Goal: Communication & Community: Answer question/provide support

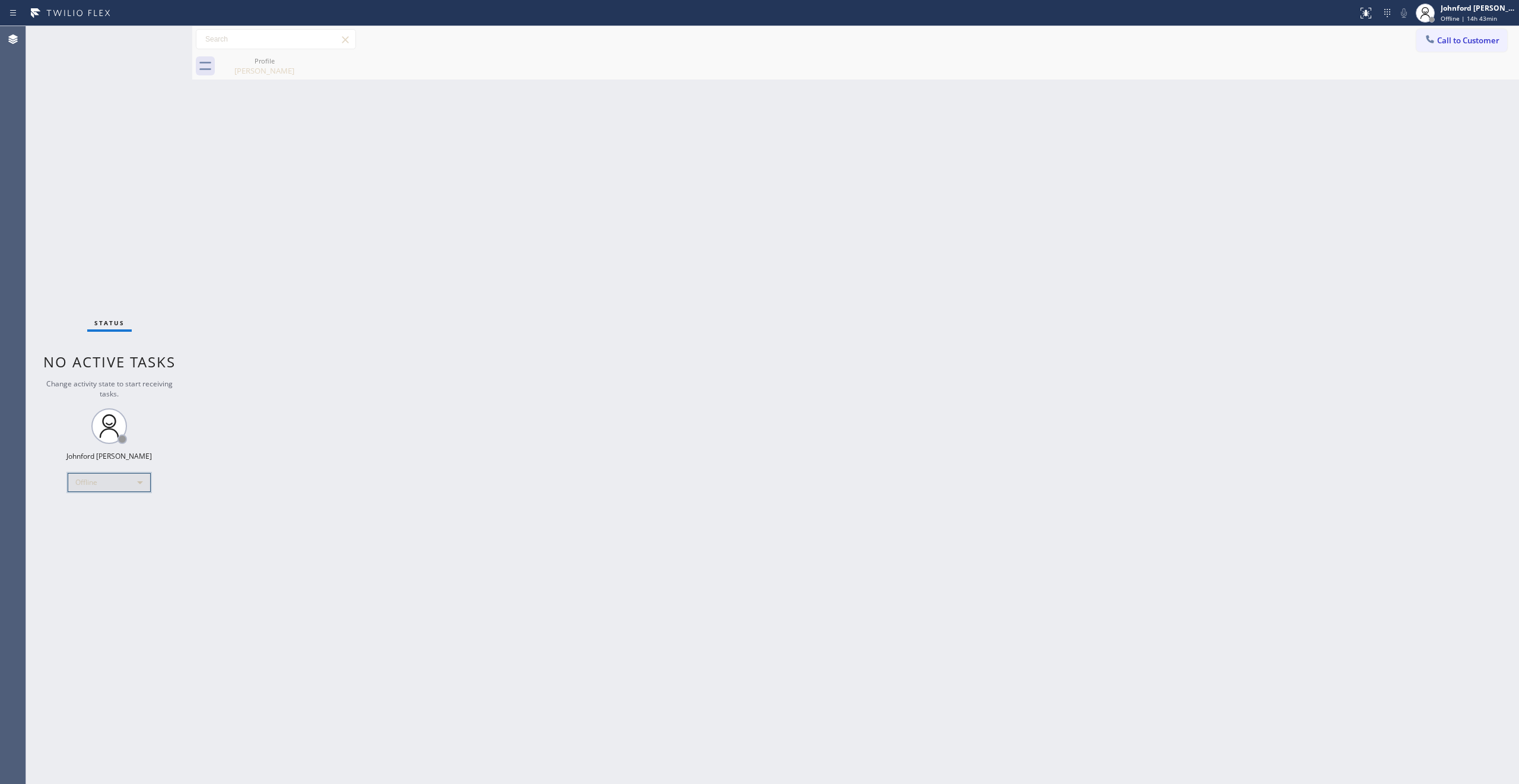
click at [102, 484] on div "Offline" at bounding box center [109, 482] width 83 height 19
click at [111, 525] on li "Unavailable" at bounding box center [108, 528] width 80 height 14
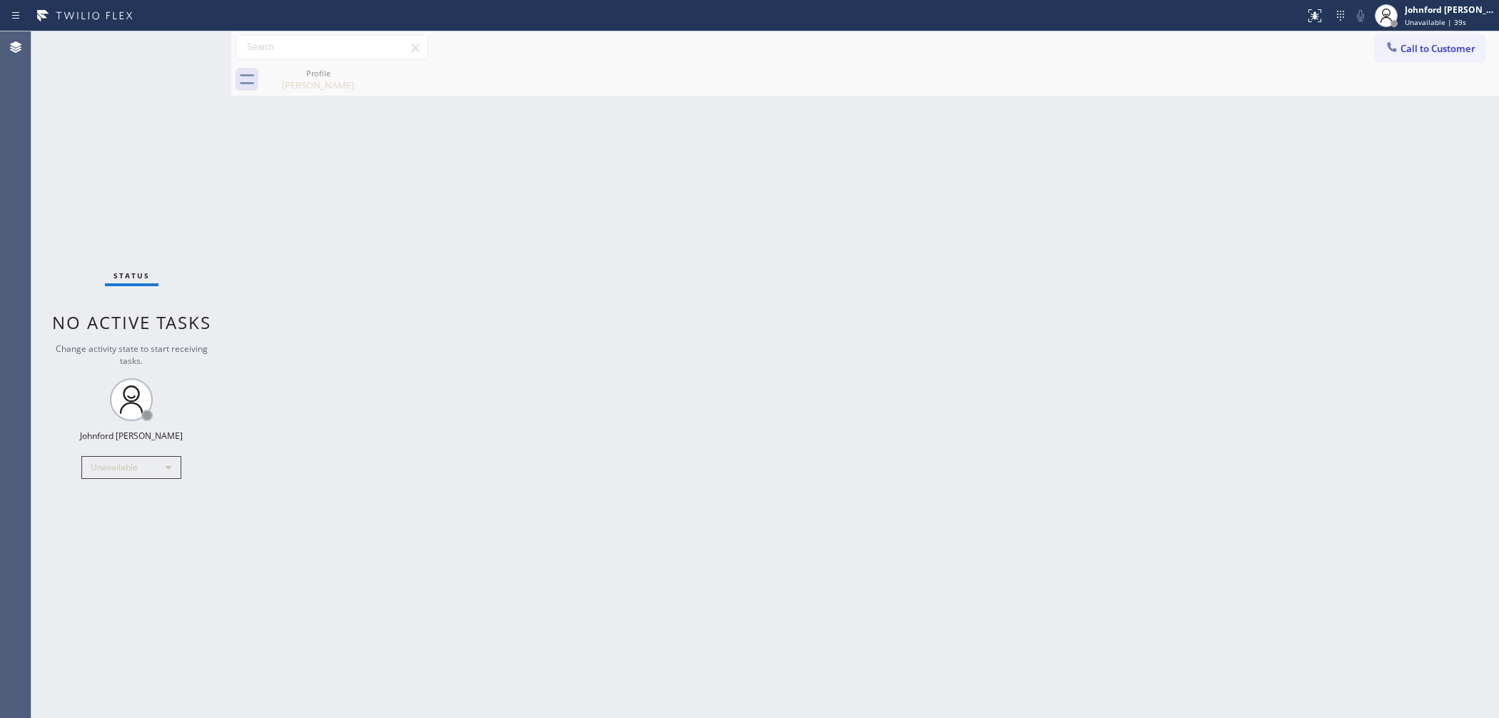
click at [1108, 423] on div "Back to Dashboard Change Sender ID Customers Technicians Select a contact Outbo…" at bounding box center [864, 374] width 1267 height 686
click at [87, 211] on div "Status No active tasks Change activity state to start receiving tasks. [PERSON_…" at bounding box center [131, 374] width 200 height 686
click at [1102, 363] on div "Back to Dashboard Change Sender ID Customers Technicians Select a contact Outbo…" at bounding box center [864, 374] width 1267 height 686
drag, startPoint x: 1130, startPoint y: 378, endPoint x: 1132, endPoint y: 341, distance: 36.4
click at [1130, 378] on div "Back to Dashboard Change Sender ID Customers Technicians Select a contact Outbo…" at bounding box center [864, 374] width 1267 height 686
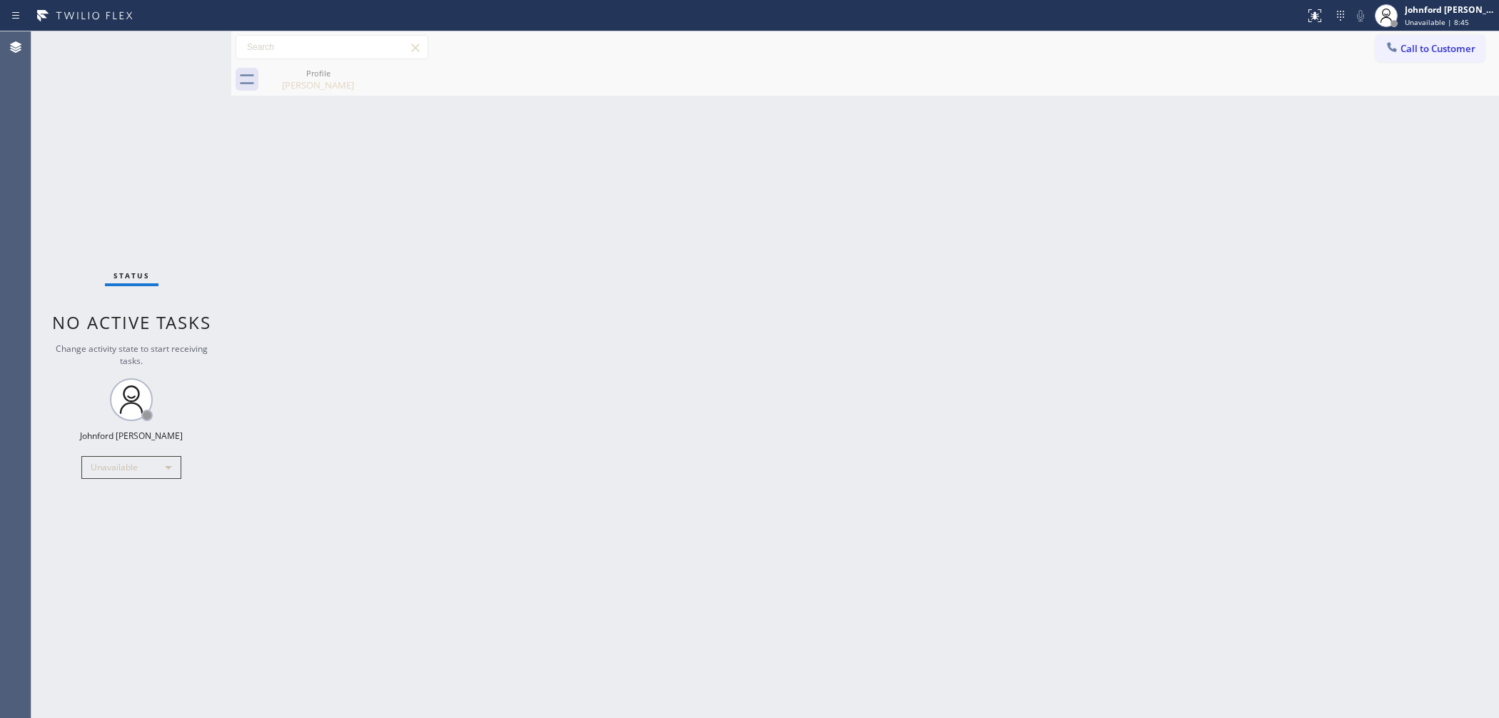
click at [926, 150] on div "Back to Dashboard Change Sender ID Customers Technicians Select a contact Outbo…" at bounding box center [864, 374] width 1267 height 686
click at [791, 167] on div "Back to Dashboard Change Sender ID Customers Technicians Select a contact Outbo…" at bounding box center [864, 374] width 1267 height 686
click at [1108, 364] on div "Back to Dashboard Change Sender ID Customers Technicians Select a contact Outbo…" at bounding box center [864, 374] width 1267 height 686
click at [1085, 275] on div "Back to Dashboard Change Sender ID Customers Technicians Select a contact Outbo…" at bounding box center [864, 374] width 1267 height 686
drag, startPoint x: 69, startPoint y: 136, endPoint x: 83, endPoint y: 131, distance: 14.9
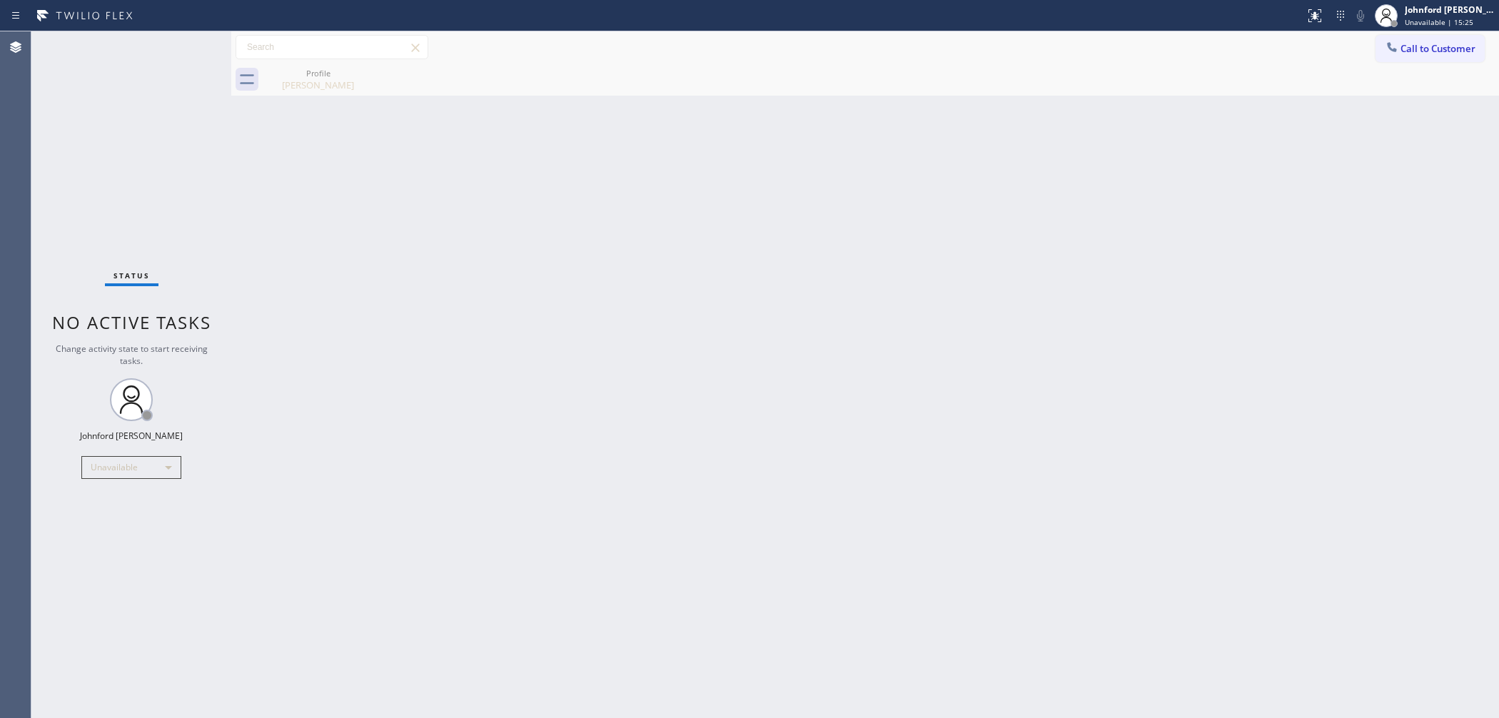
click at [69, 136] on div "Status No active tasks Change activity state to start receiving tasks. [PERSON_…" at bounding box center [131, 374] width 200 height 686
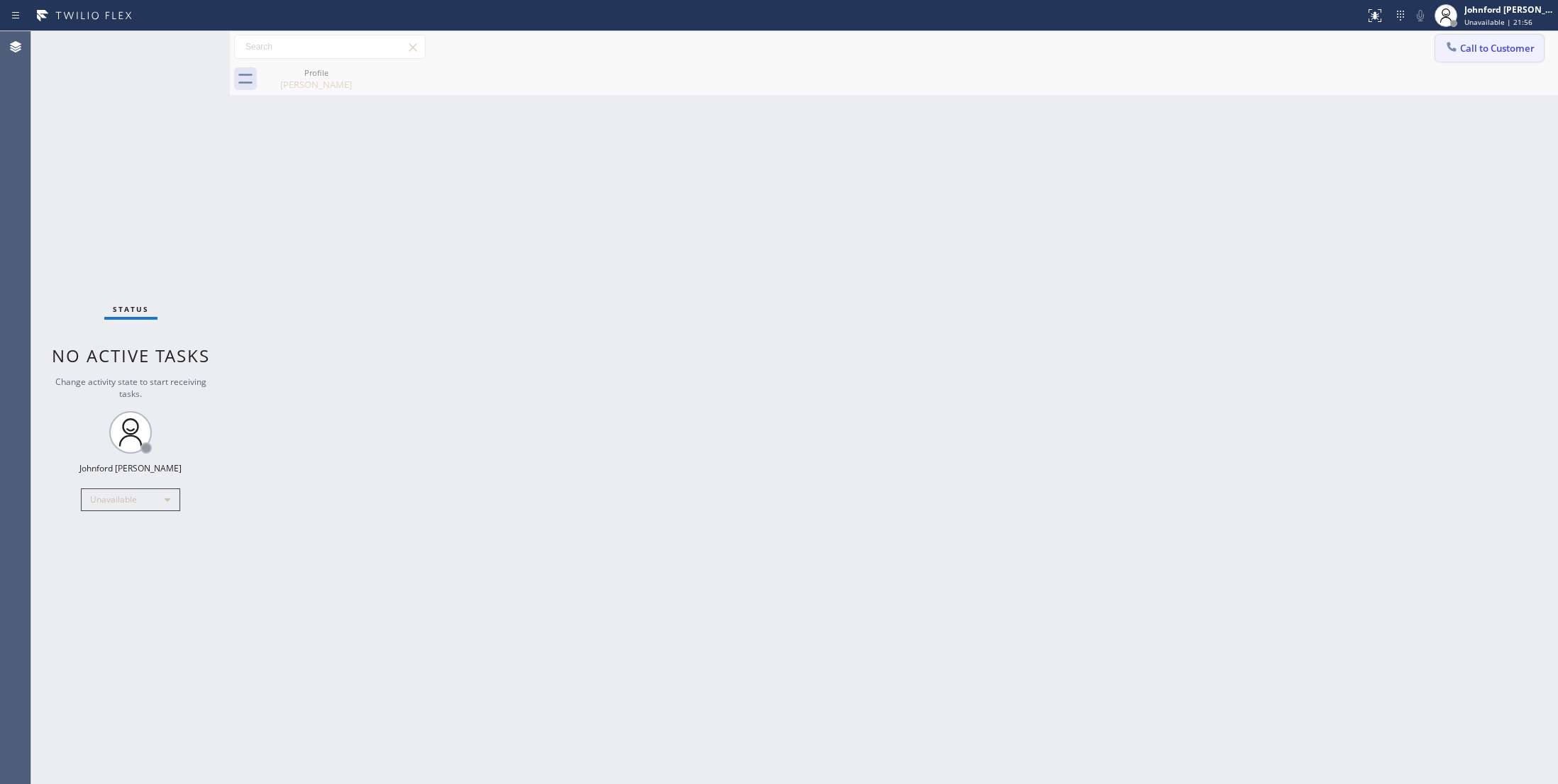
drag, startPoint x: 1476, startPoint y: 61, endPoint x: 1438, endPoint y: 78, distance: 41.6
click at [1476, 61] on button "Call to Customer" at bounding box center [1489, 48] width 108 height 27
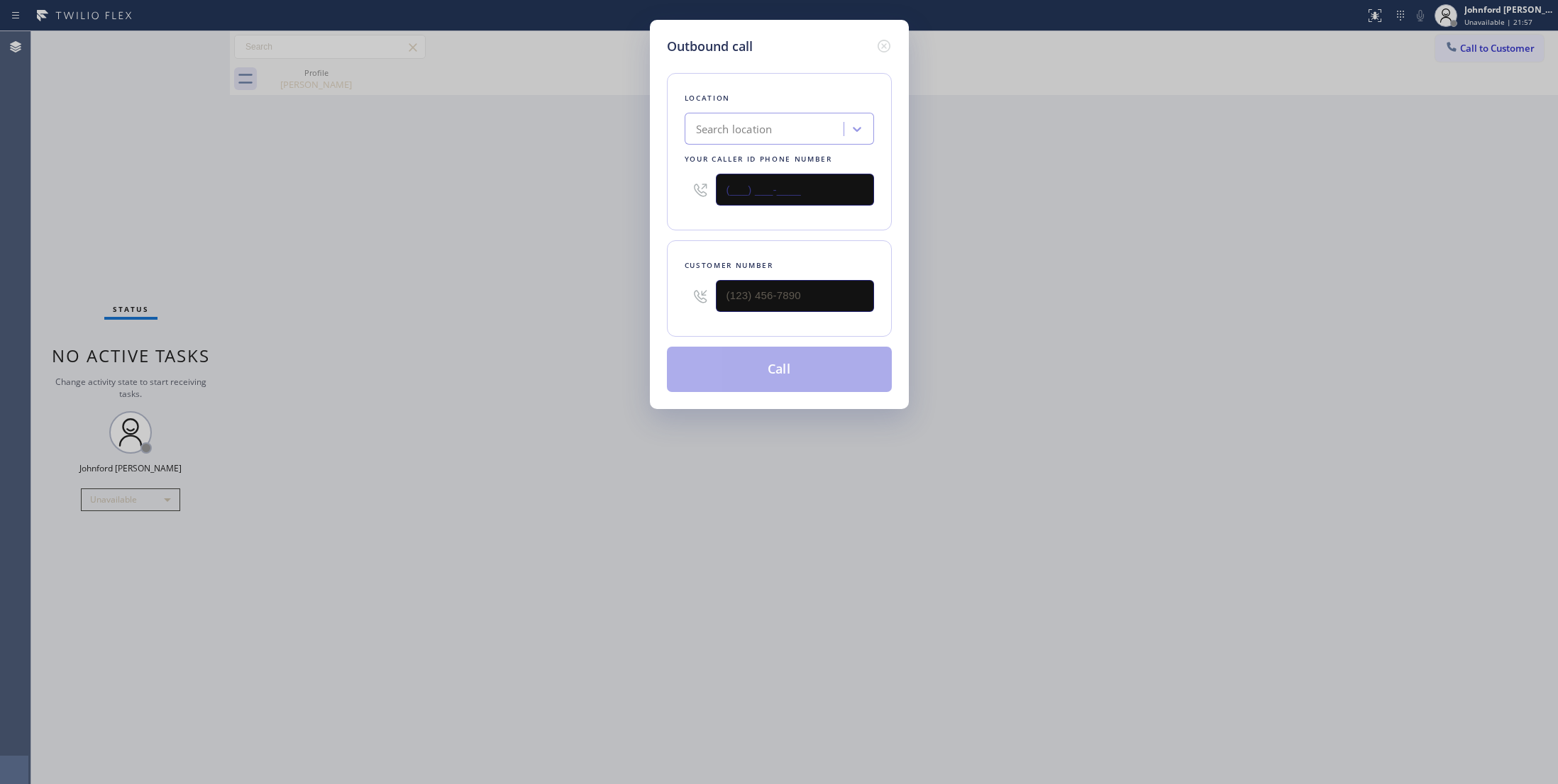
drag, startPoint x: 671, startPoint y: 200, endPoint x: 484, endPoint y: 241, distance: 191.4
click at [634, 202] on div "Outbound call Location Search location Your caller id phone number (___) ___-__…" at bounding box center [779, 392] width 1558 height 784
paste input "650) 933-4988"
type input "[PHONE_NUMBER]"
click at [767, 298] on input "(___) ___-____" at bounding box center [794, 296] width 158 height 32
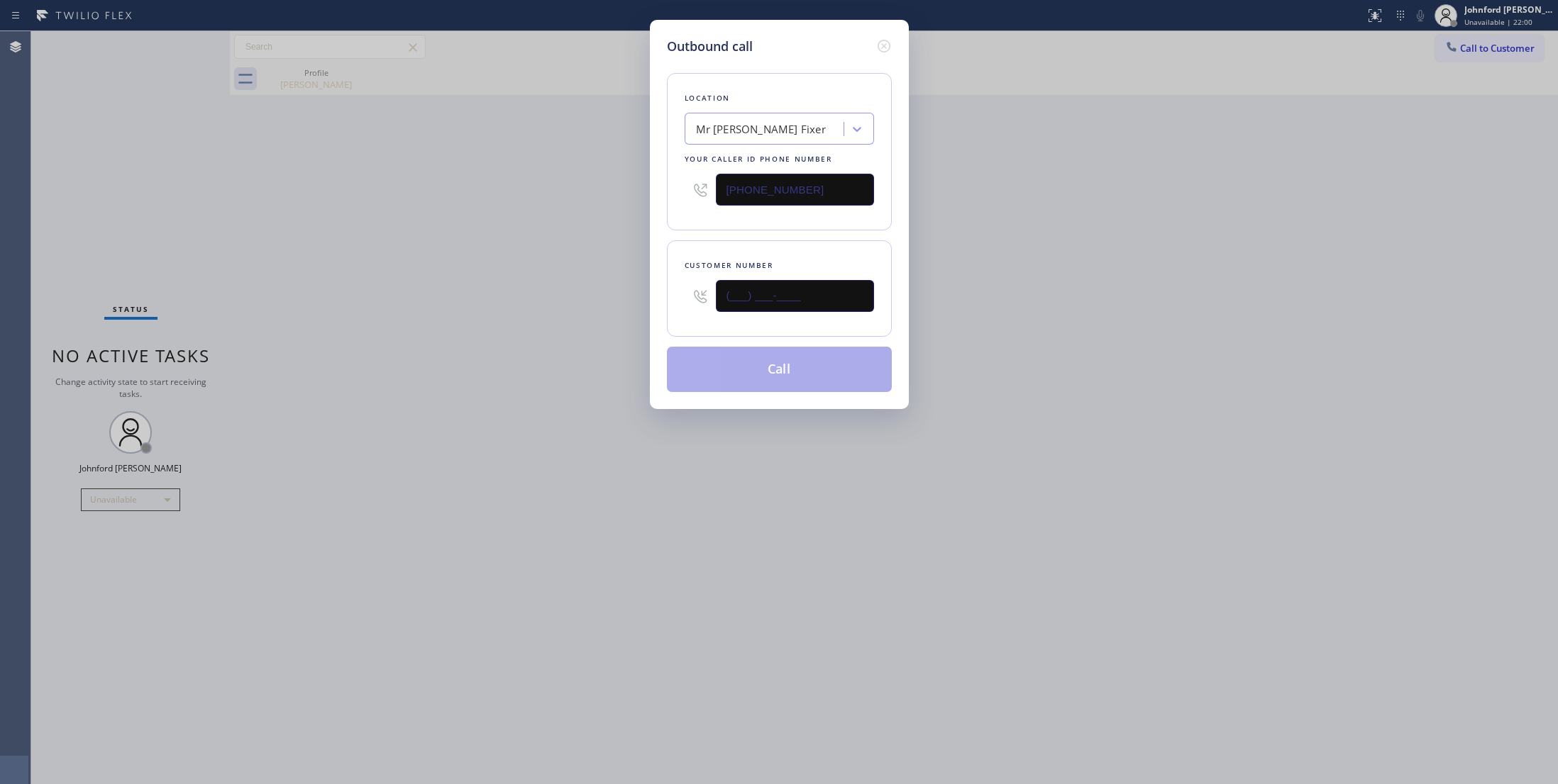
paste input "916) 220-7831"
type input "[PHONE_NUMBER]"
click at [613, 283] on div "Outbound call Location Mr [PERSON_NAME] Fixer Your caller id phone number [PHON…" at bounding box center [779, 392] width 1558 height 784
click at [784, 386] on button "Call" at bounding box center [779, 370] width 225 height 46
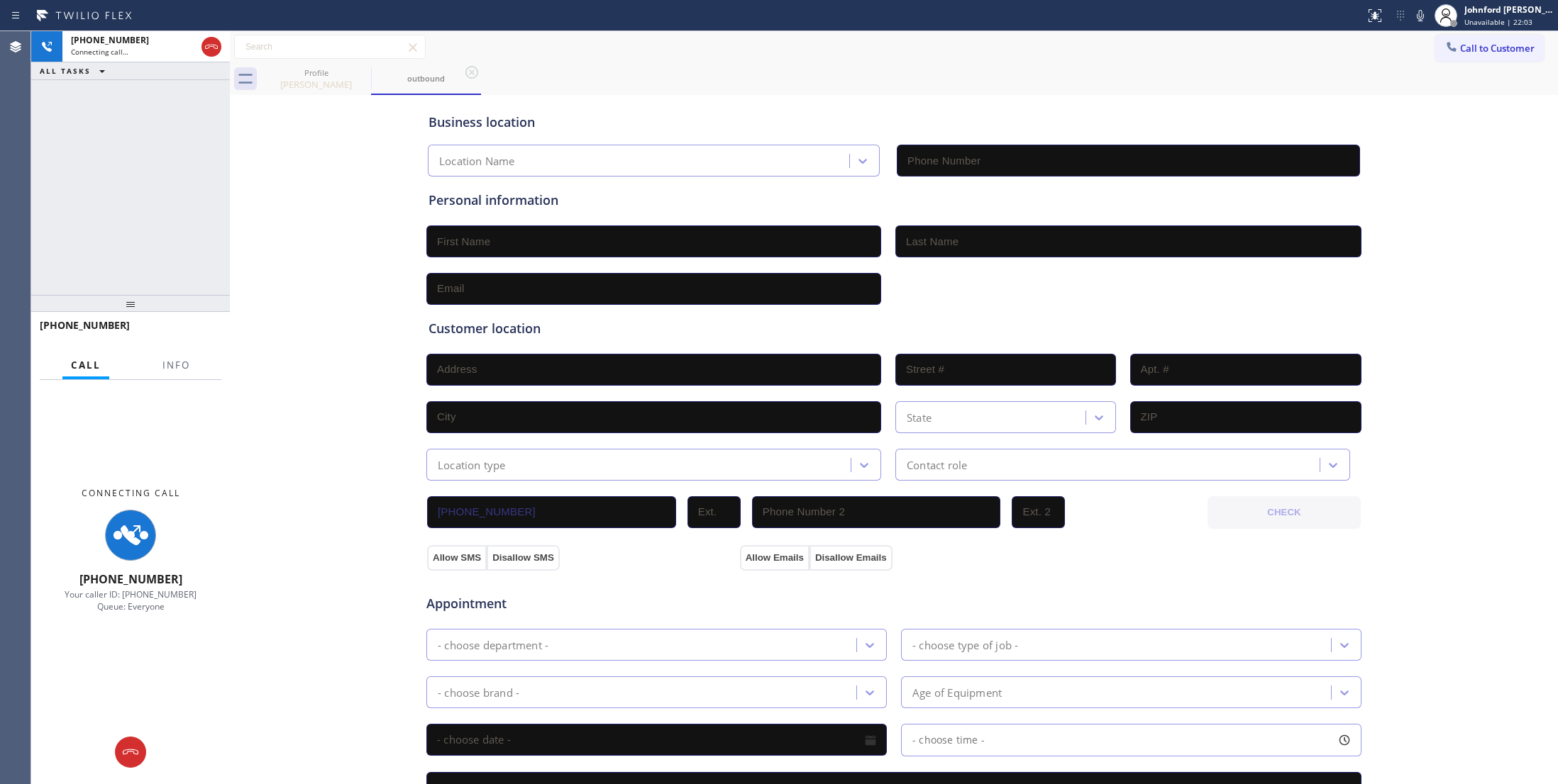
type input "[PHONE_NUMBER]"
click at [206, 350] on div "[PHONE_NUMBER] Call Info Connecting Call [PHONE_NUMBER] Your caller ID: [PHONE_…" at bounding box center [130, 549] width 199 height 473
click at [174, 365] on span "Info" at bounding box center [176, 365] width 28 height 13
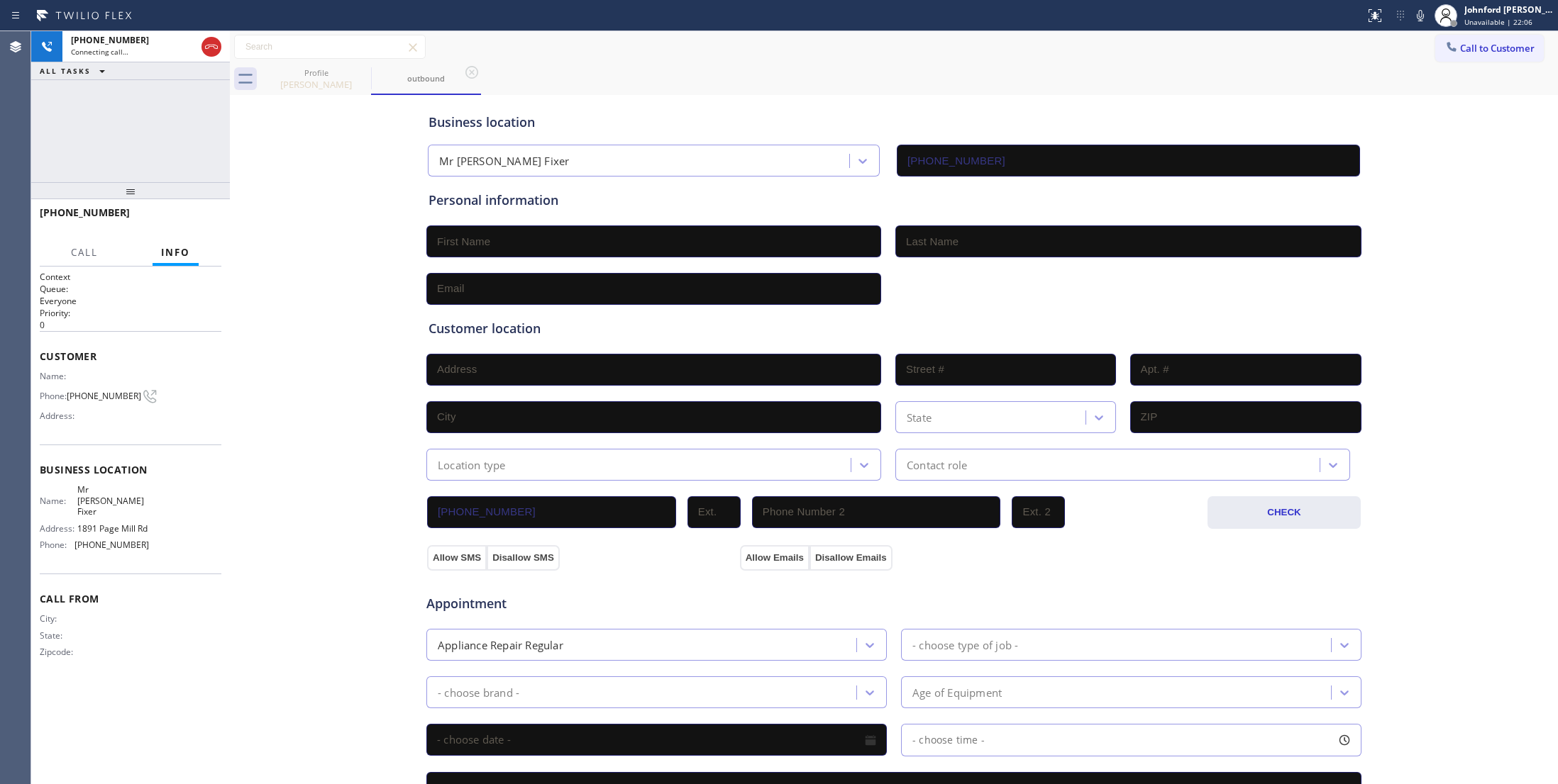
drag, startPoint x: 136, startPoint y: 169, endPoint x: 140, endPoint y: 87, distance: 82.1
click at [140, 87] on div "[PHONE_NUMBER] Connecting call… ALL TASKS ALL TASKS ACTIVE TASKS TASKS IN WRAP …" at bounding box center [130, 407] width 199 height 753
click at [210, 49] on icon at bounding box center [211, 47] width 17 height 17
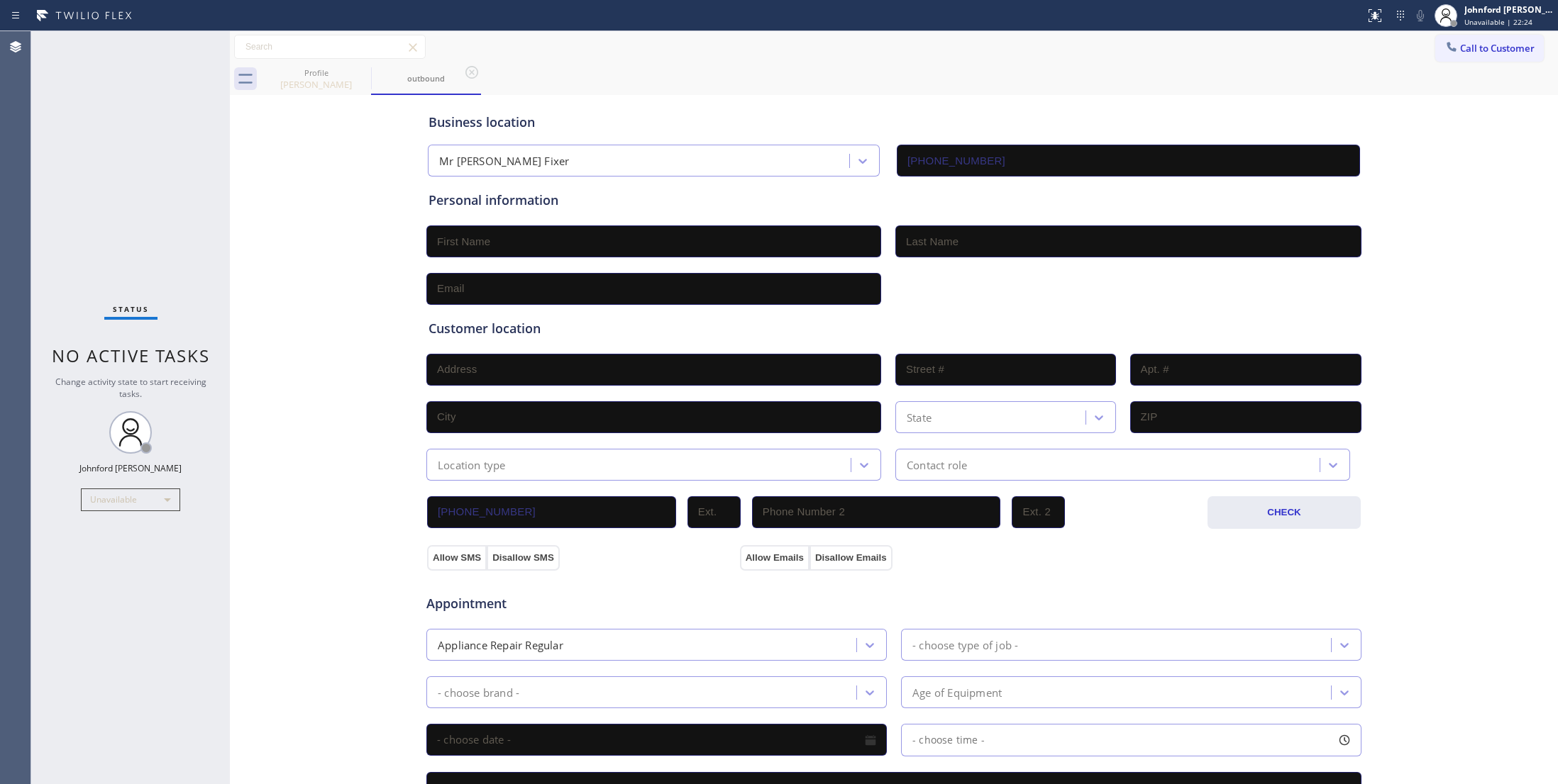
click at [1404, 49] on div "Call to Customer Outbound call Location Mr Appliance Fixer Your caller id phone…" at bounding box center [894, 47] width 1328 height 25
click at [1445, 46] on icon at bounding box center [1452, 47] width 14 height 14
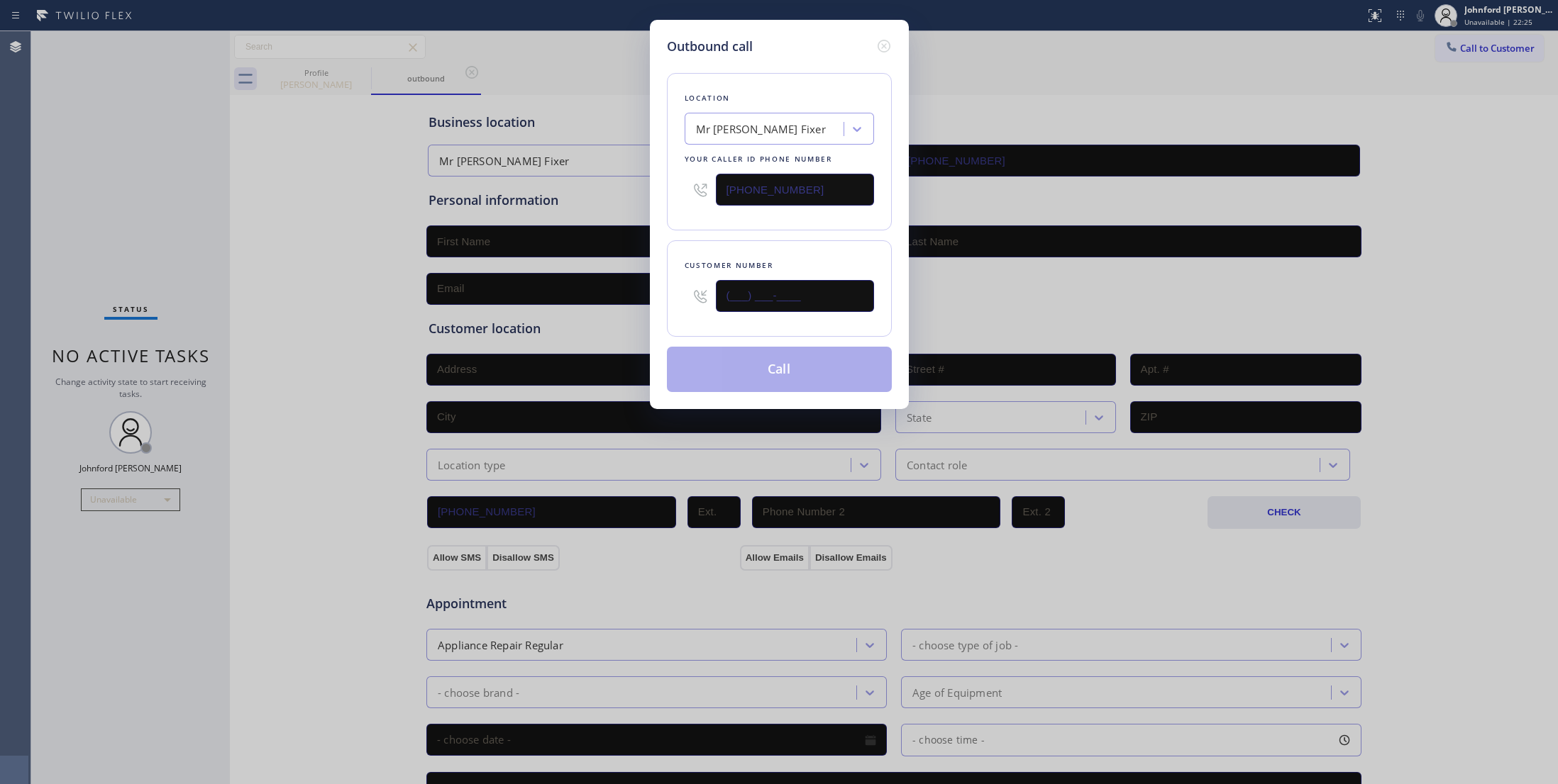
drag, startPoint x: 753, startPoint y: 296, endPoint x: 651, endPoint y: 296, distance: 102.0
click at [653, 296] on div "Outbound call Location Mr [PERSON_NAME] Fixer Your caller id phone number [PHON…" at bounding box center [779, 215] width 259 height 390
paste input "916) 220-7831"
type input "[PHONE_NUMBER]"
drag, startPoint x: 722, startPoint y: 235, endPoint x: 748, endPoint y: 351, distance: 118.9
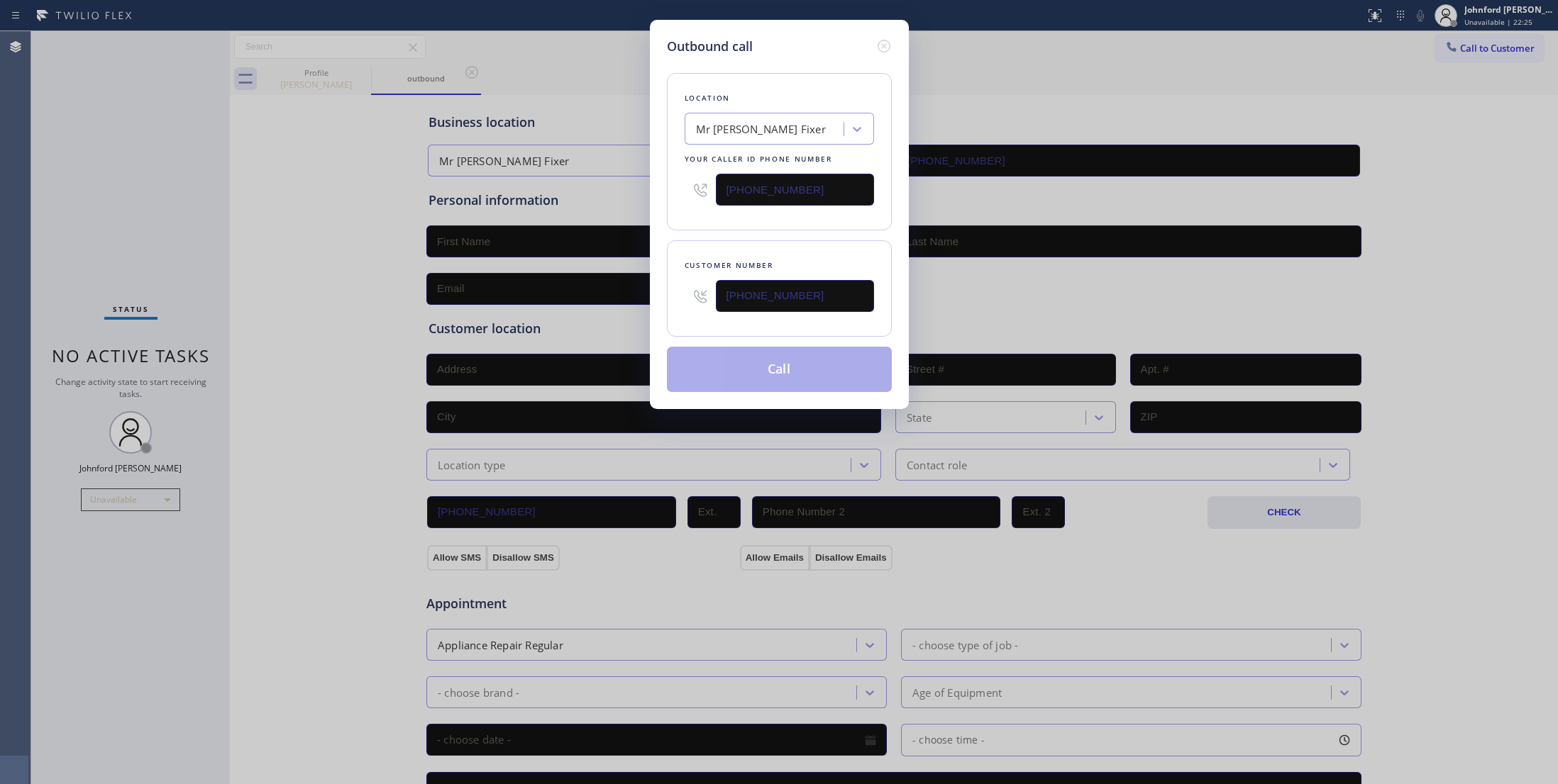
click at [725, 235] on div "Location Mr [PERSON_NAME] Fixer Your caller id phone number [PHONE_NUMBER] Cust…" at bounding box center [779, 224] width 225 height 336
click at [750, 352] on button "Call" at bounding box center [779, 370] width 225 height 46
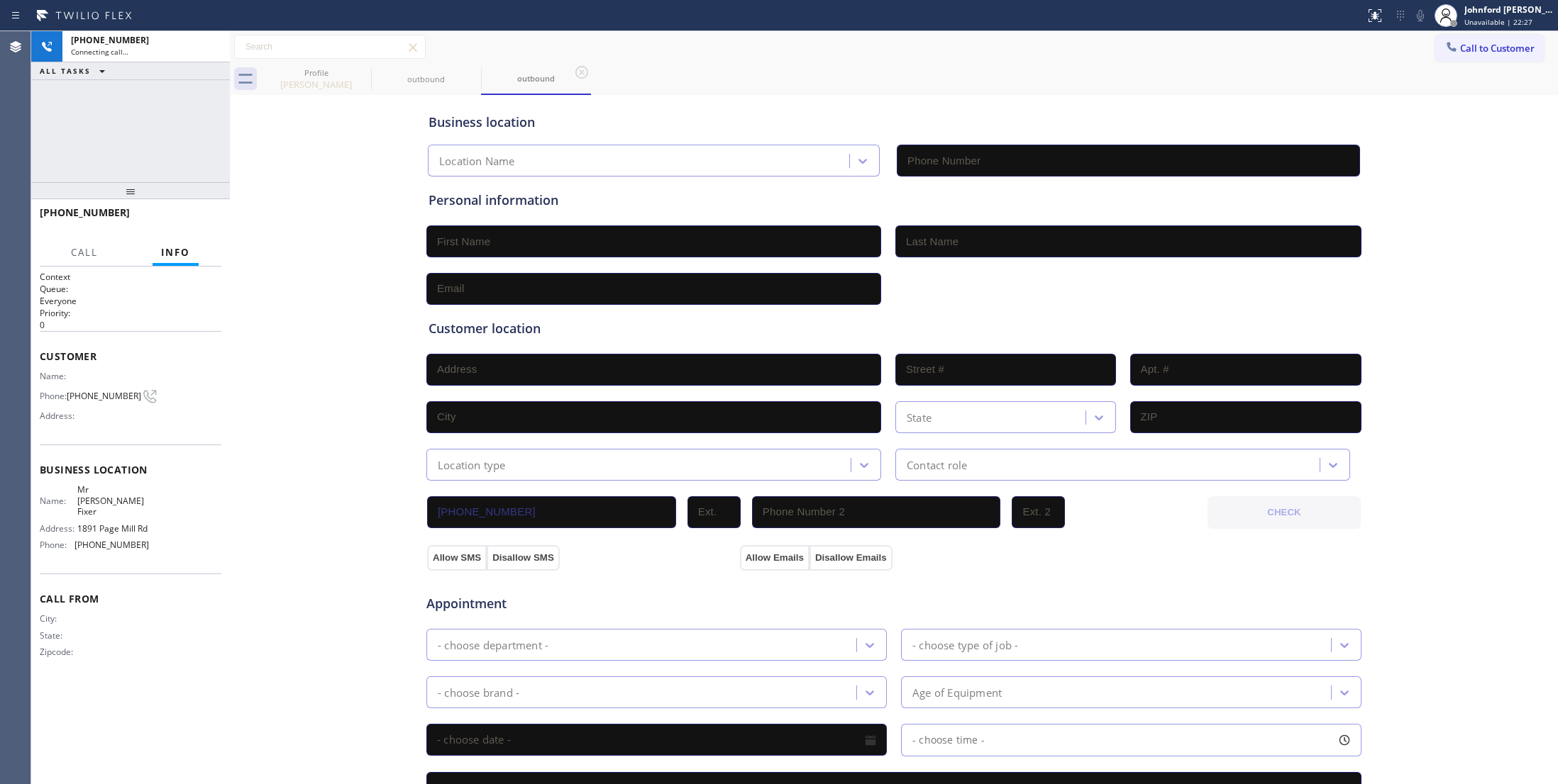
type input "[PHONE_NUMBER]"
click at [963, 72] on div "Profile [PERSON_NAME] outbound outbound" at bounding box center [910, 79] width 1297 height 32
click at [1428, 11] on icon at bounding box center [1420, 15] width 17 height 17
drag, startPoint x: 369, startPoint y: 233, endPoint x: 243, endPoint y: 202, distance: 129.8
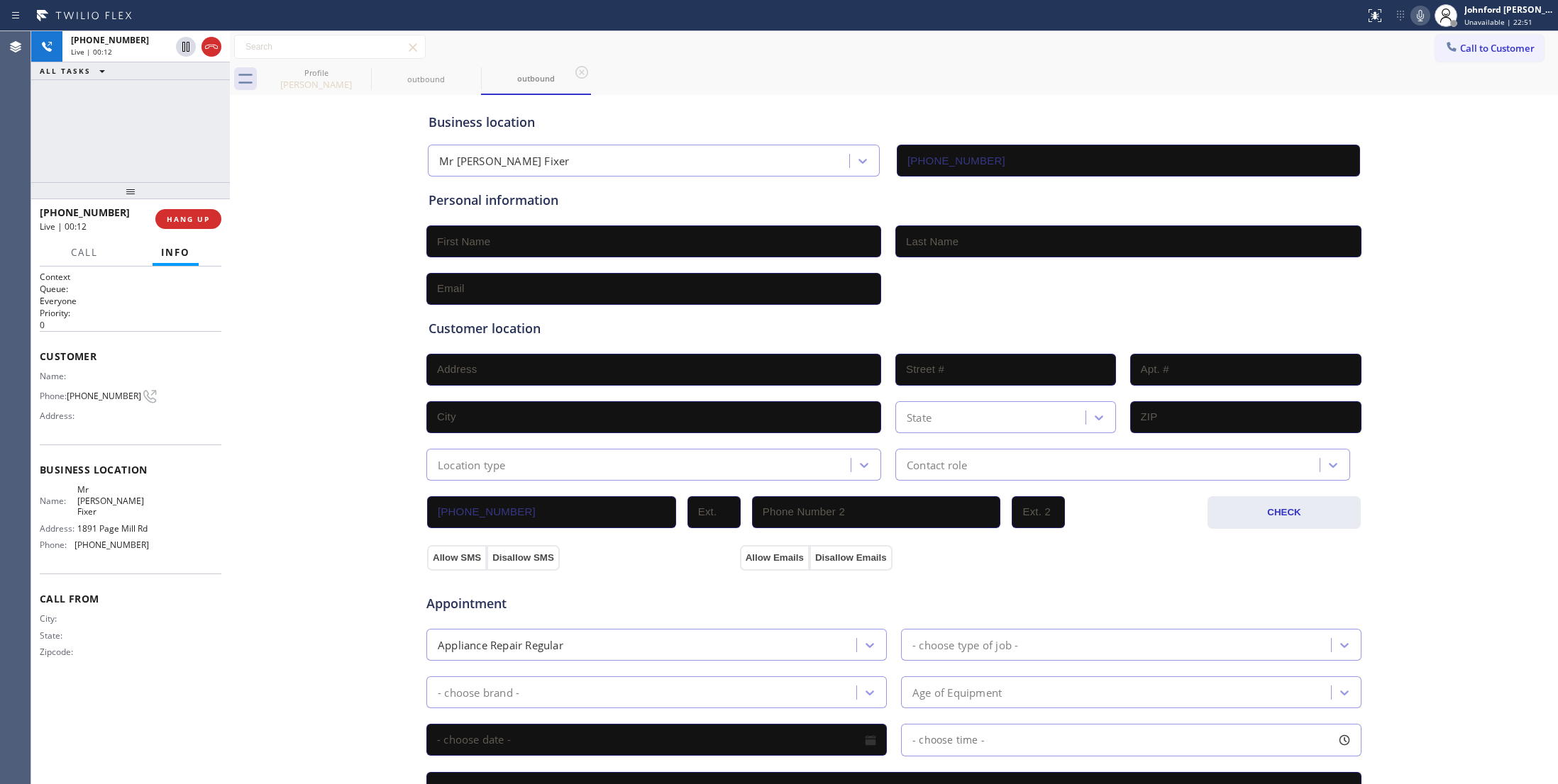
click at [368, 232] on div "Business location Mr Appliance Fixer [PHONE_NUMBER] Personal information Custom…" at bounding box center [894, 582] width 1321 height 969
drag, startPoint x: 142, startPoint y: 193, endPoint x: 132, endPoint y: 103, distance: 90.6
click at [132, 103] on div "[PHONE_NUMBER] Live | 00:13 ALL TASKS ALL TASKS ACTIVE TASKS TASKS IN WRAP UP […" at bounding box center [130, 407] width 199 height 753
click at [1421, 12] on icon at bounding box center [1420, 15] width 17 height 17
click at [1421, 12] on icon at bounding box center [1420, 15] width 7 height 11
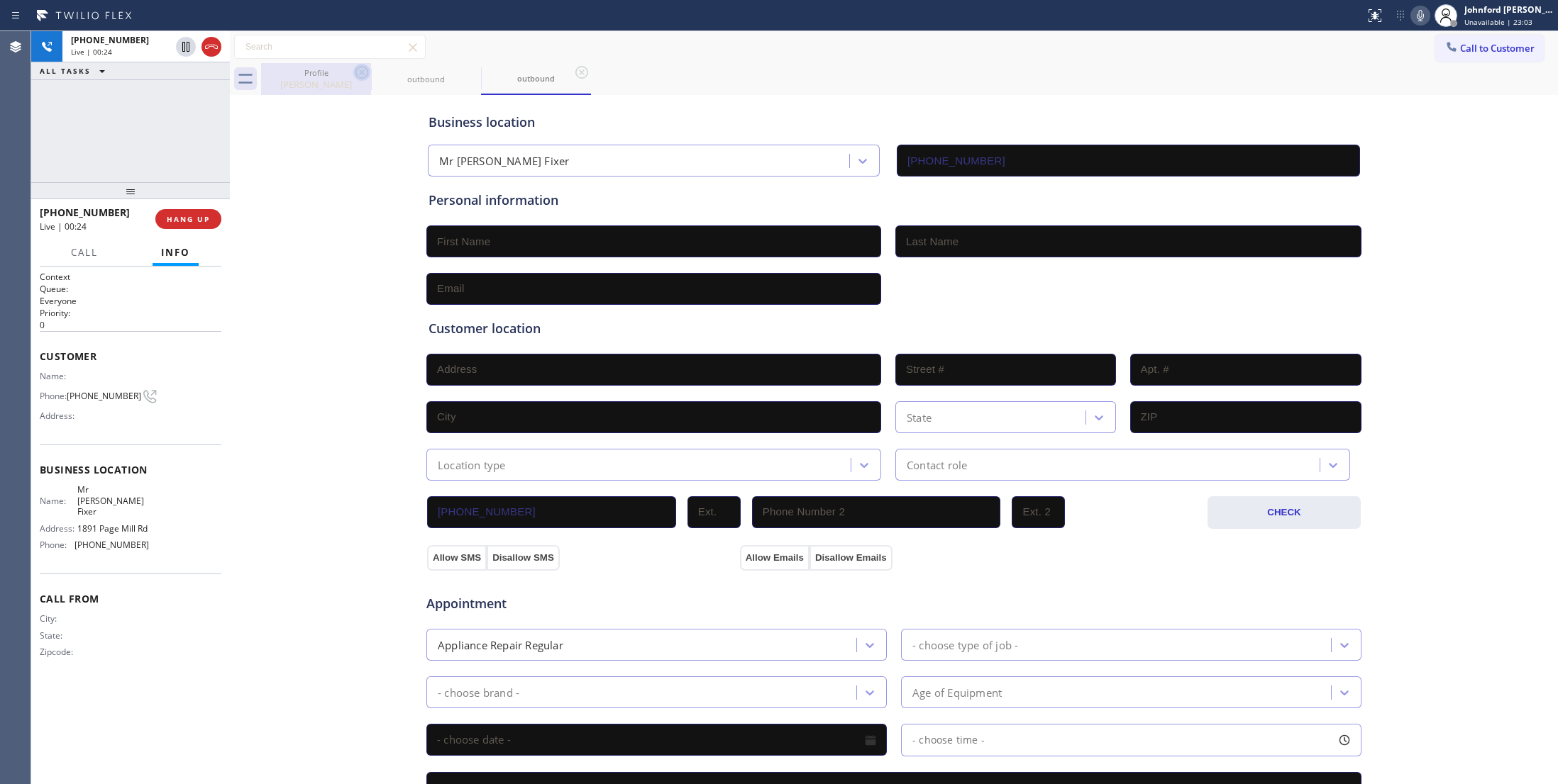
click at [358, 74] on icon at bounding box center [361, 72] width 17 height 17
click at [148, 120] on div "[PHONE_NUMBER] Live | 00:25 ALL TASKS ALL TASKS ACTIVE TASKS TASKS IN WRAP UP" at bounding box center [130, 106] width 199 height 151
click at [977, 44] on div "Call to Customer Outbound call Location Mr Appliance Fixer Your caller id phone…" at bounding box center [894, 47] width 1328 height 25
click at [1412, 9] on icon at bounding box center [1420, 15] width 17 height 17
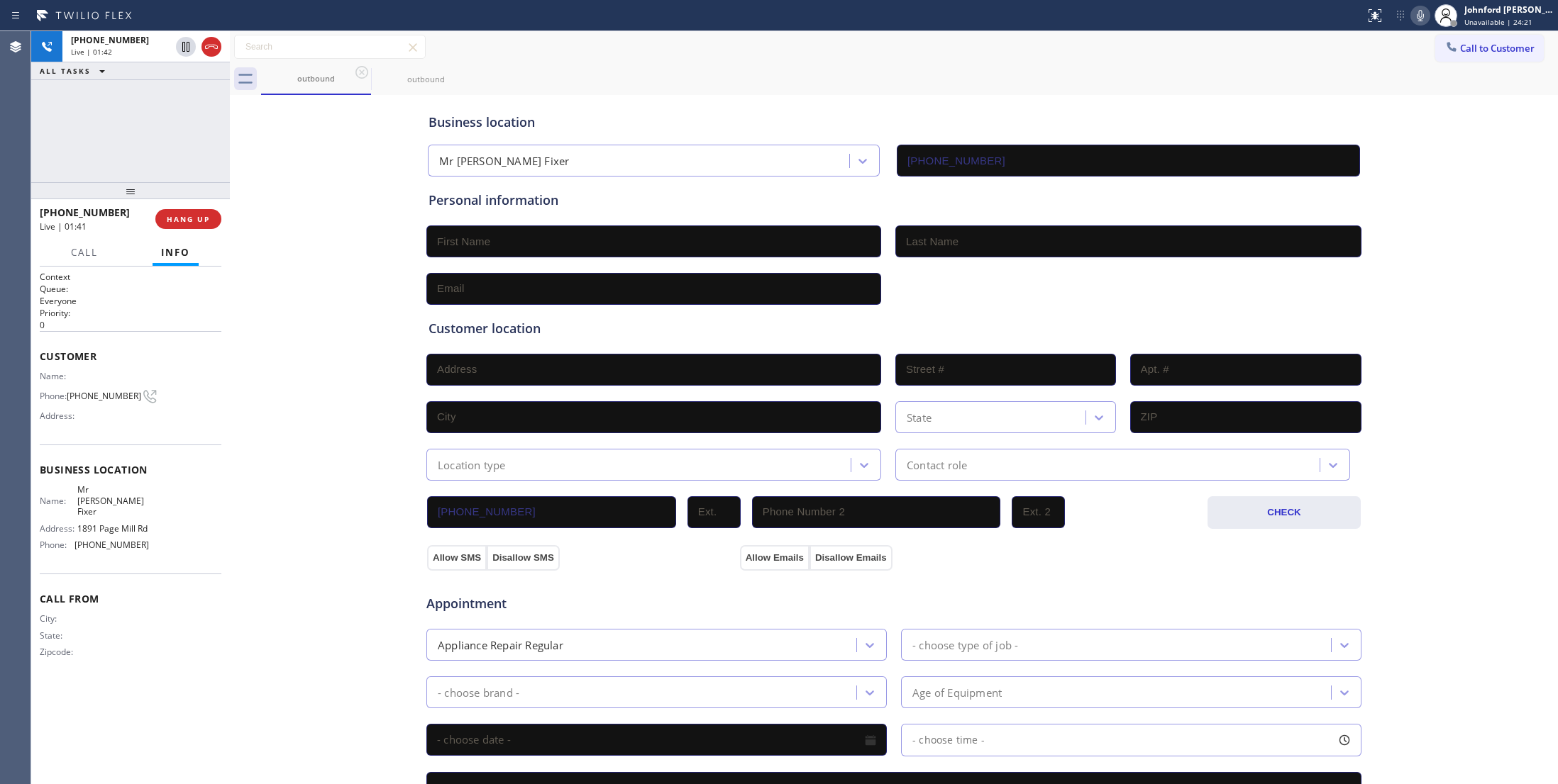
click at [1415, 18] on icon at bounding box center [1420, 15] width 17 height 17
click at [848, 78] on div "outbound outbound" at bounding box center [910, 79] width 1297 height 32
click at [1419, 16] on icon at bounding box center [1420, 15] width 7 height 11
click at [1419, 16] on rect at bounding box center [1421, 14] width 10 height 10
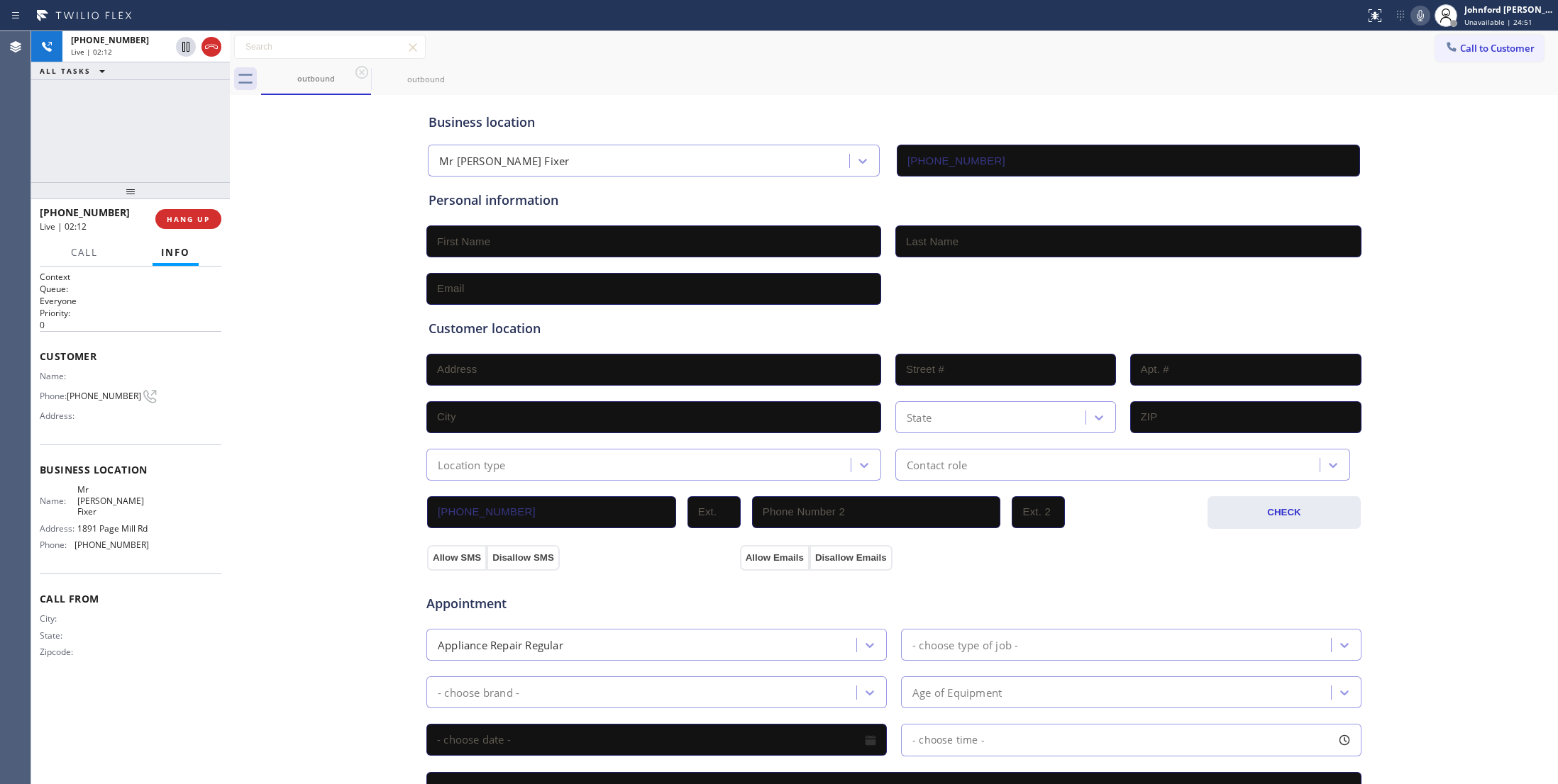
click at [1419, 16] on icon at bounding box center [1420, 15] width 7 height 11
click at [1419, 16] on rect at bounding box center [1421, 14] width 10 height 10
click at [1352, 64] on div "outbound outbound" at bounding box center [910, 79] width 1297 height 32
click at [1329, 73] on div "outbound outbound" at bounding box center [910, 79] width 1297 height 32
click at [883, 76] on div "outbound outbound" at bounding box center [910, 79] width 1297 height 32
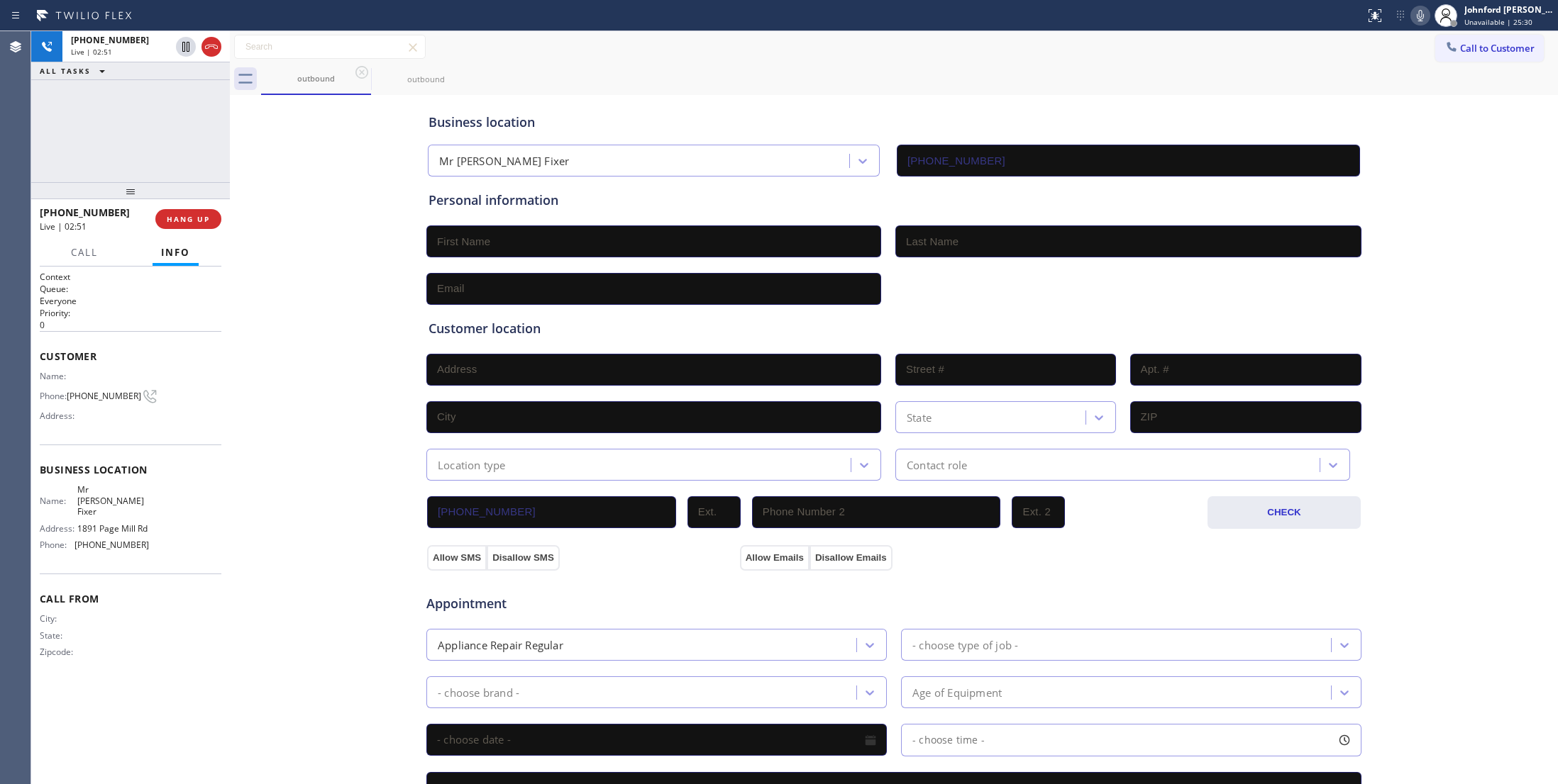
click at [1054, 73] on div "outbound outbound" at bounding box center [910, 79] width 1297 height 32
click at [1426, 17] on icon at bounding box center [1420, 15] width 17 height 17
click at [901, 83] on div "outbound outbound" at bounding box center [910, 79] width 1297 height 32
click at [934, 57] on div "Call to Customer Outbound call Location Mr Appliance Fixer Your caller id phone…" at bounding box center [894, 47] width 1328 height 25
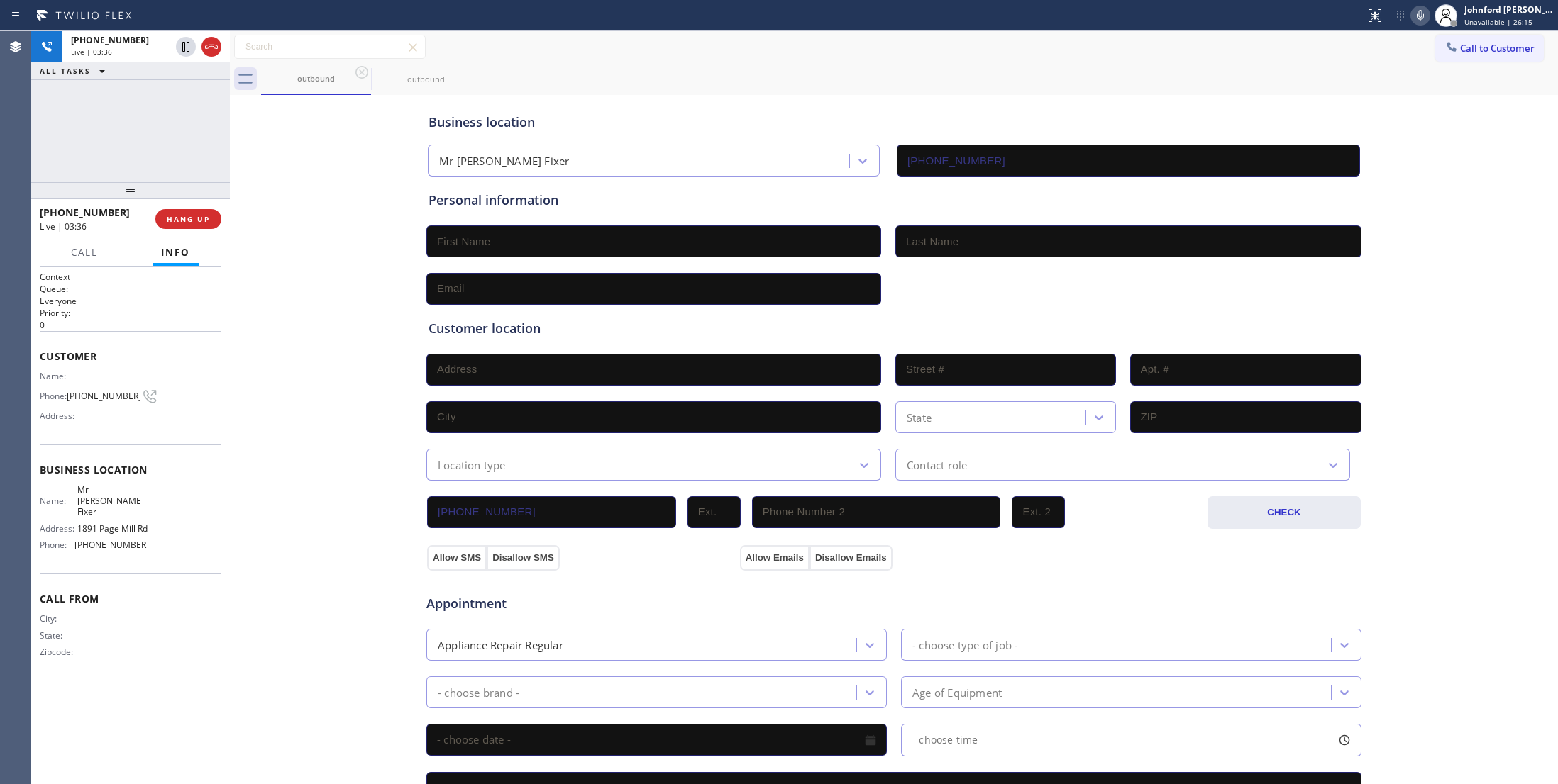
click at [1418, 13] on icon at bounding box center [1420, 15] width 17 height 17
drag, startPoint x: 778, startPoint y: 71, endPoint x: 830, endPoint y: 4, distance: 84.8
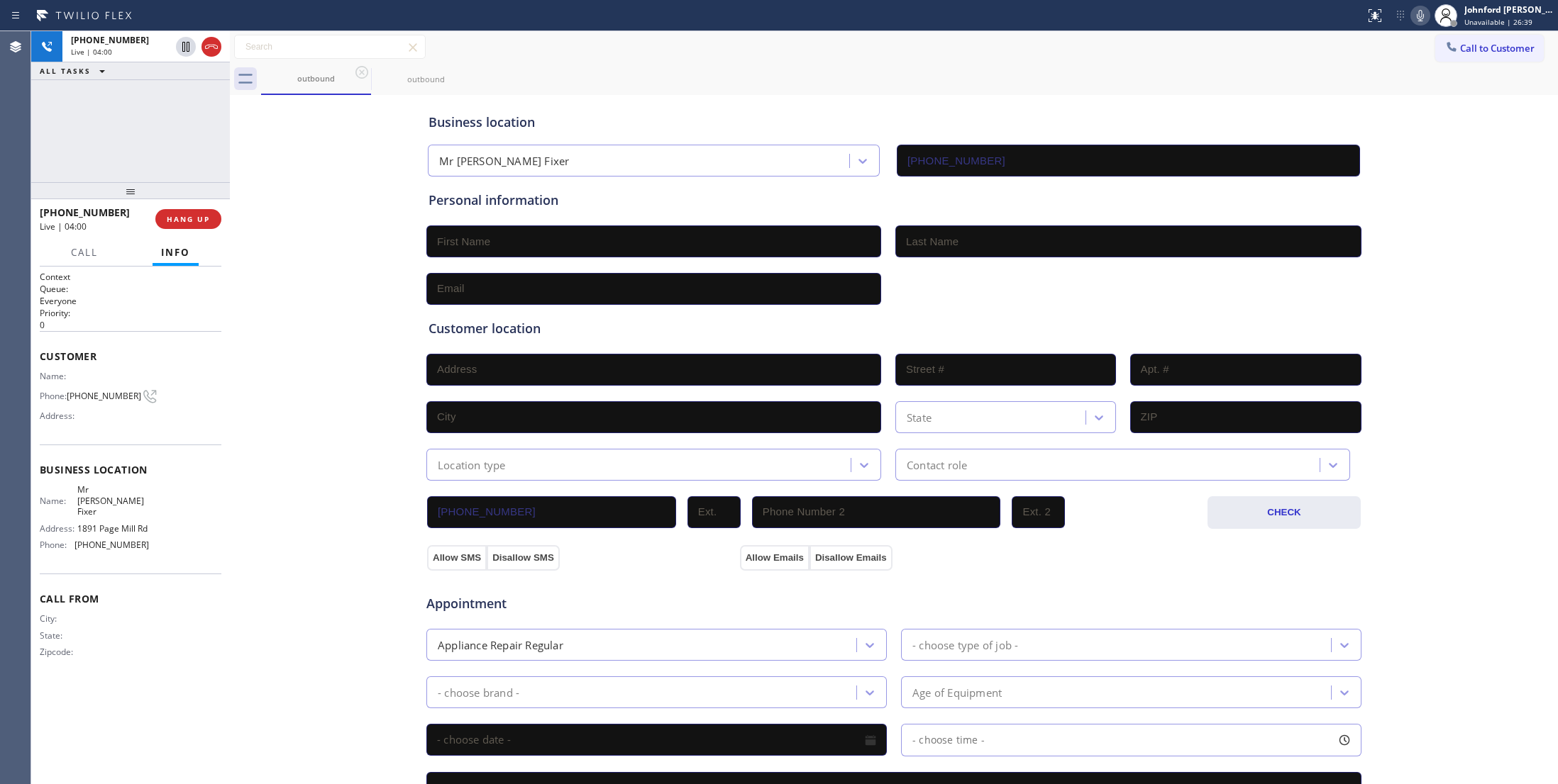
click at [778, 70] on div "outbound outbound" at bounding box center [910, 79] width 1297 height 32
click at [1423, 26] on div "Status report No issues detected If you experience an issue, please download th…" at bounding box center [1459, 15] width 199 height 31
click at [1424, 18] on icon at bounding box center [1420, 15] width 17 height 17
click at [897, 66] on div "outbound outbound" at bounding box center [910, 79] width 1297 height 32
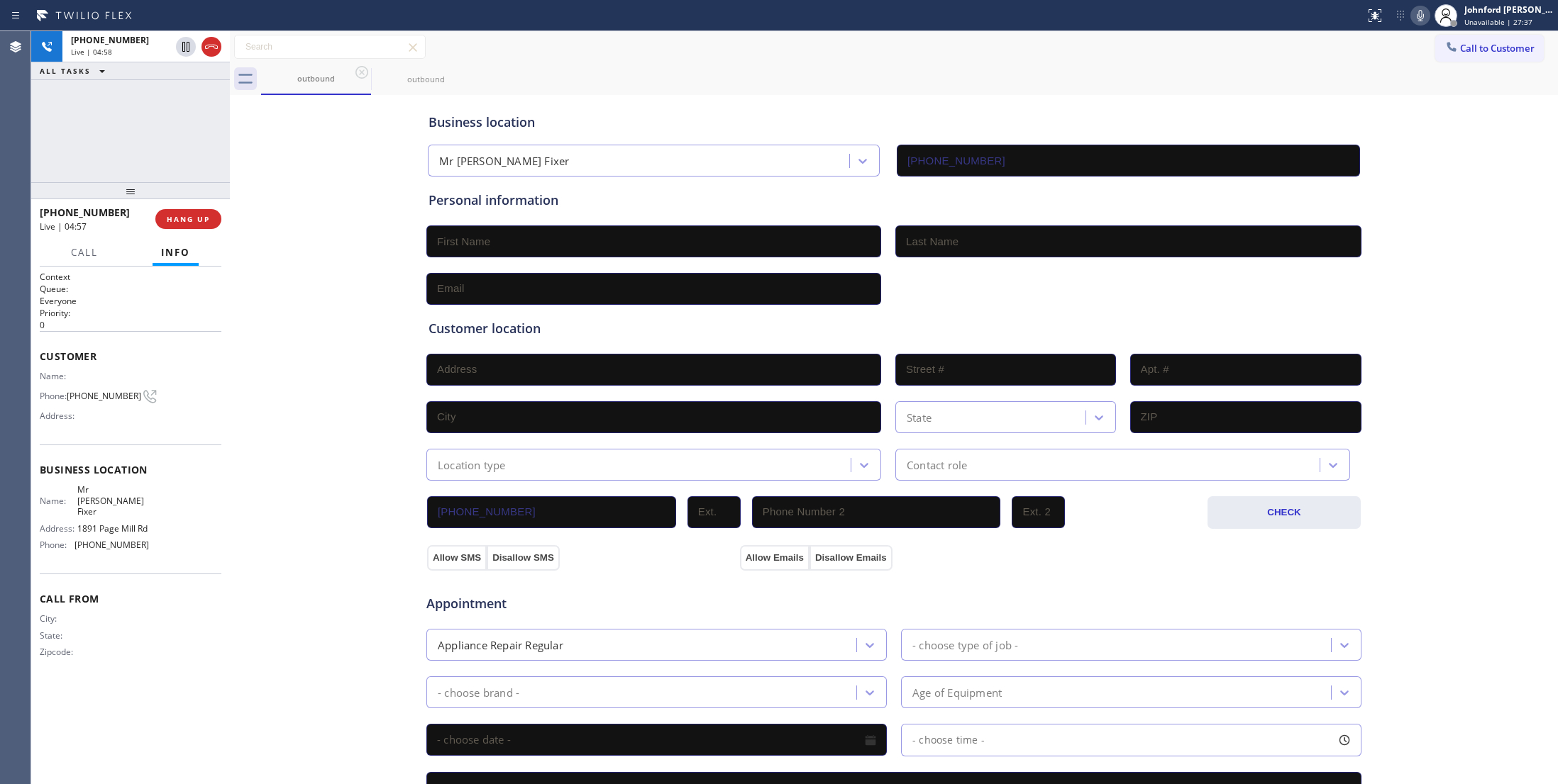
click at [1420, 6] on button at bounding box center [1421, 16] width 20 height 20
click at [1422, 11] on icon at bounding box center [1420, 15] width 7 height 11
click at [826, 69] on div "outbound outbound" at bounding box center [910, 79] width 1297 height 32
click at [1422, 19] on icon at bounding box center [1420, 15] width 7 height 11
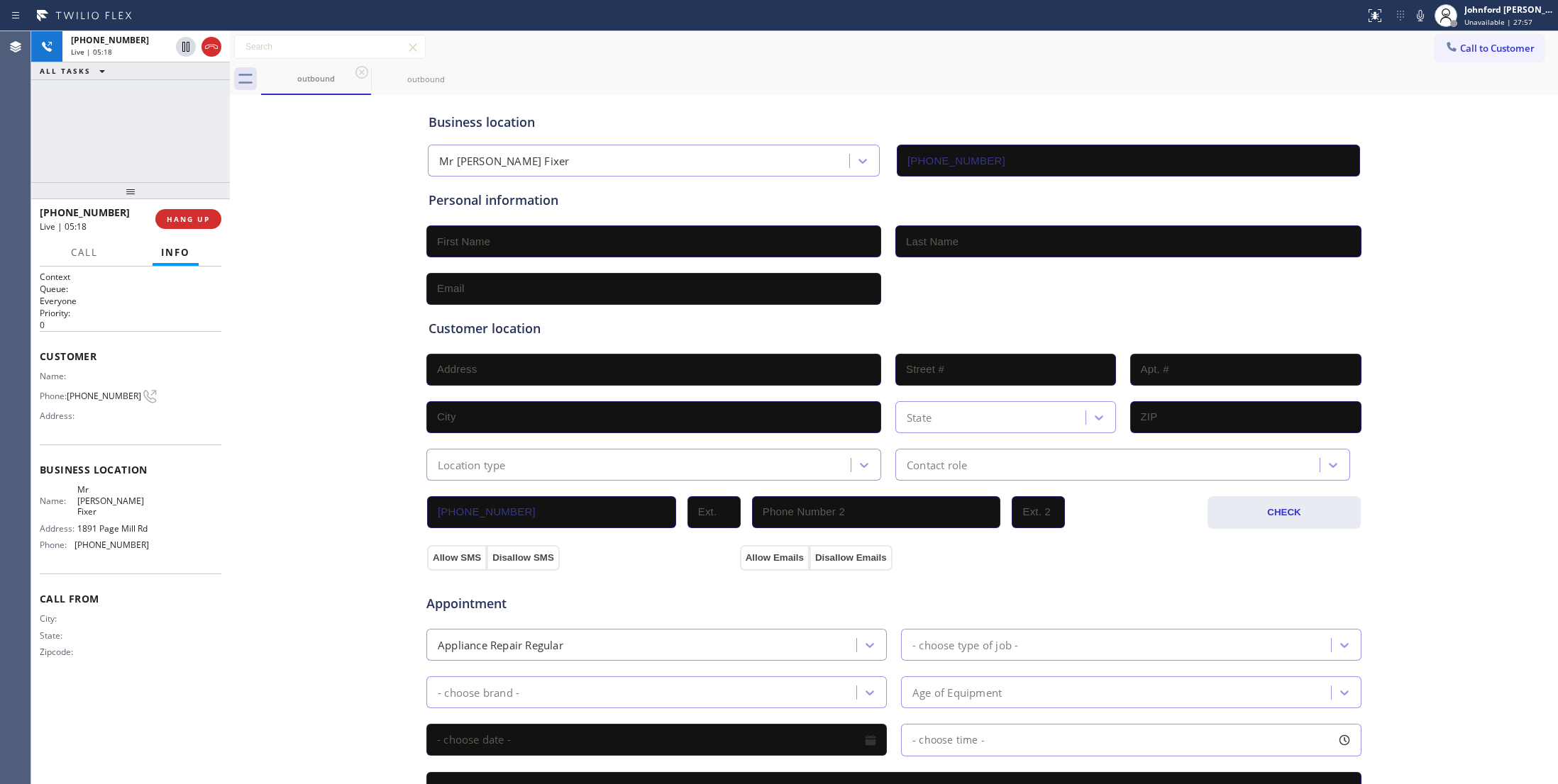
click at [1361, 64] on div "outbound outbound" at bounding box center [910, 79] width 1297 height 32
click at [910, 70] on div "outbound outbound" at bounding box center [910, 79] width 1297 height 32
click at [847, 67] on div "outbound outbound" at bounding box center [910, 79] width 1297 height 32
click at [100, 403] on div "Phone: [PHONE_NUMBER]" at bounding box center [94, 395] width 109 height 17
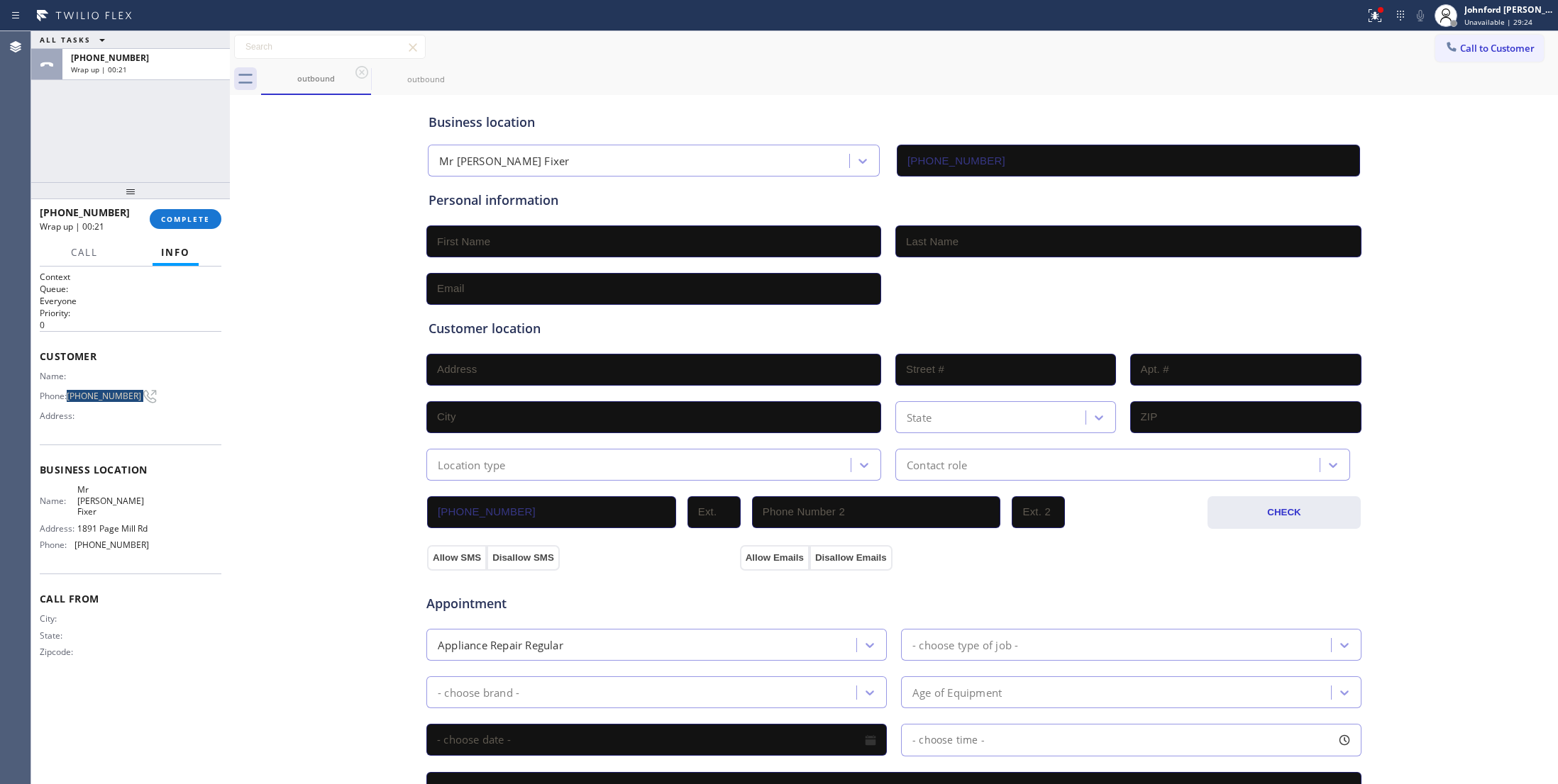
click at [100, 403] on div "Phone: [PHONE_NUMBER]" at bounding box center [94, 395] width 109 height 17
copy div "[PHONE_NUMBER]"
click at [1494, 46] on span "Call to Customer" at bounding box center [1497, 48] width 75 height 13
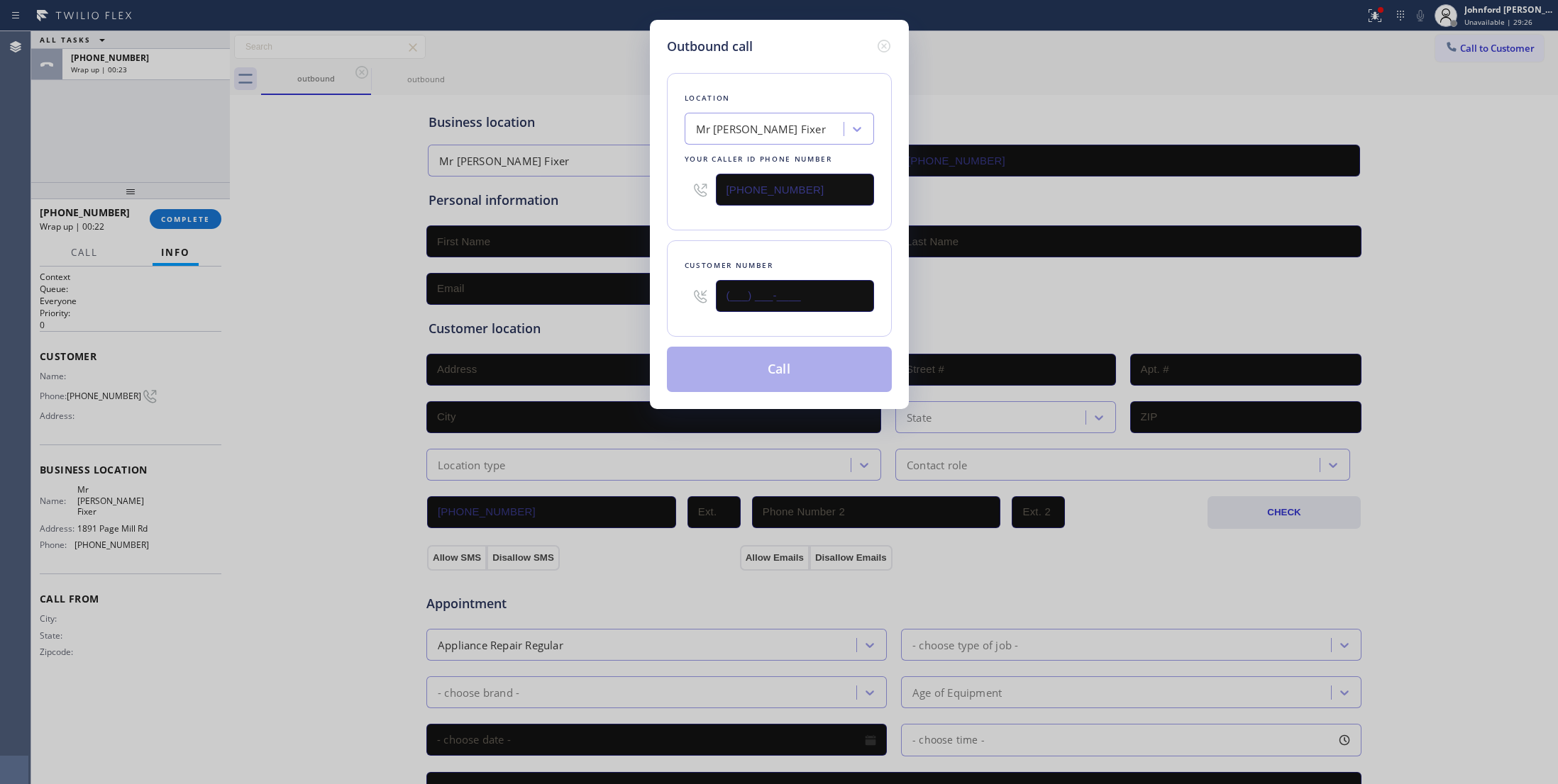
drag, startPoint x: 809, startPoint y: 312, endPoint x: 663, endPoint y: 293, distance: 147.2
click at [665, 293] on div "Outbound call Location Mr [PERSON_NAME] Fixer Your caller id phone number [PHON…" at bounding box center [779, 215] width 259 height 390
paste input "916) 220-7831"
type input "[PHONE_NUMBER]"
drag, startPoint x: 694, startPoint y: 216, endPoint x: 752, endPoint y: 380, distance: 174.0
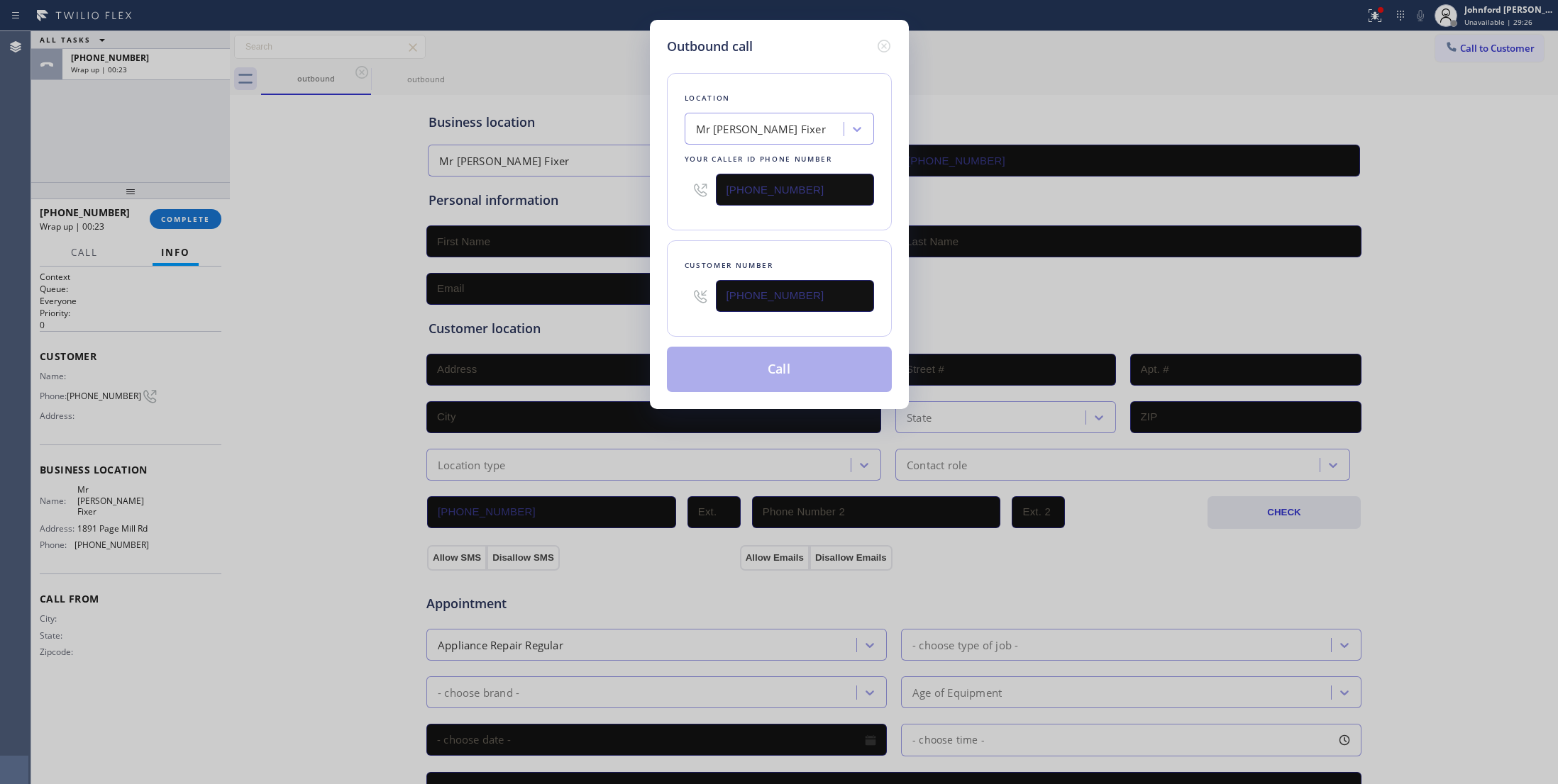
click at [698, 222] on div "Location Mr Appliance Fixer Your caller id phone number [PHONE_NUMBER]" at bounding box center [779, 152] width 225 height 157
click at [753, 380] on button "Call" at bounding box center [779, 370] width 225 height 46
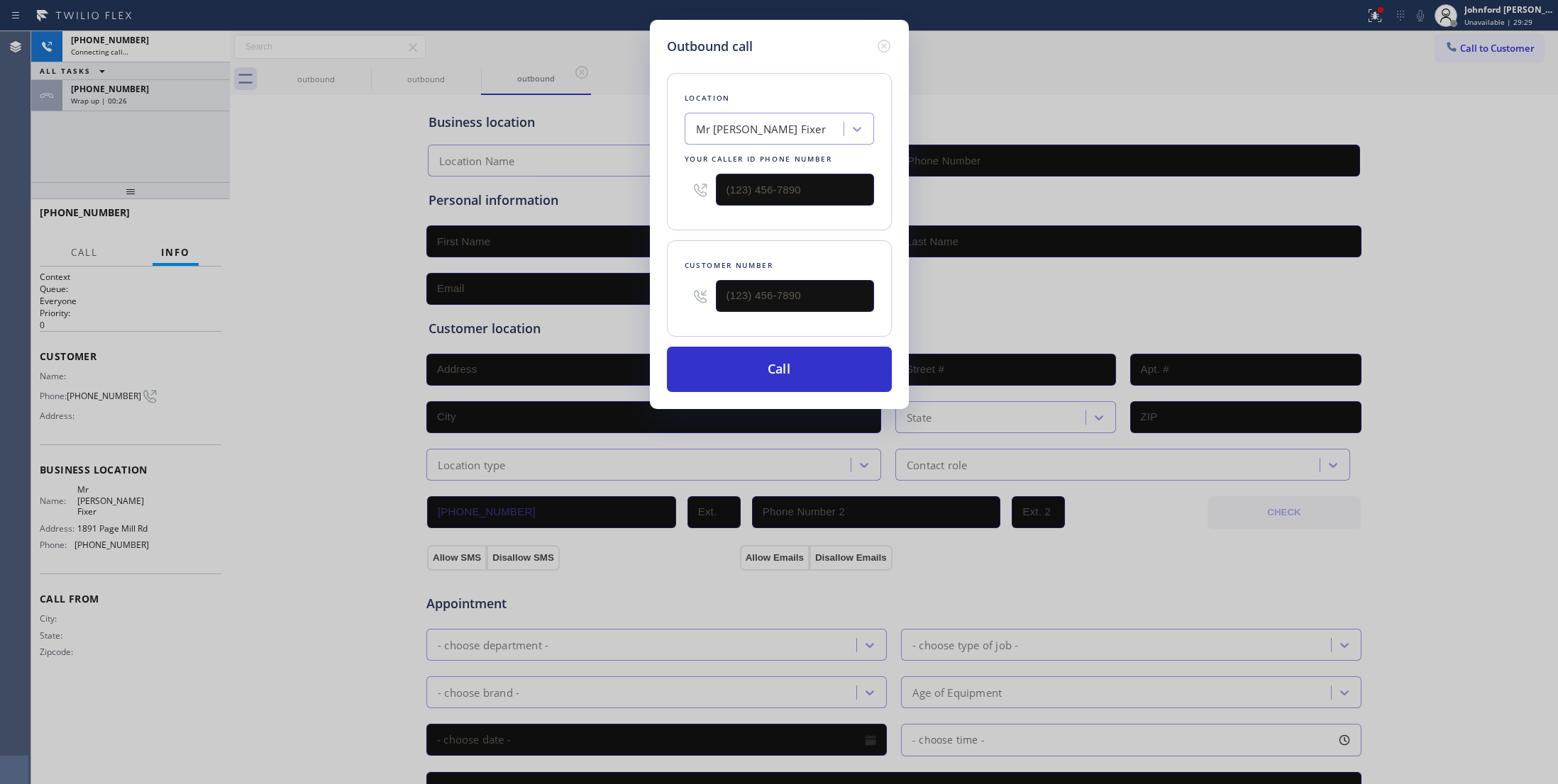
type input "[PHONE_NUMBER]"
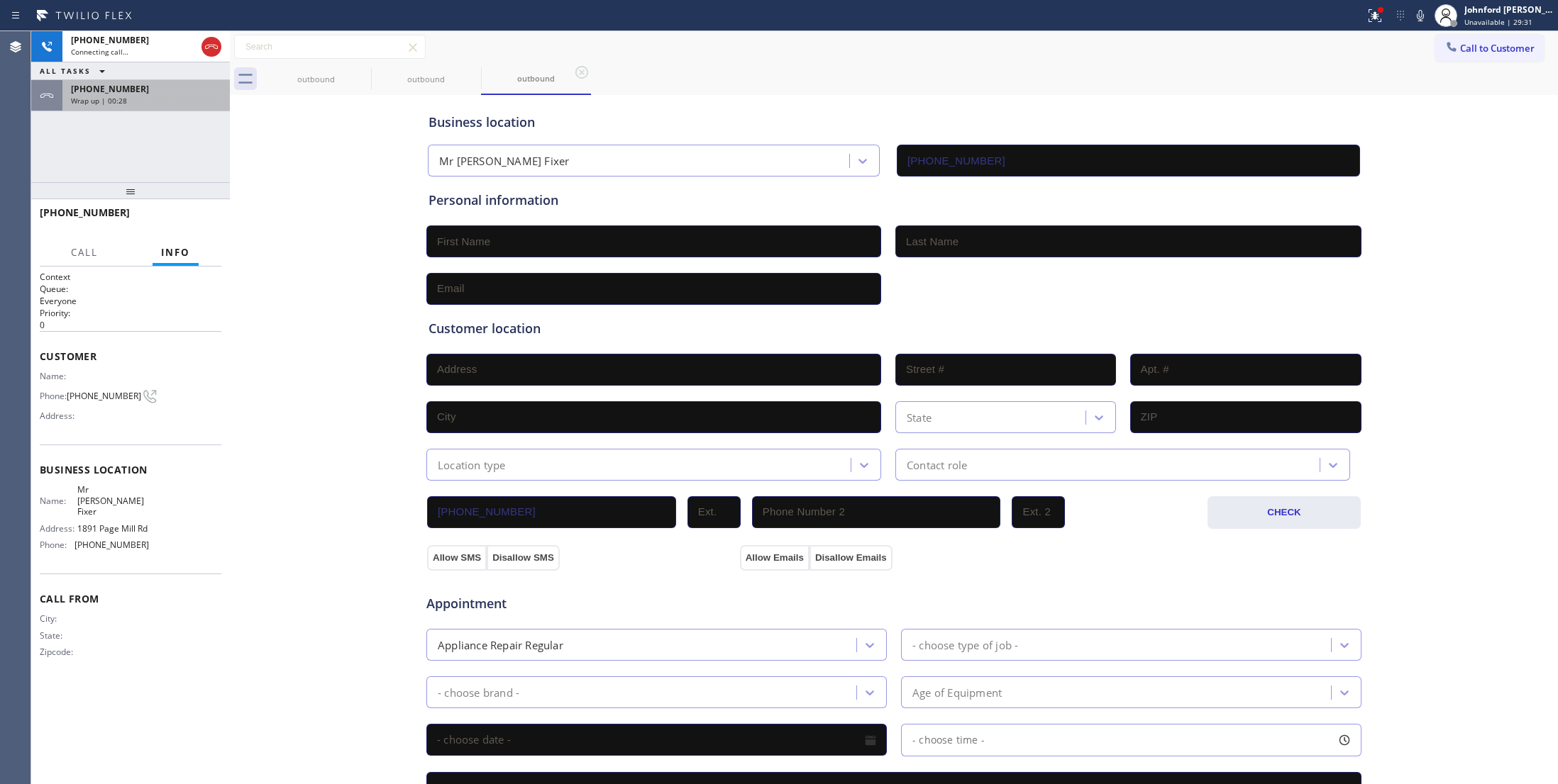
click at [176, 96] on div "Wrap up | 00:28" at bounding box center [145, 100] width 150 height 10
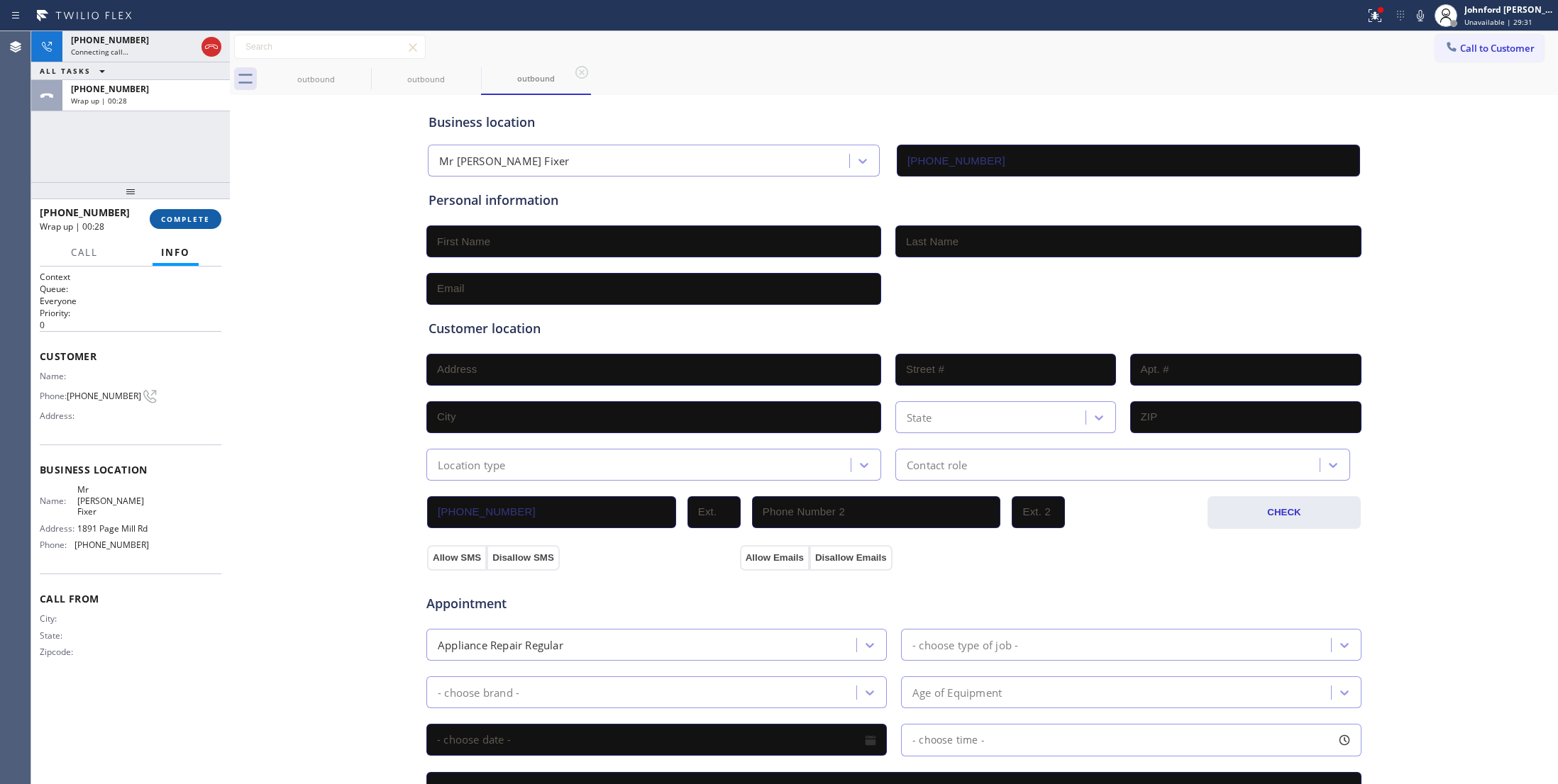
click at [185, 217] on span "COMPLETE" at bounding box center [185, 220] width 49 height 10
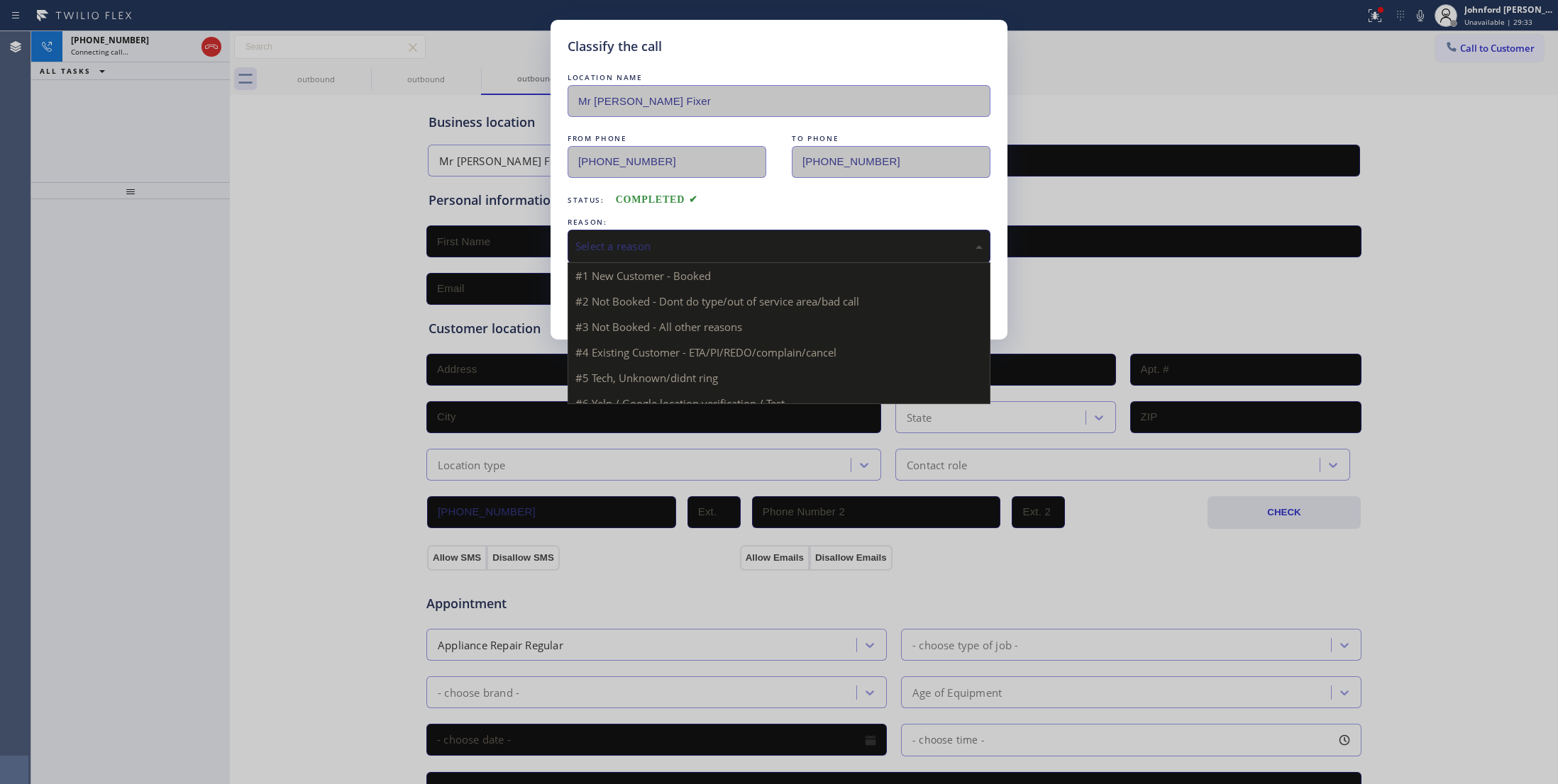
click at [676, 246] on div "Select a reason" at bounding box center [779, 246] width 408 height 16
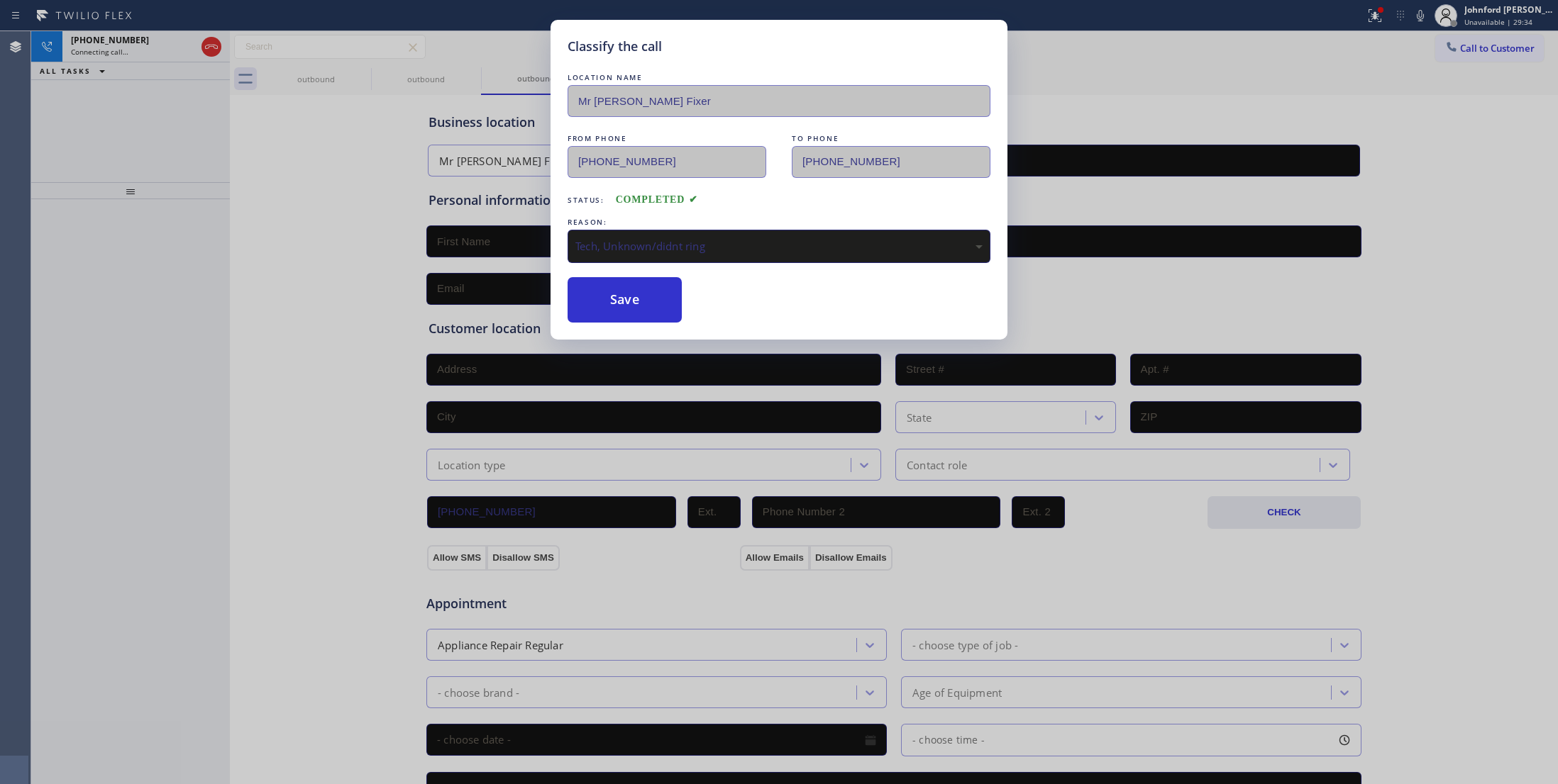
click at [645, 273] on div "LOCATION NAME Mr [PERSON_NAME] Fixer FROM PHONE [PHONE_NUMBER] TO PHONE [PHONE_…" at bounding box center [779, 197] width 423 height 252
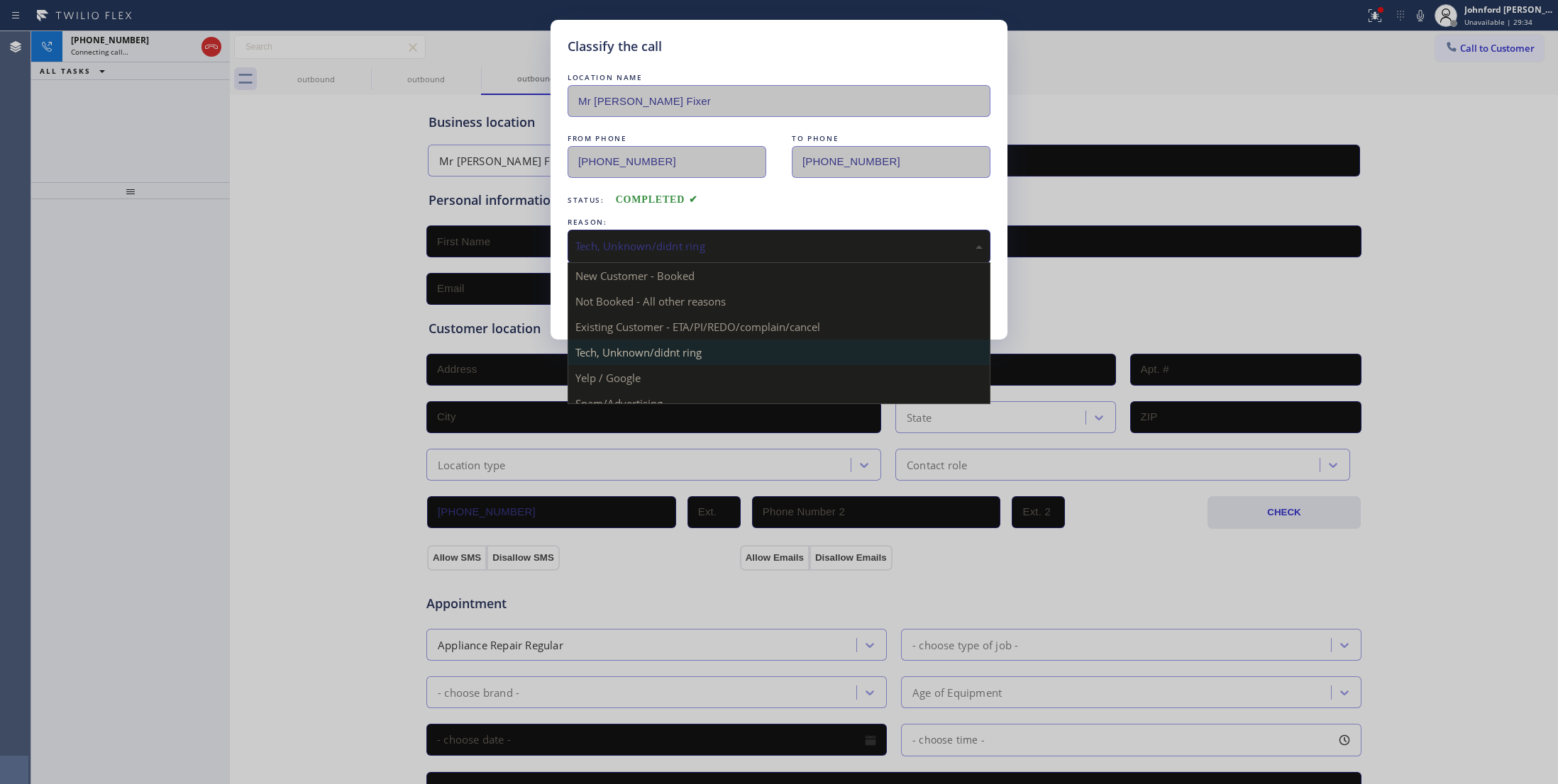
click at [642, 244] on div "Tech, Unknown/didnt ring" at bounding box center [779, 246] width 408 height 16
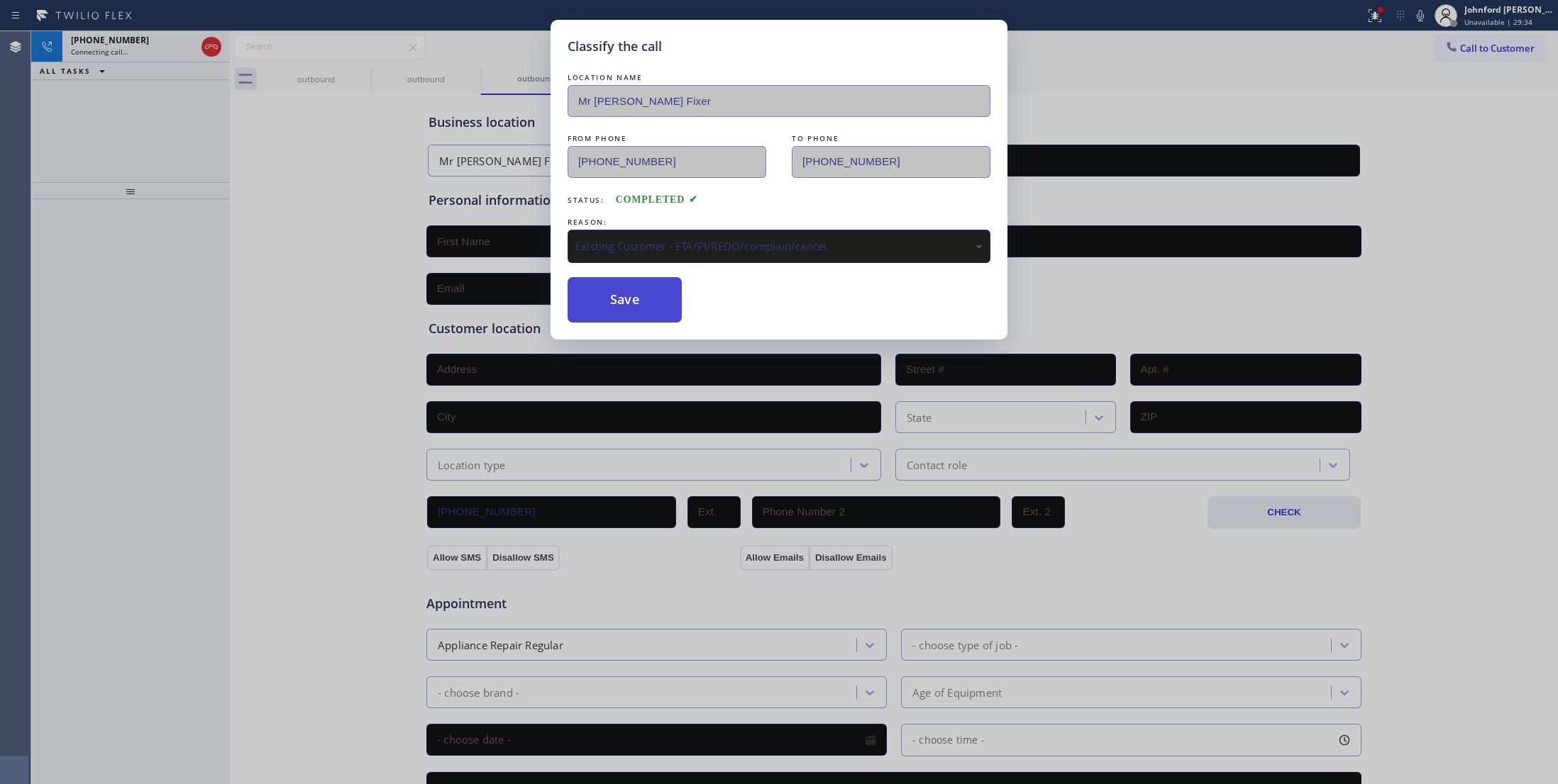
click at [628, 302] on button "Save" at bounding box center [624, 300] width 114 height 46
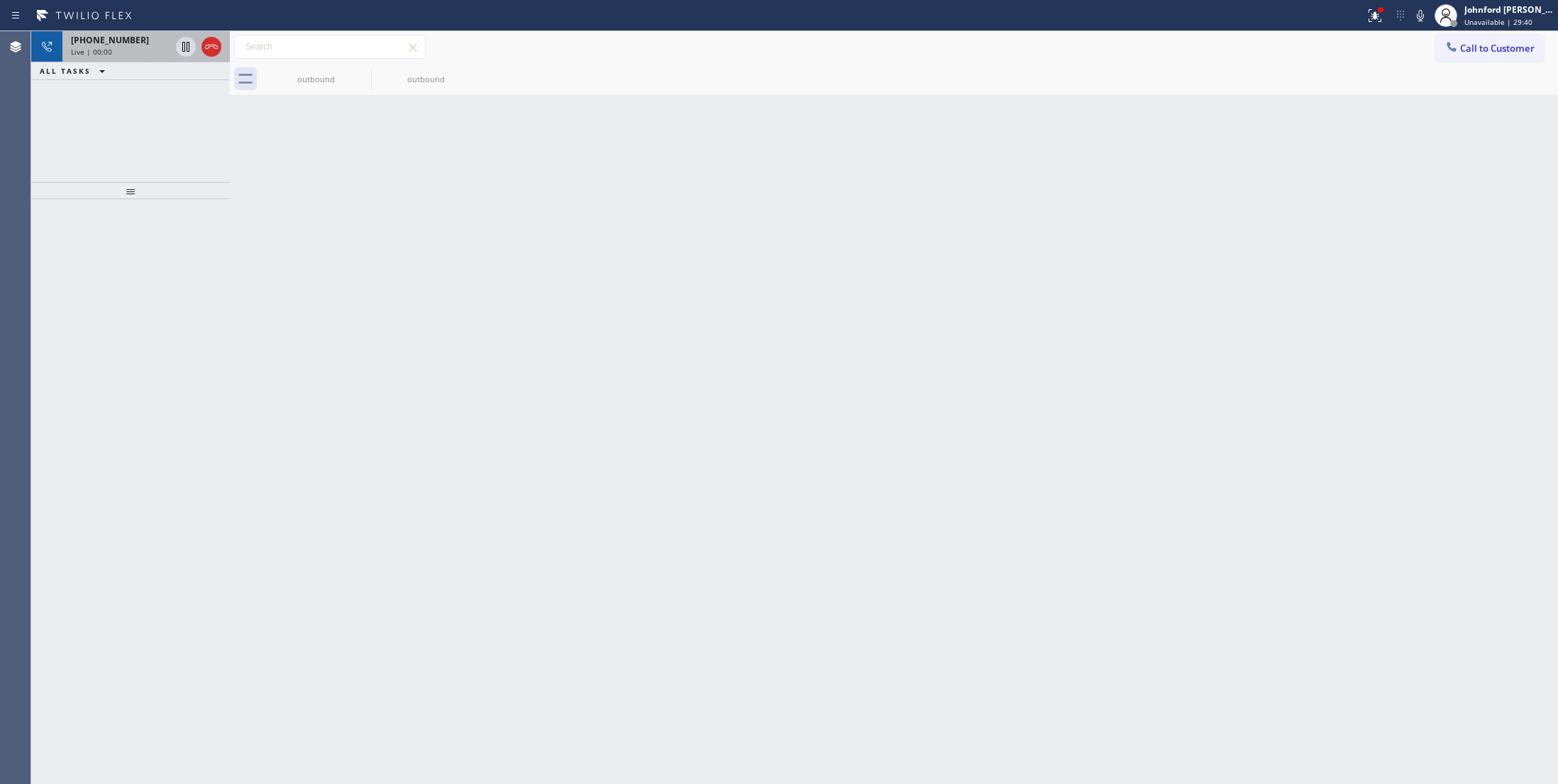
click at [129, 52] on div "Live | 00:00" at bounding box center [120, 52] width 99 height 10
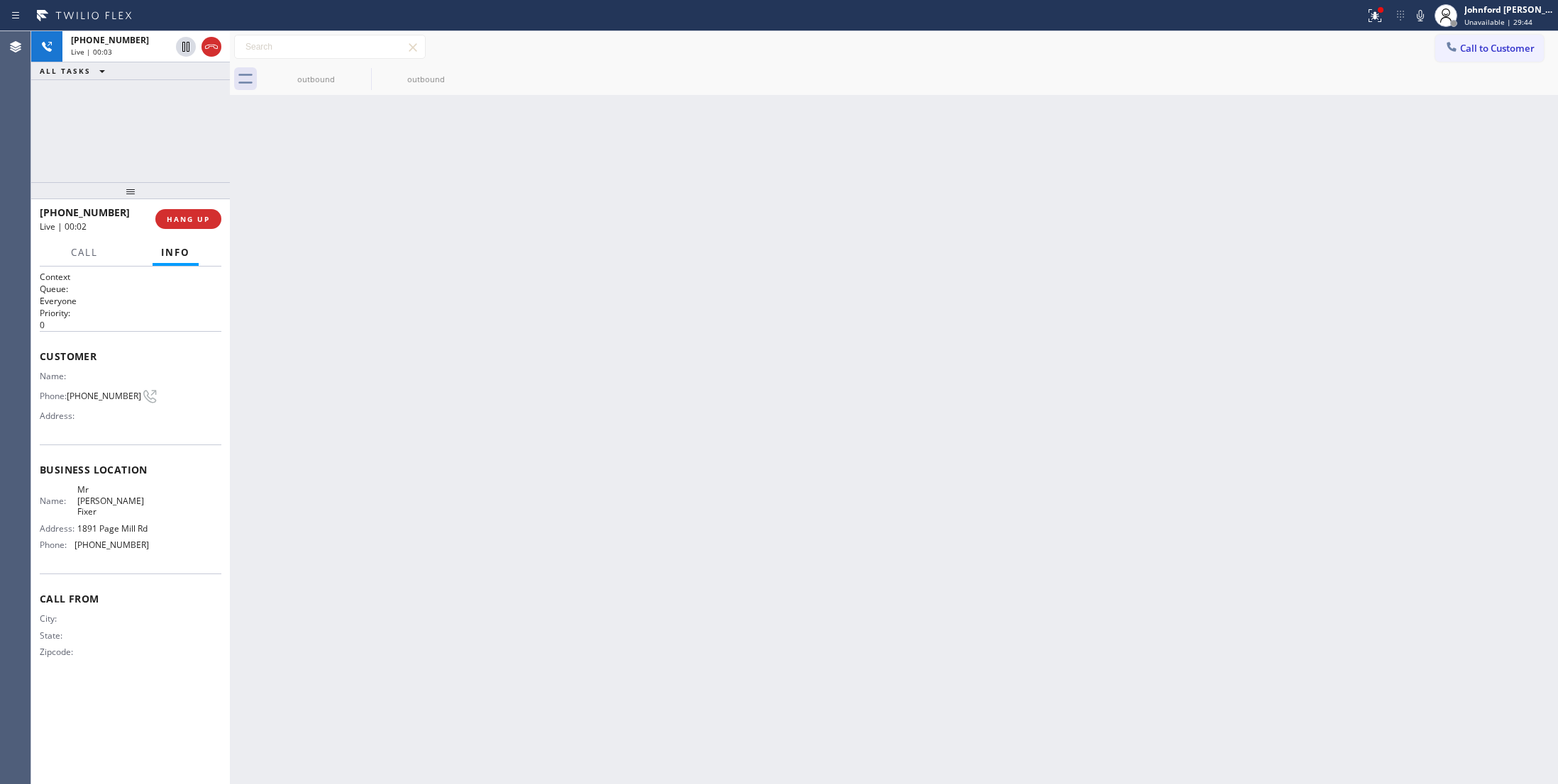
click at [559, 76] on div "outbound outbound" at bounding box center [910, 79] width 1297 height 32
drag, startPoint x: 777, startPoint y: 115, endPoint x: 818, endPoint y: 105, distance: 42.2
click at [777, 115] on div "Back to Dashboard Change Sender ID Customers Technicians Select a contact Outbo…" at bounding box center [894, 407] width 1328 height 753
click at [1424, 21] on icon at bounding box center [1420, 15] width 17 height 17
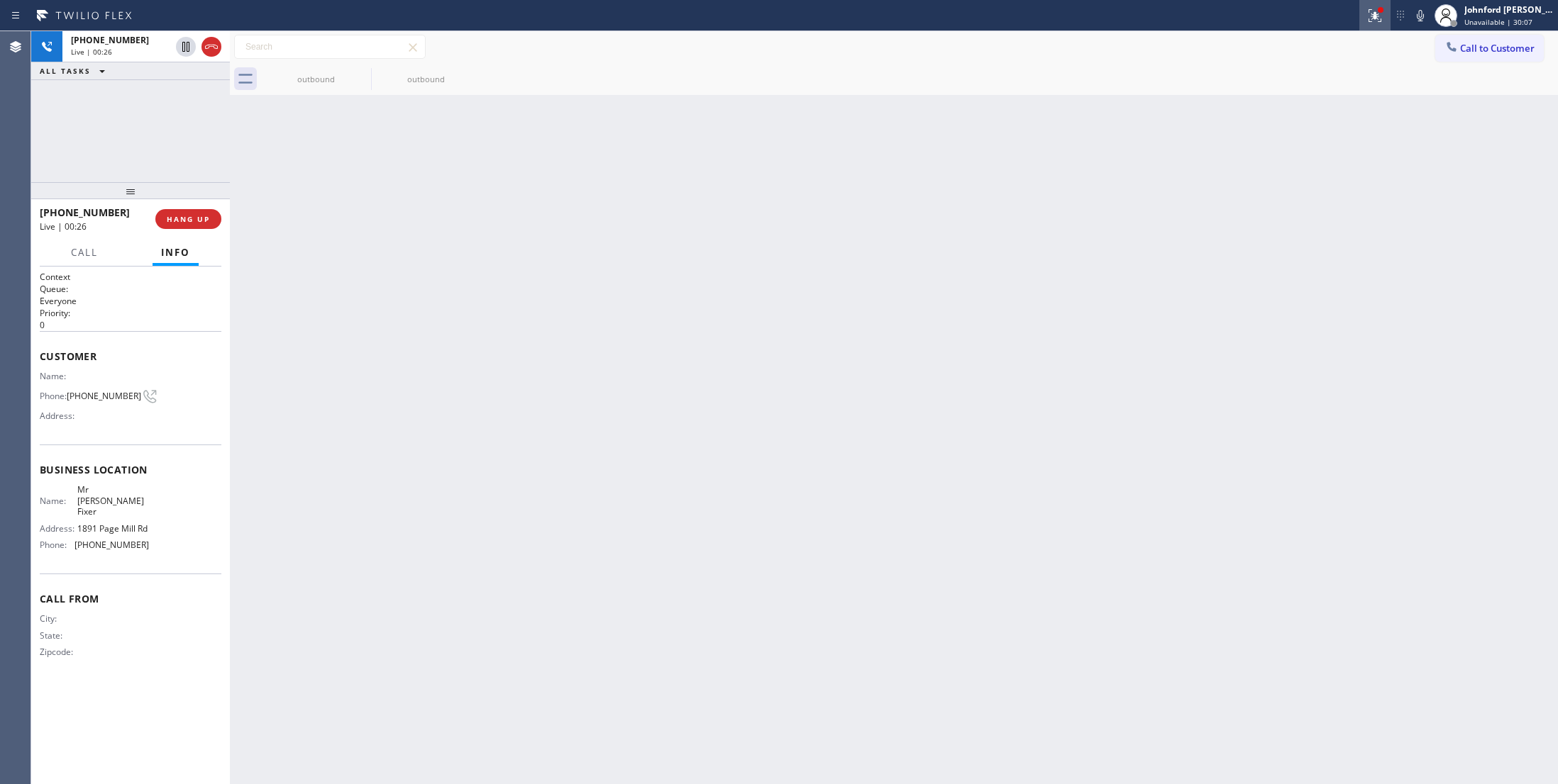
click at [1364, 12] on div at bounding box center [1374, 15] width 31 height 17
click at [1287, 190] on span "Clear issue" at bounding box center [1298, 186] width 61 height 10
click at [1120, 91] on div "outbound outbound" at bounding box center [910, 79] width 1297 height 32
drag, startPoint x: 128, startPoint y: 117, endPoint x: 119, endPoint y: 80, distance: 38.1
click at [127, 116] on div "[PHONE_NUMBER] Live | 00:27 ALL TASKS ALL TASKS ACTIVE TASKS TASKS IN WRAP UP" at bounding box center [130, 106] width 199 height 151
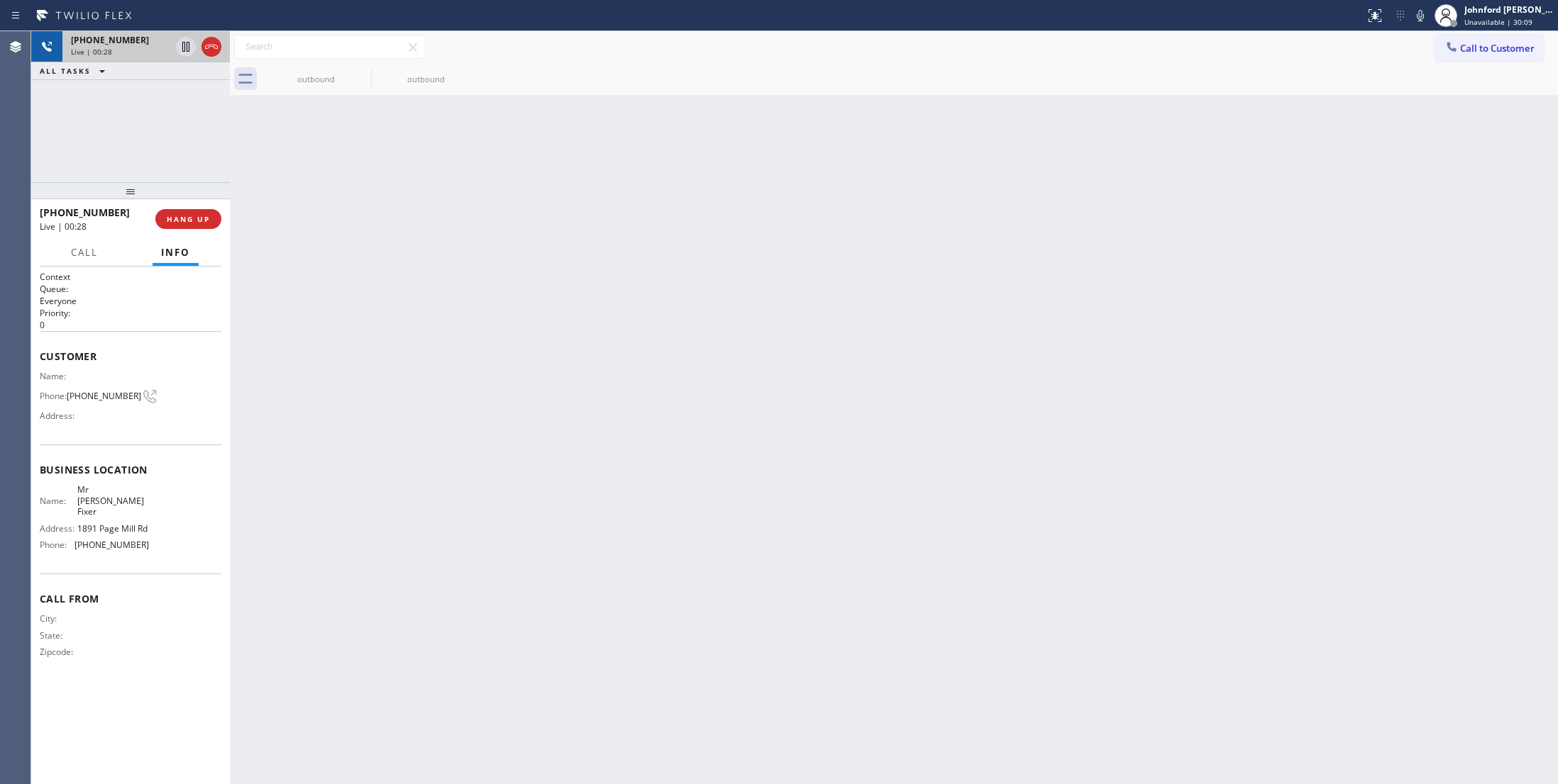
click at [116, 54] on div "Live | 00:28" at bounding box center [120, 52] width 99 height 10
click at [301, 78] on div "outbound" at bounding box center [316, 78] width 107 height 11
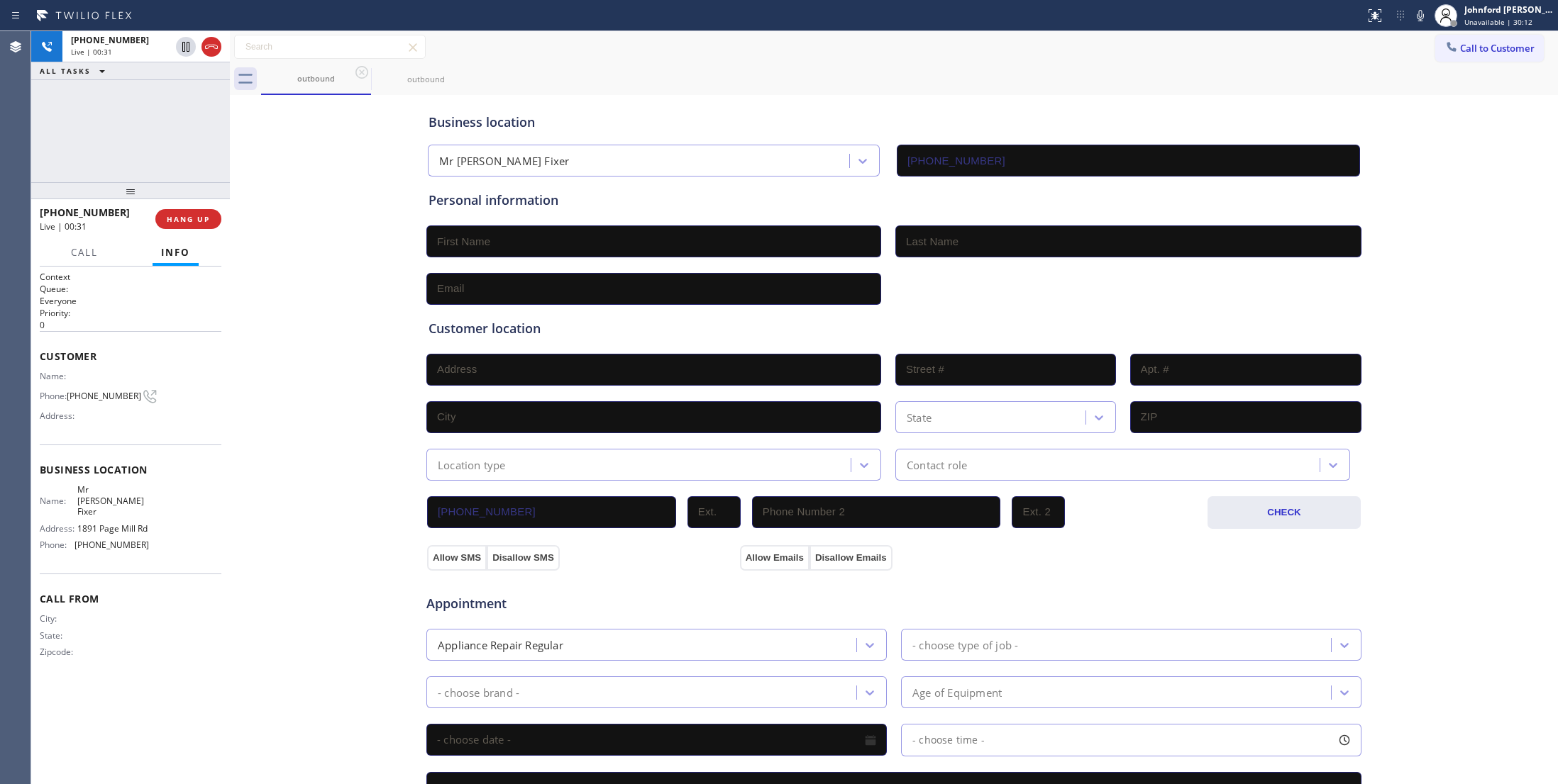
click at [660, 69] on div "outbound outbound" at bounding box center [910, 79] width 1297 height 32
click at [848, 70] on div "outbound outbound" at bounding box center [910, 79] width 1297 height 32
click at [127, 129] on div "ALL TASKS ALL TASKS ACTIVE TASKS TASKS IN WRAP UP [PHONE_NUMBER] Wrap up | 00:16" at bounding box center [130, 106] width 199 height 151
click at [100, 135] on div "ALL TASKS ALL TASKS ACTIVE TASKS TASKS IN WRAP UP [PHONE_NUMBER] Wrap up | 00:24" at bounding box center [130, 106] width 199 height 151
click at [684, 255] on input "text" at bounding box center [653, 241] width 454 height 32
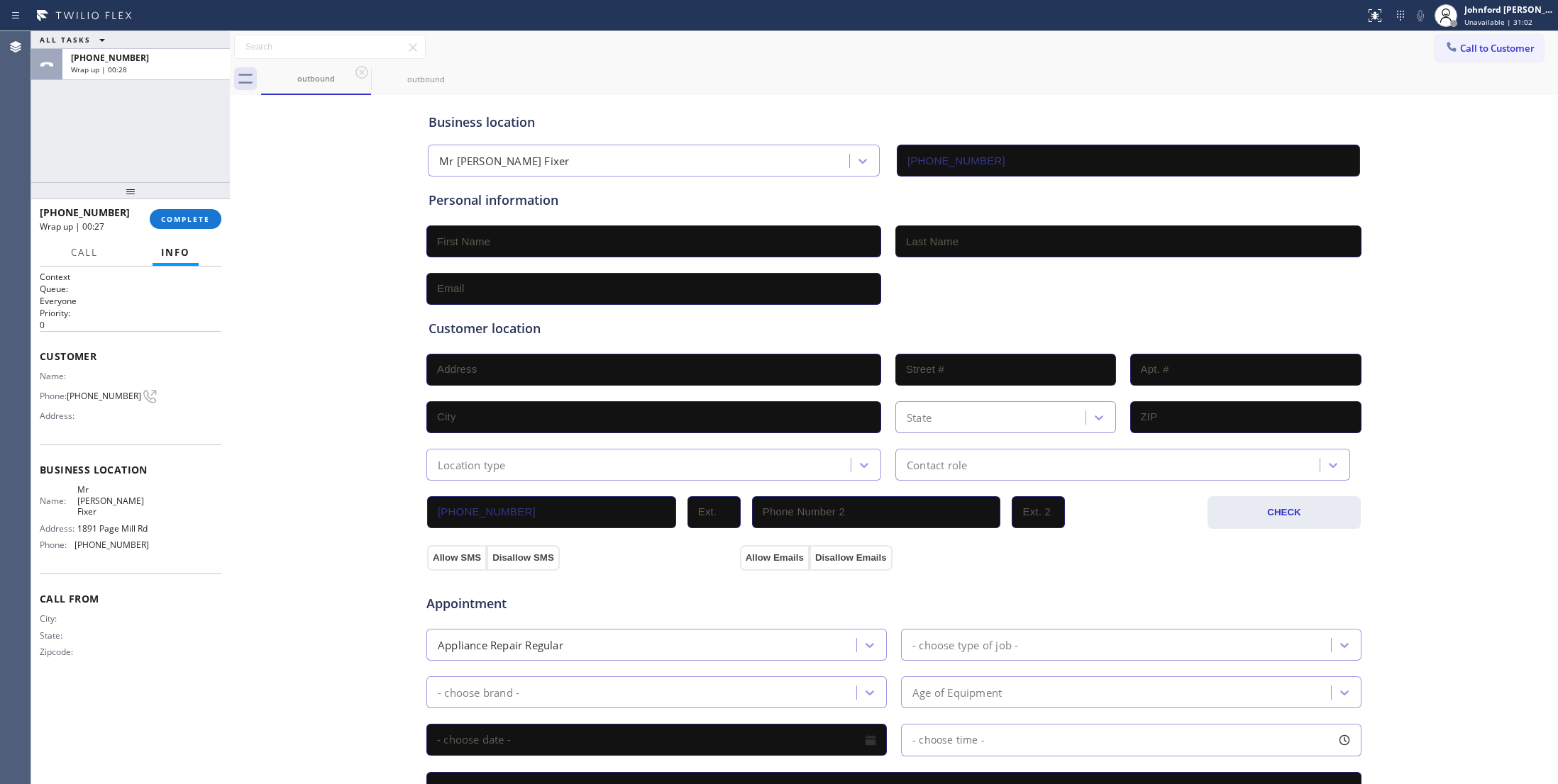
click at [509, 243] on input "text" at bounding box center [653, 241] width 454 height 32
paste input "[PERSON_NAME]"
click at [484, 248] on input "[PERSON_NAME]" at bounding box center [653, 241] width 454 height 32
type input "[PERSON_NAME]"
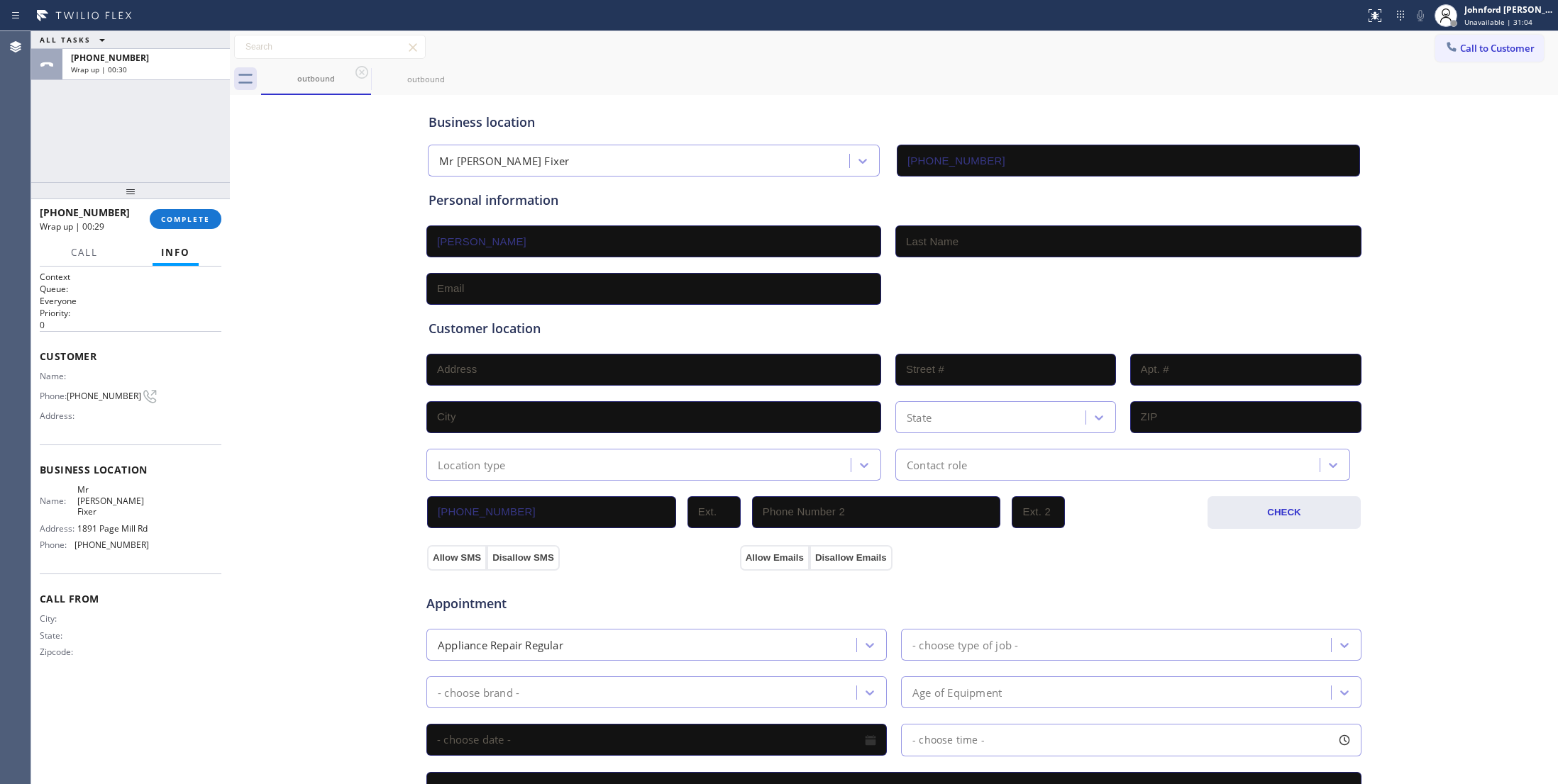
paste input "Acharya"
type input "Acharya"
click at [452, 293] on input "text" at bounding box center [653, 289] width 454 height 32
paste input "[EMAIL_ADDRESS][DOMAIN_NAME]"
click at [440, 290] on input "[EMAIL_ADDRESS][DOMAIN_NAME]" at bounding box center [653, 289] width 454 height 32
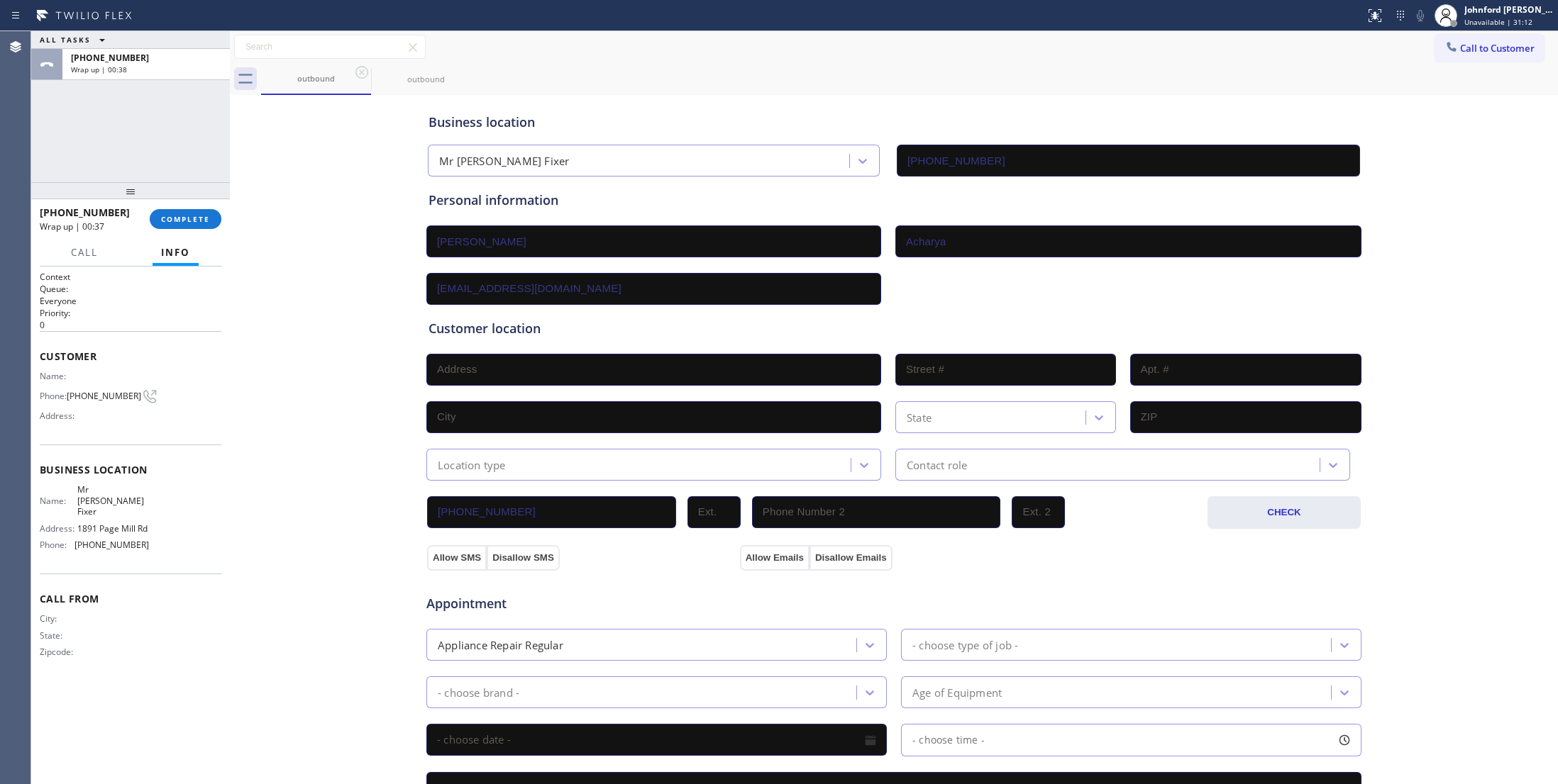
type input "[EMAIL_ADDRESS][DOMAIN_NAME]"
click at [335, 302] on div "Business location Mr [PERSON_NAME] Fixer [PHONE_NUMBER] Personal information [P…" at bounding box center [894, 582] width 1321 height 969
click at [457, 364] on input "text" at bounding box center [653, 370] width 454 height 32
paste input "[STREET_ADDRESS][PERSON_NAME]"
type input "[STREET_ADDRESS]"
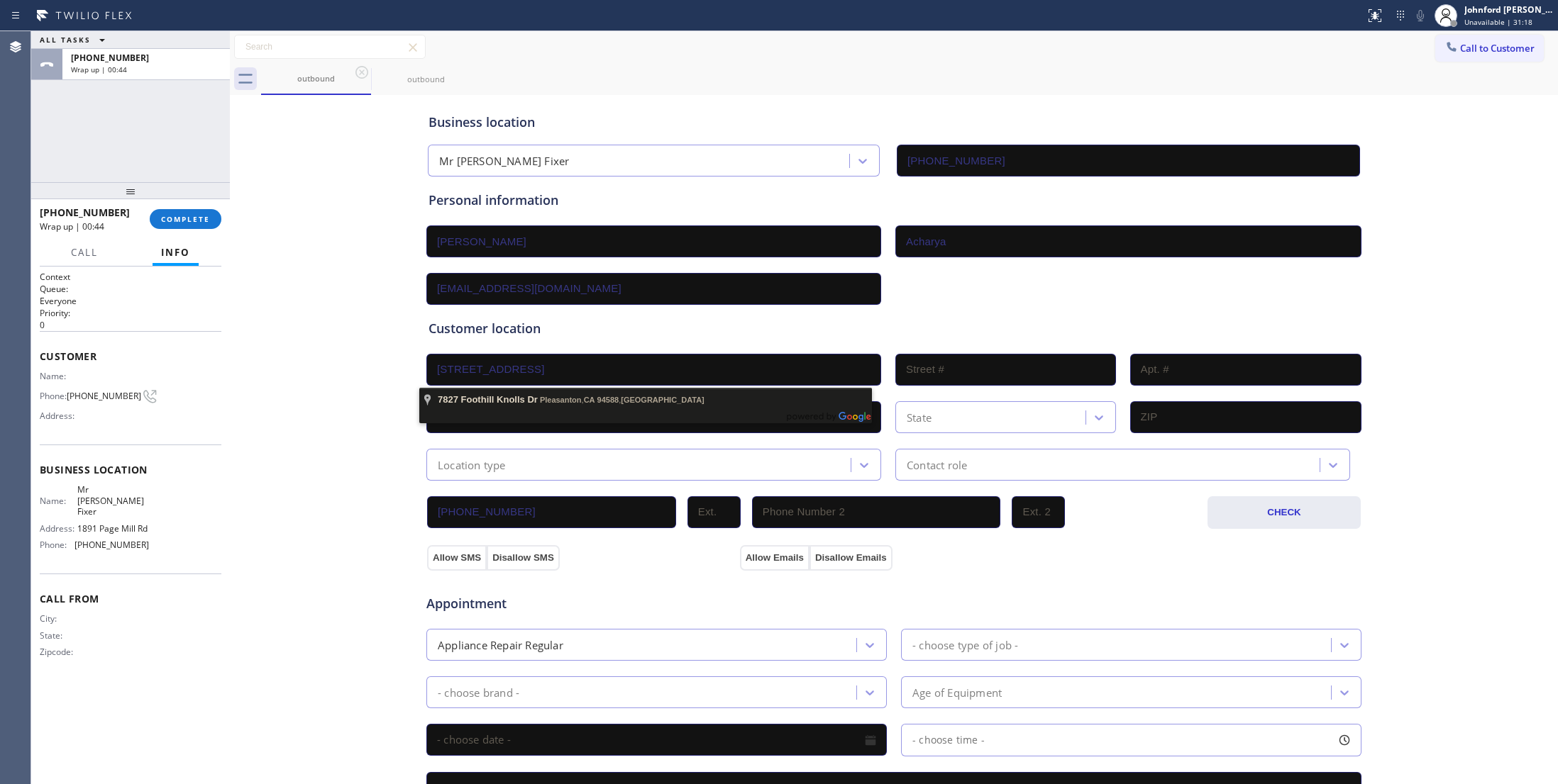
type input "7827"
type input "Pleasanton"
type input "94588"
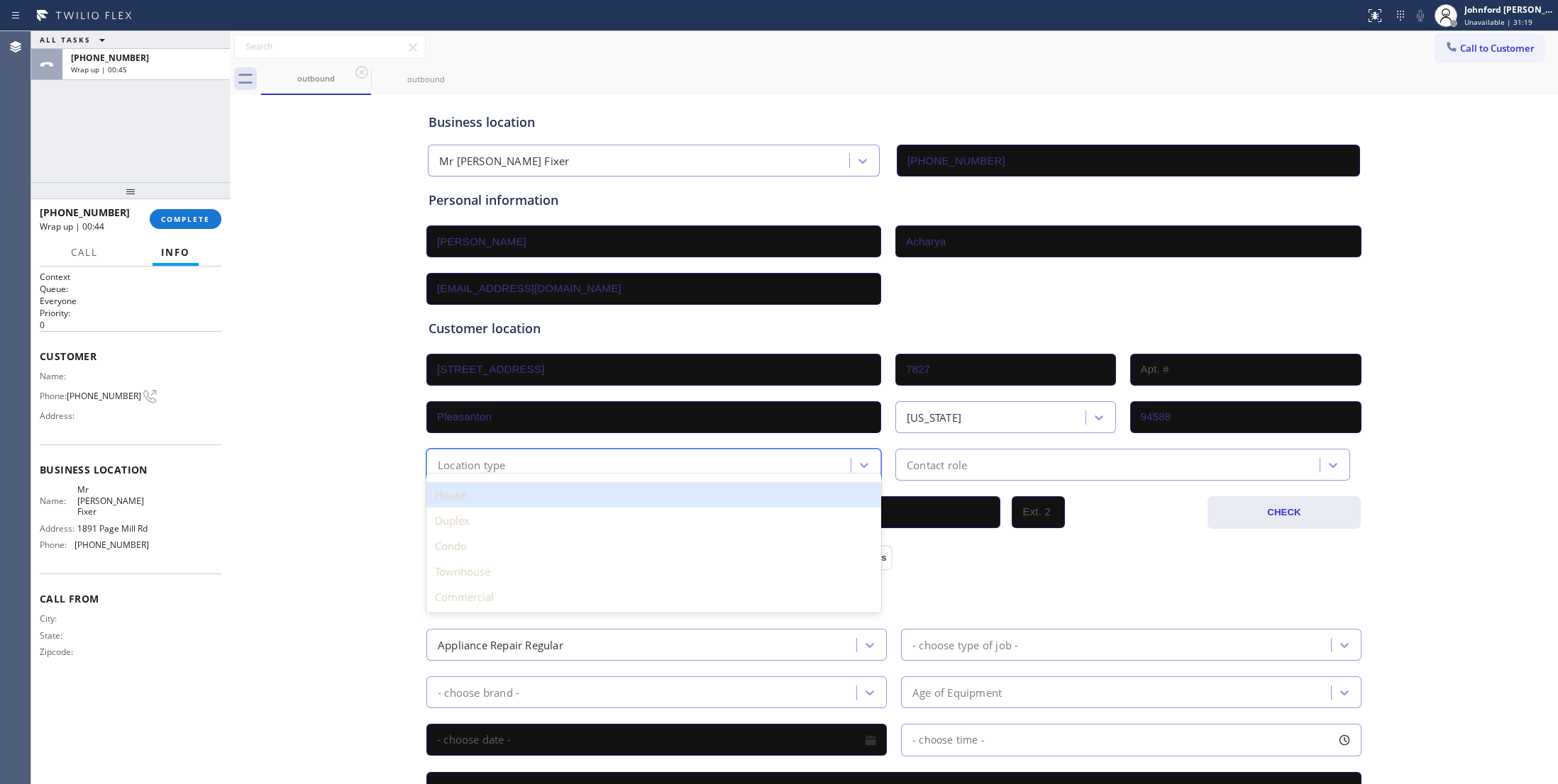
click at [487, 466] on div "Location type" at bounding box center [471, 465] width 69 height 16
click at [461, 499] on div "House" at bounding box center [653, 495] width 454 height 26
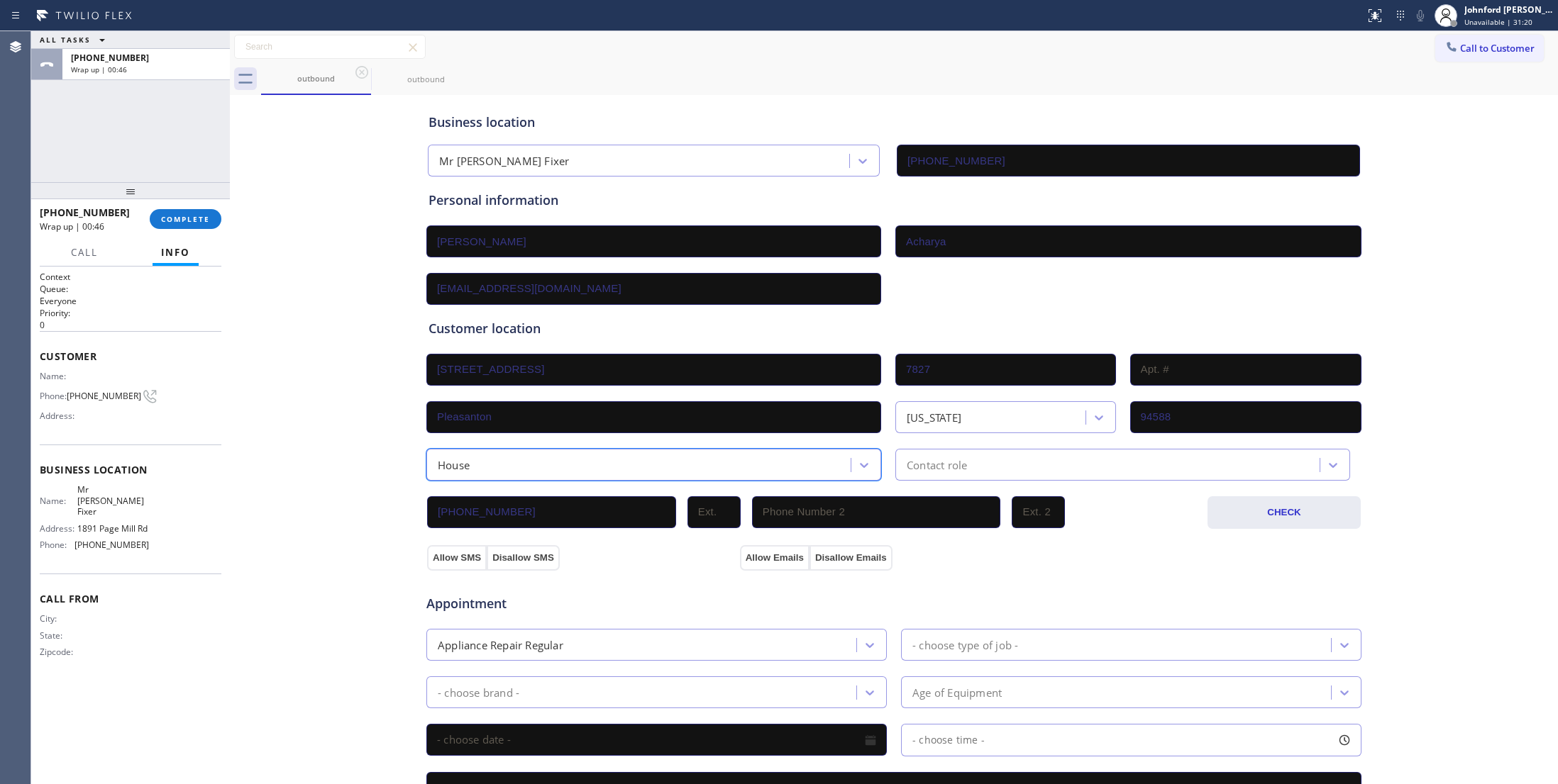
click at [971, 481] on div "Contact role" at bounding box center [1123, 465] width 454 height 32
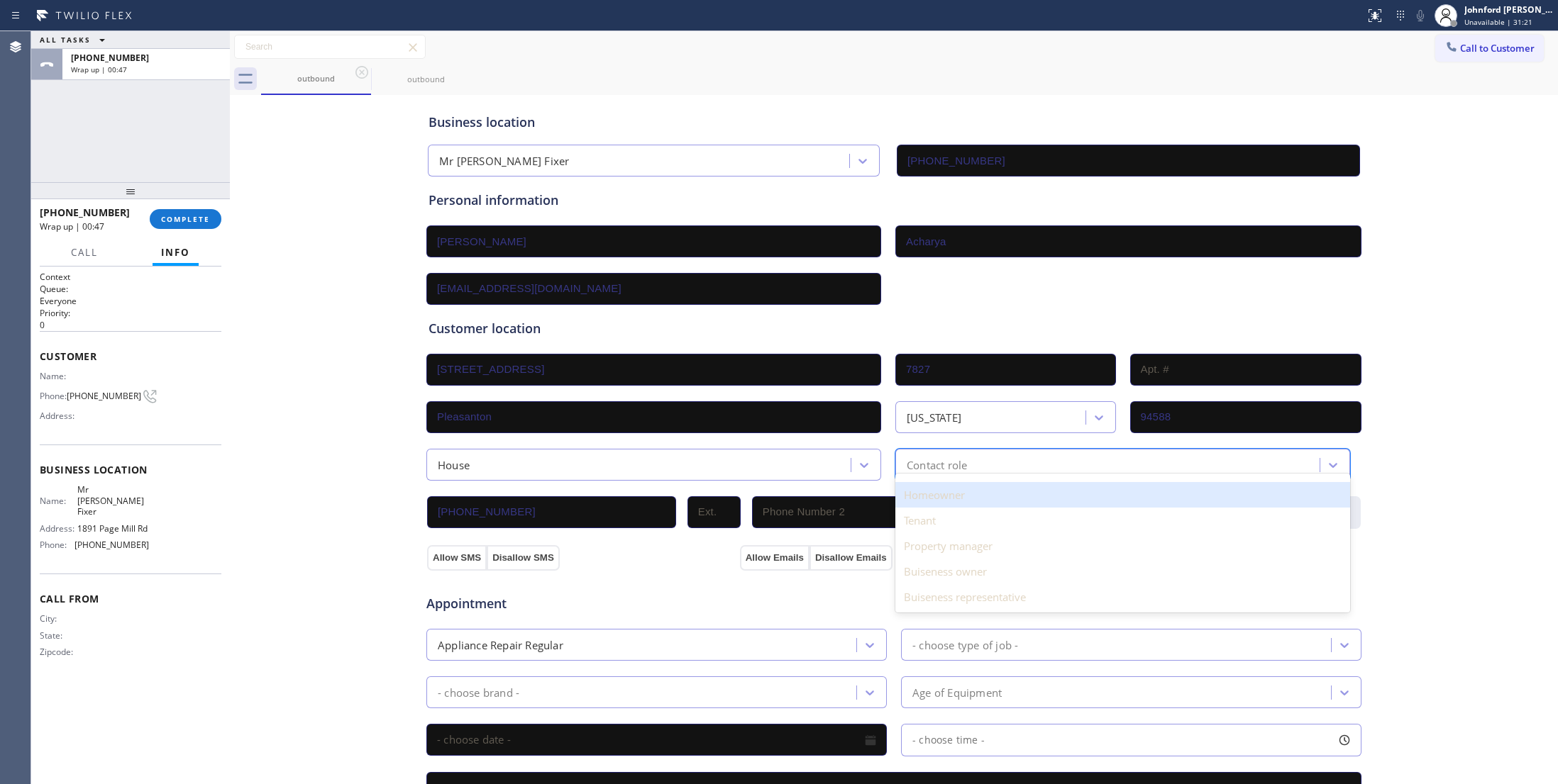
click at [935, 507] on div "Homeowner" at bounding box center [1123, 495] width 454 height 26
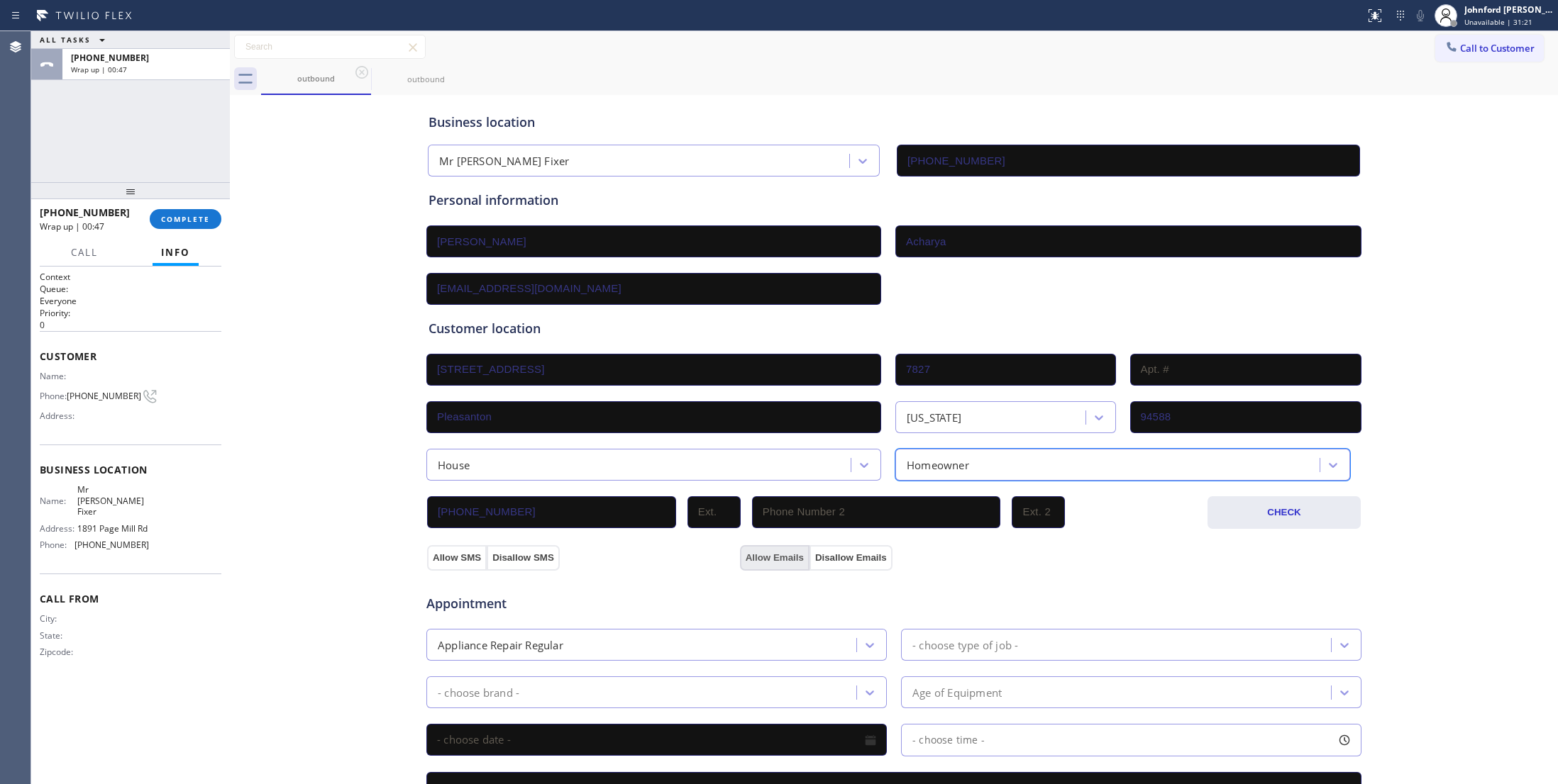
click at [748, 560] on button "Allow Emails" at bounding box center [775, 558] width 70 height 26
click at [448, 562] on button "Allow SMS" at bounding box center [457, 558] width 60 height 26
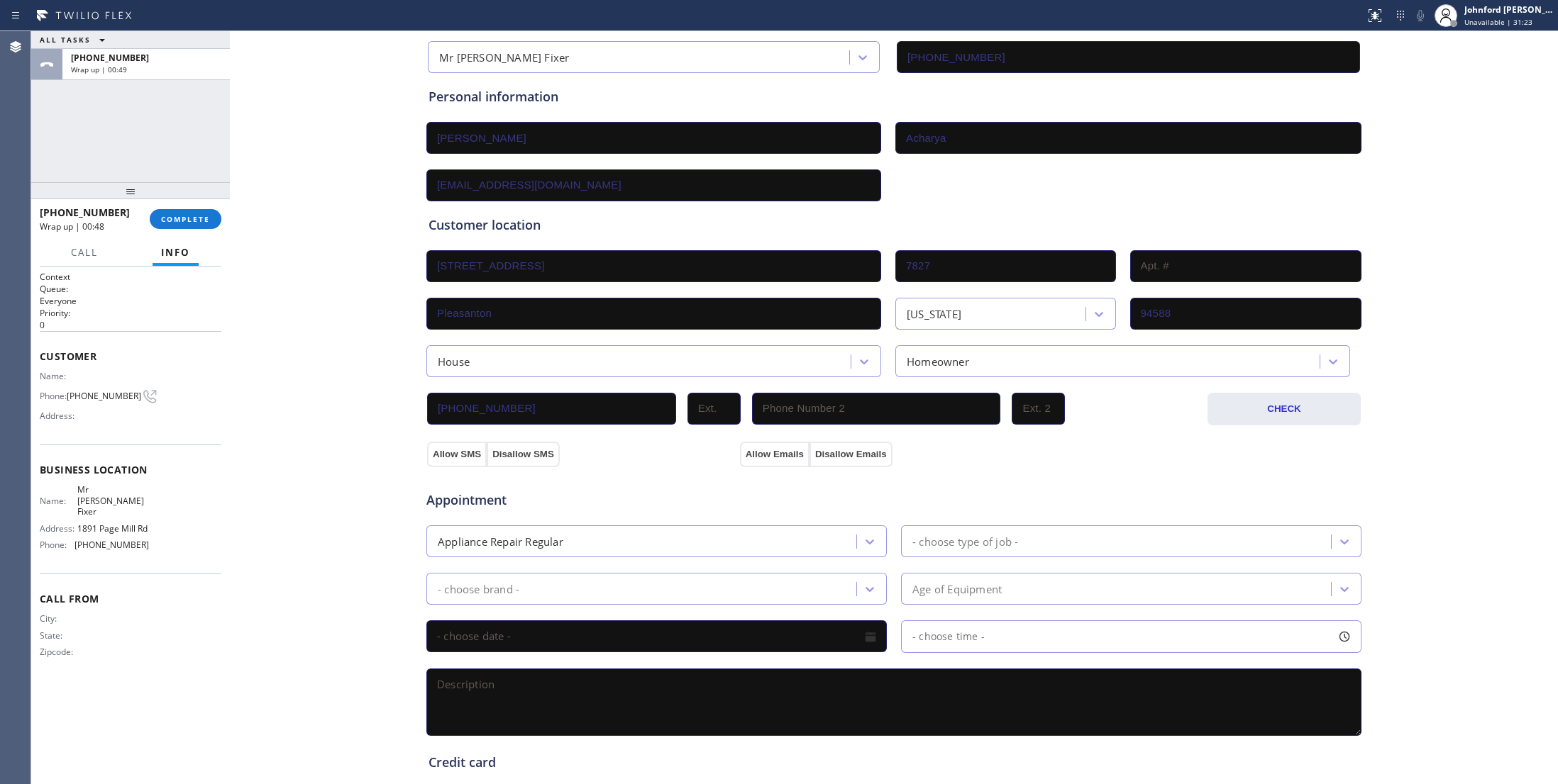
scroll to position [189, 0]
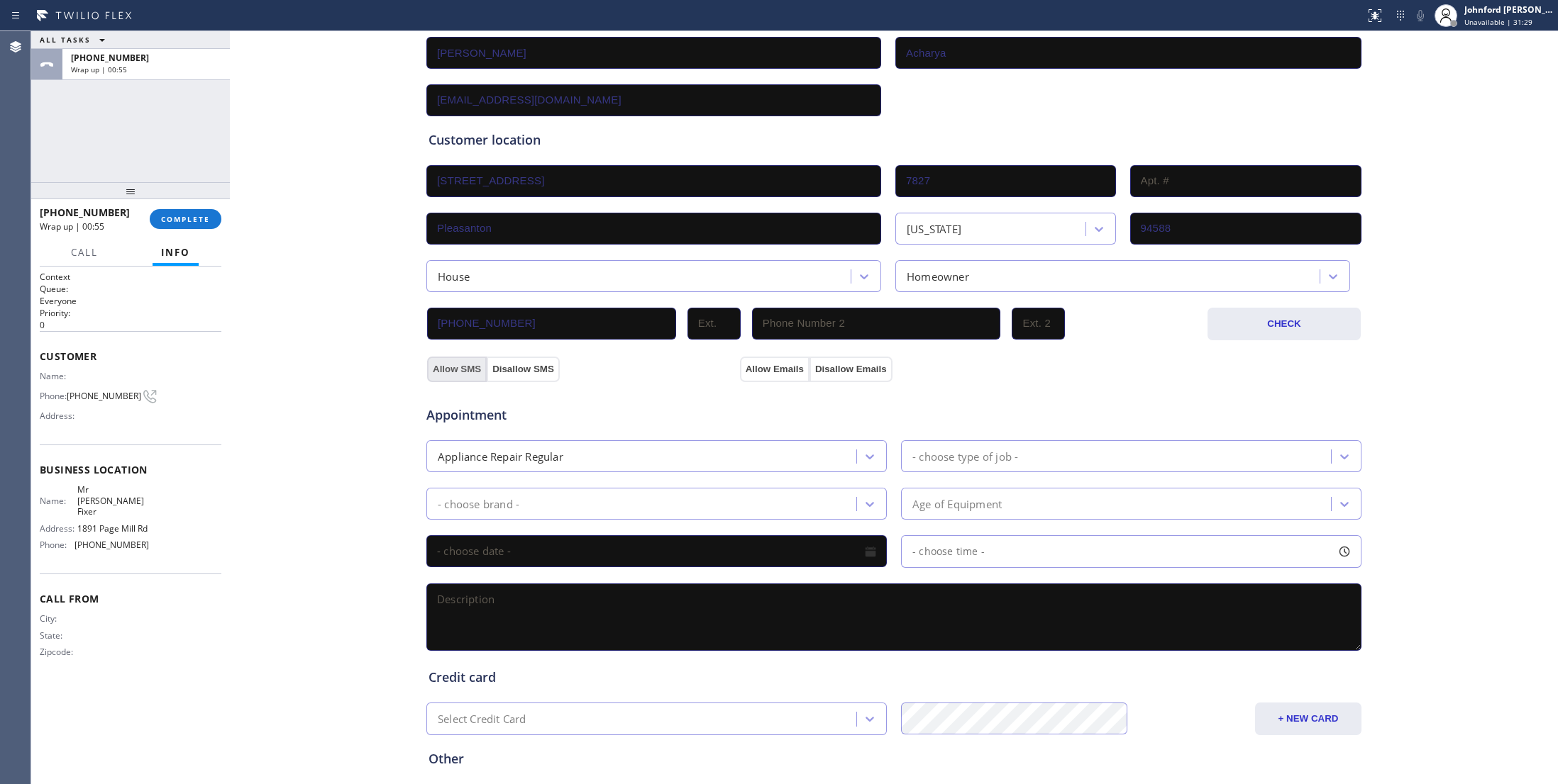
click at [439, 373] on button "Allow SMS" at bounding box center [457, 370] width 60 height 26
click at [754, 364] on button "Allow Emails" at bounding box center [775, 370] width 70 height 26
click at [100, 491] on span "Mr [PERSON_NAME] Fixer" at bounding box center [112, 500] width 71 height 33
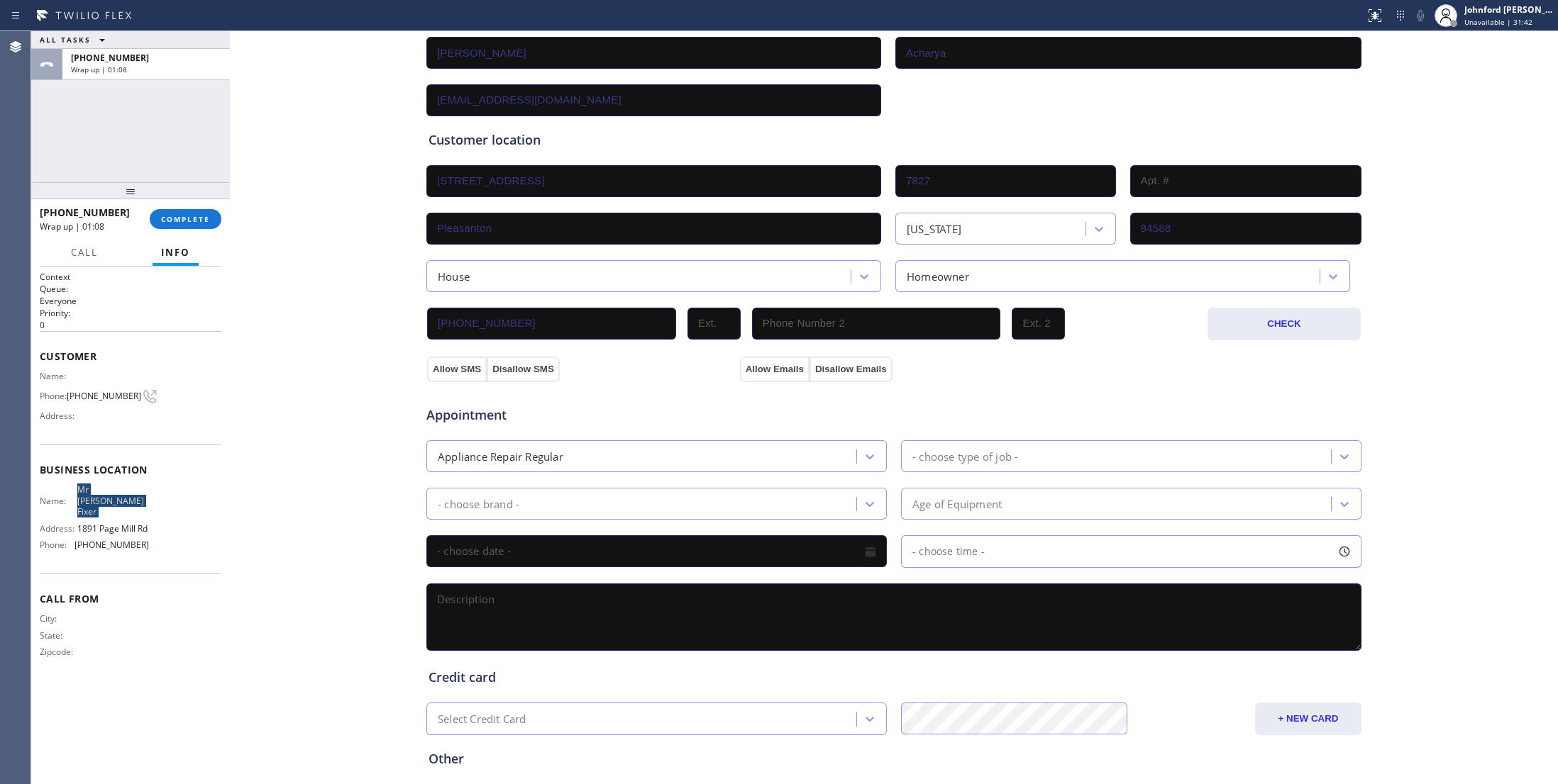
copy span "Mr [PERSON_NAME] Fixer"
click at [792, 593] on textarea at bounding box center [894, 617] width 936 height 68
paste textarea "9-12 | no scf Kitchen aid Refrigerator BI | not sure for the age/not under warr…"
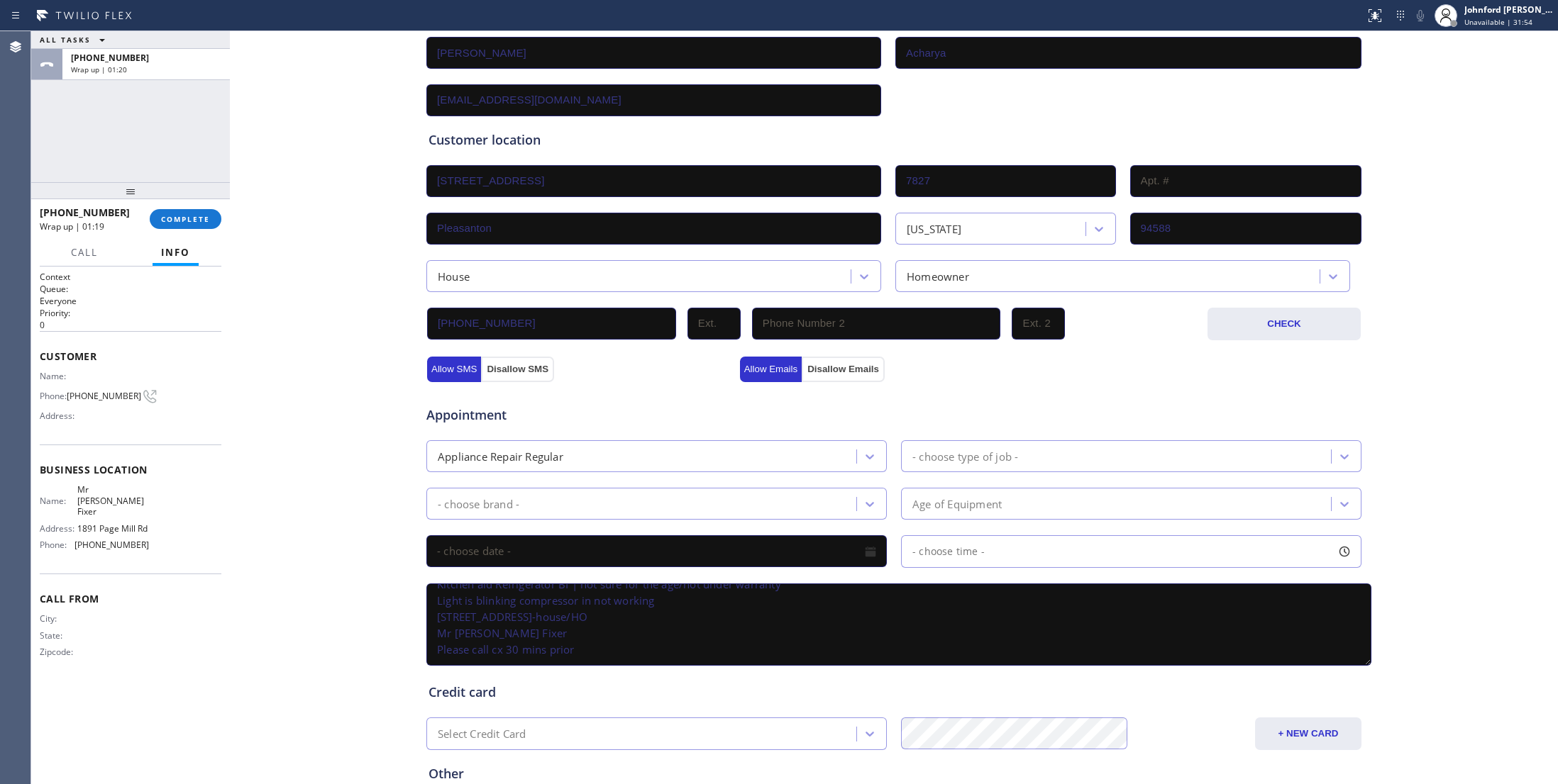
scroll to position [0, 0]
drag, startPoint x: 1351, startPoint y: 661, endPoint x: 1364, endPoint y: 747, distance: 87.0
click at [1365, 666] on textarea "9-12 | no scf Kitchen aid Refrigerator BI | not sure for the age/not under warr…" at bounding box center [899, 624] width 946 height 82
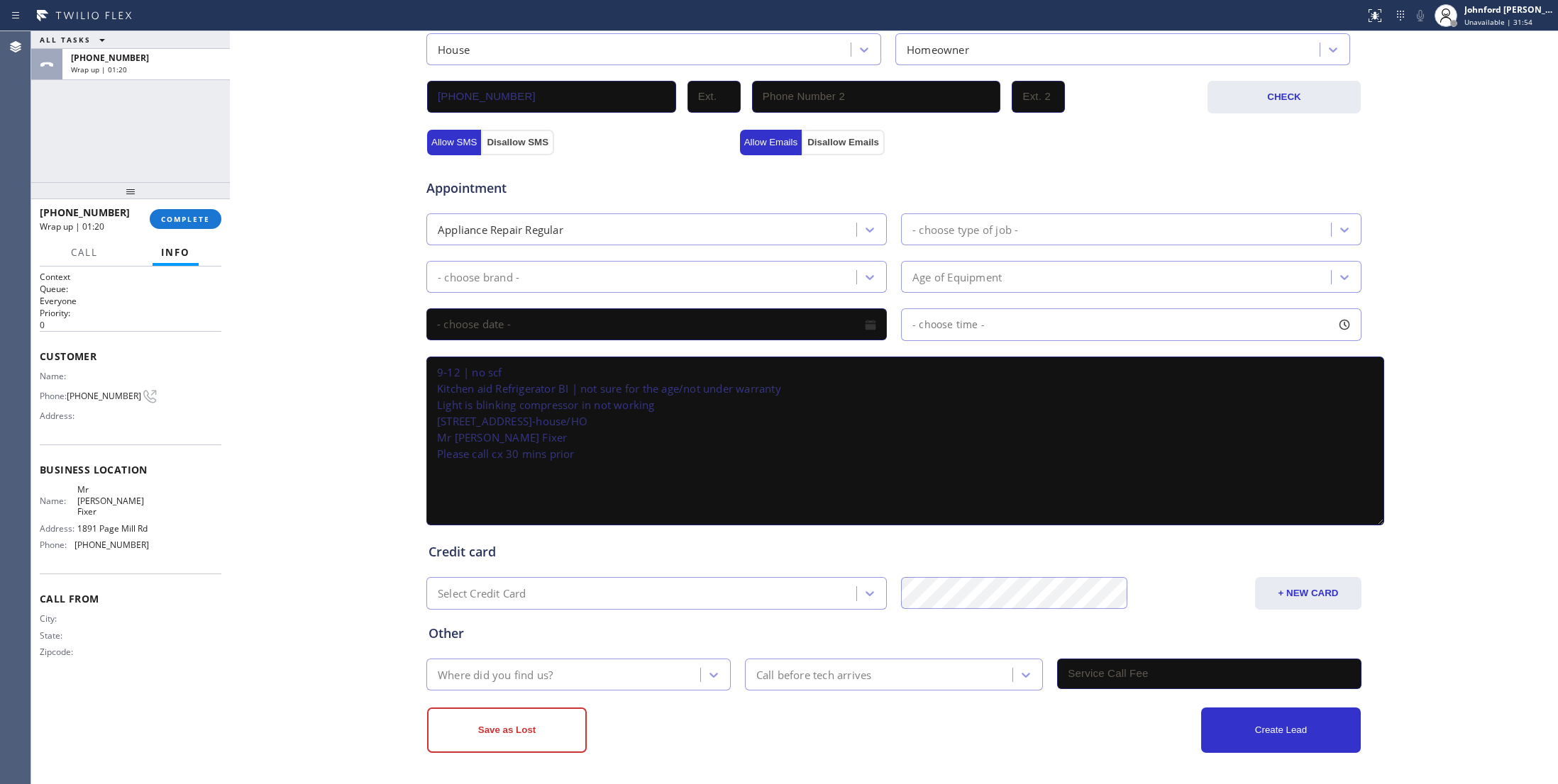
scroll to position [419, 0]
type textarea "9-12 | no scf Kitchen aid Refrigerator BI | not sure for the age/not under warr…"
click at [76, 129] on div "ALL TASKS ALL TASKS ACTIVE TASKS TASKS IN WRAP UP [PHONE_NUMBER] Wrap up | 01:47" at bounding box center [130, 106] width 199 height 151
click at [565, 228] on div "Appliance Repair Regular" at bounding box center [643, 229] width 426 height 25
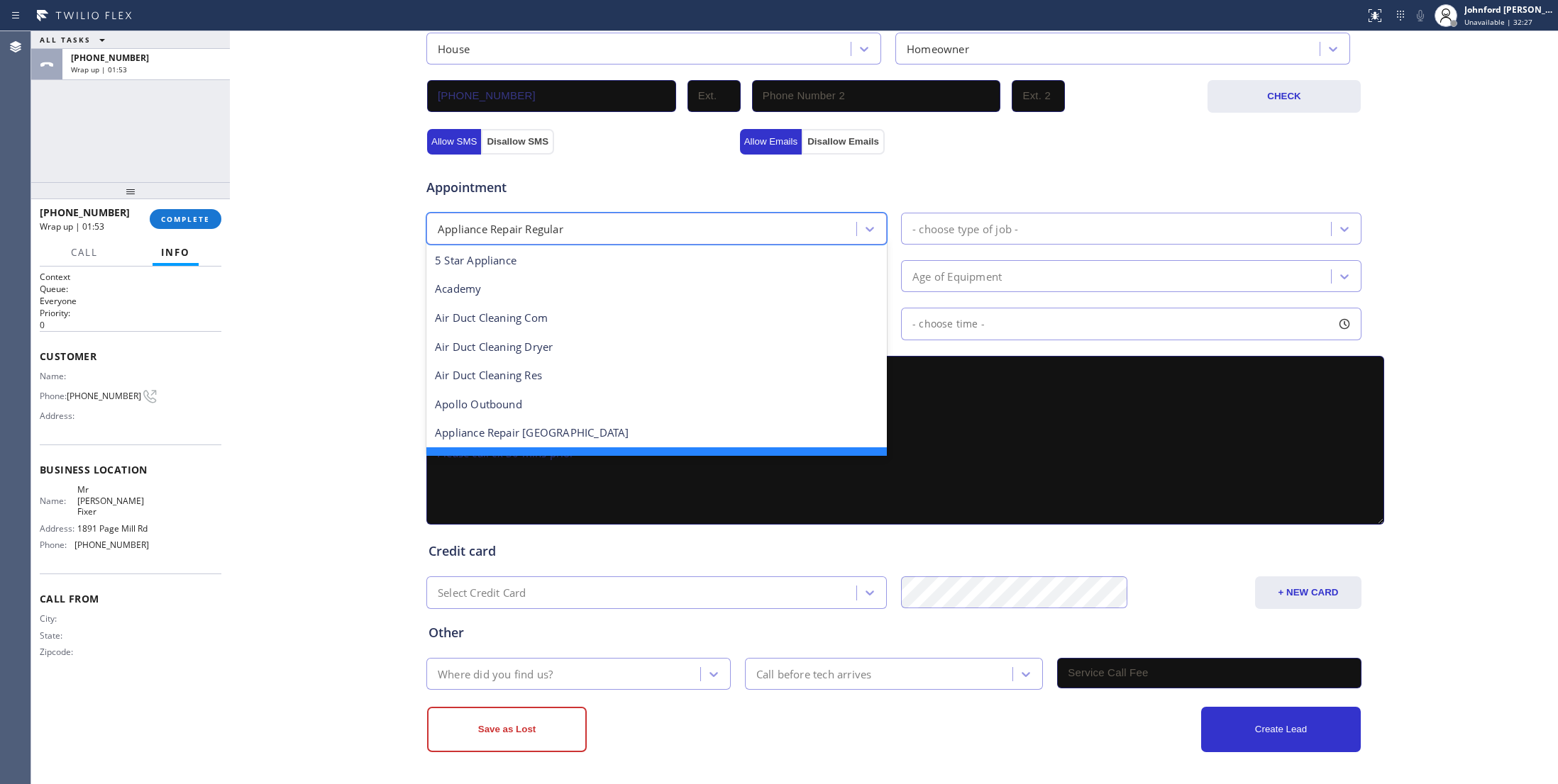
scroll to position [30, 0]
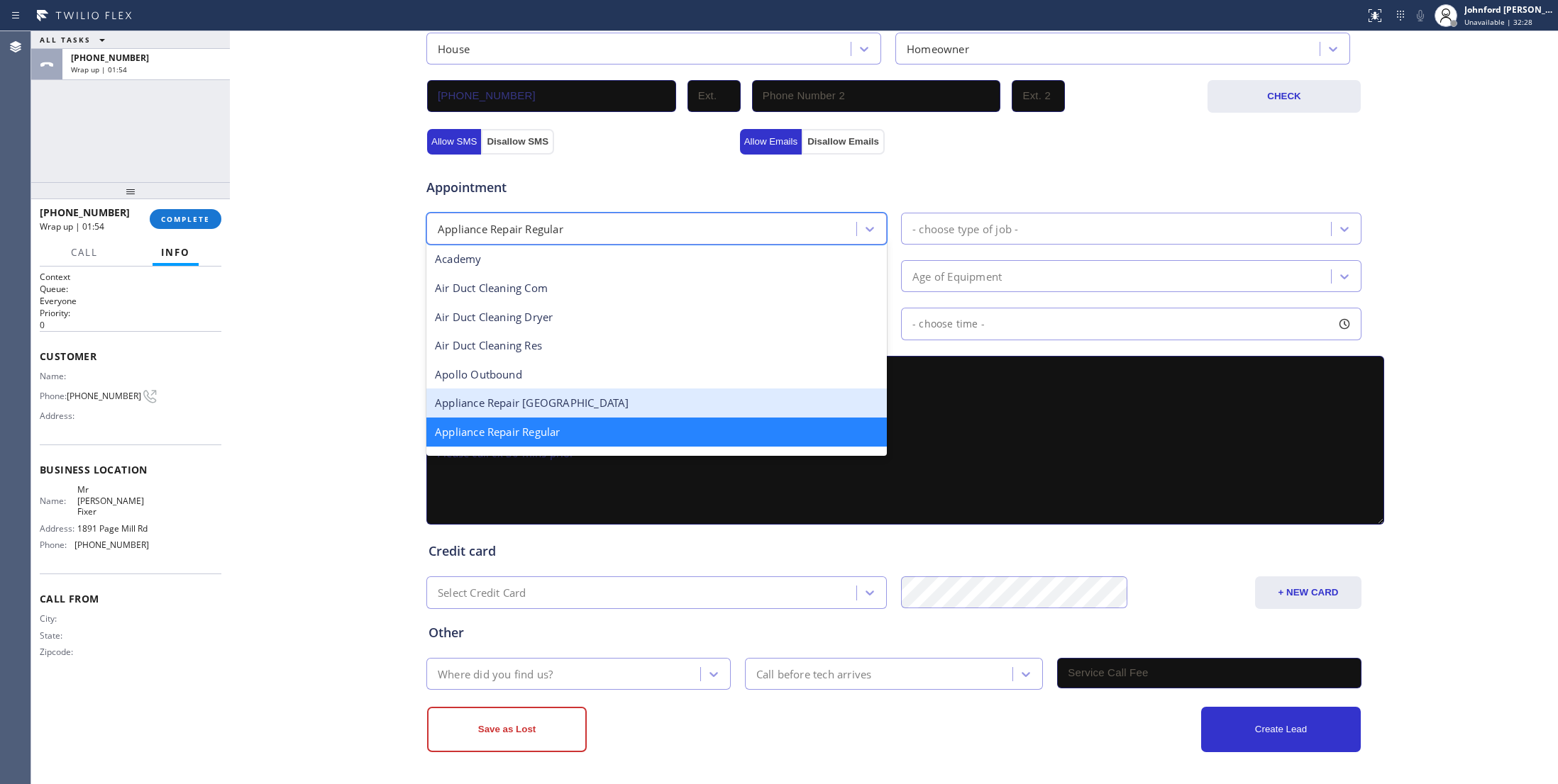
click at [518, 394] on div "Appliance Repair [GEOGRAPHIC_DATA]" at bounding box center [656, 402] width 460 height 29
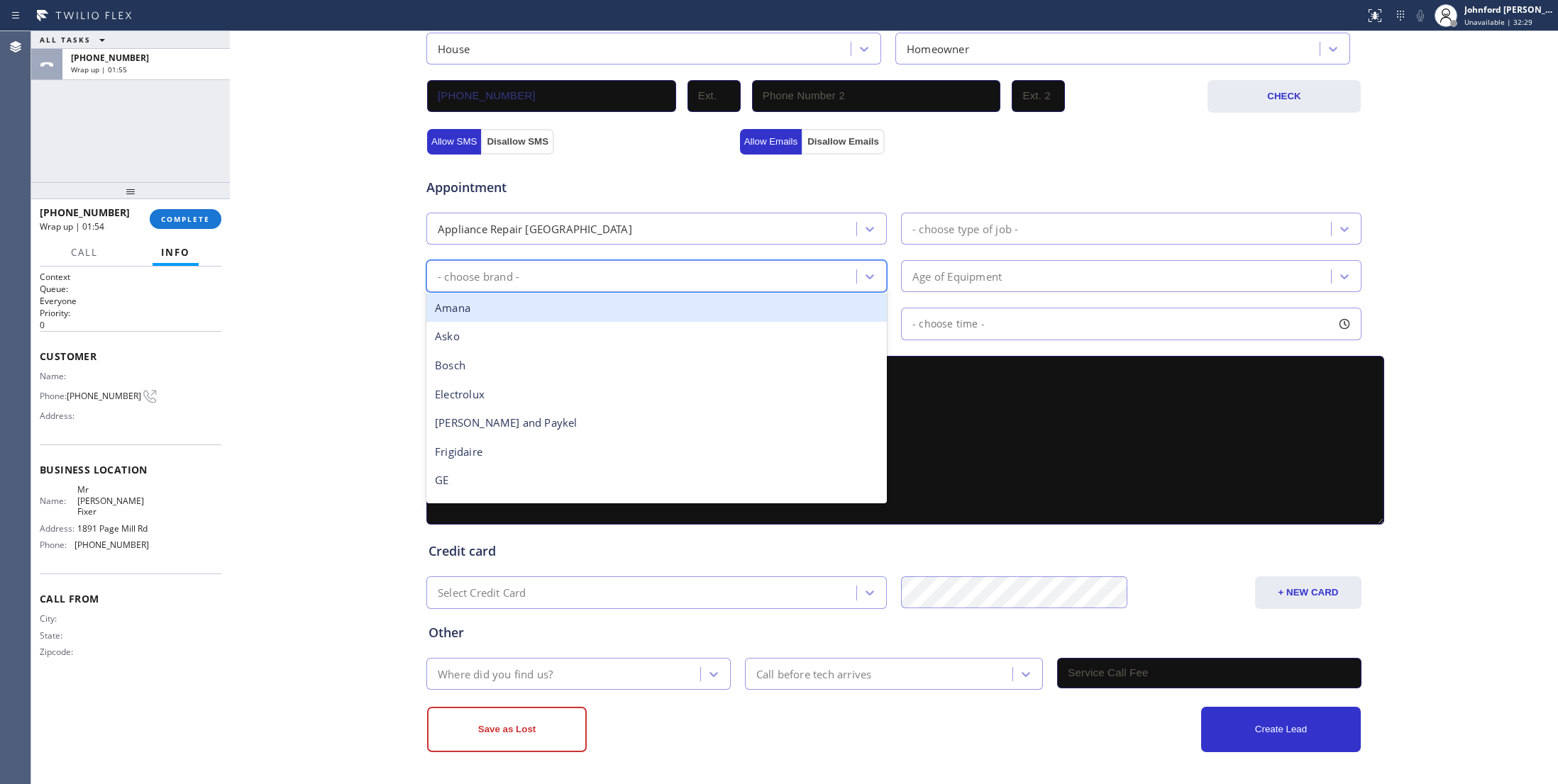
click at [538, 279] on div "- choose brand -" at bounding box center [643, 275] width 426 height 25
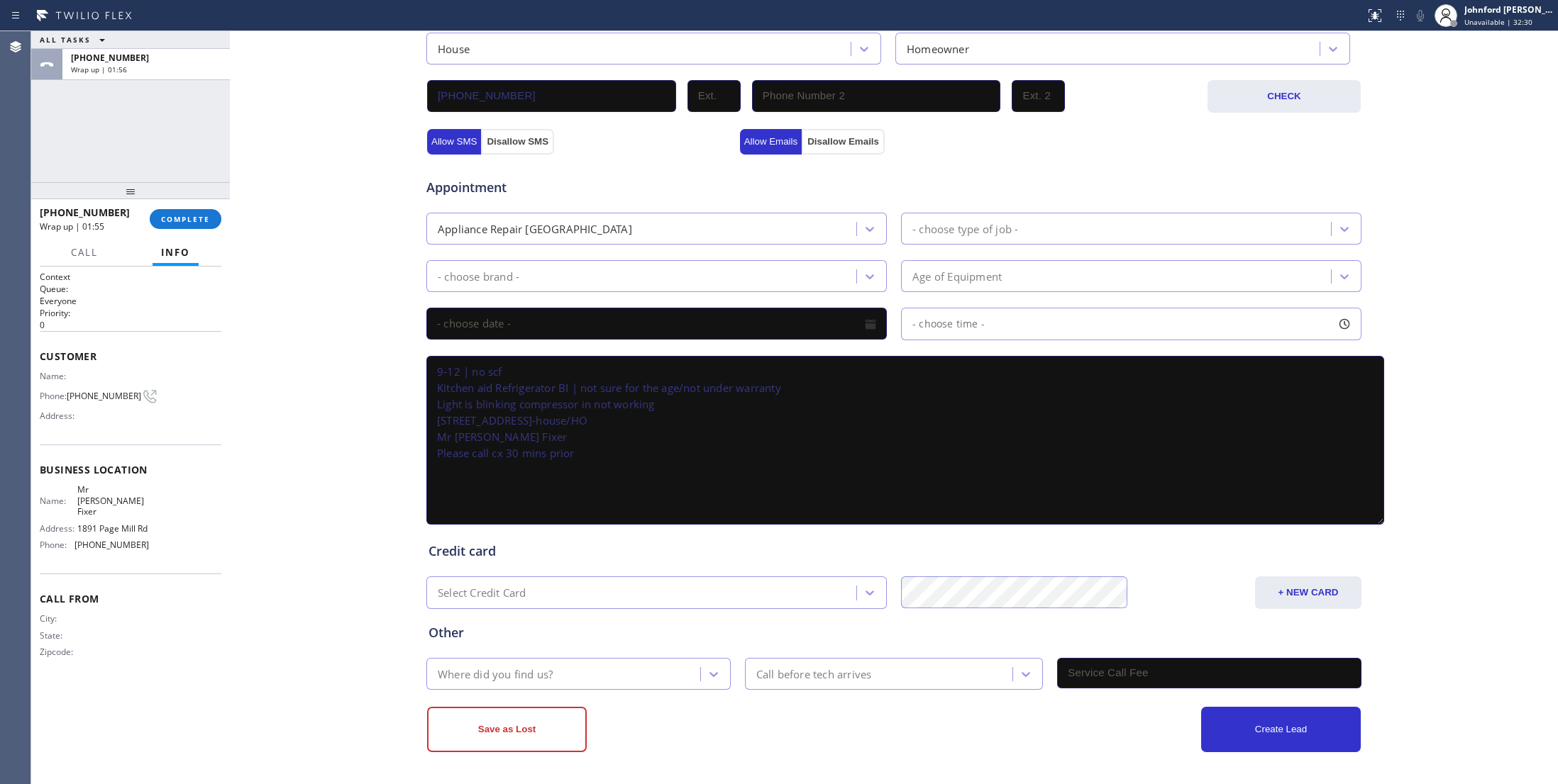
click at [324, 296] on div "Business location Mr [PERSON_NAME] Fixer [PHONE_NUMBER] Personal information [P…" at bounding box center [894, 217] width 1321 height 1070
click at [95, 129] on div "ALL TASKS ALL TASKS ACTIVE TASKS TASKS IN WRAP UP [PHONE_NUMBER] Wrap up | 02:01" at bounding box center [130, 106] width 199 height 151
click at [536, 283] on div "- choose brand -" at bounding box center [643, 275] width 426 height 25
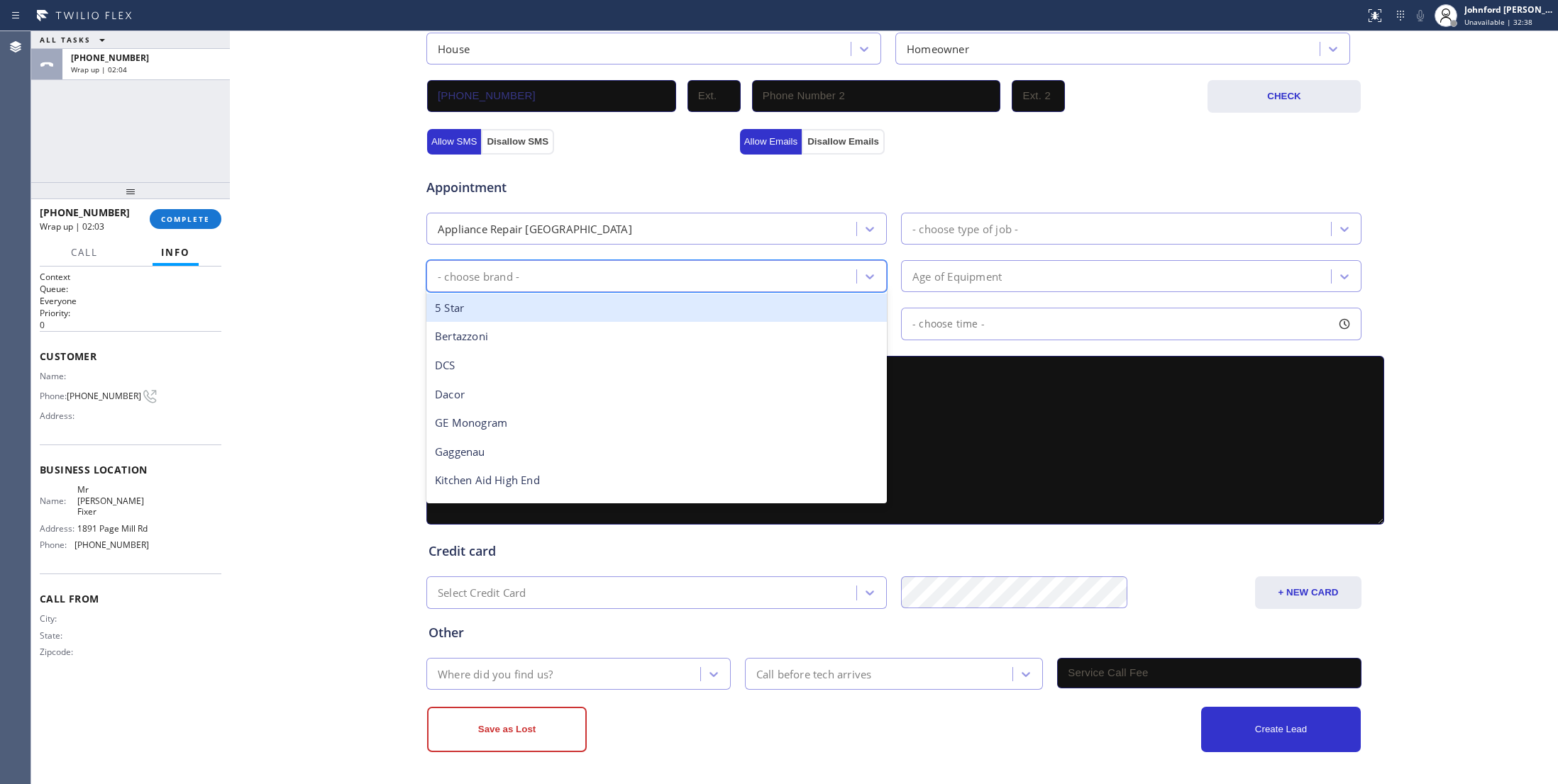
click at [382, 304] on div "Business location Mr [PERSON_NAME] Fixer [PHONE_NUMBER] Personal information [P…" at bounding box center [894, 217] width 1321 height 1070
click at [545, 273] on div "- choose brand -" at bounding box center [643, 275] width 426 height 25
type input "ki"
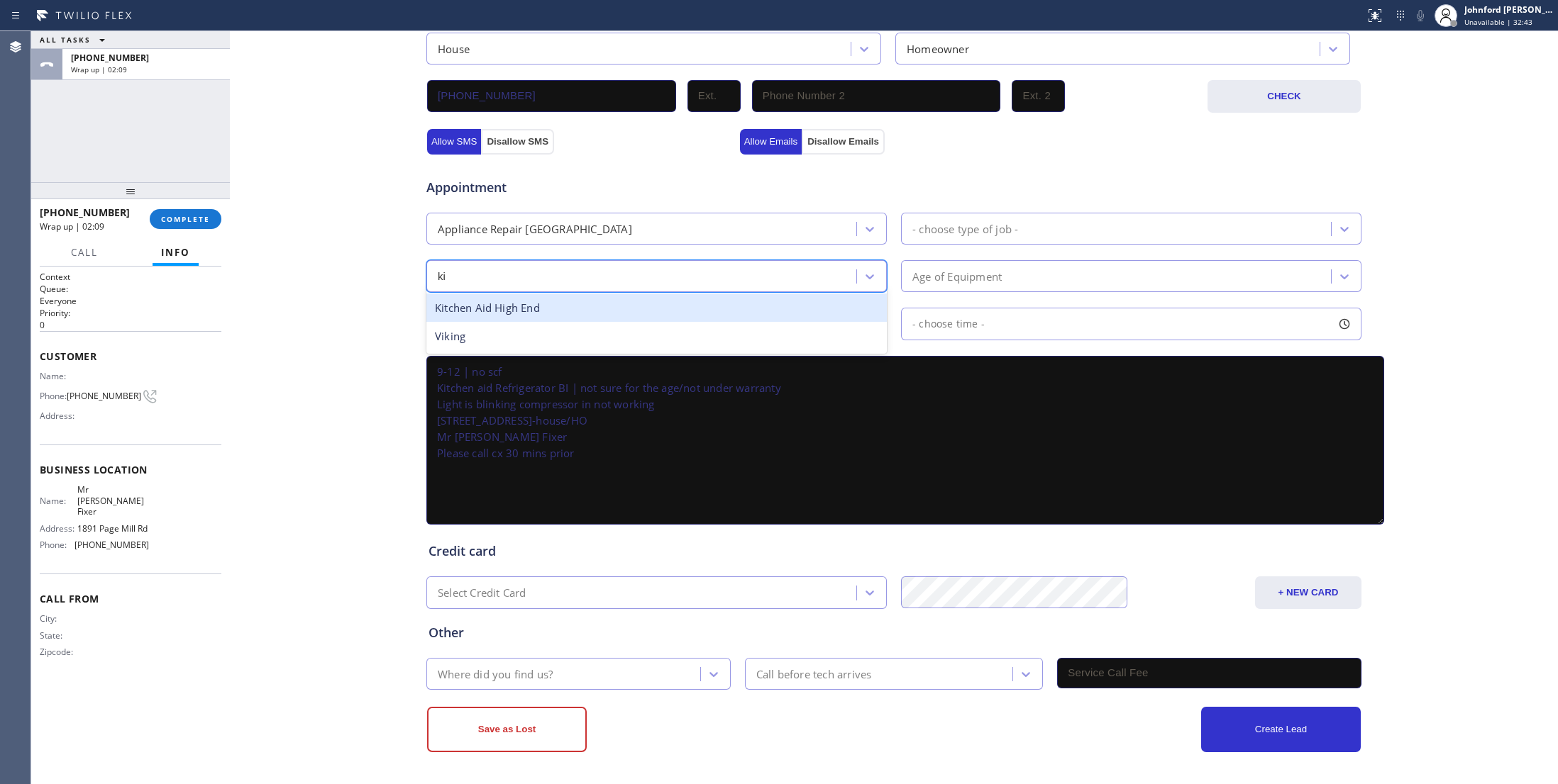
click at [508, 302] on div "Kitchen Aid High End" at bounding box center [656, 307] width 460 height 29
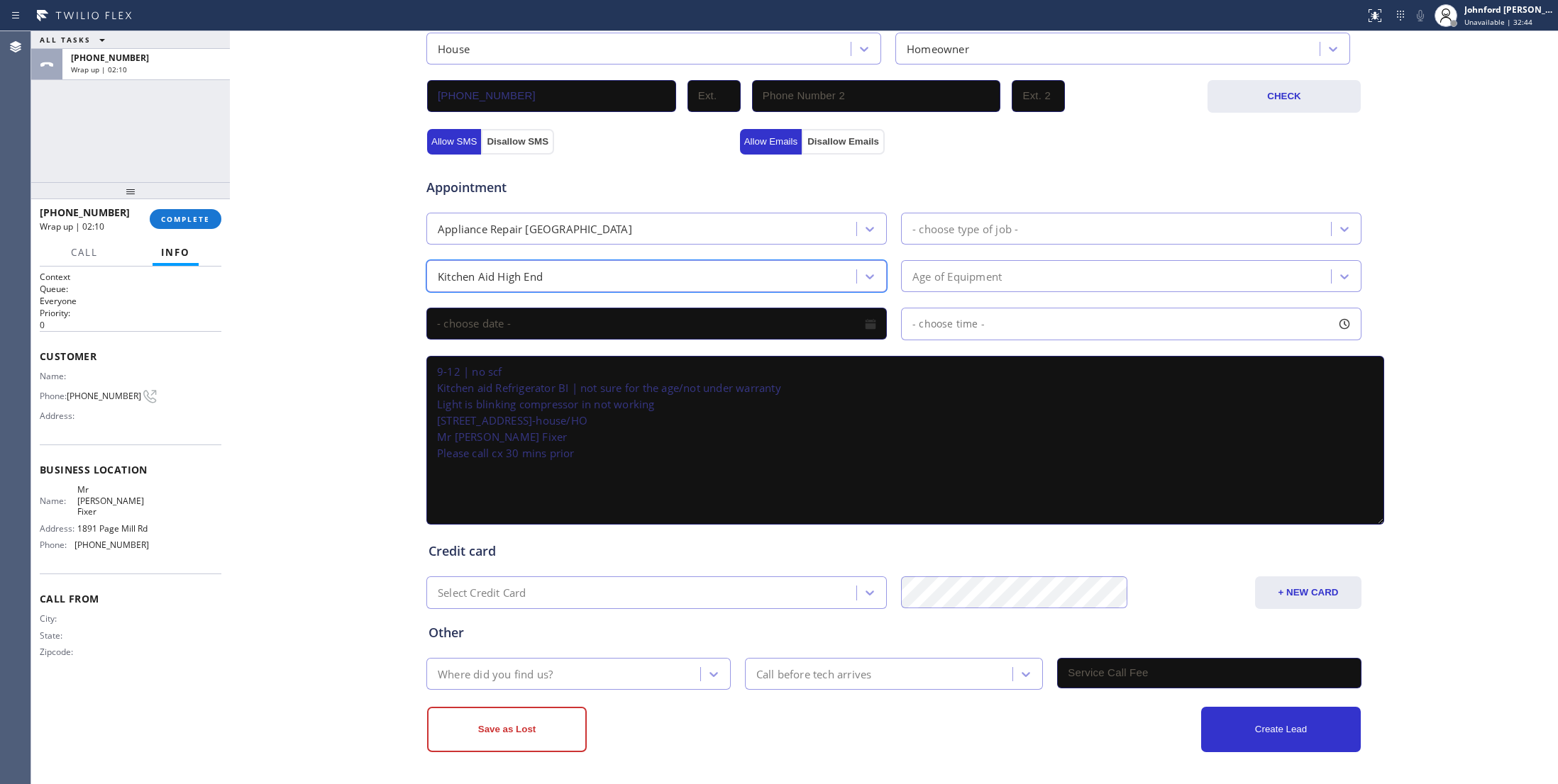
click at [936, 207] on div "Appointment Appliance Repair High End - choose type of job - option Kitchen Aid…" at bounding box center [894, 344] width 931 height 367
click at [938, 228] on div "- choose type of job -" at bounding box center [965, 229] width 105 height 16
type input "f"
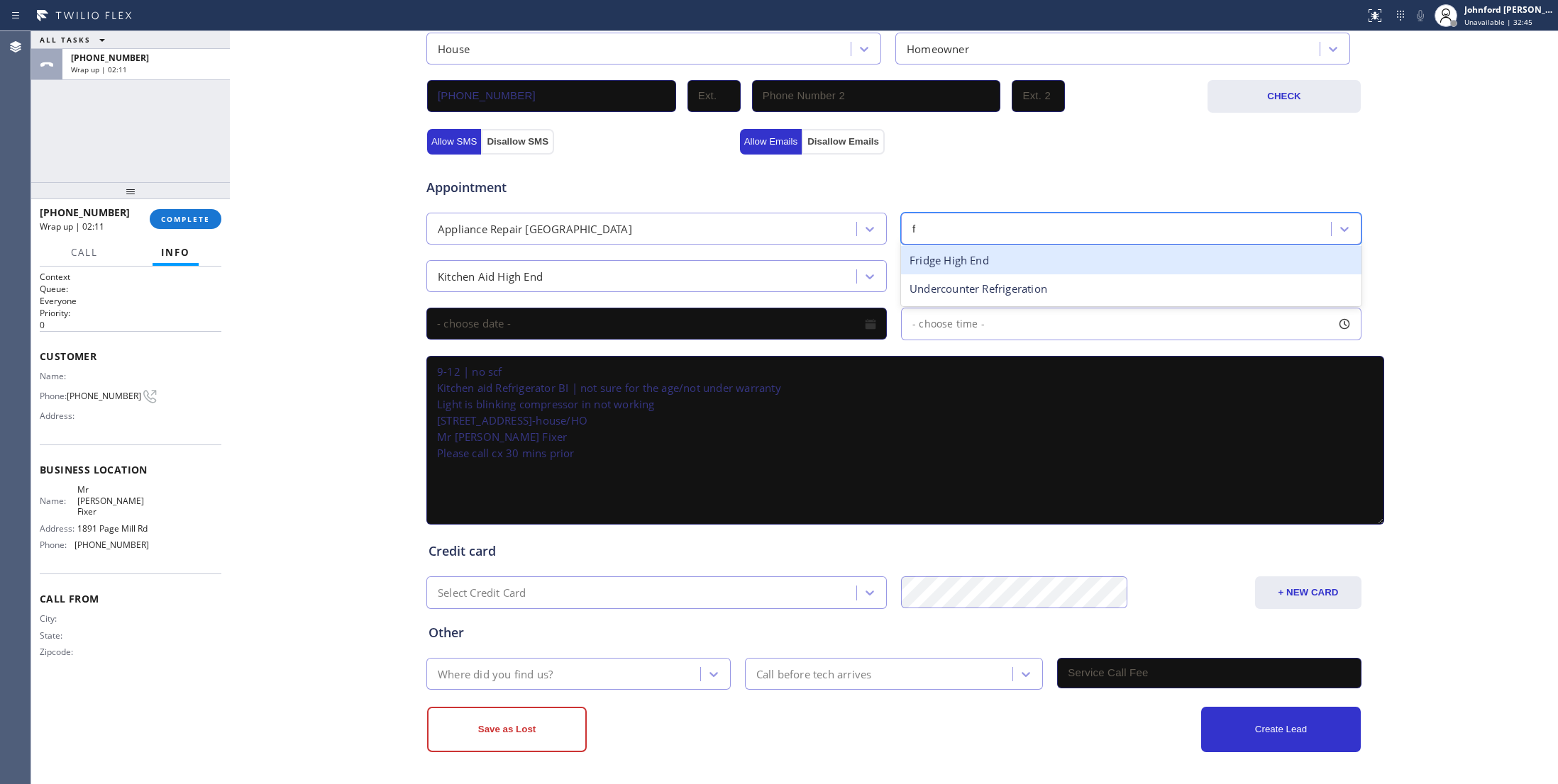
click at [952, 256] on div "Fridge High End" at bounding box center [1130, 260] width 460 height 29
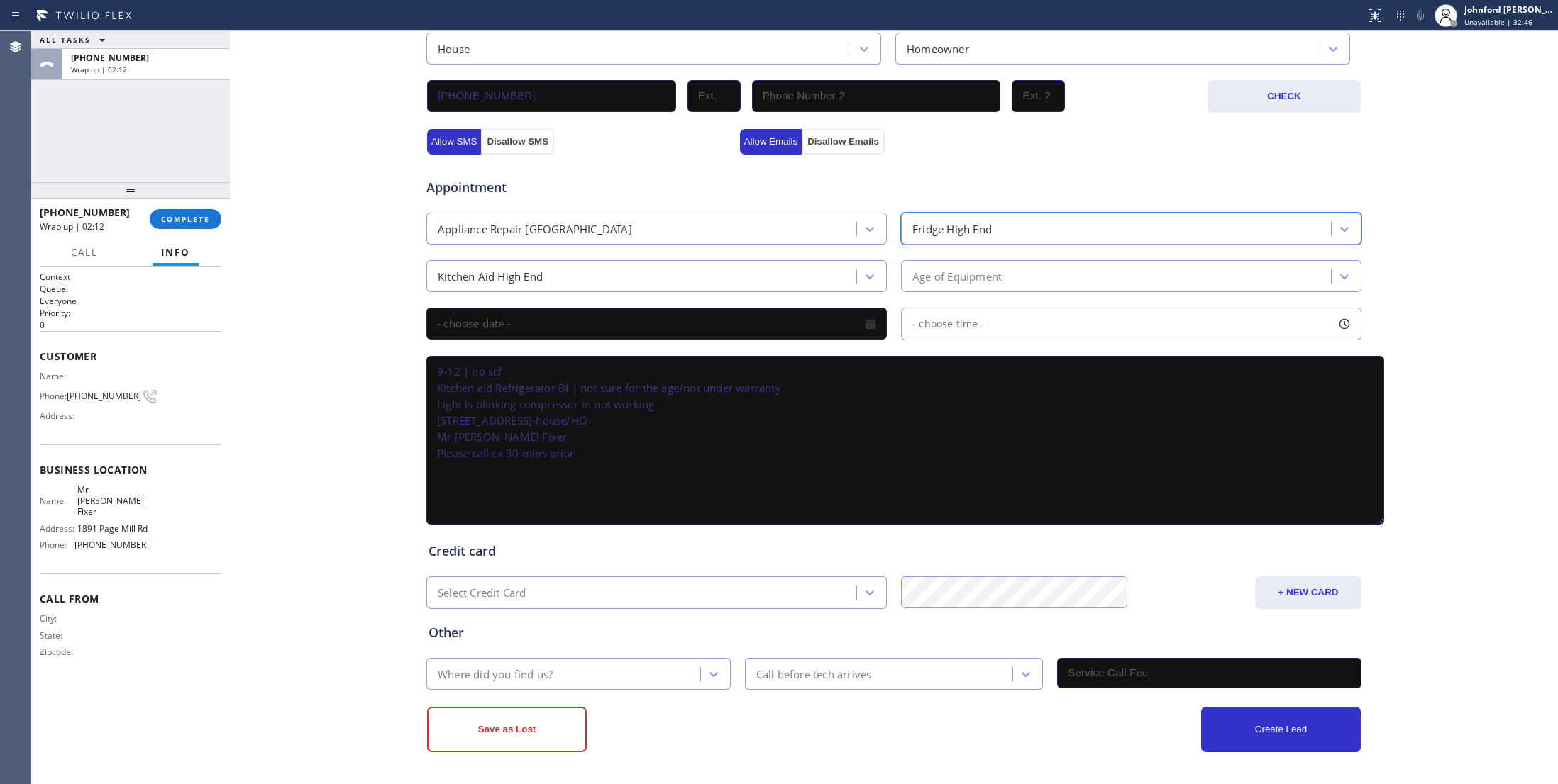
click at [952, 276] on div "Age of Equipment" at bounding box center [957, 276] width 89 height 16
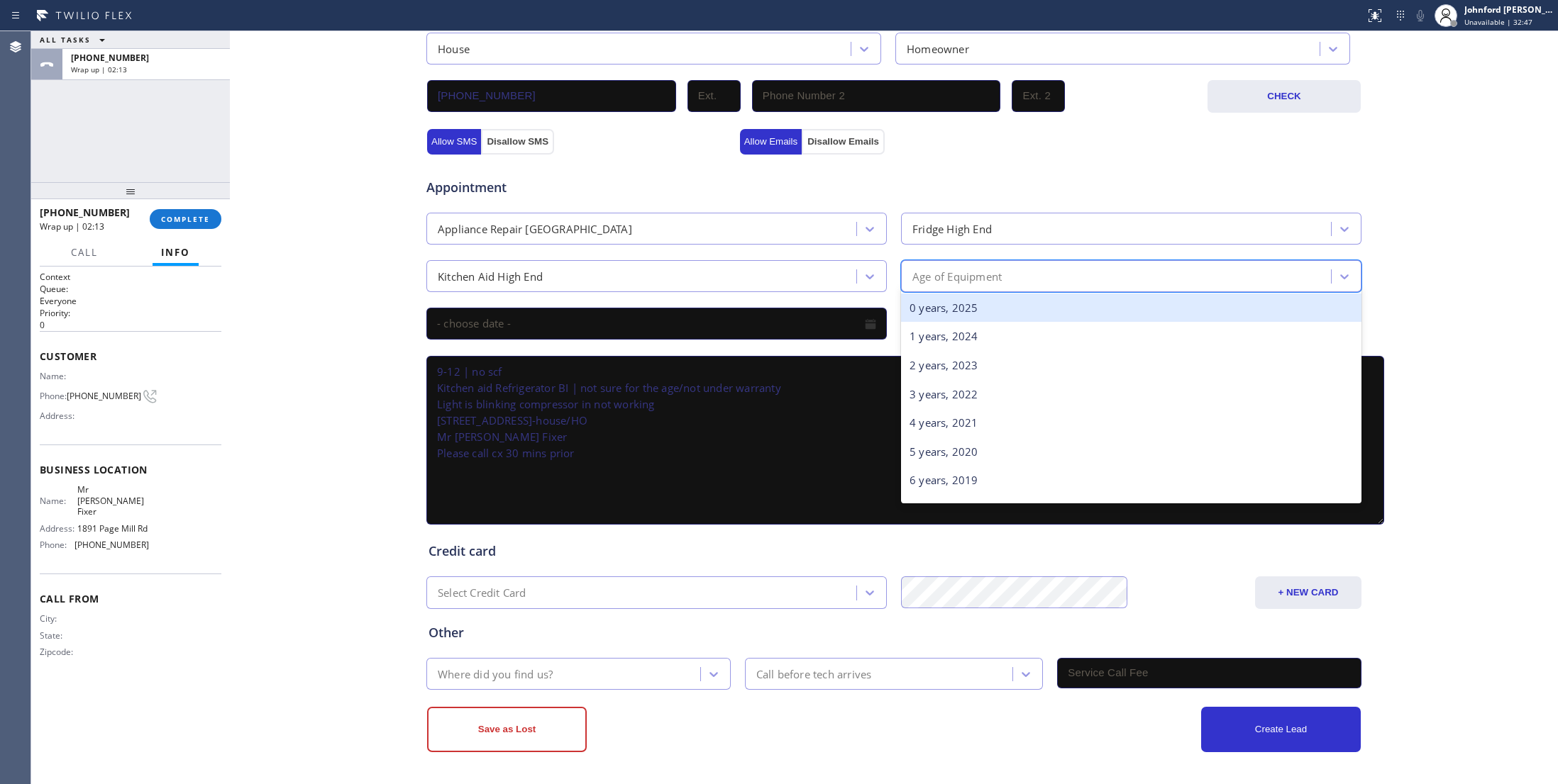
click at [916, 313] on div "0 years, 2025" at bounding box center [1130, 307] width 460 height 29
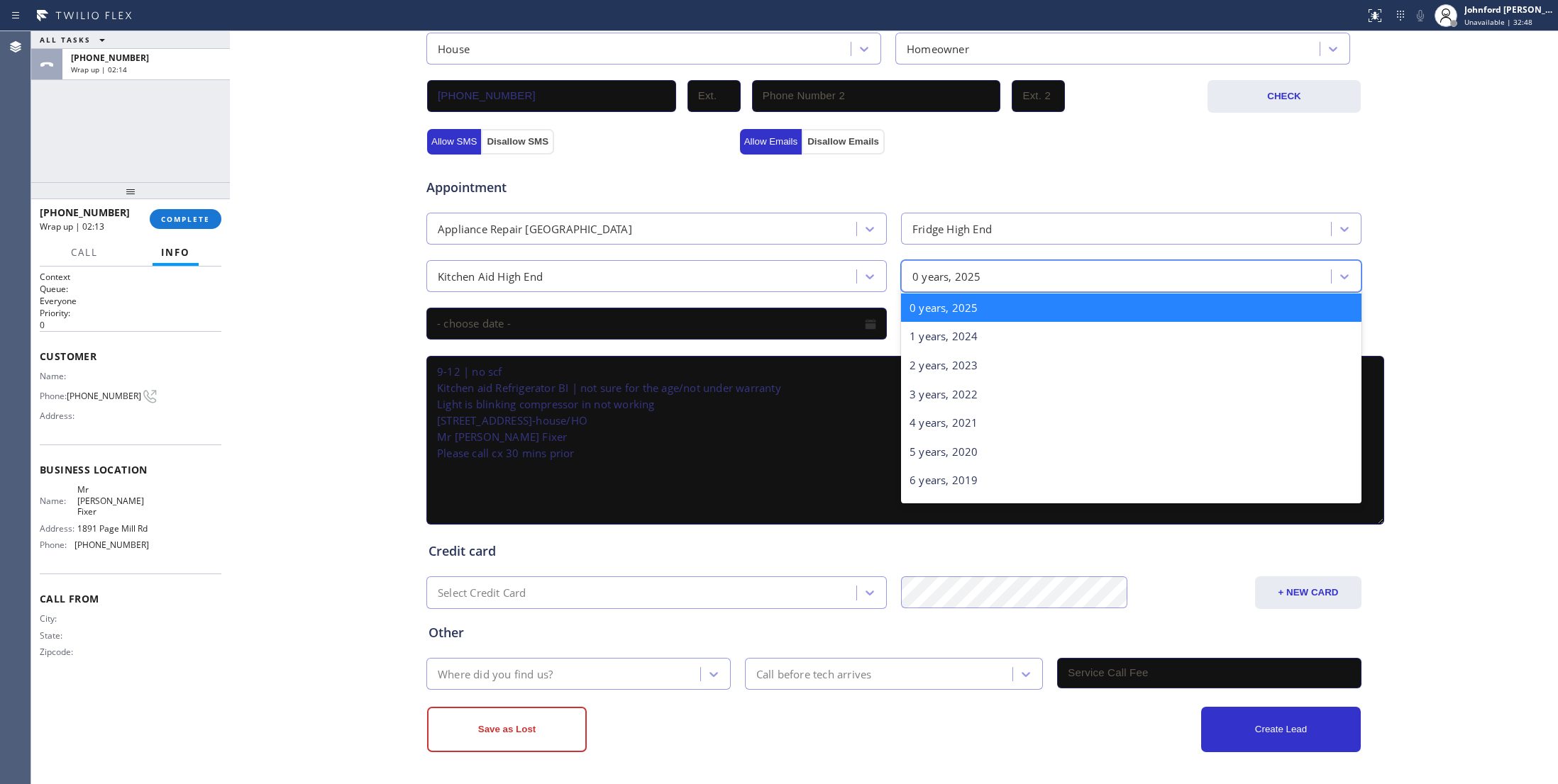
click at [935, 276] on div "0 years, 2025" at bounding box center [947, 276] width 69 height 16
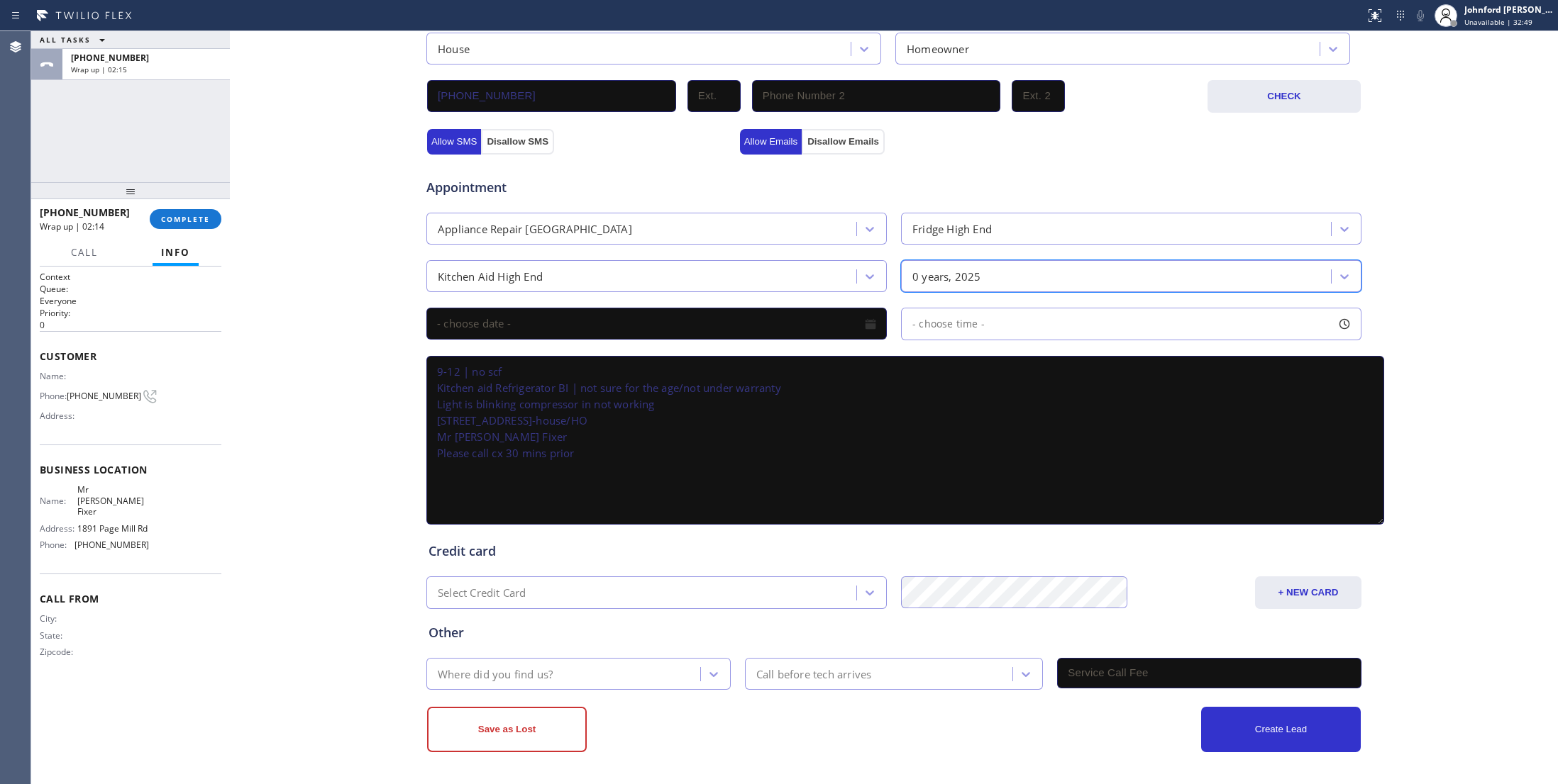
click at [935, 276] on div "0 years, 2025" at bounding box center [947, 276] width 69 height 16
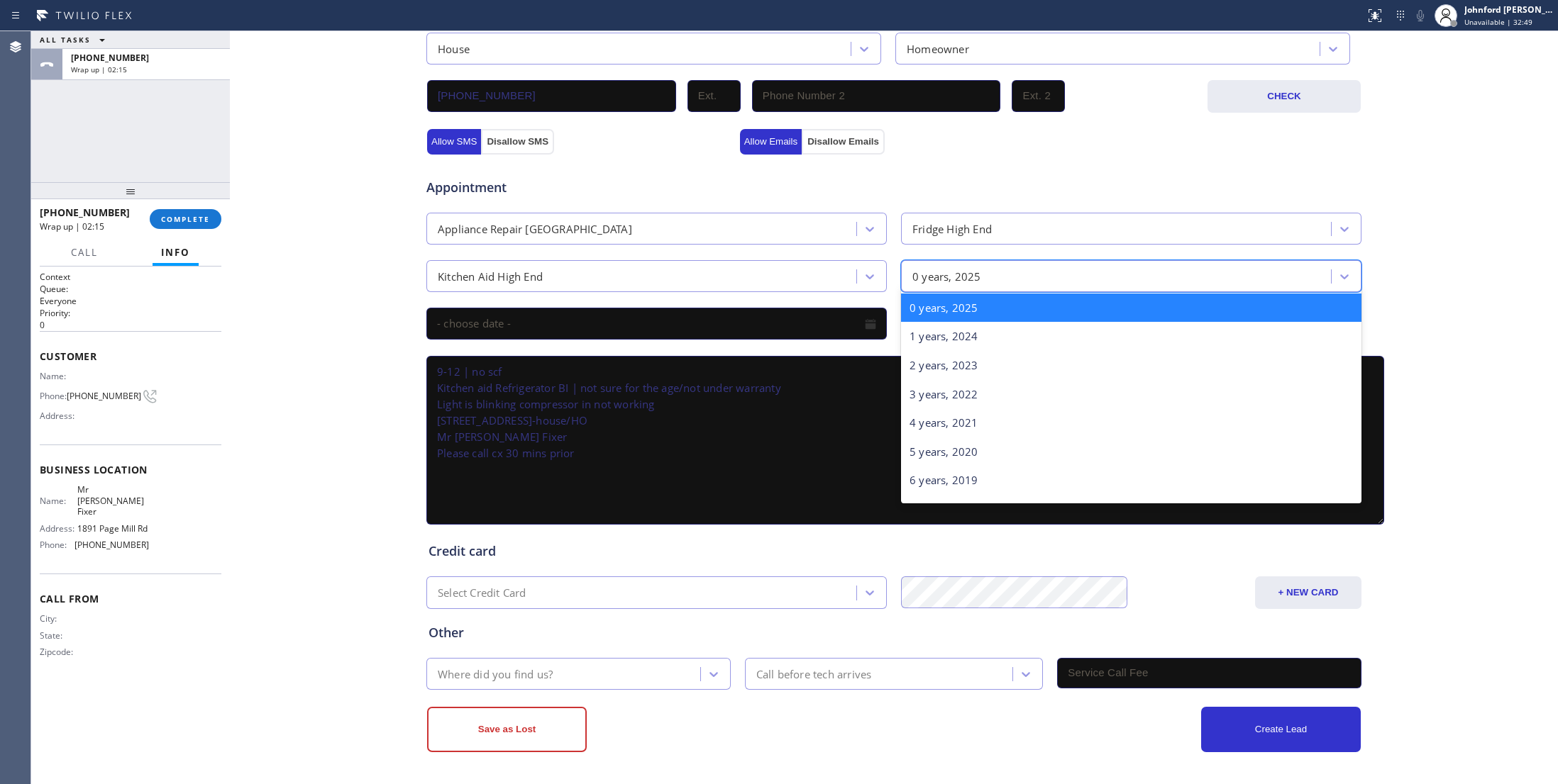
click at [935, 276] on div "0 years, 2025" at bounding box center [947, 276] width 69 height 16
click at [676, 390] on textarea "9-12 | no scf Kitchen aid Refrigerator BI | not sure for the age/not under warr…" at bounding box center [905, 440] width 957 height 169
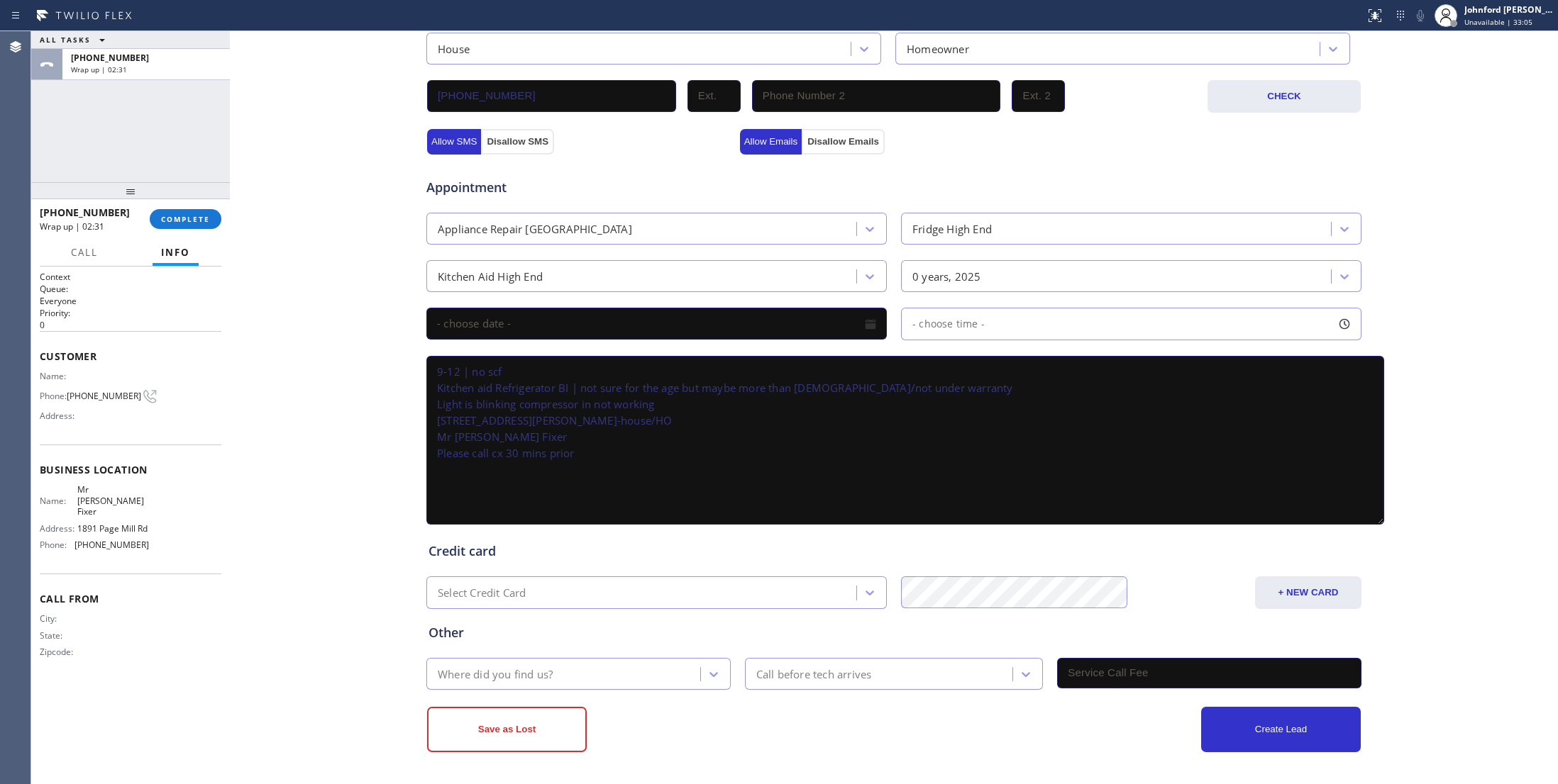
type textarea "9-12 | no scf Kitchen aid Refrigerator BI | not sure for the age but maybe more…"
click at [654, 316] on input "text" at bounding box center [656, 324] width 460 height 32
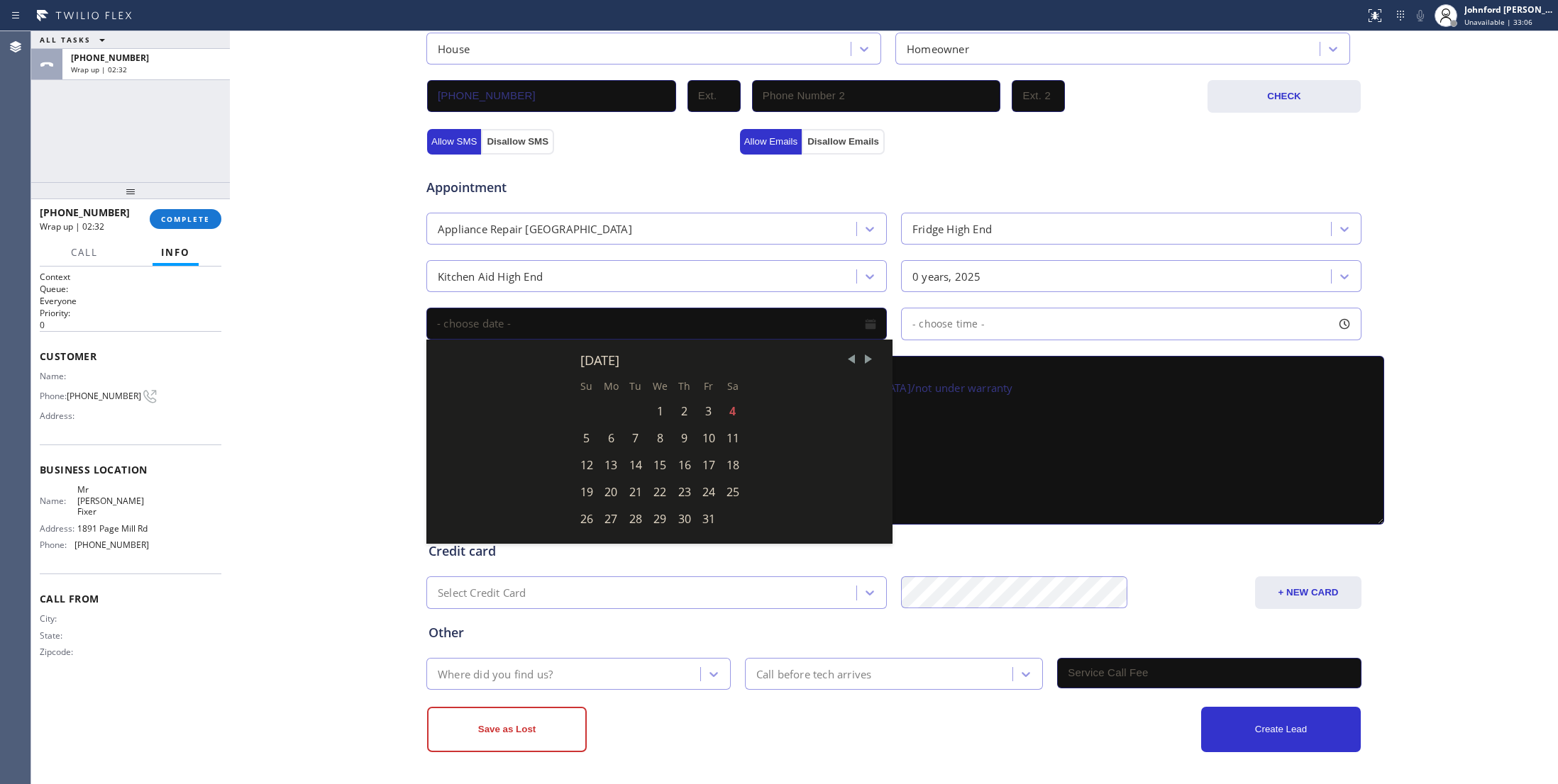
click at [927, 279] on div "0 years, 2025" at bounding box center [947, 276] width 69 height 16
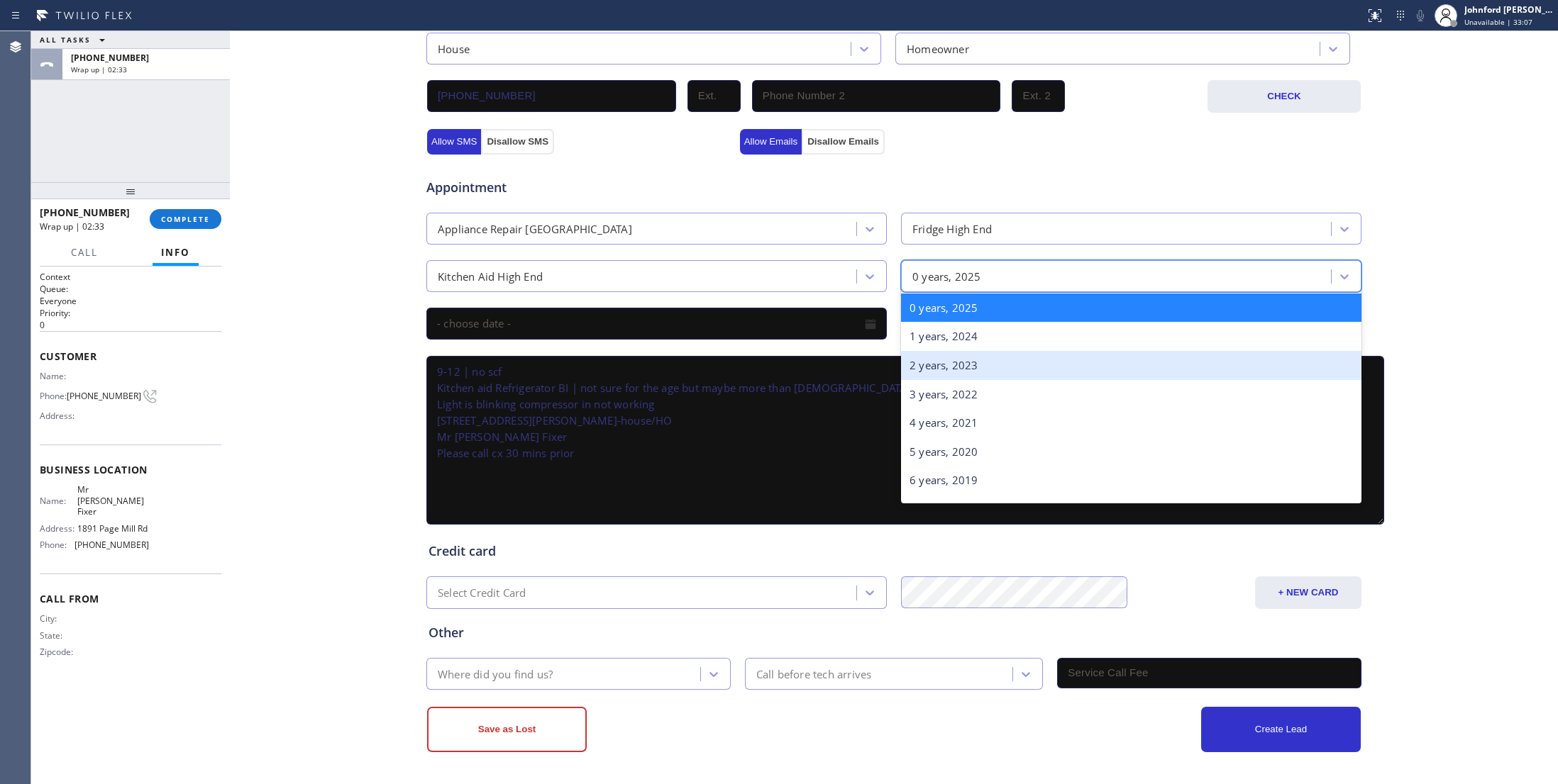
click at [929, 371] on div "2 years, 2023" at bounding box center [1130, 365] width 460 height 29
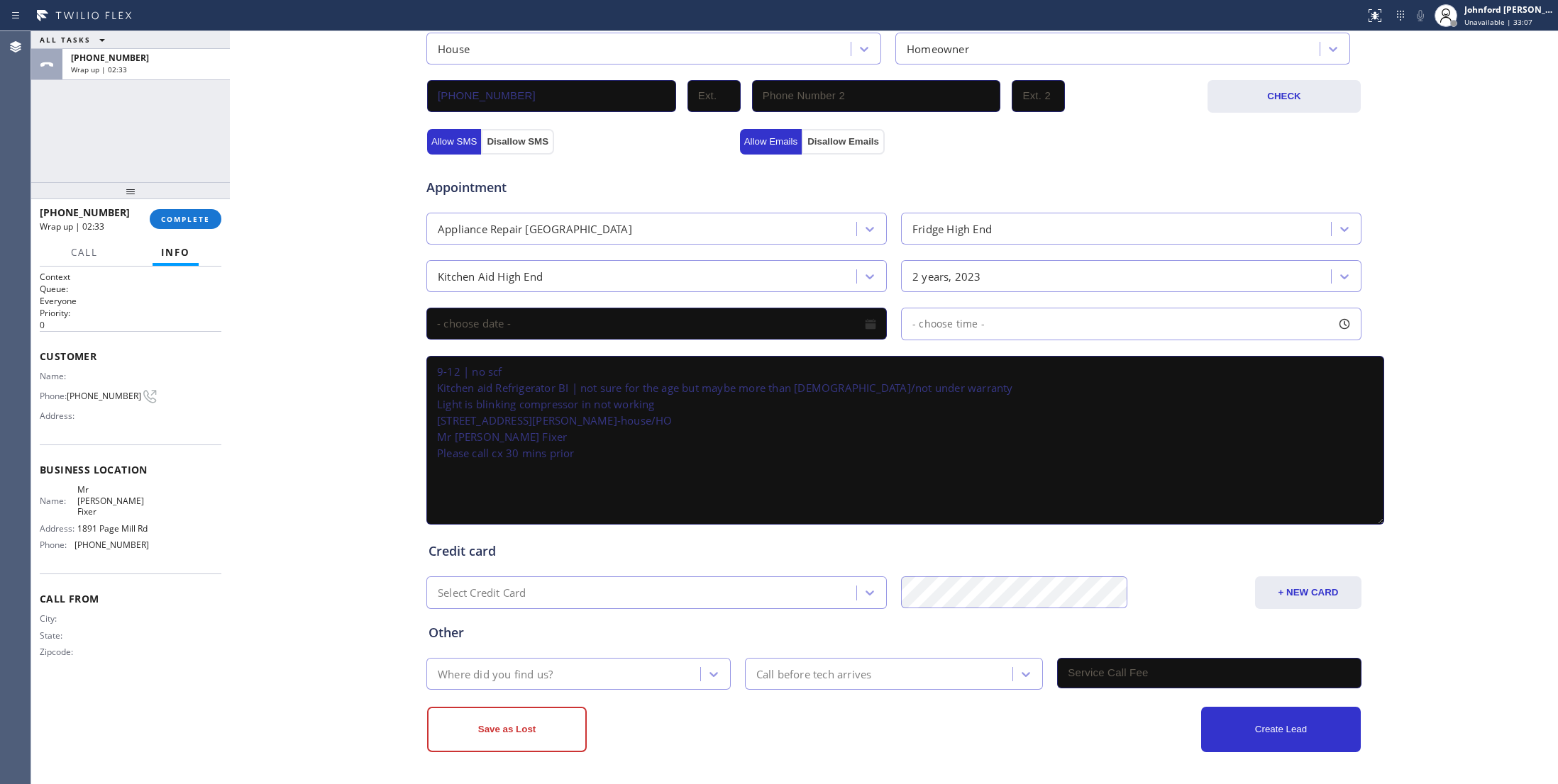
click at [786, 316] on input "text" at bounding box center [656, 324] width 460 height 32
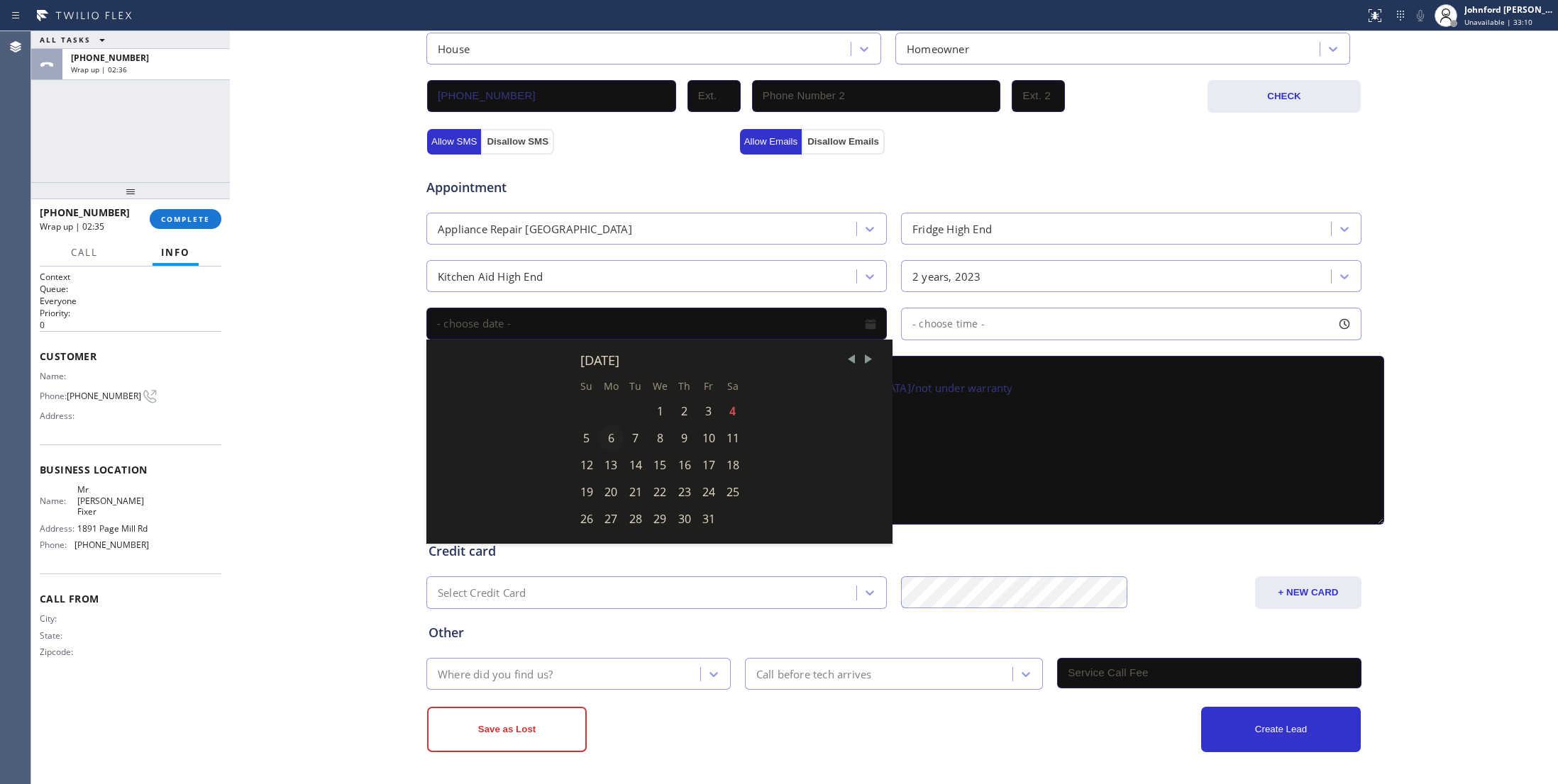
click at [603, 442] on div "6" at bounding box center [610, 437] width 25 height 27
type input "[DATE]"
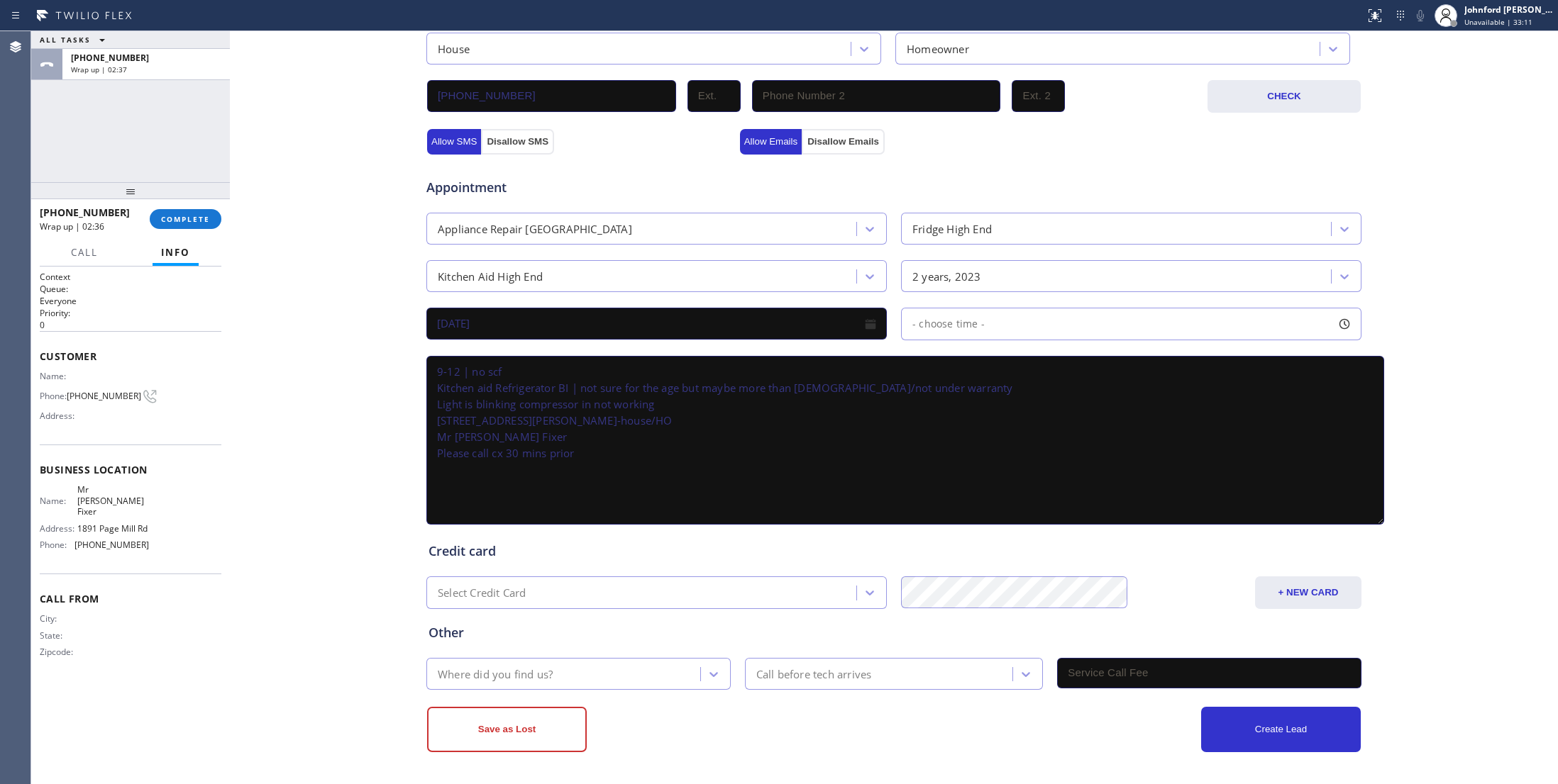
click at [993, 338] on div "- choose time -" at bounding box center [1130, 324] width 460 height 33
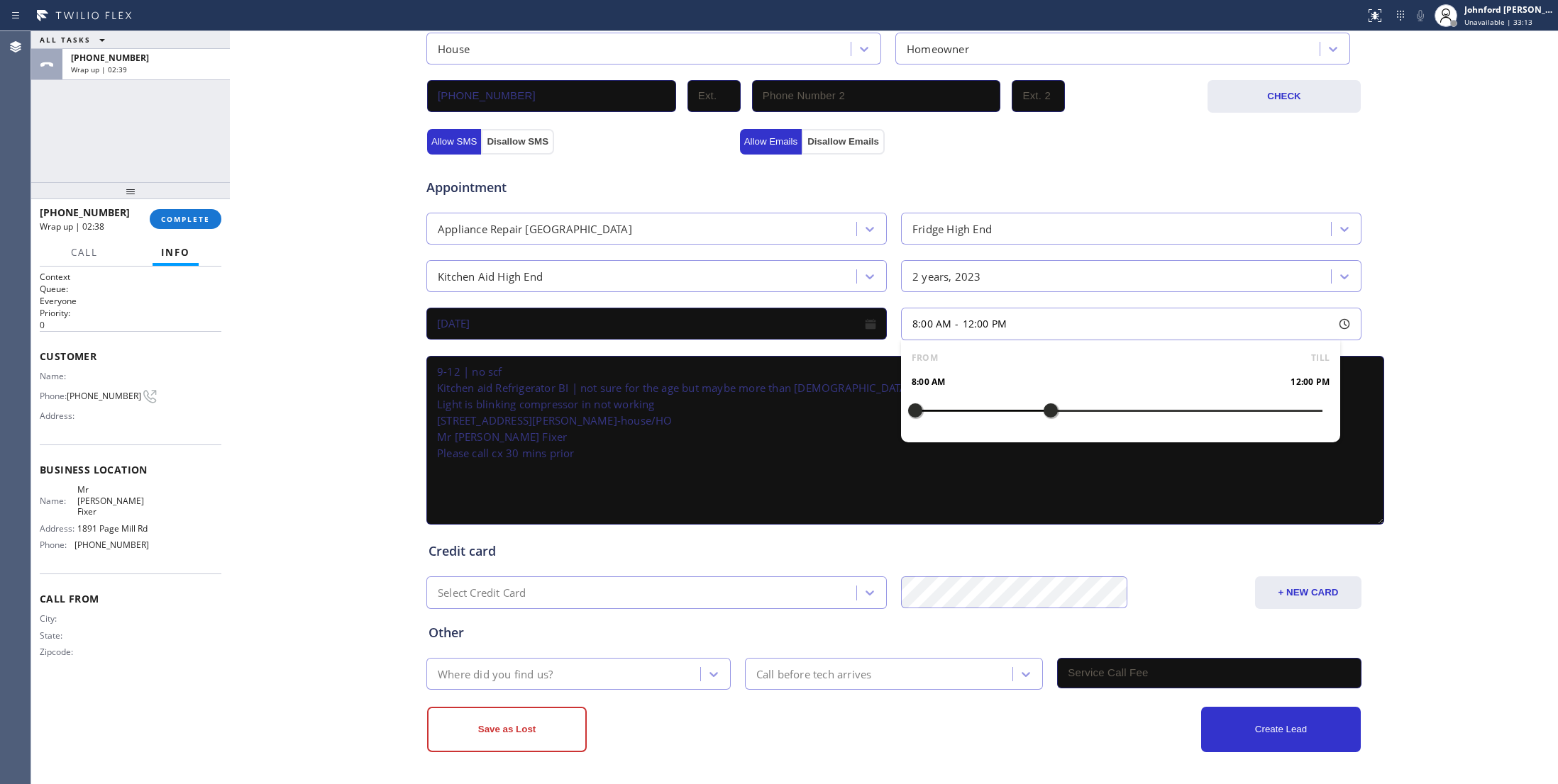
drag, startPoint x: 915, startPoint y: 417, endPoint x: 1048, endPoint y: 419, distance: 133.0
click at [1048, 419] on div at bounding box center [1050, 410] width 17 height 30
drag, startPoint x: 908, startPoint y: 412, endPoint x: 938, endPoint y: 417, distance: 30.4
click at [941, 417] on div at bounding box center [949, 410] width 17 height 30
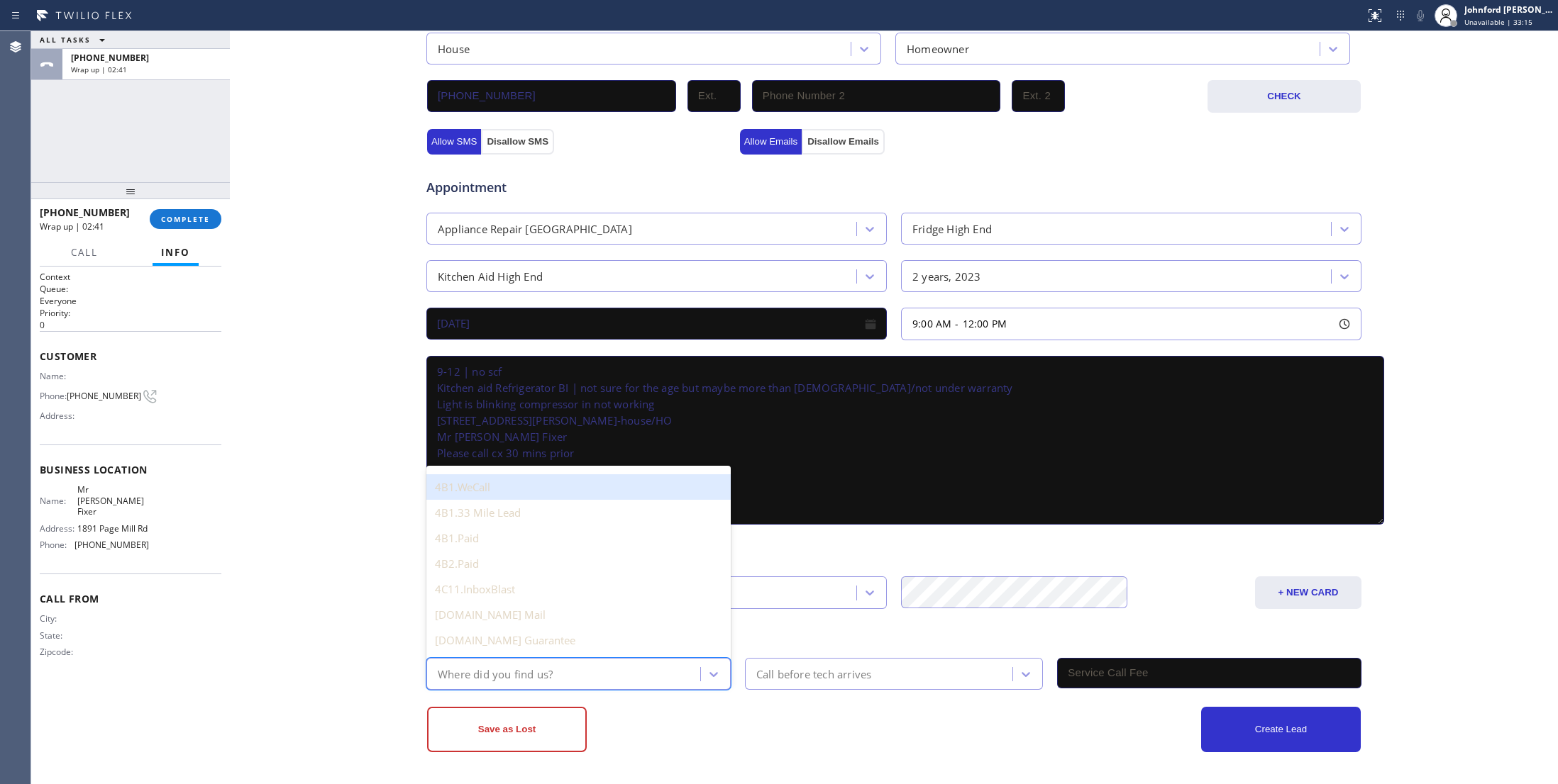
click at [585, 662] on div "Where did you find us?" at bounding box center [565, 674] width 269 height 25
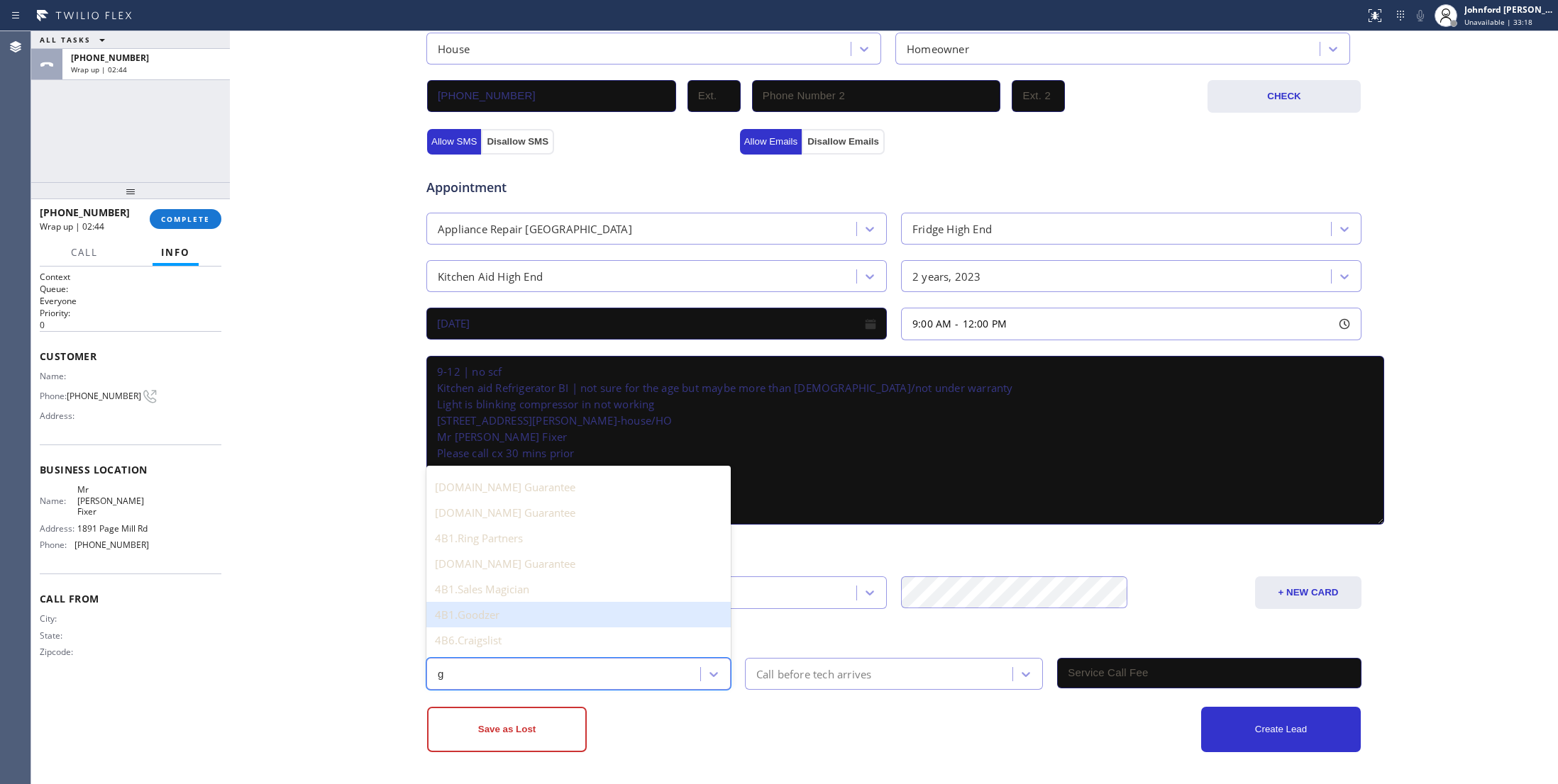
type input "go"
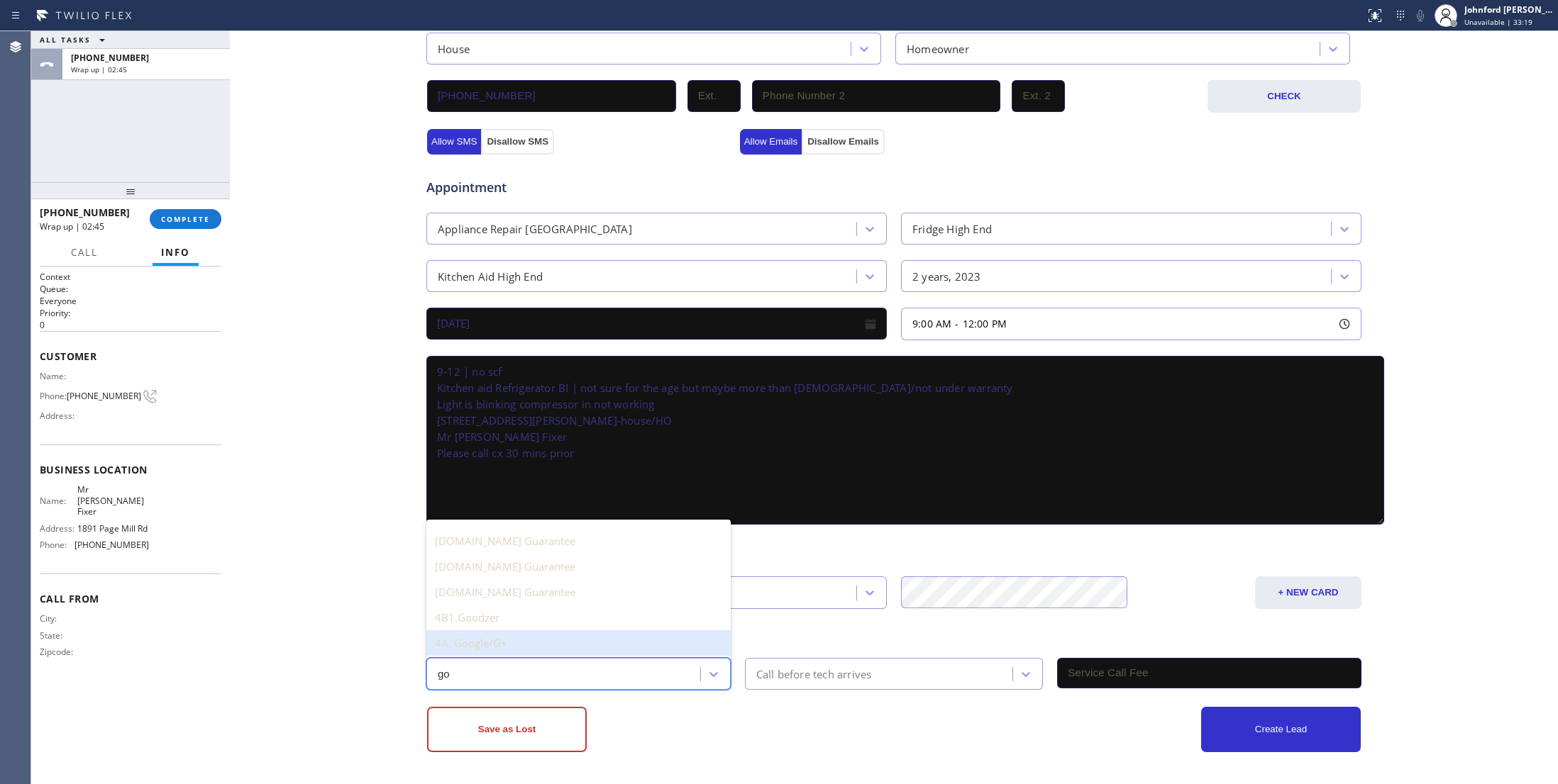
click at [497, 639] on div "4A. Google/G+" at bounding box center [579, 643] width 304 height 26
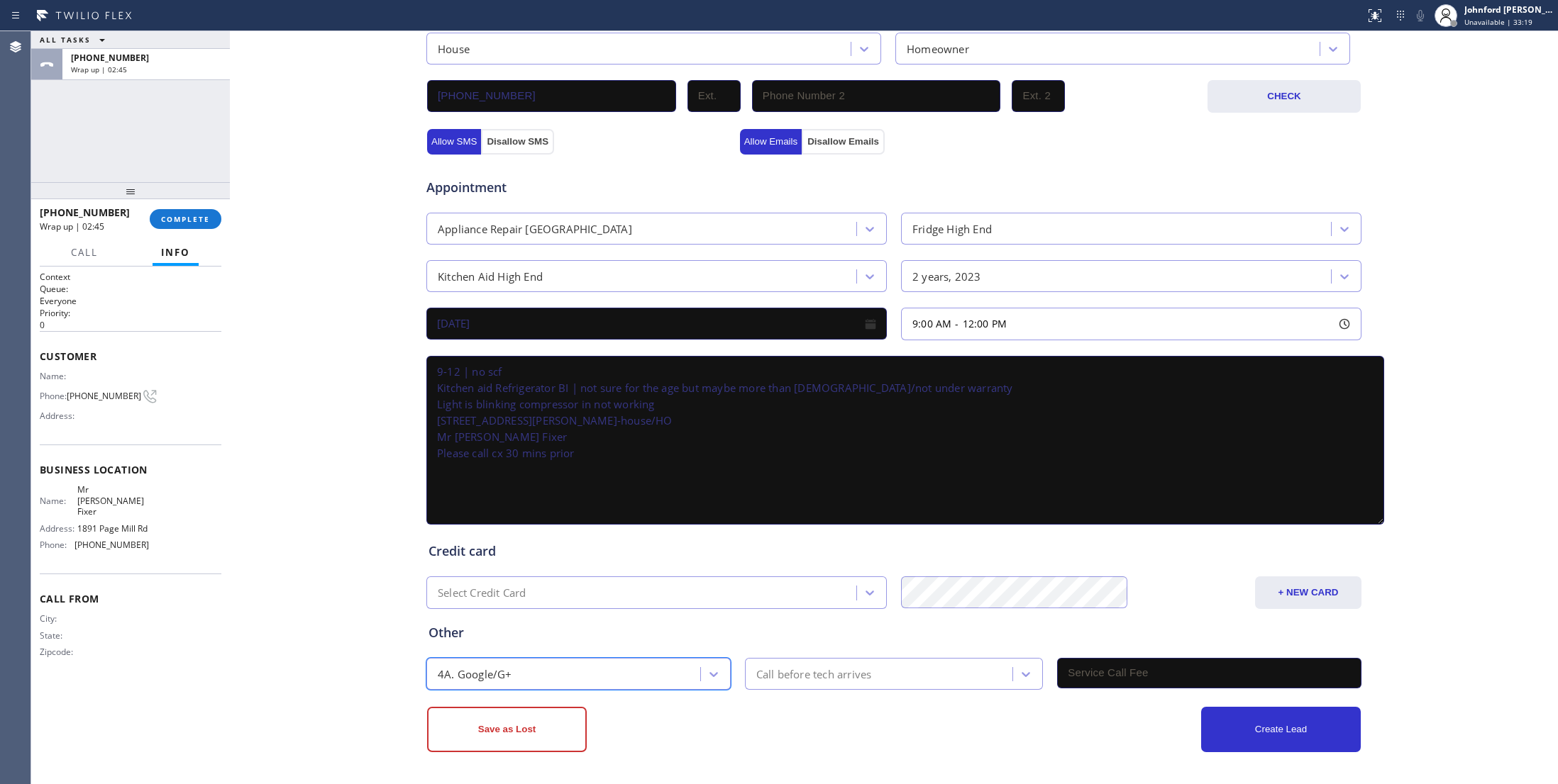
click at [841, 685] on div "Call before tech arrives" at bounding box center [881, 674] width 263 height 25
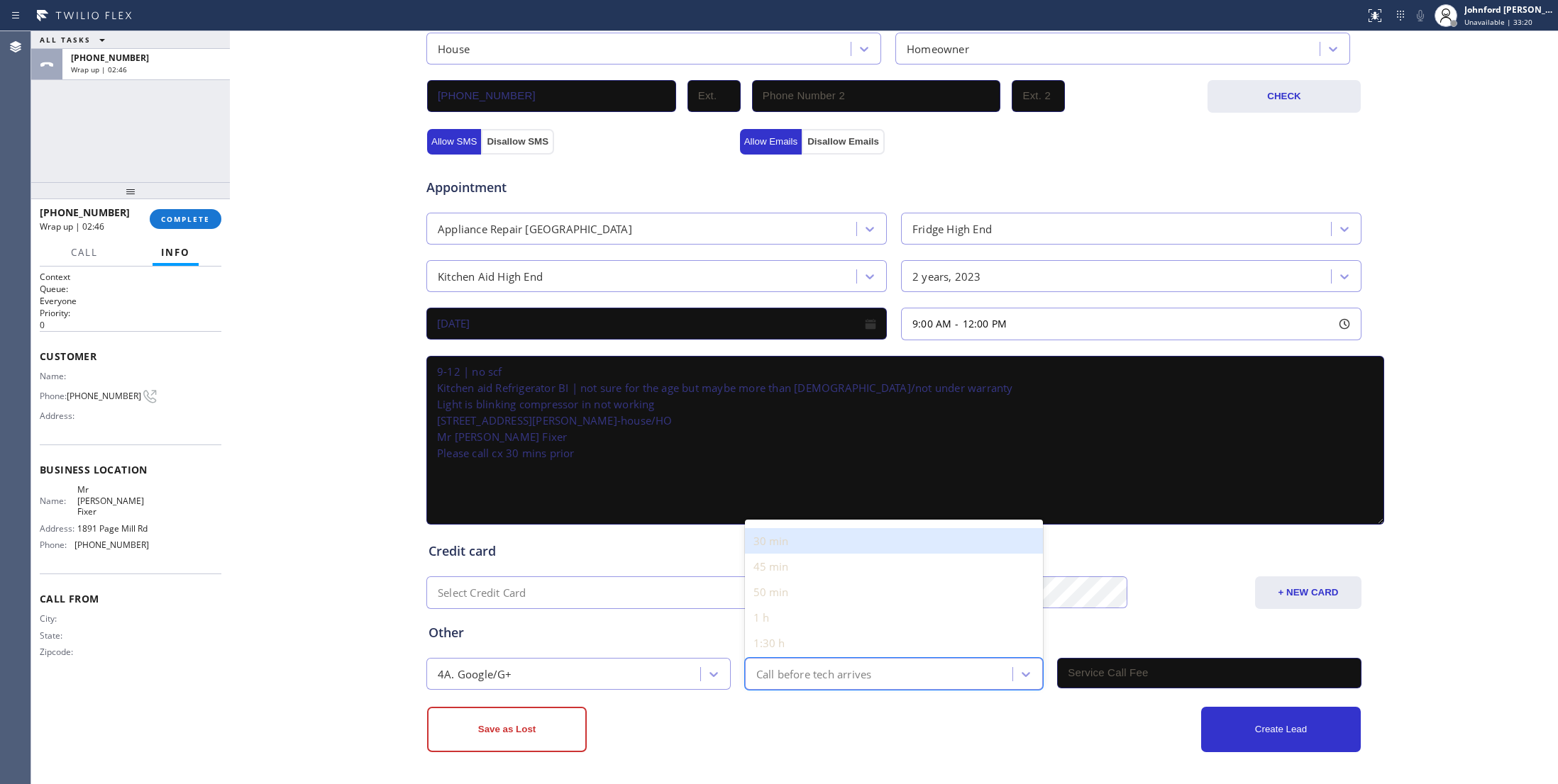
click at [798, 539] on div "30 min" at bounding box center [894, 542] width 298 height 26
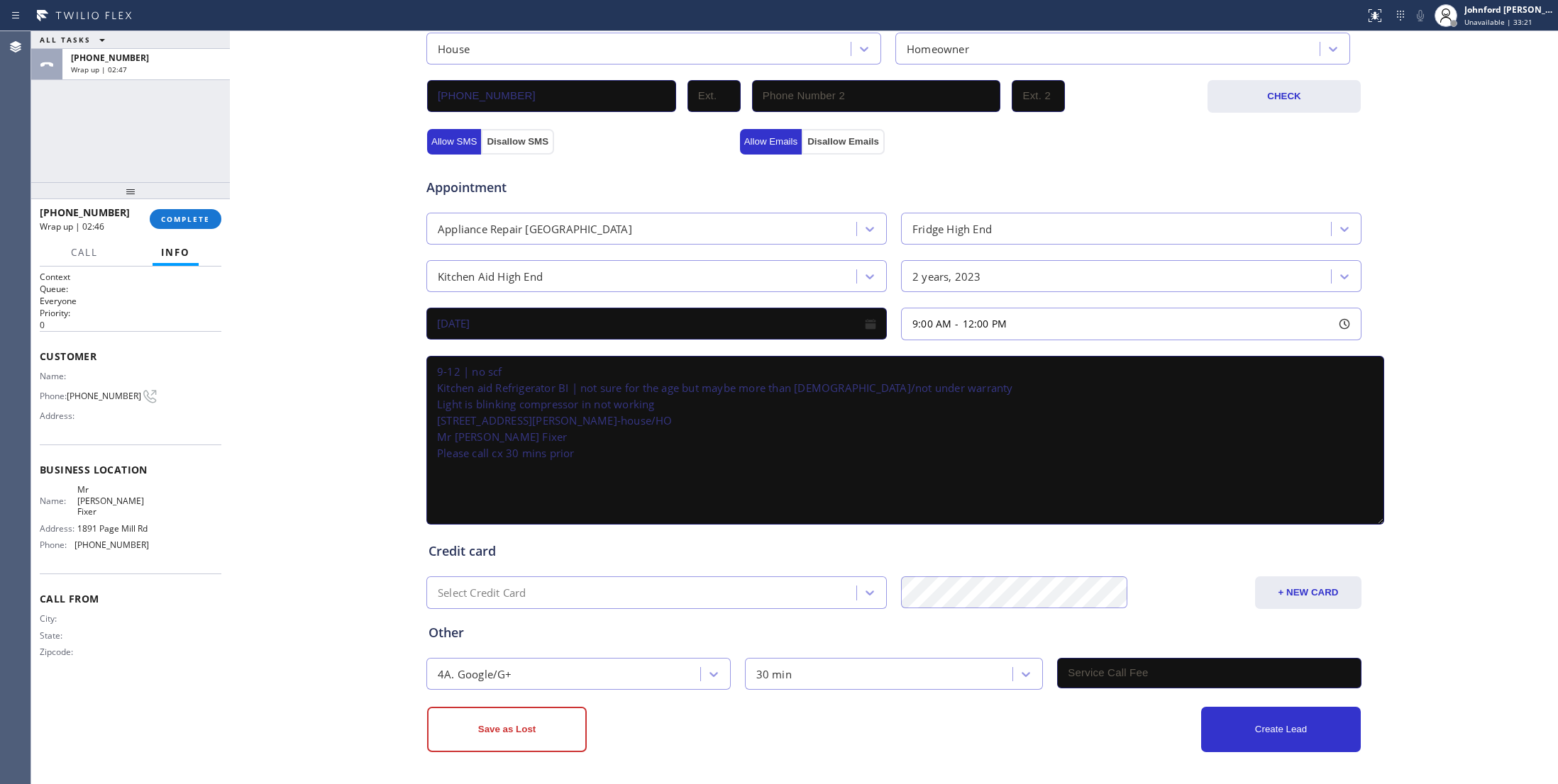
click at [1125, 679] on input "text" at bounding box center [1209, 673] width 304 height 31
type input "0"
click at [370, 504] on div "Business location Mr Appliance Fixer [PHONE_NUMBER] Personal information [PERSO…" at bounding box center [894, 217] width 1321 height 1070
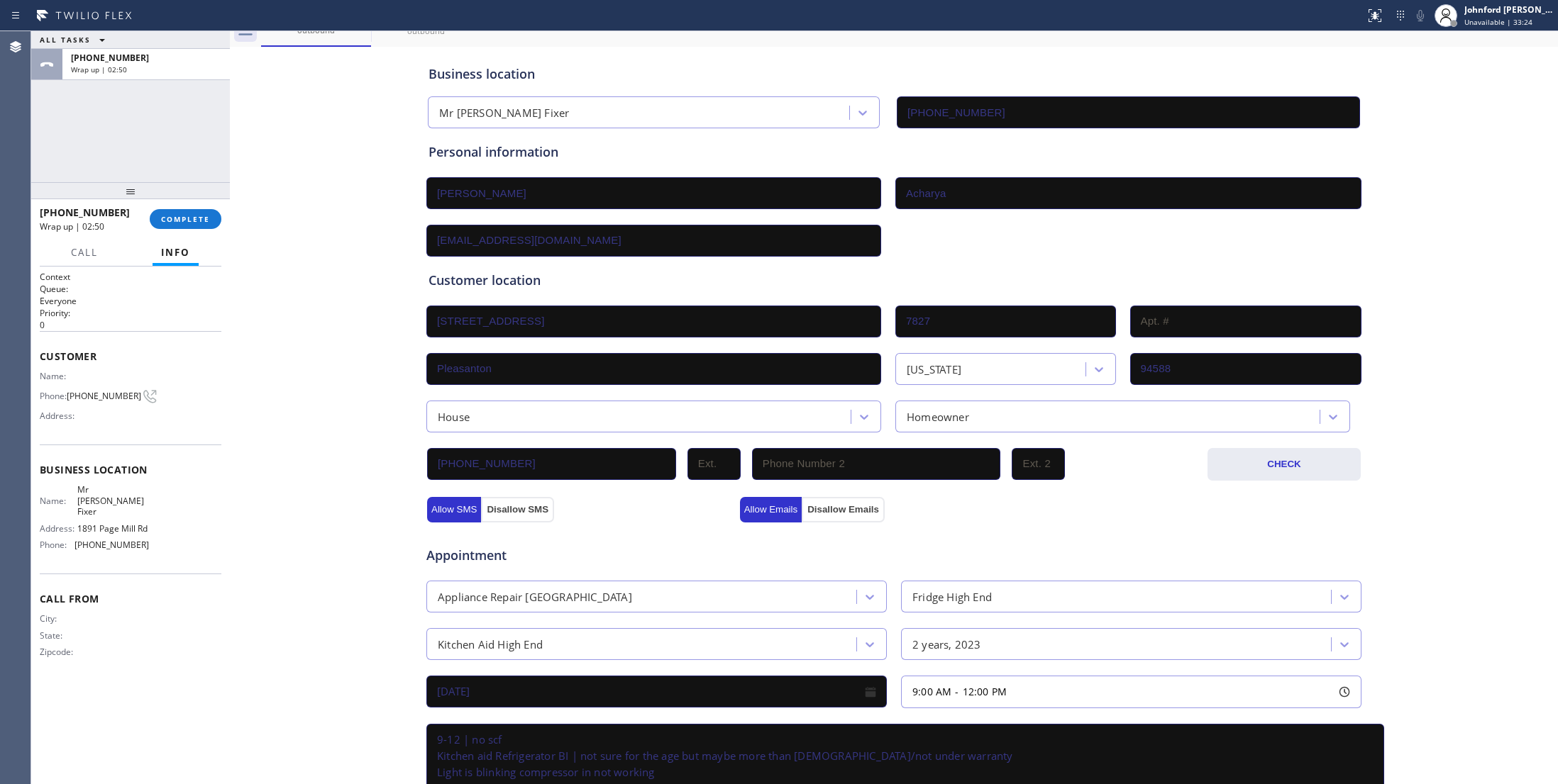
scroll to position [0, 0]
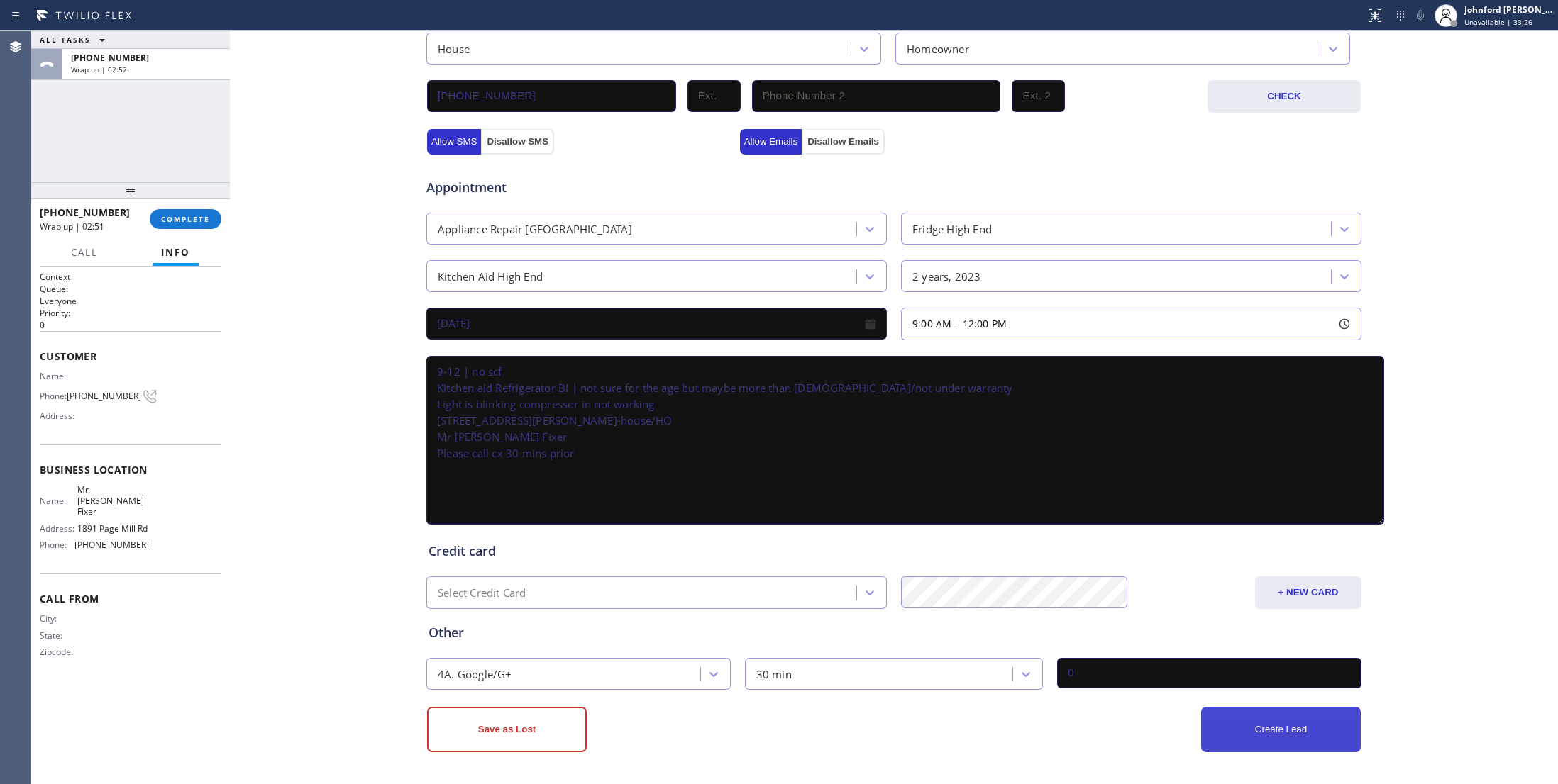
click at [1261, 726] on button "Create Lead" at bounding box center [1281, 729] width 160 height 46
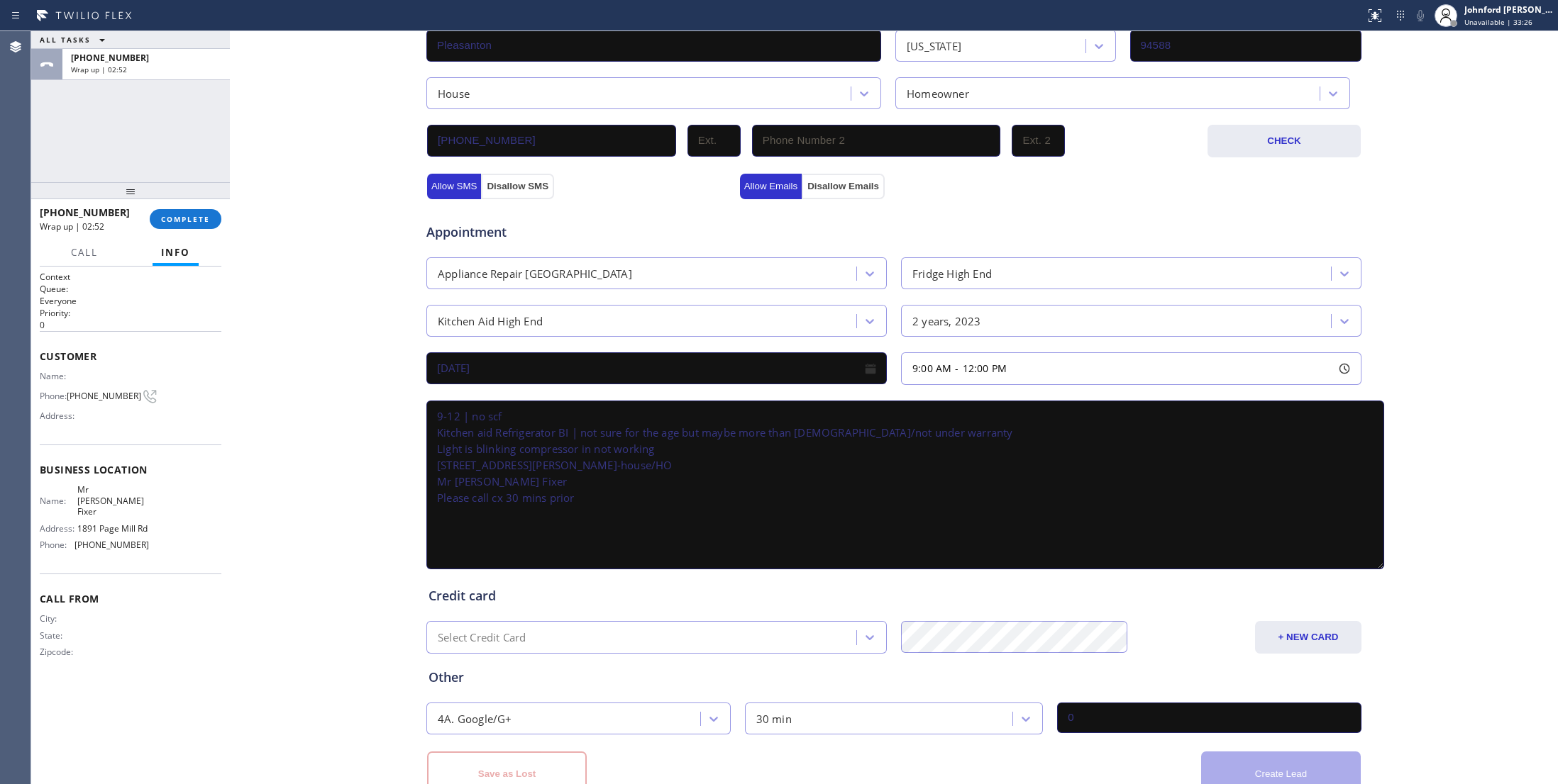
scroll to position [468, 0]
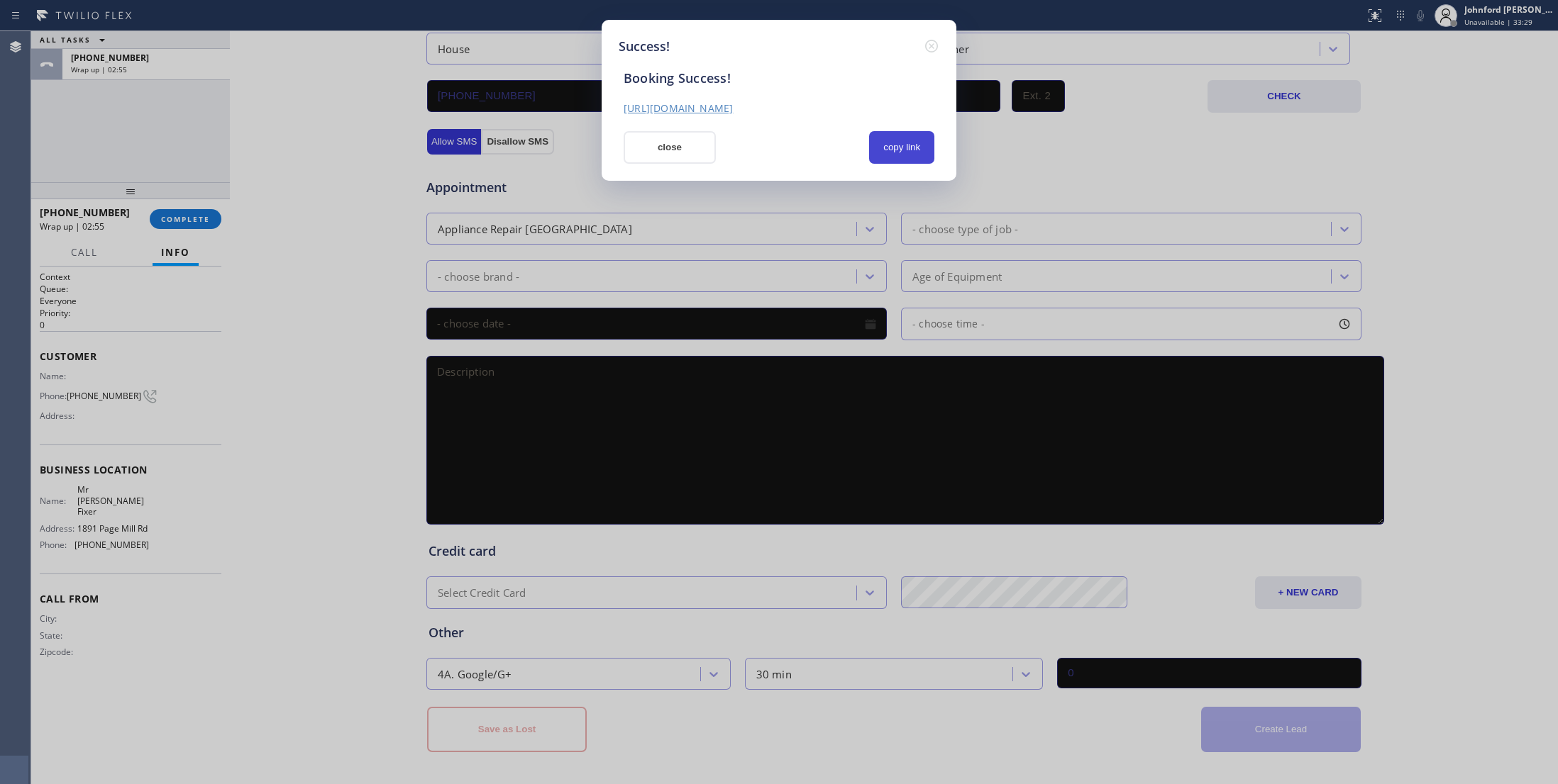
click at [889, 155] on button "copy link" at bounding box center [902, 147] width 66 height 33
click at [633, 148] on button "close" at bounding box center [669, 147] width 92 height 33
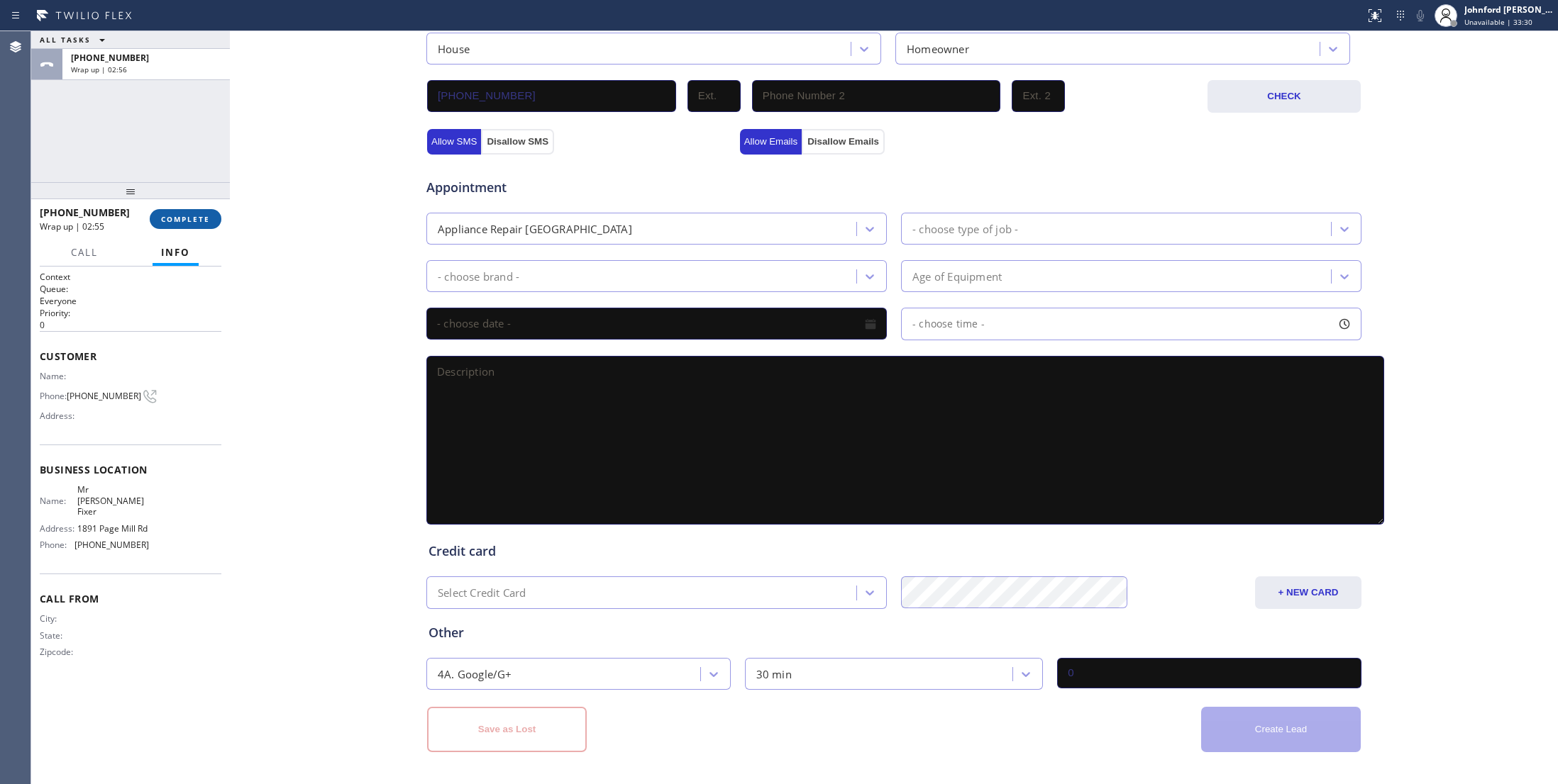
click at [203, 213] on button "COMPLETE" at bounding box center [186, 220] width 72 height 20
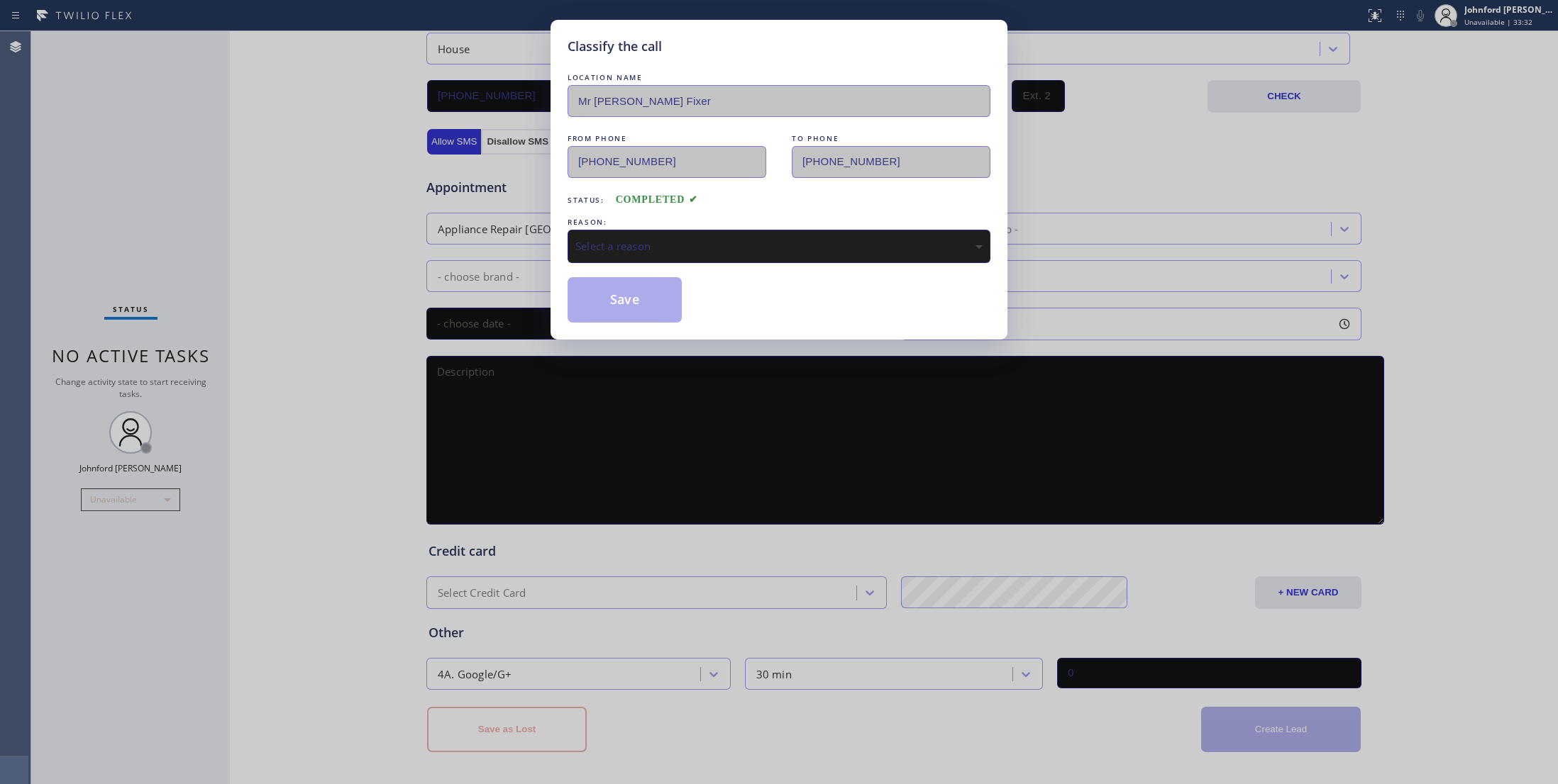
click at [591, 245] on div "Select a reason" at bounding box center [779, 246] width 408 height 16
click at [595, 293] on button "Save" at bounding box center [624, 300] width 114 height 46
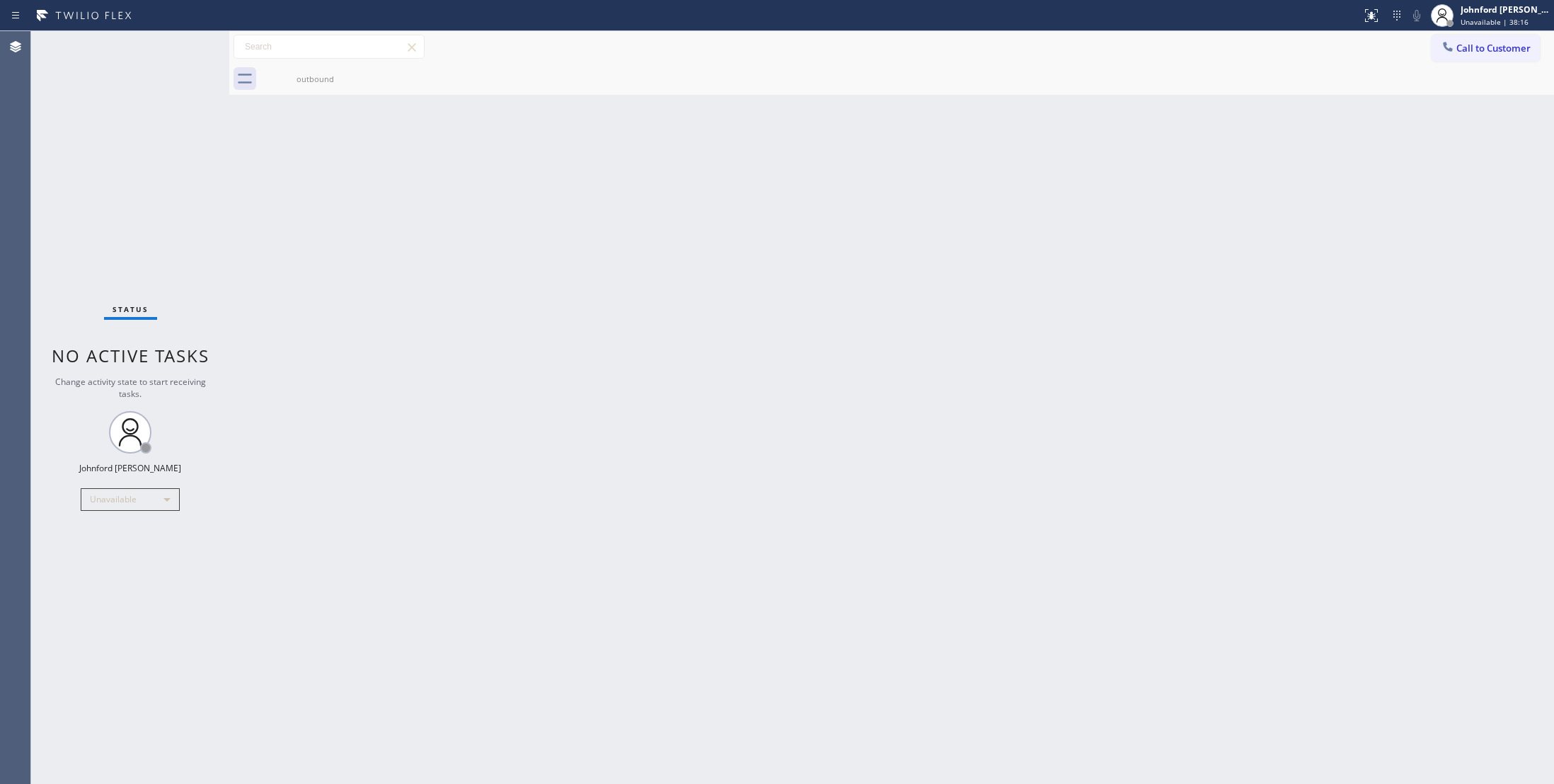
click at [1197, 355] on div "Back to Dashboard Change Sender ID Customers Technicians Select a contact Outbo…" at bounding box center [892, 406] width 1325 height 752
click at [117, 135] on div "Status No active tasks Change activity state to start receiving tasks. [PERSON_…" at bounding box center [130, 406] width 198 height 752
click at [1482, 65] on div "outbound" at bounding box center [907, 79] width 1293 height 32
drag, startPoint x: 1516, startPoint y: 50, endPoint x: 924, endPoint y: 168, distance: 603.6
click at [1512, 52] on span "Call to Customer" at bounding box center [1494, 48] width 74 height 13
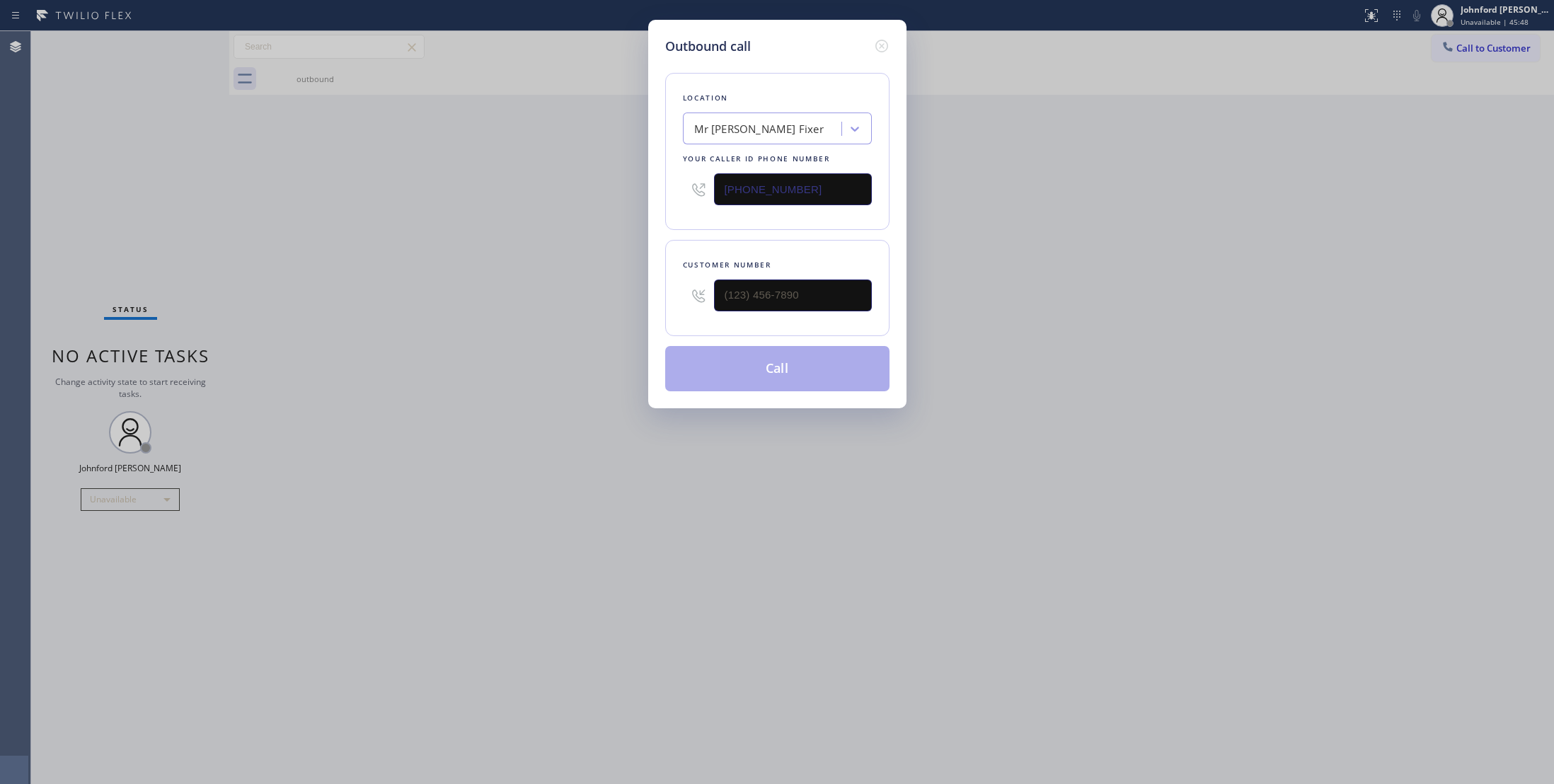
drag, startPoint x: 833, startPoint y: 187, endPoint x: 572, endPoint y: 186, distance: 261.0
click at [626, 179] on div "Outbound call Location Mr [PERSON_NAME] Fixer Your caller id phone number [PHON…" at bounding box center [777, 392] width 1554 height 784
paste input "02) 223-1764"
type input "[PHONE_NUMBER]"
click at [653, 315] on div "Outbound call Location Thermador Appliance Repairman Your caller id phone numbe…" at bounding box center [777, 214] width 258 height 389
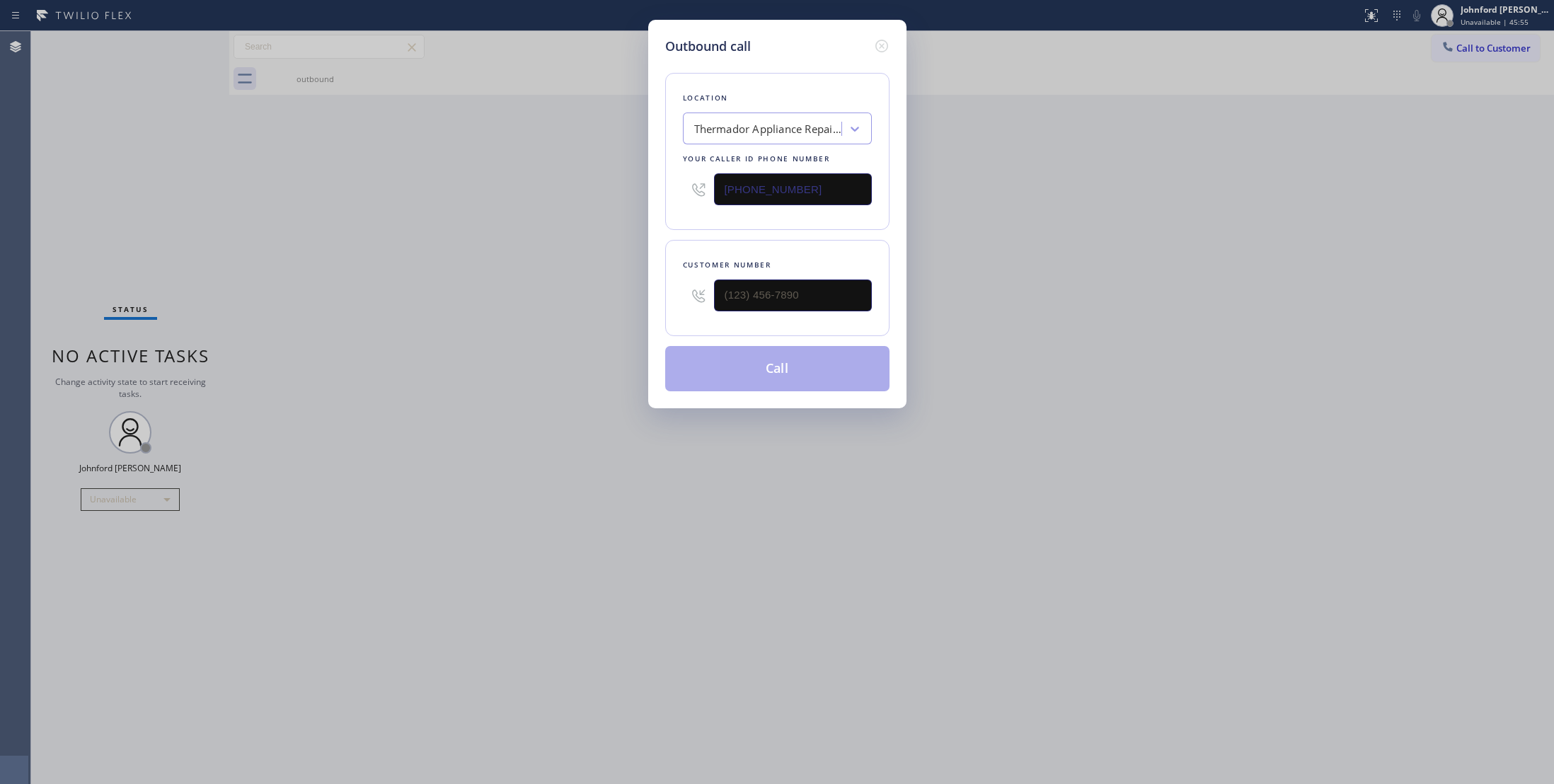
click at [652, 315] on div "Outbound call Location Thermador Appliance Repairman Your caller id phone numbe…" at bounding box center [777, 214] width 258 height 389
click at [760, 295] on input "(___) ___-____" at bounding box center [792, 295] width 158 height 32
paste input "602) 684-7176"
type input "[PHONE_NUMBER]"
click at [597, 295] on div "Outbound call Location Thermador Appliance Repairman Your caller id phone numbe…" at bounding box center [777, 392] width 1554 height 784
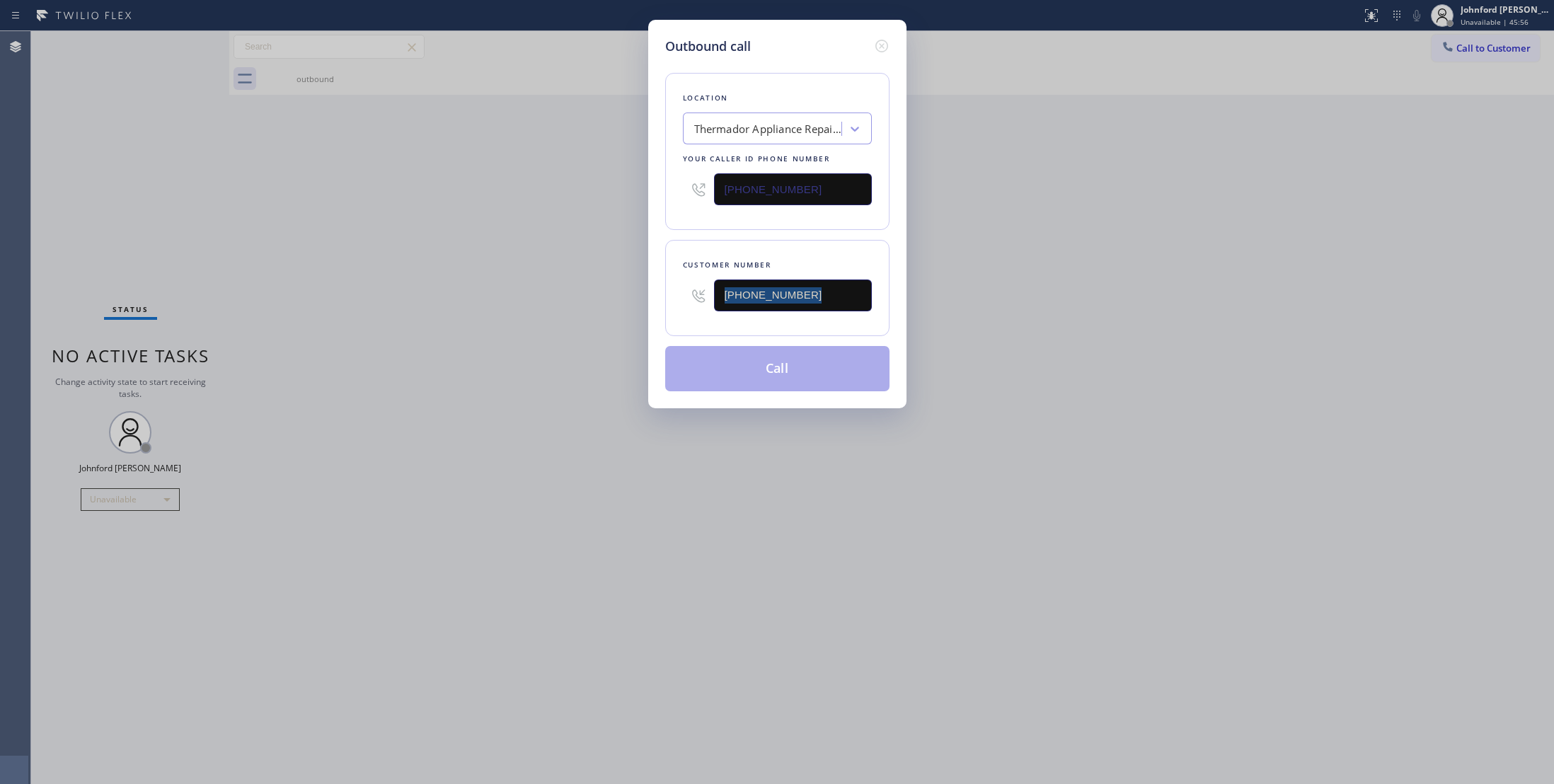
click at [597, 295] on div "Outbound call Location Thermador Appliance Repairman Your caller id phone numbe…" at bounding box center [777, 392] width 1554 height 784
click at [811, 367] on button "Call" at bounding box center [777, 369] width 224 height 46
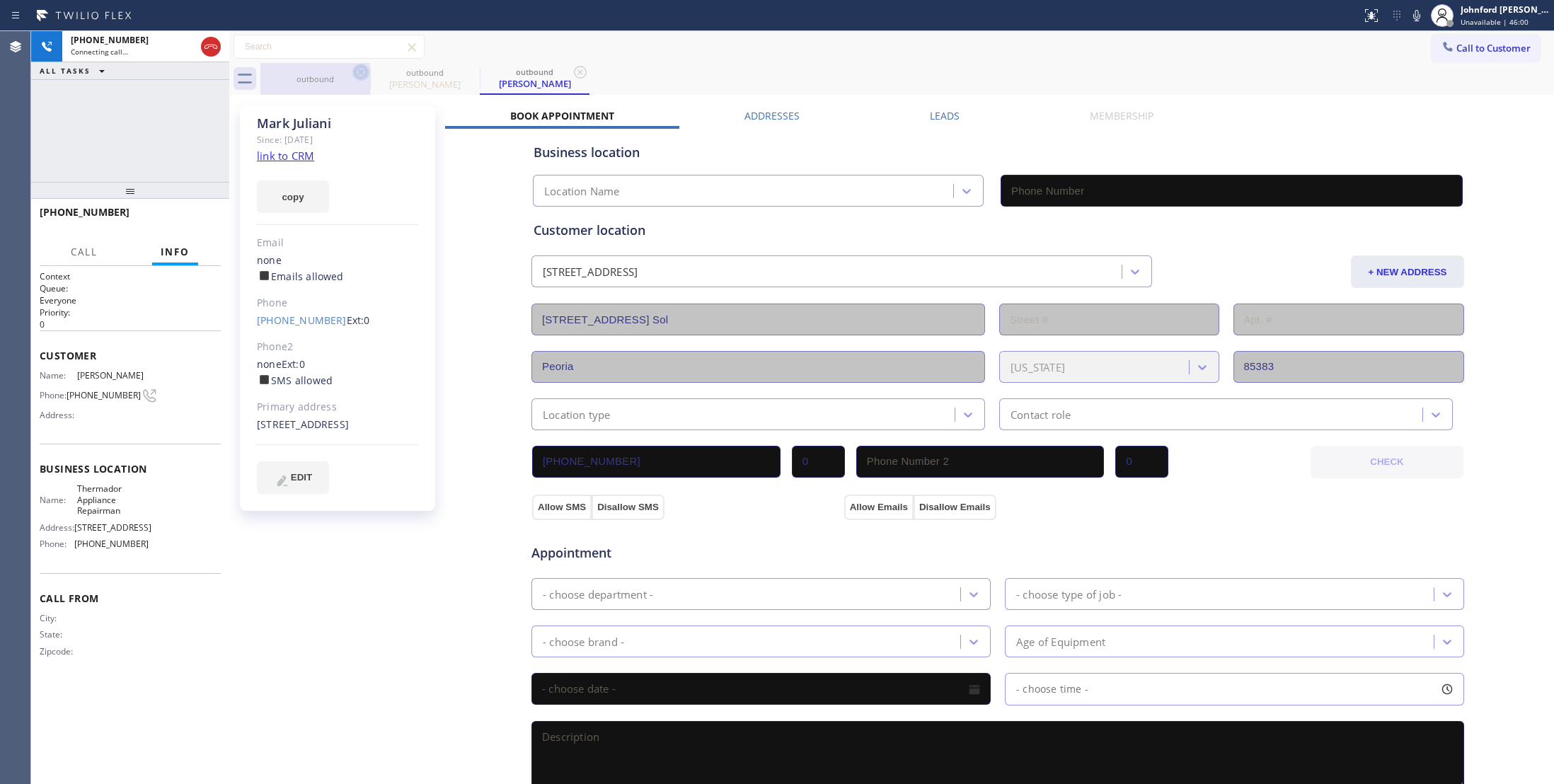
type input "[PHONE_NUMBER]"
click at [366, 76] on icon at bounding box center [360, 71] width 17 height 17
click at [208, 142] on div "[PHONE_NUMBER] Connecting call… ALL TASKS ALL TASKS ACTIVE TASKS TASKS IN WRAP …" at bounding box center [130, 106] width 198 height 151
click at [1420, 20] on icon at bounding box center [1416, 15] width 17 height 17
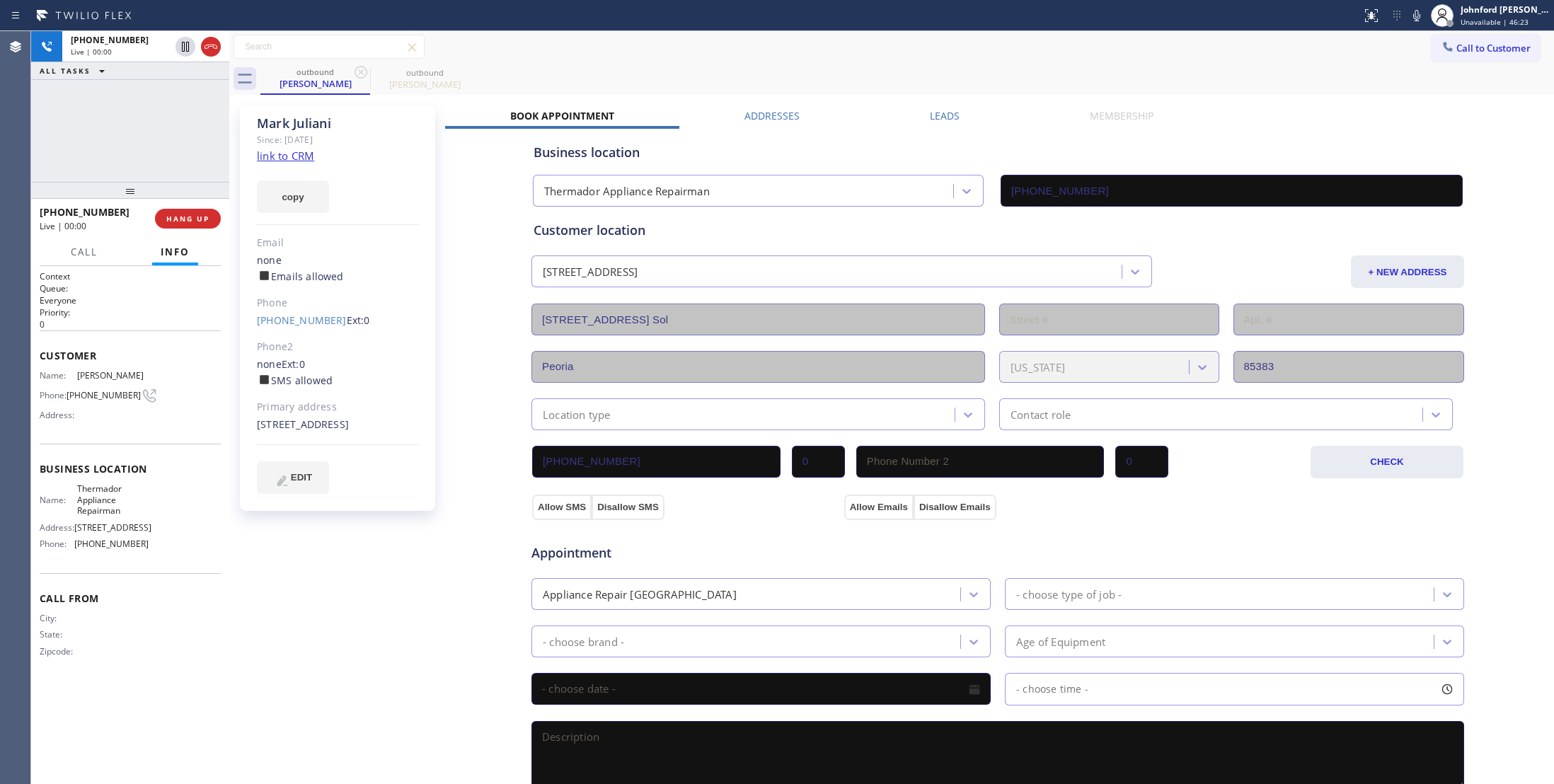
click at [1415, 15] on icon at bounding box center [1416, 15] width 7 height 11
click at [1415, 15] on icon at bounding box center [1416, 15] width 17 height 17
click at [1412, 18] on icon at bounding box center [1416, 15] width 17 height 17
click at [102, 403] on div "Phone: [PHONE_NUMBER]" at bounding box center [94, 394] width 109 height 17
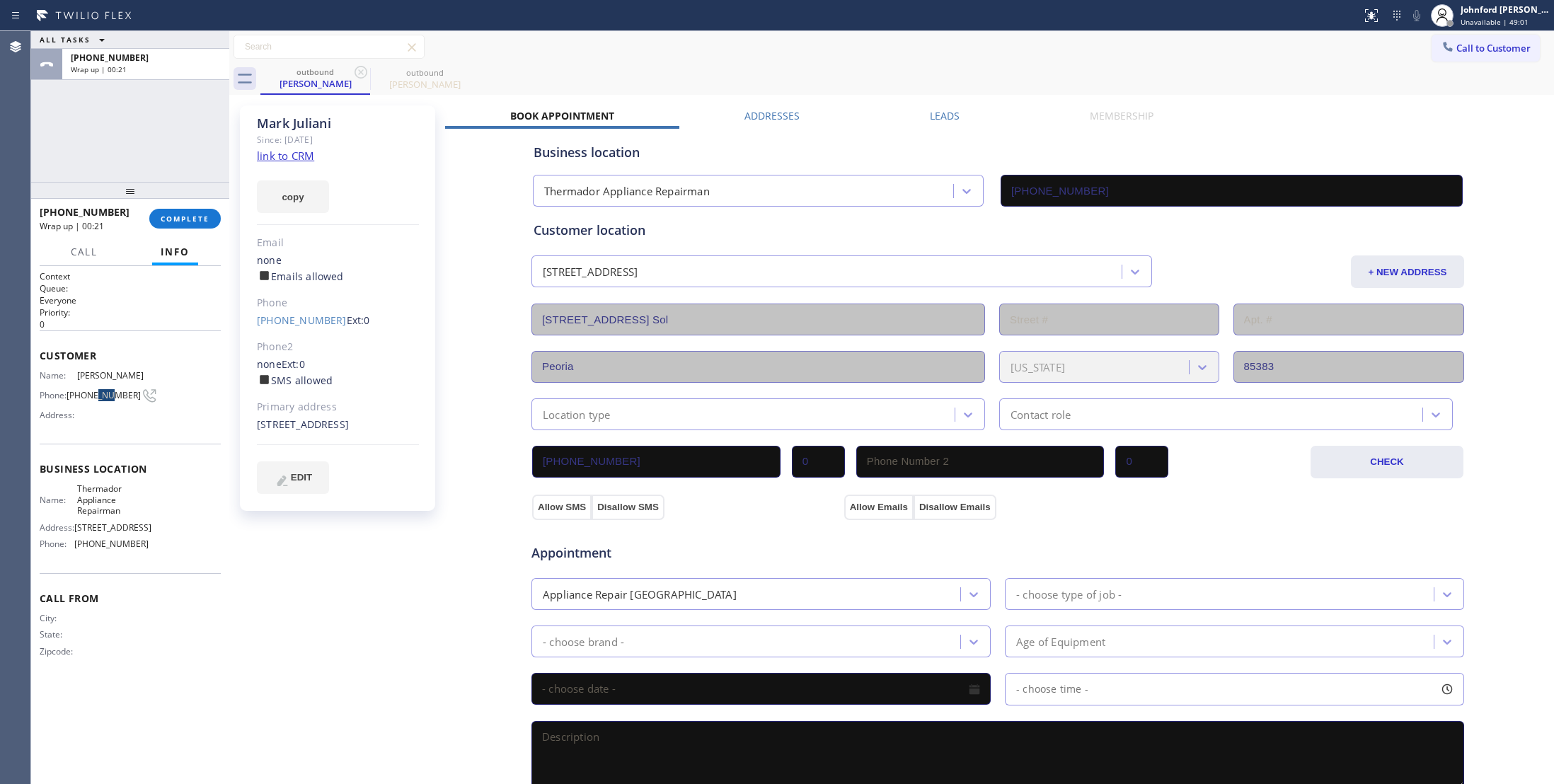
click at [102, 403] on div "Phone: [PHONE_NUMBER]" at bounding box center [94, 394] width 109 height 17
click at [102, 400] on span "[PHONE_NUMBER]" at bounding box center [103, 394] width 74 height 11
click at [162, 226] on button "COMPLETE" at bounding box center [185, 219] width 71 height 20
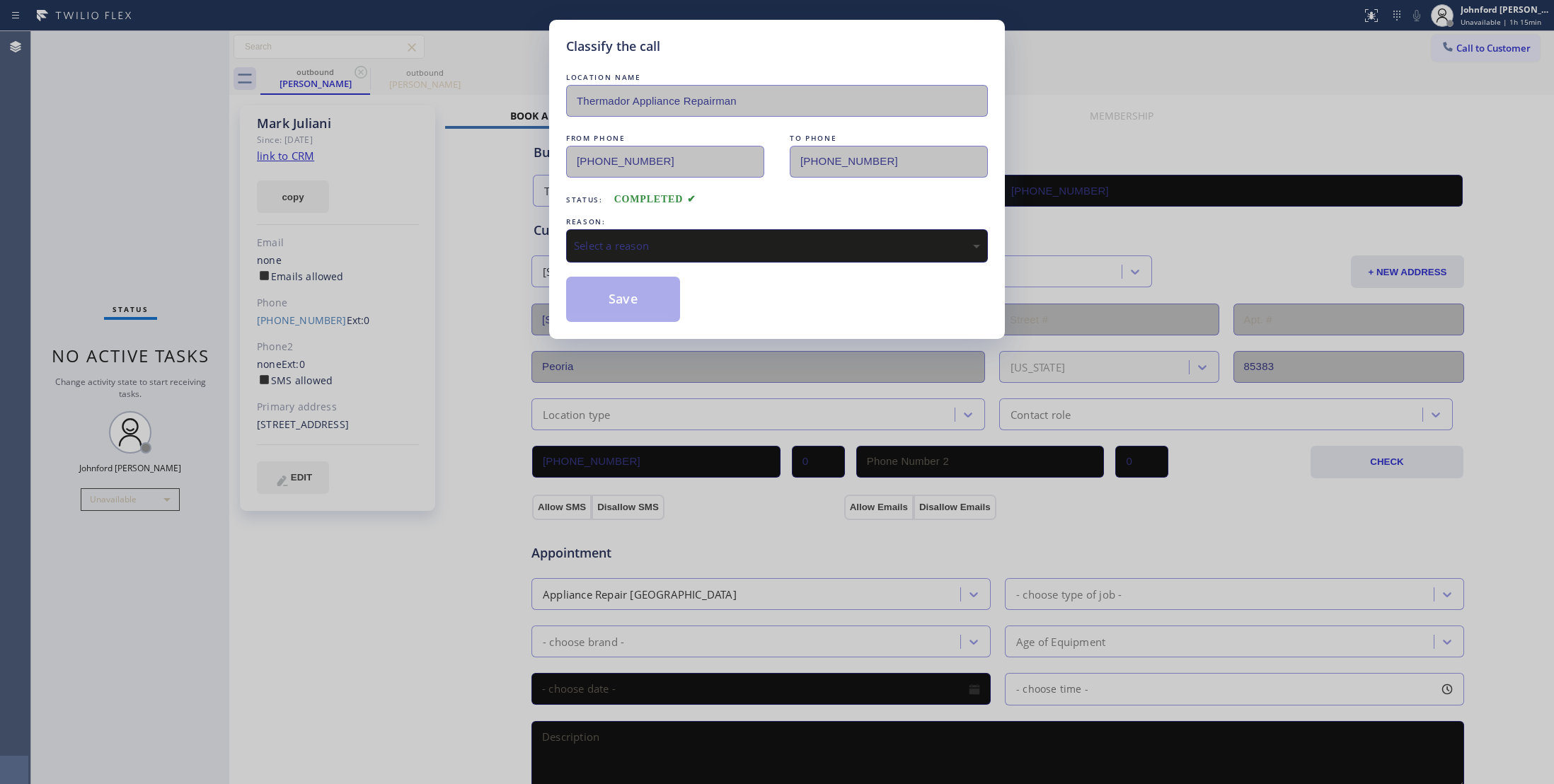
click at [607, 241] on div "Select a reason" at bounding box center [777, 246] width 407 height 16
click at [649, 312] on button "Save" at bounding box center [623, 299] width 114 height 46
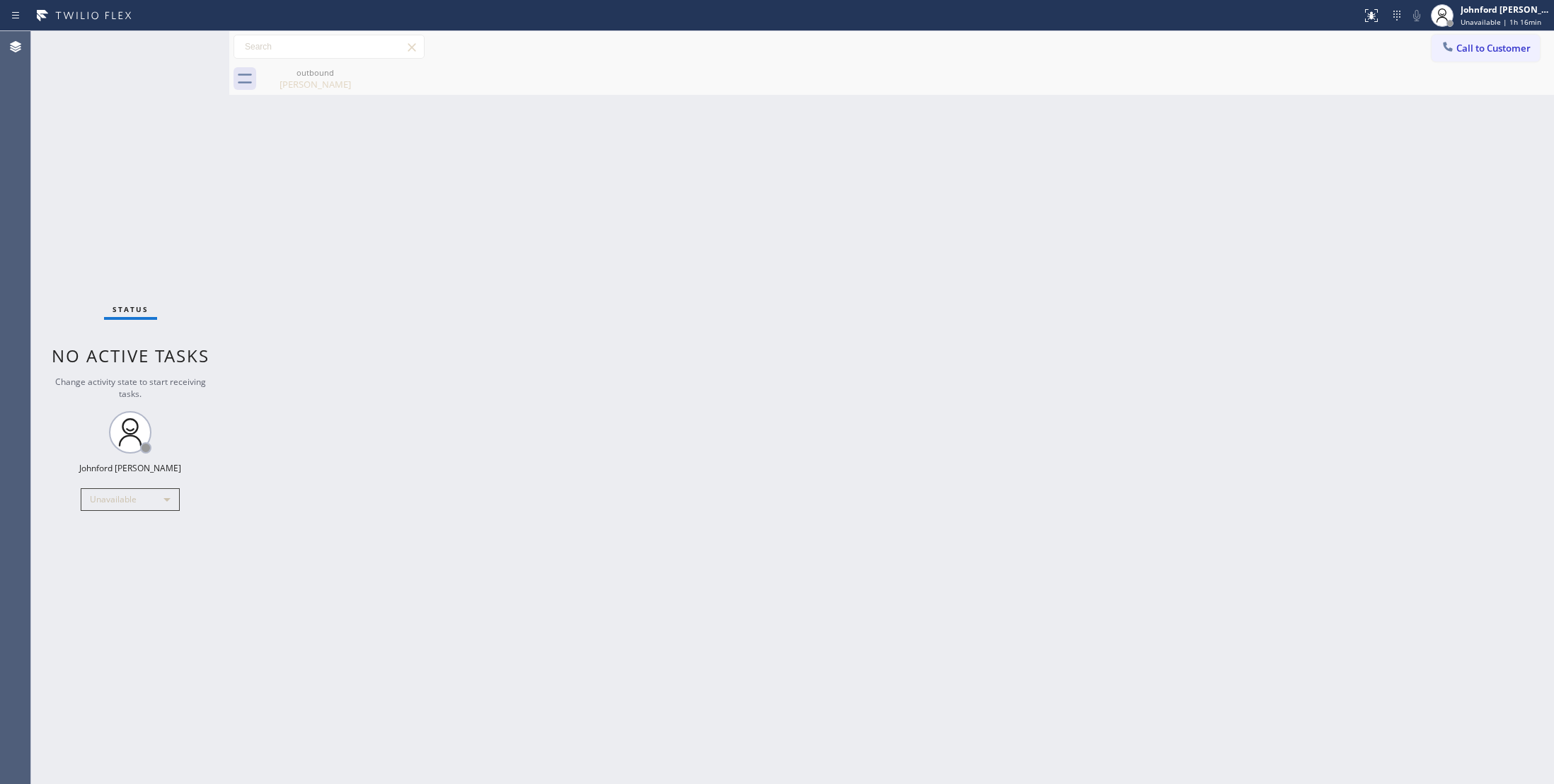
click at [1462, 50] on span "Call to Customer" at bounding box center [1494, 48] width 74 height 13
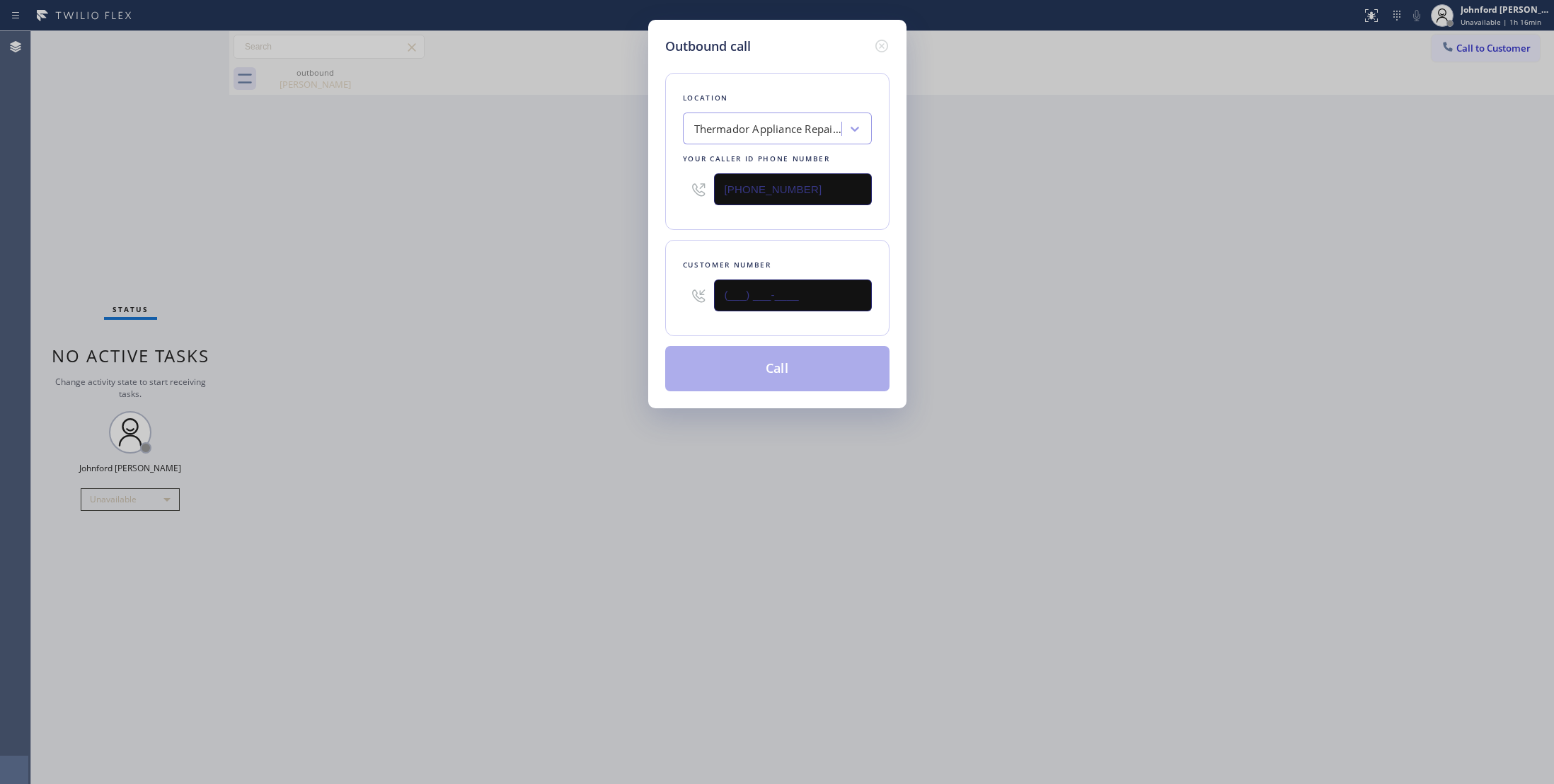
drag, startPoint x: 646, startPoint y: 335, endPoint x: 552, endPoint y: 329, distance: 94.2
click at [575, 332] on div "Outbound call Location Thermador Appliance Repairman Your caller id phone numbe…" at bounding box center [777, 392] width 1554 height 784
paste input "818) 516-6040"
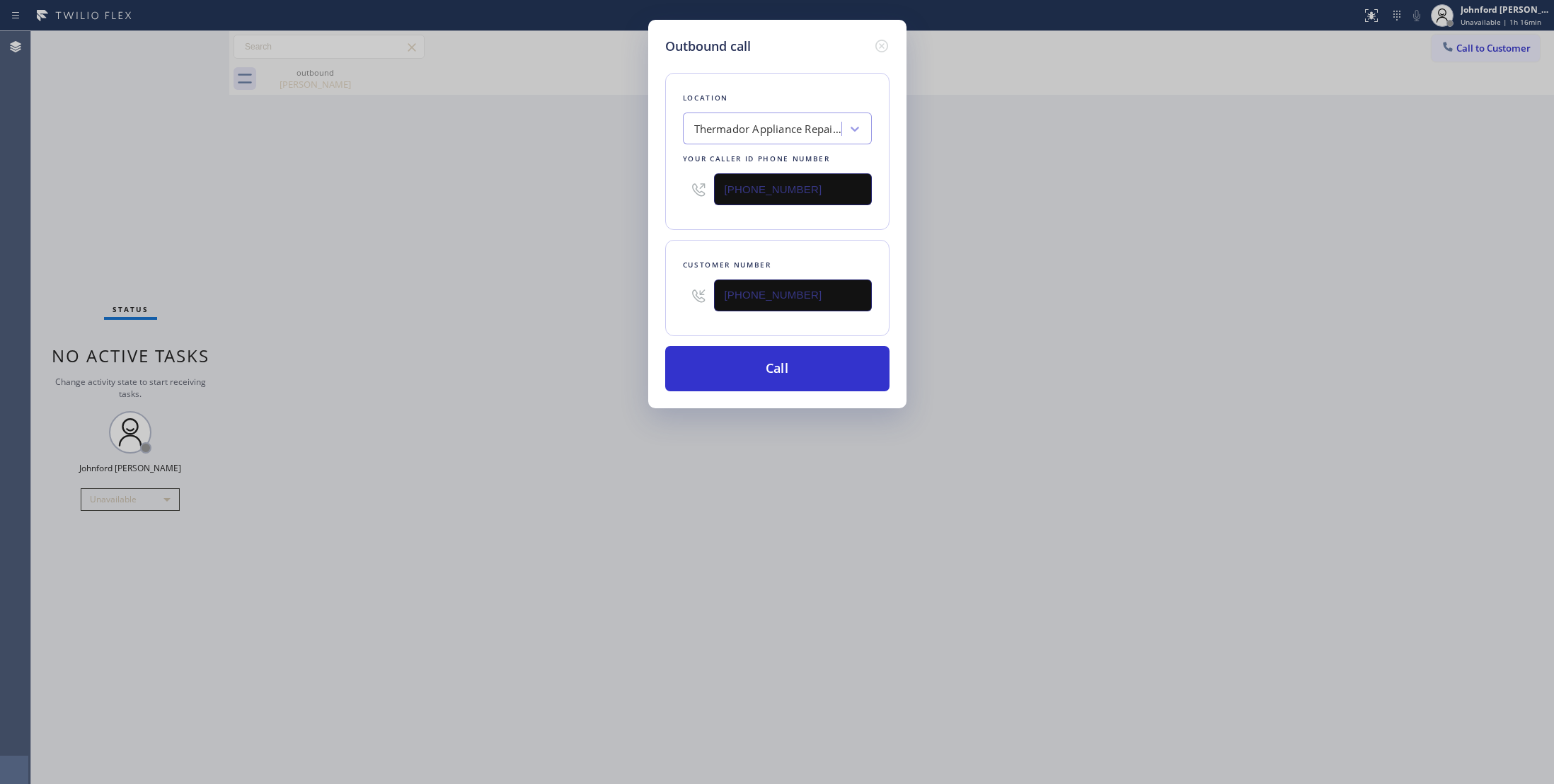
type input "[PHONE_NUMBER]"
drag, startPoint x: 811, startPoint y: 181, endPoint x: 584, endPoint y: 186, distance: 227.1
click at [584, 186] on div "Outbound call Location Thermador Appliance Repairman Your caller id phone numbe…" at bounding box center [777, 392] width 1554 height 784
paste input "855) 950-5288"
type input "[PHONE_NUMBER]"
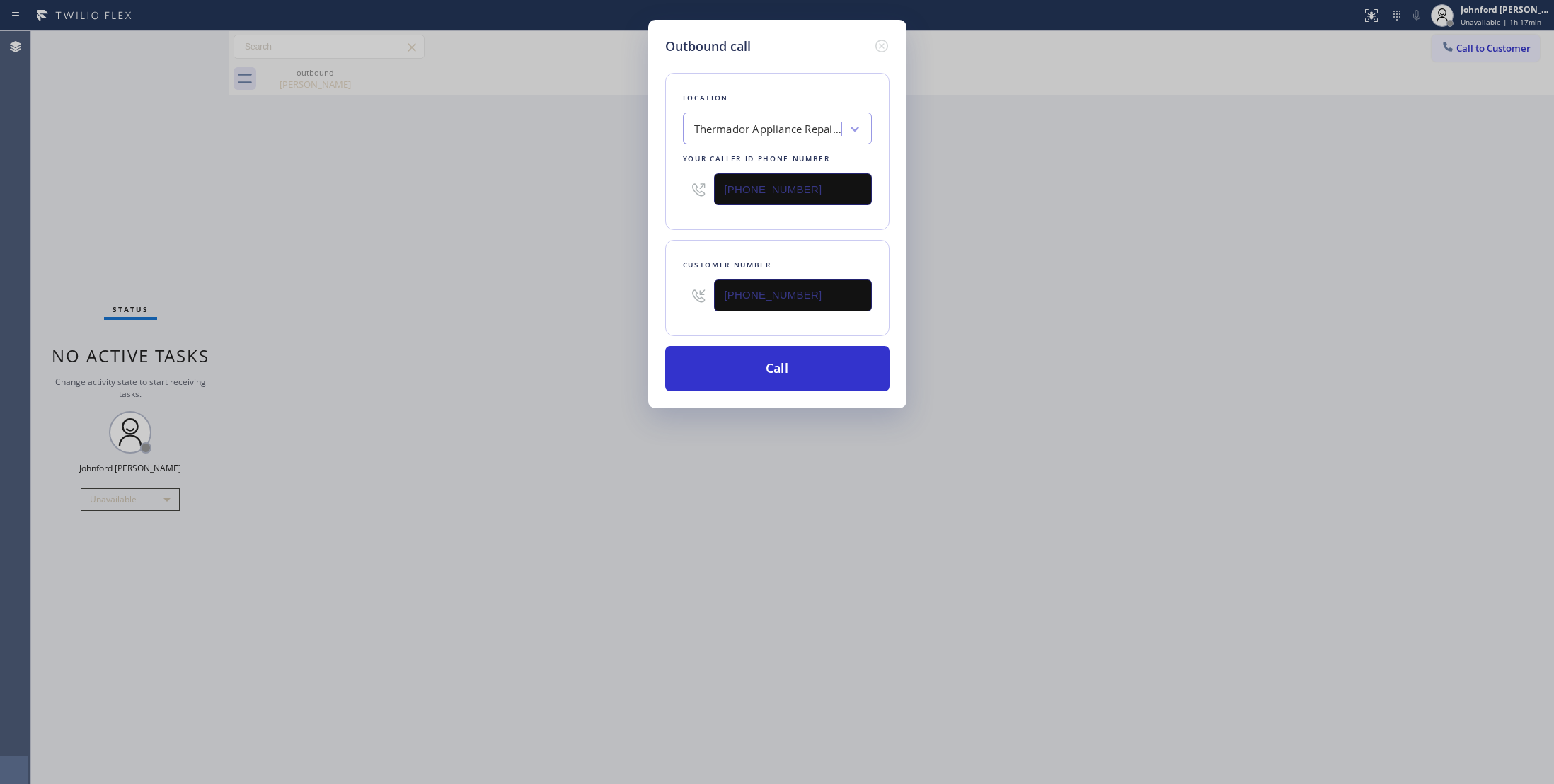
click at [950, 191] on div "Outbound call Location Thermador Appliance Repairman Your caller id phone numbe…" at bounding box center [777, 392] width 1554 height 784
click at [833, 371] on button "Call" at bounding box center [777, 369] width 224 height 46
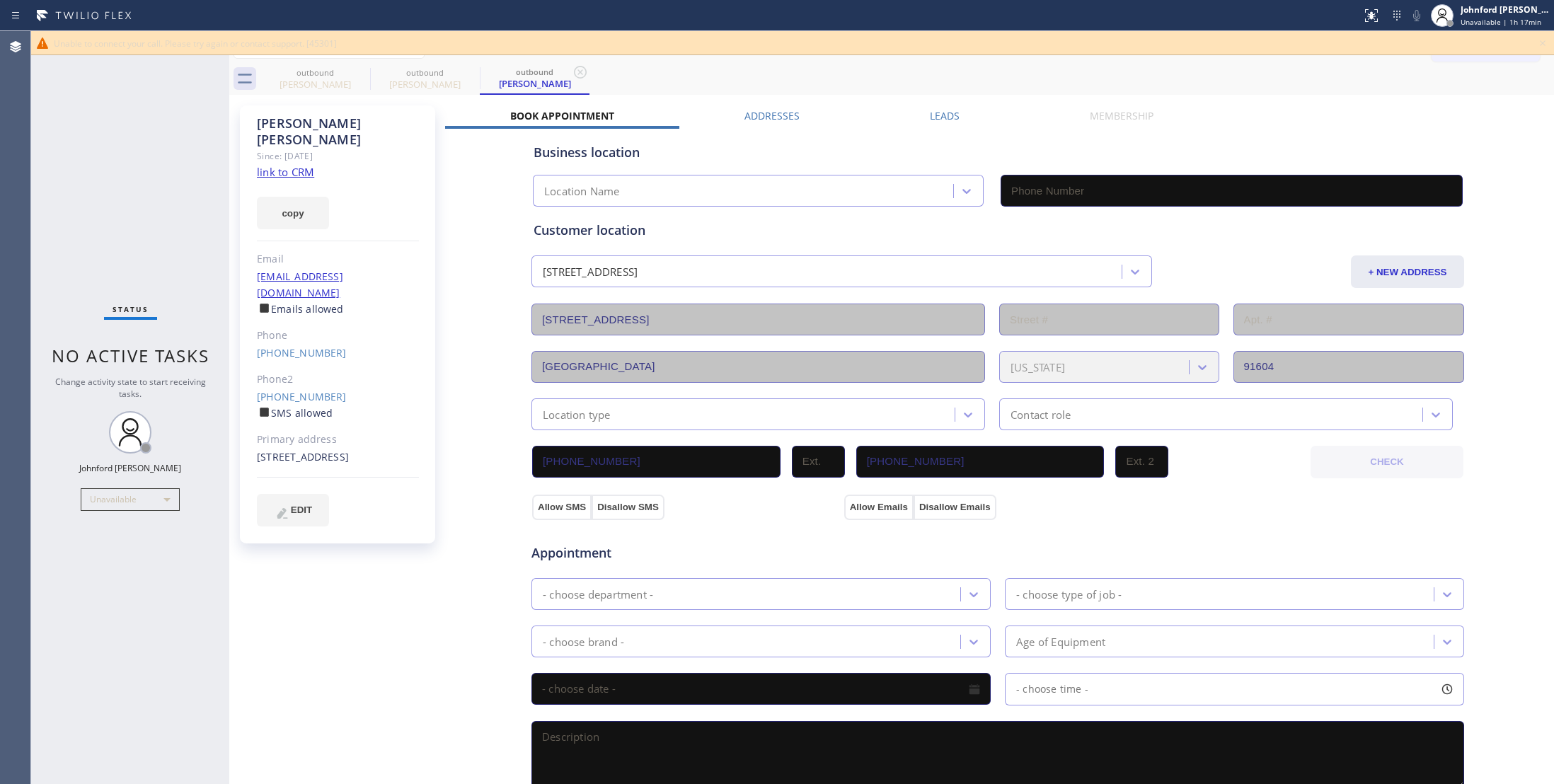
type input "[PHONE_NUMBER]"
click at [312, 390] on link "[PHONE_NUMBER]" at bounding box center [301, 396] width 90 height 14
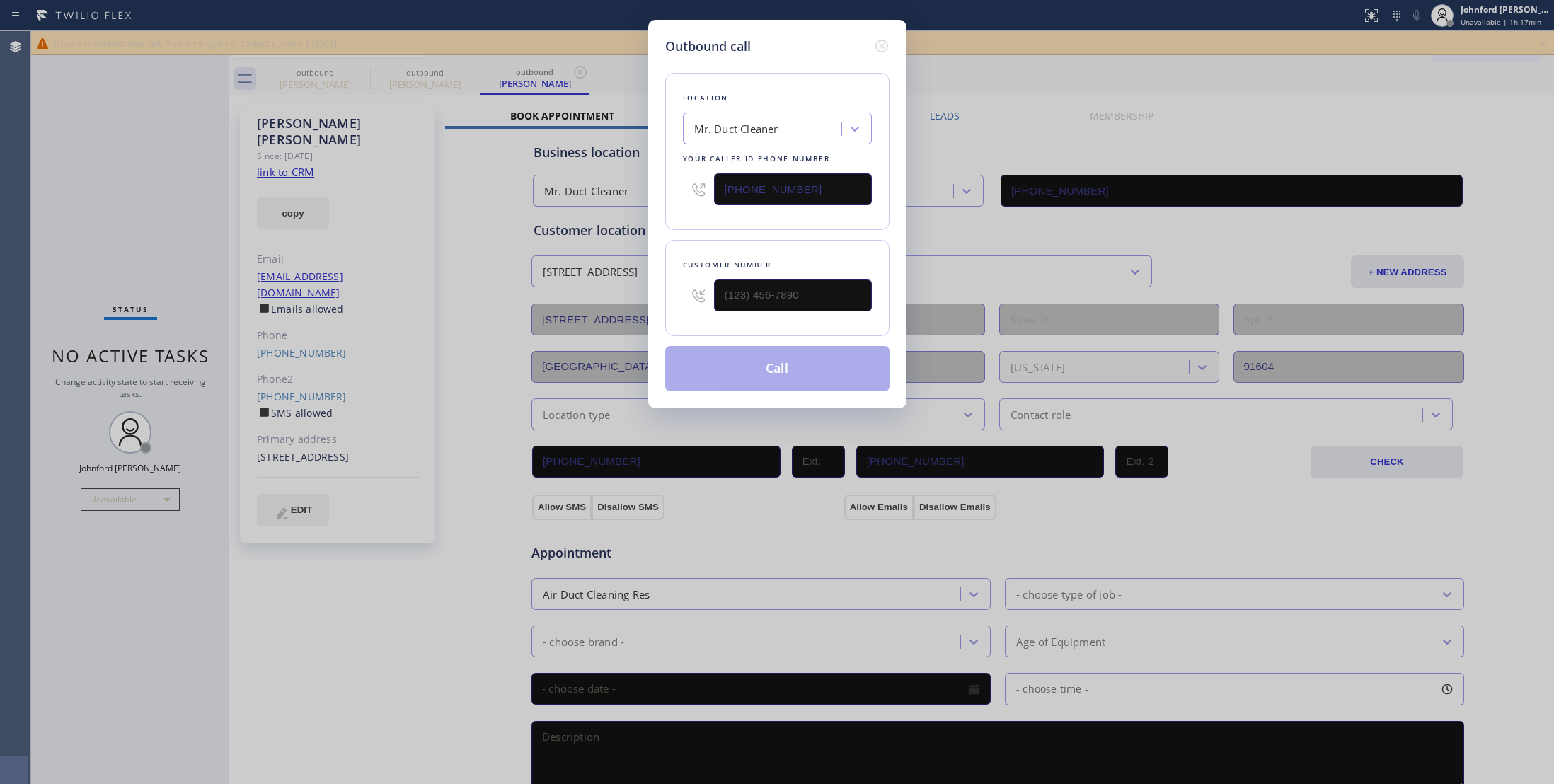
type input "[PHONE_NUMBER]"
click at [793, 372] on button "Call" at bounding box center [777, 369] width 224 height 46
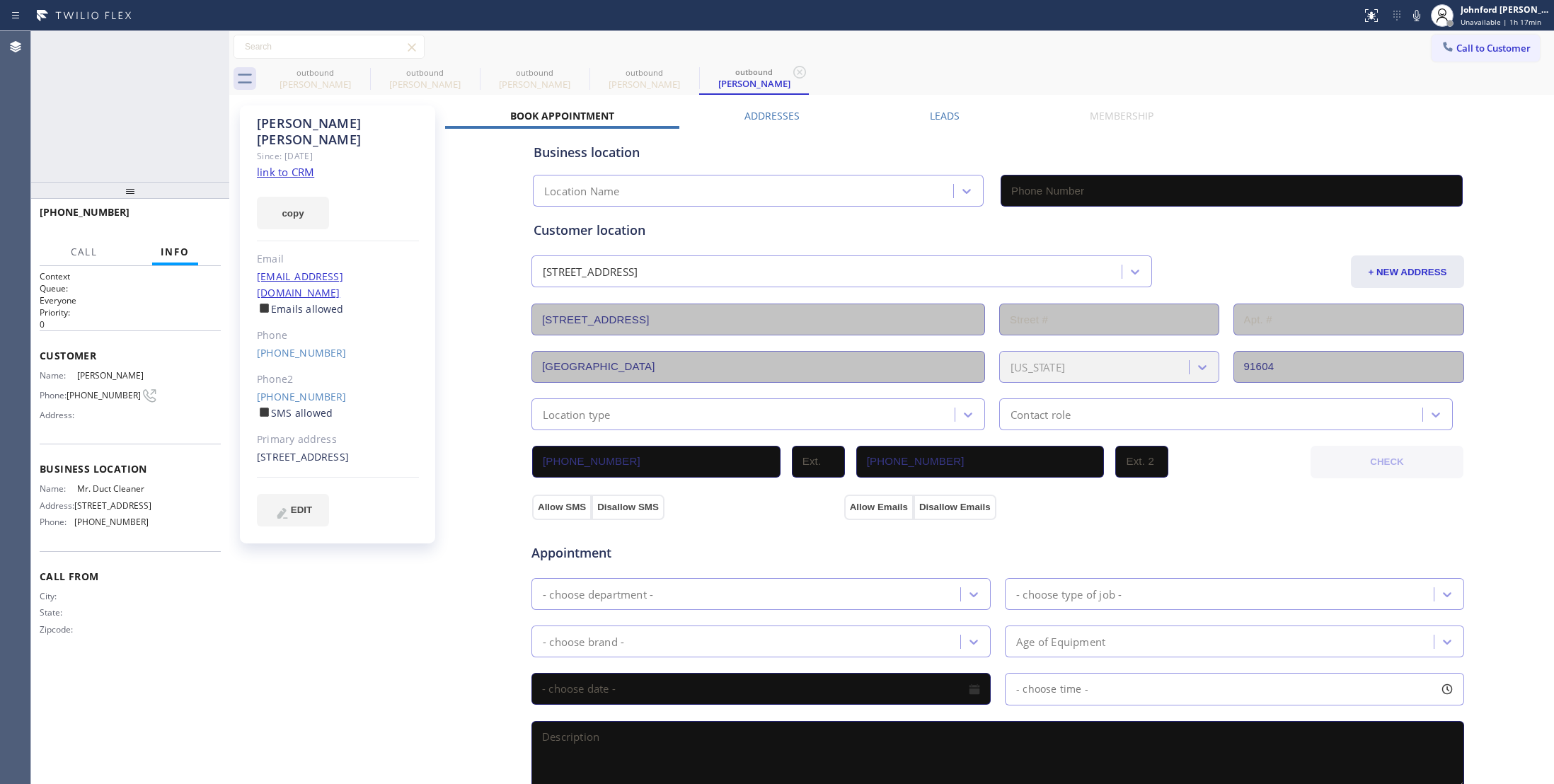
type input "[PHONE_NUMBER]"
click at [1413, 18] on icon at bounding box center [1416, 15] width 17 height 17
click at [1413, 18] on rect at bounding box center [1417, 14] width 10 height 10
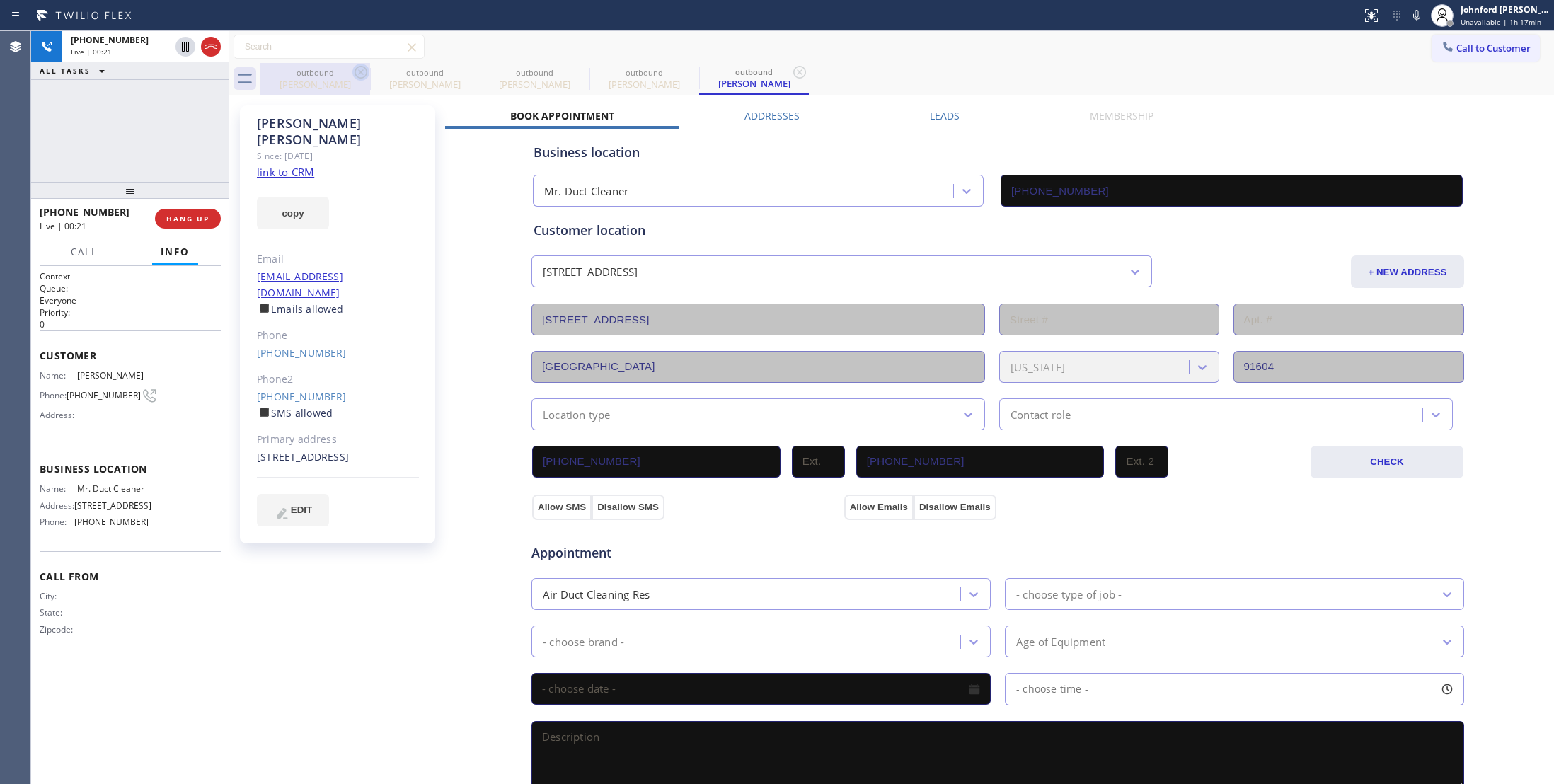
click at [360, 77] on icon at bounding box center [361, 71] width 13 height 13
click at [0, 0] on icon at bounding box center [0, 0] width 0 height 0
click at [360, 77] on icon at bounding box center [361, 71] width 13 height 13
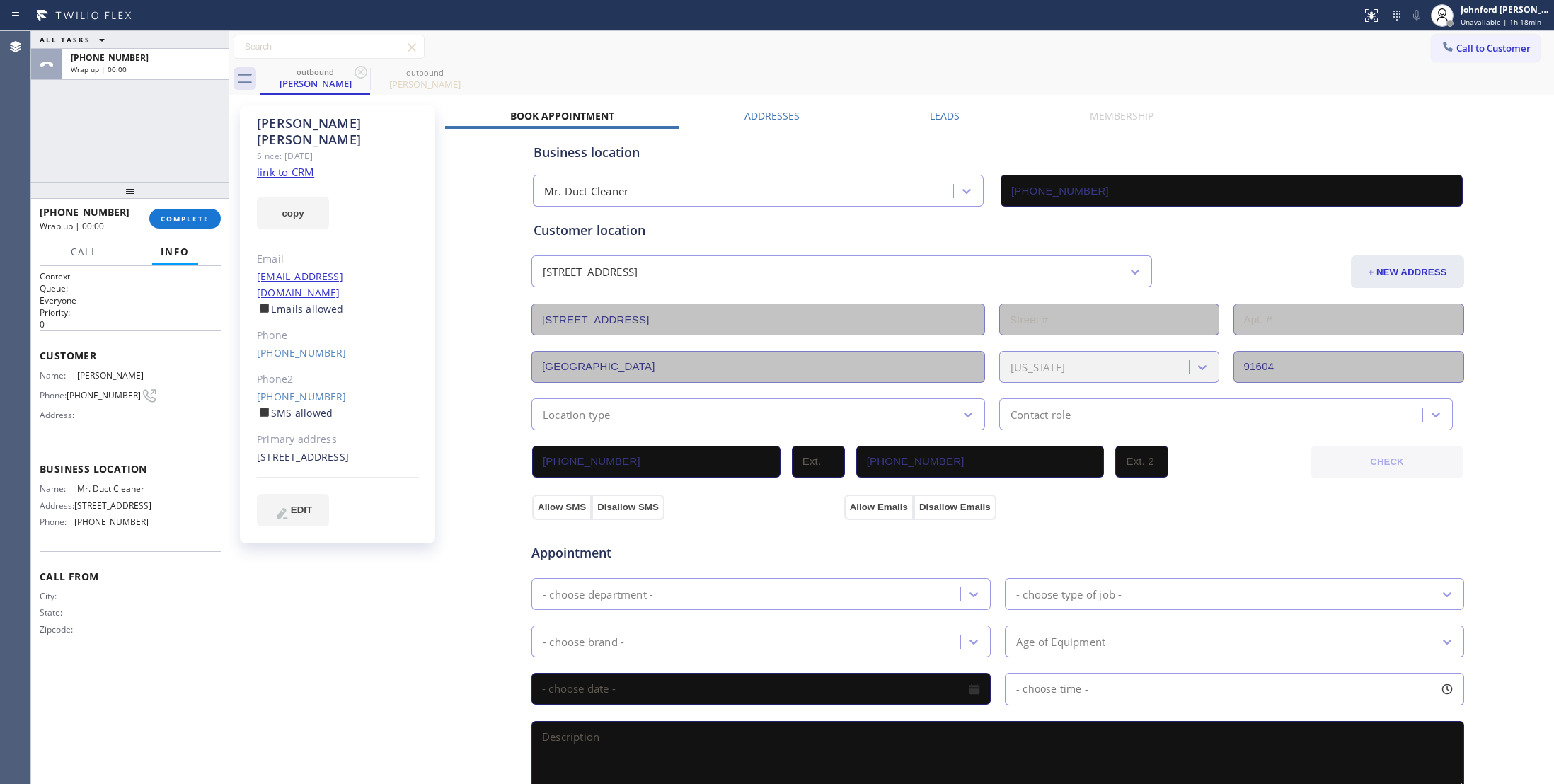
click at [945, 122] on label "Leads" at bounding box center [945, 116] width 30 height 14
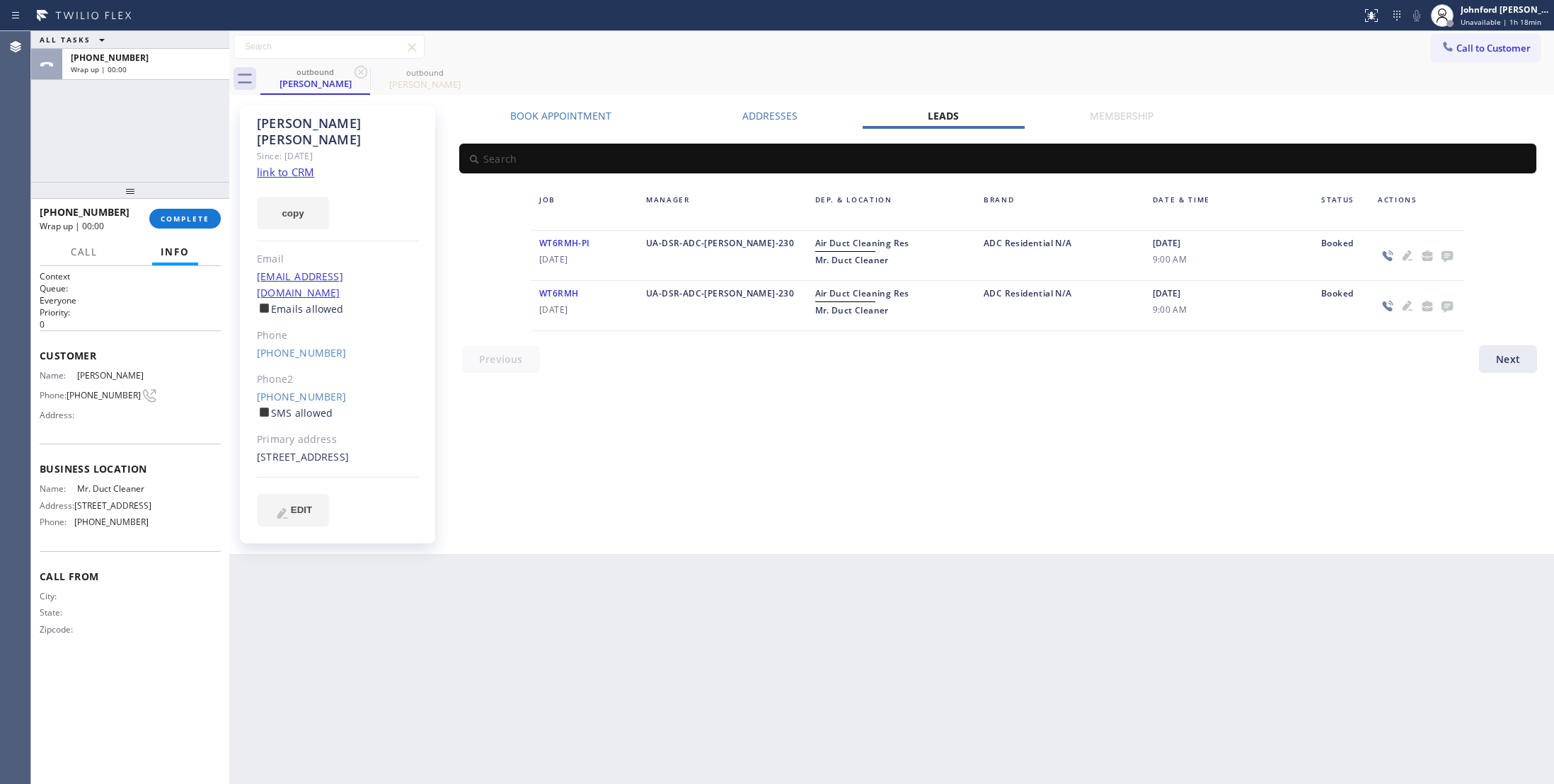
click at [1459, 259] on div at bounding box center [1417, 255] width 95 height 41
click at [1451, 256] on icon at bounding box center [1447, 256] width 11 height 11
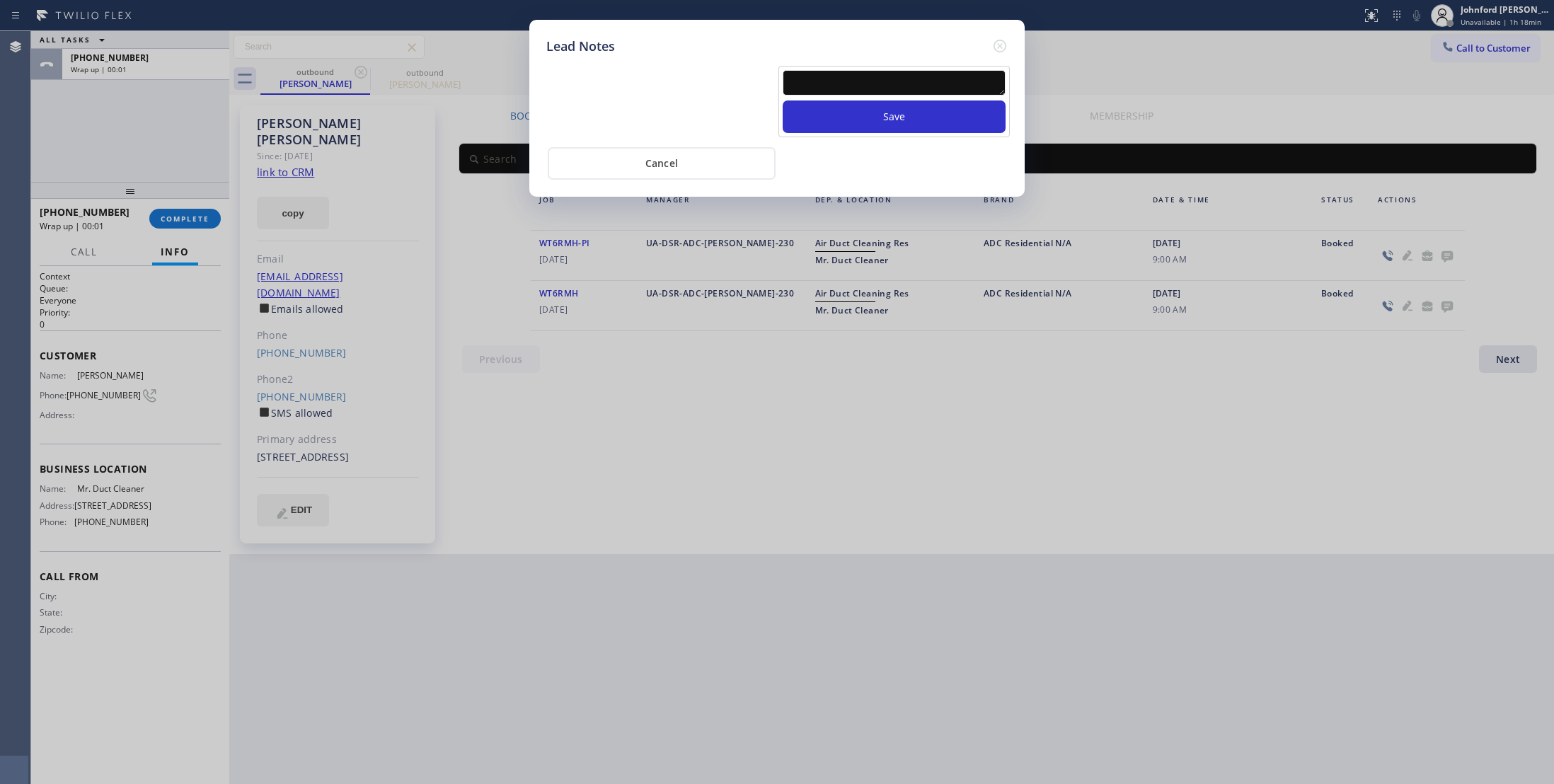
click at [859, 97] on div at bounding box center [894, 85] width 223 height 31
click at [859, 95] on textarea at bounding box center [894, 83] width 223 height 26
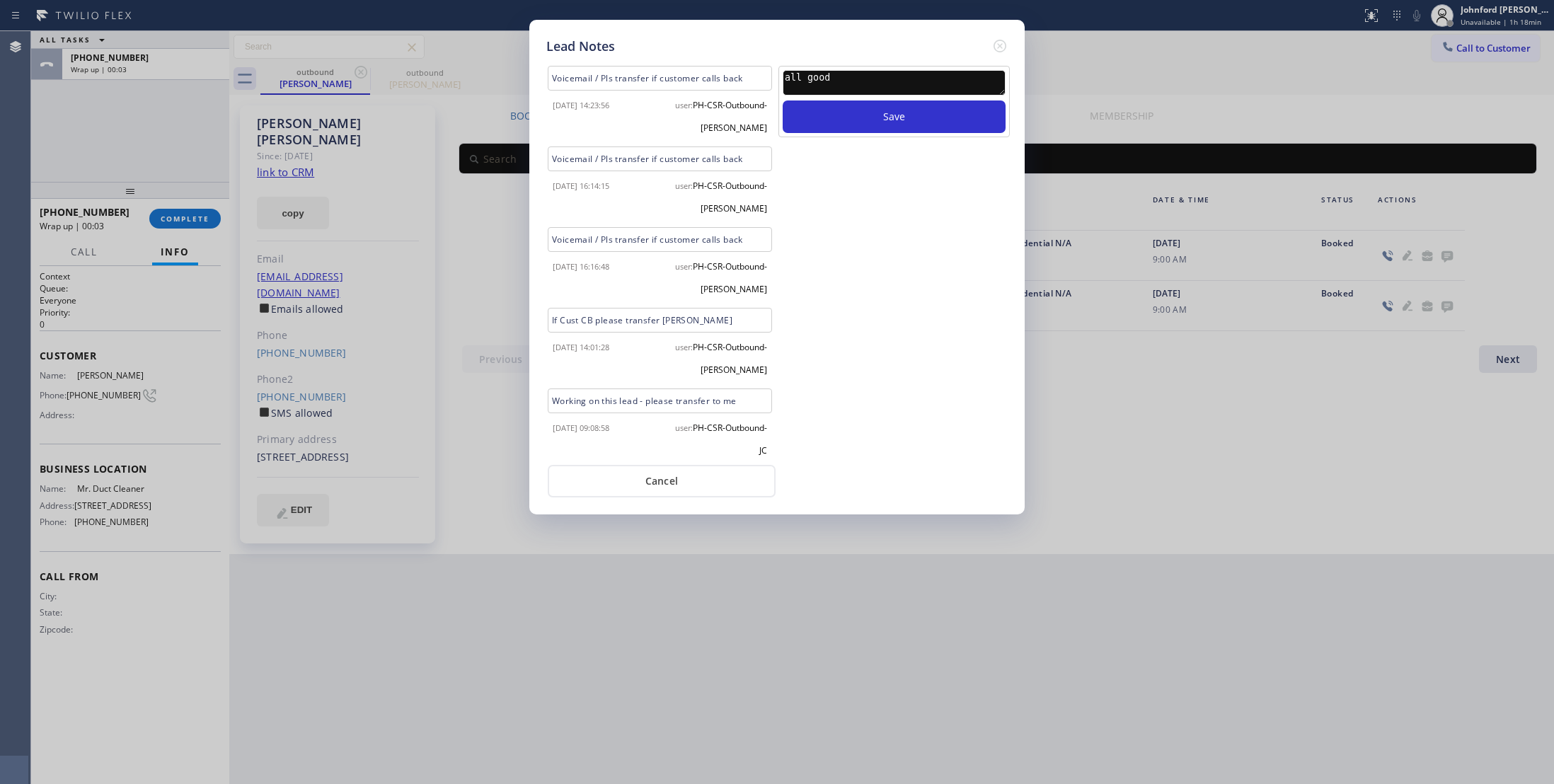
type textarea "all good"
click at [782, 100] on button "Save" at bounding box center [894, 116] width 223 height 33
click at [990, 49] on div "Lead Notes" at bounding box center [777, 46] width 461 height 19
click at [997, 46] on icon at bounding box center [1000, 46] width 17 height 17
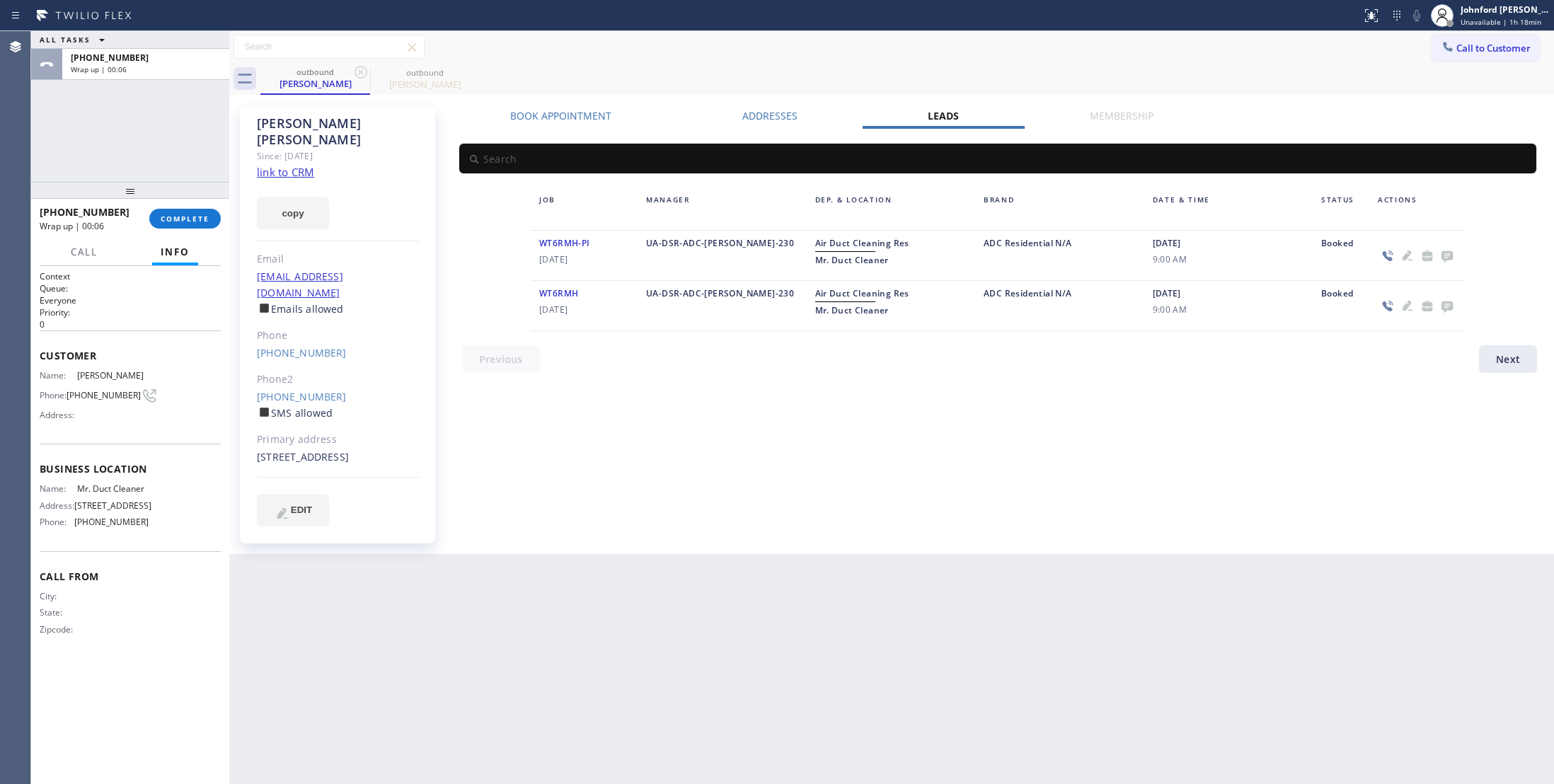
click at [176, 241] on button "Info" at bounding box center [175, 252] width 46 height 28
click at [179, 224] on button "COMPLETE" at bounding box center [185, 219] width 71 height 20
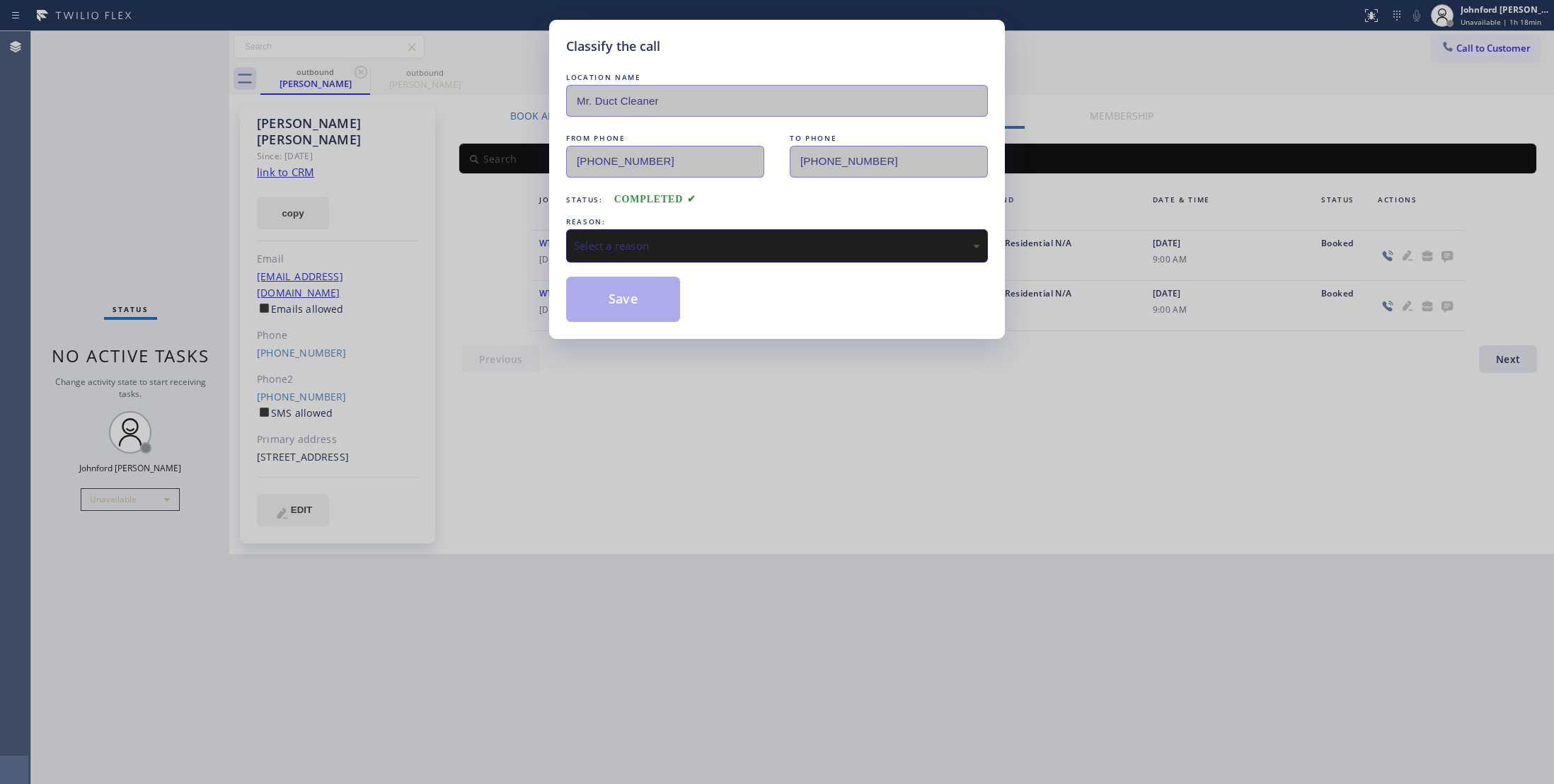
drag, startPoint x: 676, startPoint y: 236, endPoint x: 746, endPoint y: 253, distance: 72.0
click at [677, 236] on div "Select a reason" at bounding box center [777, 246] width 421 height 34
click at [636, 303] on button "Save" at bounding box center [623, 299] width 114 height 46
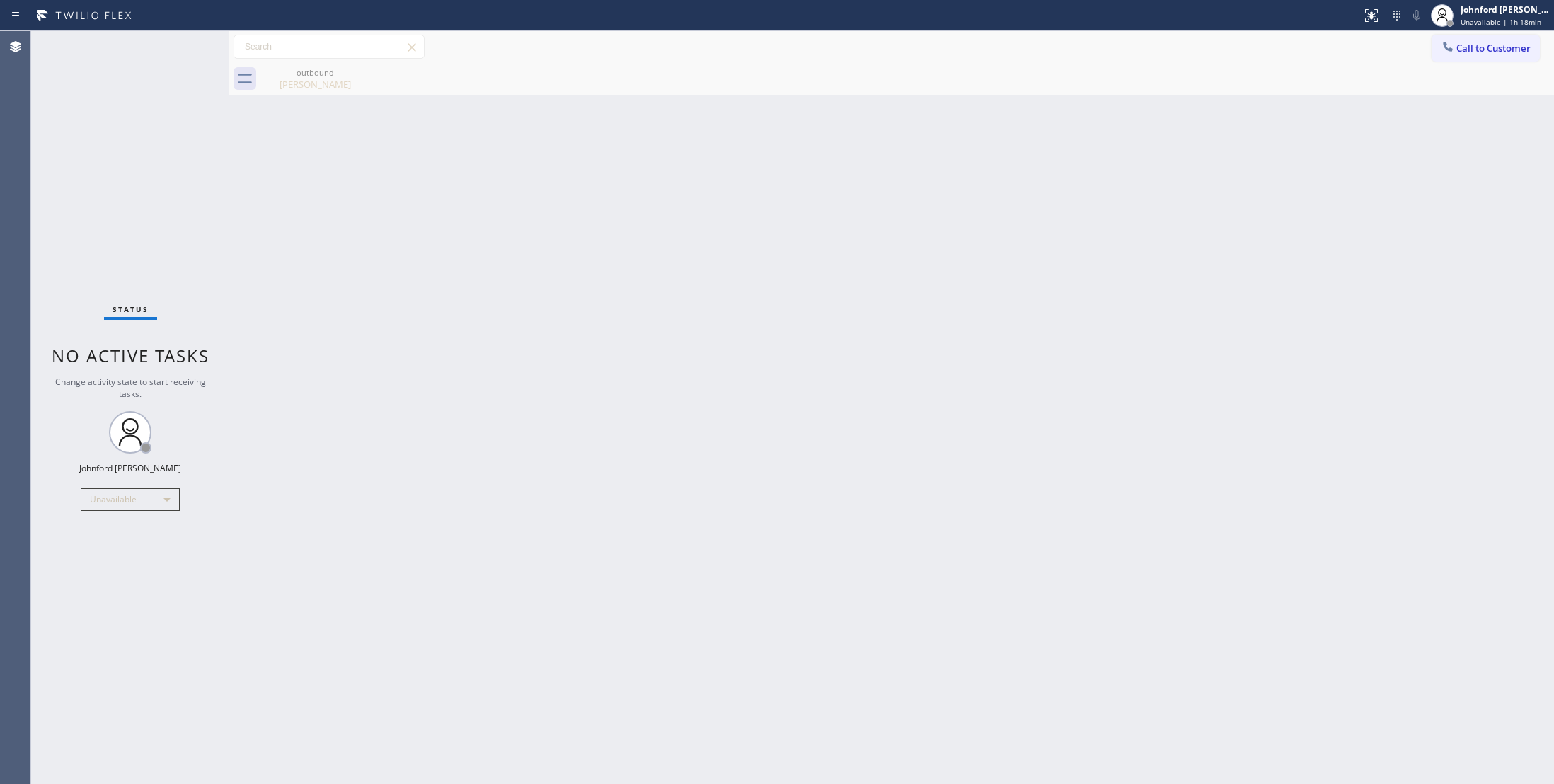
click at [680, 357] on div "Back to Dashboard Change Sender ID Customers Technicians Select a contact Outbo…" at bounding box center [892, 406] width 1325 height 752
click at [1227, 367] on div "Back to Dashboard Change Sender ID Customers Technicians Select a contact Outbo…" at bounding box center [892, 406] width 1325 height 752
click at [1488, 60] on button "Call to Customer" at bounding box center [1486, 48] width 108 height 27
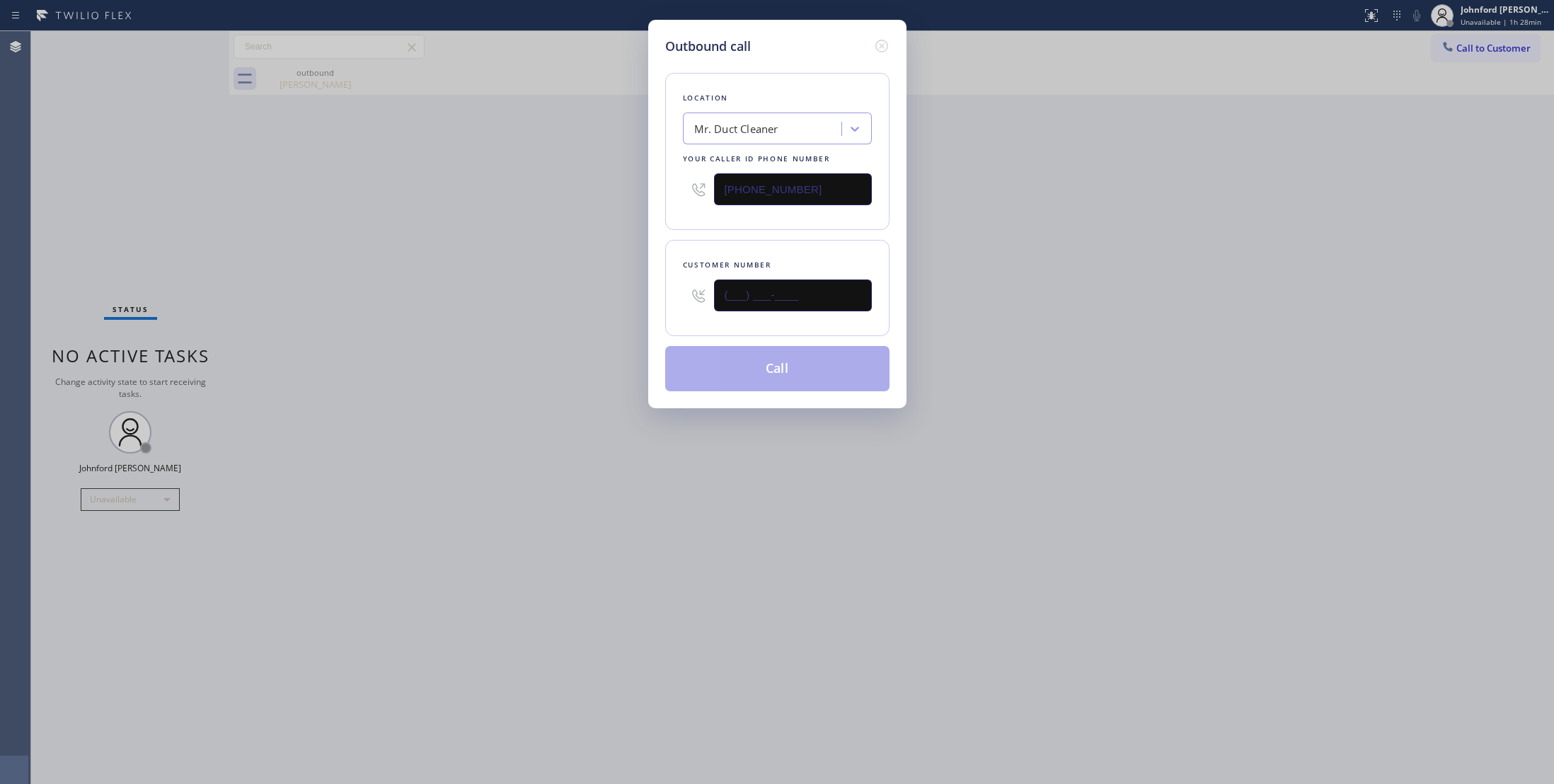
drag, startPoint x: 604, startPoint y: 278, endPoint x: 521, endPoint y: 273, distance: 83.2
click at [521, 273] on div "Outbound call Location Mr. Duct Cleaner Your caller id phone number [PHONE_NUMB…" at bounding box center [777, 392] width 1554 height 784
paste input "805) 886-5436"
type input "[PHONE_NUMBER]"
click at [604, 302] on div "Outbound call Location Mr. Duct Cleaner Your caller id phone number [PHONE_NUMB…" at bounding box center [777, 392] width 1554 height 784
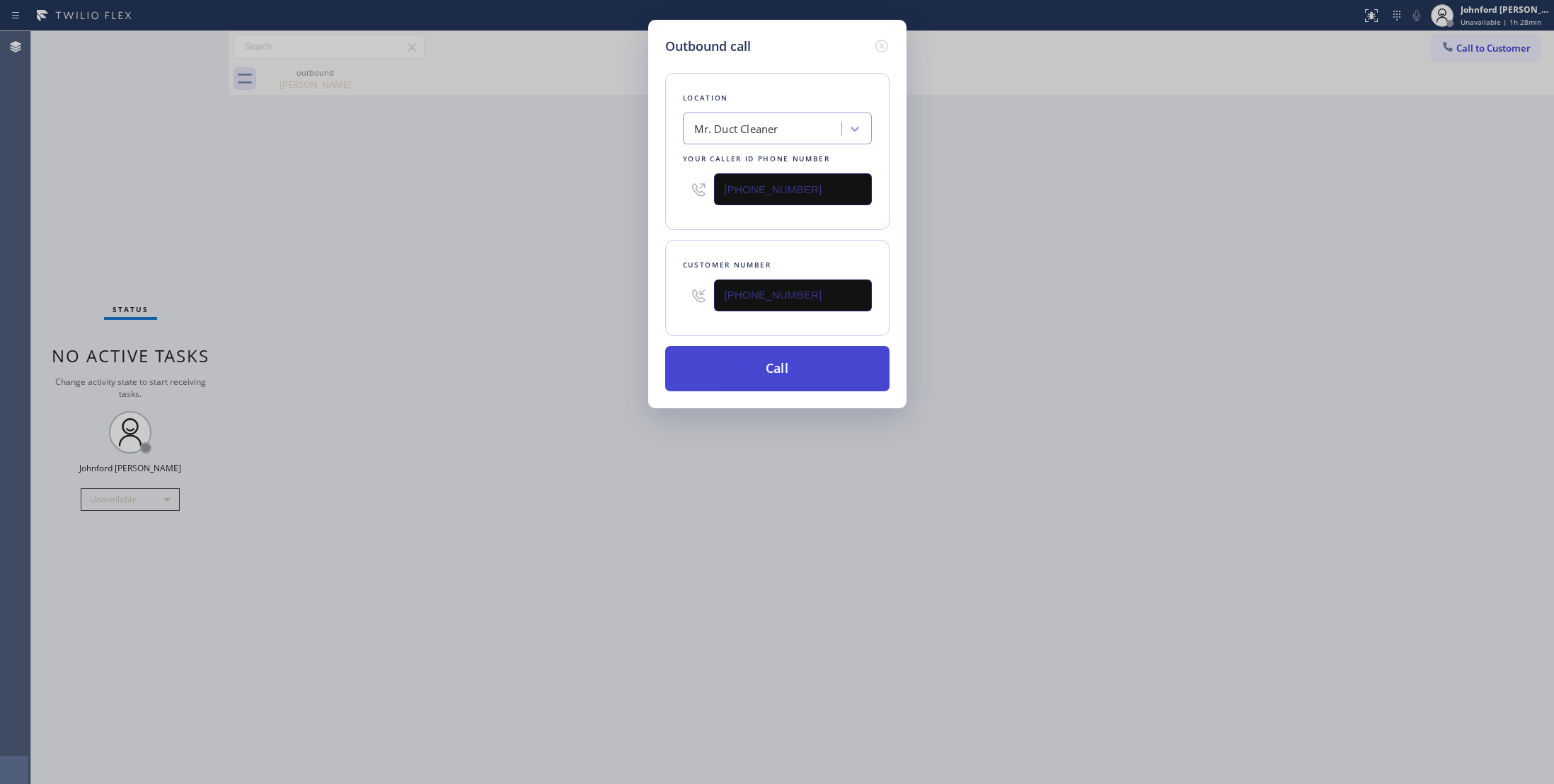
click at [742, 366] on button "Call" at bounding box center [777, 369] width 224 height 46
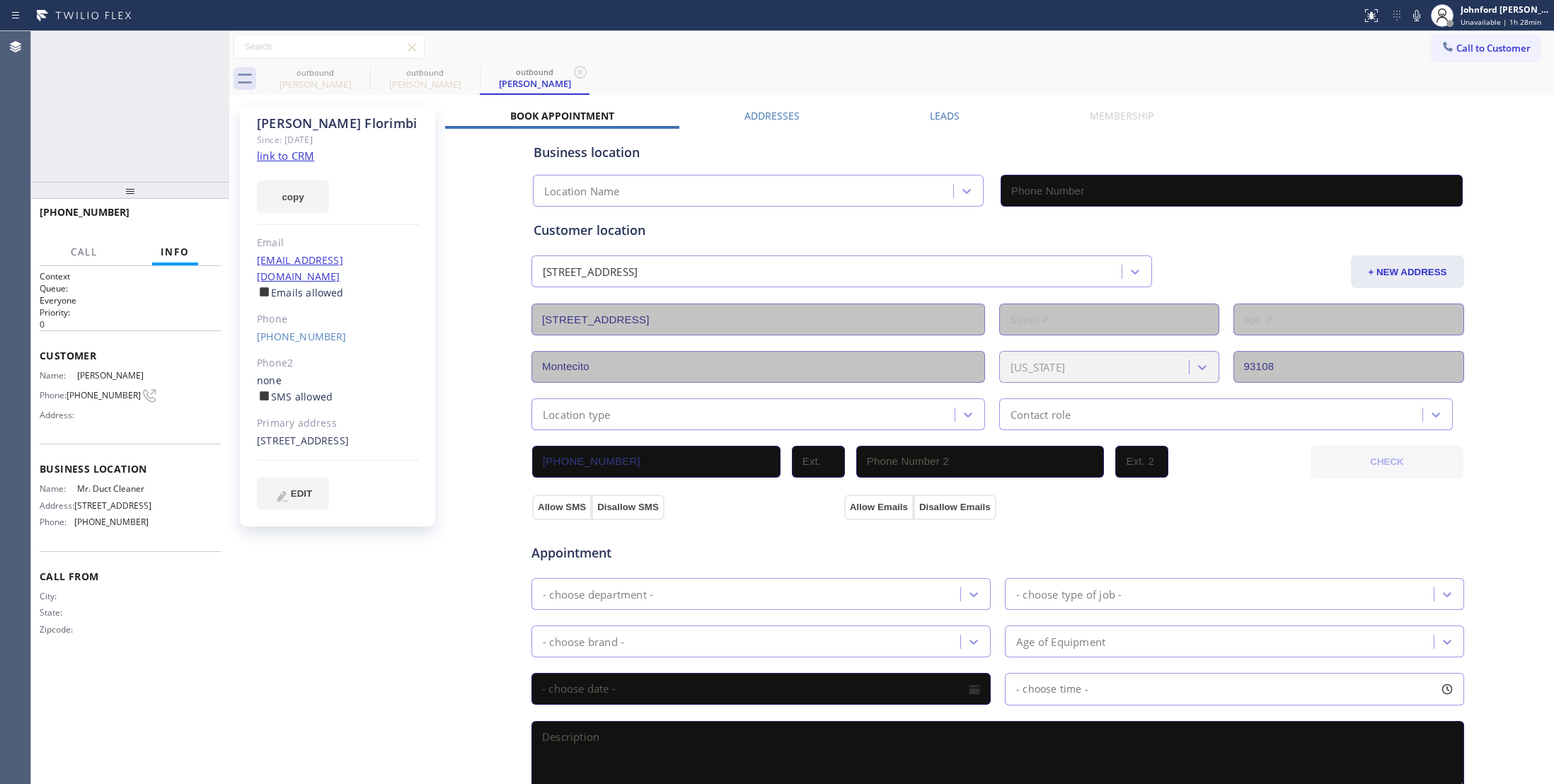
type input "[PHONE_NUMBER]"
click at [187, 222] on button "HANG UP" at bounding box center [187, 219] width 65 height 20
click at [307, 330] on link "[PHONE_NUMBER]" at bounding box center [301, 337] width 90 height 14
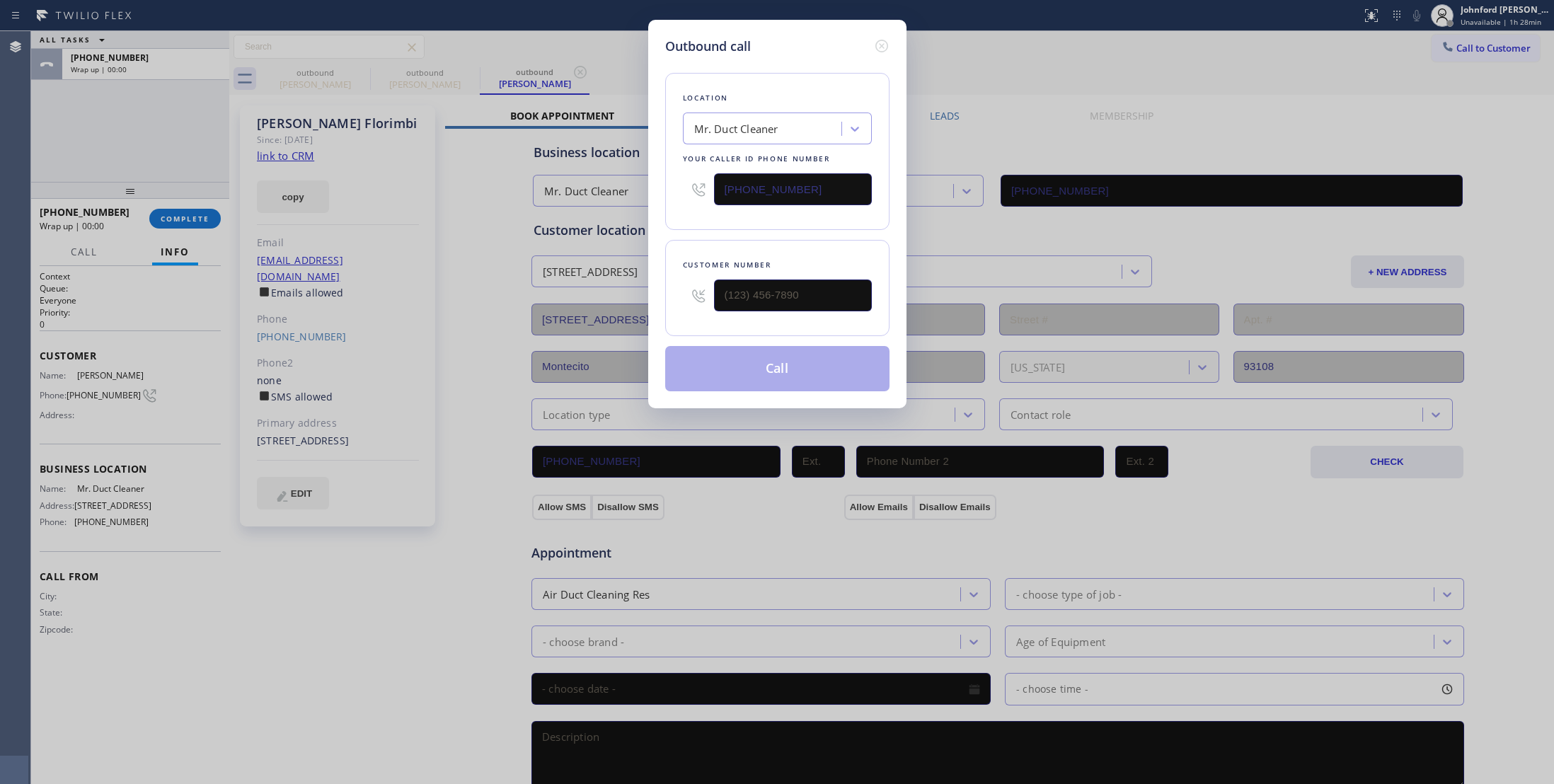
type input "[PHONE_NUMBER]"
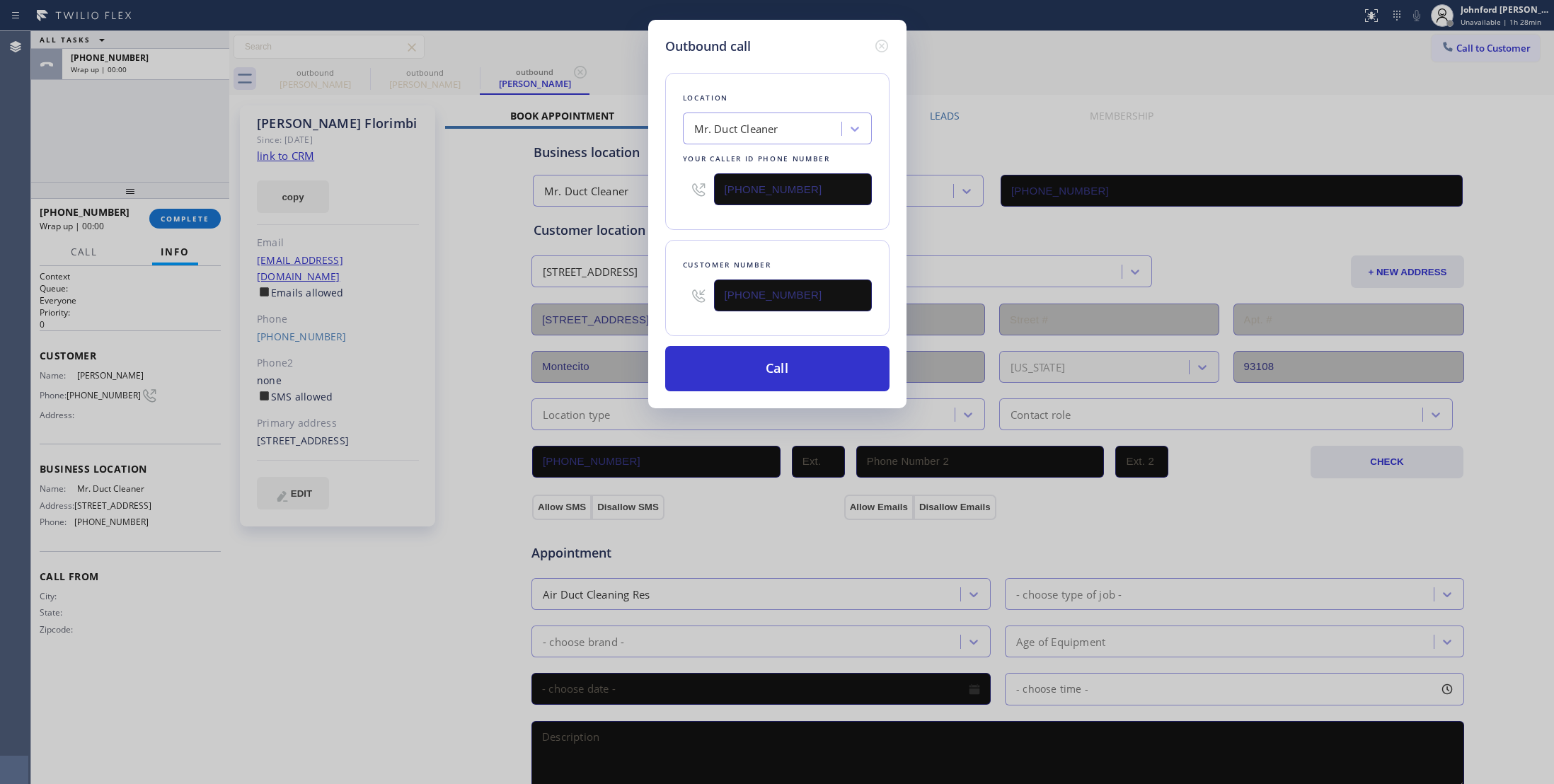
drag, startPoint x: 828, startPoint y: 196, endPoint x: 696, endPoint y: 202, distance: 132.1
click at [703, 196] on div "[PHONE_NUMBER]" at bounding box center [777, 189] width 189 height 46
paste input "05) 519-8991"
type input "[PHONE_NUMBER]"
click at [749, 357] on button "Call" at bounding box center [777, 369] width 224 height 46
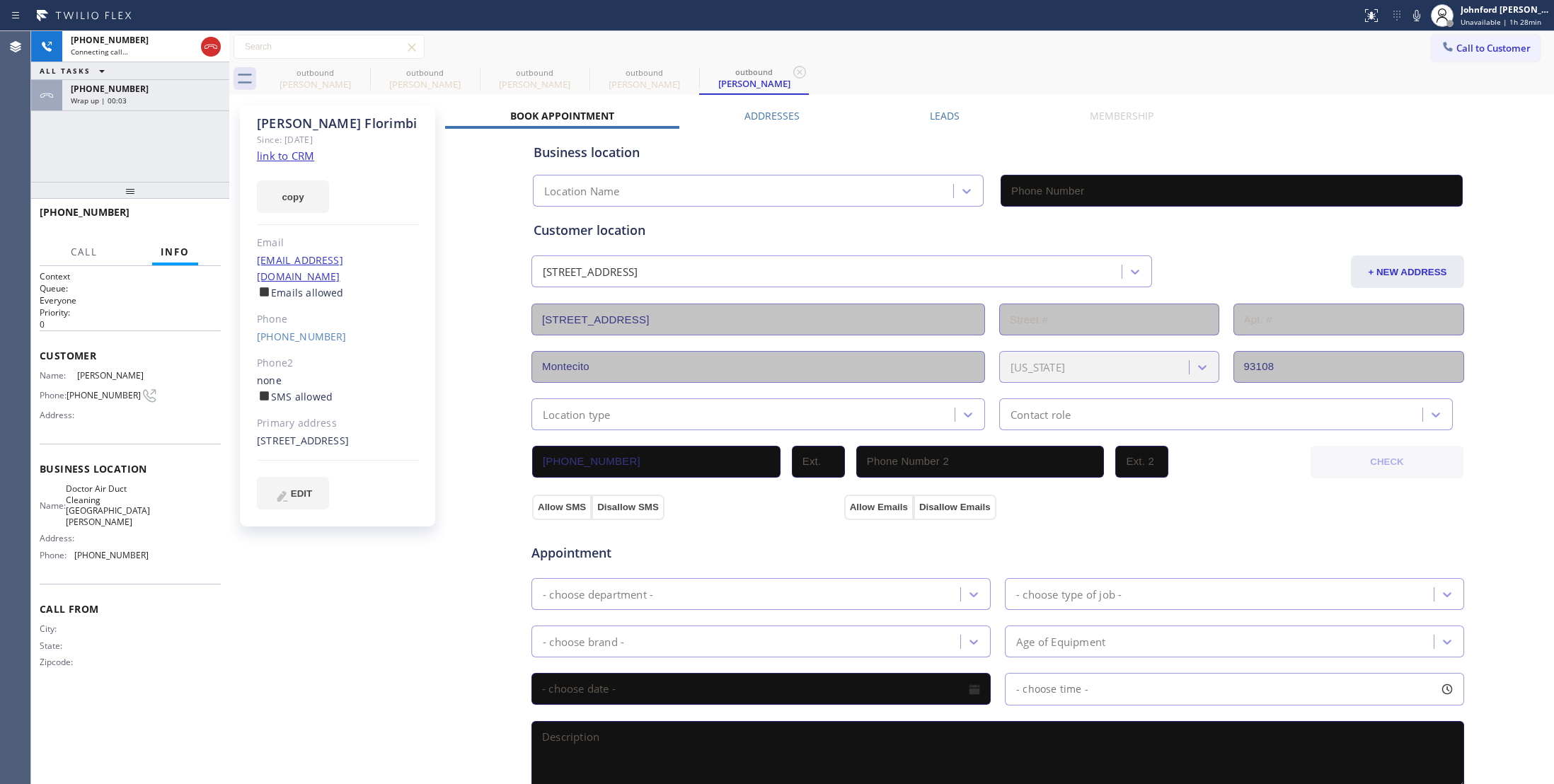
type input "[PHONE_NUMBER]"
click at [366, 72] on icon at bounding box center [361, 71] width 13 height 13
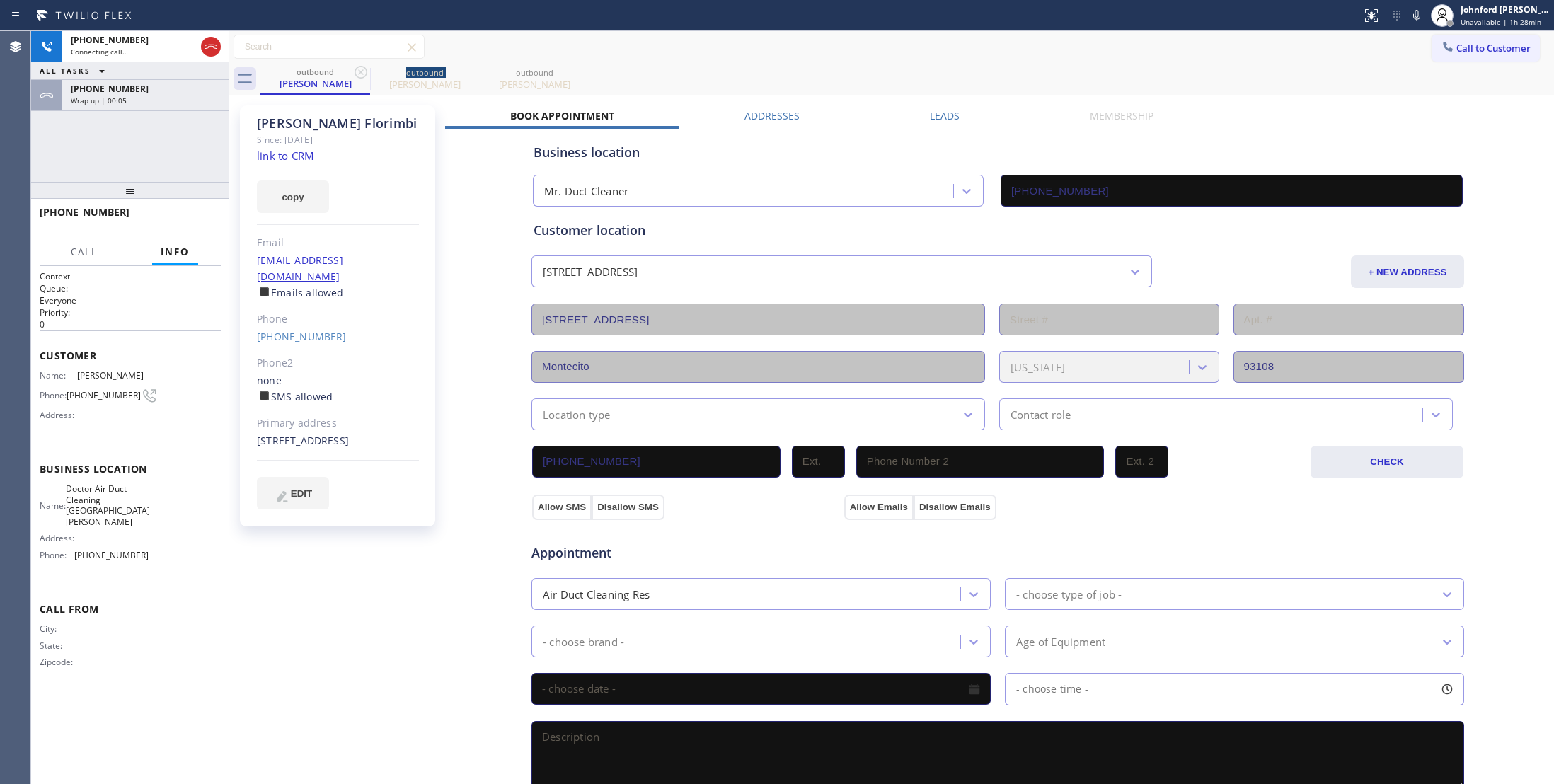
type input "[PHONE_NUMBER]"
click at [4, 94] on div "Agent Desktop" at bounding box center [15, 406] width 31 height 752
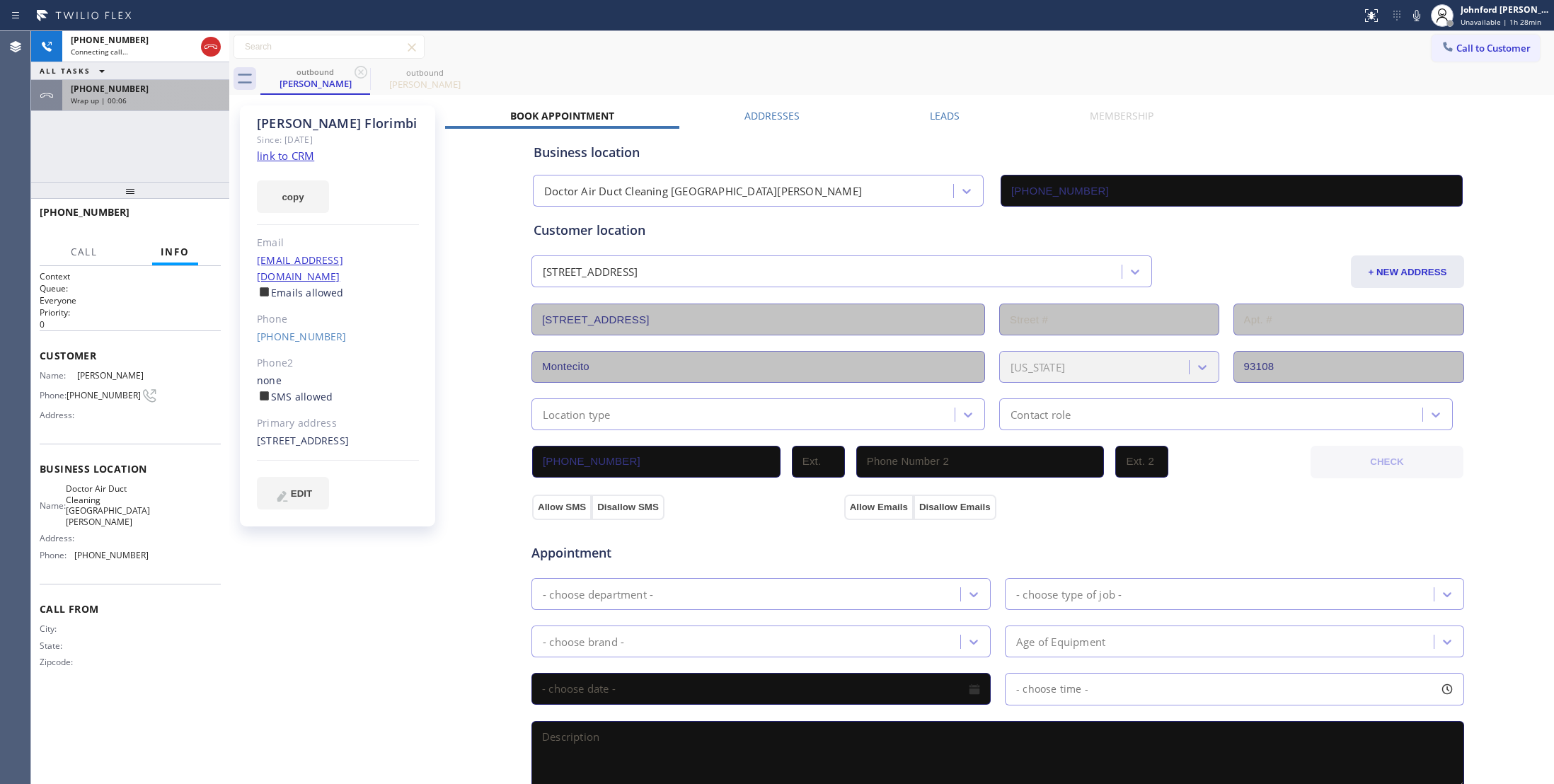
click at [94, 105] on div "[PHONE_NUMBER] Wrap up | 00:06" at bounding box center [143, 95] width 162 height 31
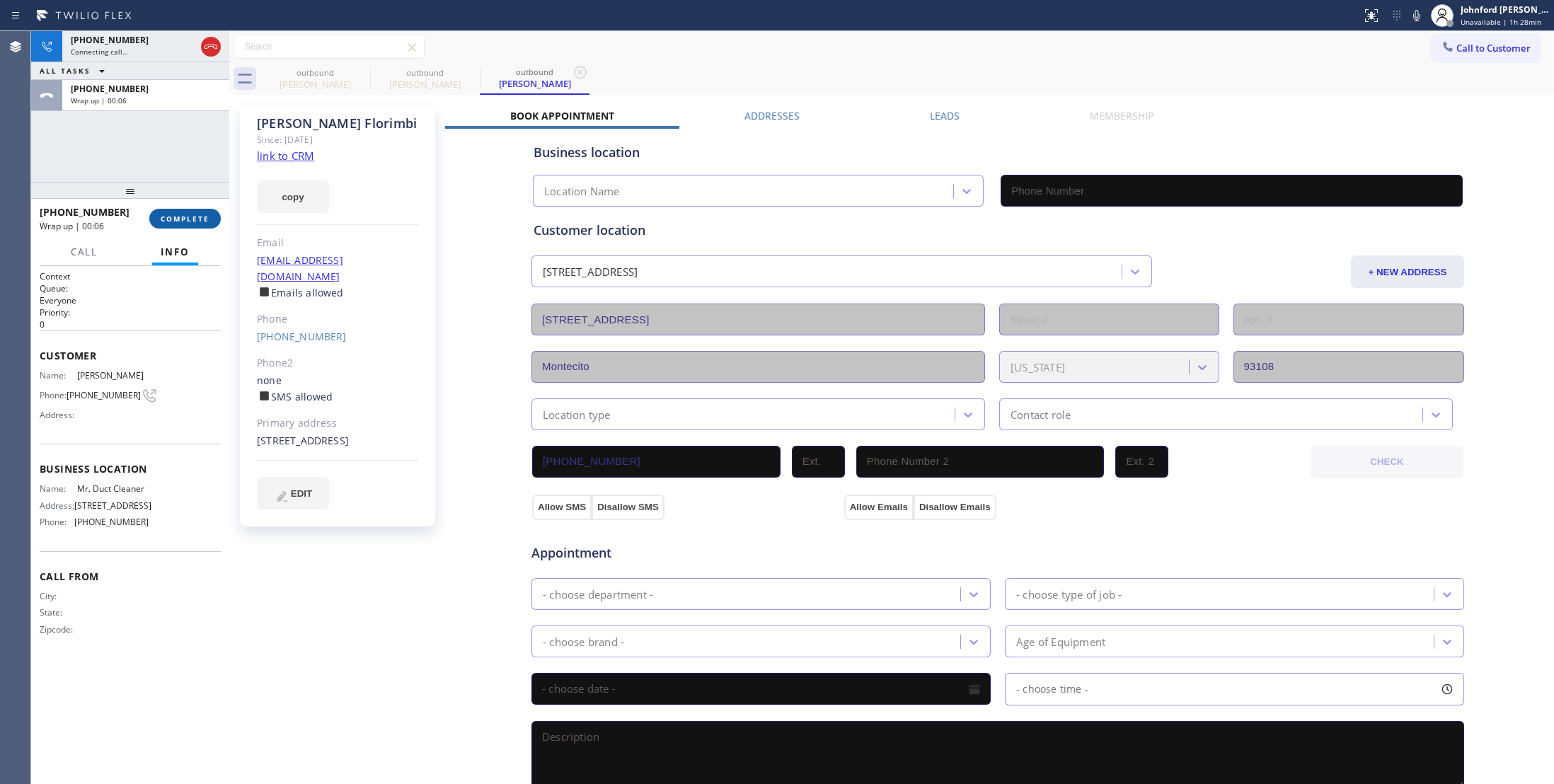
click at [169, 216] on span "COMPLETE" at bounding box center [184, 219] width 49 height 10
type input "[PHONE_NUMBER]"
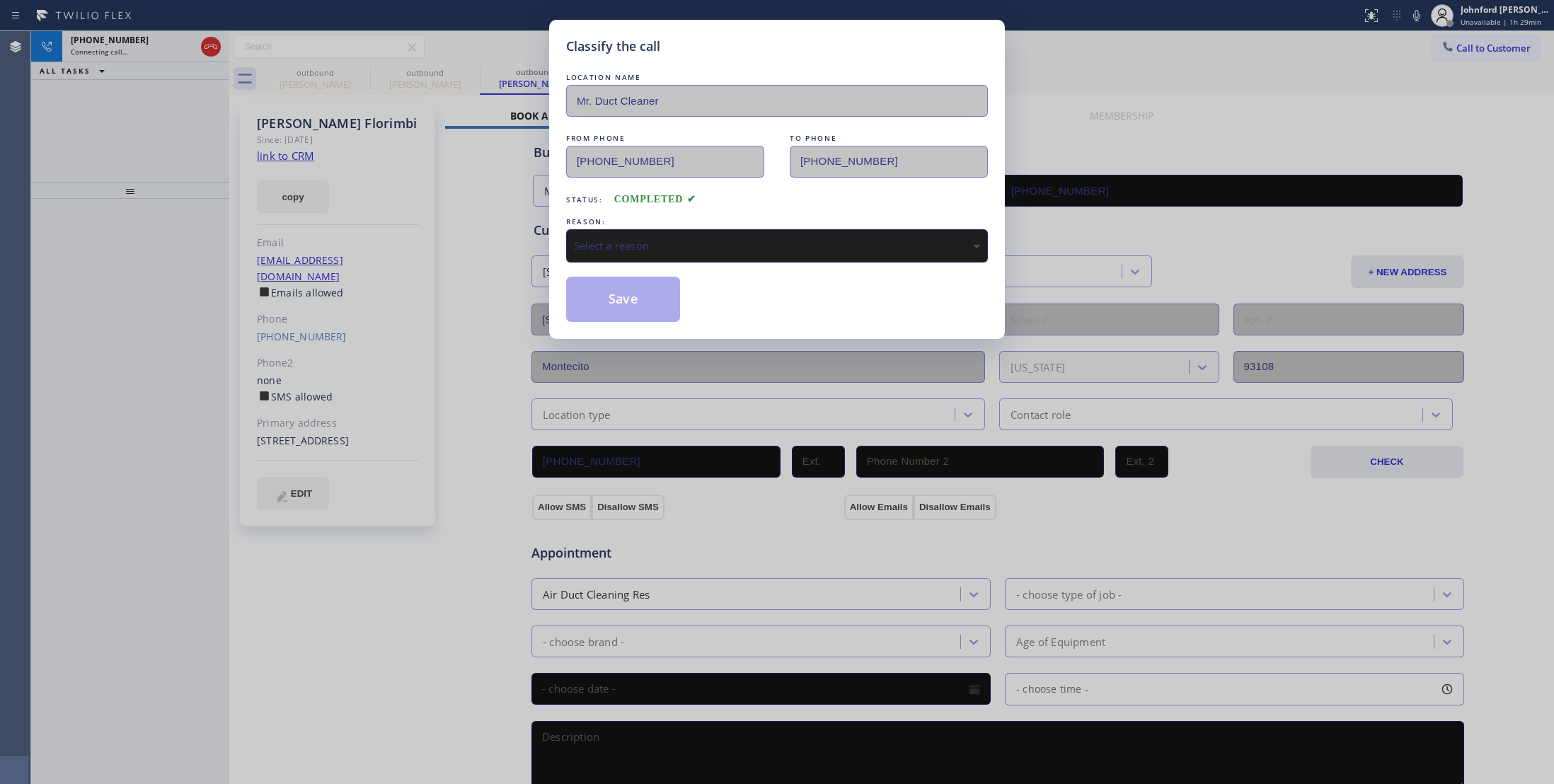
click at [658, 227] on div "REASON:" at bounding box center [777, 221] width 421 height 15
click at [678, 244] on div "Select a reason" at bounding box center [777, 246] width 407 height 16
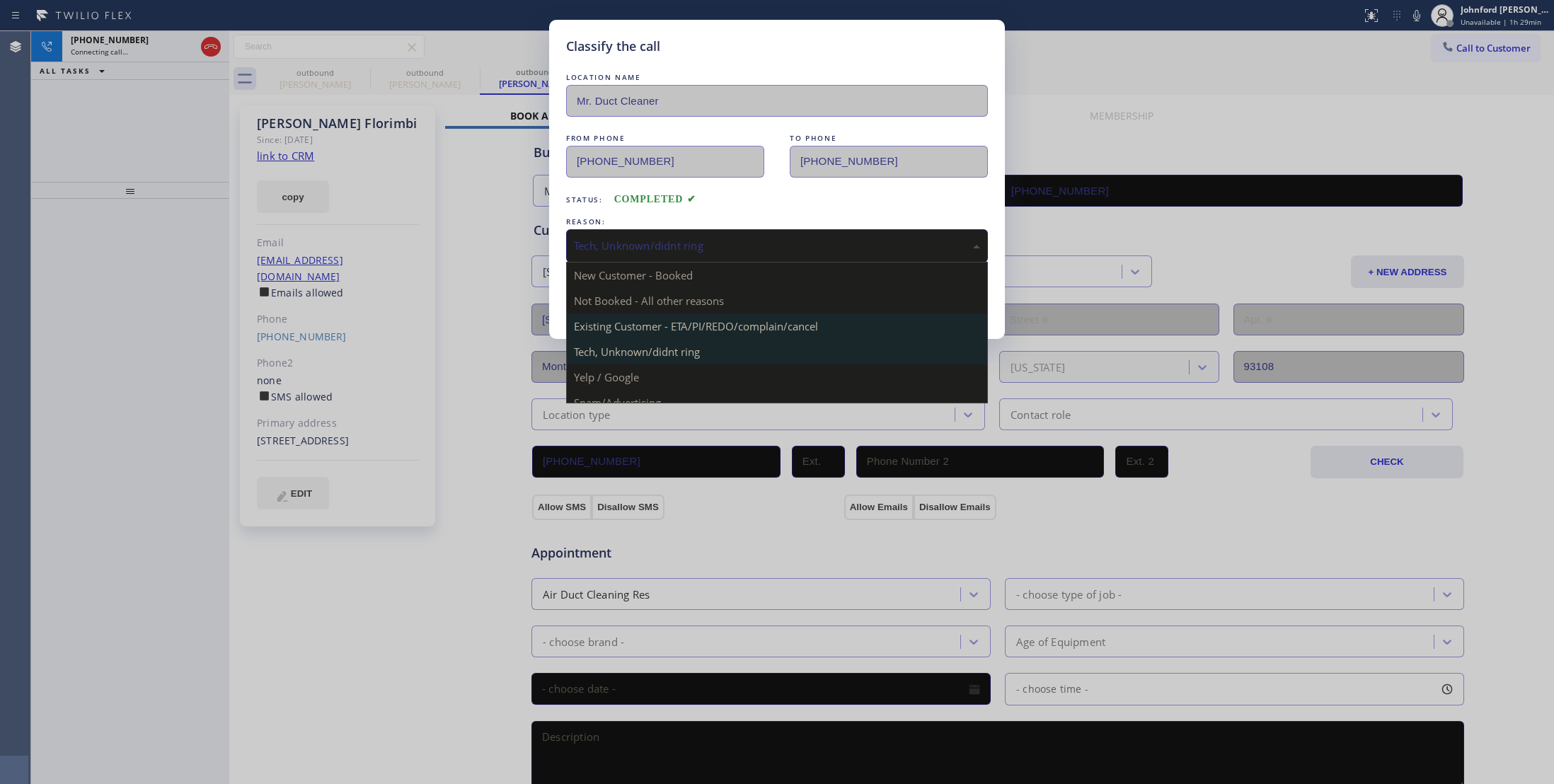
drag, startPoint x: 647, startPoint y: 253, endPoint x: 702, endPoint y: 318, distance: 85.1
click at [649, 253] on div "Tech, Unknown/didnt ring" at bounding box center [777, 246] width 407 height 16
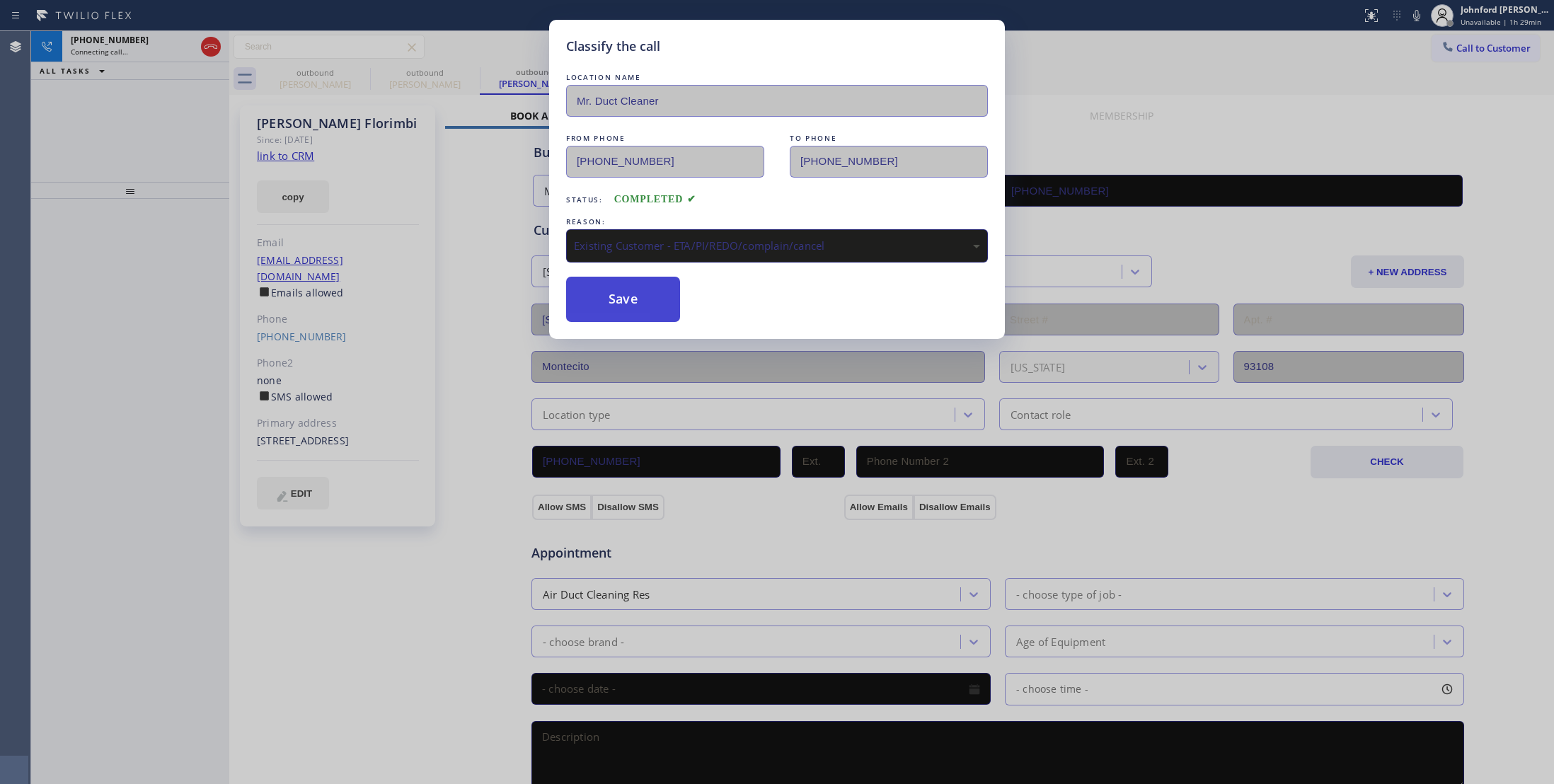
click at [671, 309] on button "Save" at bounding box center [623, 299] width 114 height 46
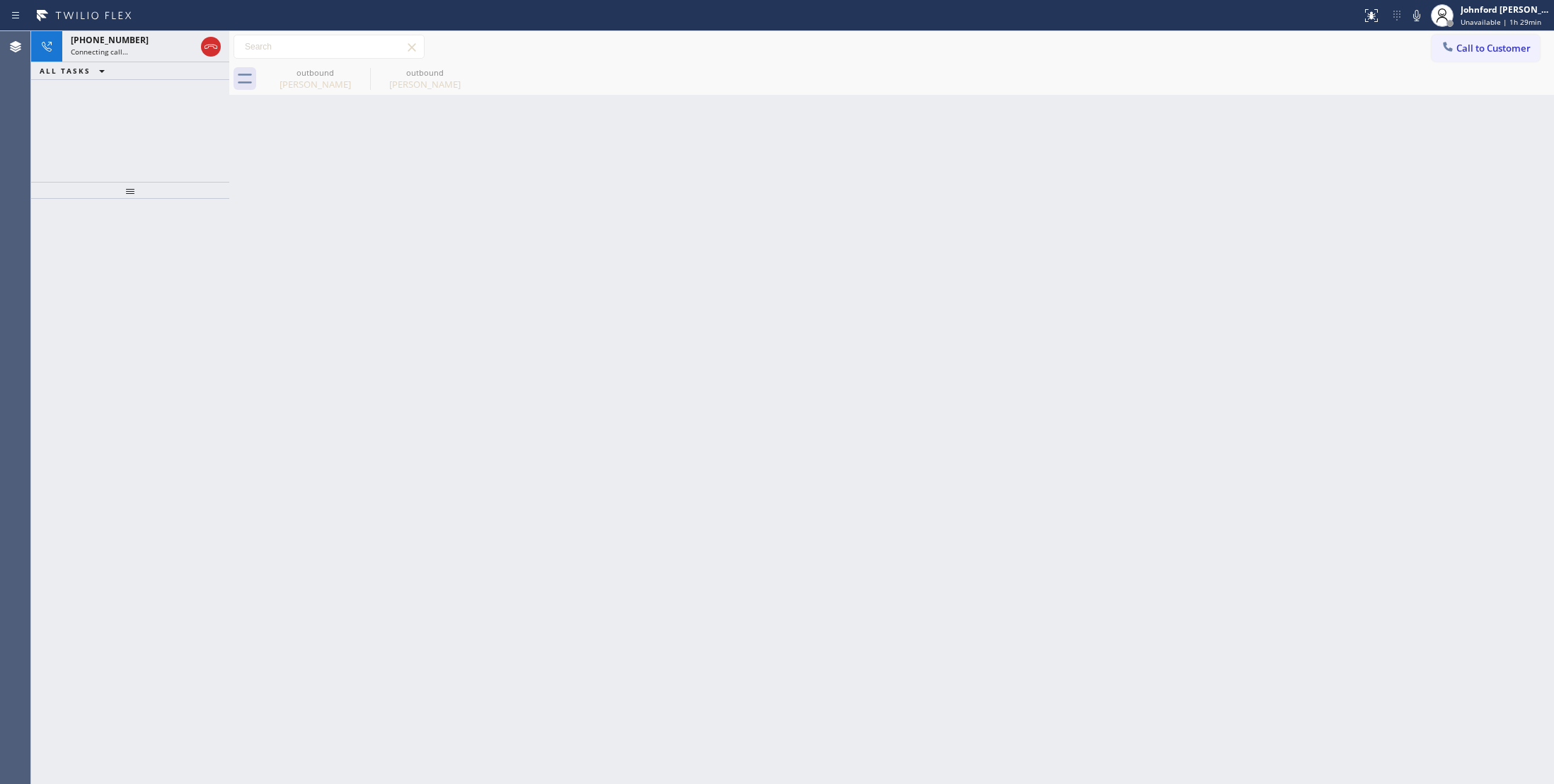
click at [68, 125] on div "[PHONE_NUMBER] Connecting call… ALL TASKS ALL TASKS ACTIVE TASKS TASKS IN WRAP …" at bounding box center [130, 106] width 198 height 151
drag, startPoint x: 215, startPoint y: 46, endPoint x: 222, endPoint y: 46, distance: 7.0
click at [214, 46] on icon at bounding box center [210, 47] width 17 height 17
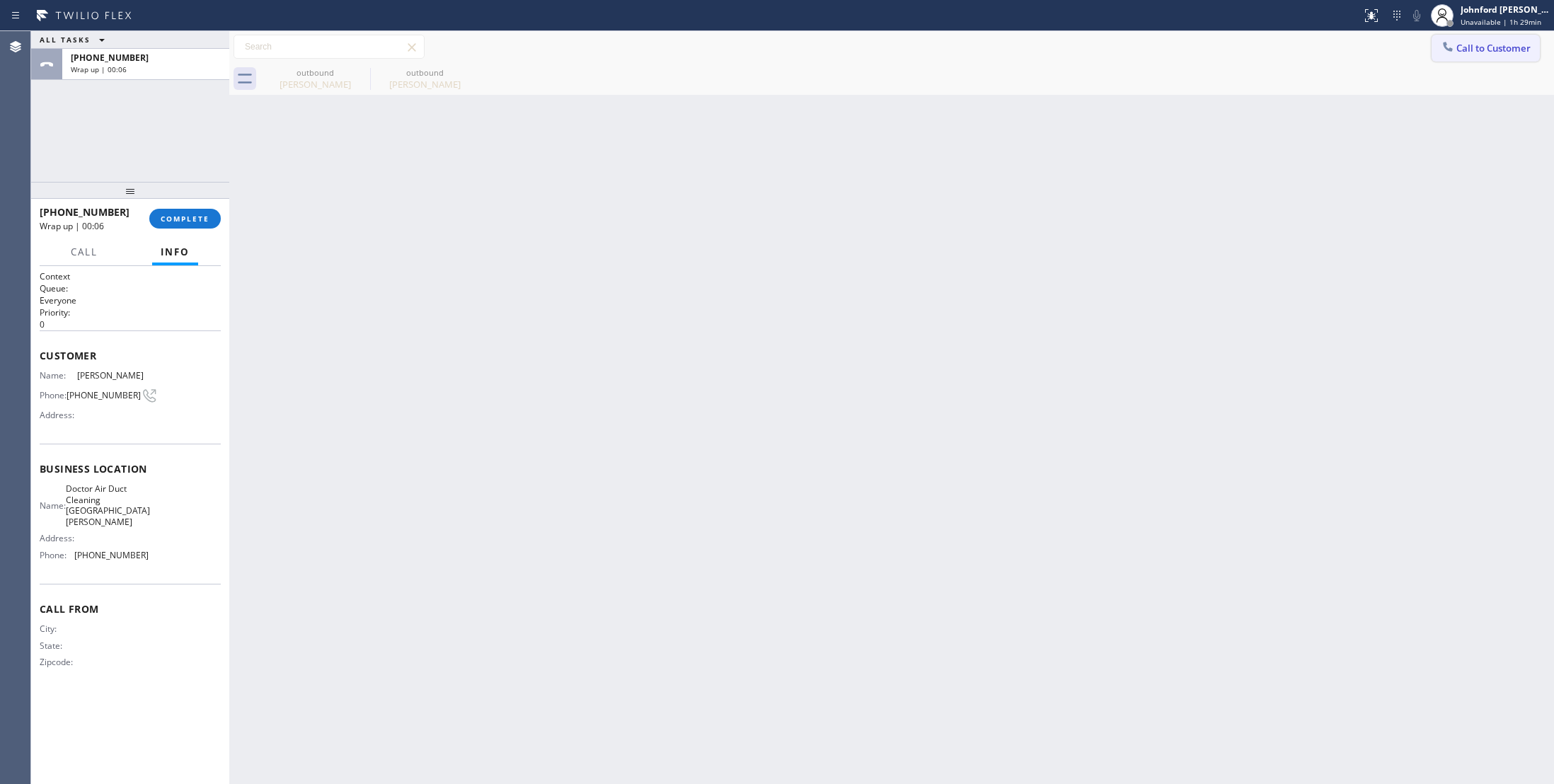
click at [1488, 44] on span "Call to Customer" at bounding box center [1494, 48] width 74 height 13
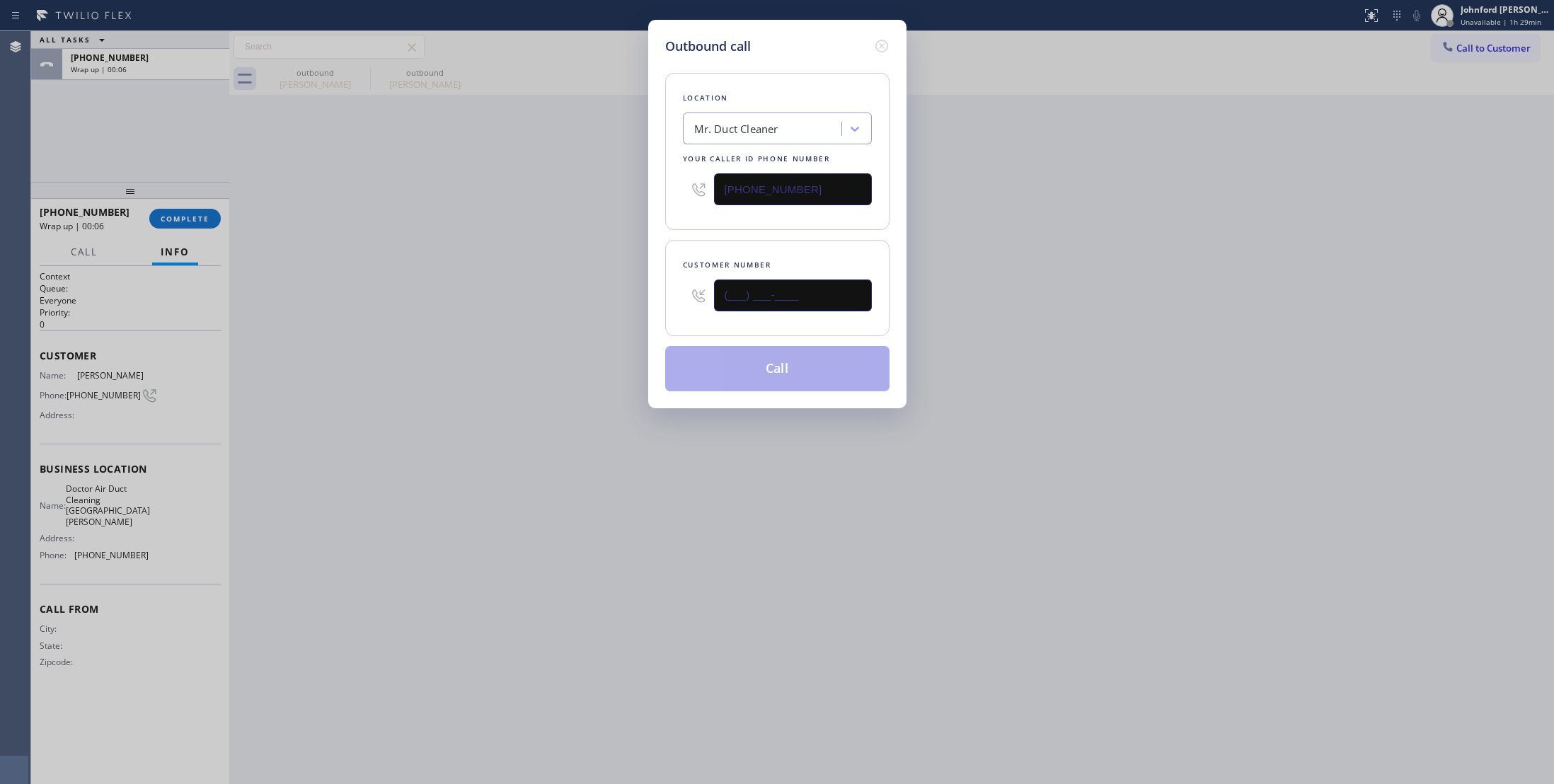
drag, startPoint x: 675, startPoint y: 325, endPoint x: 577, endPoint y: 312, distance: 98.9
click at [642, 325] on div "Outbound call Location Mr. Duct Cleaner Your caller id phone number [PHONE_NUMB…" at bounding box center [777, 392] width 1554 height 784
paste input "818) 259-1630"
click at [577, 312] on div "Outbound call Location Mr. Duct Cleaner Your caller id phone number [PHONE_NUMB…" at bounding box center [777, 392] width 1554 height 784
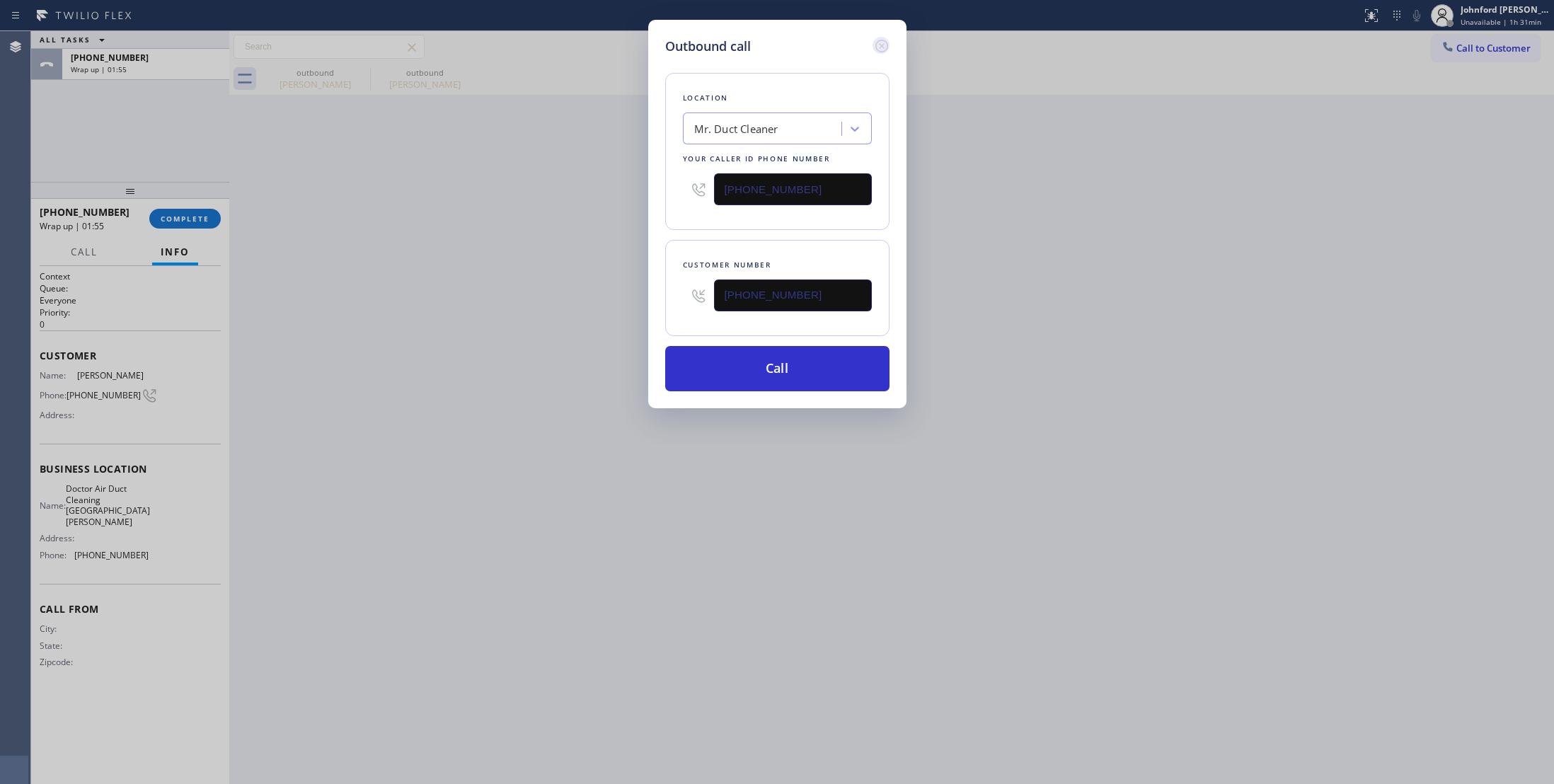
drag, startPoint x: 887, startPoint y: 43, endPoint x: 760, endPoint y: 68, distance: 129.4
click at [887, 44] on icon at bounding box center [881, 46] width 13 height 13
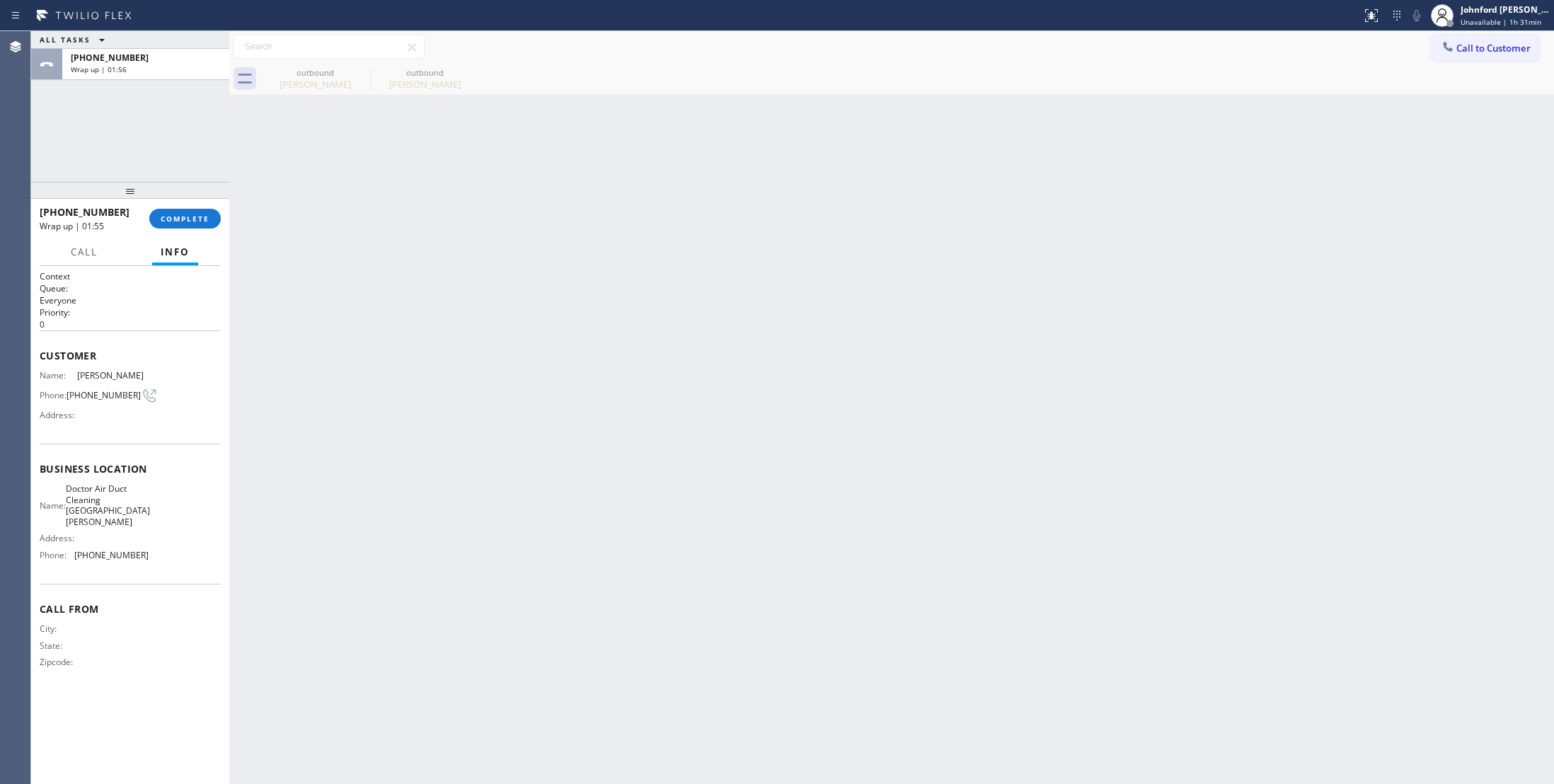
click at [211, 204] on div "[PHONE_NUMBER] Wrap up | 01:55 COMPLETE" at bounding box center [130, 218] width 181 height 37
click at [185, 221] on span "COMPLETE" at bounding box center [184, 219] width 49 height 10
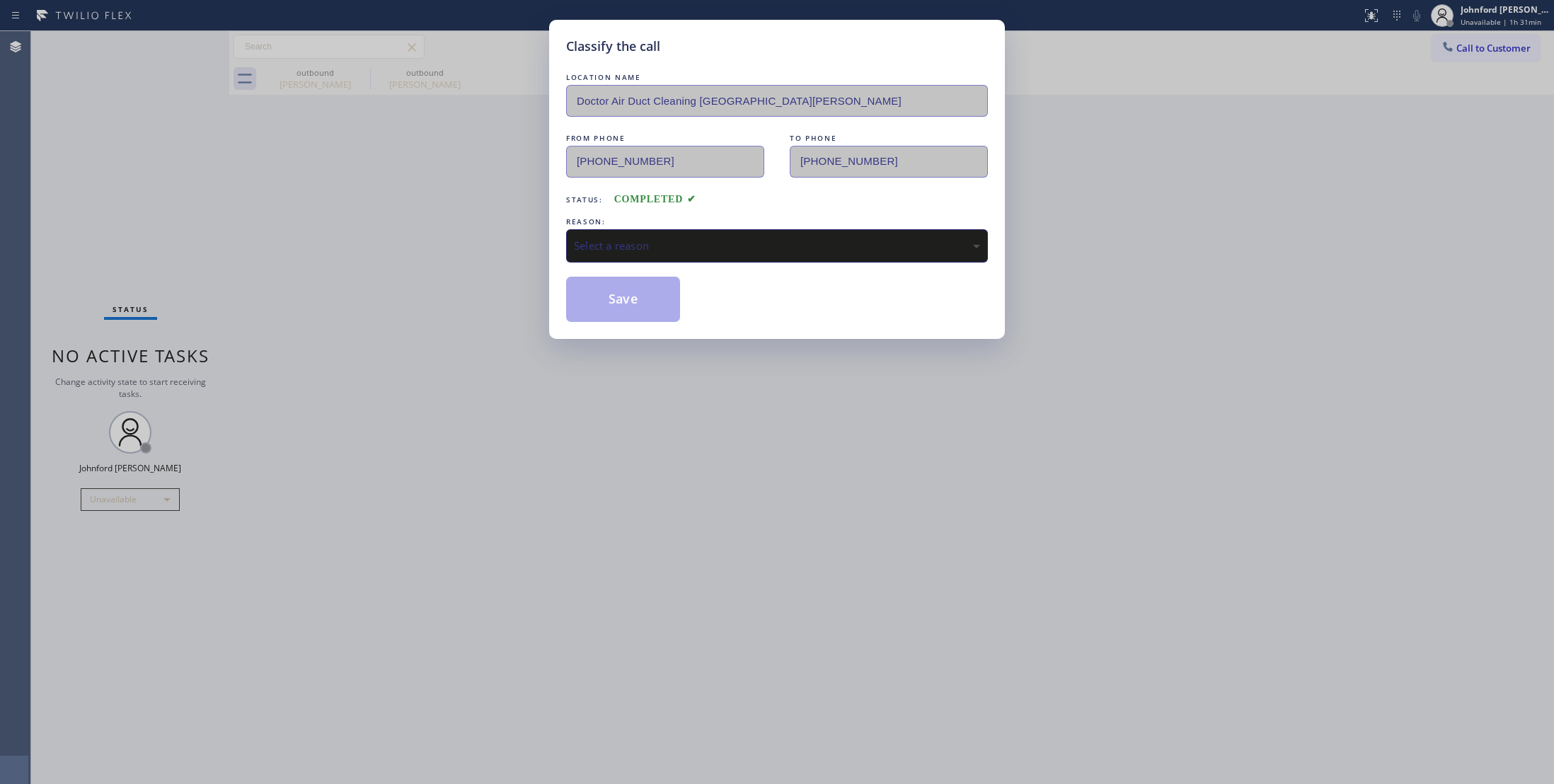
click at [685, 236] on div "Select a reason" at bounding box center [777, 246] width 421 height 34
click at [649, 295] on button "Save" at bounding box center [623, 299] width 114 height 46
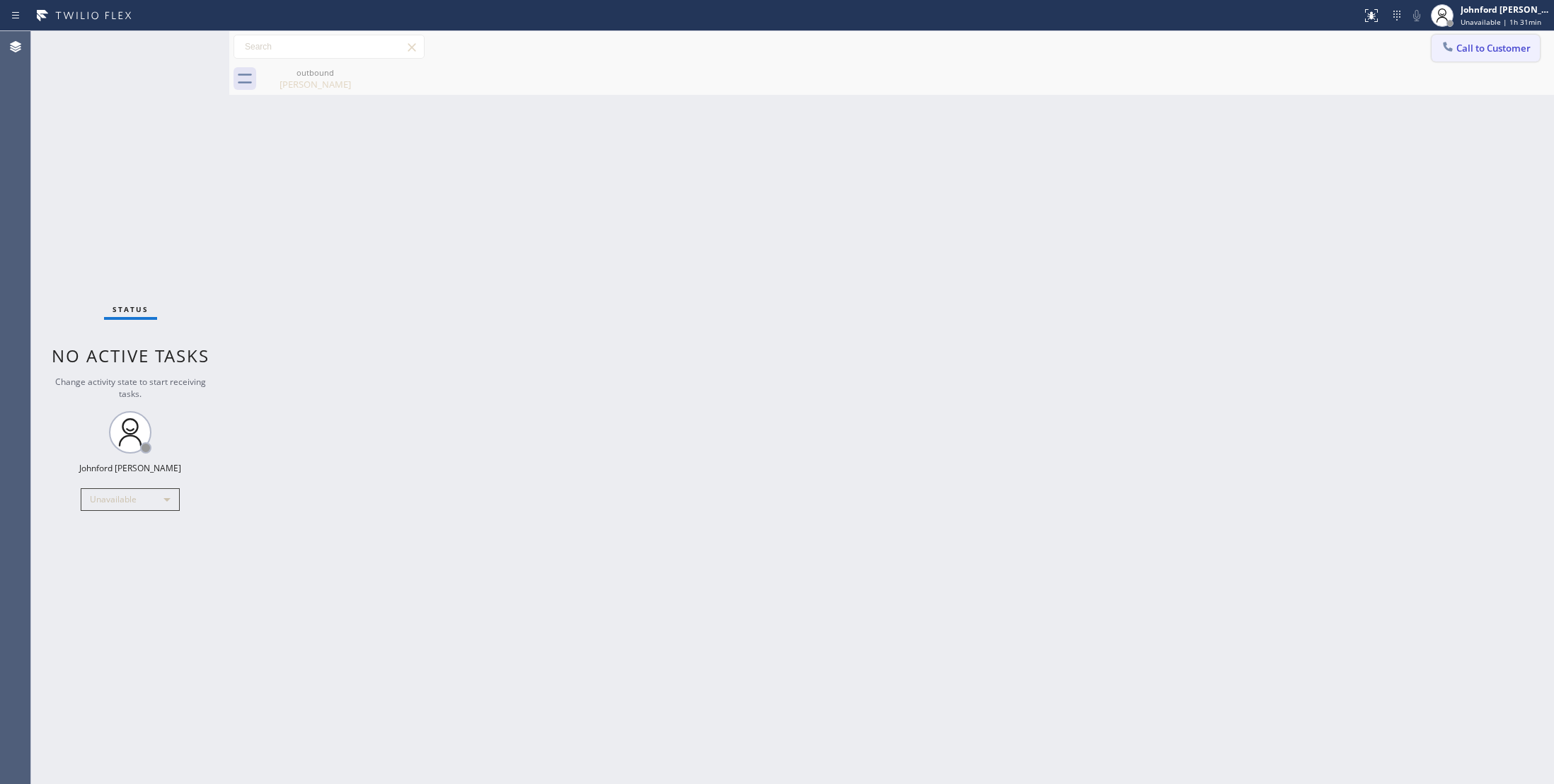
click at [1458, 54] on span "Call to Customer" at bounding box center [1494, 48] width 74 height 13
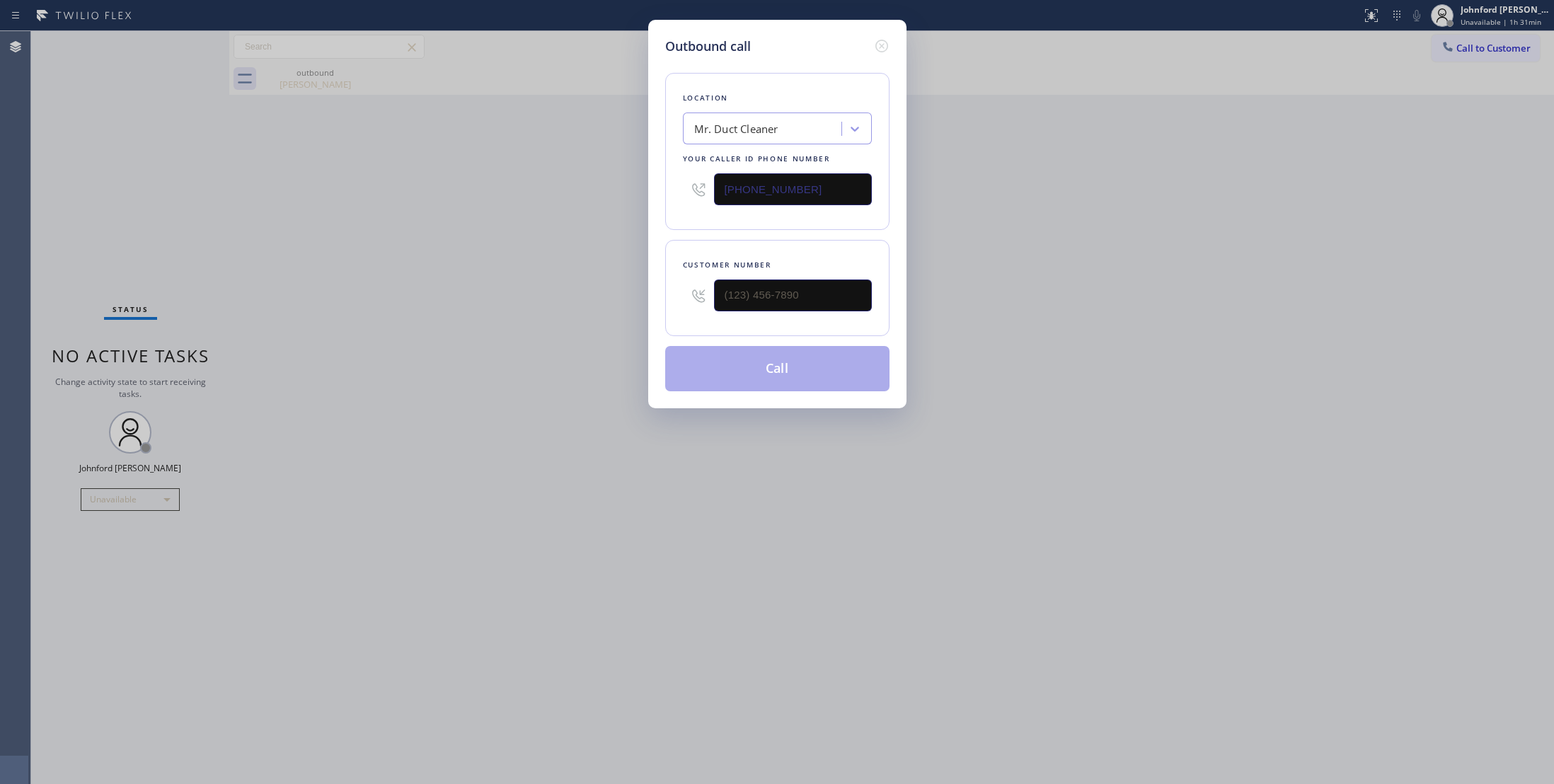
drag, startPoint x: 669, startPoint y: 314, endPoint x: 558, endPoint y: 312, distance: 111.0
click at [595, 315] on div "Outbound call Location Mr. Duct Cleaner Your caller id phone number [PHONE_NUMB…" at bounding box center [777, 392] width 1554 height 784
click at [804, 288] on input "(___) ___-____" at bounding box center [792, 295] width 158 height 32
paste input "805) 570-7819"
type input "[PHONE_NUMBER]"
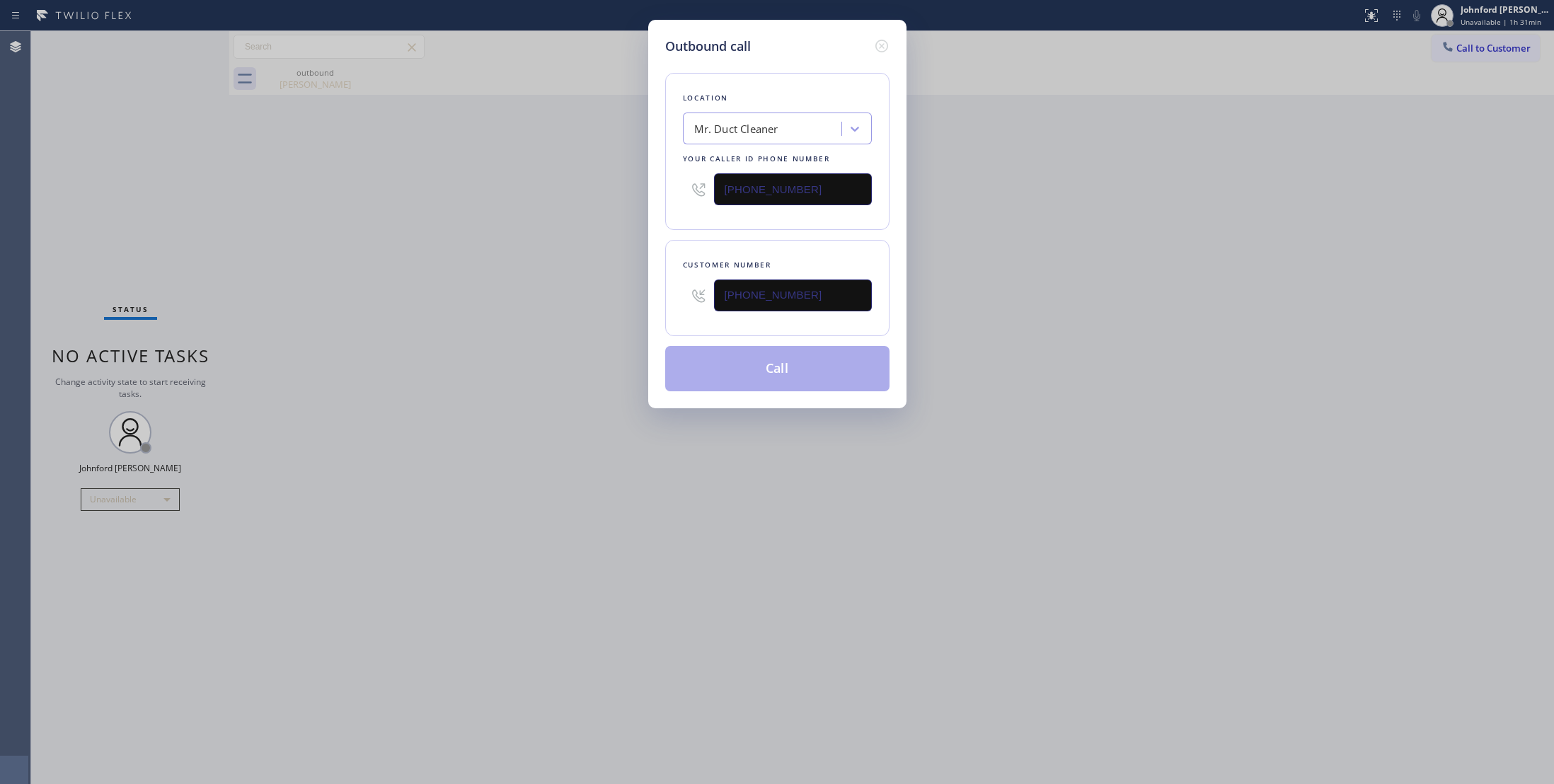
click at [508, 304] on div "Outbound call Location Mr. Duct Cleaner Your caller id phone number [PHONE_NUMB…" at bounding box center [777, 392] width 1554 height 784
click at [748, 368] on button "Call" at bounding box center [777, 369] width 224 height 46
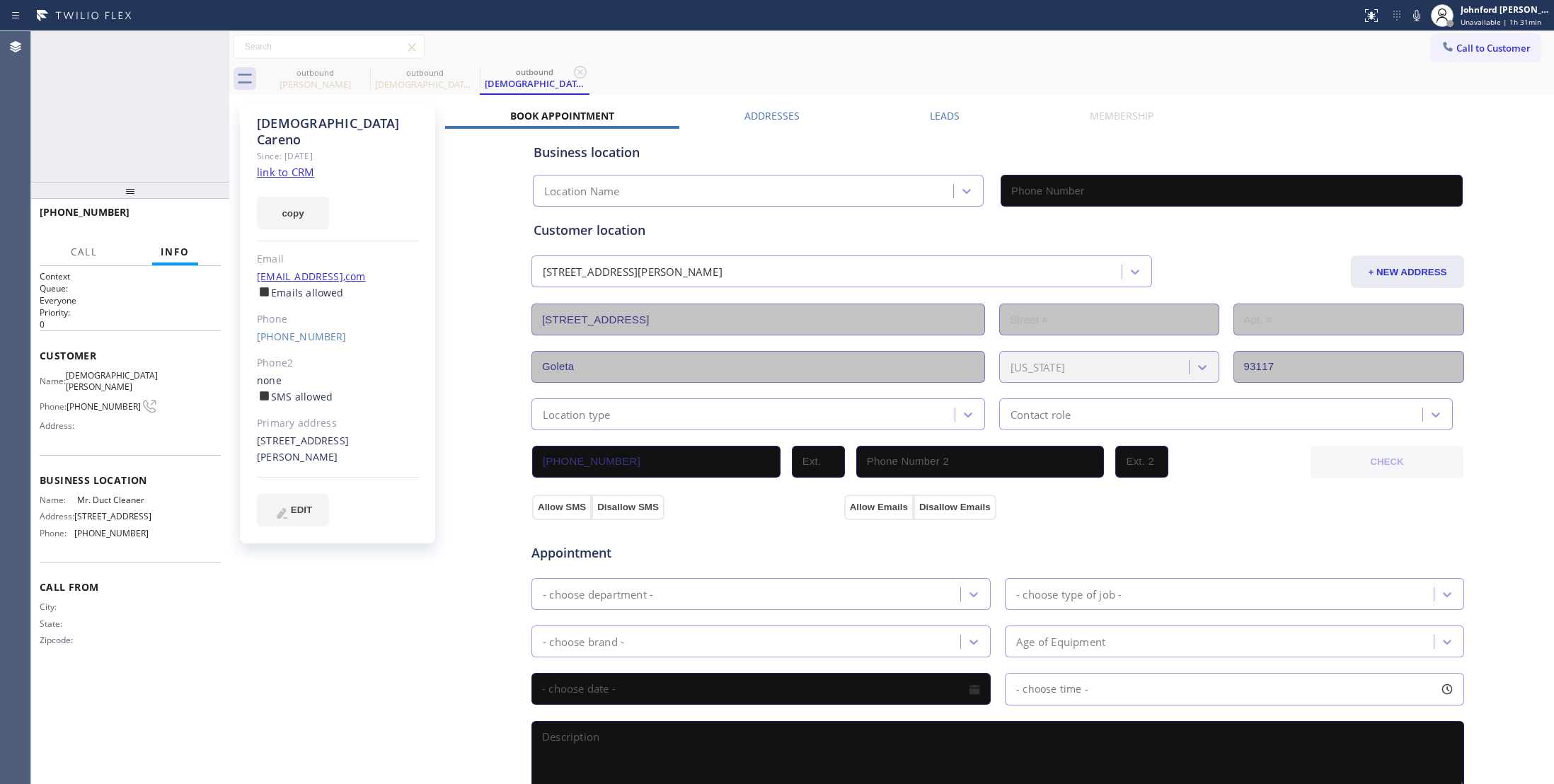
type input "[PHONE_NUMBER]"
click at [918, 65] on div "outbound [PERSON_NAME] outbound [DEMOGRAPHIC_DATA][PERSON_NAME] outbound [PERSO…" at bounding box center [907, 79] width 1293 height 32
click at [384, 433] on div "[STREET_ADDRESS][PERSON_NAME]" at bounding box center [337, 449] width 162 height 33
click at [202, 214] on span "HANG UP" at bounding box center [188, 219] width 44 height 10
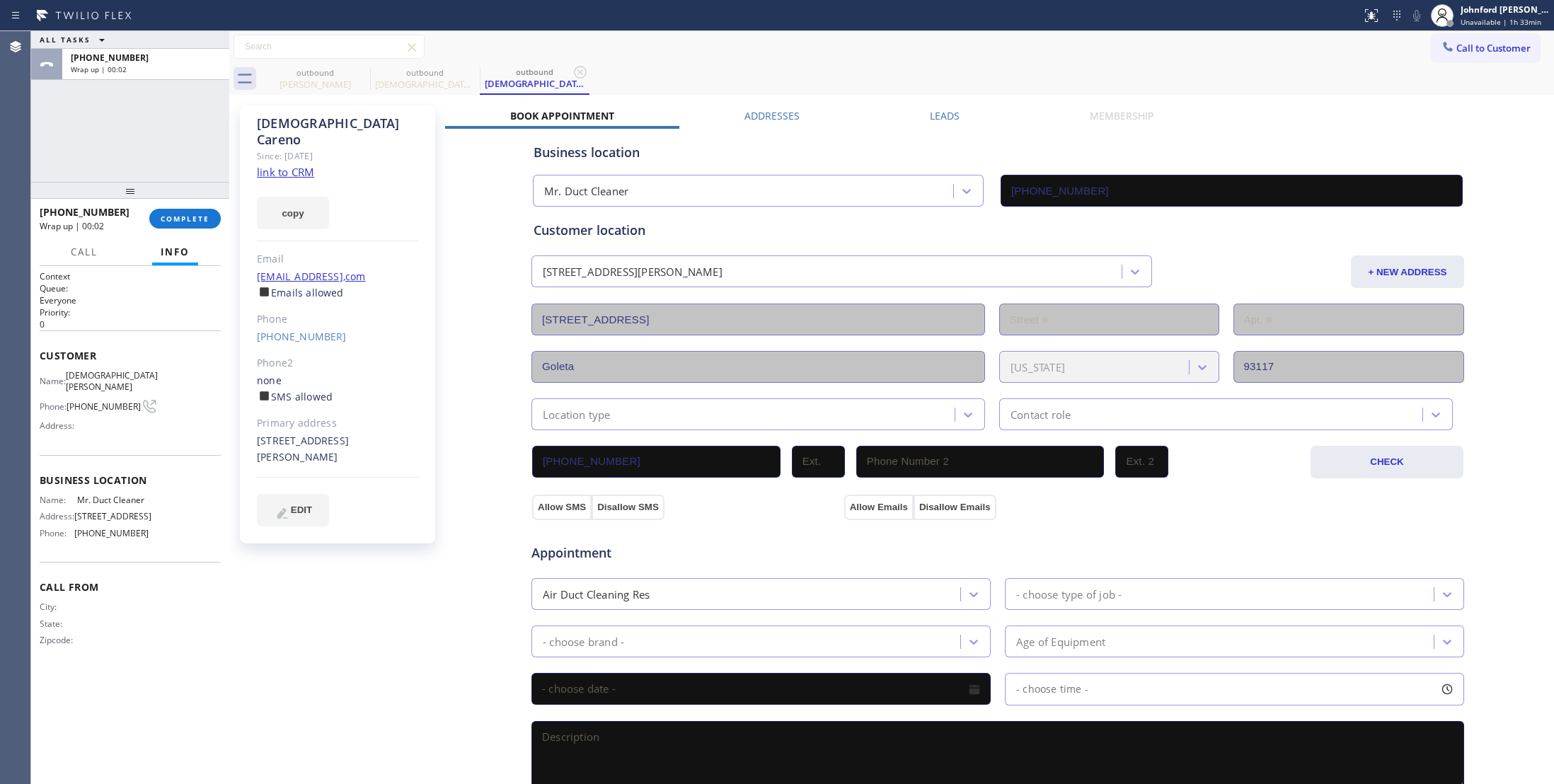
click at [1120, 46] on div "Call to Customer Outbound call Location Mr. Duct Cleaner Your caller id phone n…" at bounding box center [892, 47] width 1325 height 25
click at [293, 199] on button "copy" at bounding box center [293, 212] width 72 height 33
click at [196, 219] on span "COMPLETE" at bounding box center [184, 219] width 49 height 10
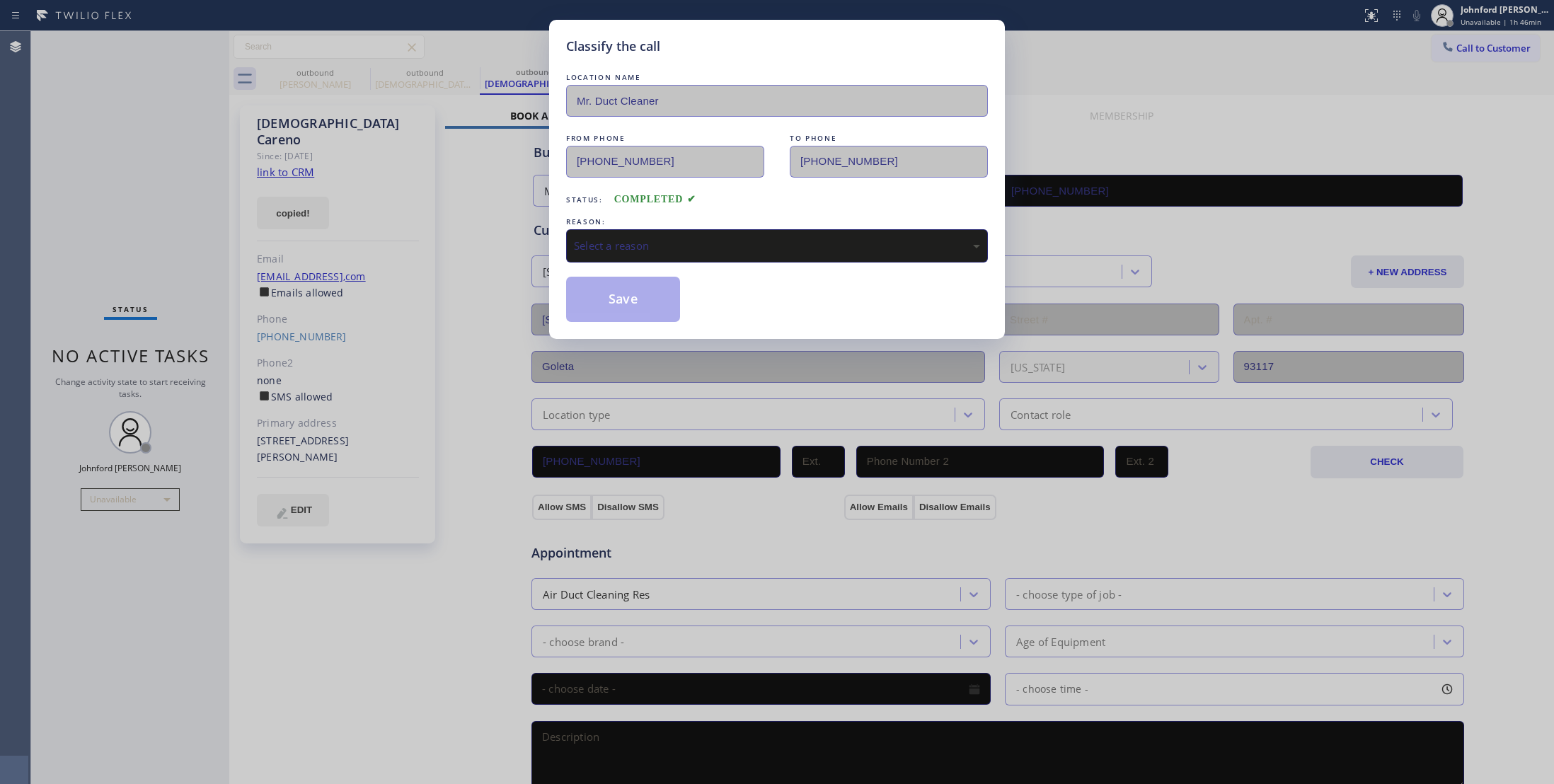
click at [663, 264] on div "LOCATION NAME Mr. Duct Cleaner FROM PHONE [PHONE_NUMBER] TO PHONE [PHONE_NUMBER…" at bounding box center [777, 196] width 421 height 252
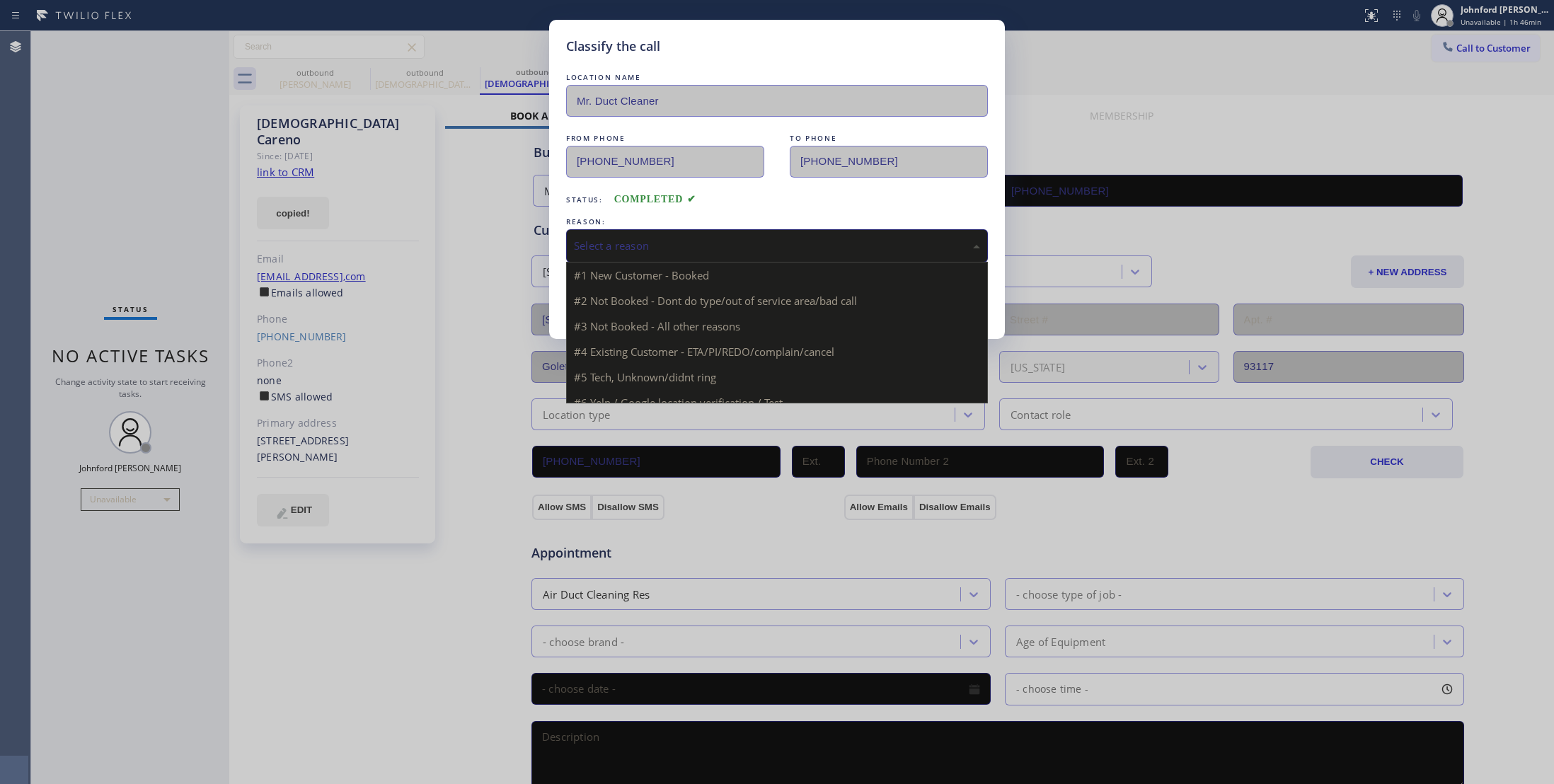
click at [652, 251] on div "Select a reason" at bounding box center [777, 246] width 407 height 16
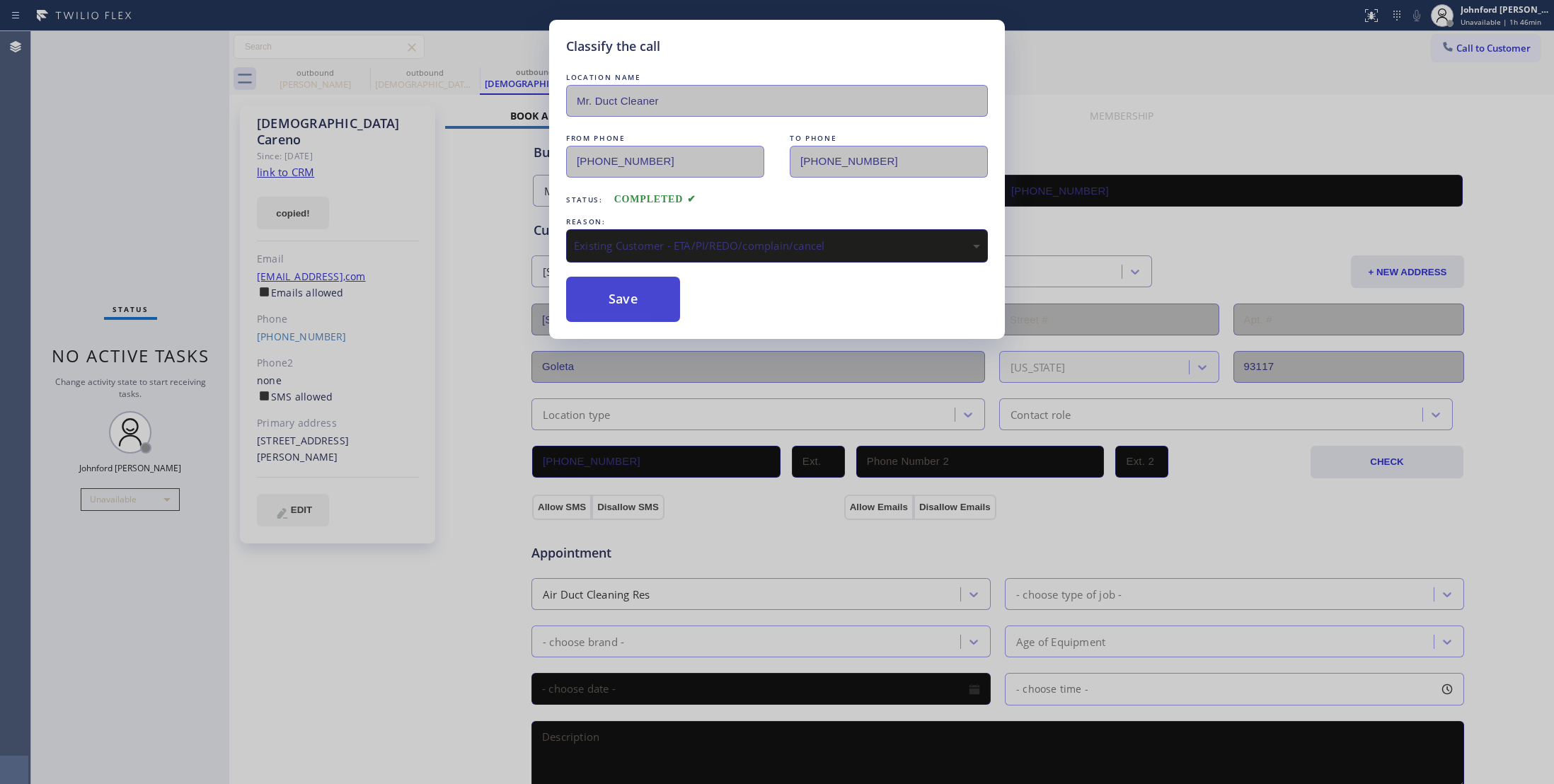
click at [643, 300] on button "Save" at bounding box center [623, 299] width 114 height 46
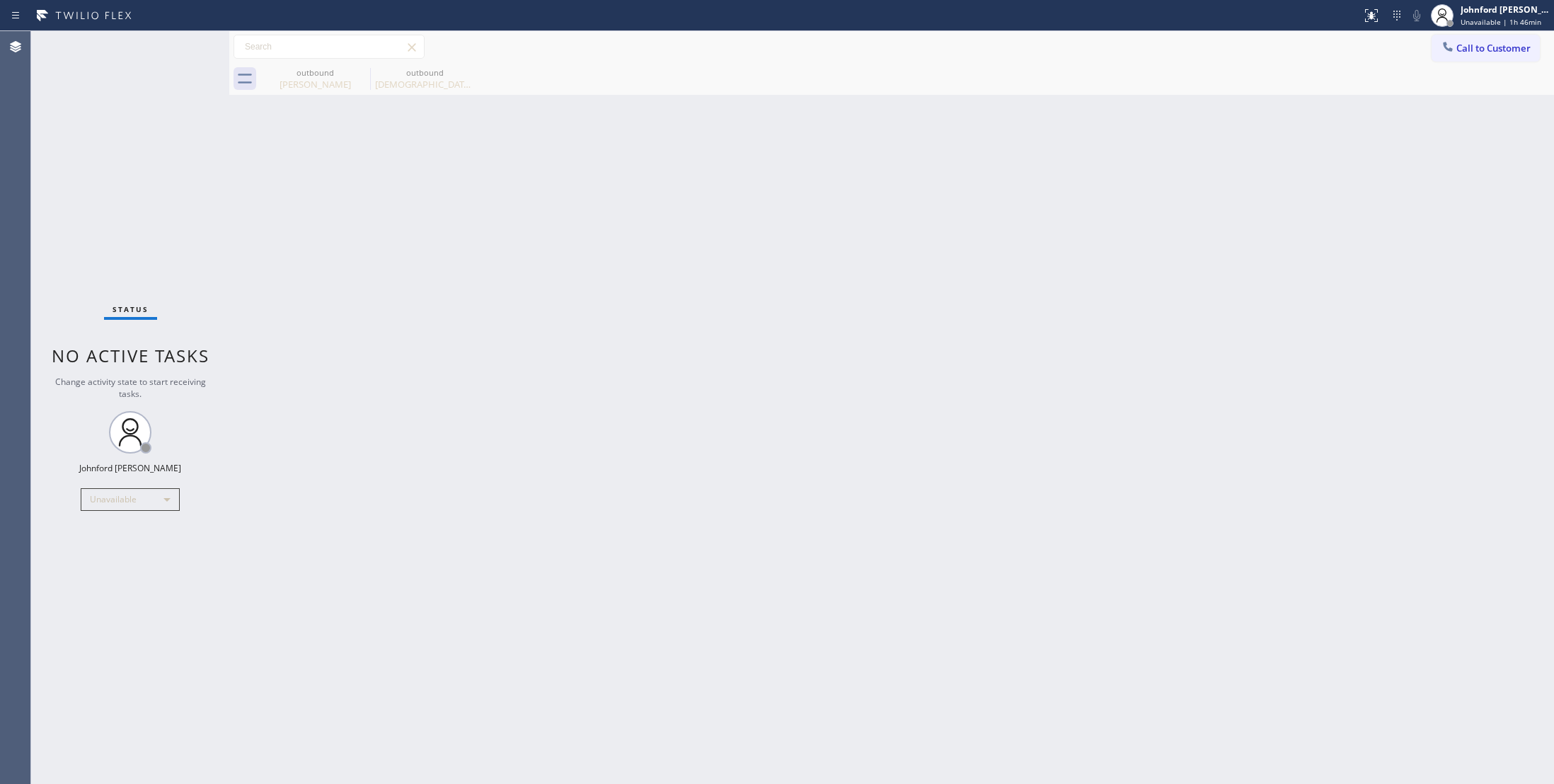
click at [1250, 246] on div "Back to Dashboard Change Sender ID Customers Technicians Select a contact Outbo…" at bounding box center [892, 406] width 1325 height 752
click at [1478, 49] on span "Call to Customer" at bounding box center [1494, 48] width 74 height 13
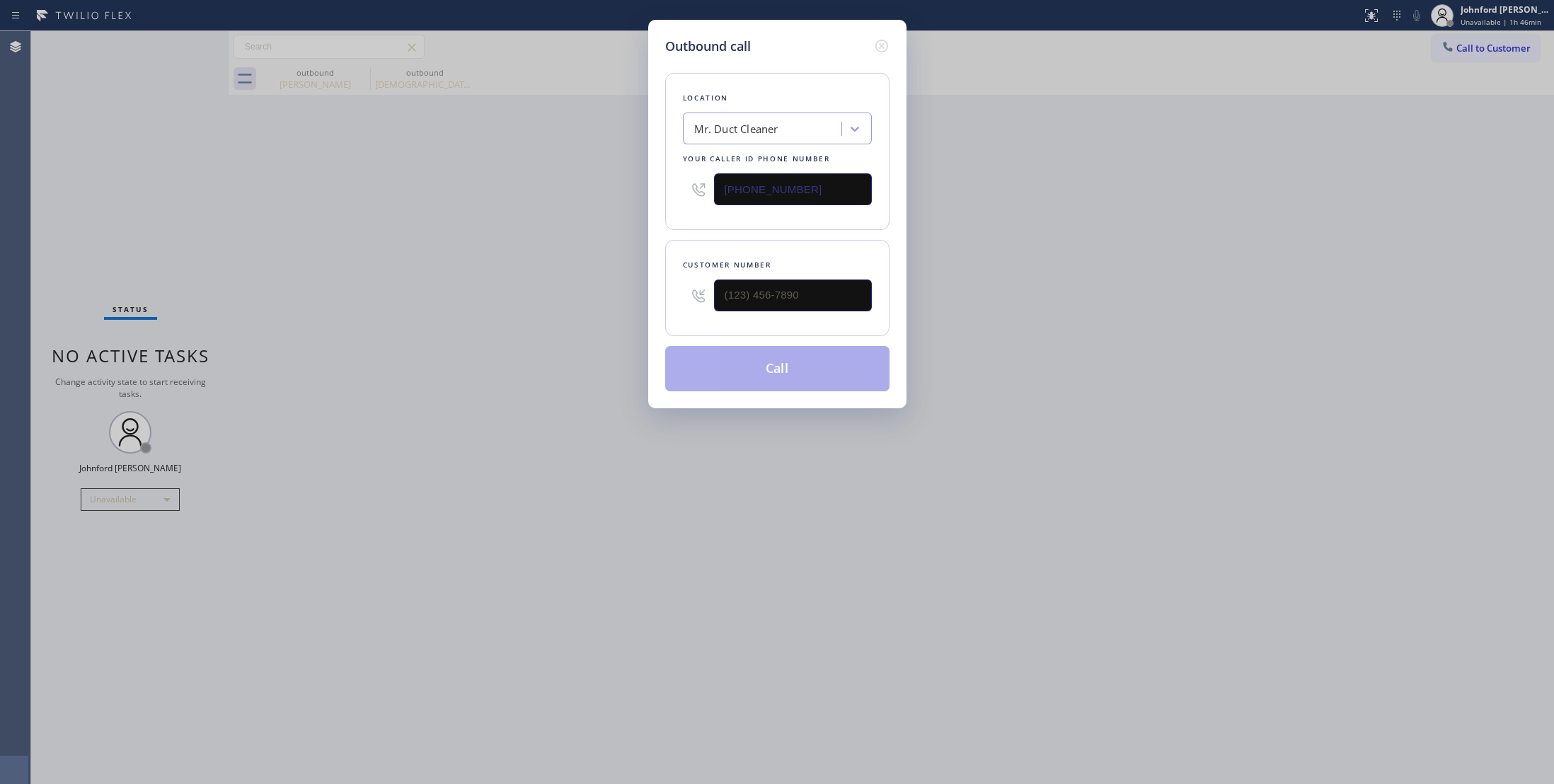
drag, startPoint x: 777, startPoint y: 327, endPoint x: 616, endPoint y: 332, distance: 161.1
click at [666, 332] on div "Customer number" at bounding box center [777, 287] width 224 height 96
click at [771, 280] on input "(___) ___-____" at bounding box center [792, 295] width 158 height 32
paste input "805) 969-9895"
type input "[PHONE_NUMBER]"
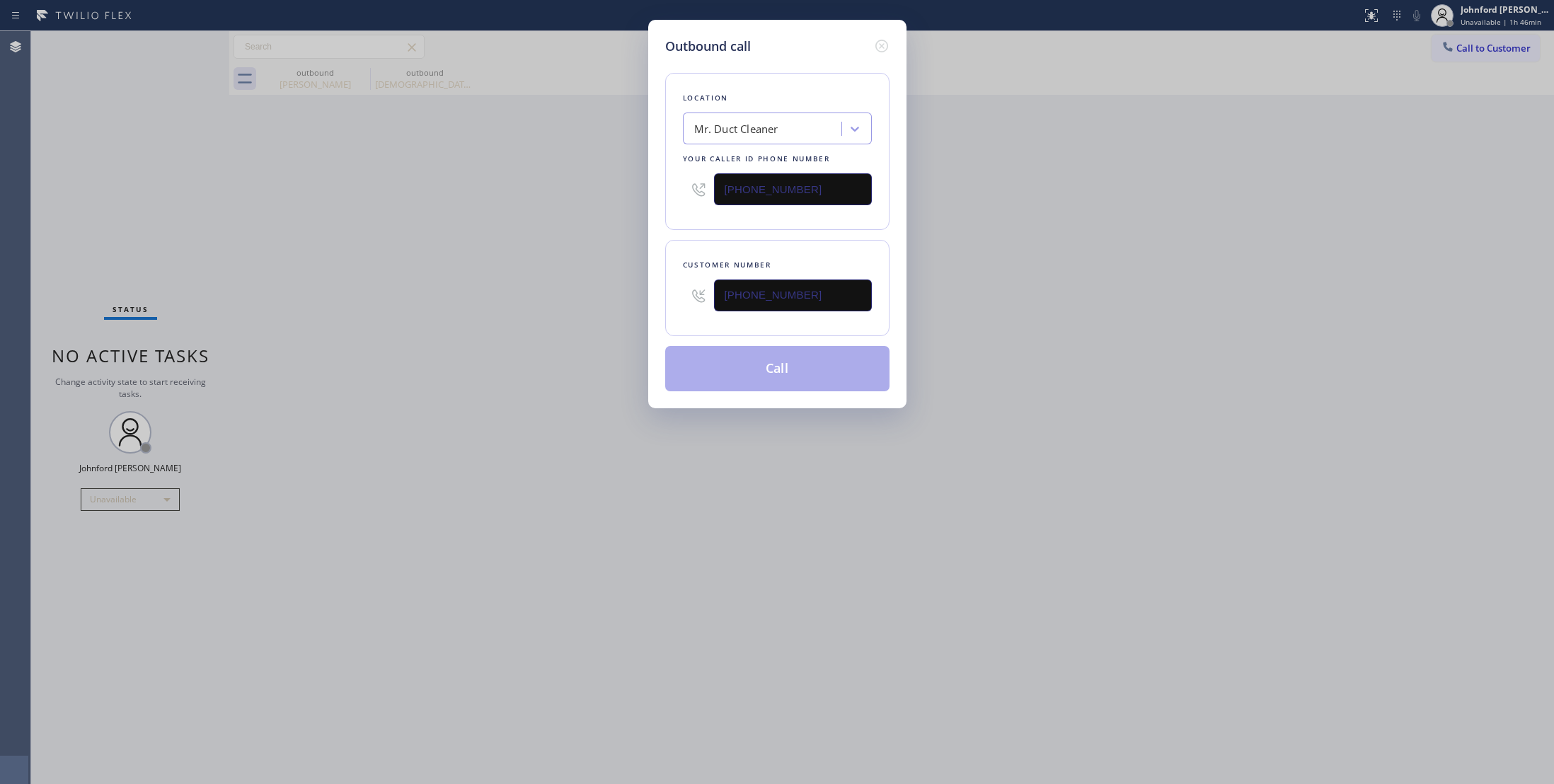
click at [636, 311] on div "Outbound call Location Mr. Duct Cleaner Your caller id phone number [PHONE_NUMB…" at bounding box center [777, 392] width 1554 height 784
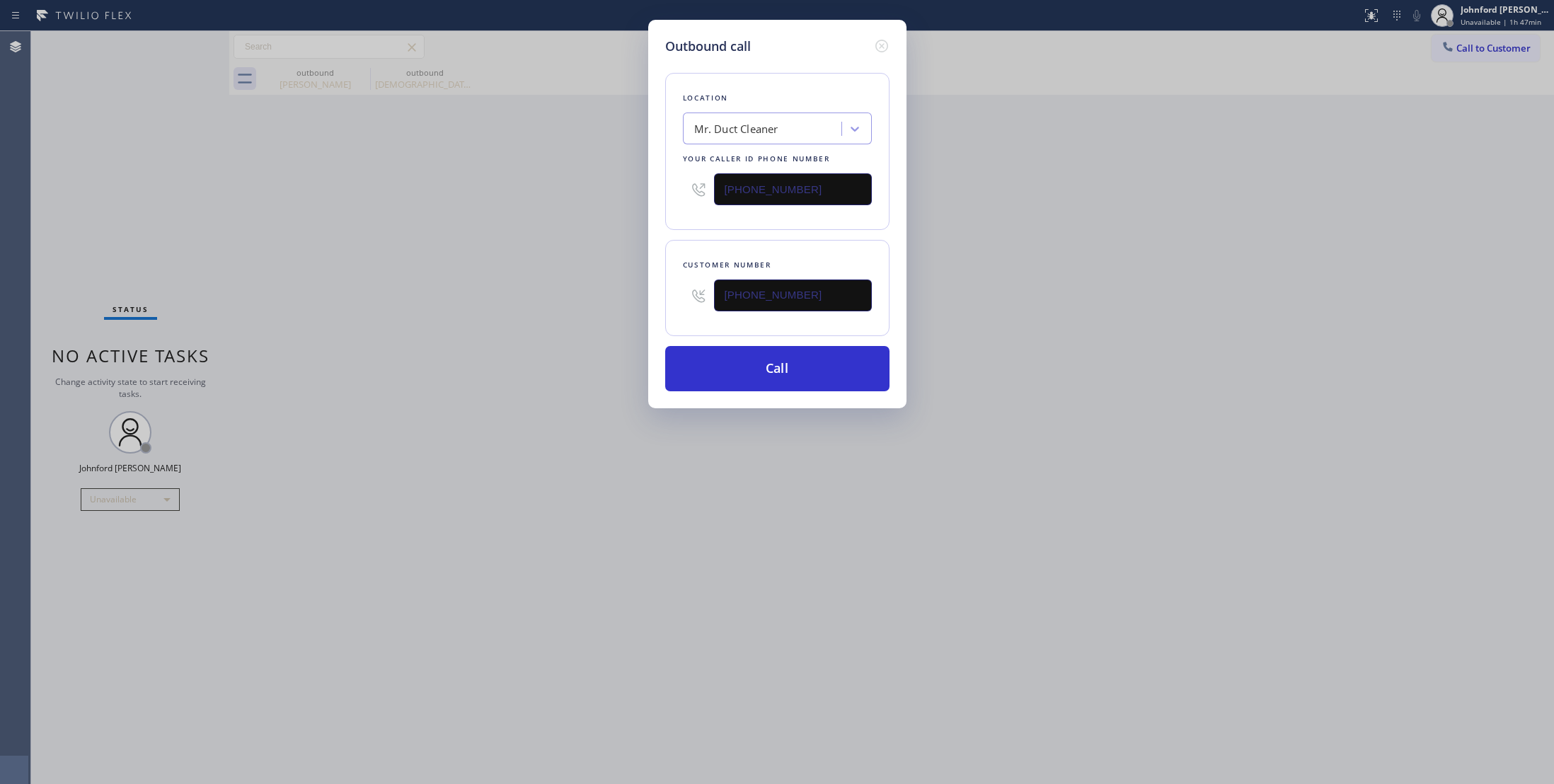
drag, startPoint x: 819, startPoint y: 187, endPoint x: 647, endPoint y: 195, distance: 172.2
click at [647, 195] on div "Outbound call Location Mr. Duct Cleaner Your caller id phone number [PHONE_NUMB…" at bounding box center [777, 392] width 1554 height 784
paste input "8) 800-3094"
type input "[PHONE_NUMBER]"
click at [876, 51] on icon at bounding box center [882, 46] width 17 height 17
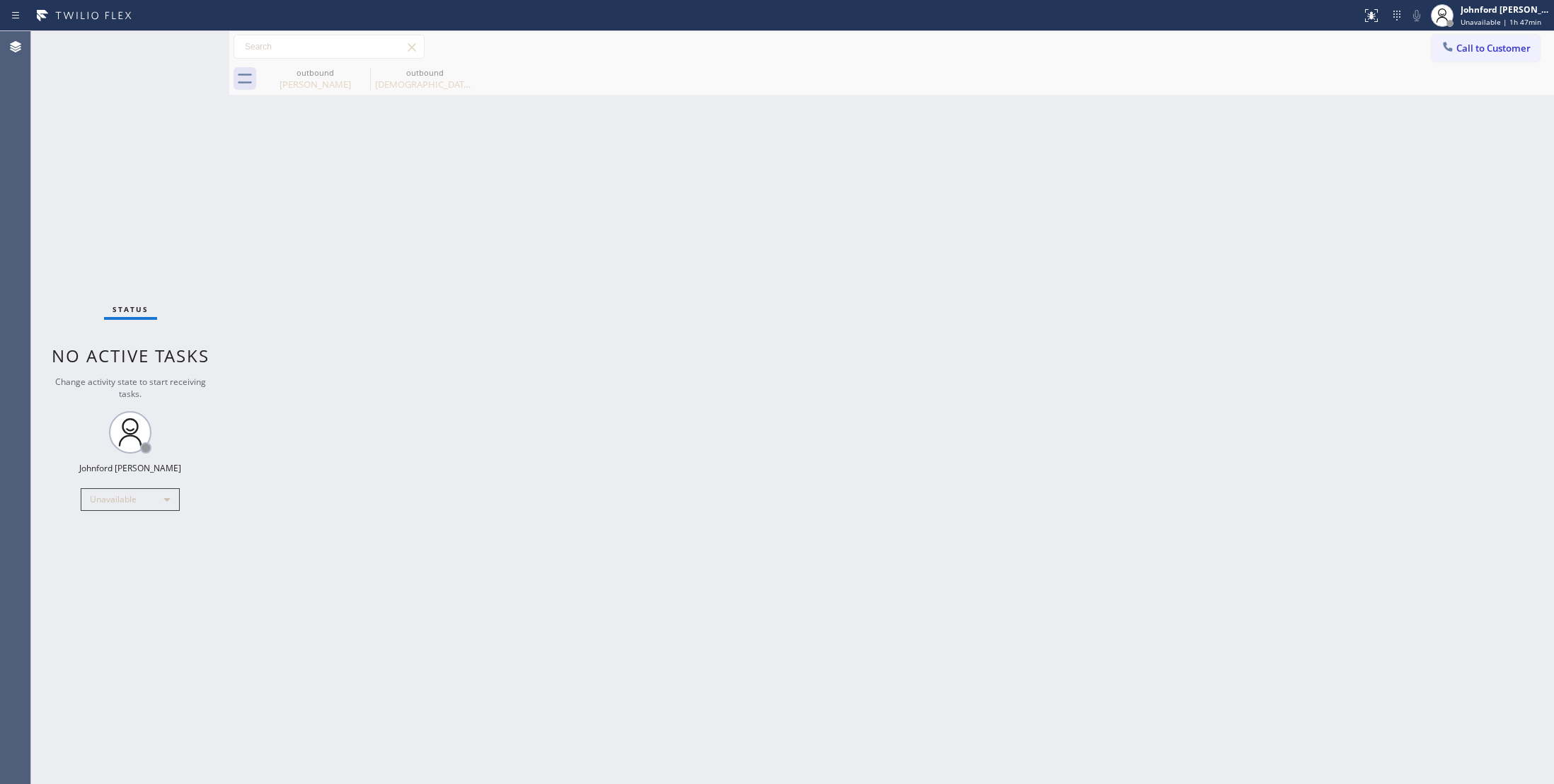
drag, startPoint x: 1091, startPoint y: 100, endPoint x: 1415, endPoint y: 96, distance: 324.0
click at [1093, 100] on div "Back to Dashboard Change Sender ID Customers Technicians Select a contact Outbo…" at bounding box center [892, 406] width 1325 height 752
click at [1465, 54] on span "Call to Customer" at bounding box center [1494, 48] width 74 height 13
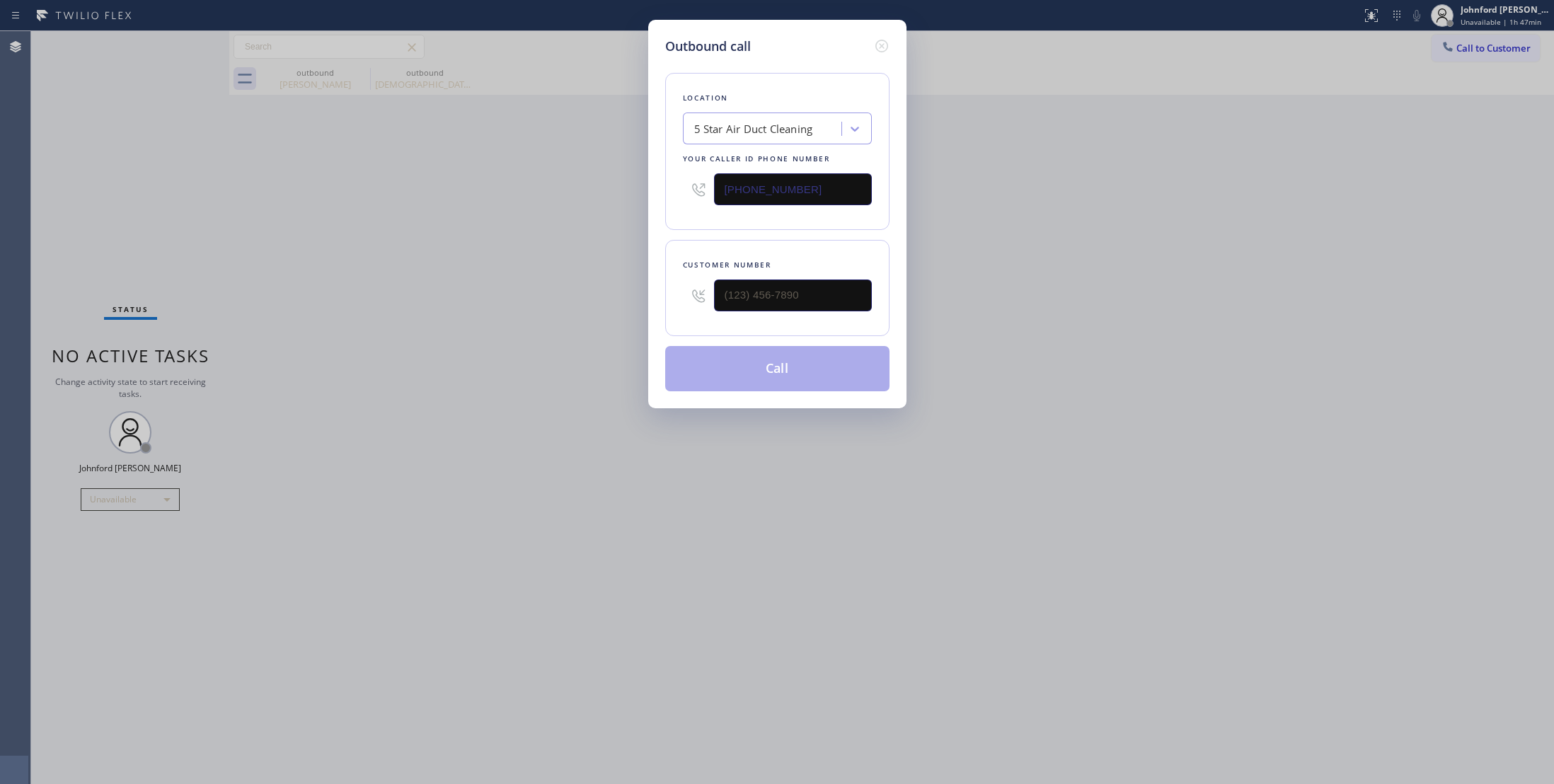
drag, startPoint x: 743, startPoint y: 194, endPoint x: 629, endPoint y: 179, distance: 115.0
click at [629, 179] on div "Outbound call Location 5 Star Air Duct Cleaning Your caller id phone number [PH…" at bounding box center [777, 392] width 1554 height 784
paste input "text"
type input "[PHONE_NUMBER]"
drag, startPoint x: 815, startPoint y: 292, endPoint x: 599, endPoint y: 282, distance: 216.2
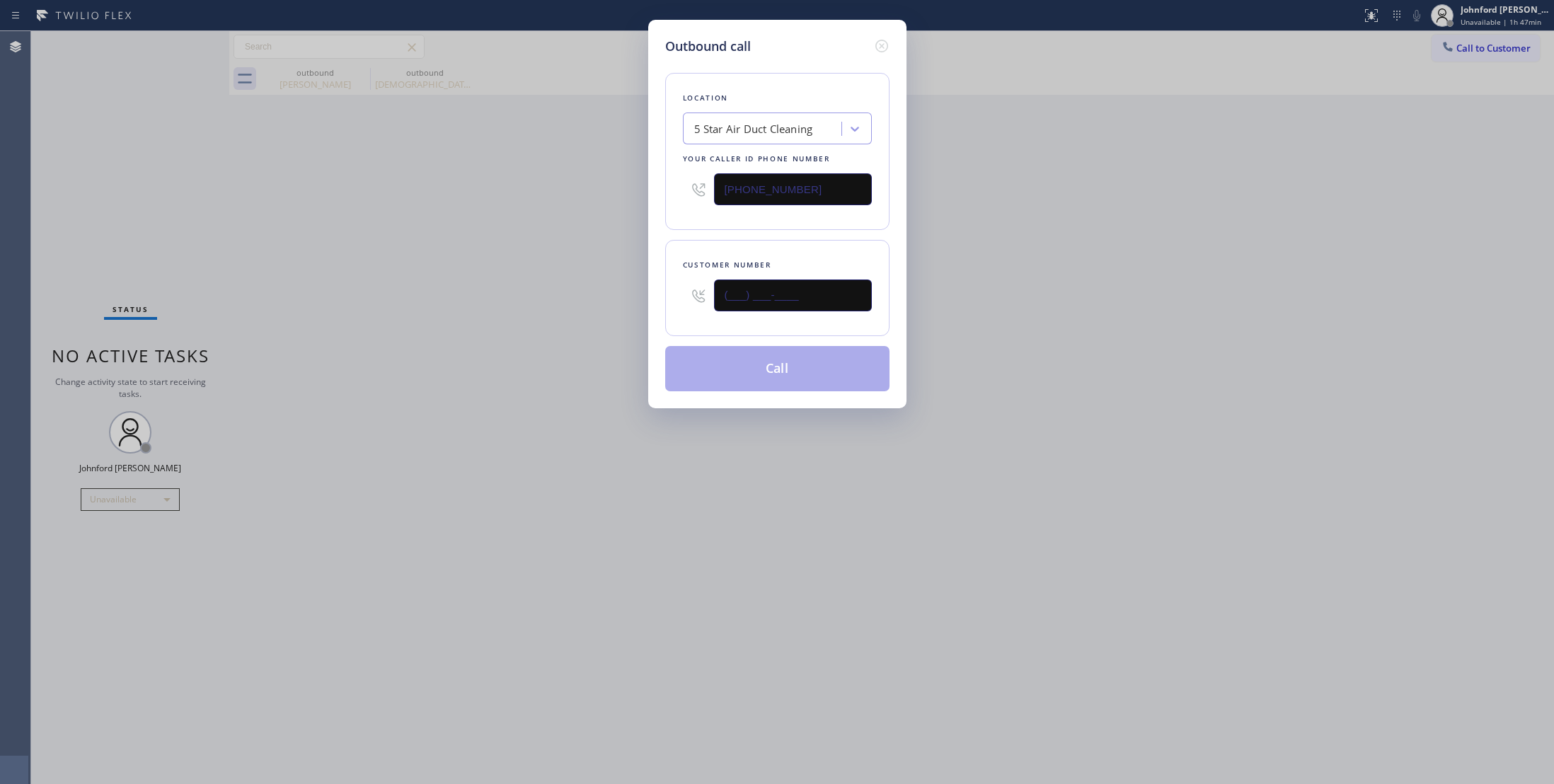
click at [621, 282] on div "Outbound call Location 5 Star Air Duct Cleaning Your caller id phone number [PH…" at bounding box center [777, 392] width 1554 height 784
paste input "626) 826-4768"
type input "[PHONE_NUMBER]"
click at [593, 282] on div "Outbound call Location 5 Star Air Duct Cleaning Your caller id phone number [PH…" at bounding box center [777, 392] width 1554 height 784
click at [749, 378] on button "Call" at bounding box center [777, 369] width 224 height 46
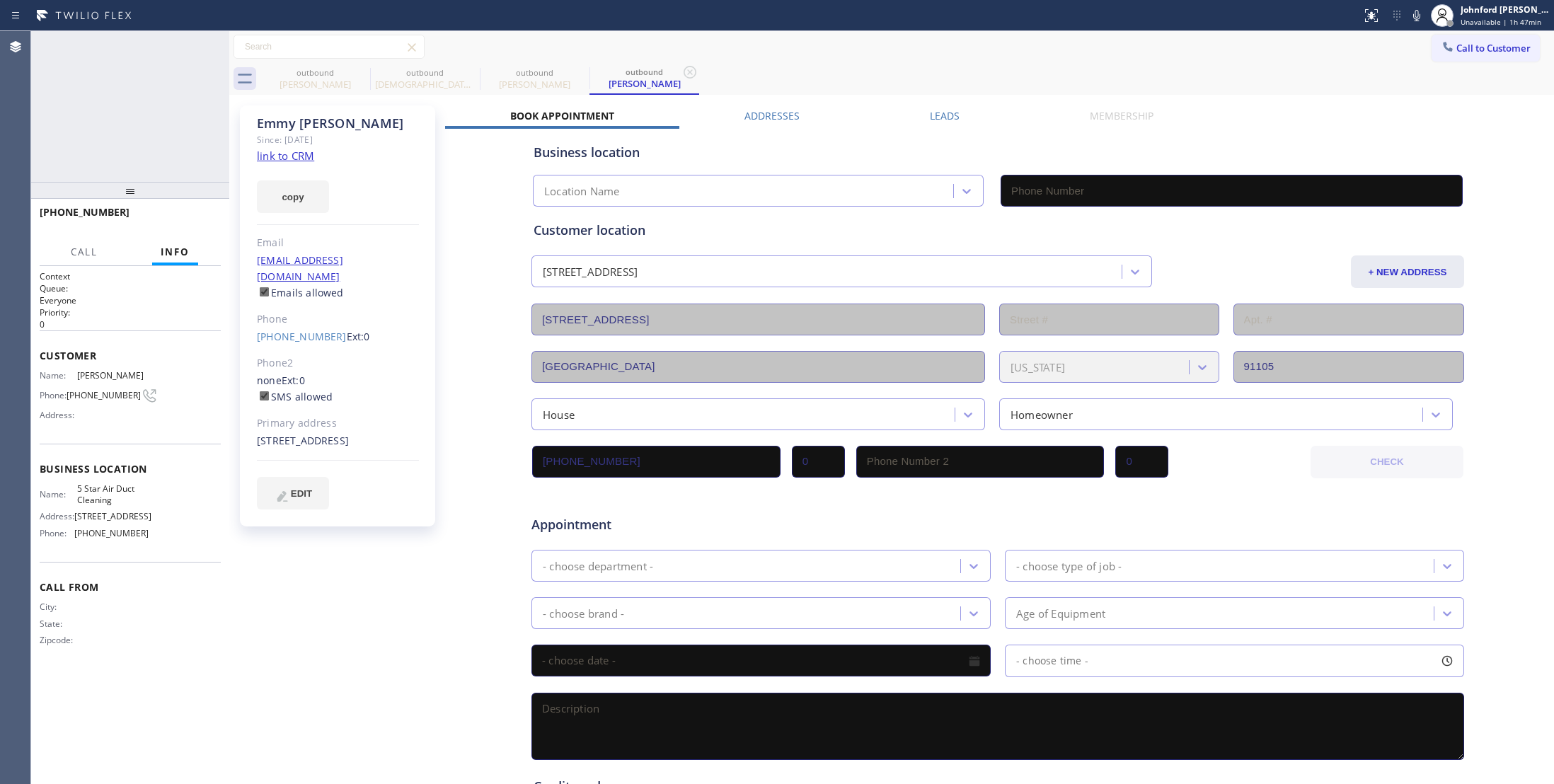
type input "[PHONE_NUMBER]"
click at [190, 221] on span "HANG UP" at bounding box center [188, 219] width 44 height 10
click at [293, 330] on link "[PHONE_NUMBER]" at bounding box center [301, 337] width 90 height 14
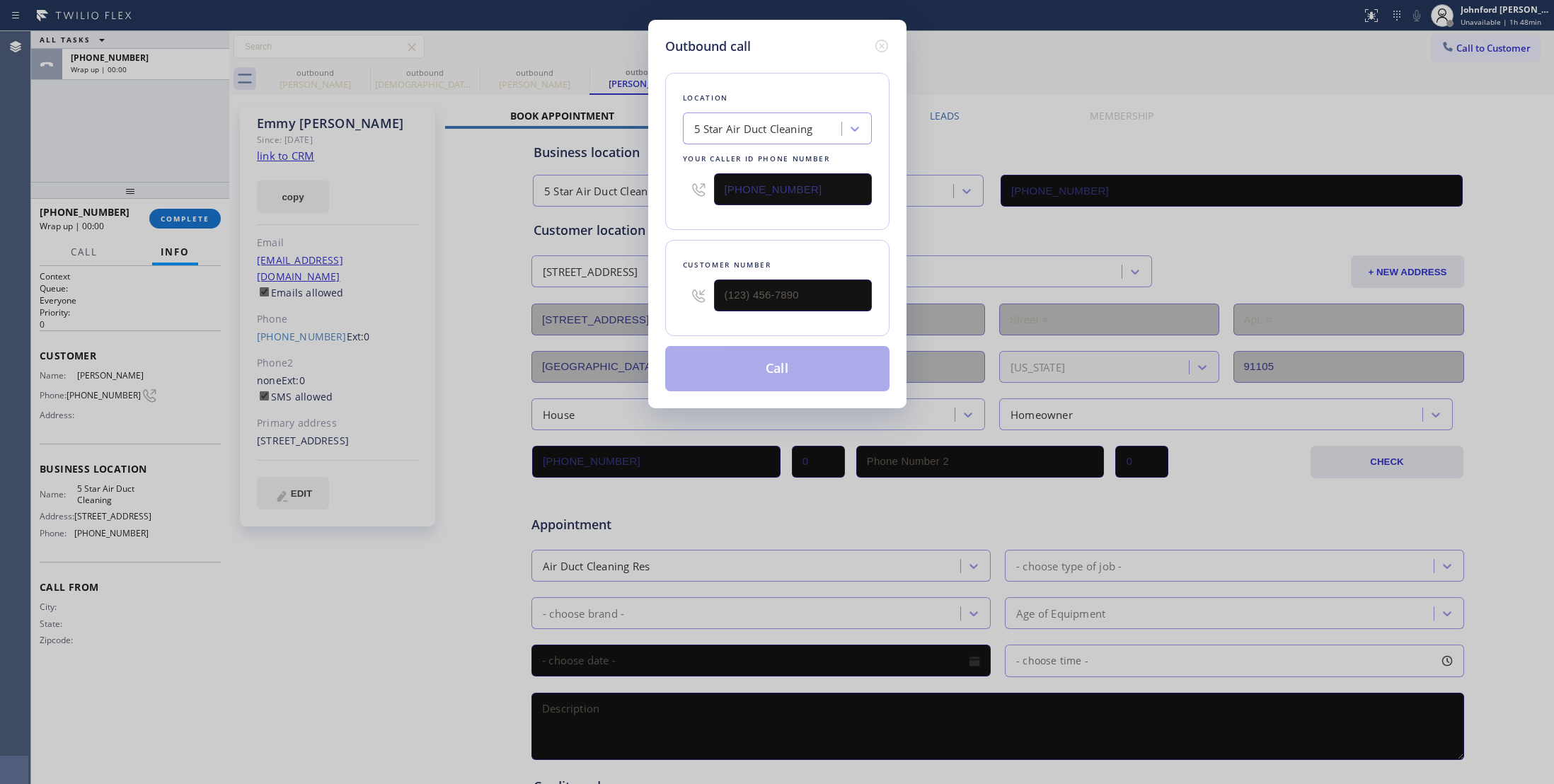
type input "[PHONE_NUMBER]"
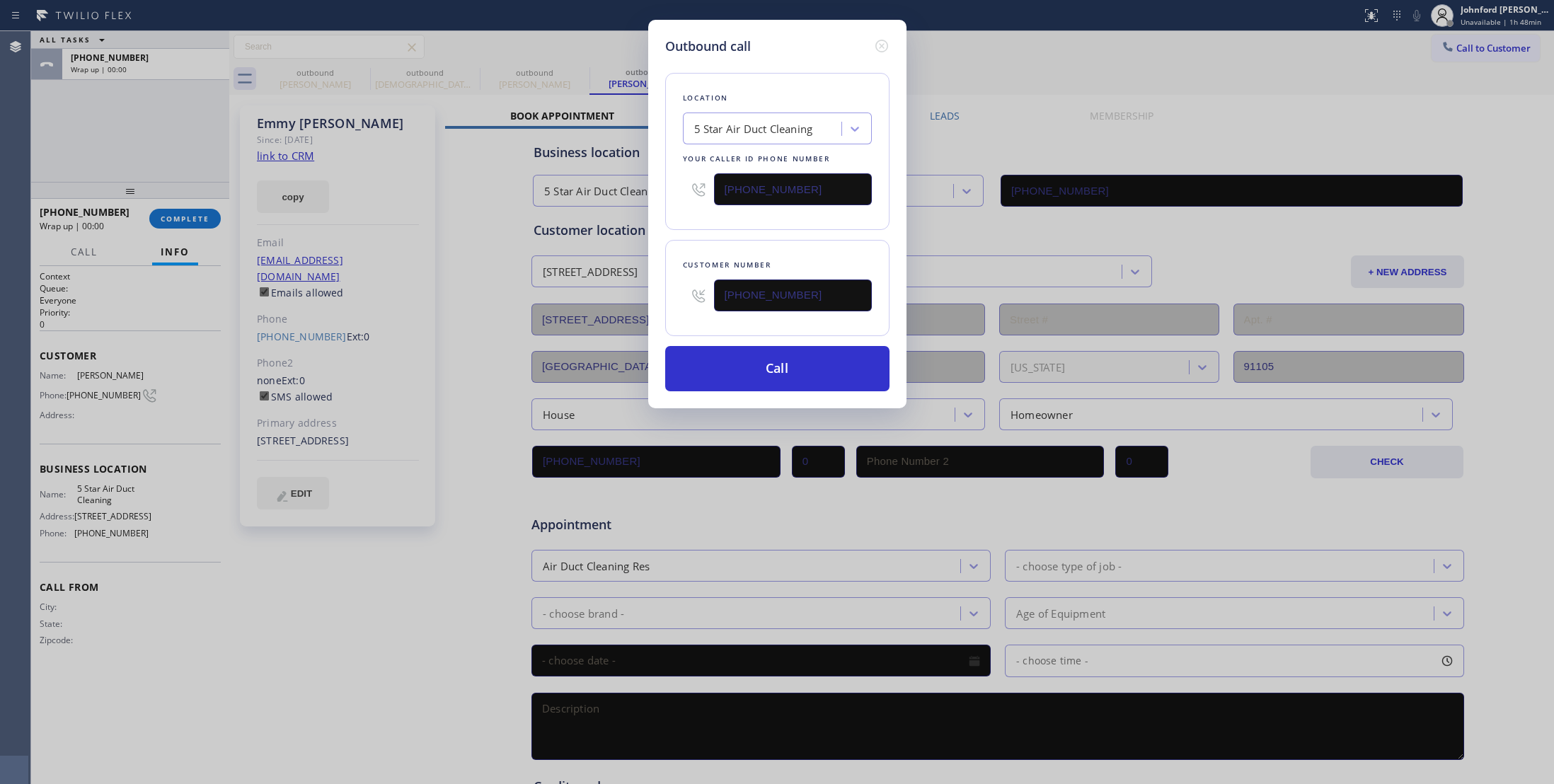
drag, startPoint x: 824, startPoint y: 181, endPoint x: 712, endPoint y: 201, distance: 113.8
click at [712, 201] on div "[PHONE_NUMBER]" at bounding box center [777, 189] width 189 height 46
paste input "00) 686-5038"
type input "[PHONE_NUMBER]"
click at [740, 357] on button "Call" at bounding box center [777, 369] width 224 height 46
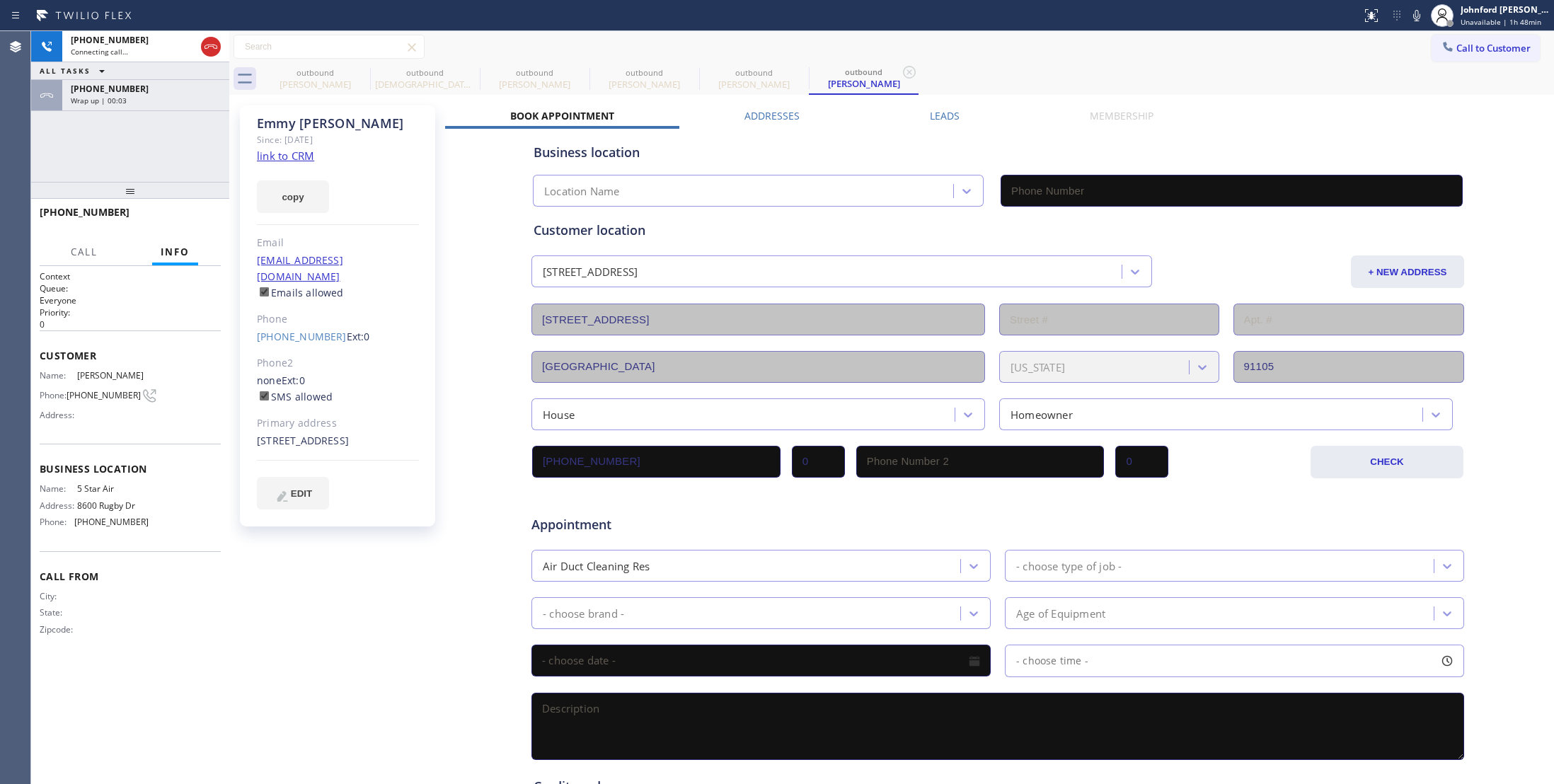
type input "[PHONE_NUMBER]"
click at [366, 73] on icon at bounding box center [361, 71] width 13 height 13
type input "[PHONE_NUMBER]"
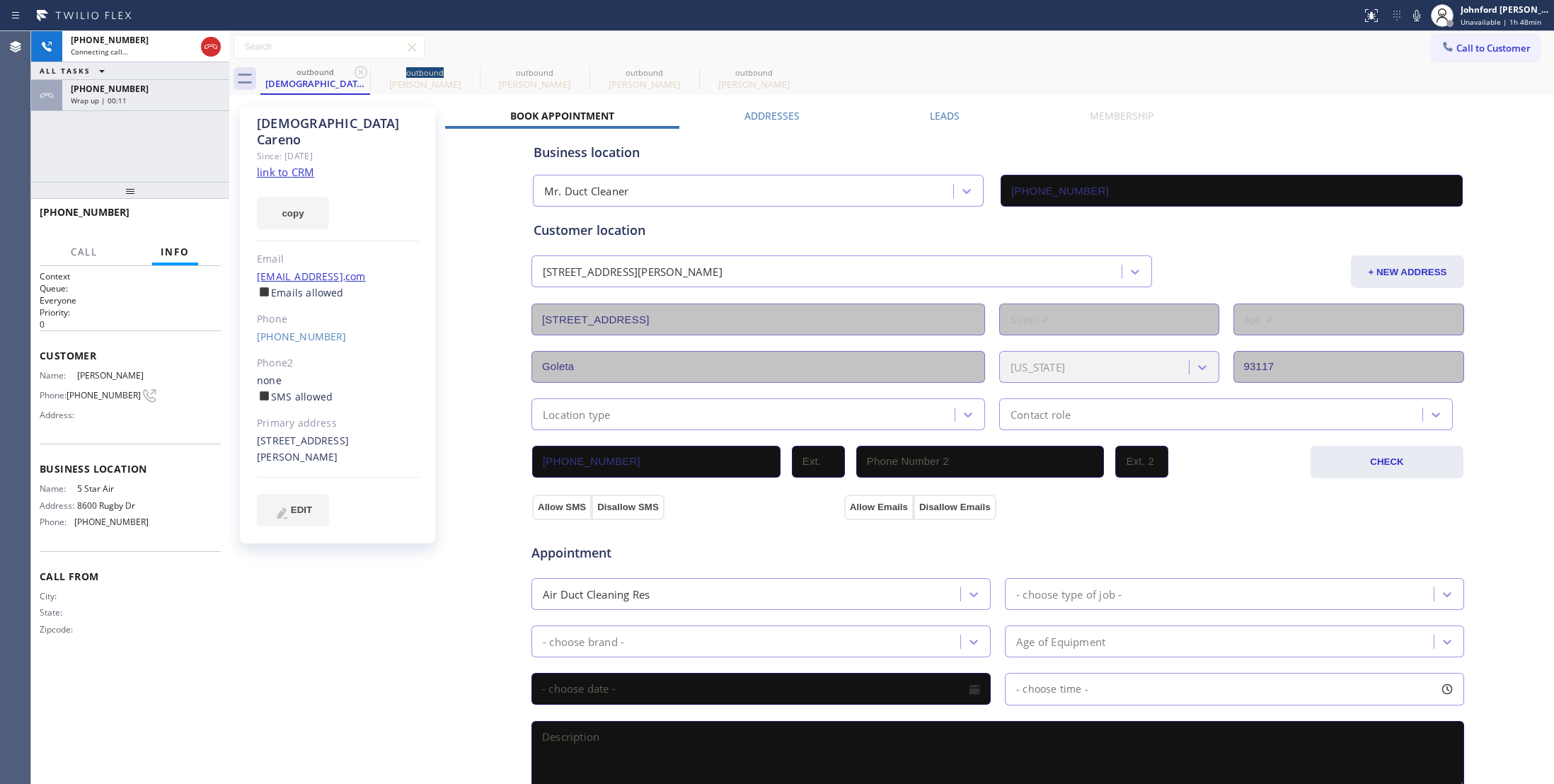
click at [366, 73] on icon at bounding box center [361, 71] width 13 height 13
type input "[PHONE_NUMBER]"
click at [0, 0] on icon at bounding box center [0, 0] width 0 height 0
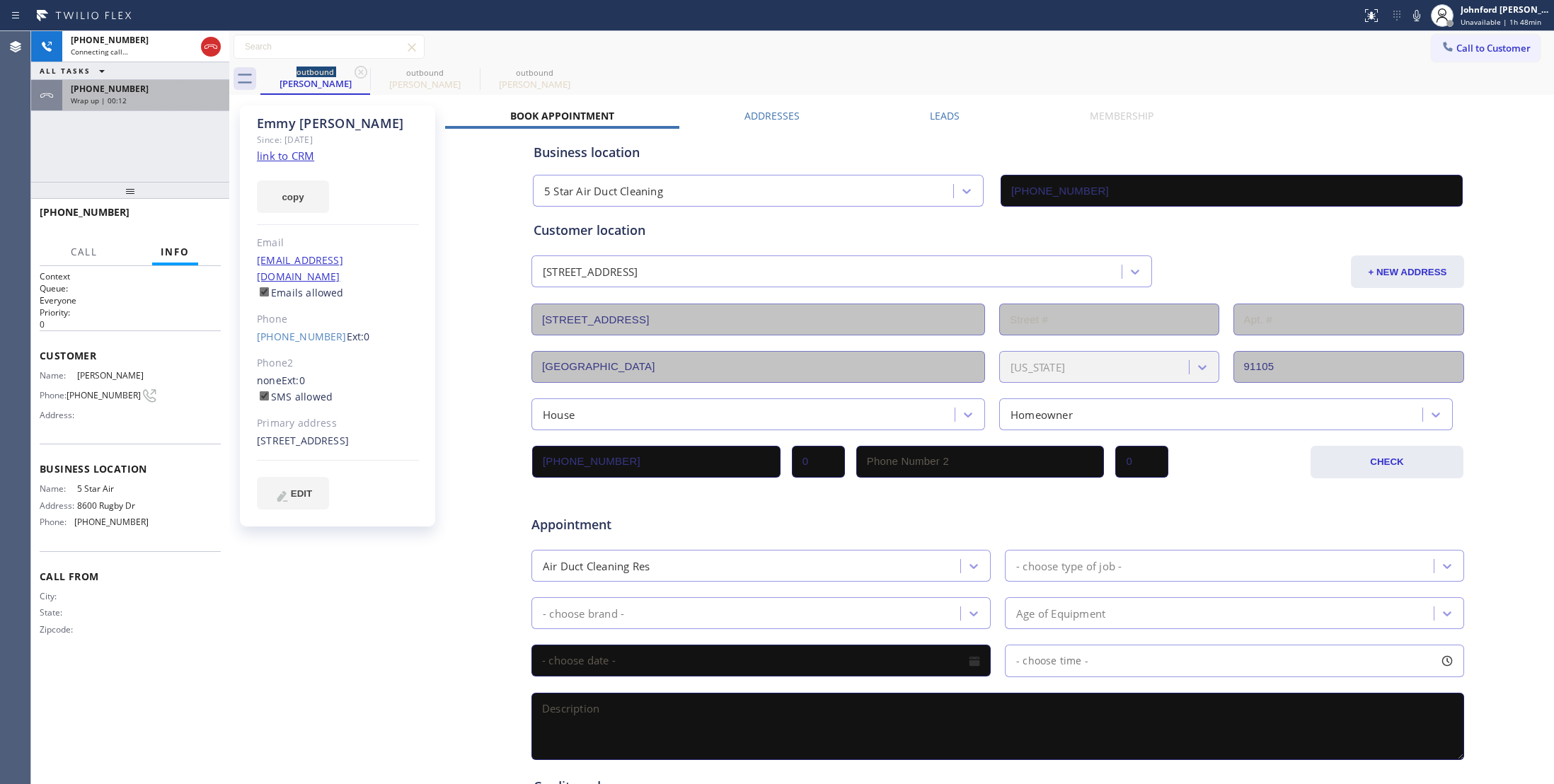
click at [184, 107] on div "[PHONE_NUMBER] Wrap up | 00:12" at bounding box center [143, 95] width 162 height 31
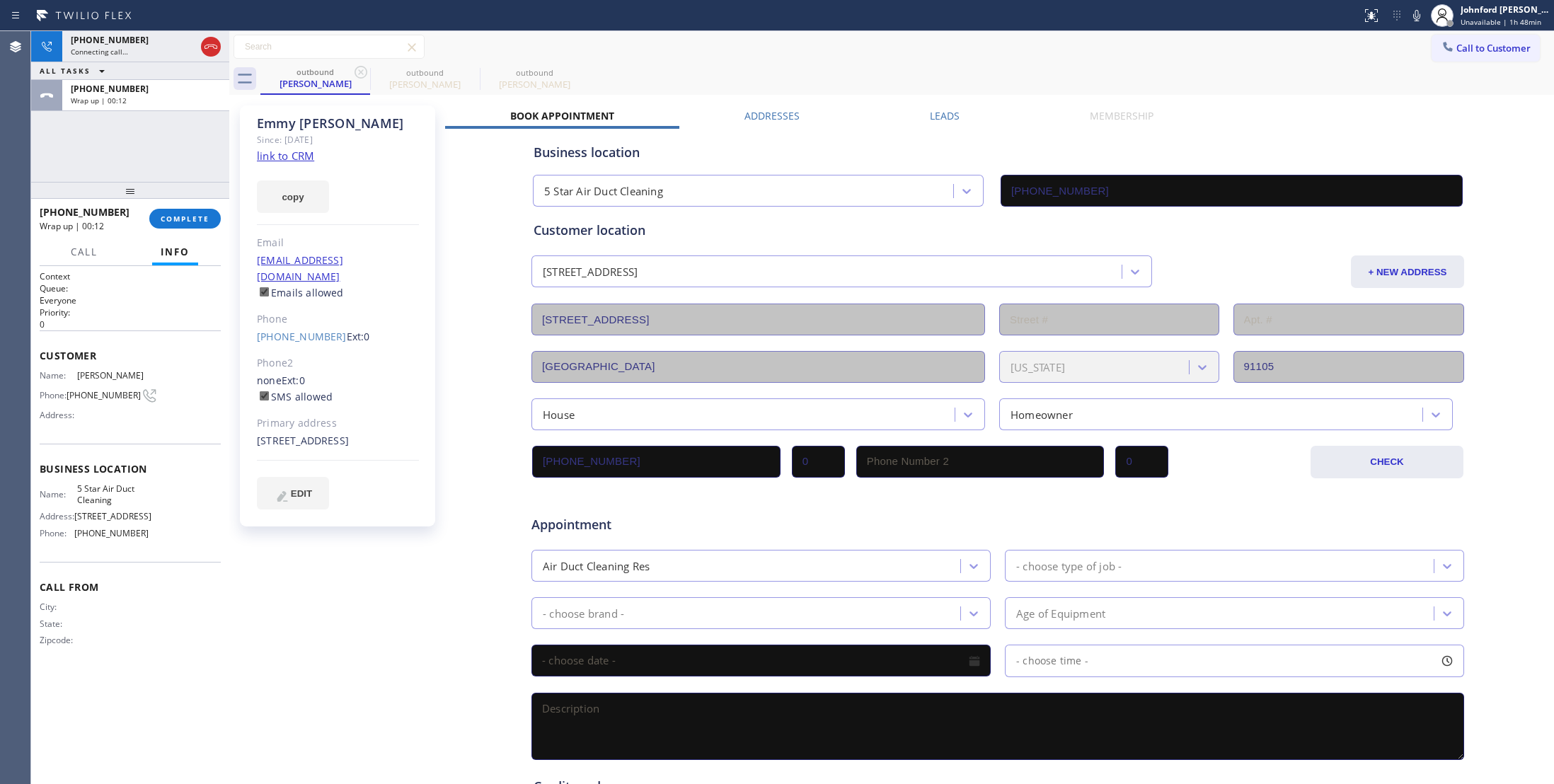
click at [198, 199] on div at bounding box center [130, 189] width 198 height 17
click at [190, 221] on span "COMPLETE" at bounding box center [184, 219] width 49 height 10
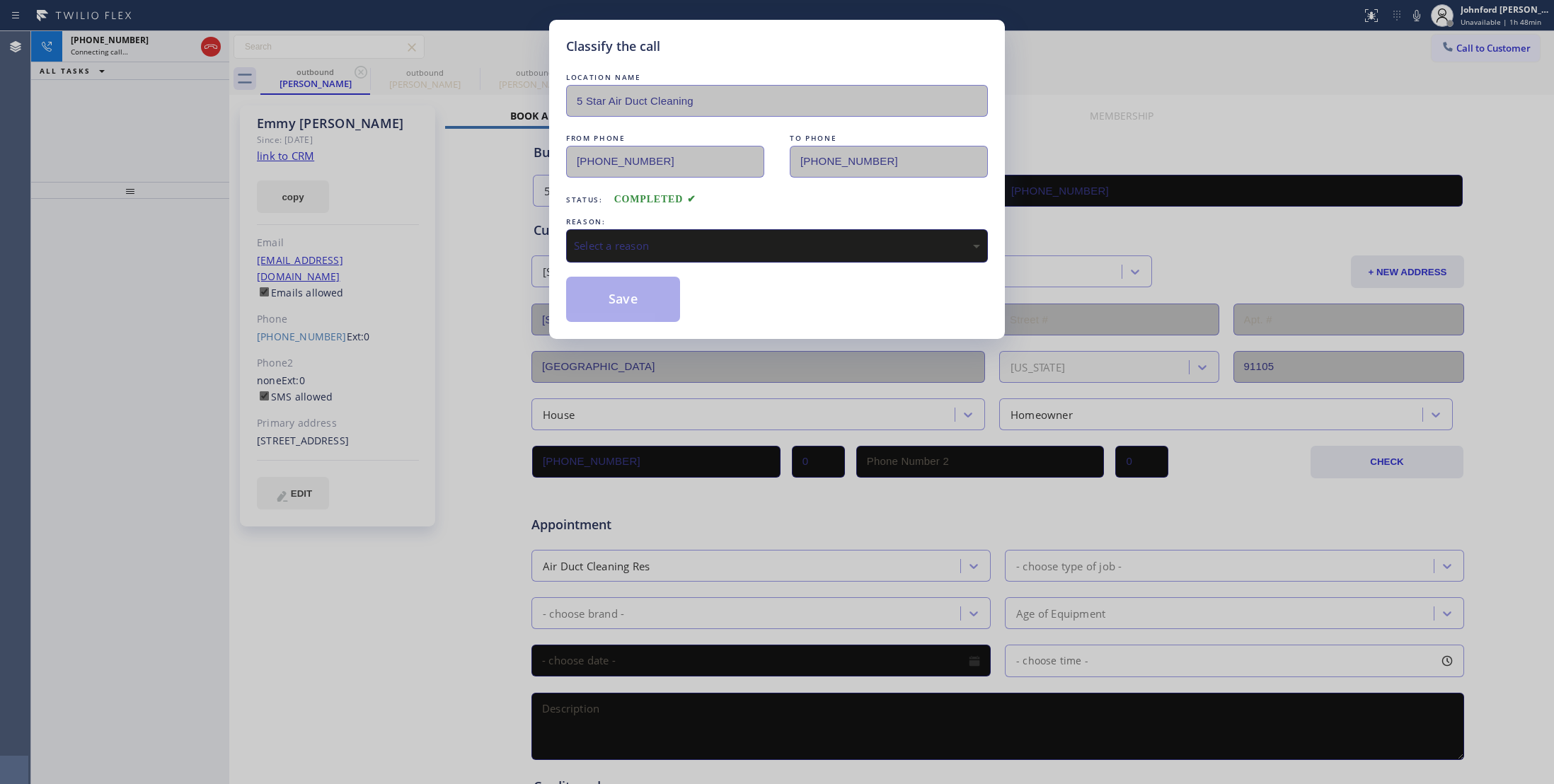
click at [620, 243] on div "Select a reason" at bounding box center [777, 246] width 407 height 16
click at [640, 300] on button "Save" at bounding box center [623, 299] width 114 height 46
type input "[PHONE_NUMBER]"
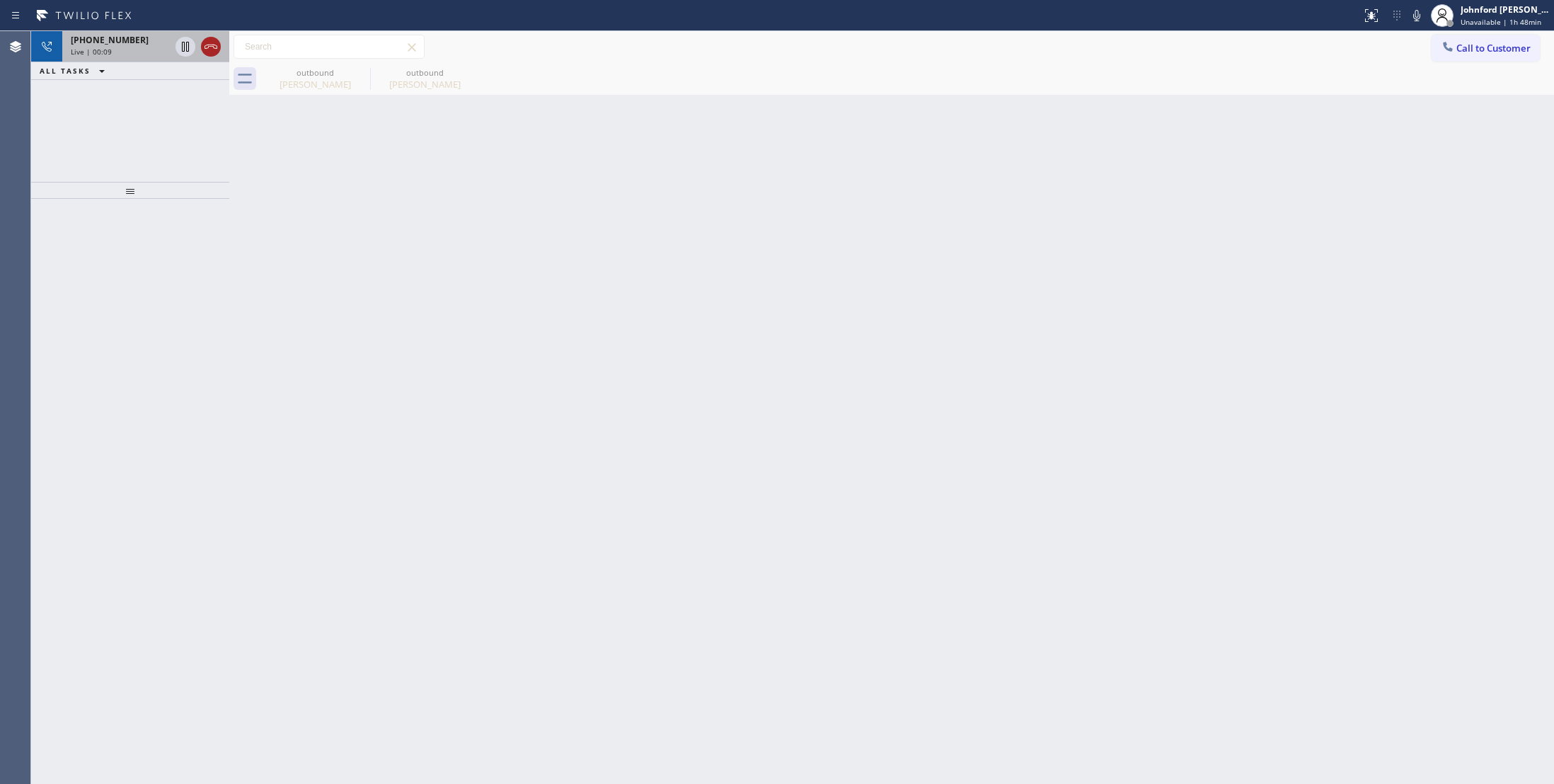
click at [221, 40] on div at bounding box center [197, 46] width 51 height 31
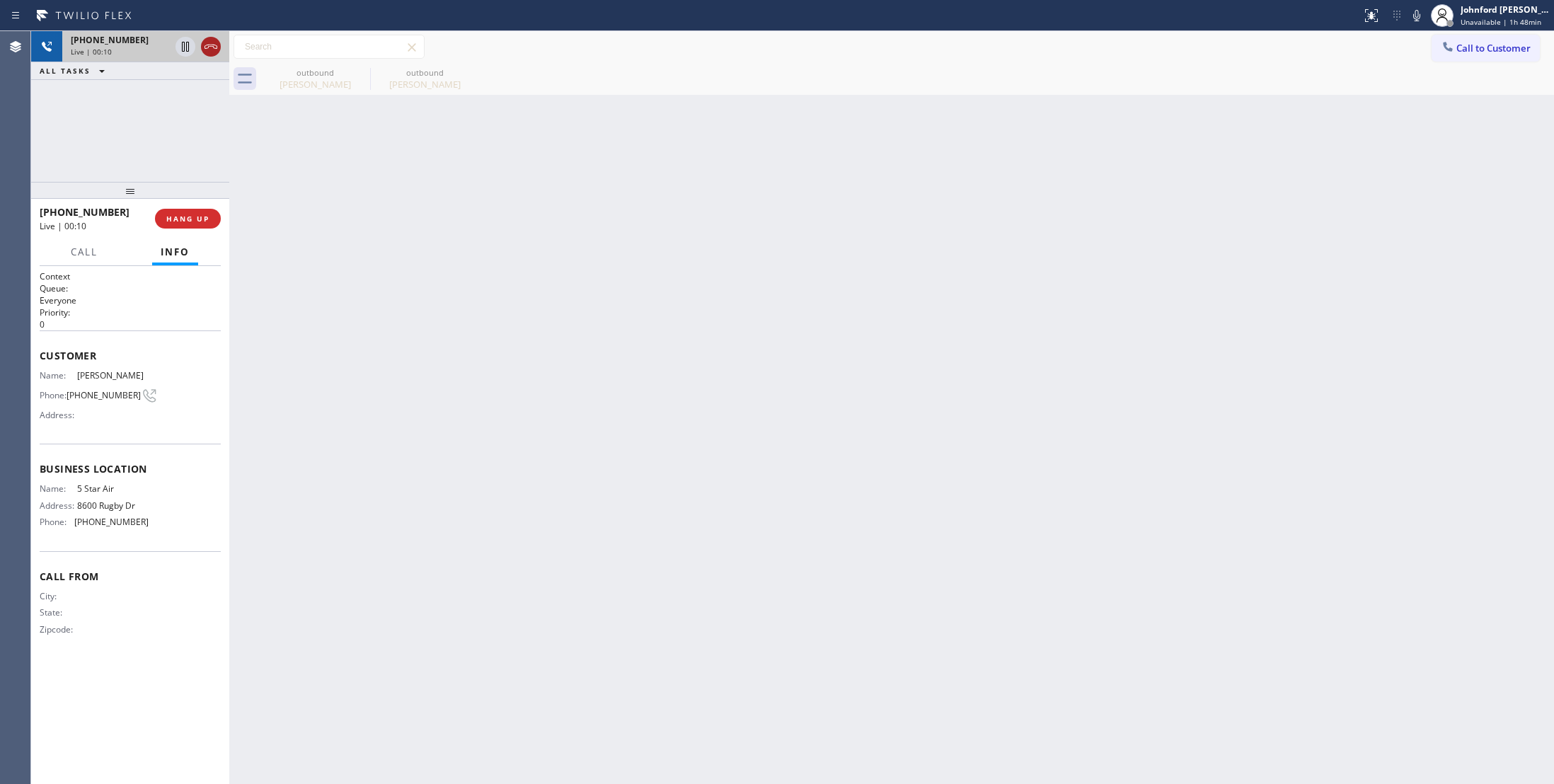
click at [216, 41] on icon at bounding box center [210, 47] width 17 height 17
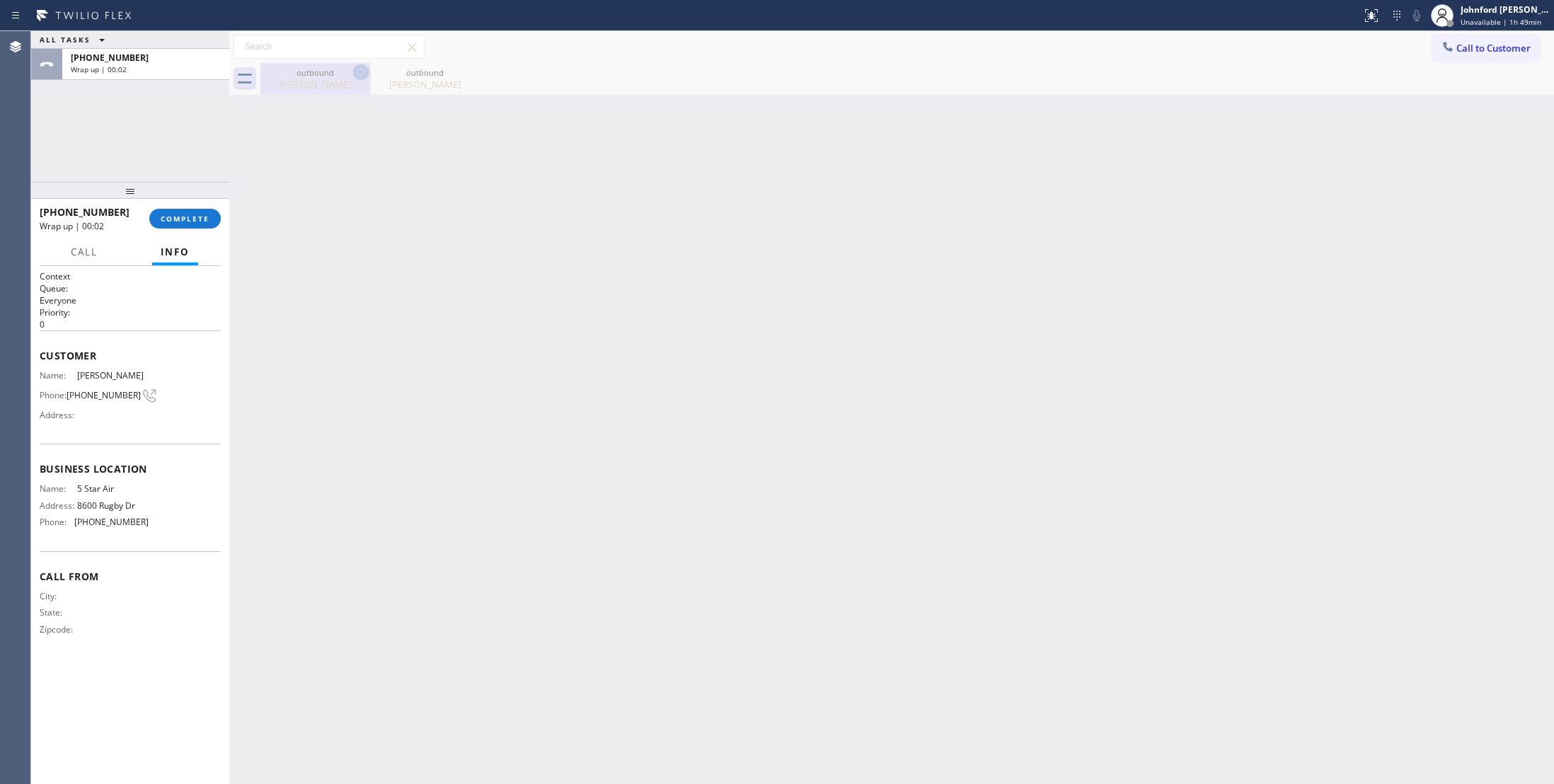
click at [365, 75] on icon at bounding box center [361, 71] width 13 height 13
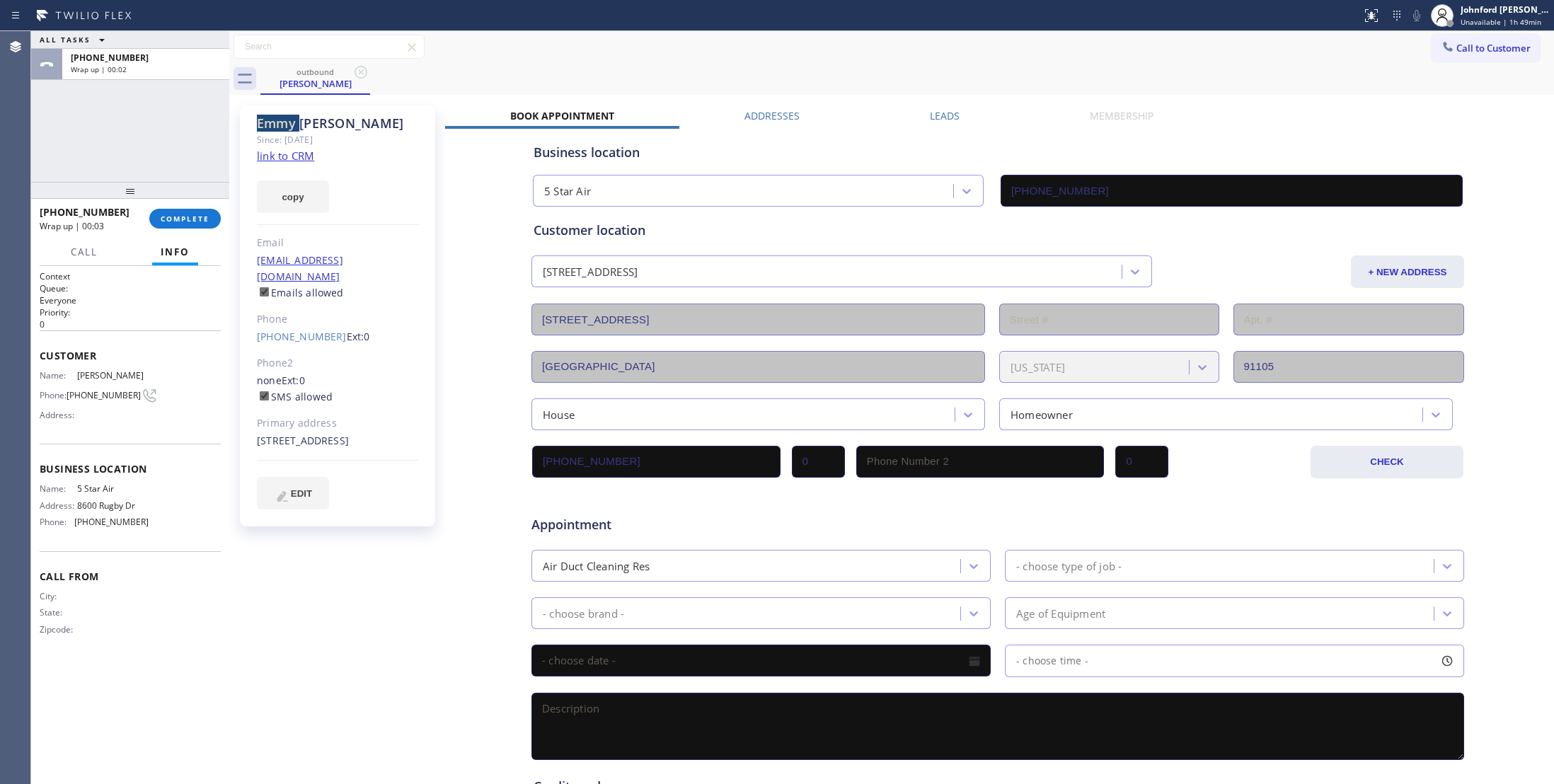
click at [365, 75] on icon at bounding box center [361, 71] width 13 height 13
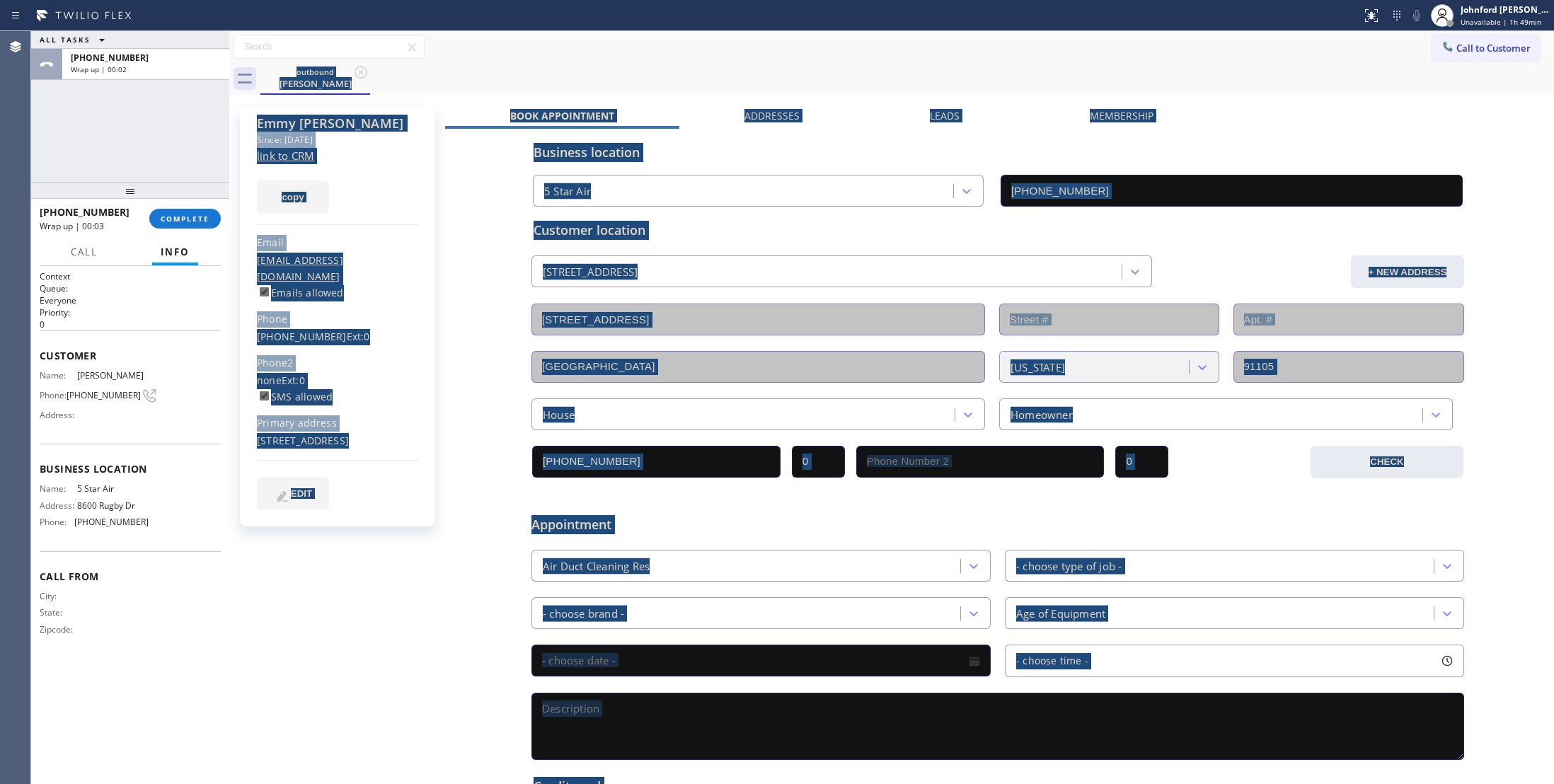
drag, startPoint x: 365, startPoint y: 75, endPoint x: 292, endPoint y: 120, distance: 85.8
click at [364, 77] on div "outbound [PERSON_NAME]" at bounding box center [907, 79] width 1293 height 32
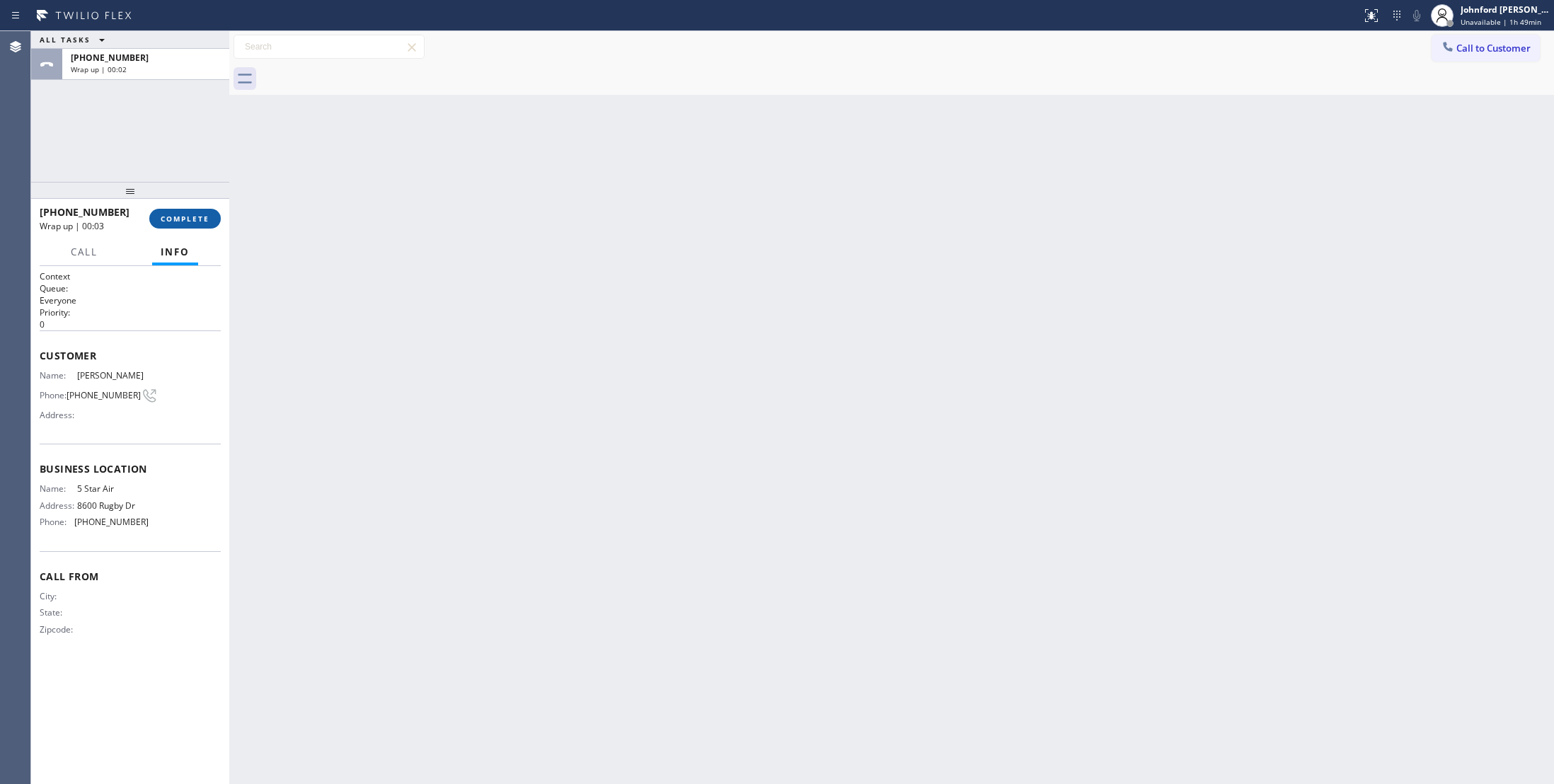
click at [198, 214] on span "COMPLETE" at bounding box center [184, 219] width 49 height 10
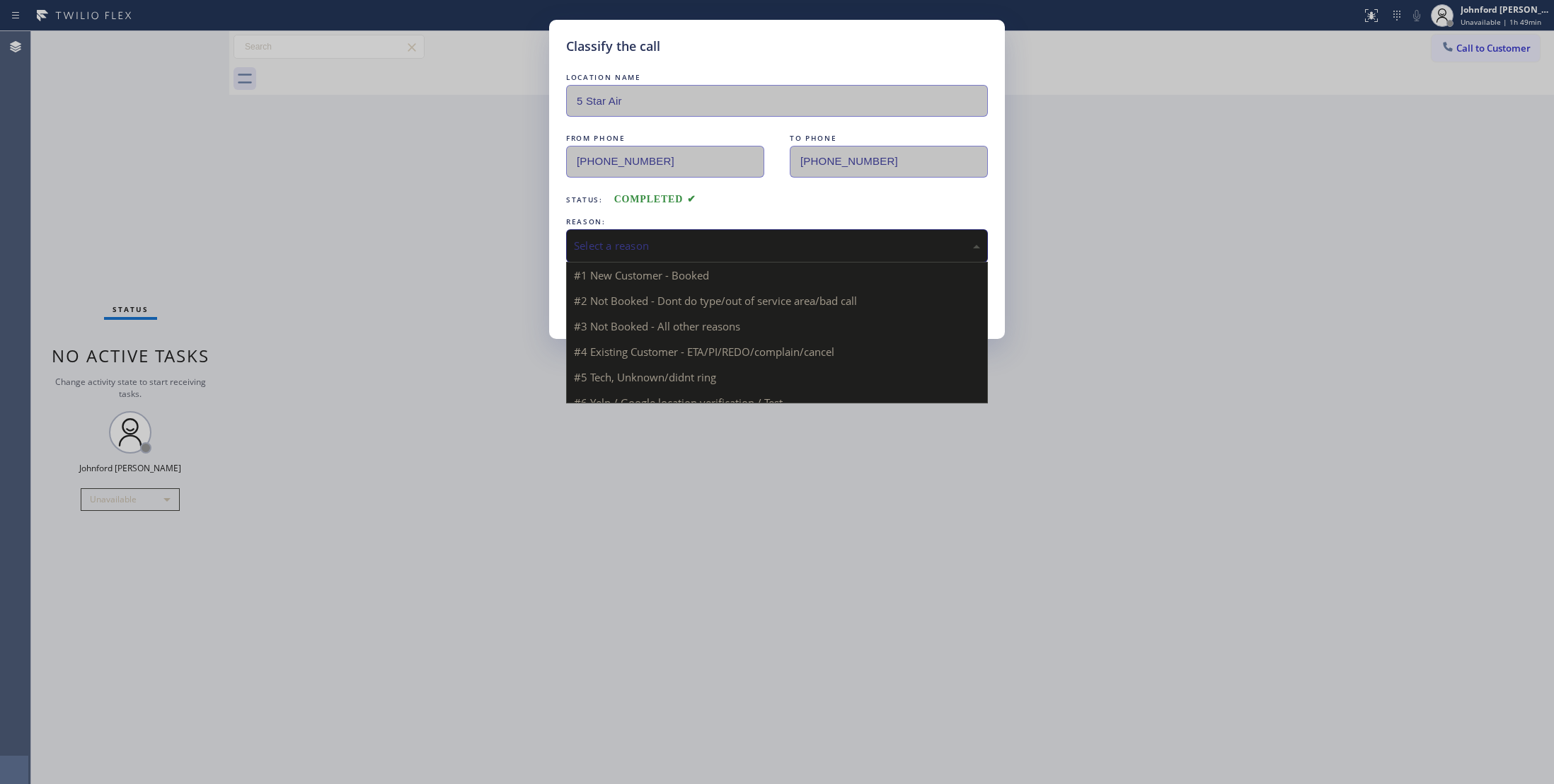
click at [619, 246] on div "Select a reason" at bounding box center [777, 246] width 407 height 16
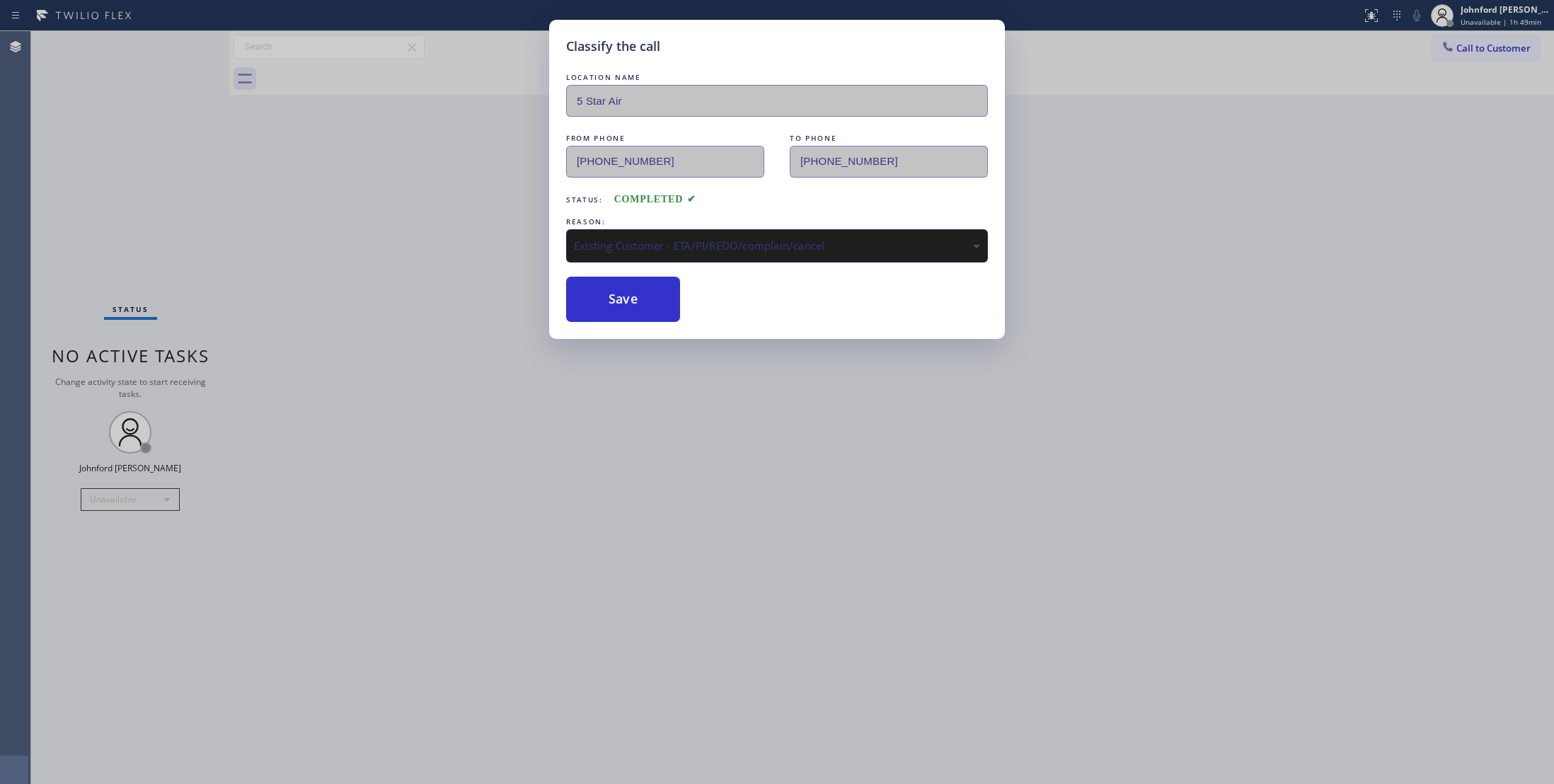
click at [686, 279] on div "Save" at bounding box center [777, 299] width 421 height 46
click at [650, 302] on button "Save" at bounding box center [623, 299] width 114 height 46
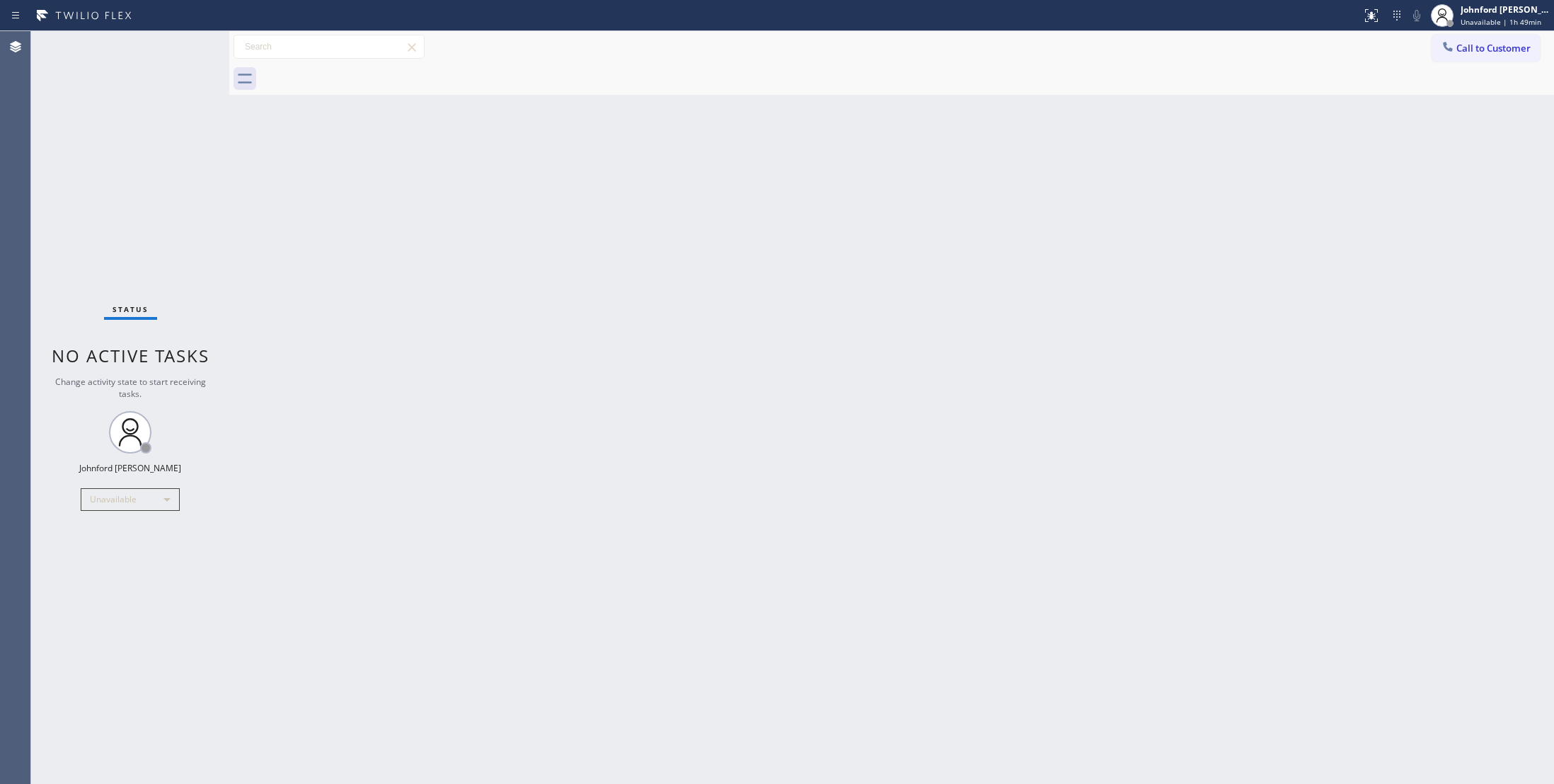
click at [685, 269] on div "Back to Dashboard Change Sender ID Customers Technicians Select a contact Outbo…" at bounding box center [892, 406] width 1325 height 752
click at [1479, 65] on div at bounding box center [907, 79] width 1293 height 32
click at [1477, 50] on span "Call to Customer" at bounding box center [1494, 48] width 74 height 13
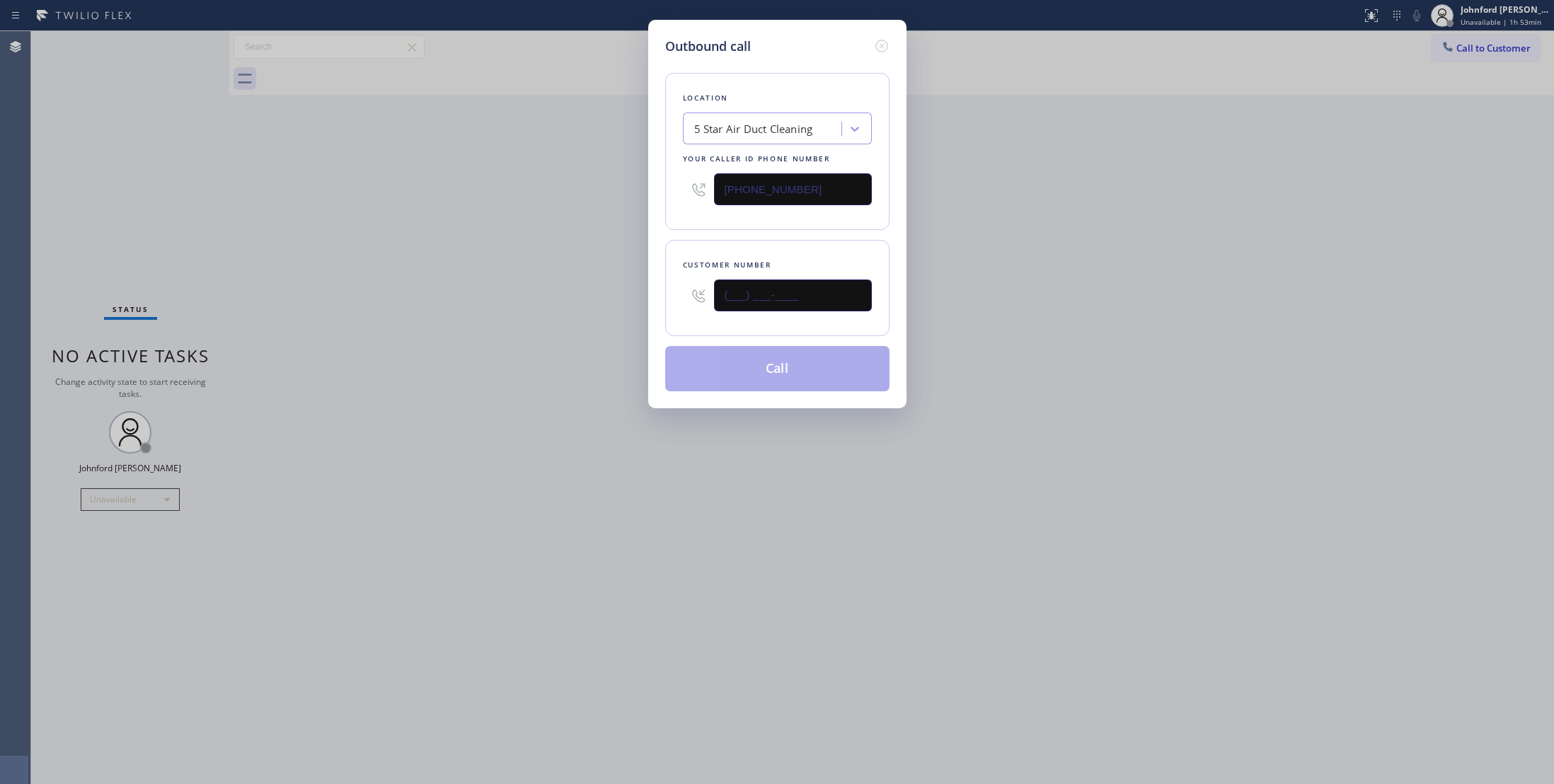
drag, startPoint x: 788, startPoint y: 312, endPoint x: 541, endPoint y: 312, distance: 247.0
click at [542, 312] on div "Outbound call Location 5 Star Air Duct Cleaning Your caller id phone number [PH…" at bounding box center [777, 392] width 1554 height 784
paste input "818) 981-2491"
type input "[PHONE_NUMBER]"
click at [516, 312] on div "Outbound call Location 5 Star Air Duct Cleaning Your caller id phone number [PH…" at bounding box center [777, 392] width 1554 height 784
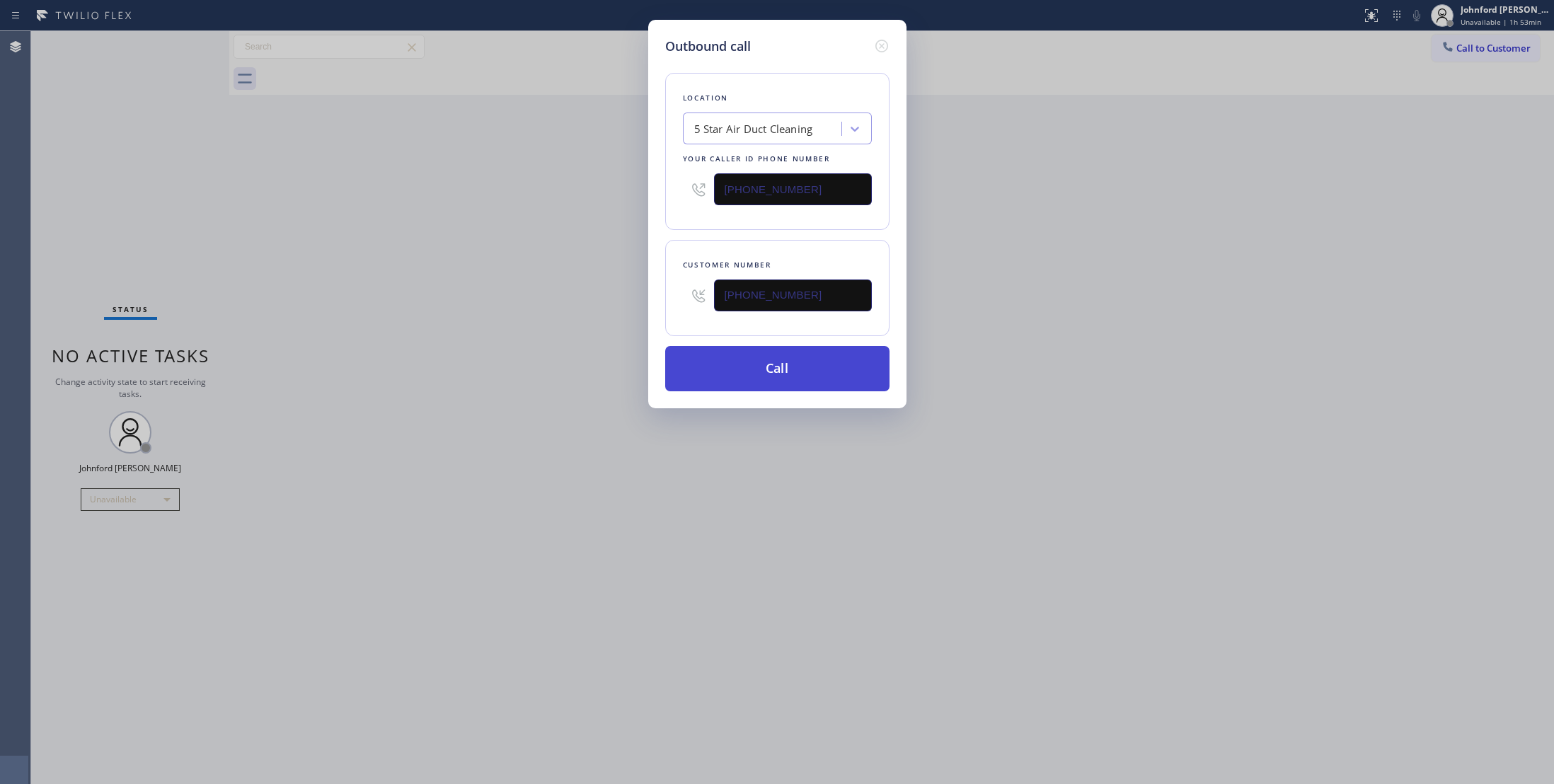
click at [731, 363] on button "Call" at bounding box center [777, 369] width 224 height 46
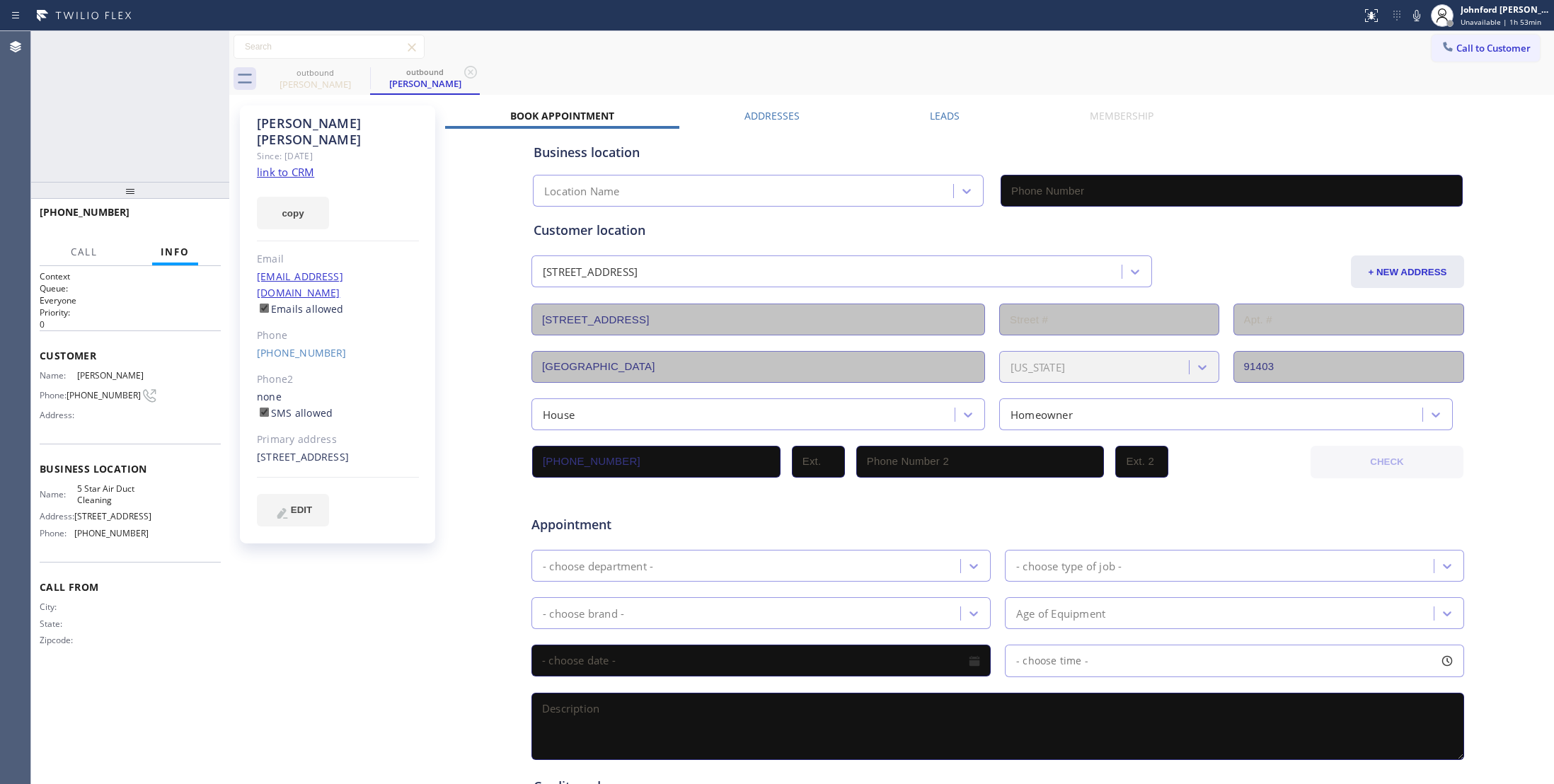
type input "[PHONE_NUMBER]"
click at [208, 47] on icon at bounding box center [210, 47] width 13 height 4
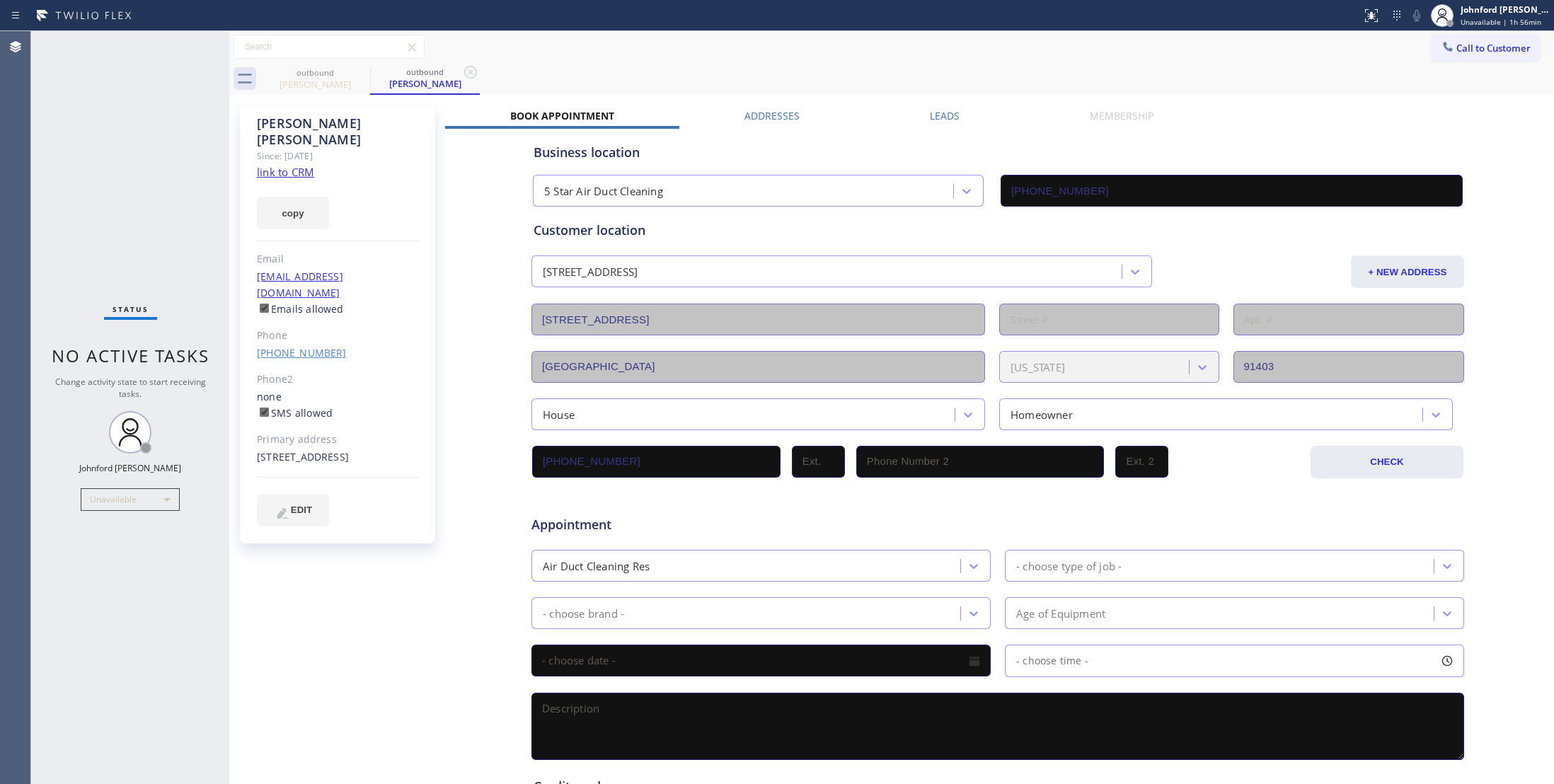
click at [321, 346] on link "[PHONE_NUMBER]" at bounding box center [301, 353] width 90 height 14
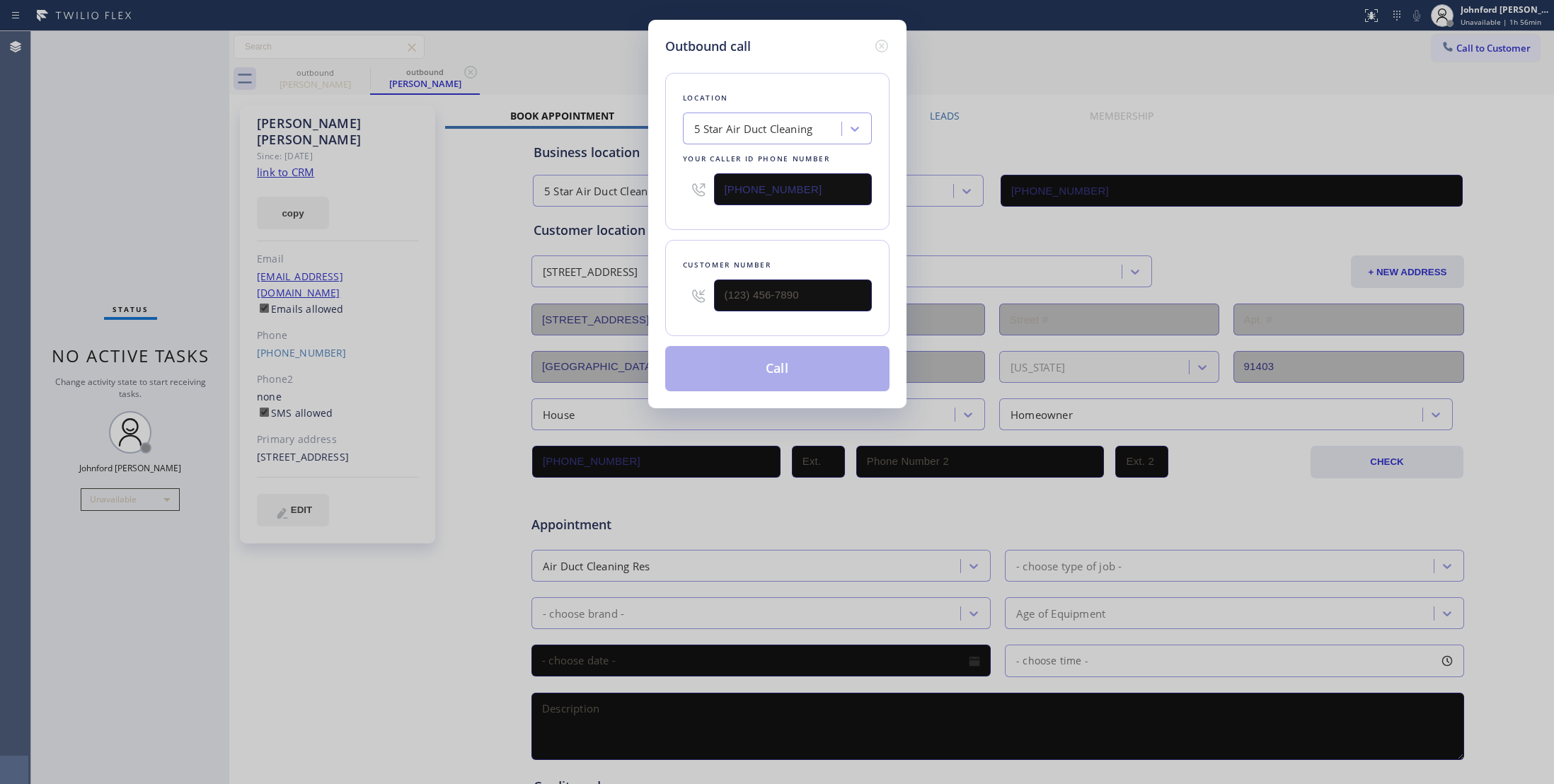
type input "[PHONE_NUMBER]"
click at [737, 367] on button "Call" at bounding box center [777, 369] width 224 height 46
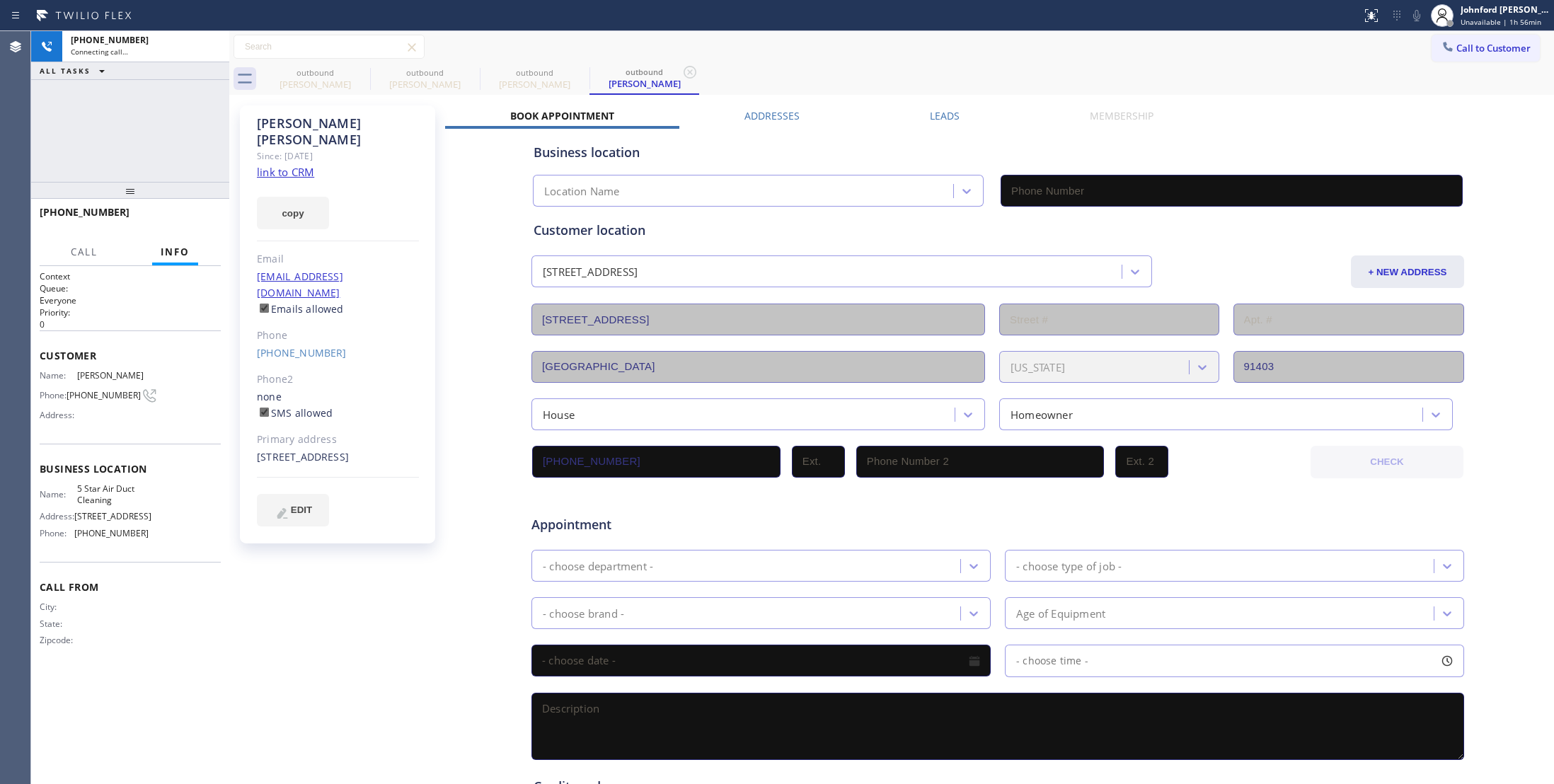
click at [856, 49] on div "Call to Customer Outbound call Location 5 Star Air Duct Cleaning Your caller id…" at bounding box center [892, 47] width 1325 height 25
type input "[PHONE_NUMBER]"
click at [368, 68] on icon at bounding box center [360, 71] width 17 height 17
click at [746, 69] on div "outbound [PERSON_NAME] outbound [PERSON_NAME]" at bounding box center [907, 79] width 1293 height 32
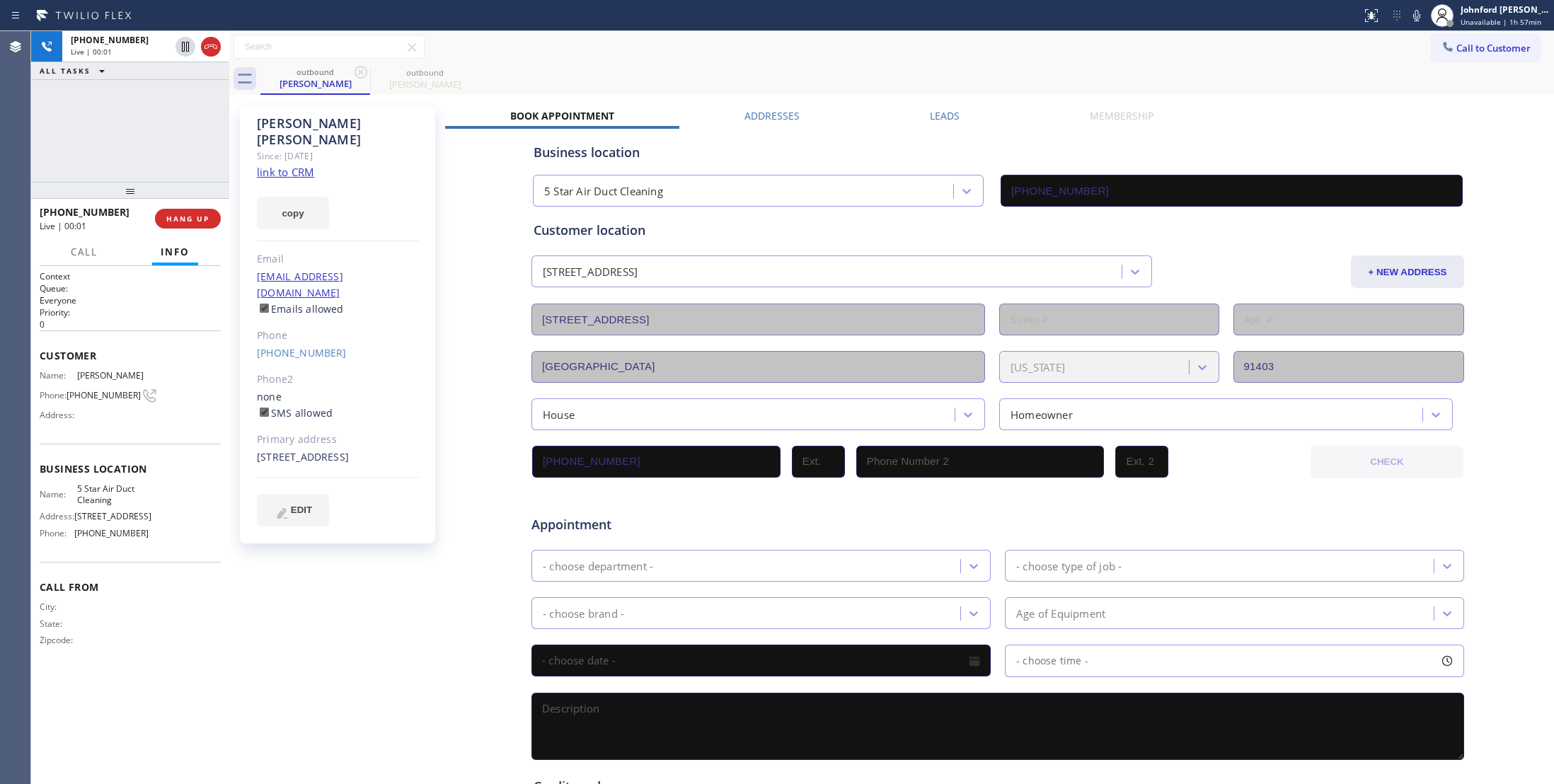
click at [106, 148] on div "[PHONE_NUMBER] Live | 00:01 ALL TASKS ALL TASKS ACTIVE TASKS TASKS IN WRAP UP" at bounding box center [130, 106] width 198 height 151
click at [177, 219] on span "HANG UP" at bounding box center [188, 219] width 44 height 10
click at [177, 219] on span "COMPLETE" at bounding box center [184, 219] width 49 height 10
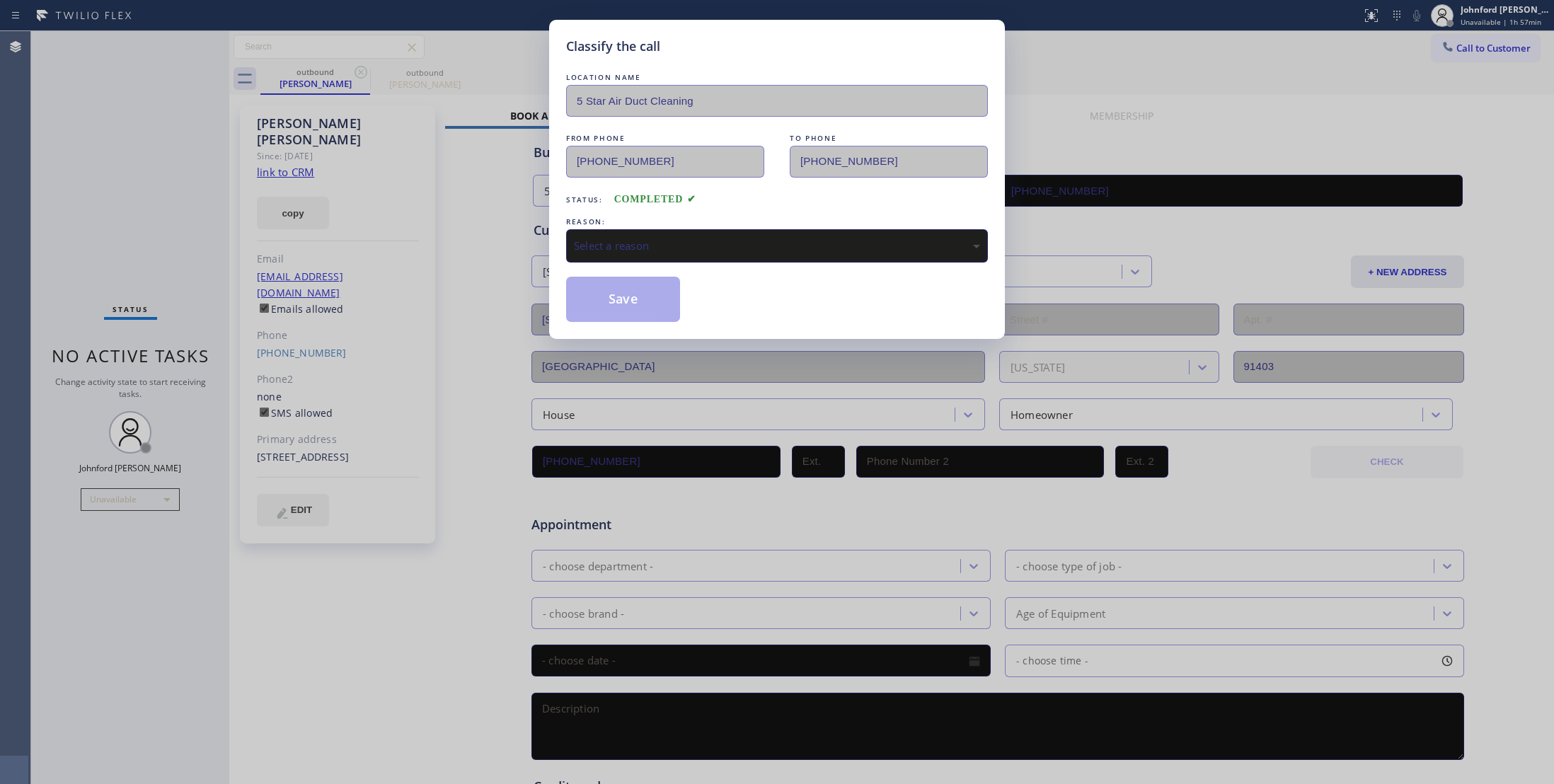
click at [647, 253] on div "Select a reason" at bounding box center [777, 246] width 407 height 16
click at [649, 310] on button "Save" at bounding box center [623, 299] width 114 height 46
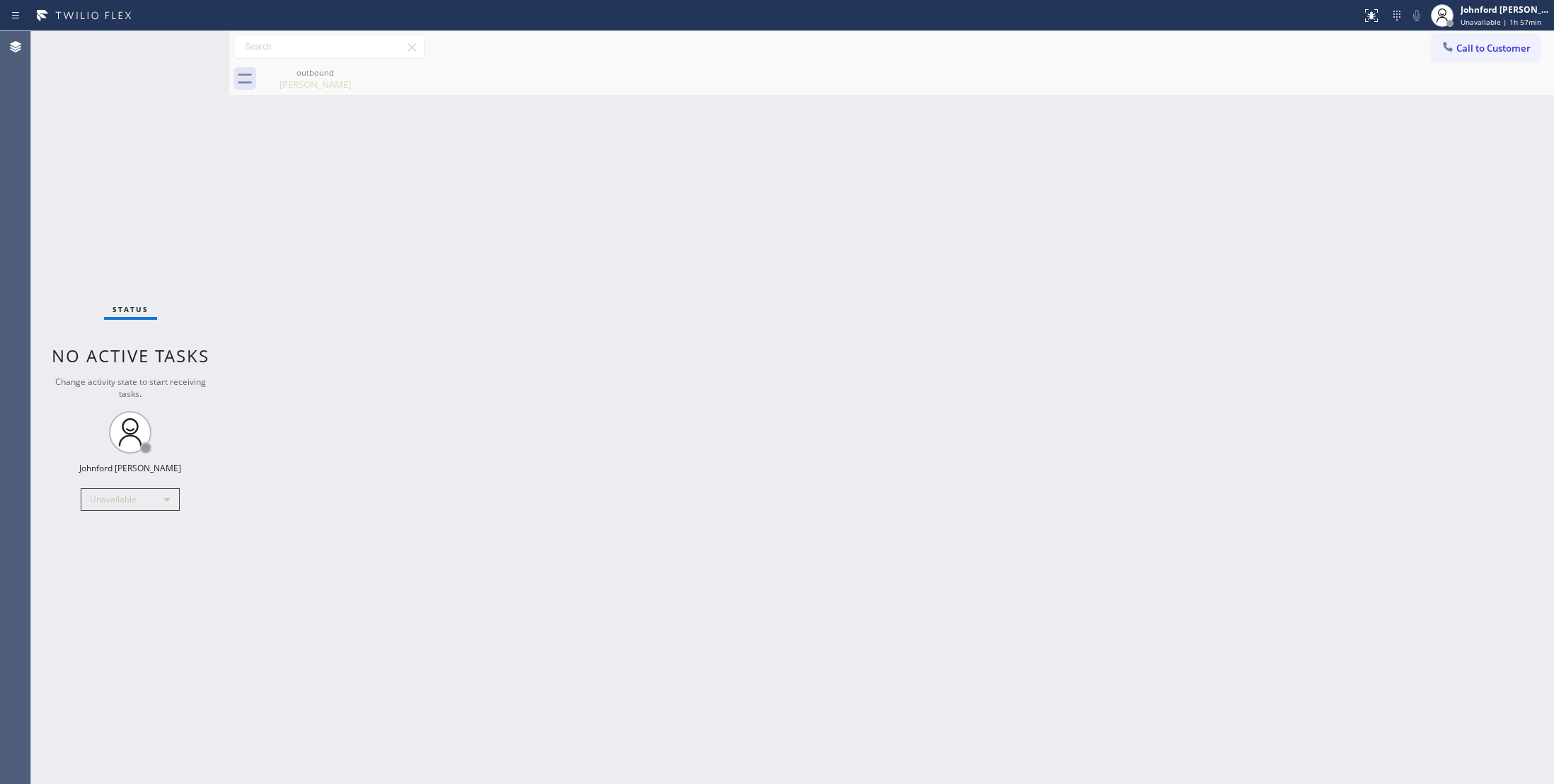
click at [1551, 63] on div "outbound [PERSON_NAME]" at bounding box center [907, 79] width 1293 height 32
drag, startPoint x: 1494, startPoint y: 51, endPoint x: 892, endPoint y: 256, distance: 635.9
click at [1494, 51] on span "Call to Customer" at bounding box center [1494, 48] width 74 height 13
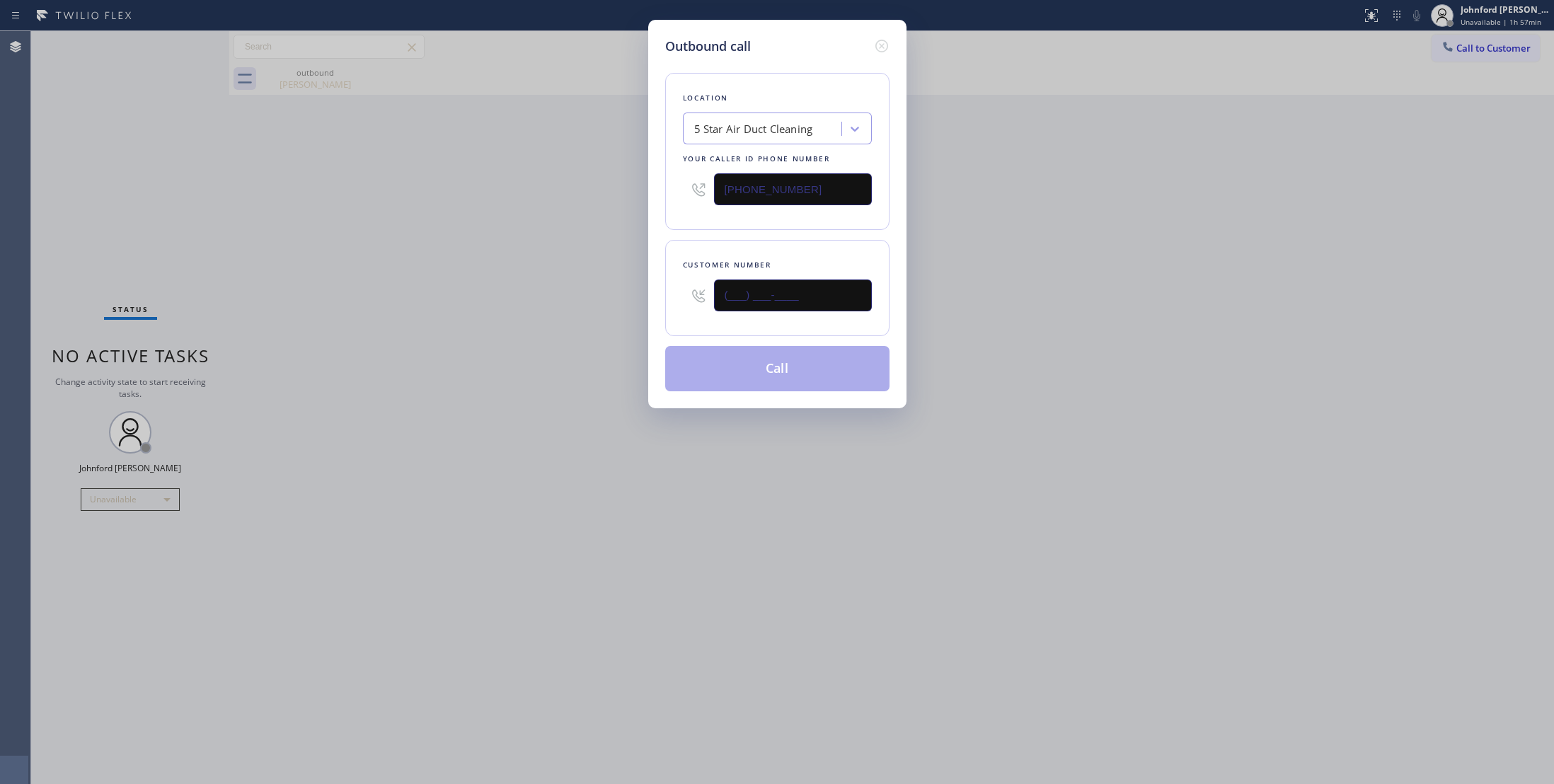
drag, startPoint x: 848, startPoint y: 297, endPoint x: 623, endPoint y: 289, distance: 225.1
click at [650, 294] on div "Outbound call Location 5 Star Air Duct Cleaning Your caller id phone number [PH…" at bounding box center [777, 214] width 258 height 389
paste input "310) 924-0415"
type input "[PHONE_NUMBER]"
click at [484, 294] on div "Outbound call Location 5 Star Air Duct Cleaning Your caller id phone number [PH…" at bounding box center [777, 392] width 1554 height 784
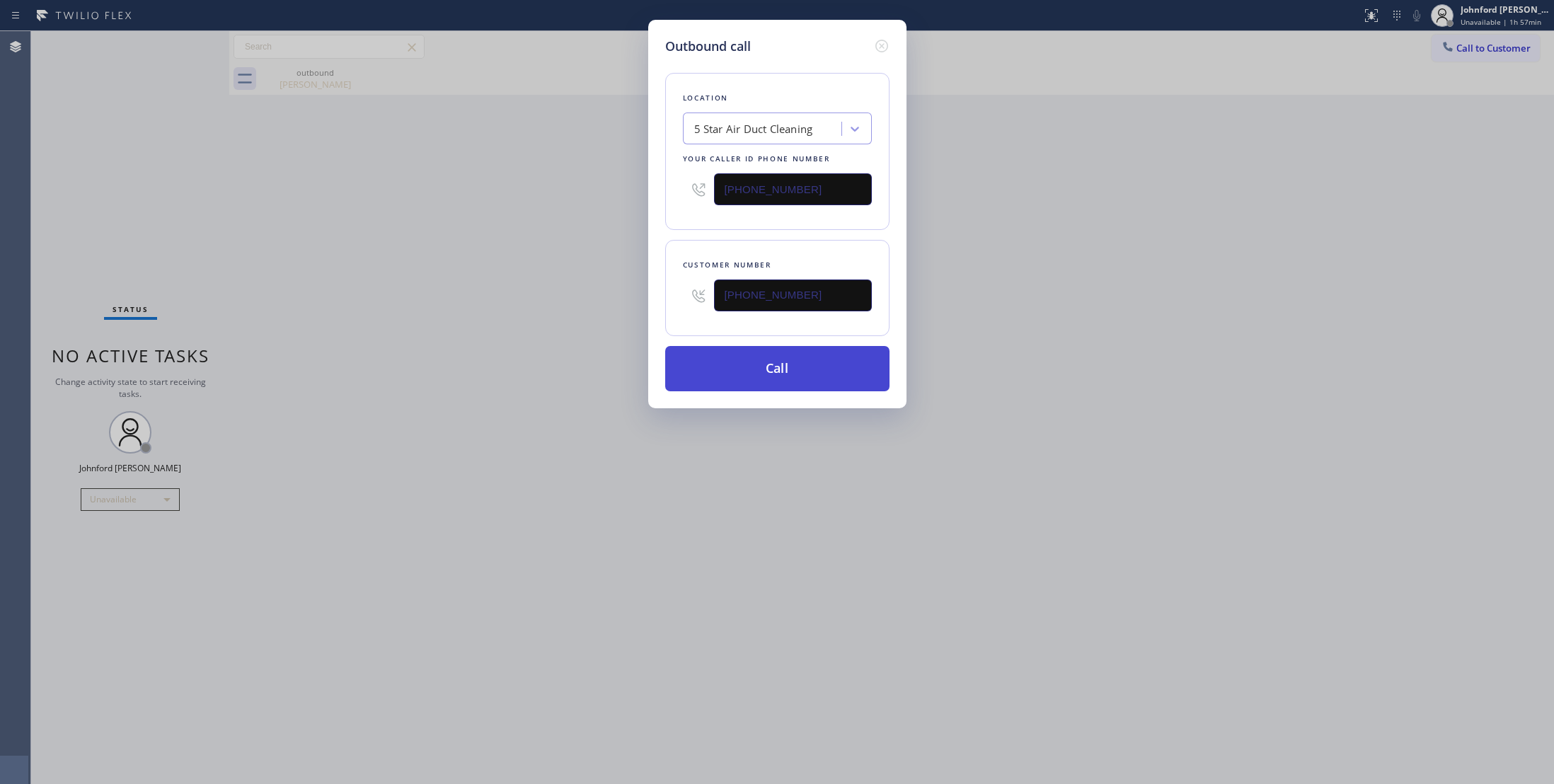
click at [749, 360] on button "Call" at bounding box center [777, 369] width 224 height 46
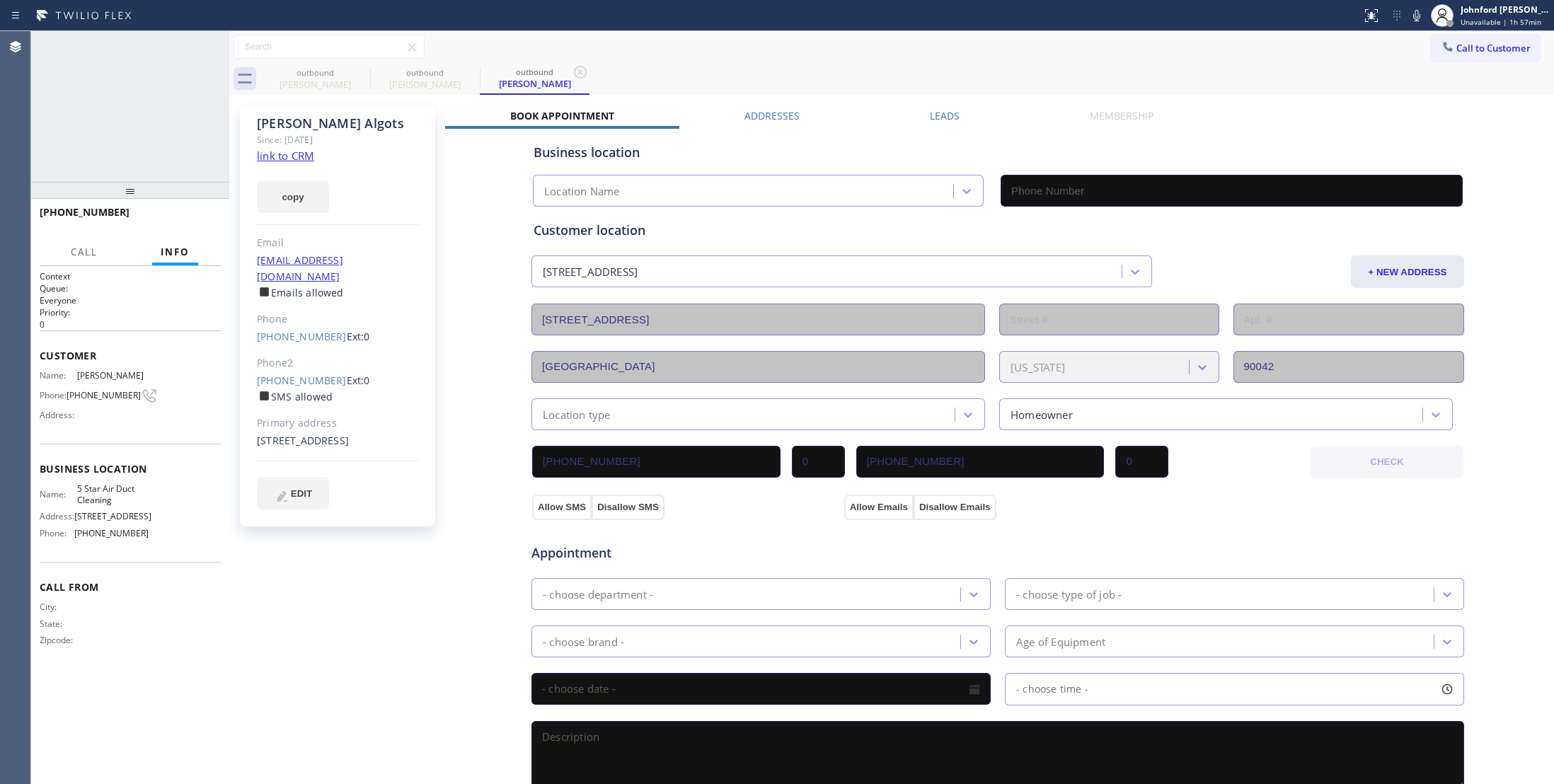
type input "[PHONE_NUMBER]"
click at [195, 222] on span "HANG UP" at bounding box center [188, 219] width 44 height 10
click at [189, 214] on span "COMPLETE" at bounding box center [184, 219] width 49 height 10
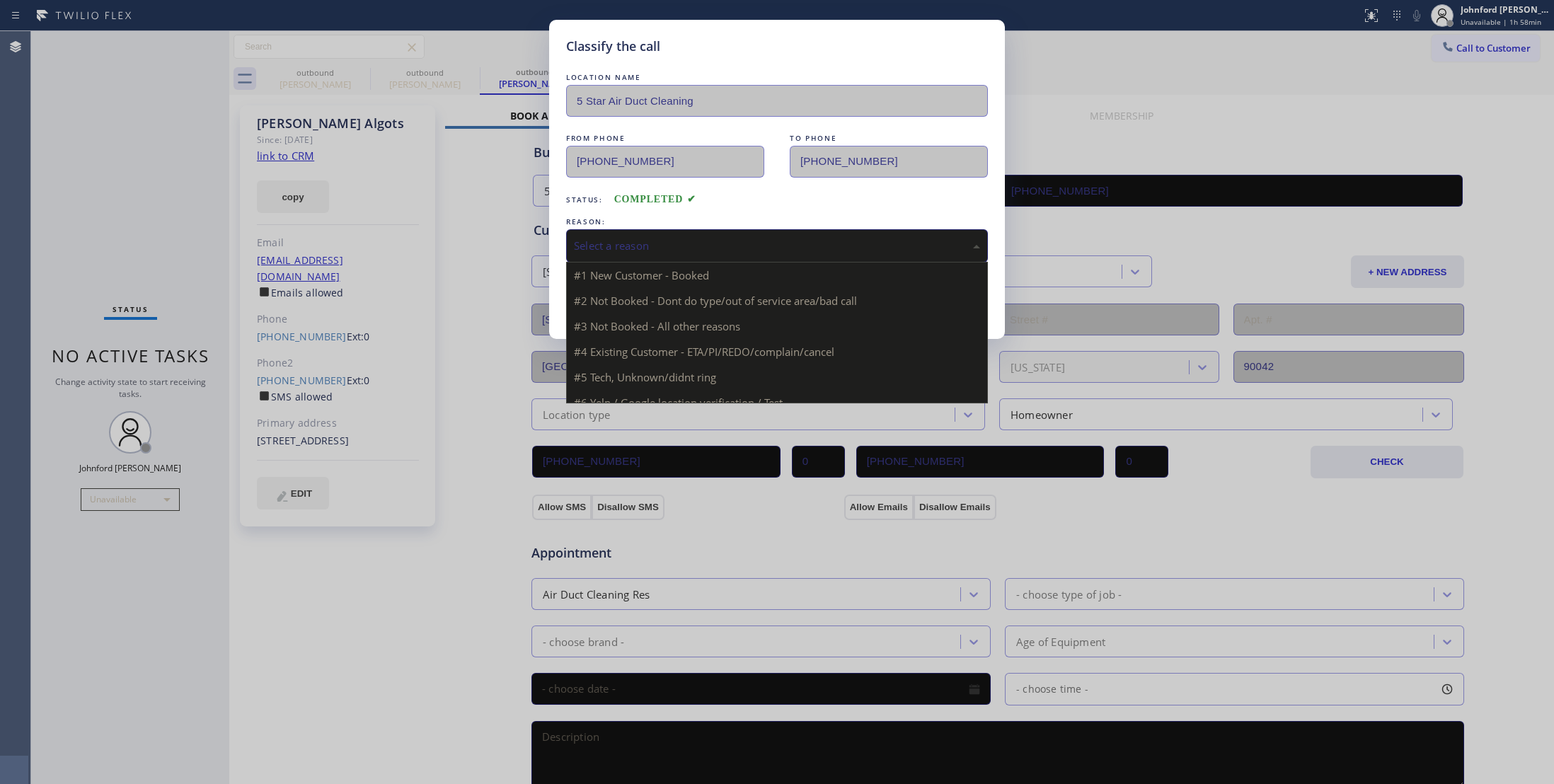
drag, startPoint x: 740, startPoint y: 250, endPoint x: 776, endPoint y: 258, distance: 36.9
click at [757, 251] on div "Select a reason" at bounding box center [777, 246] width 407 height 16
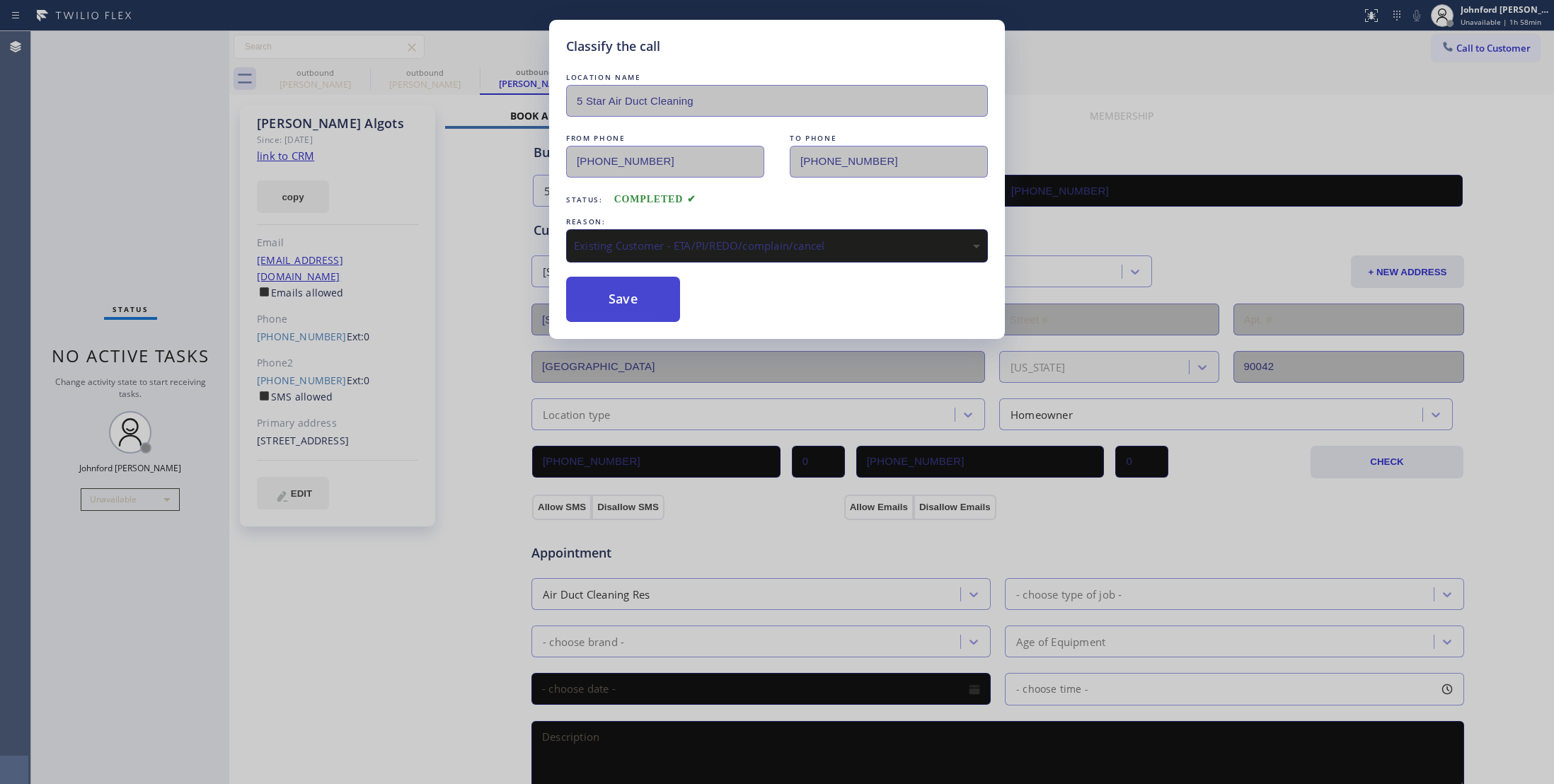
click at [652, 322] on button "Save" at bounding box center [623, 299] width 114 height 46
click at [641, 306] on button "Save" at bounding box center [623, 299] width 114 height 46
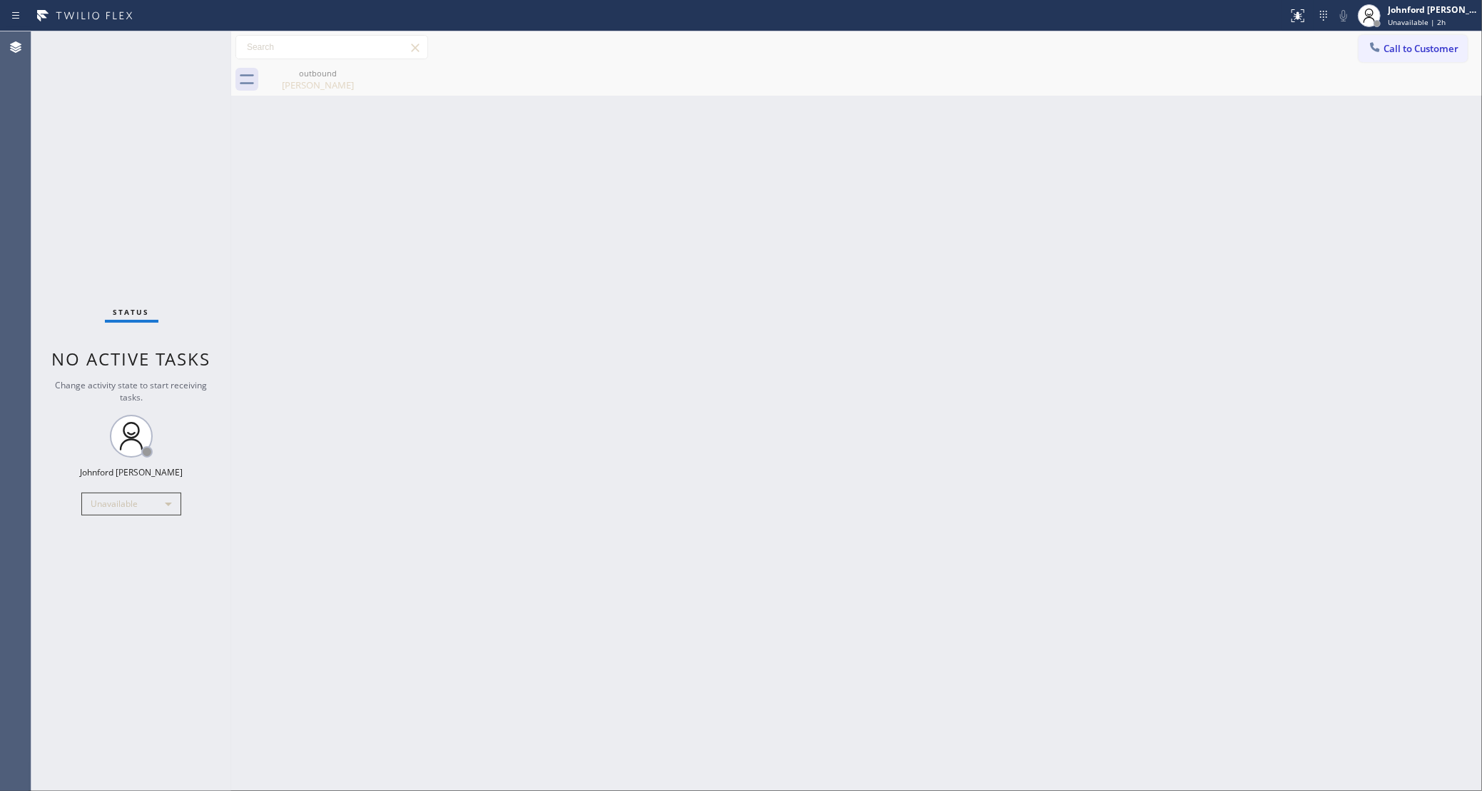
click at [1382, 52] on div at bounding box center [1375, 48] width 17 height 17
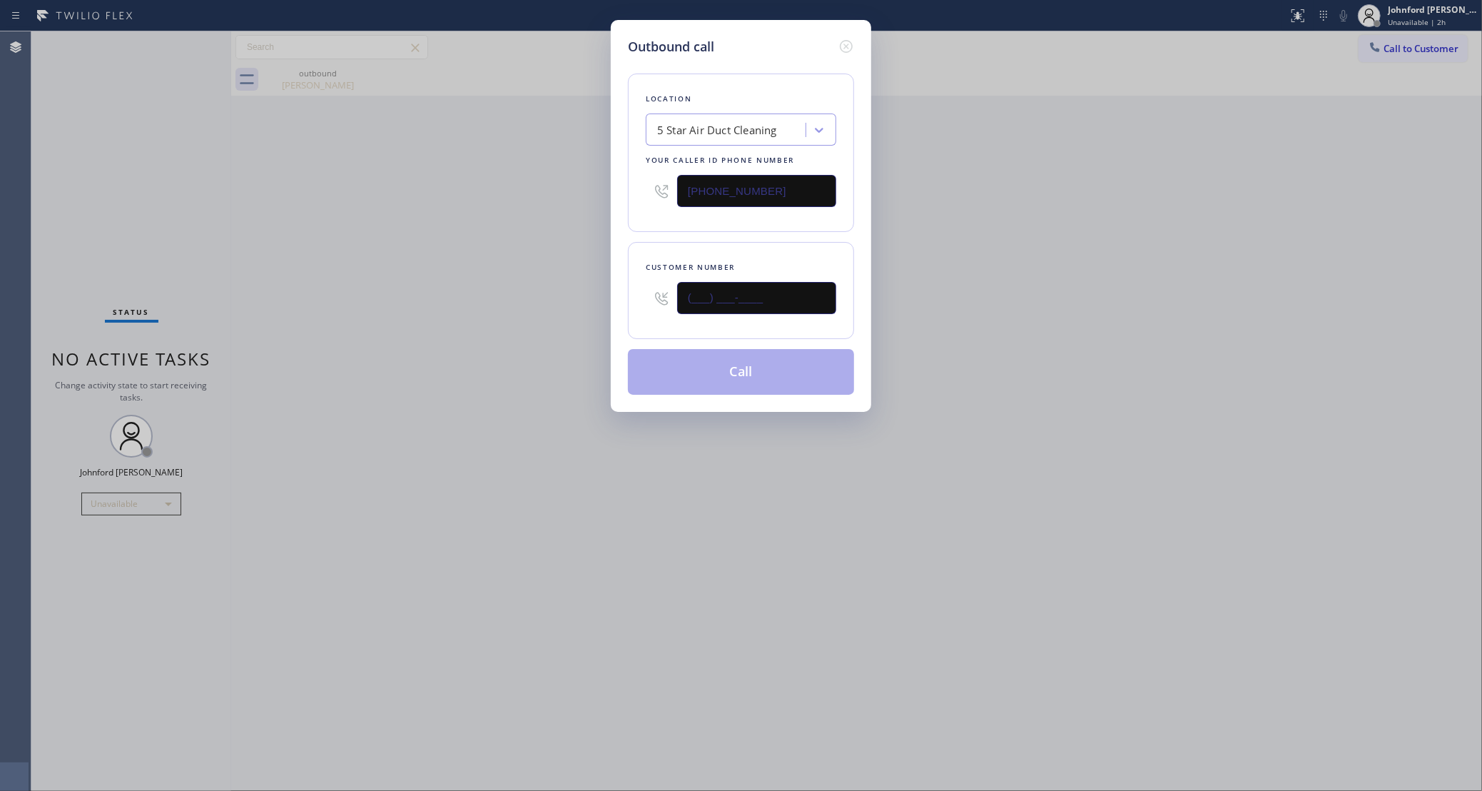
drag, startPoint x: 785, startPoint y: 300, endPoint x: 618, endPoint y: 321, distance: 168.3
click at [640, 321] on div "Customer number (___) ___-____" at bounding box center [741, 290] width 226 height 97
paste input "310) 487-0832"
type input "[PHONE_NUMBER]"
click at [547, 330] on div "Outbound call Location 5 Star Air Duct Cleaning Your caller id phone number [PH…" at bounding box center [741, 395] width 1482 height 791
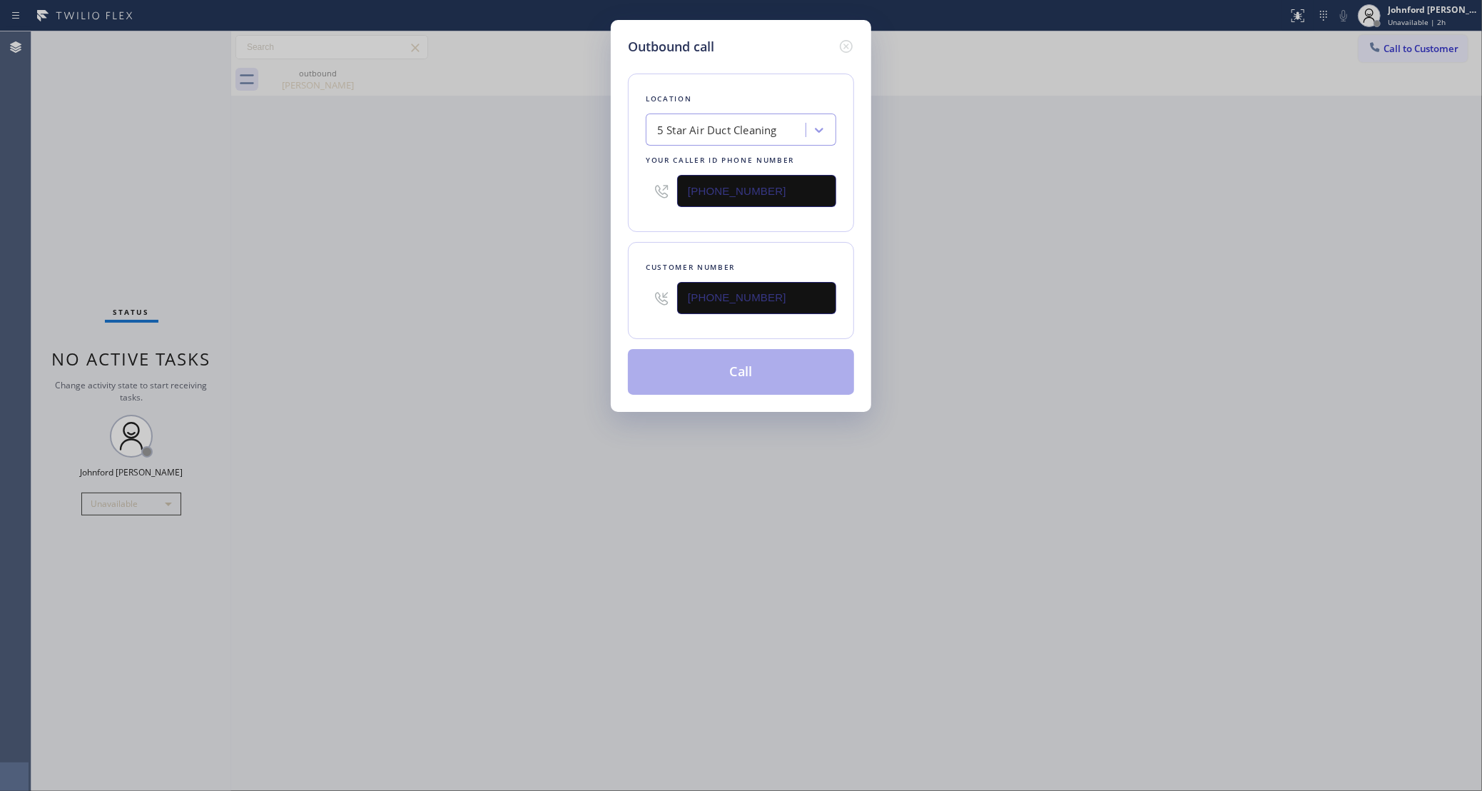
click at [726, 387] on button "Call" at bounding box center [741, 372] width 226 height 46
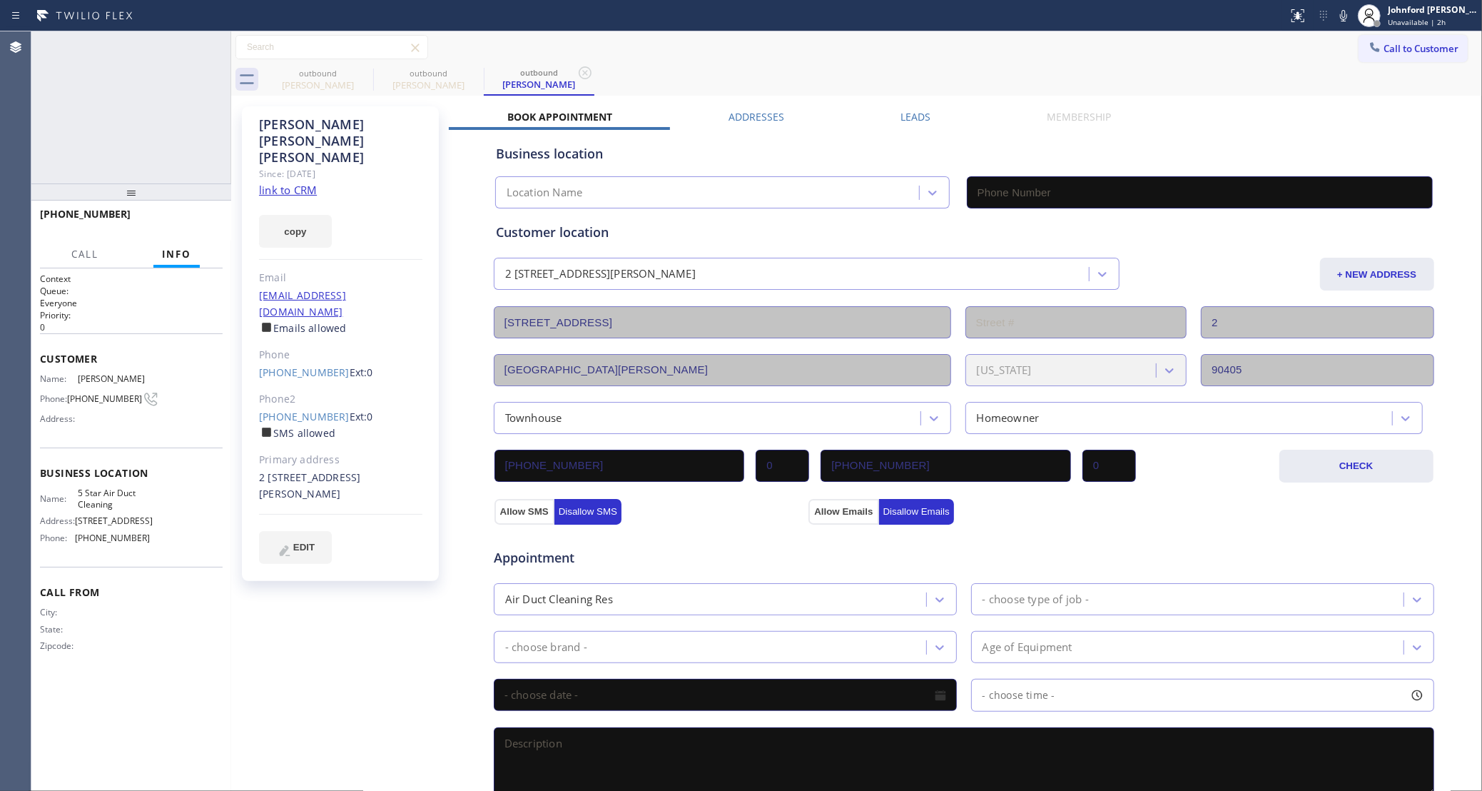
type input "[PHONE_NUMBER]"
click at [218, 49] on icon at bounding box center [212, 47] width 13 height 4
click at [360, 78] on icon at bounding box center [364, 72] width 13 height 13
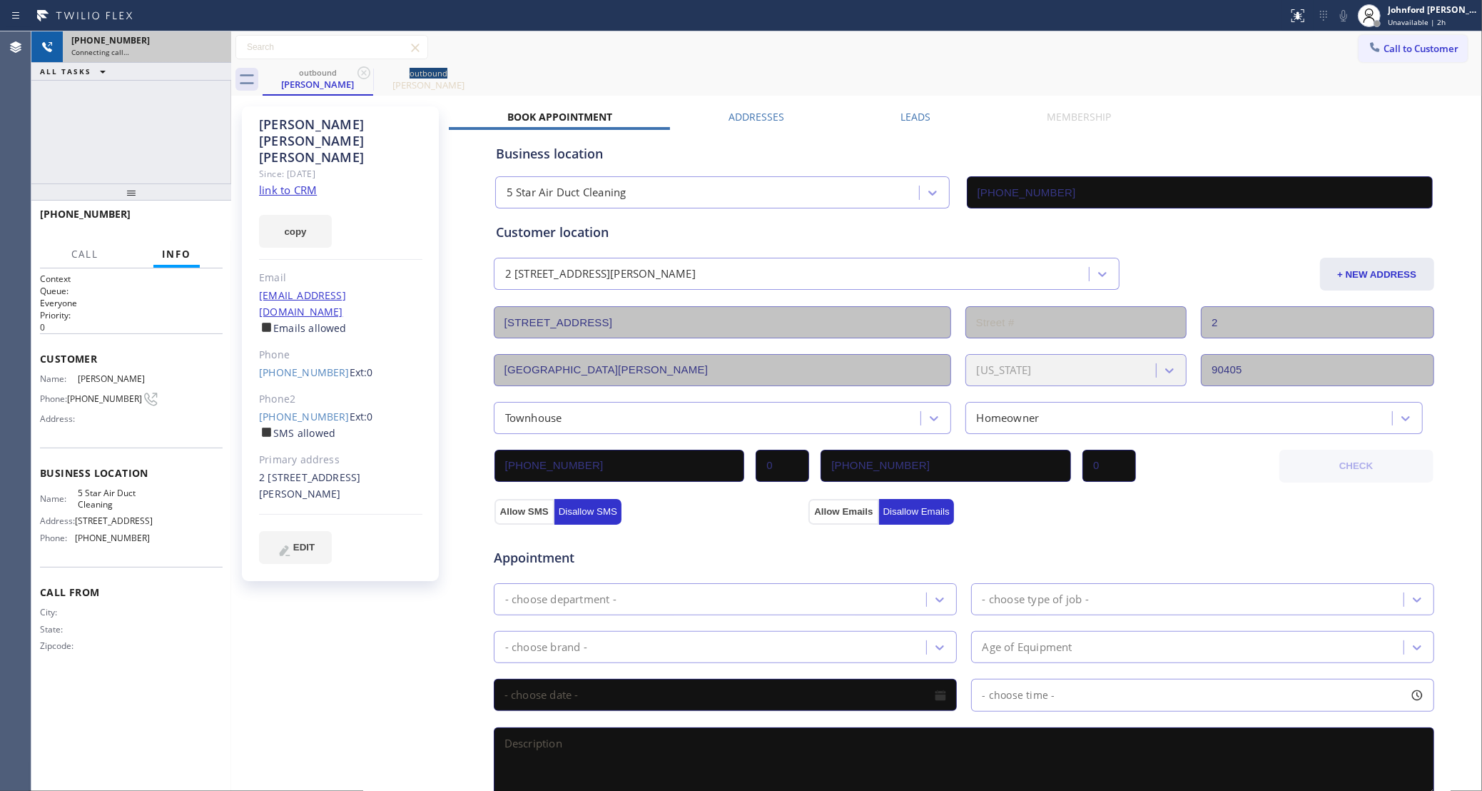
click at [360, 78] on icon at bounding box center [364, 72] width 13 height 13
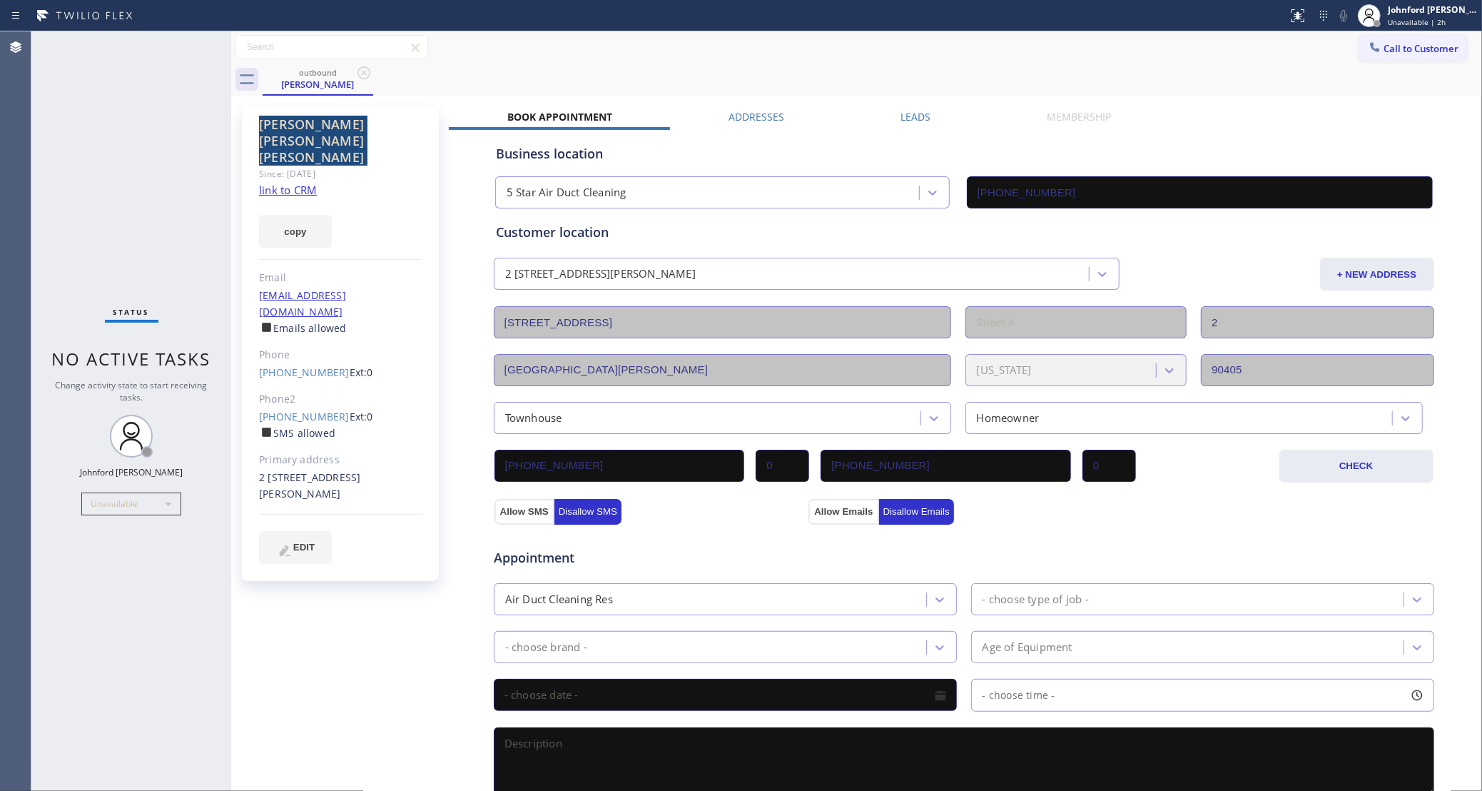
click at [360, 78] on icon at bounding box center [364, 72] width 13 height 13
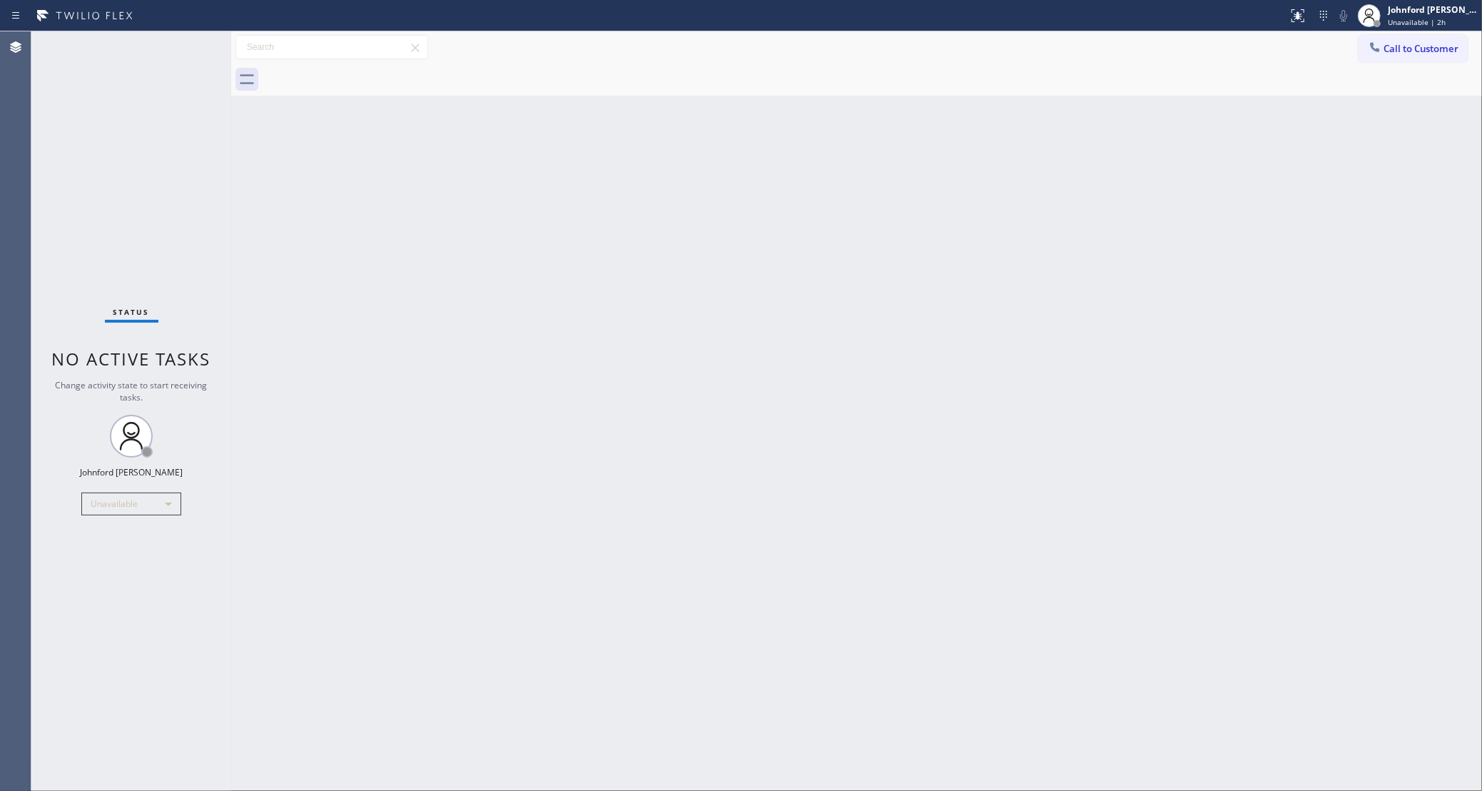
click at [360, 78] on div at bounding box center [873, 80] width 1220 height 32
click at [27, 305] on div "Agent Desktop" at bounding box center [15, 410] width 31 height 759
click at [424, 313] on div "Back to Dashboard Change Sender ID Customers Technicians Select a contact Outbo…" at bounding box center [856, 410] width 1251 height 759
click at [1165, 326] on div "Back to Dashboard Change Sender ID Customers Technicians Select a contact Outbo…" at bounding box center [856, 410] width 1251 height 759
click at [6, 275] on div "Agent Desktop" at bounding box center [15, 410] width 31 height 759
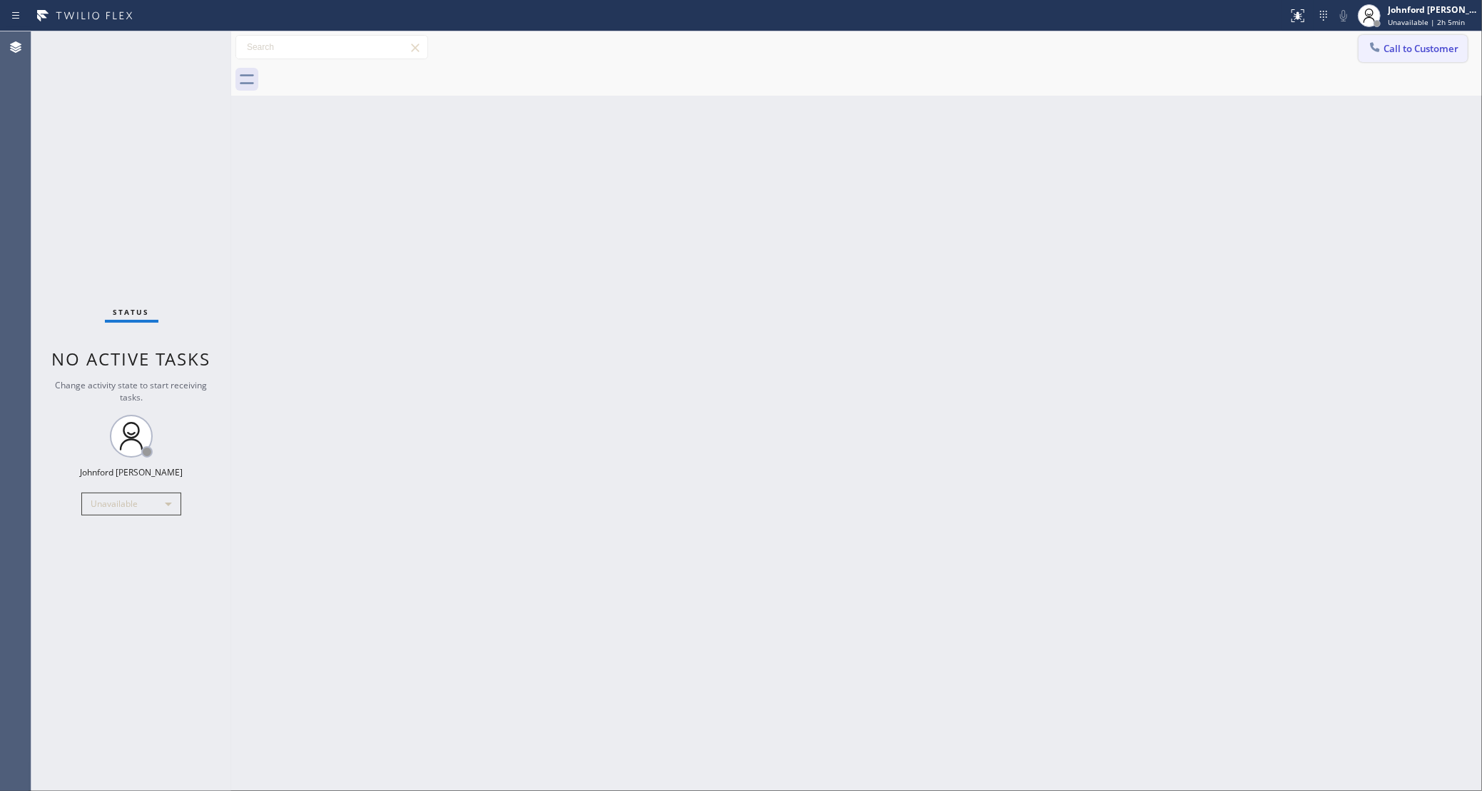
click at [1380, 59] on button "Call to Customer" at bounding box center [1413, 48] width 109 height 27
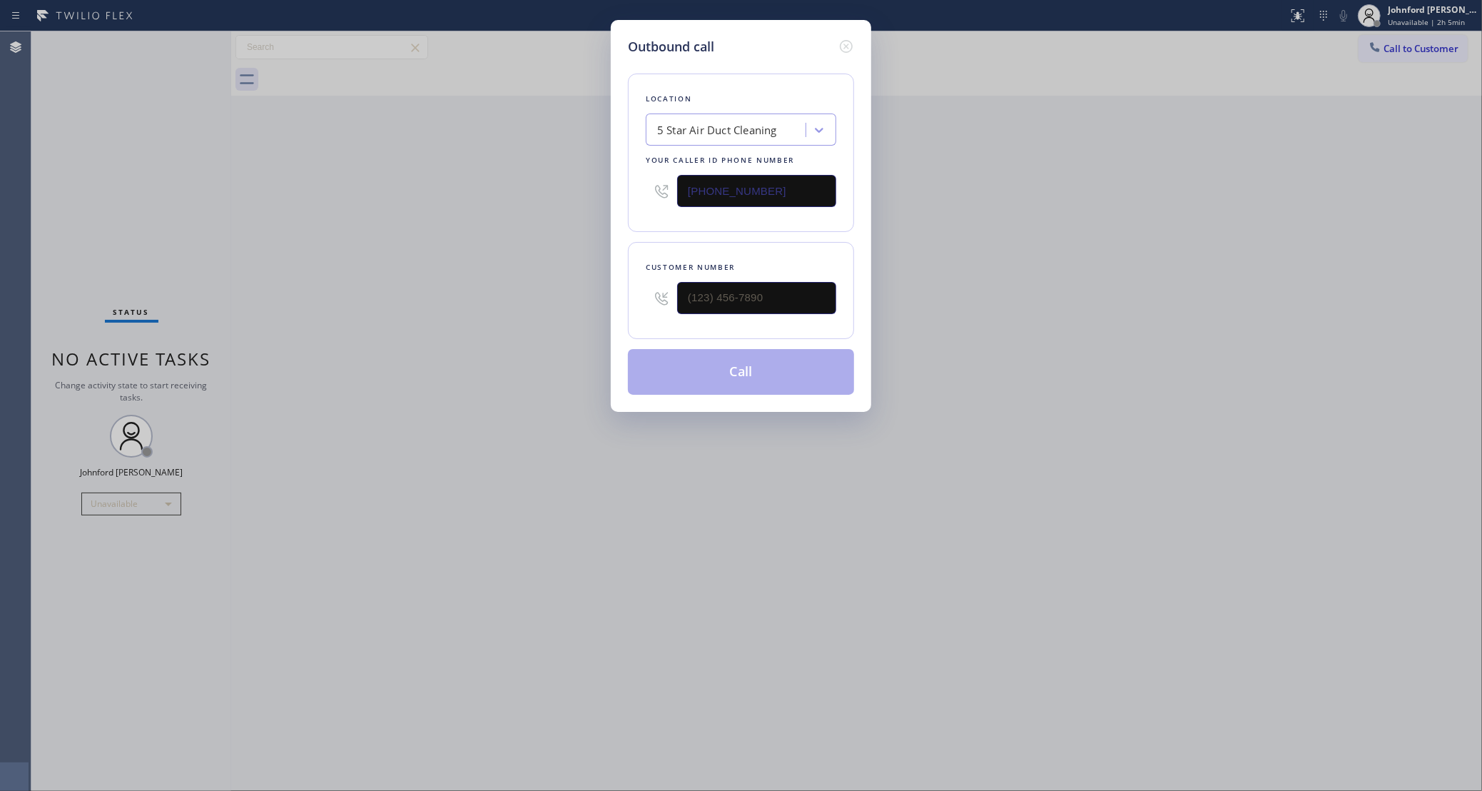
drag, startPoint x: 785, startPoint y: 197, endPoint x: 589, endPoint y: 209, distance: 196.6
click at [589, 209] on div "Outbound call Location 5 Star Air Duct Cleaning Your caller id phone number [PH…" at bounding box center [741, 395] width 1482 height 791
paste input "562) 321-5777"
type input "[PHONE_NUMBER]"
drag, startPoint x: 764, startPoint y: 314, endPoint x: 607, endPoint y: 320, distance: 157.1
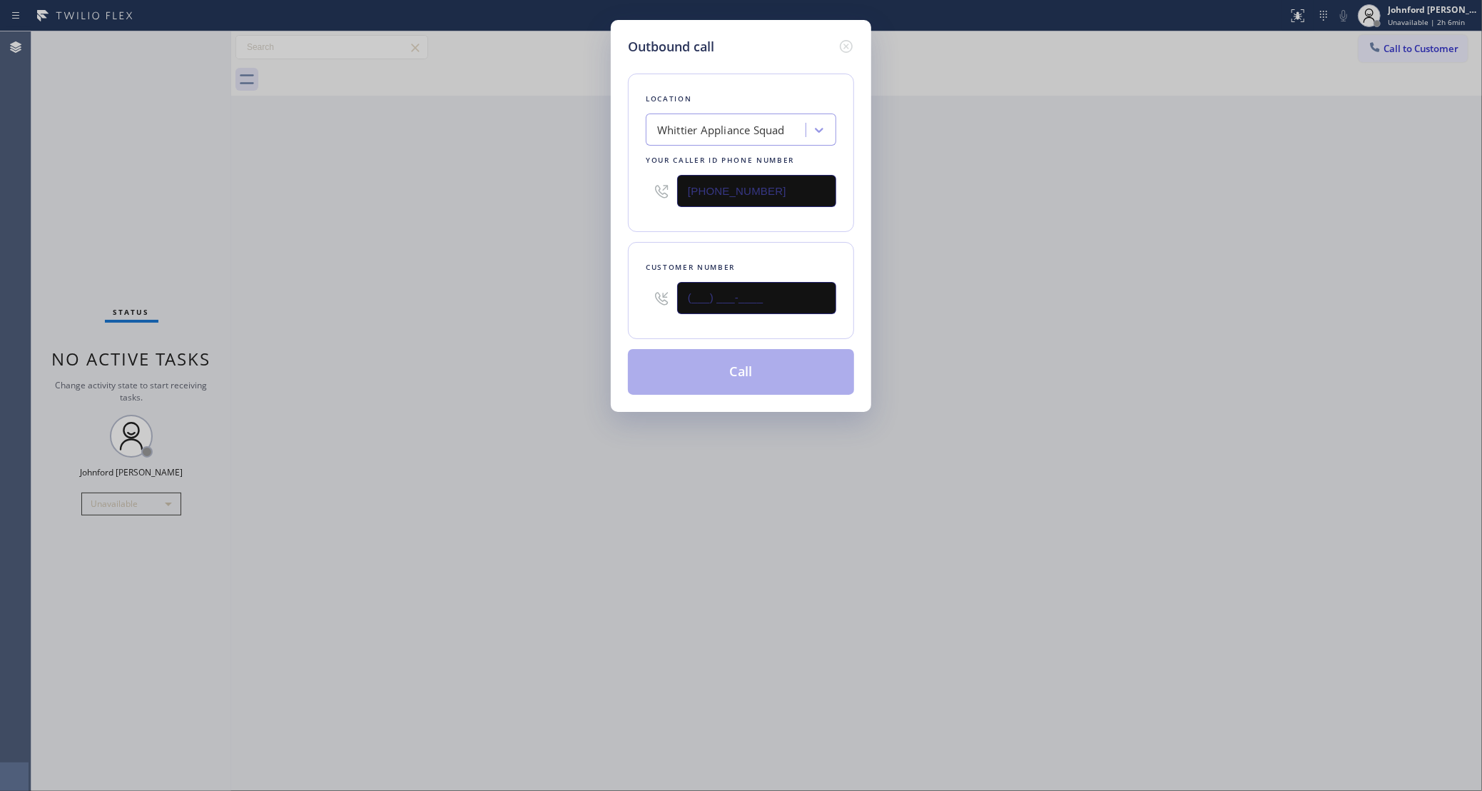
click at [617, 320] on div "Outbound call Location Whittier Appliance Squad Your caller id phone number [PH…" at bounding box center [741, 216] width 260 height 392
paste input "562) 536-8534"
type input "[PHONE_NUMBER]"
click at [510, 315] on div "Outbound call Location Whittier Appliance Squad Your caller id phone number [PH…" at bounding box center [741, 395] width 1482 height 791
click at [746, 378] on button "Call" at bounding box center [741, 372] width 226 height 46
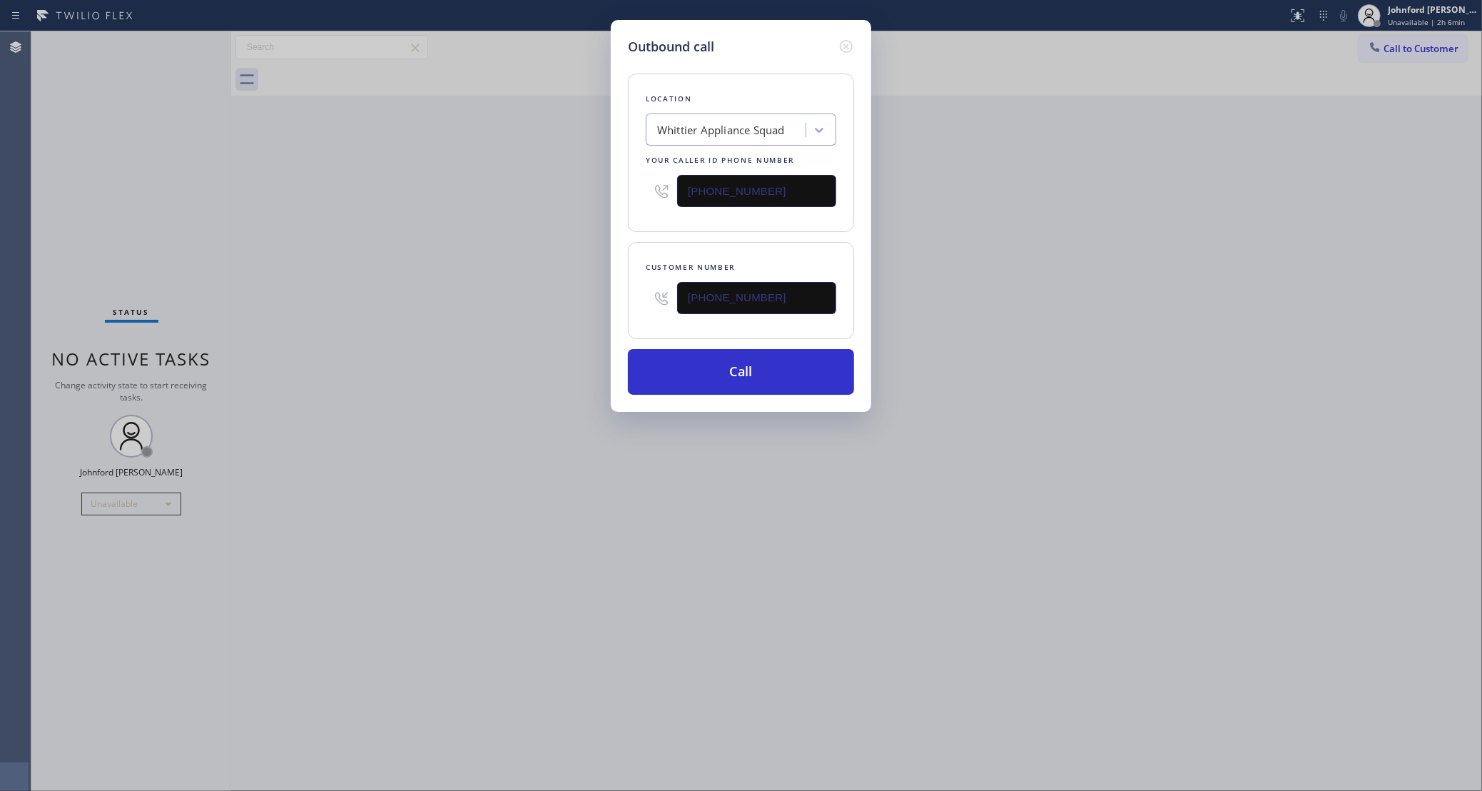
drag, startPoint x: 1009, startPoint y: 275, endPoint x: 1089, endPoint y: 20, distance: 267.0
click at [1014, 271] on div "Outbound call Location Whittier Appliance Squad Your caller id phone number [PH…" at bounding box center [741, 395] width 1482 height 791
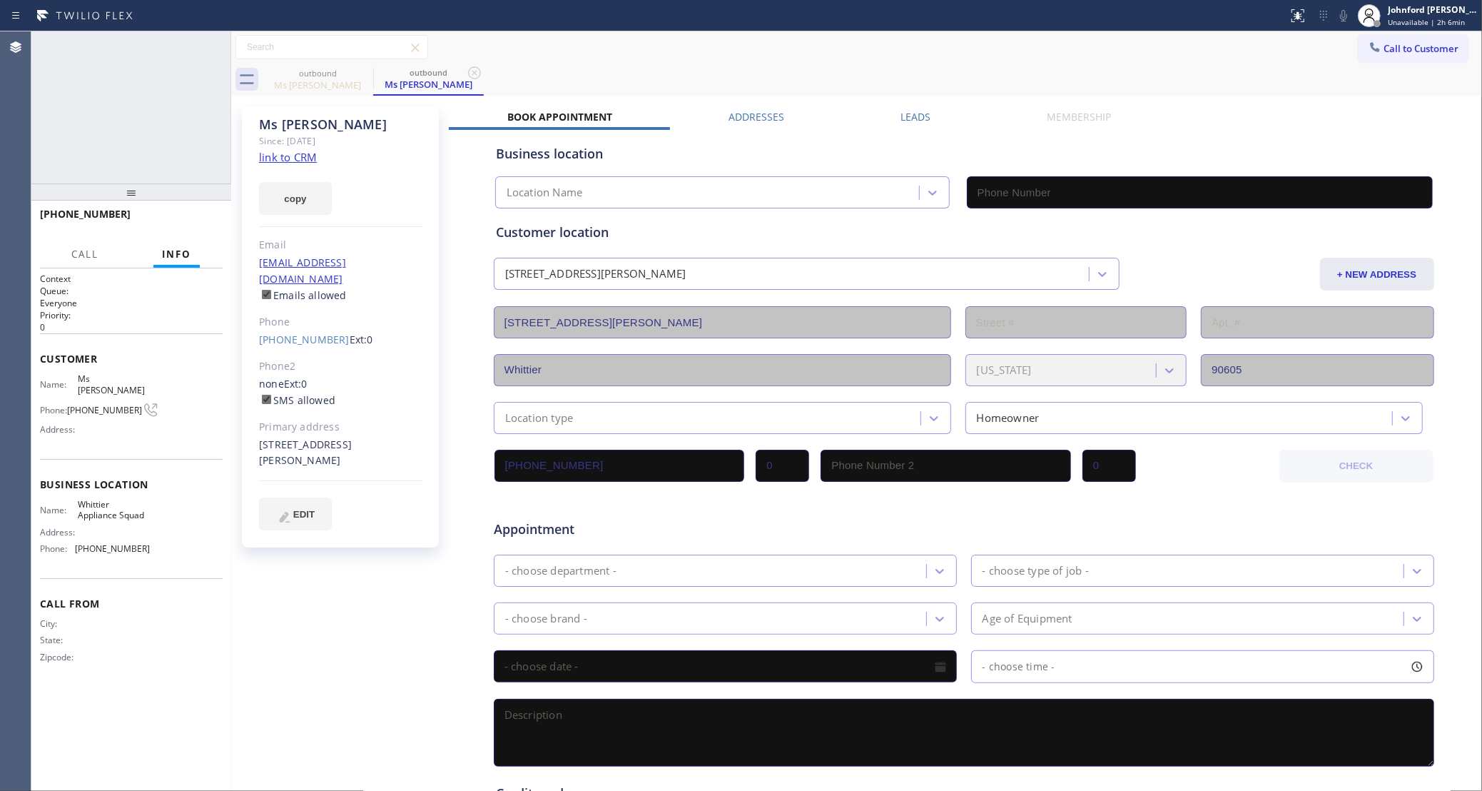
type input "[PHONE_NUMBER]"
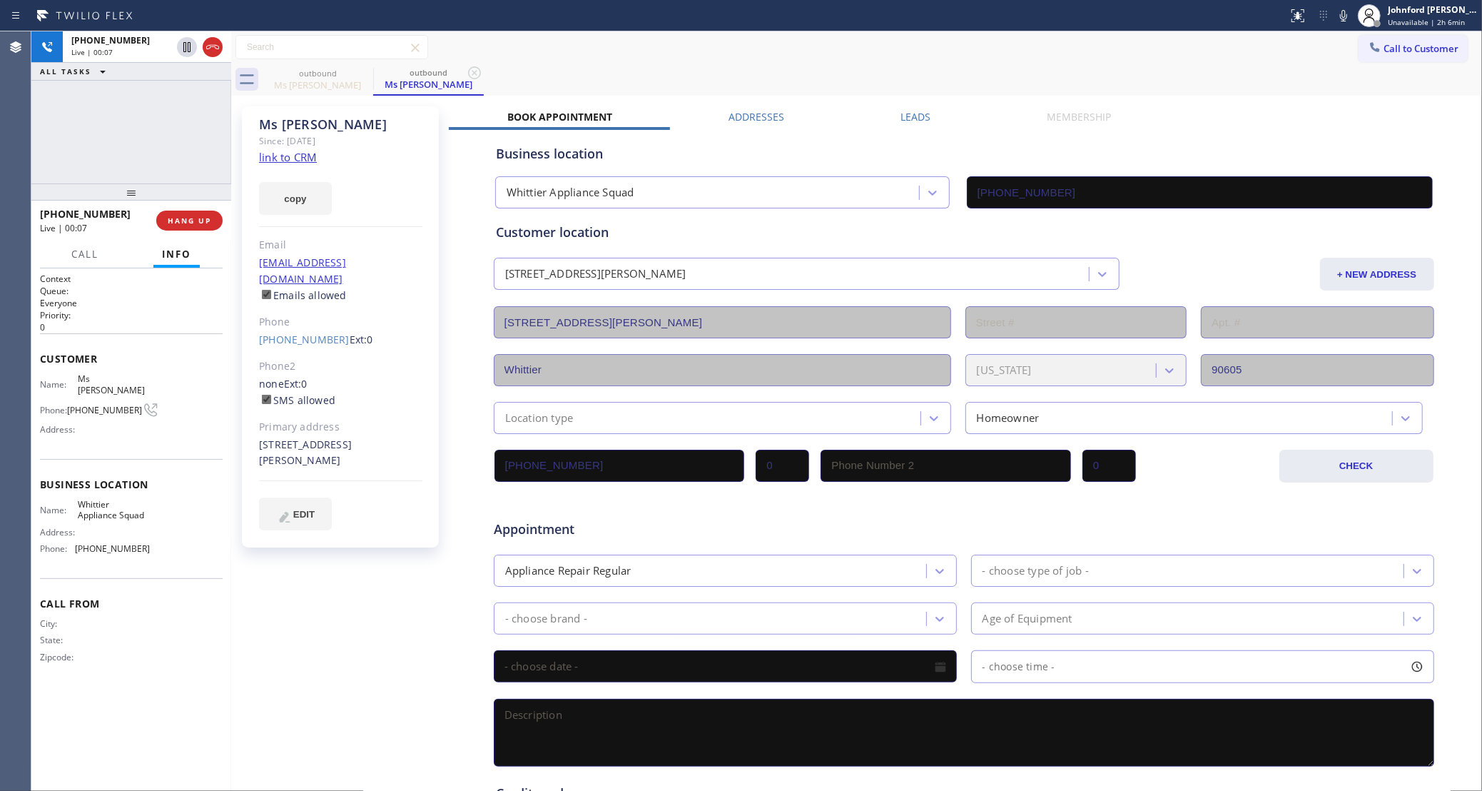
click at [187, 232] on div "[PHONE_NUMBER] Live | 00:07 HANG UP" at bounding box center [131, 220] width 183 height 37
click at [193, 218] on span "HANG UP" at bounding box center [190, 221] width 44 height 10
click at [194, 217] on span "COMPLETE" at bounding box center [186, 221] width 49 height 10
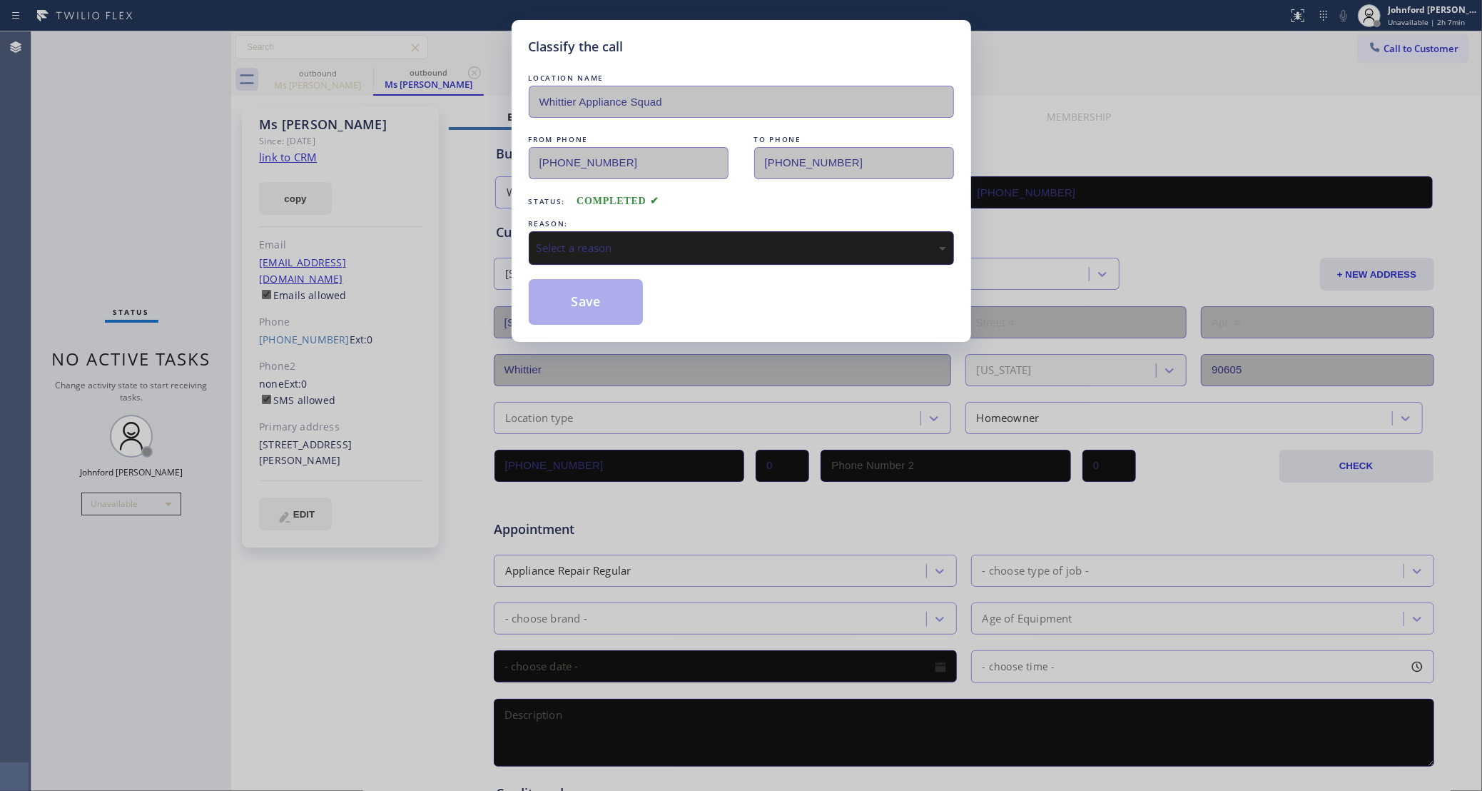
click at [552, 251] on div "Select a reason" at bounding box center [742, 248] width 410 height 16
click at [575, 301] on button "Save" at bounding box center [586, 302] width 115 height 46
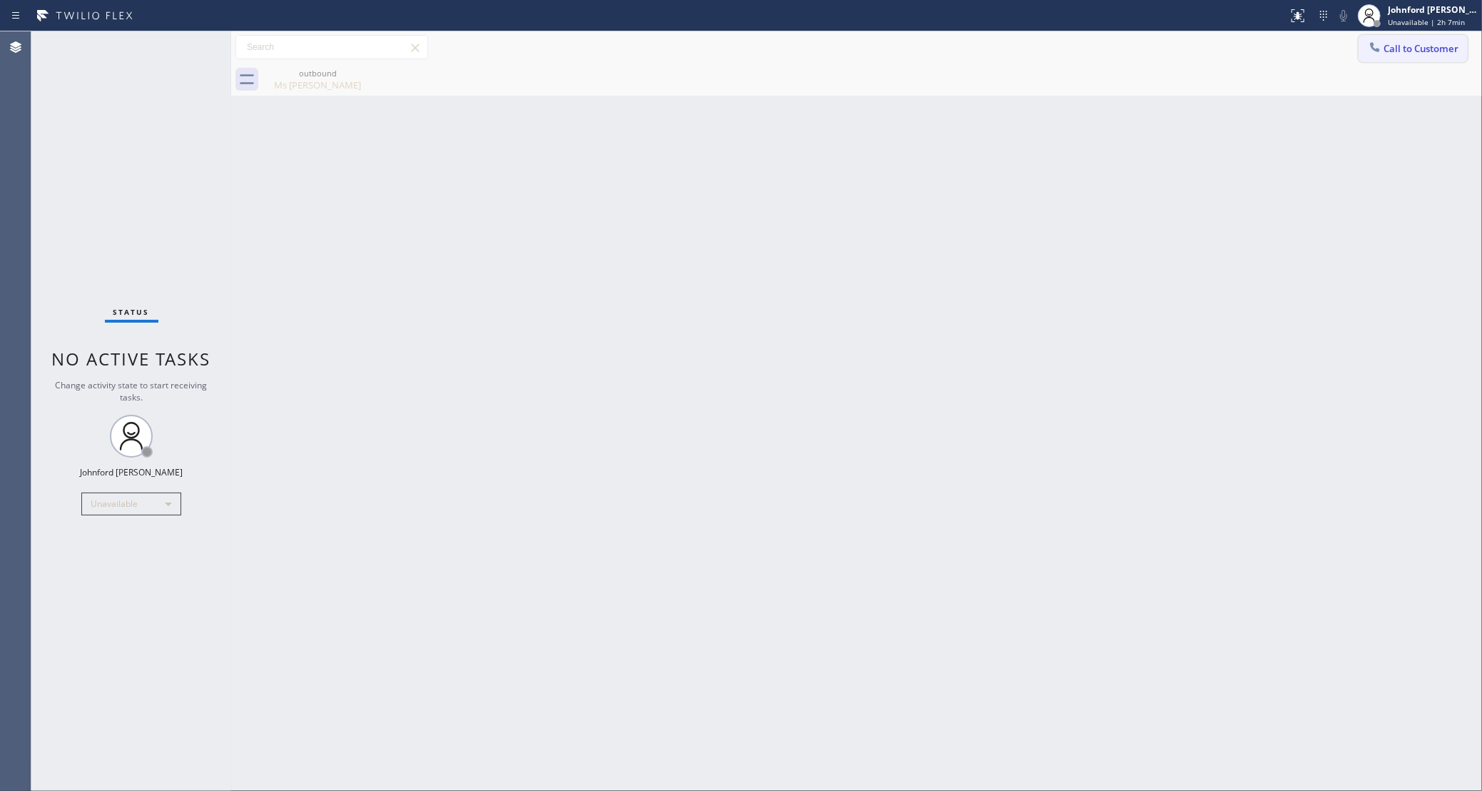
click at [1413, 49] on span "Call to Customer" at bounding box center [1421, 48] width 75 height 13
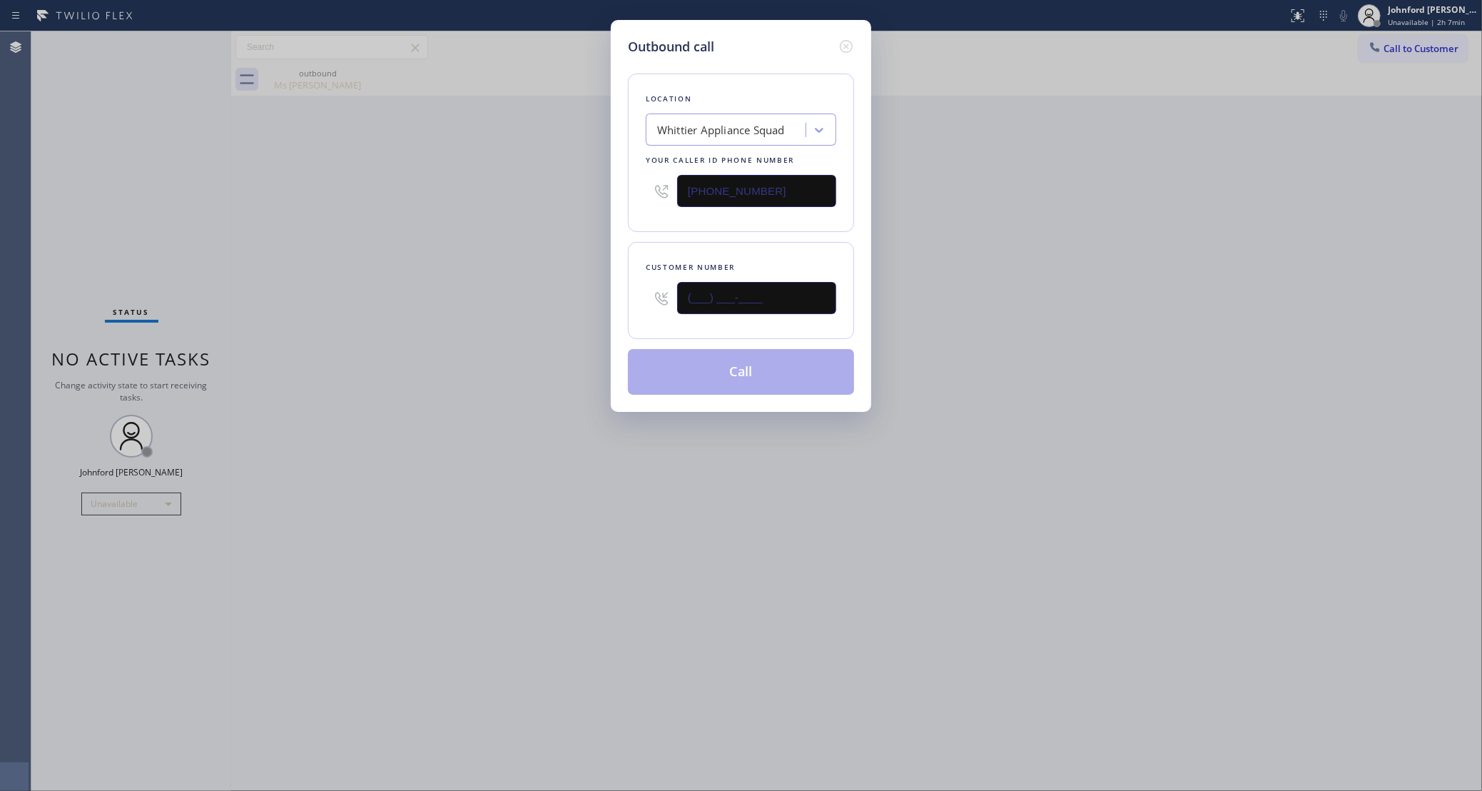
drag, startPoint x: 643, startPoint y: 331, endPoint x: 537, endPoint y: 341, distance: 106.8
click at [549, 340] on div "Outbound call Location Whittier Appliance Squad Your caller id phone number [PH…" at bounding box center [741, 395] width 1482 height 791
paste input "112) 07"
type input "(112) 07_-____"
click at [401, 363] on div "Outbound call Location Whittier Appliance Squad Your caller id phone number [PH…" at bounding box center [741, 395] width 1482 height 791
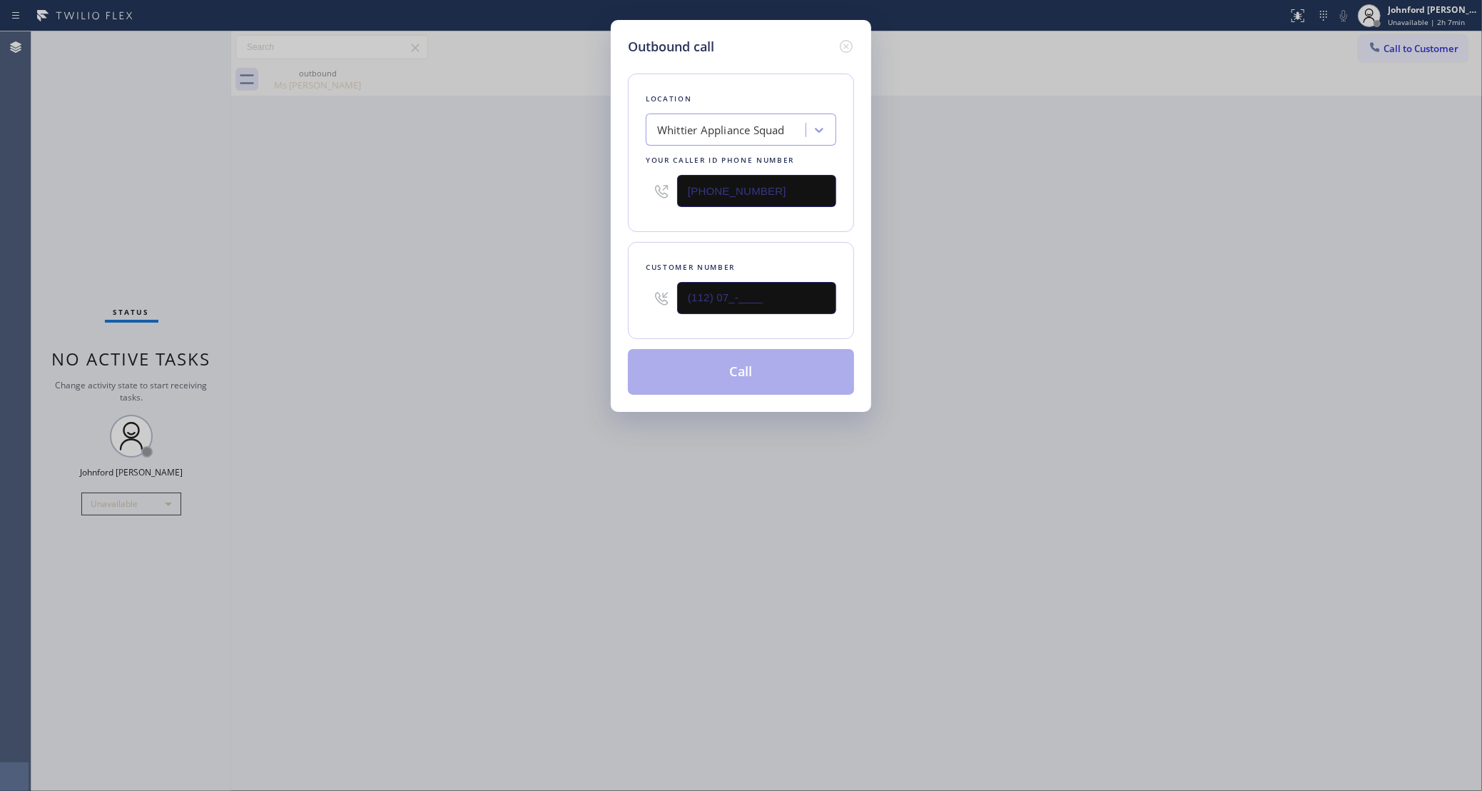
drag, startPoint x: 789, startPoint y: 274, endPoint x: 665, endPoint y: 295, distance: 125.2
click at [665, 295] on div "Customer number (112) 07_-____" at bounding box center [741, 290] width 226 height 97
drag, startPoint x: 841, startPoint y: 295, endPoint x: 523, endPoint y: 291, distance: 317.6
click at [569, 291] on div "Outbound call Location Whittier Appliance Squad Your caller id phone number [PH…" at bounding box center [741, 395] width 1482 height 791
click at [529, 291] on div "Outbound call Location Whittier Appliance Squad Your caller id phone number [PH…" at bounding box center [741, 395] width 1482 height 791
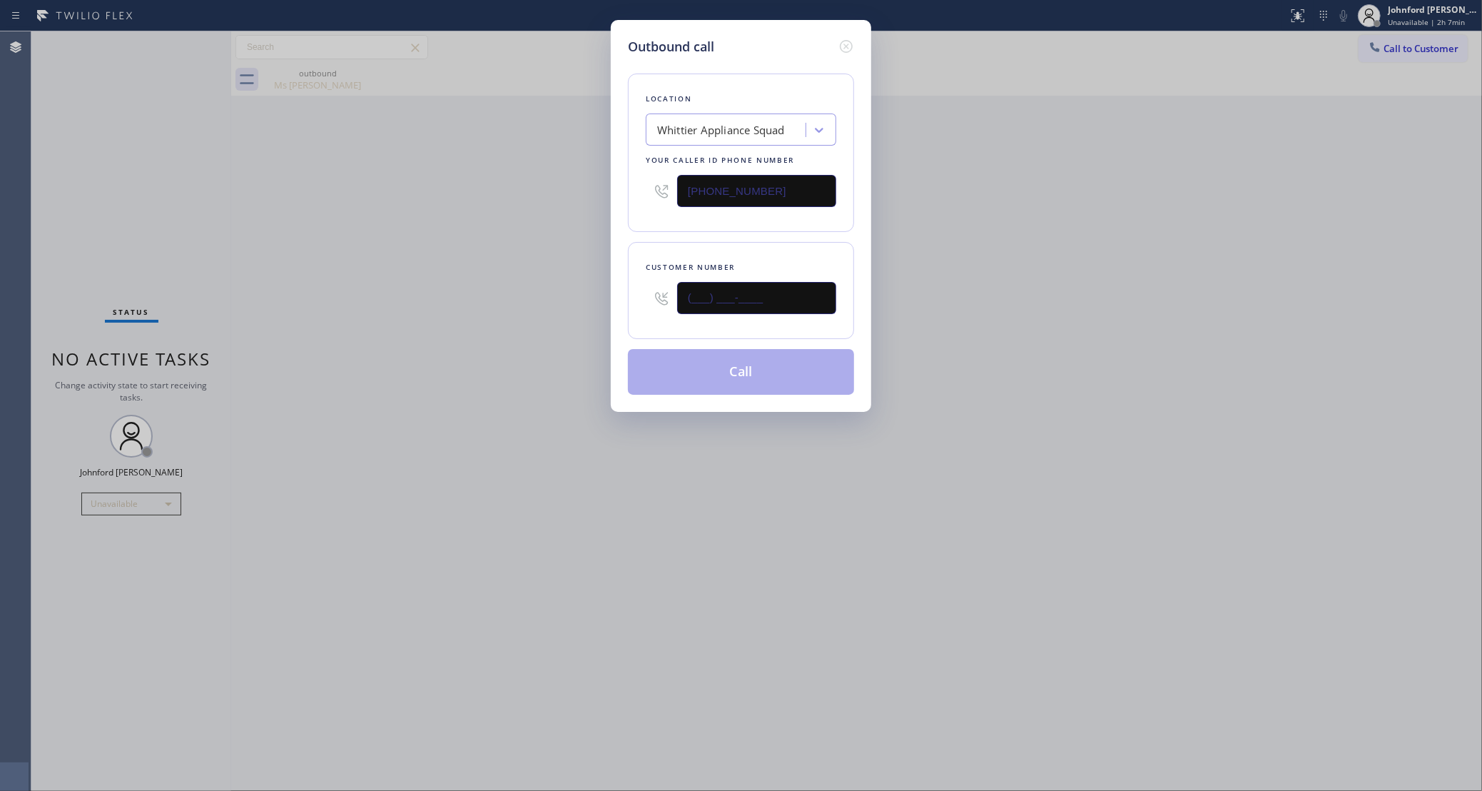
click at [777, 307] on input "(___) ___-____" at bounding box center [756, 298] width 159 height 32
paste input "562) 536-8534"
type input "[PHONE_NUMBER]"
click at [497, 303] on div "Outbound call Location Whittier Appliance Squad Your caller id phone number [PH…" at bounding box center [741, 395] width 1482 height 791
click at [717, 378] on button "Call" at bounding box center [741, 372] width 226 height 46
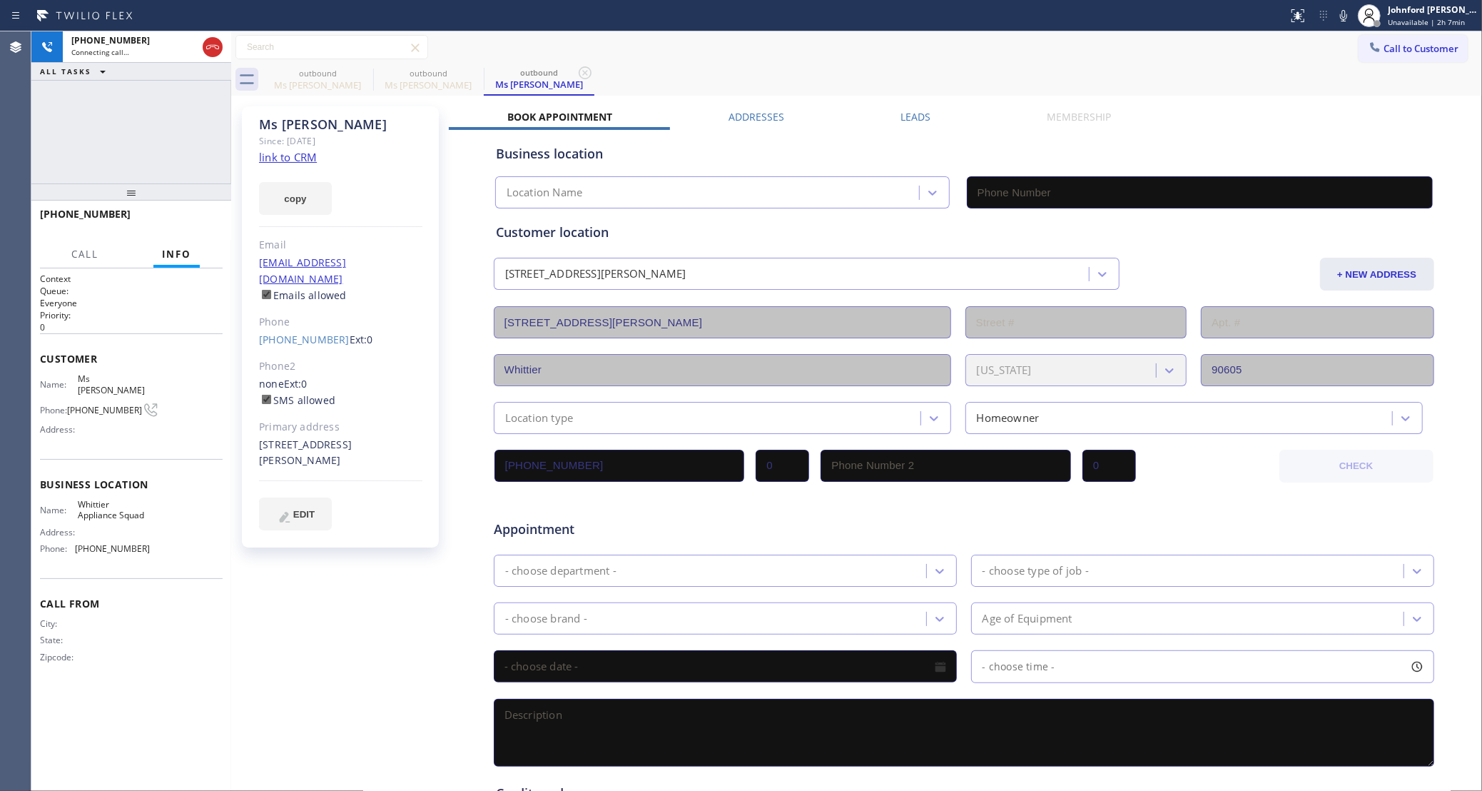
type input "[PHONE_NUMBER]"
click at [361, 70] on icon at bounding box center [364, 72] width 13 height 13
click at [178, 124] on div "[PHONE_NUMBER] Connecting call… ALL TASKS ALL TASKS ACTIVE TASKS TASKS IN WRAP …" at bounding box center [131, 107] width 200 height 152
click at [1339, 74] on div "outbound Ms [PERSON_NAME]" at bounding box center [873, 80] width 1220 height 32
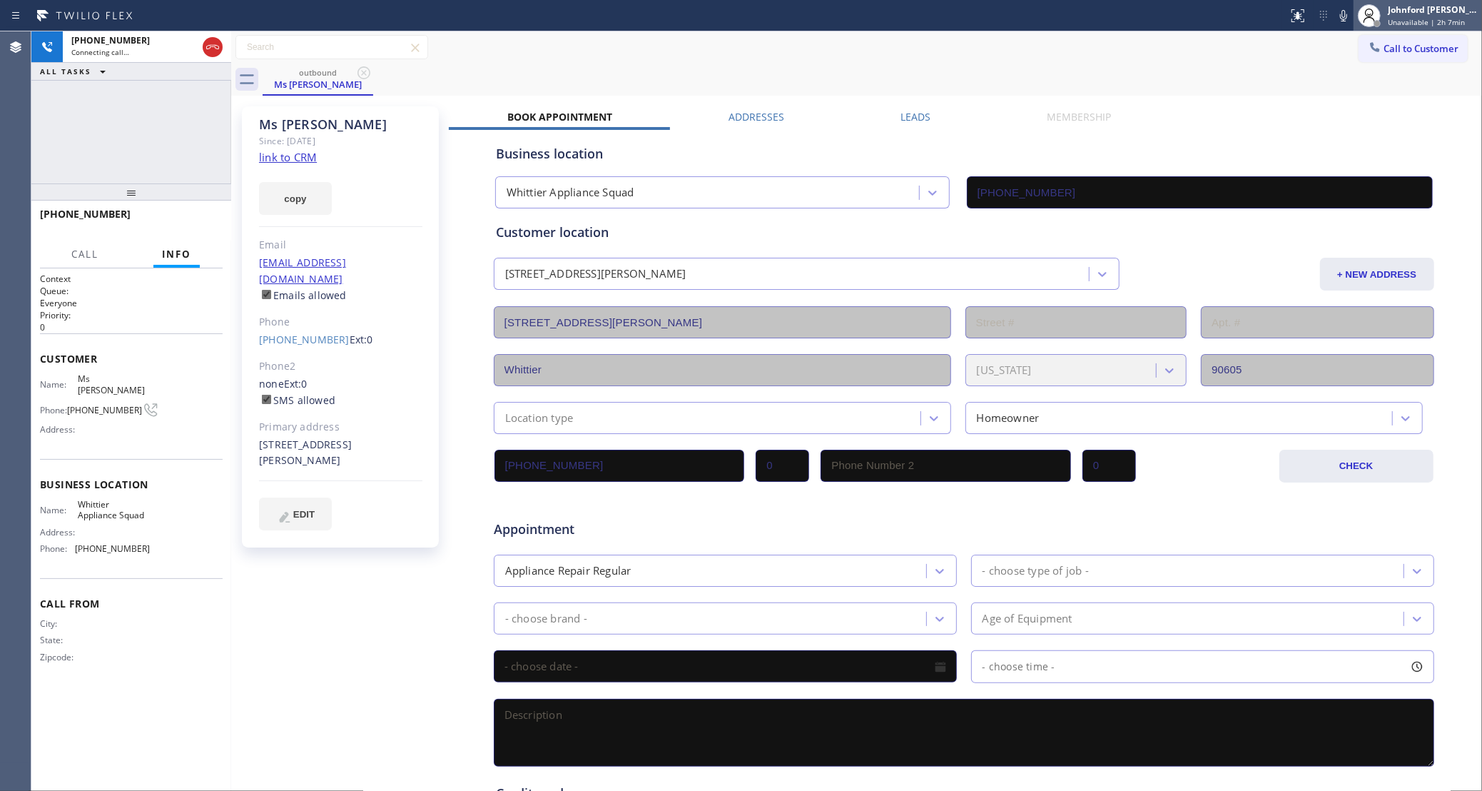
click at [1354, 16] on div at bounding box center [1369, 15] width 31 height 31
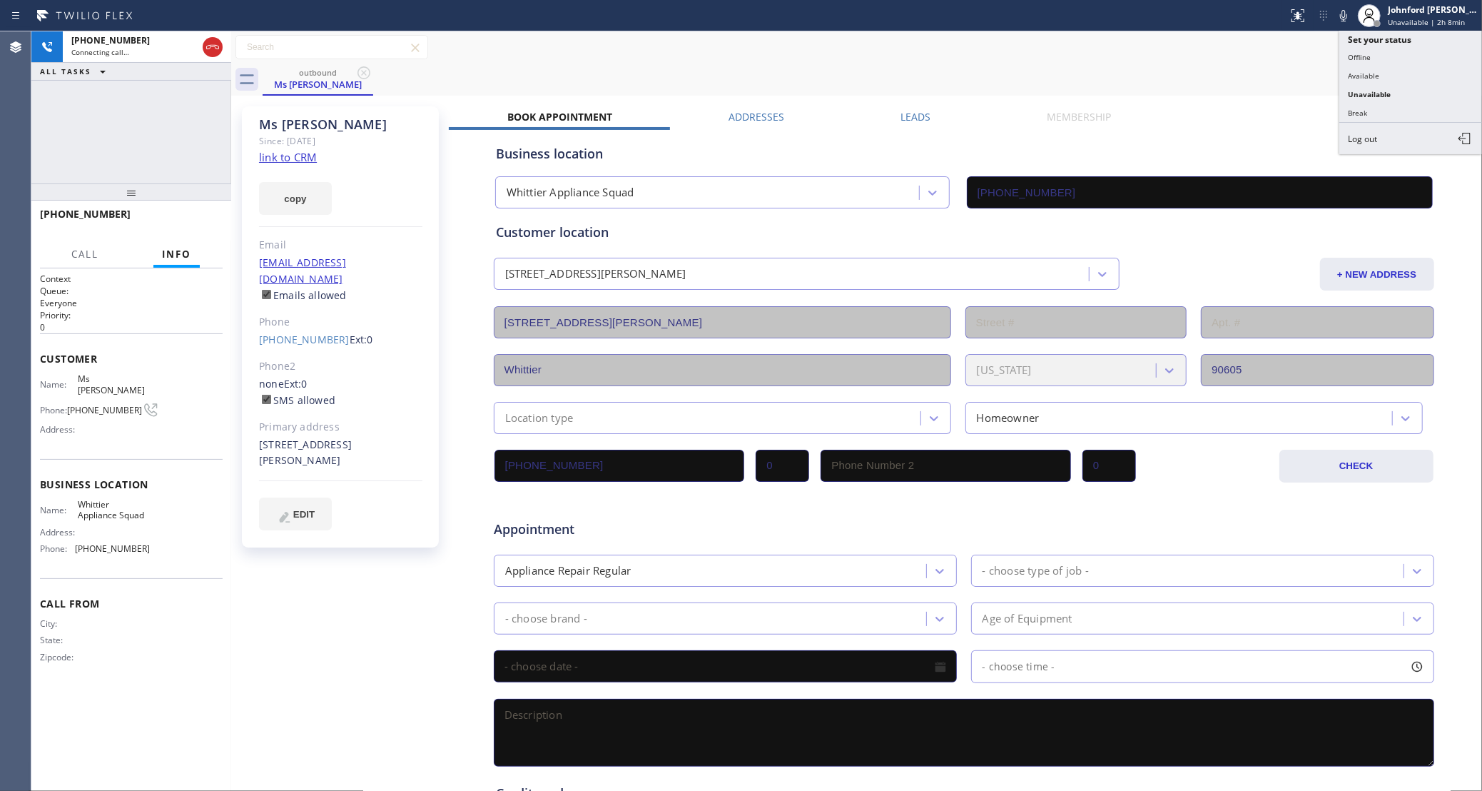
click at [1344, 14] on icon at bounding box center [1343, 15] width 17 height 17
click at [1343, 14] on icon at bounding box center [1343, 15] width 17 height 17
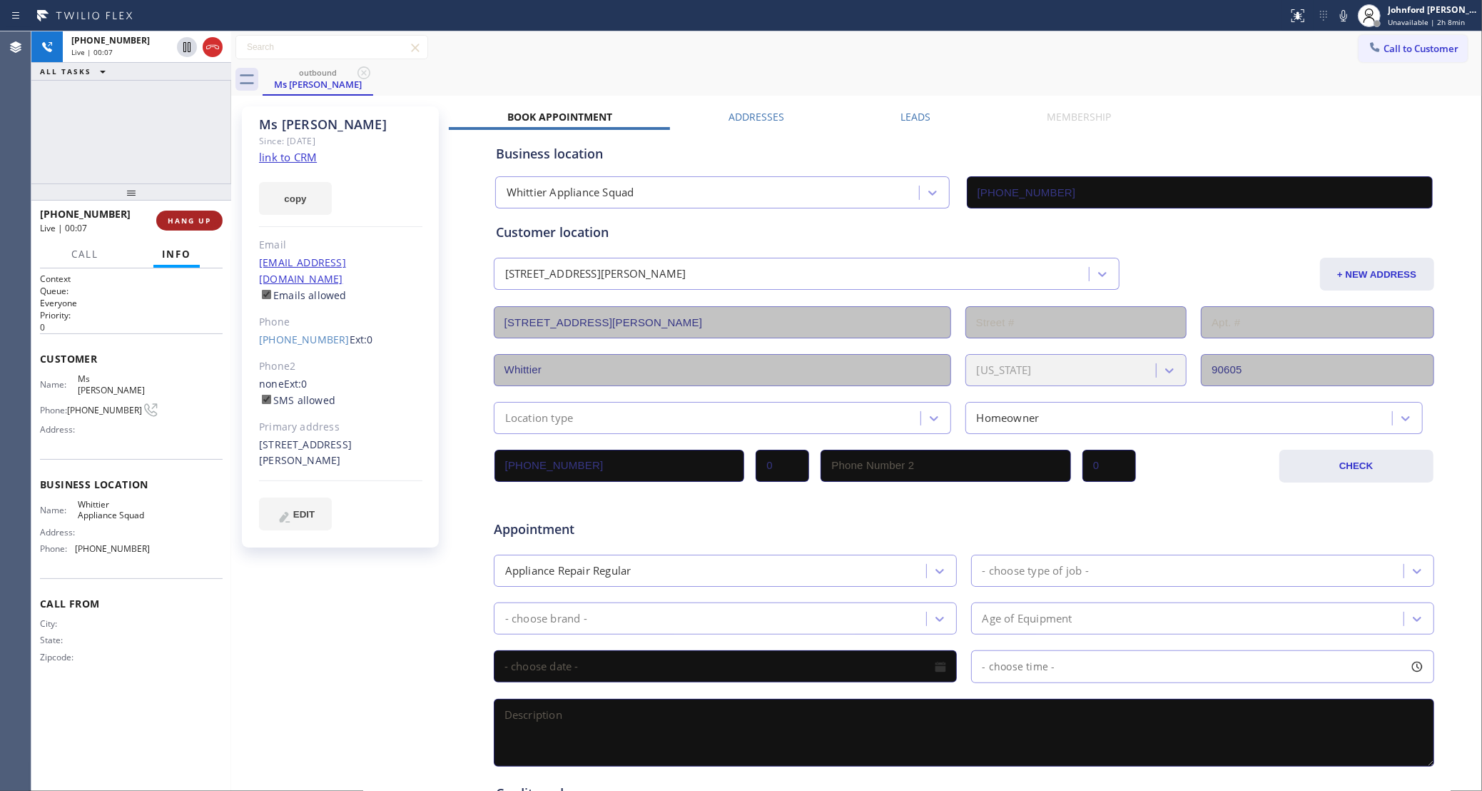
click at [203, 226] on button "HANG UP" at bounding box center [189, 221] width 66 height 20
click at [203, 226] on button "COMPLETE" at bounding box center [187, 221] width 72 height 20
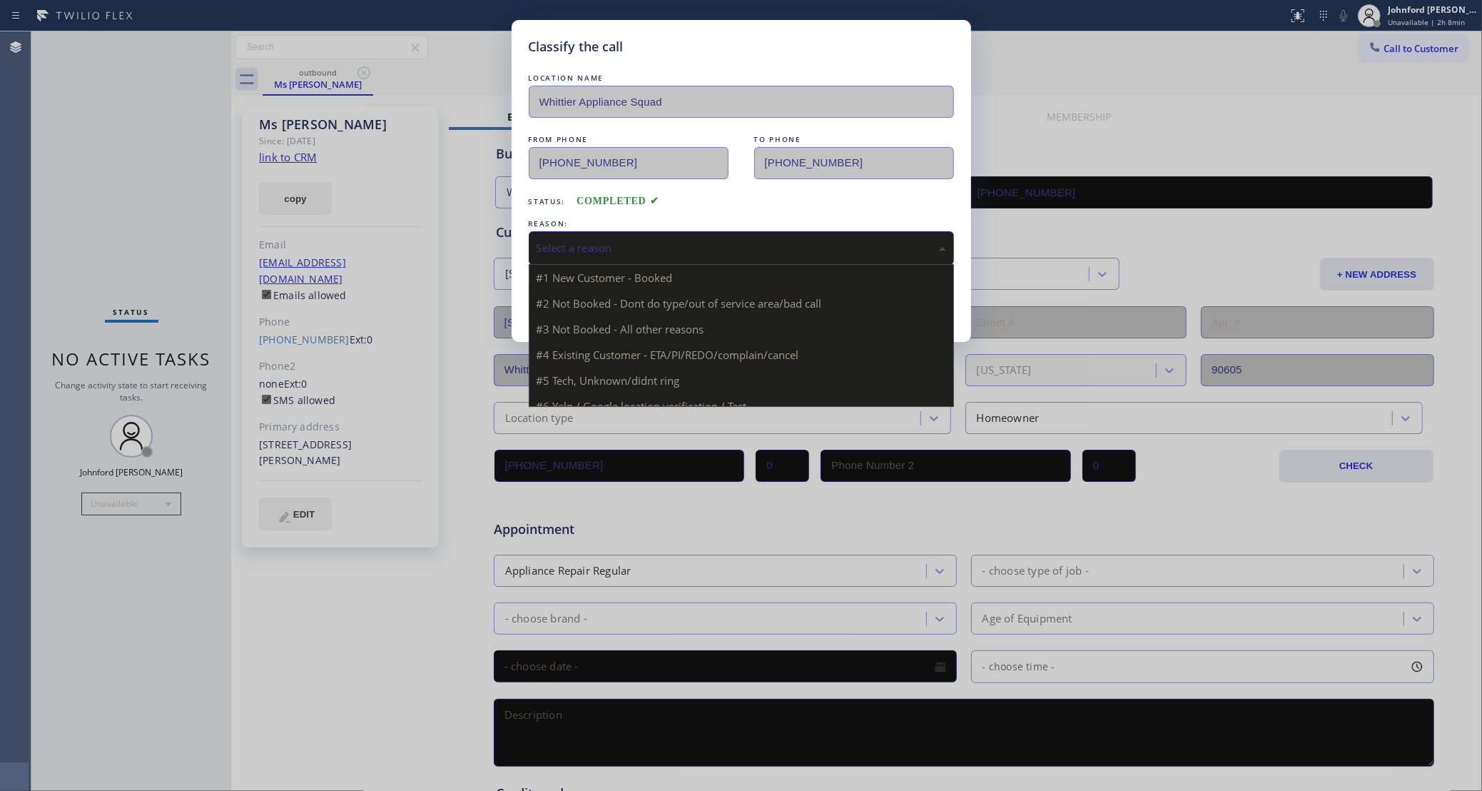
click at [620, 249] on div "Select a reason" at bounding box center [742, 248] width 410 height 16
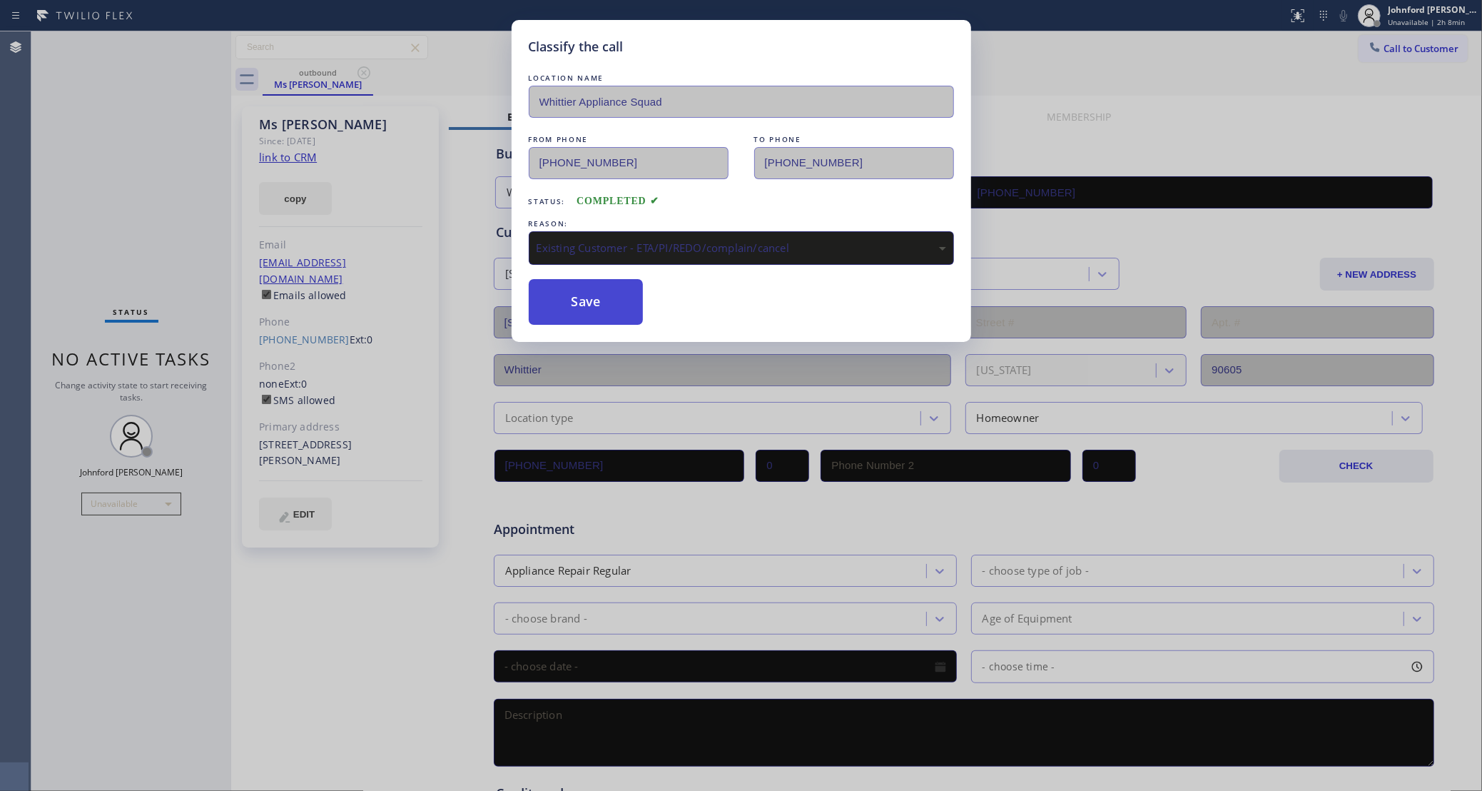
click at [606, 306] on button "Save" at bounding box center [586, 302] width 115 height 46
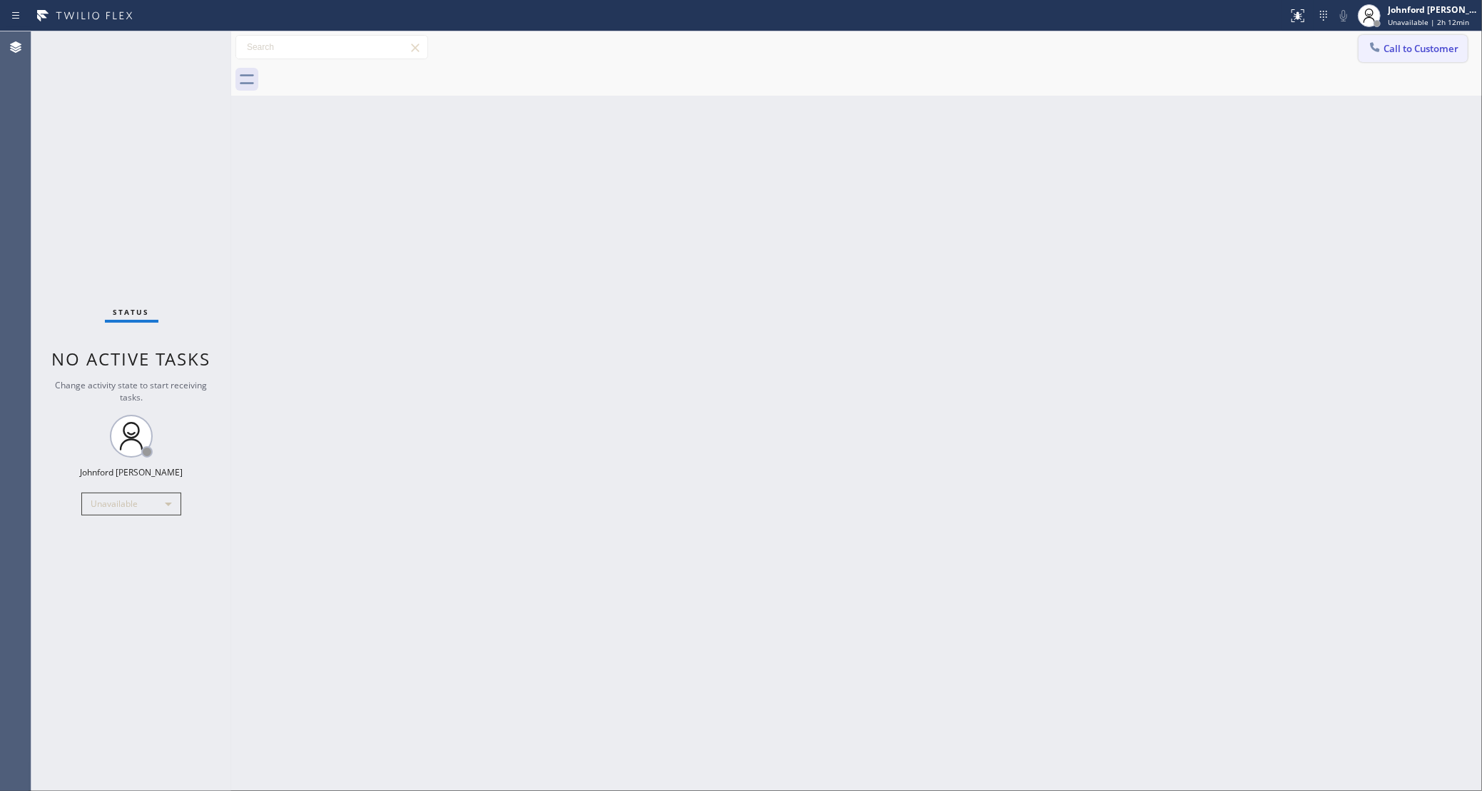
drag, startPoint x: 1427, startPoint y: 51, endPoint x: 1003, endPoint y: 183, distance: 444.4
click at [1427, 49] on span "Call to Customer" at bounding box center [1421, 48] width 75 height 13
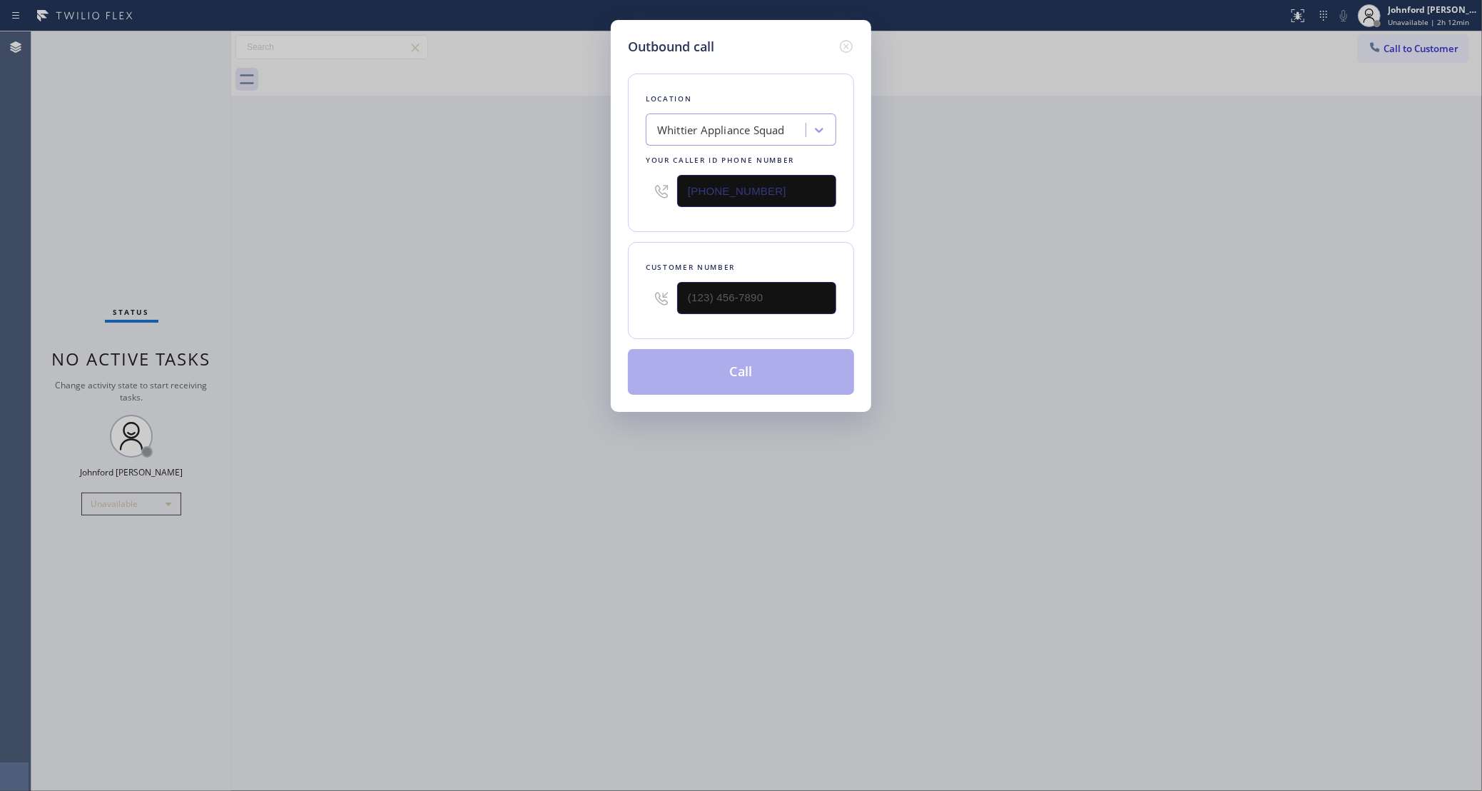
drag, startPoint x: 658, startPoint y: 192, endPoint x: 612, endPoint y: 201, distance: 46.6
click at [614, 201] on div "Outbound call Location Whittier Appliance Squad Your caller id phone number [PH…" at bounding box center [741, 216] width 260 height 392
paste input "914) 873-0795"
type input "[PHONE_NUMBER]"
click at [752, 301] on input "(___) ___-____" at bounding box center [756, 298] width 159 height 32
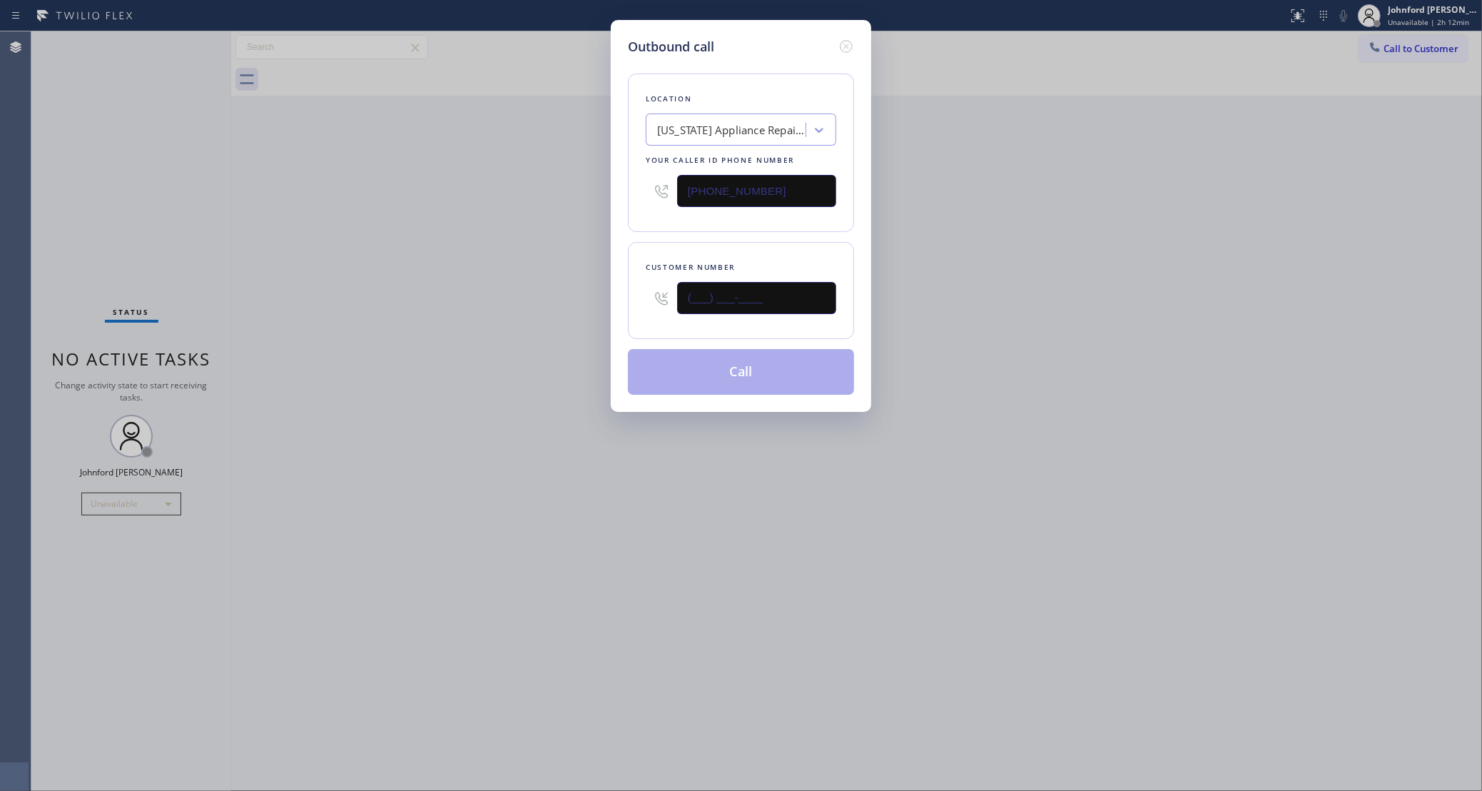
paste input "646) 643-6774"
type input "[PHONE_NUMBER]"
click at [437, 306] on div "Outbound call Location [US_STATE] Appliance Repair Yonkers Your caller id phone…" at bounding box center [741, 395] width 1482 height 791
click at [641, 361] on button "Call" at bounding box center [741, 372] width 226 height 46
click at [1108, 251] on div "Outbound call Location [US_STATE] Appliance Repair Yonkers Your caller id phone…" at bounding box center [741, 395] width 1482 height 791
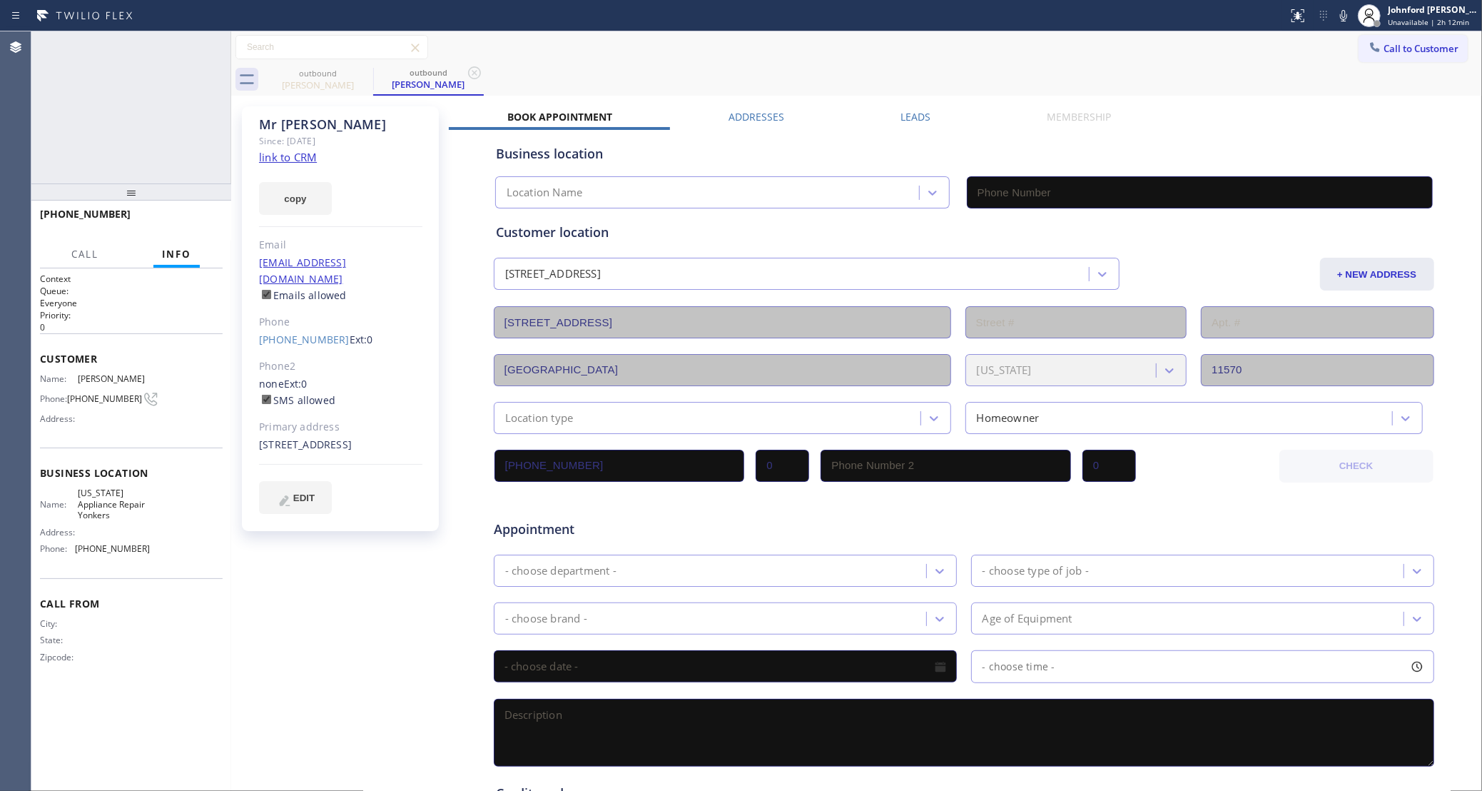
type input "[PHONE_NUMBER]"
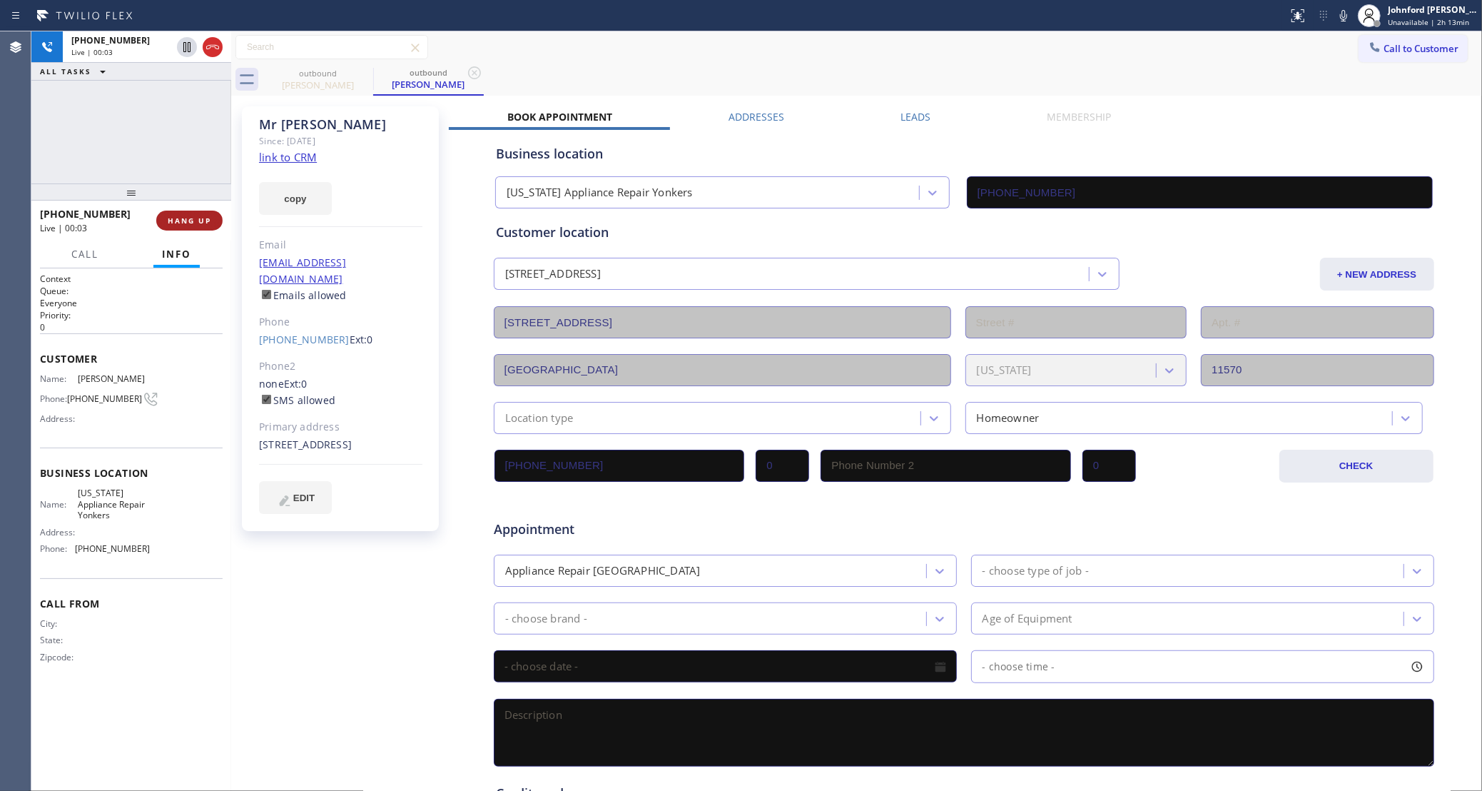
click at [200, 213] on button "HANG UP" at bounding box center [189, 221] width 66 height 20
click at [170, 218] on span "COMPLETE" at bounding box center [186, 221] width 49 height 10
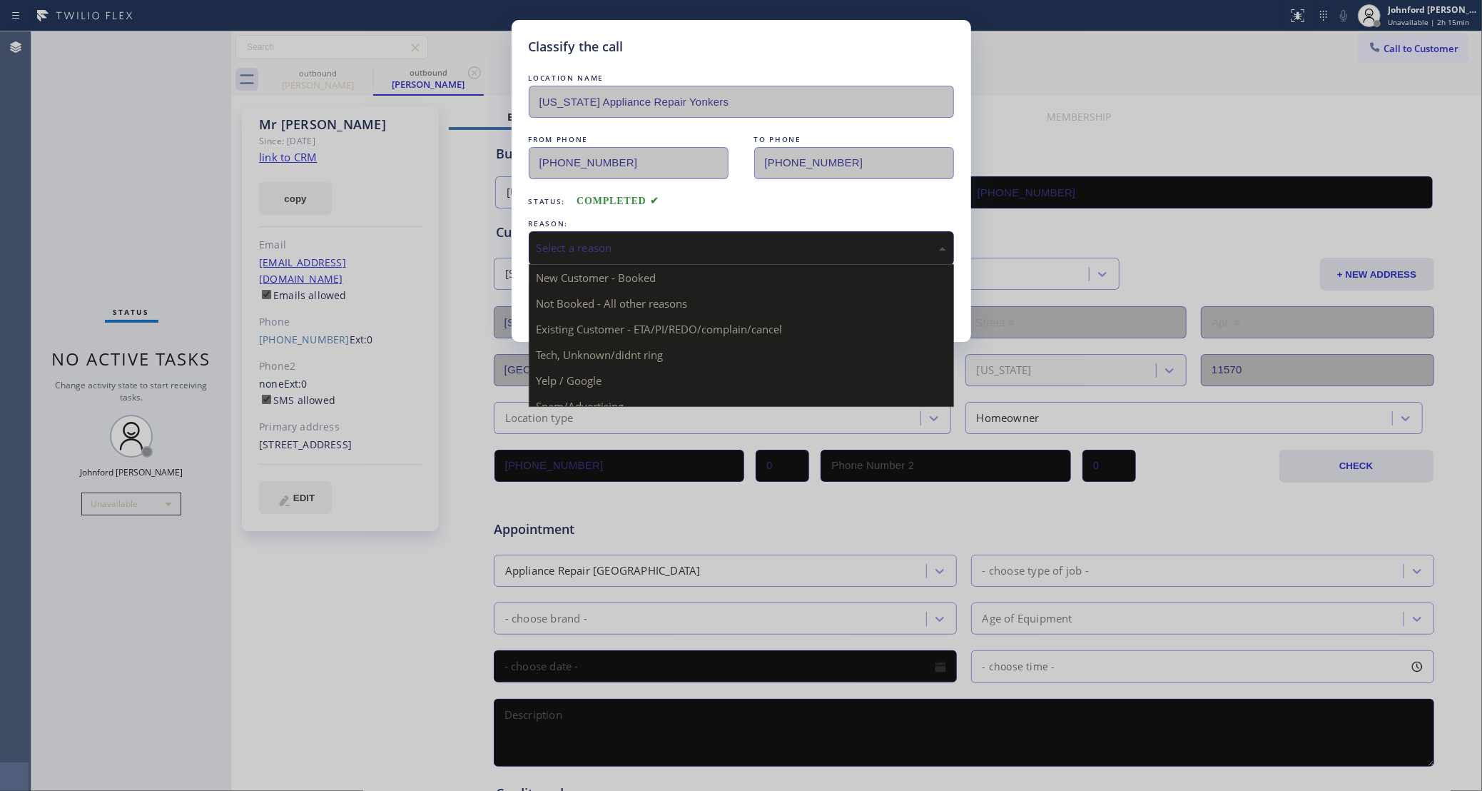
click at [642, 240] on div "Select a reason" at bounding box center [742, 248] width 410 height 16
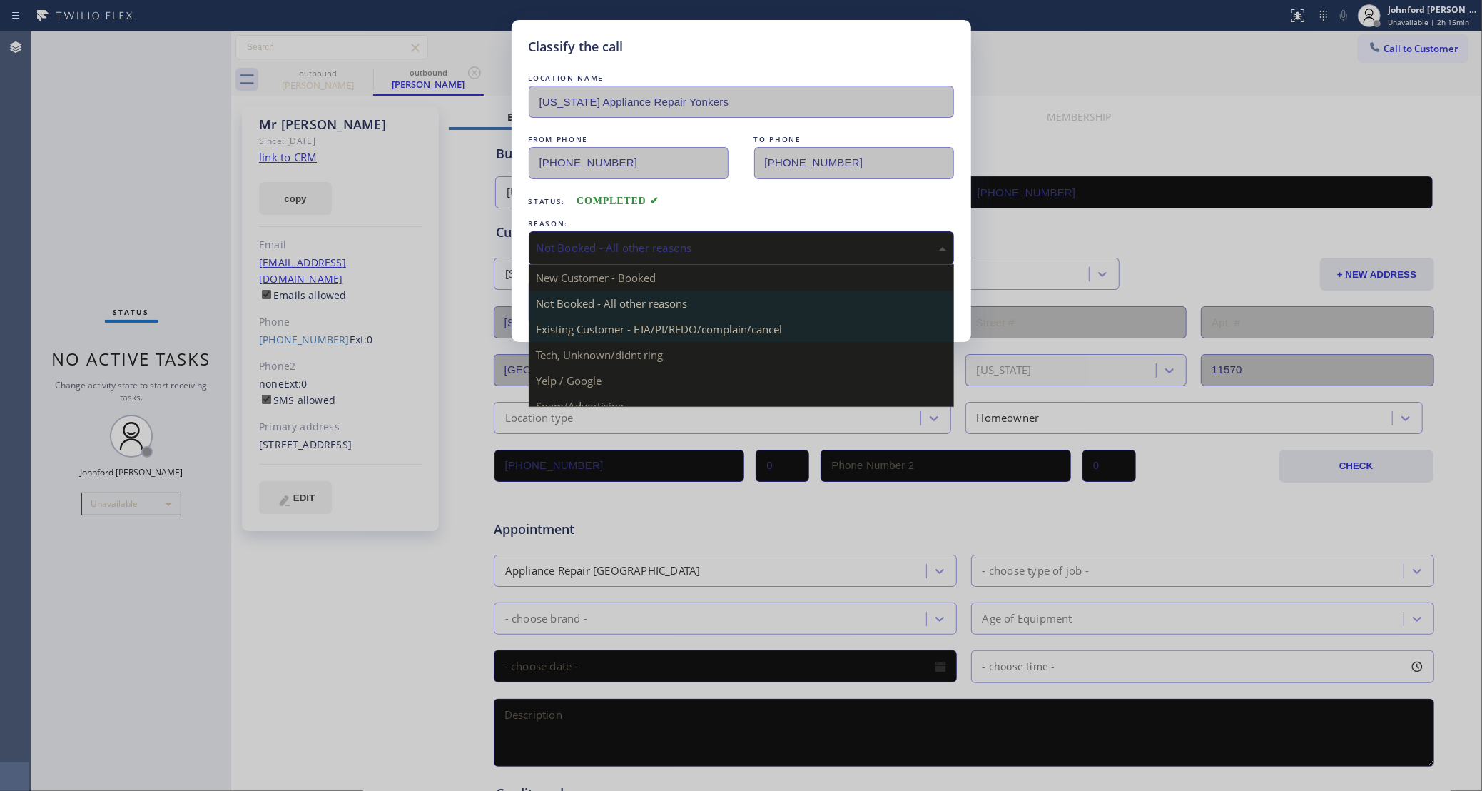
drag, startPoint x: 644, startPoint y: 238, endPoint x: 677, endPoint y: 325, distance: 93.0
click at [646, 238] on div "Not Booked - All other reasons" at bounding box center [741, 248] width 425 height 34
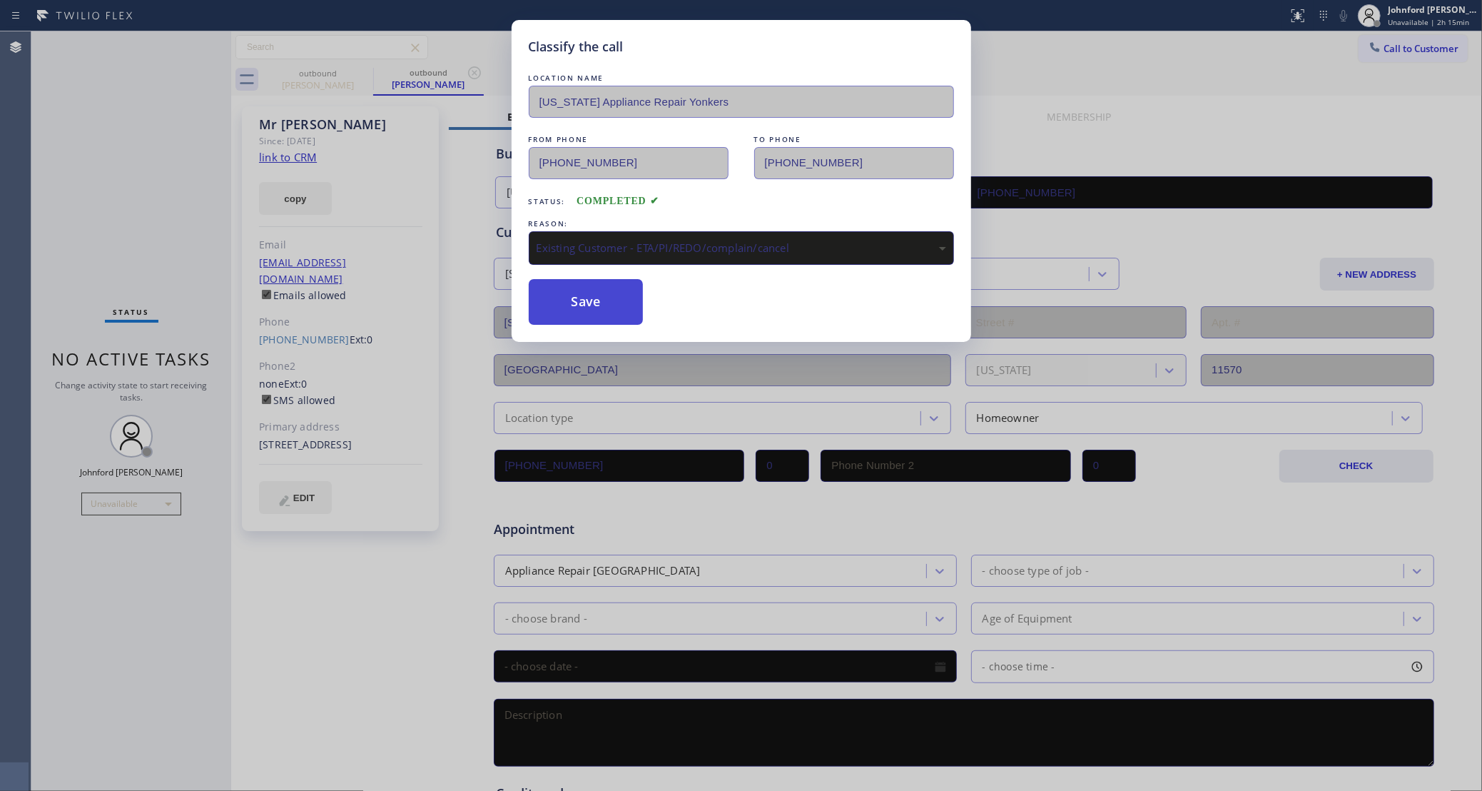
click at [623, 309] on button "Save" at bounding box center [586, 302] width 115 height 46
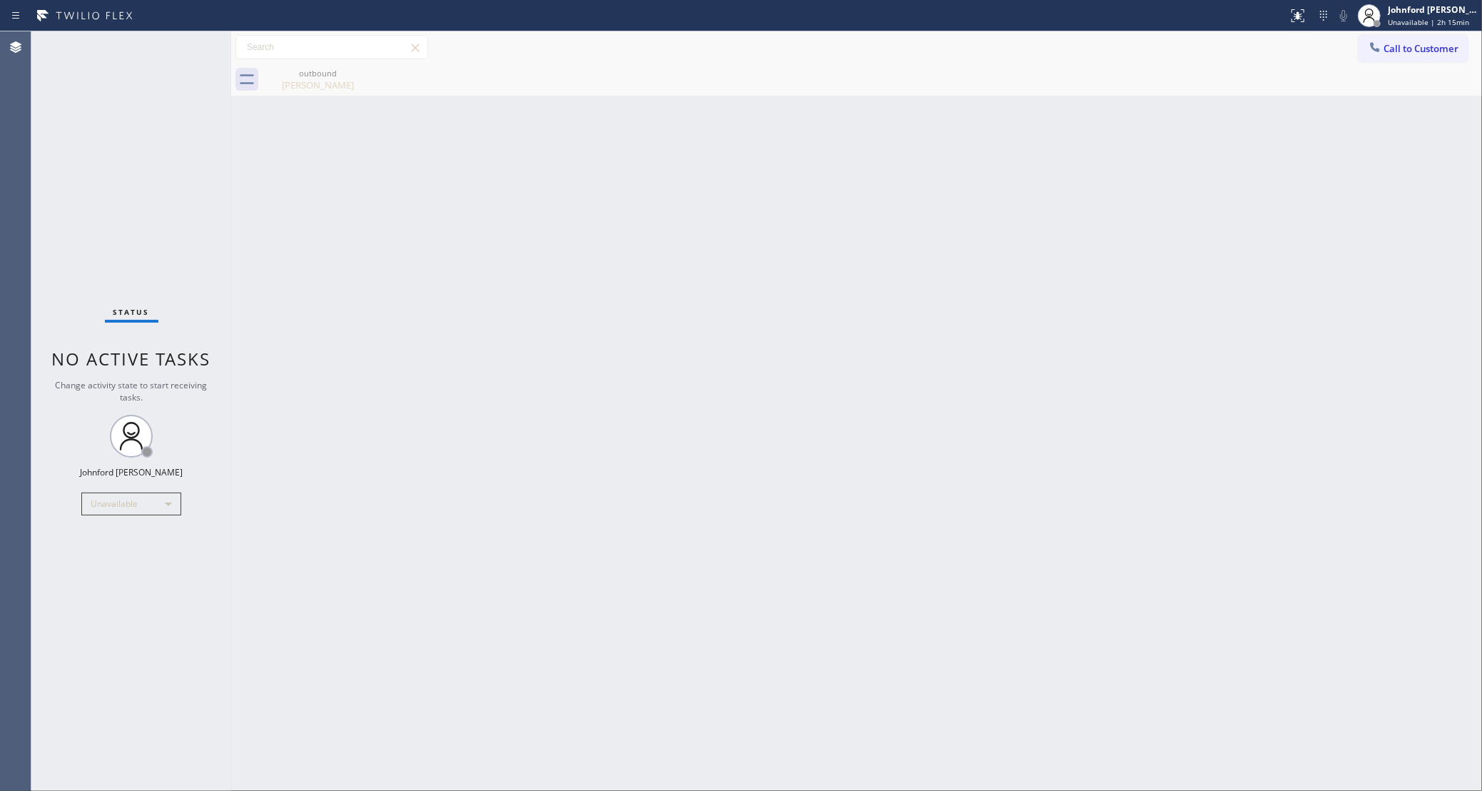
click at [853, 173] on div "Back to Dashboard Change Sender ID Customers Technicians Select a contact Outbo…" at bounding box center [856, 410] width 1251 height 759
click at [141, 492] on div "Unavailable" at bounding box center [131, 503] width 100 height 23
click at [112, 540] on li "Available" at bounding box center [130, 541] width 96 height 17
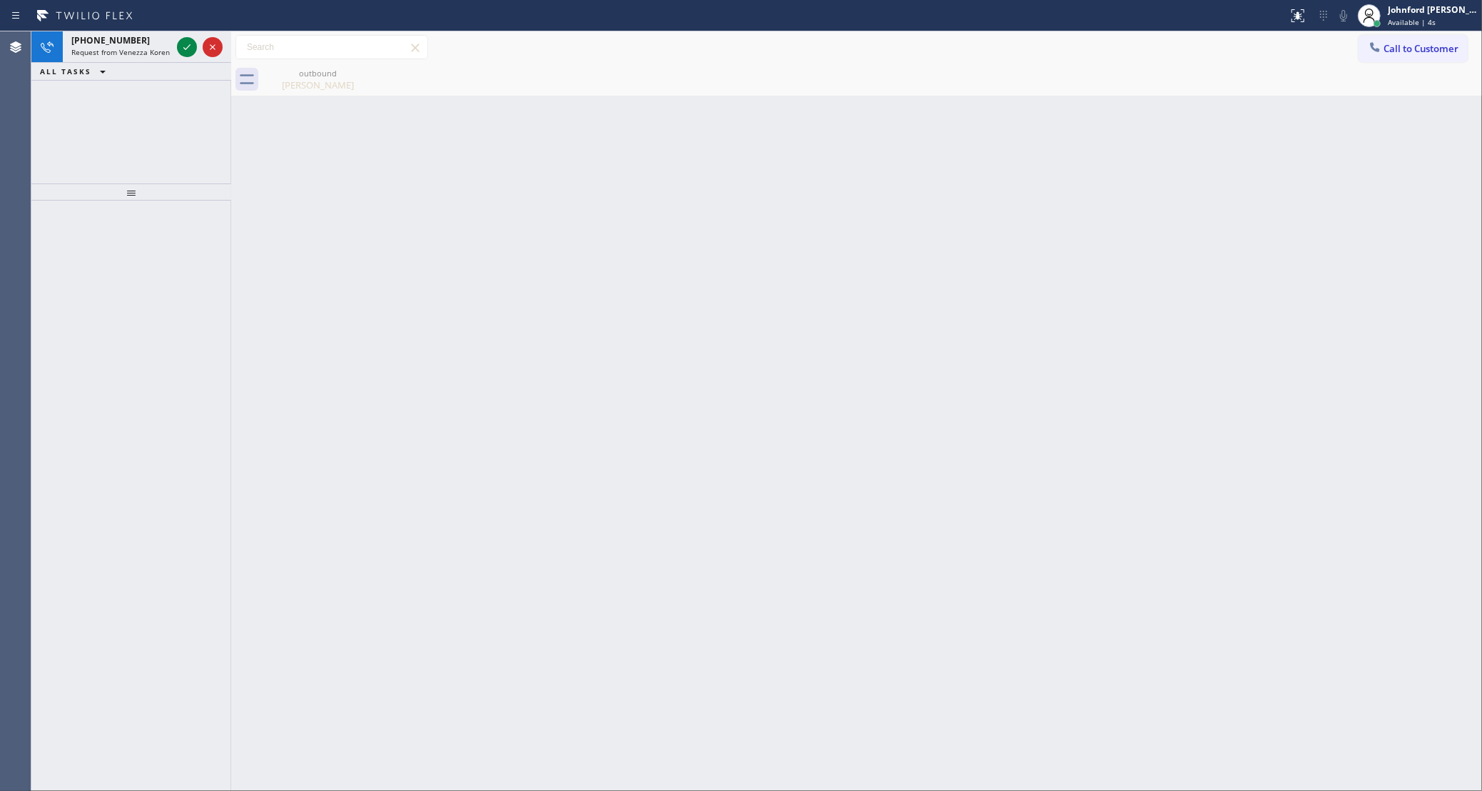
drag, startPoint x: 190, startPoint y: 46, endPoint x: 261, endPoint y: 58, distance: 72.3
click at [190, 46] on icon at bounding box center [186, 47] width 17 height 17
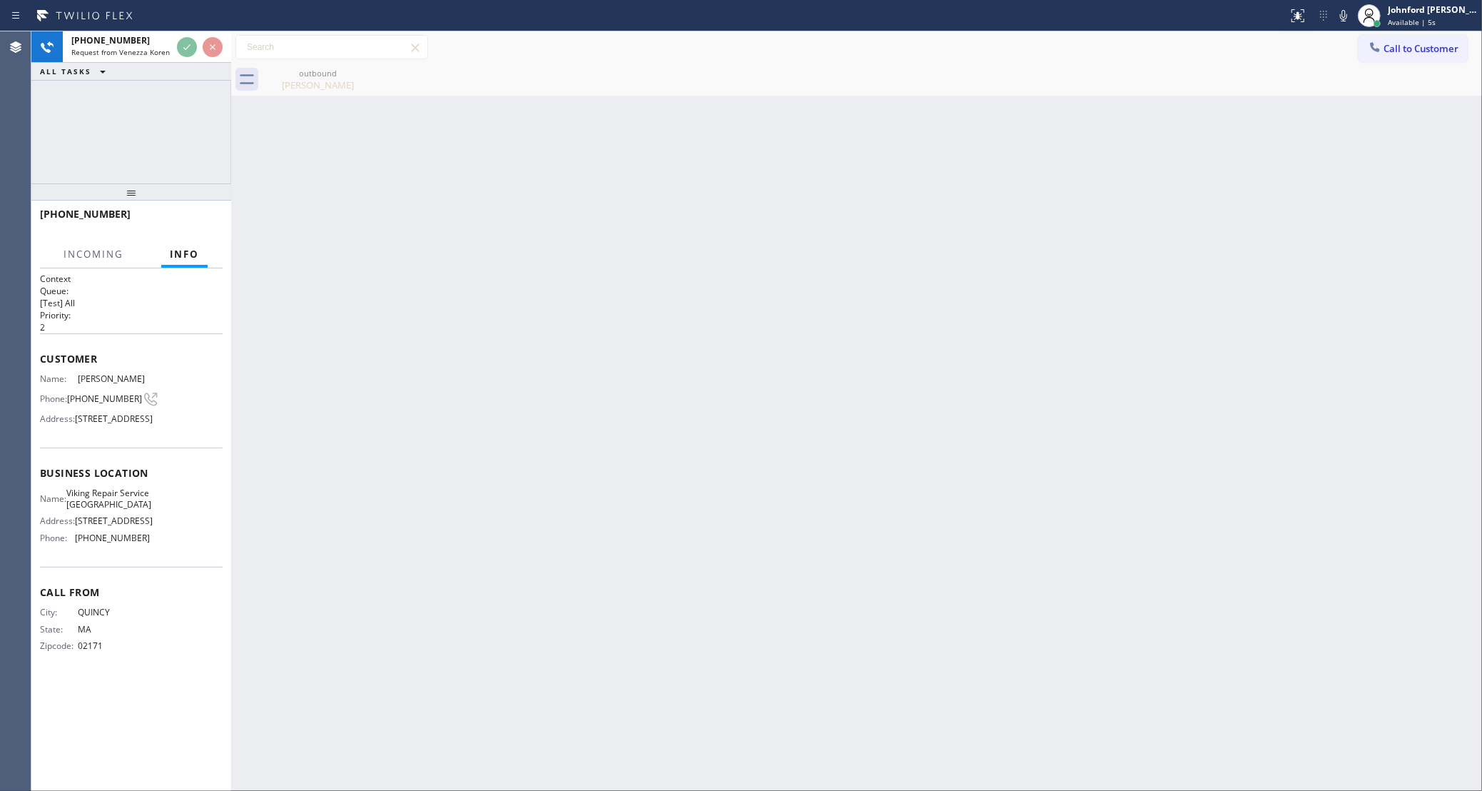
click at [1347, 18] on icon at bounding box center [1343, 15] width 17 height 17
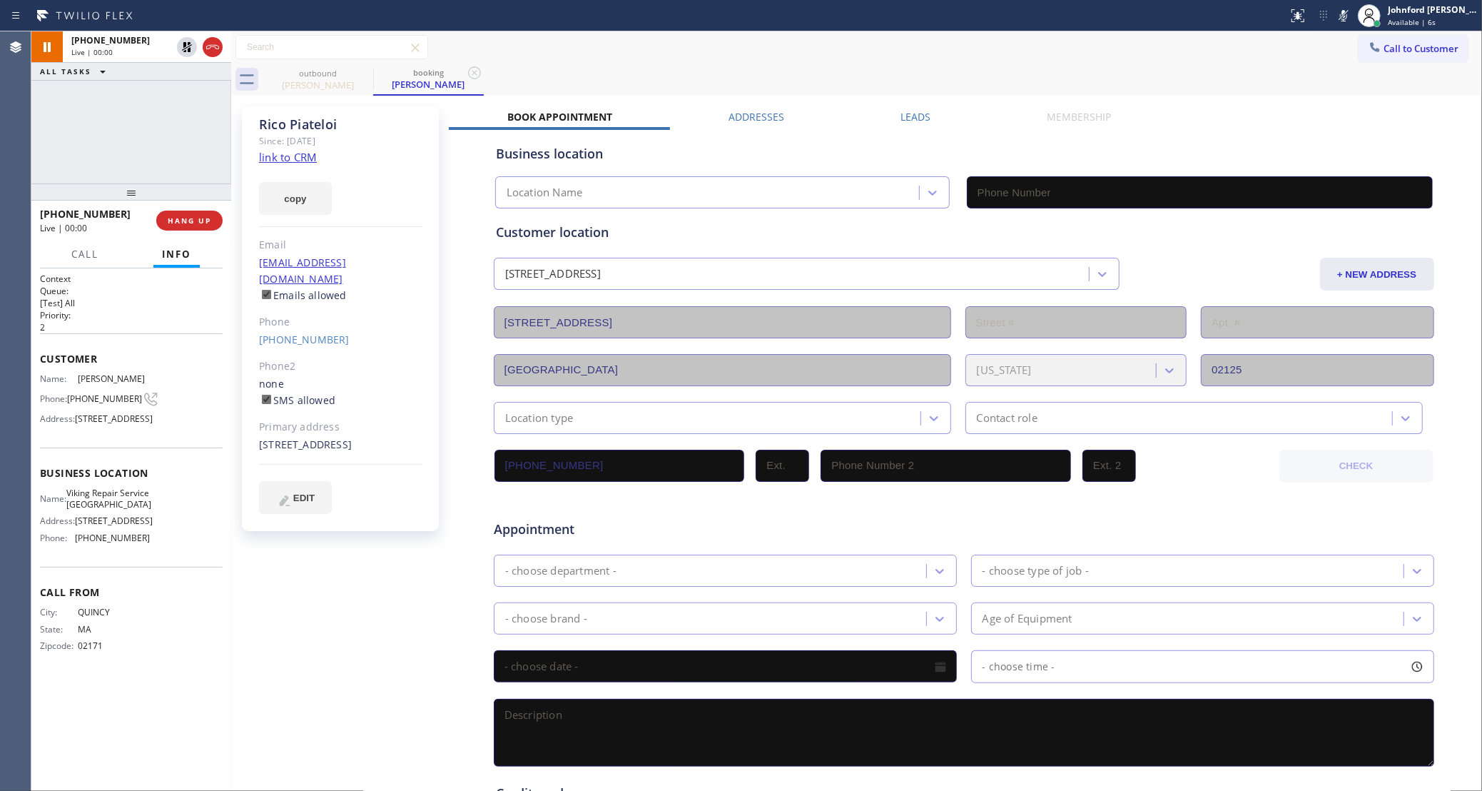
type input "[PHONE_NUMBER]"
click at [1347, 18] on icon at bounding box center [1343, 15] width 17 height 17
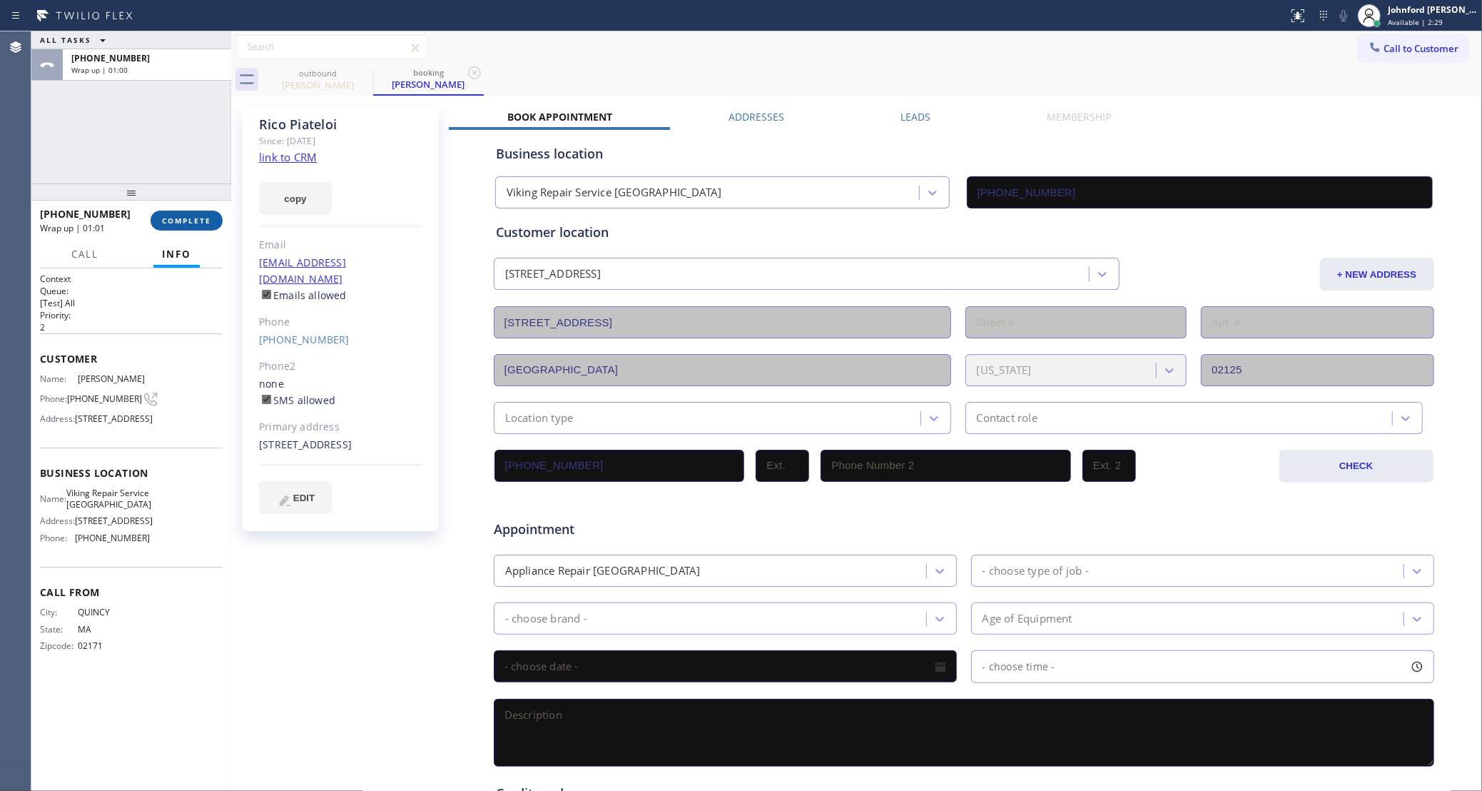
click at [181, 224] on span "COMPLETE" at bounding box center [186, 221] width 49 height 10
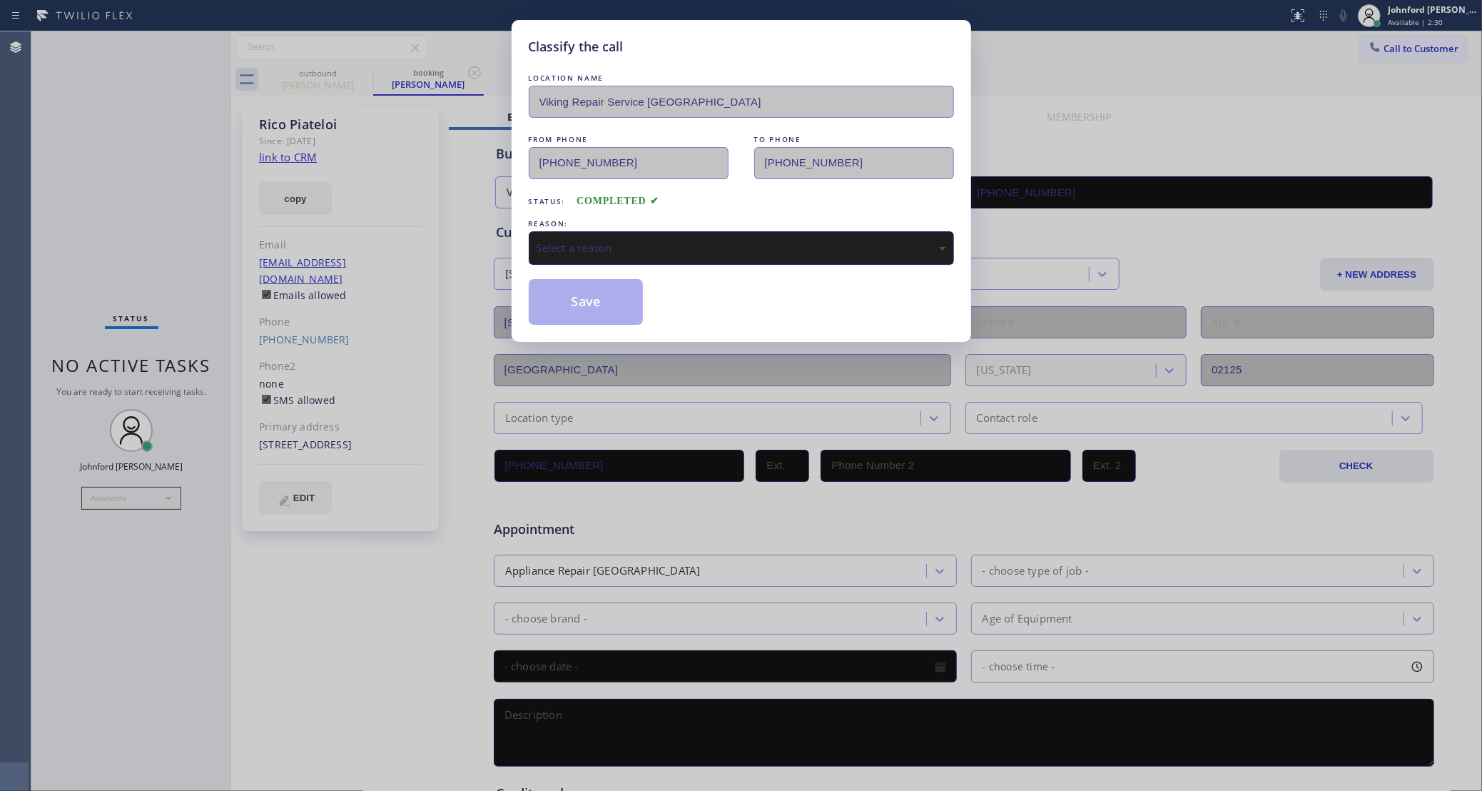
click at [626, 248] on div "Select a reason" at bounding box center [742, 248] width 410 height 16
click at [605, 313] on button "Save" at bounding box center [586, 302] width 115 height 46
type input "[PHONE_NUMBER]"
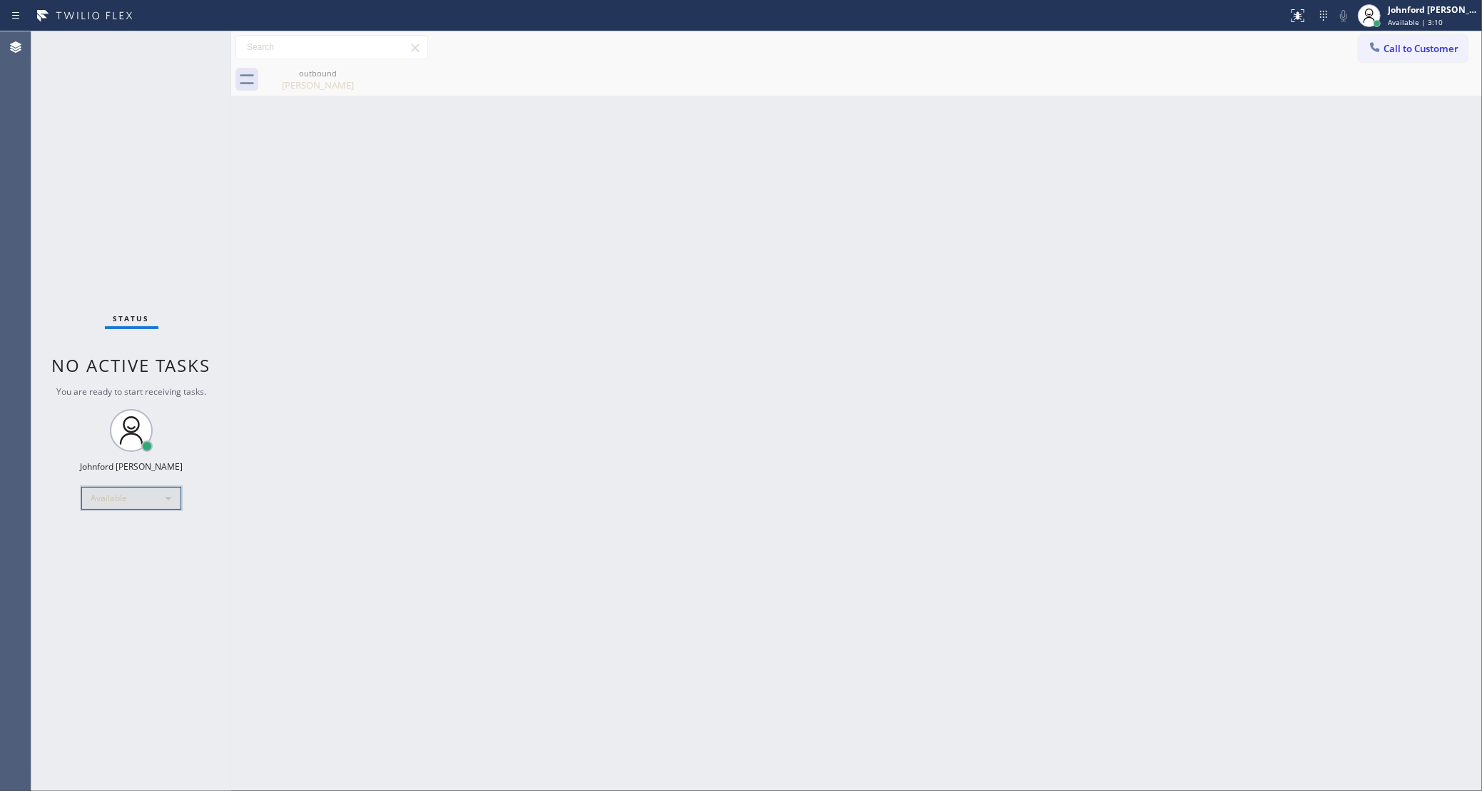
click at [109, 504] on div "Available" at bounding box center [131, 498] width 100 height 23
click at [113, 569] on li "Break" at bounding box center [130, 570] width 96 height 17
drag, startPoint x: 1212, startPoint y: 203, endPoint x: 1186, endPoint y: 228, distance: 35.8
click at [1210, 206] on div "Back to Dashboard Change Sender ID Customers Technicians Select a contact Outbo…" at bounding box center [856, 410] width 1251 height 759
click at [1384, 42] on span "Call to Customer" at bounding box center [1421, 48] width 75 height 13
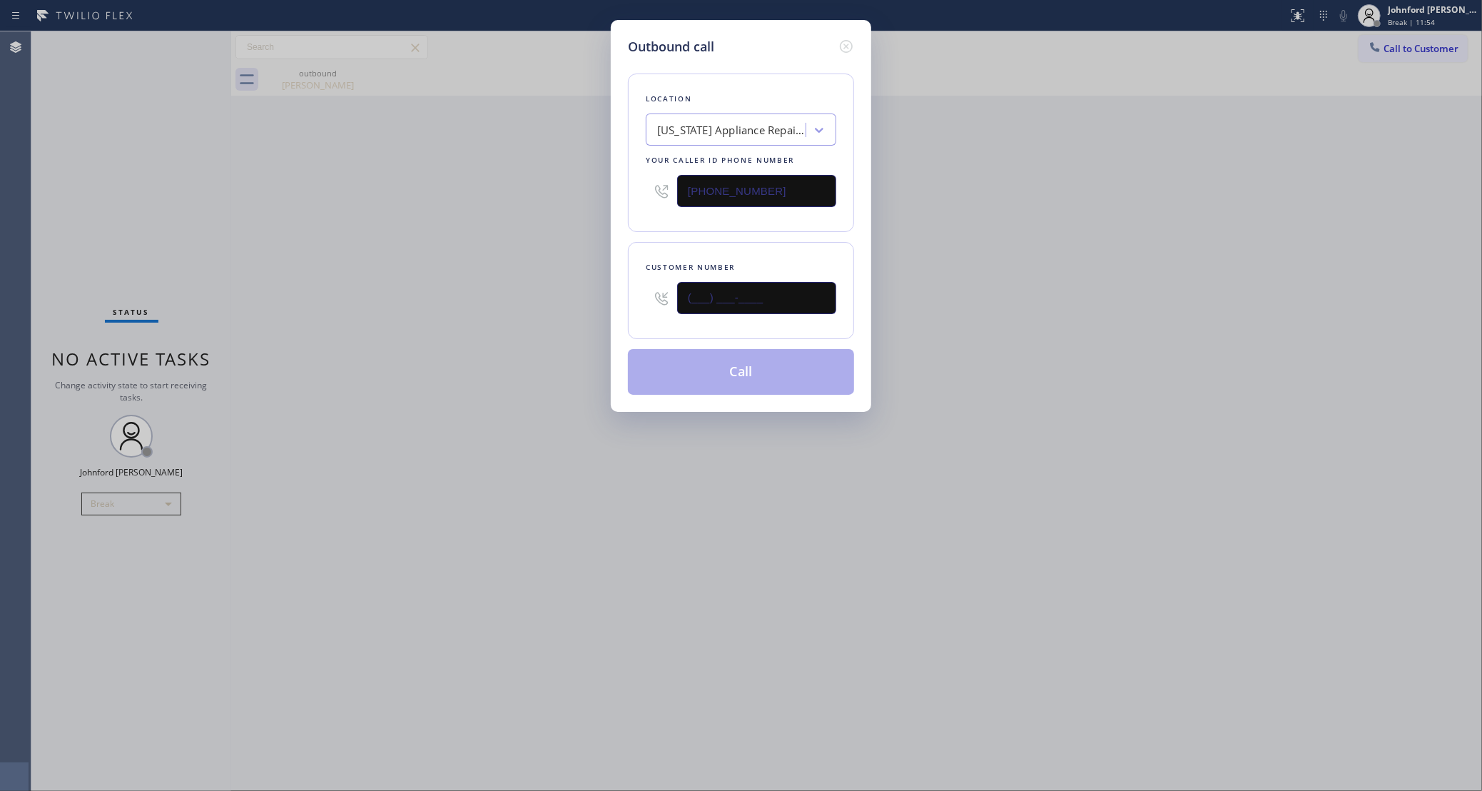
drag, startPoint x: 625, startPoint y: 312, endPoint x: 572, endPoint y: 309, distance: 53.6
click at [574, 311] on div "Outbound call Location [US_STATE] Appliance Repair Yonkers Your caller id phone…" at bounding box center [741, 395] width 1482 height 791
paste input "646) 643-6774"
type input "[PHONE_NUMBER]"
click at [726, 361] on button "Call" at bounding box center [741, 372] width 226 height 46
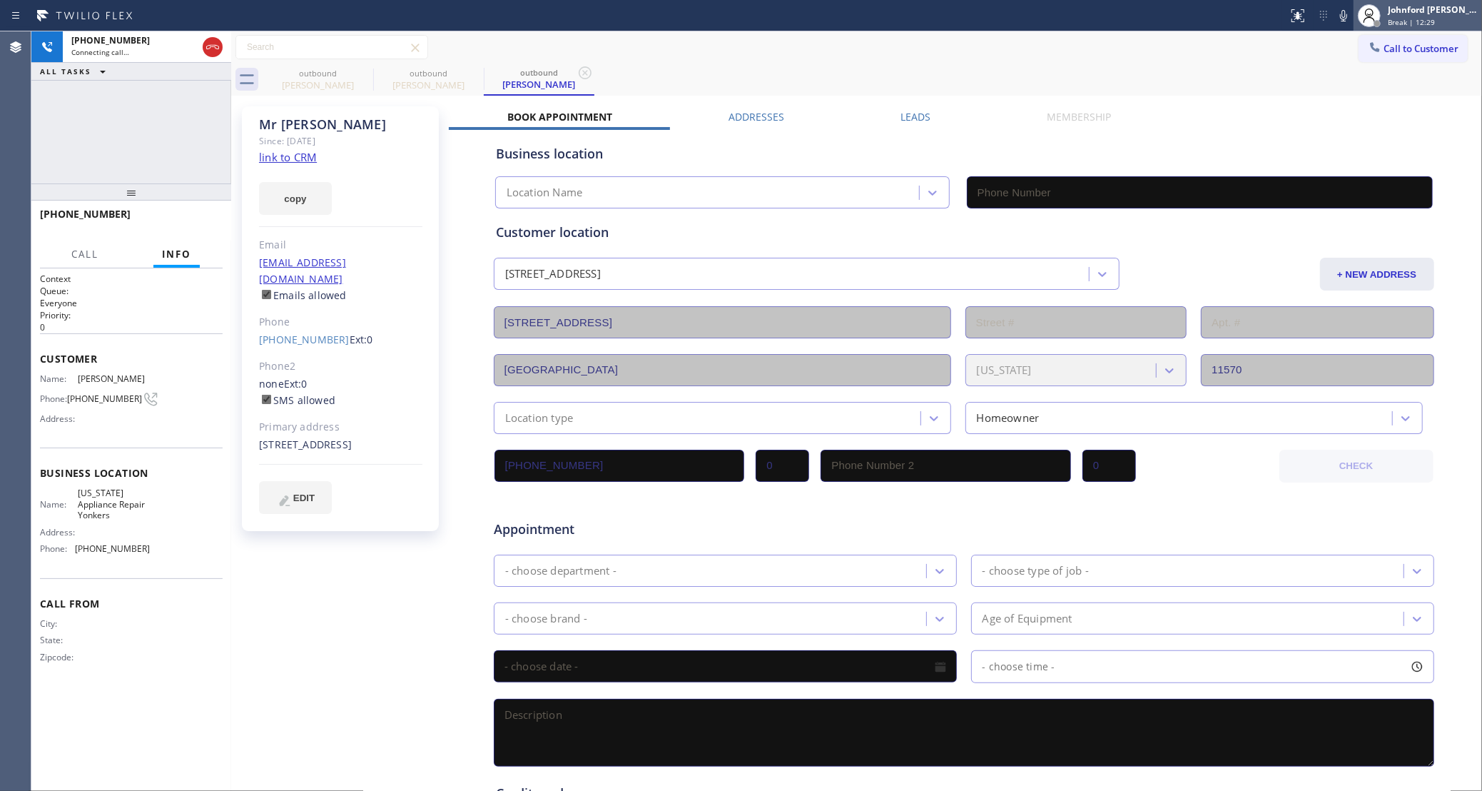
click at [1389, 9] on div "Johnford [PERSON_NAME]" at bounding box center [1433, 10] width 90 height 12
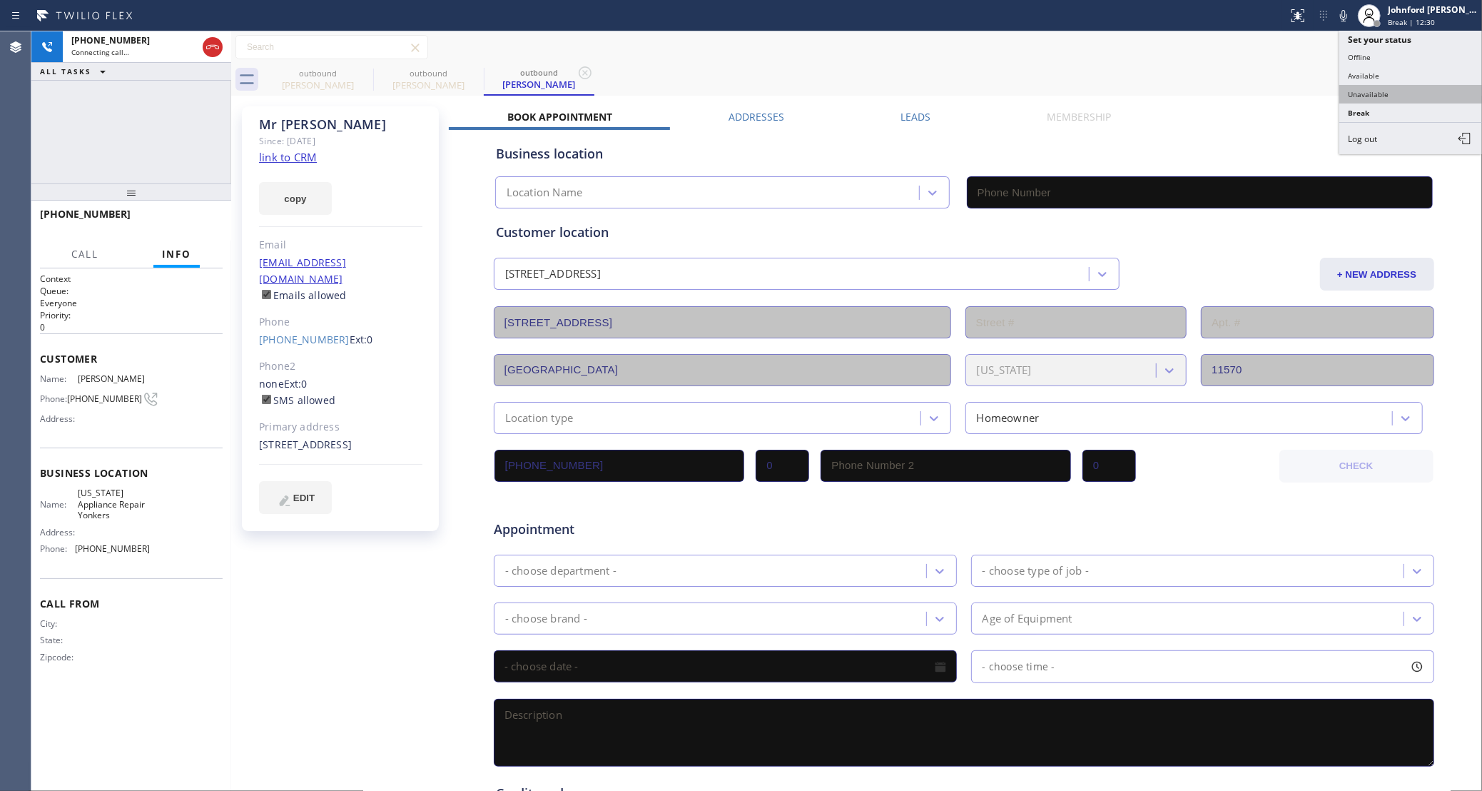
click at [1389, 87] on button "Unavailable" at bounding box center [1410, 94] width 143 height 19
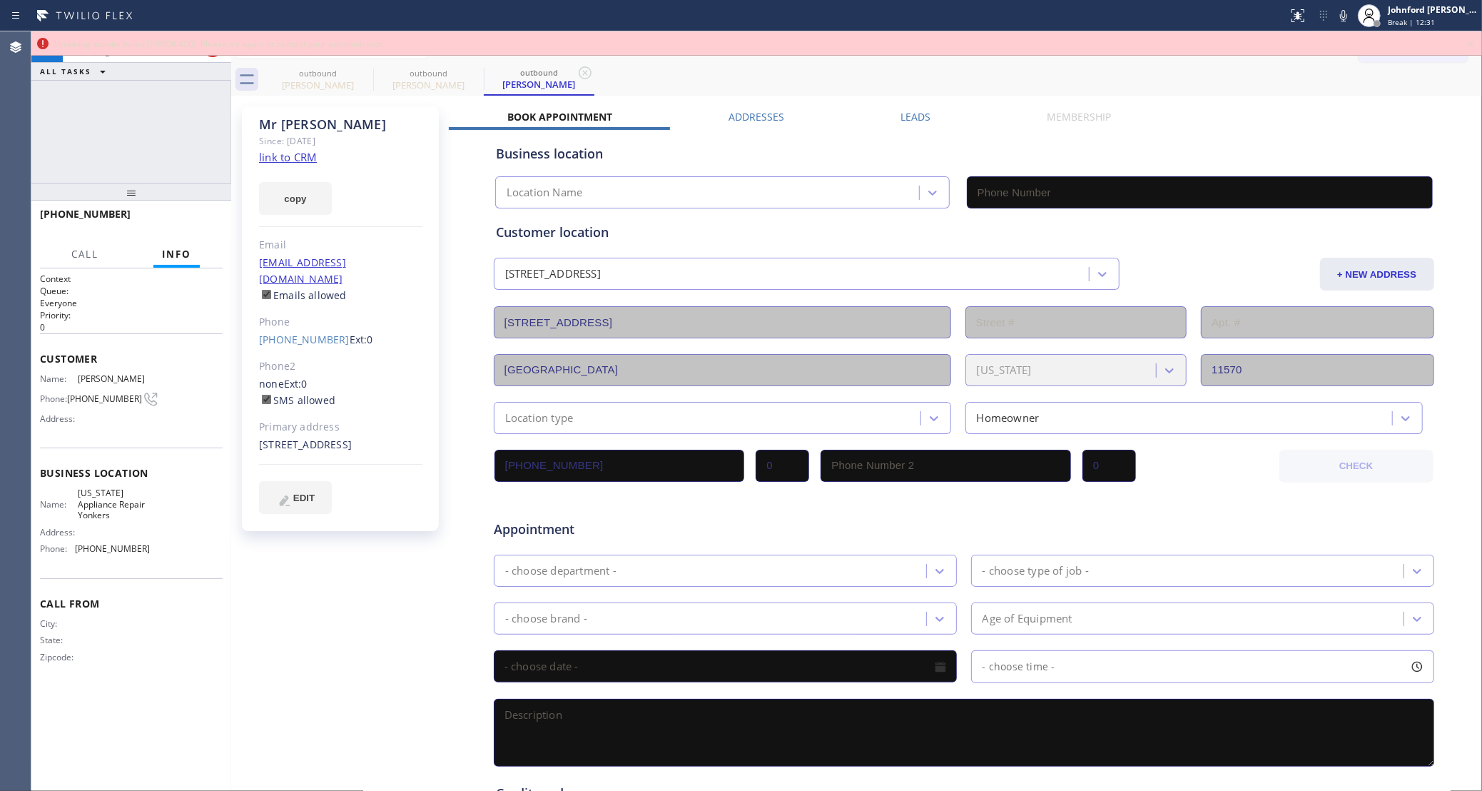
type input "[PHONE_NUMBER]"
click at [1467, 41] on icon at bounding box center [1470, 43] width 17 height 17
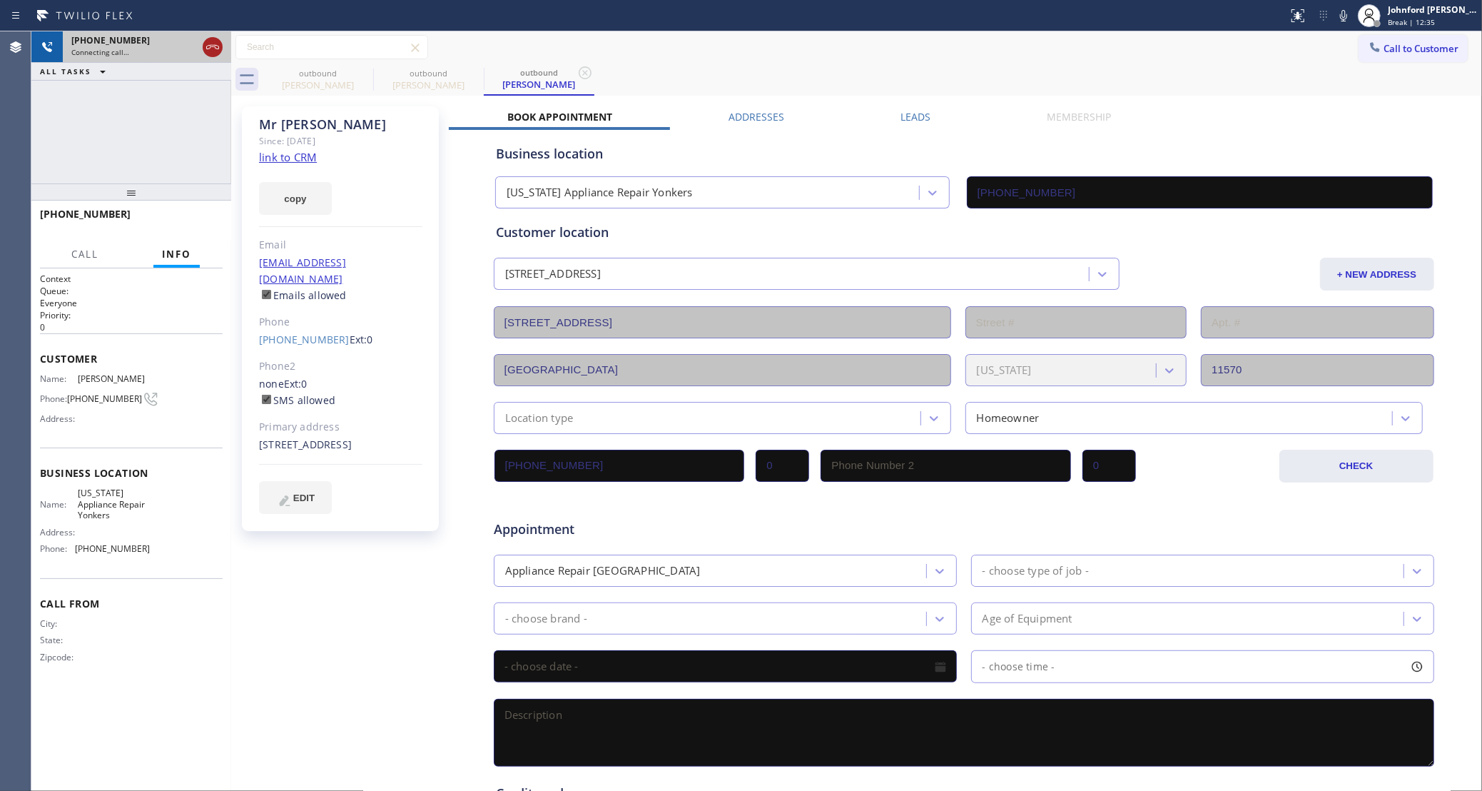
click at [210, 52] on icon at bounding box center [212, 47] width 17 height 17
drag, startPoint x: 1410, startPoint y: 18, endPoint x: 1409, endPoint y: 63, distance: 45.0
click at [1411, 18] on span "Break | 12:36" at bounding box center [1411, 22] width 47 height 10
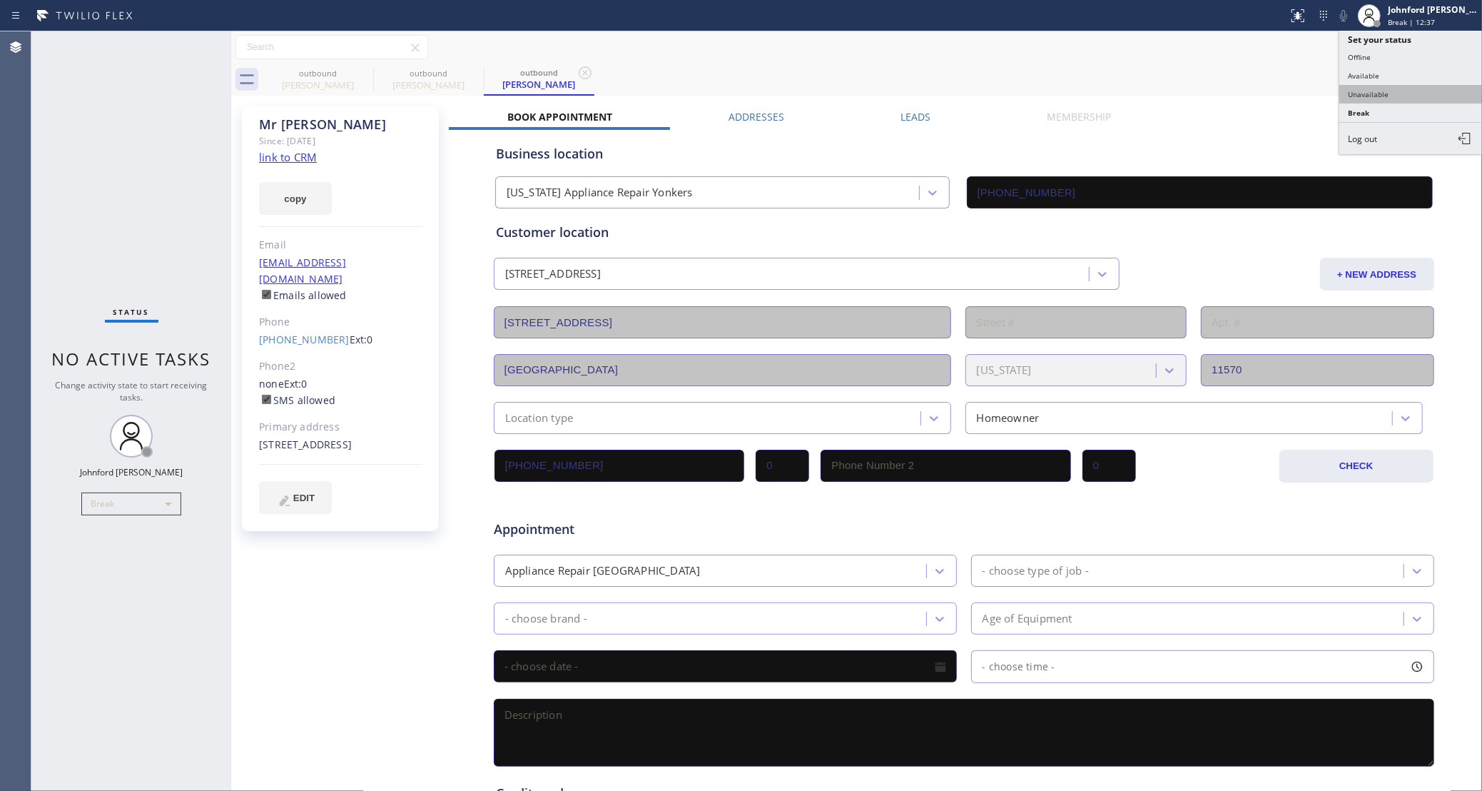
click at [1387, 85] on button "Unavailable" at bounding box center [1410, 94] width 143 height 19
click at [304, 333] on link "[PHONE_NUMBER]" at bounding box center [304, 340] width 91 height 14
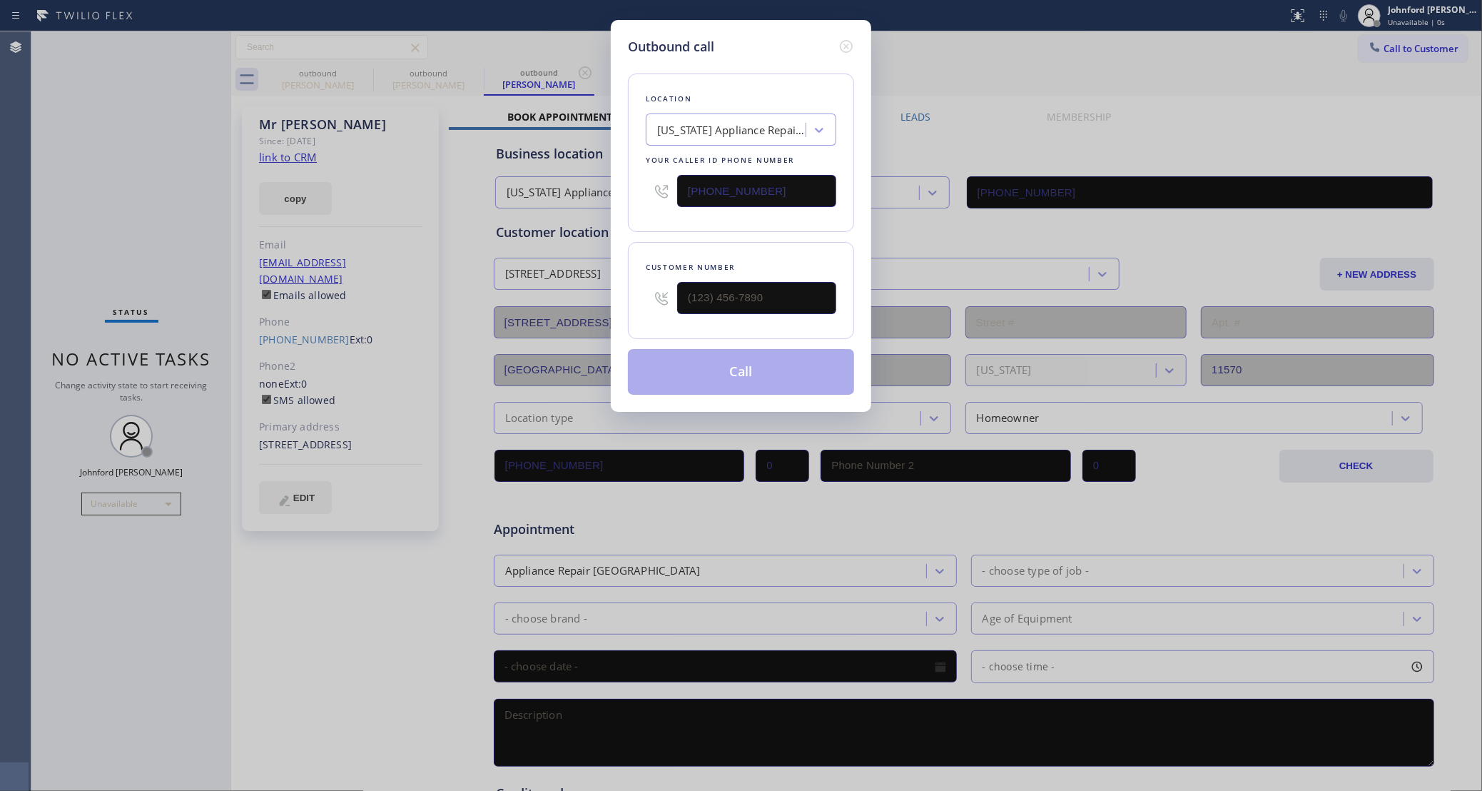
type input "[PHONE_NUMBER]"
click at [694, 372] on button "Call" at bounding box center [741, 372] width 226 height 46
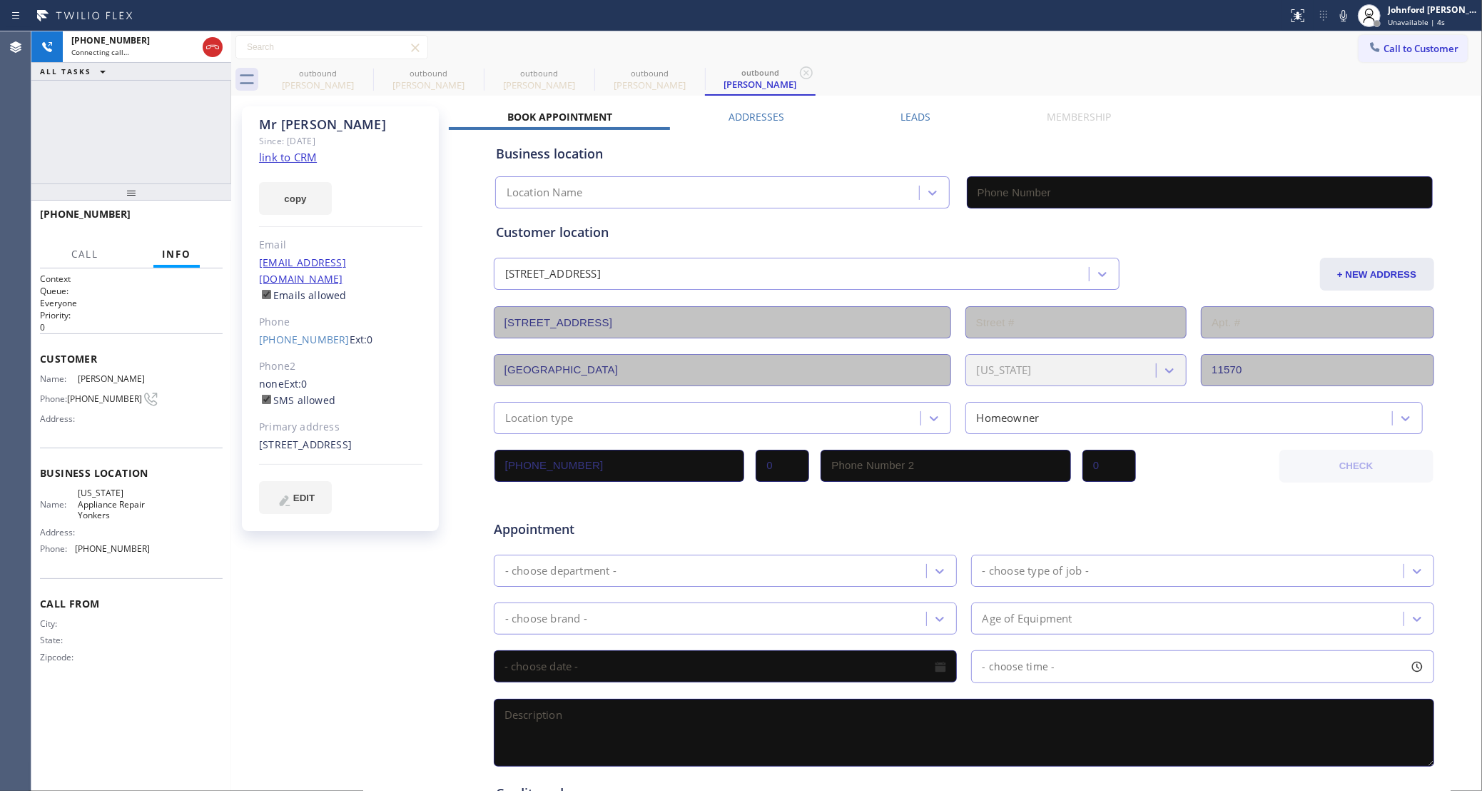
type input "[PHONE_NUMBER]"
click at [1025, 64] on div "outbound [PERSON_NAME] outbound [PERSON_NAME] outbound [PERSON_NAME] outbound […" at bounding box center [873, 80] width 1220 height 32
drag, startPoint x: 1222, startPoint y: 44, endPoint x: 1240, endPoint y: 40, distance: 18.9
click at [1225, 44] on div "Call to Customer Outbound call Location [US_STATE] Appliance Repair [GEOGRAPHIC…" at bounding box center [856, 47] width 1251 height 25
click at [1340, 11] on icon at bounding box center [1343, 15] width 17 height 17
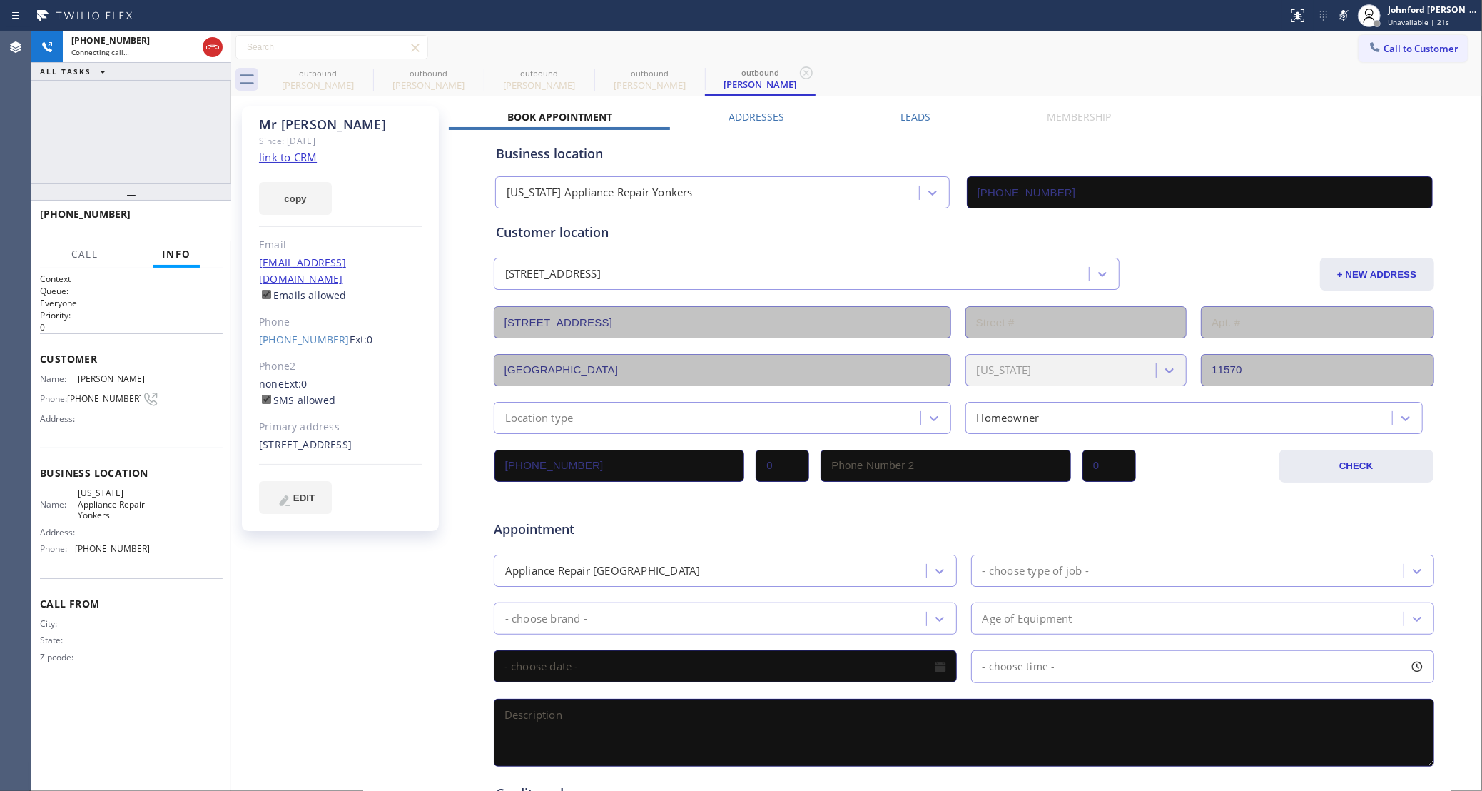
click at [1340, 11] on icon at bounding box center [1343, 15] width 17 height 17
click at [1339, 16] on icon at bounding box center [1343, 15] width 17 height 17
click at [366, 74] on icon at bounding box center [363, 72] width 17 height 17
click at [0, 0] on icon at bounding box center [0, 0] width 0 height 0
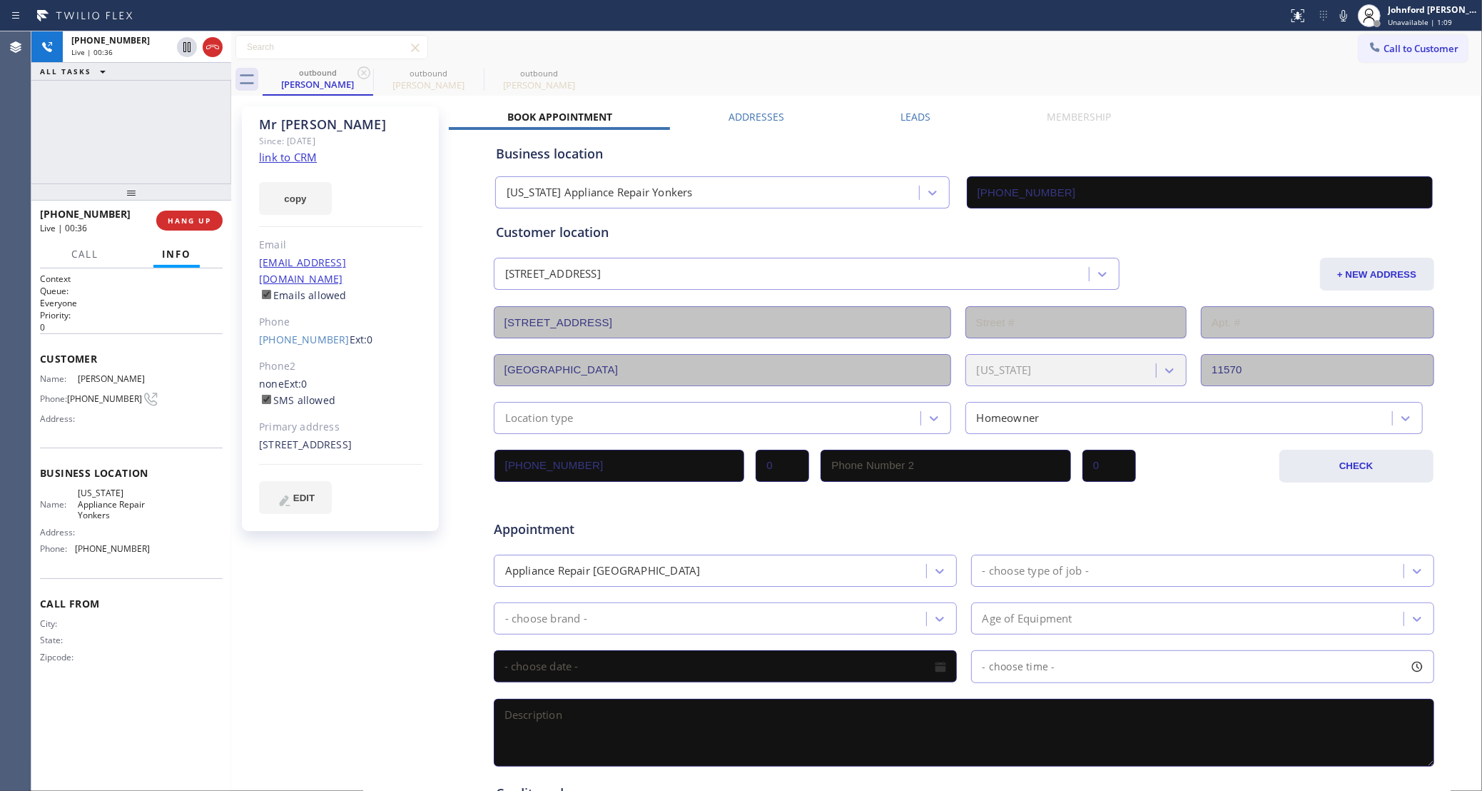
click at [366, 74] on icon at bounding box center [363, 72] width 17 height 17
drag, startPoint x: 141, startPoint y: 158, endPoint x: 714, endPoint y: 116, distance: 574.6
click at [141, 158] on div "[PHONE_NUMBER] Live | 00:44 ALL TASKS ALL TASKS ACTIVE TASKS TASKS IN WRAP UP" at bounding box center [131, 107] width 200 height 152
click at [1342, 17] on icon at bounding box center [1343, 15] width 17 height 17
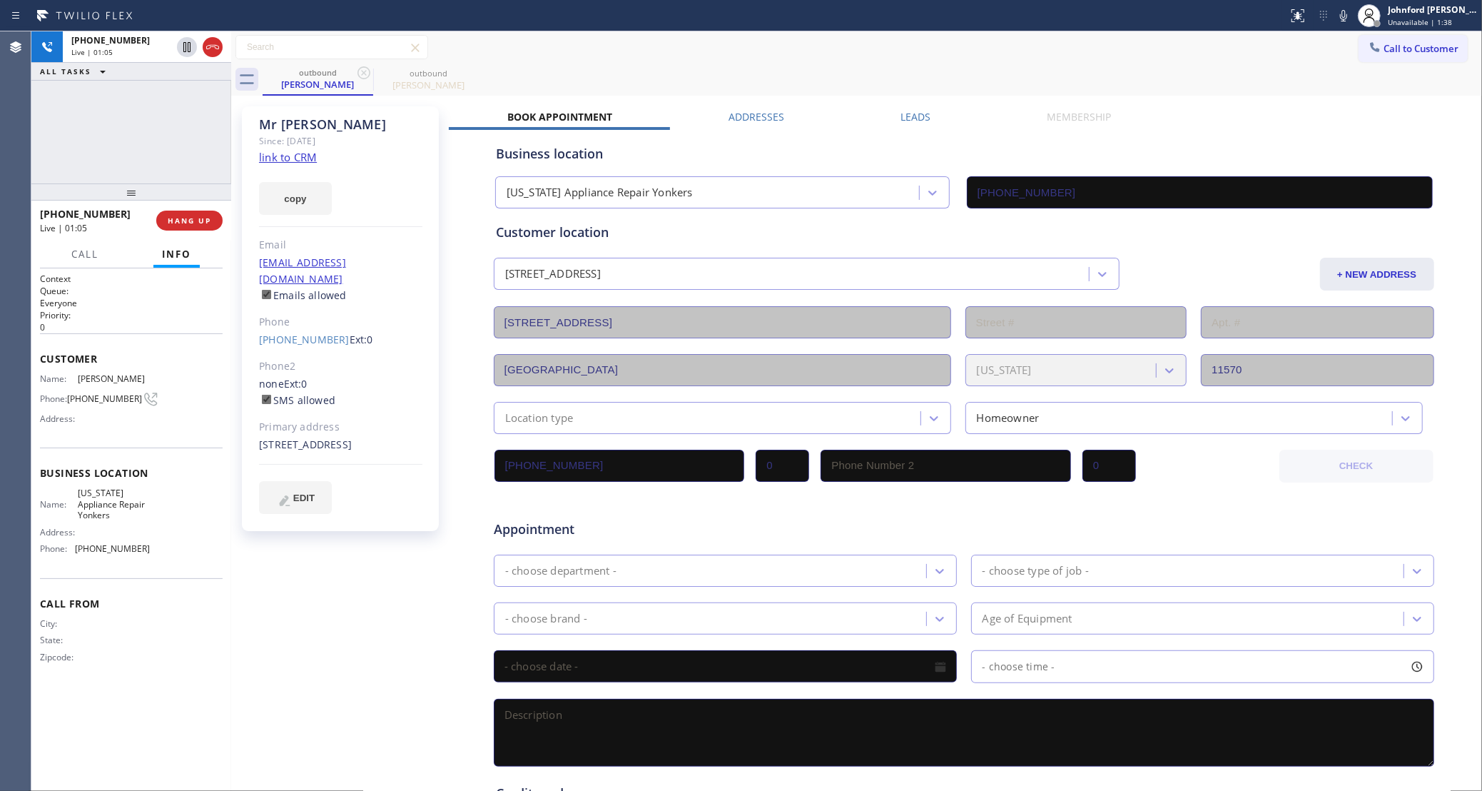
click at [789, 64] on div "outbound [PERSON_NAME] outbound [PERSON_NAME]" at bounding box center [873, 80] width 1220 height 32
click at [774, 61] on div "Call to Customer Outbound call Location [US_STATE] Appliance Repair [GEOGRAPHIC…" at bounding box center [856, 47] width 1251 height 32
click at [191, 214] on button "HANG UP" at bounding box center [189, 221] width 66 height 20
click at [191, 214] on button "COMPLETE" at bounding box center [187, 221] width 72 height 20
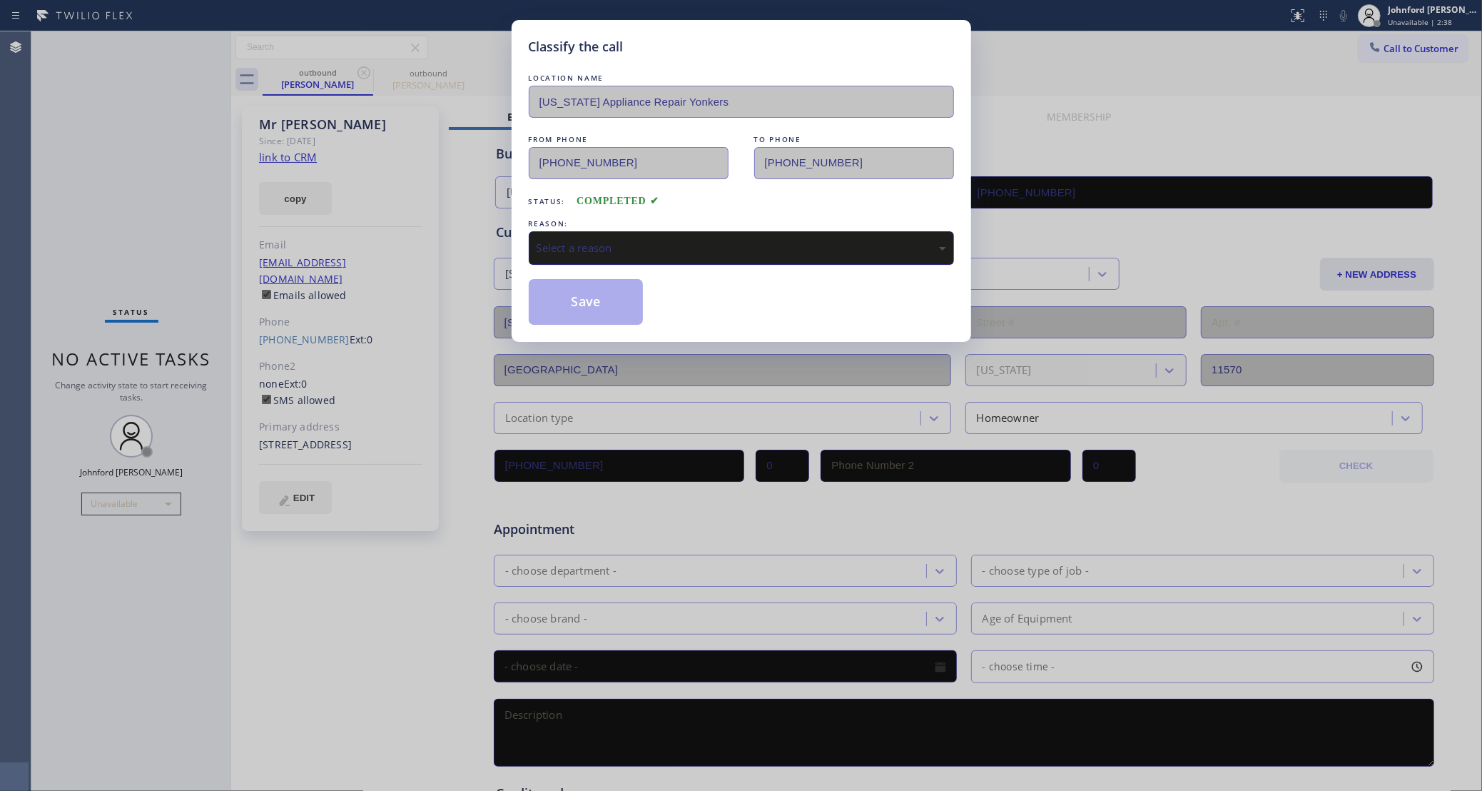
click at [578, 244] on div "Select a reason" at bounding box center [742, 248] width 410 height 16
click at [609, 300] on button "Save" at bounding box center [586, 302] width 115 height 46
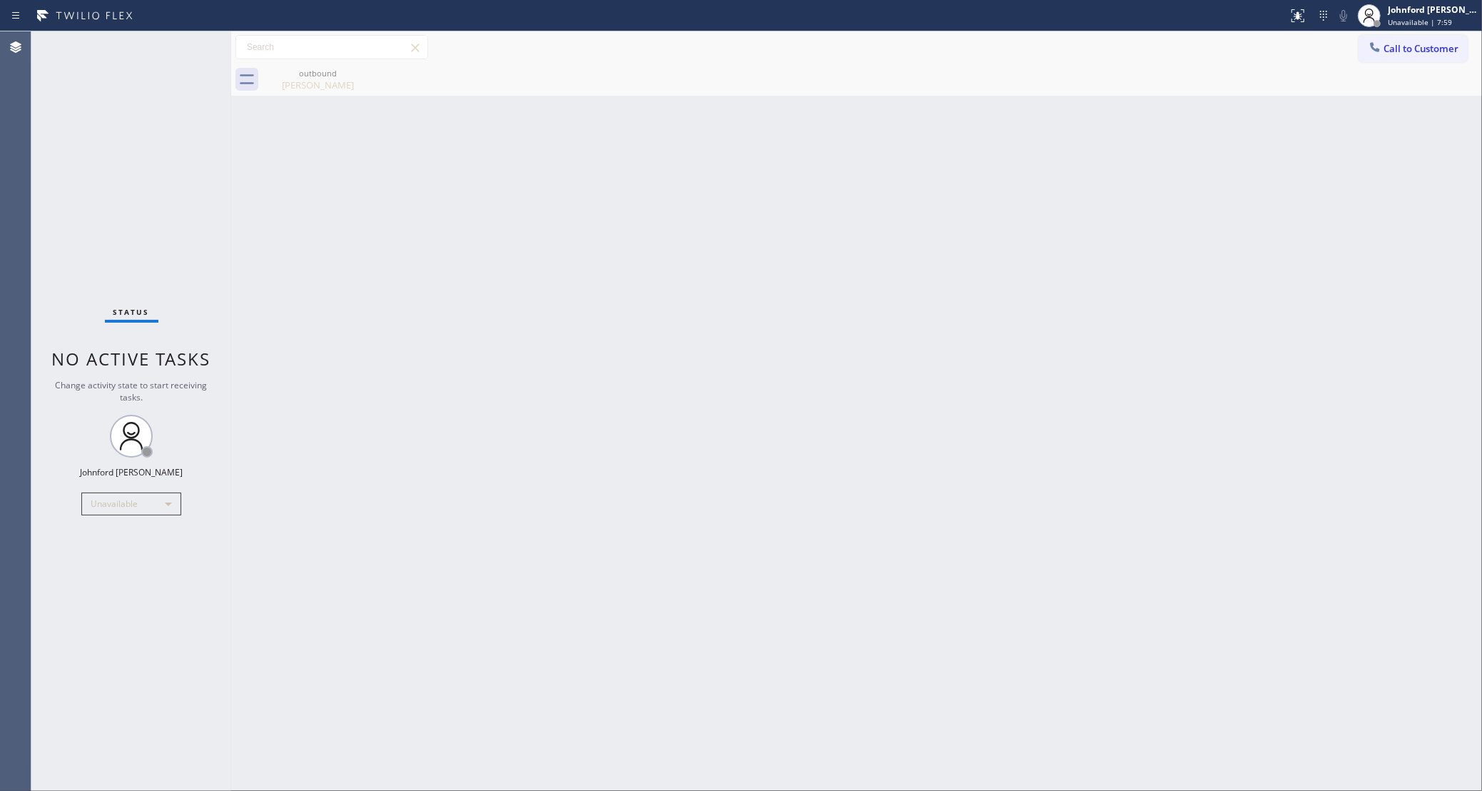
click at [1183, 489] on div "Back to Dashboard Change Sender ID Customers Technicians Select a contact Outbo…" at bounding box center [856, 410] width 1251 height 759
drag, startPoint x: 1095, startPoint y: 415, endPoint x: 1085, endPoint y: 382, distance: 33.4
click at [1095, 415] on div "Back to Dashboard Change Sender ID Customers Technicians Select a contact Outbo…" at bounding box center [856, 410] width 1251 height 759
click at [794, 343] on div "Back to Dashboard Change Sender ID Customers Technicians Select a contact Outbo…" at bounding box center [856, 410] width 1251 height 759
click at [38, 314] on div "Status No active tasks Change activity state to start receiving tasks. [PERSON_…" at bounding box center [131, 410] width 200 height 759
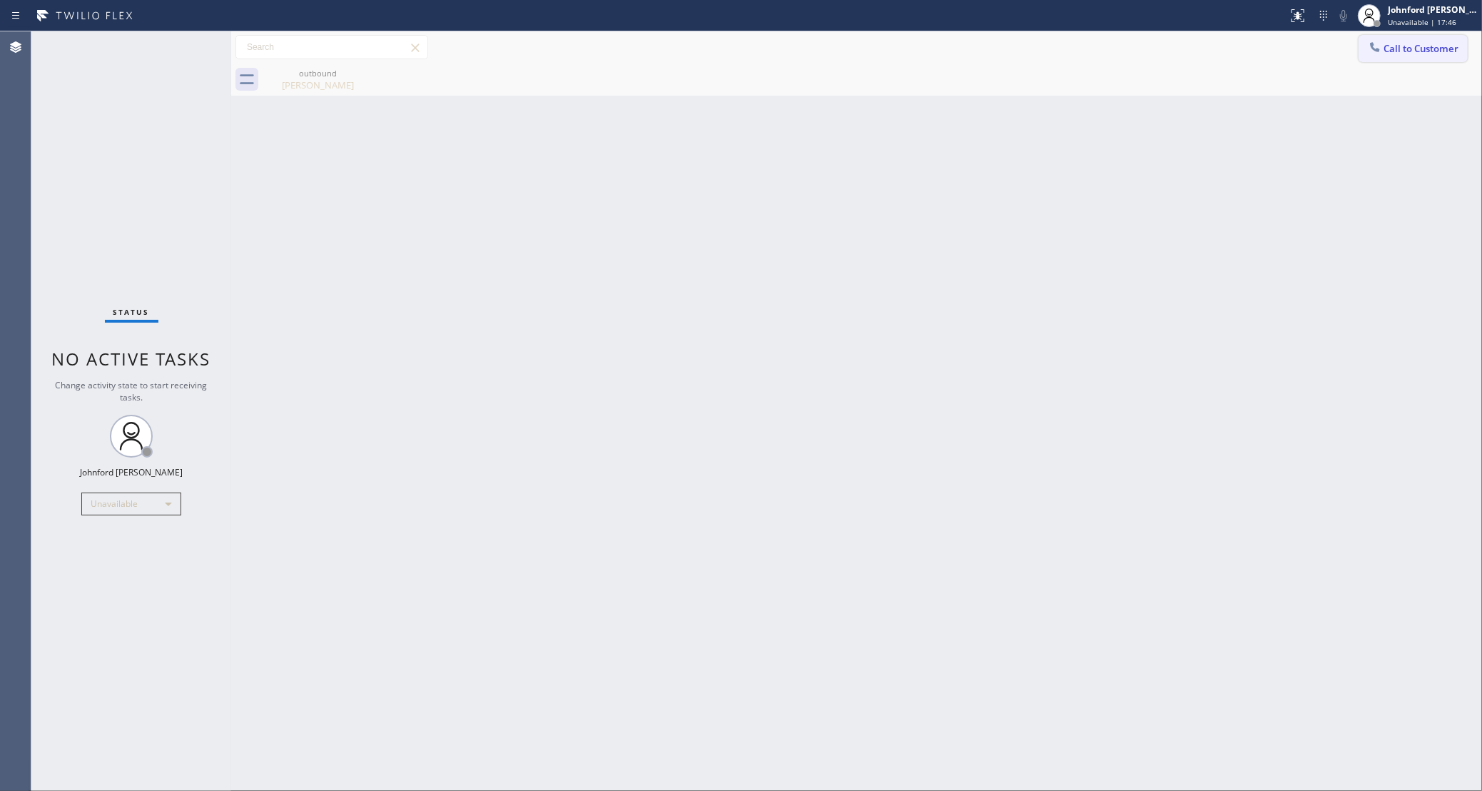
click at [1403, 51] on span "Call to Customer" at bounding box center [1421, 48] width 75 height 13
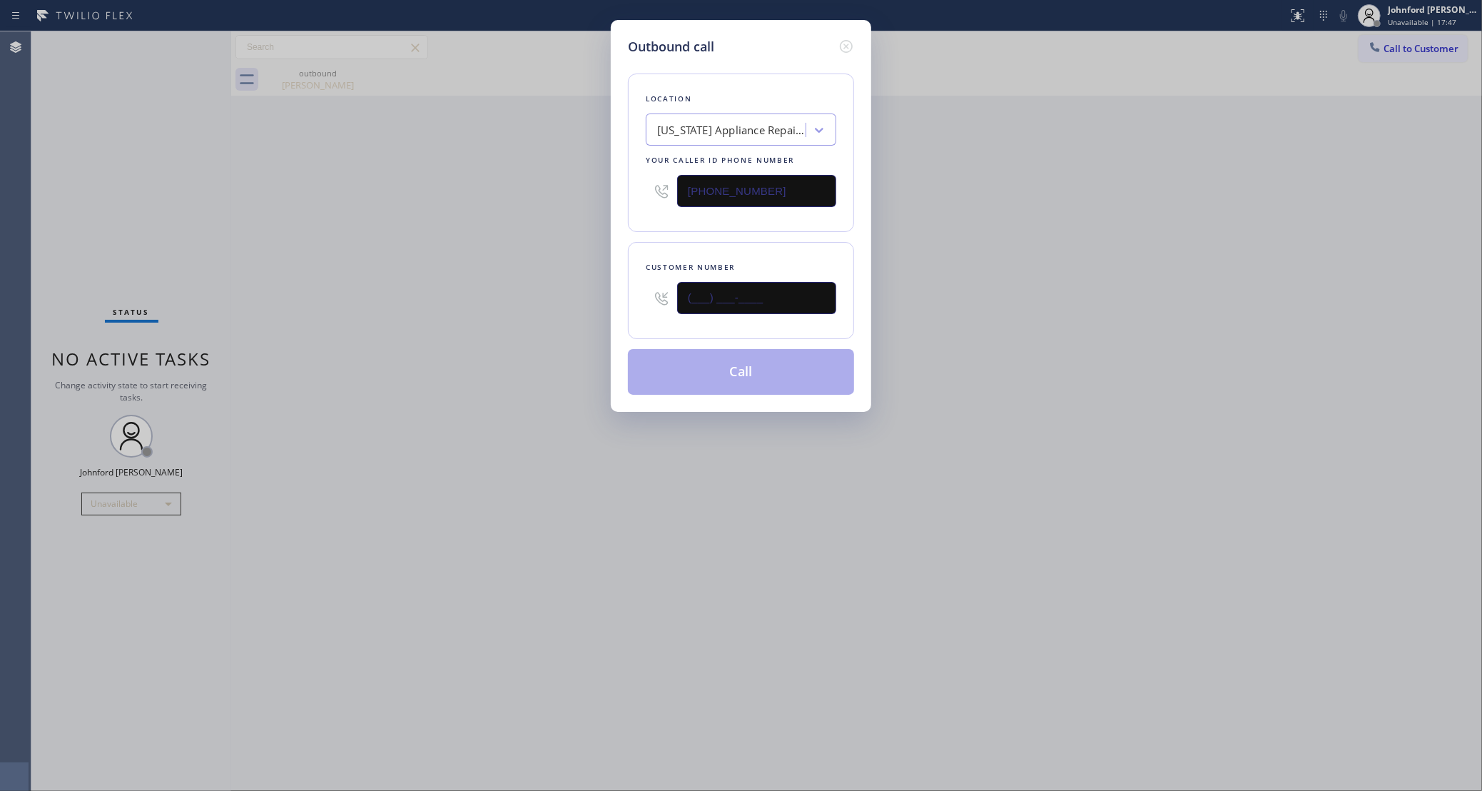
drag, startPoint x: 768, startPoint y: 285, endPoint x: 562, endPoint y: 283, distance: 205.5
click at [582, 283] on div "Outbound call Location [US_STATE] Appliance Repair Yonkers Your caller id phone…" at bounding box center [741, 395] width 1482 height 791
paste input "805) 967-9235"
type input "[PHONE_NUMBER]"
click at [501, 287] on div "Outbound call Location [US_STATE] Appliance Repair Yonkers Your caller id phone…" at bounding box center [741, 395] width 1482 height 791
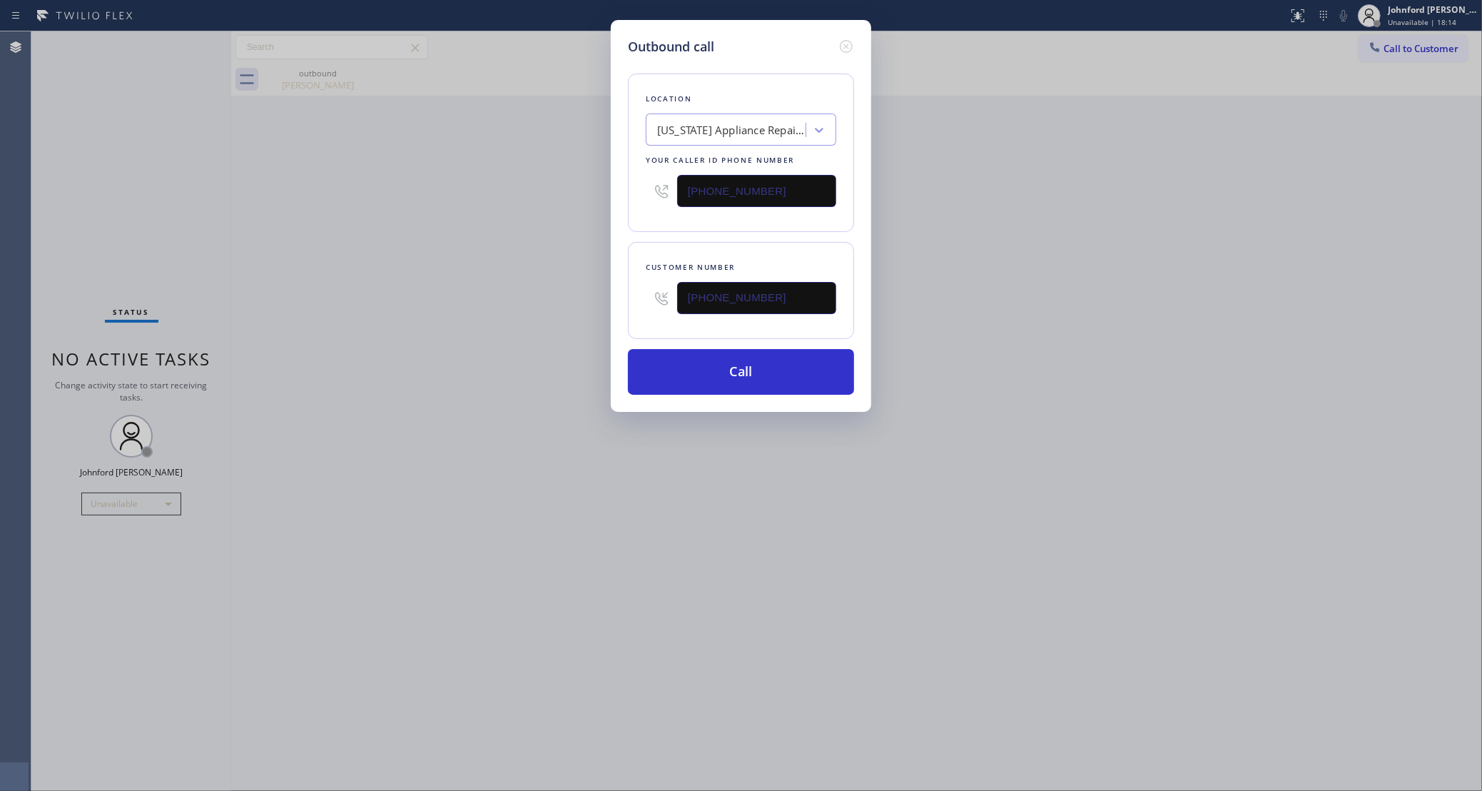
click at [1040, 229] on div "Outbound call Location [US_STATE] Appliance Repair Yonkers Your caller id phone…" at bounding box center [741, 395] width 1482 height 791
drag, startPoint x: 792, startPoint y: 197, endPoint x: 543, endPoint y: 201, distance: 249.1
click at [543, 201] on div "Outbound call Location [US_STATE] Appliance Repair Yonkers Your caller id phone…" at bounding box center [741, 395] width 1482 height 791
paste input "805) 608-355"
type input "[PHONE_NUMBER]"
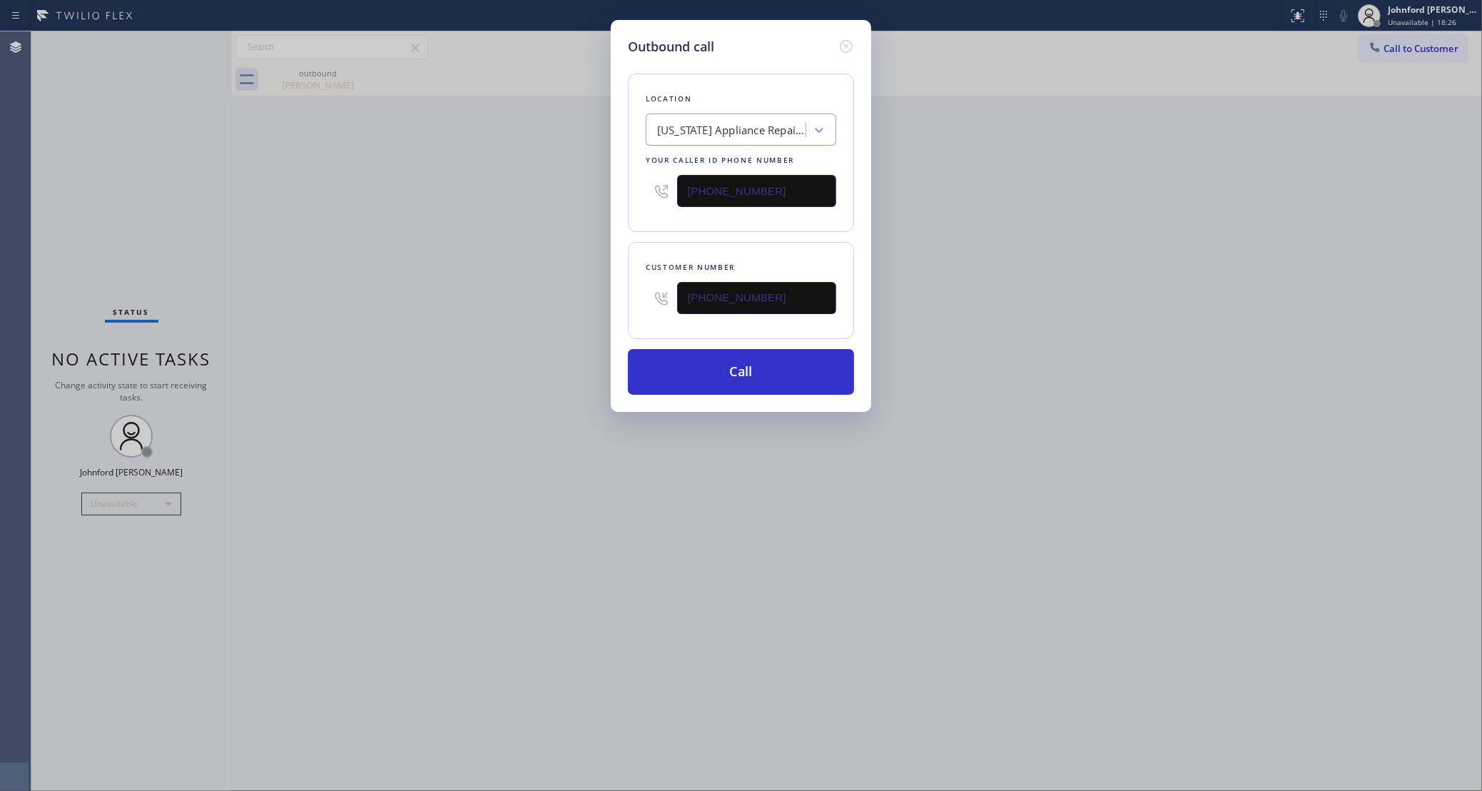
click at [524, 226] on div "Outbound call Location [US_STATE] Appliance Repair Yonkers Your caller id phone…" at bounding box center [741, 395] width 1482 height 791
click at [677, 372] on button "Call" at bounding box center [741, 372] width 226 height 46
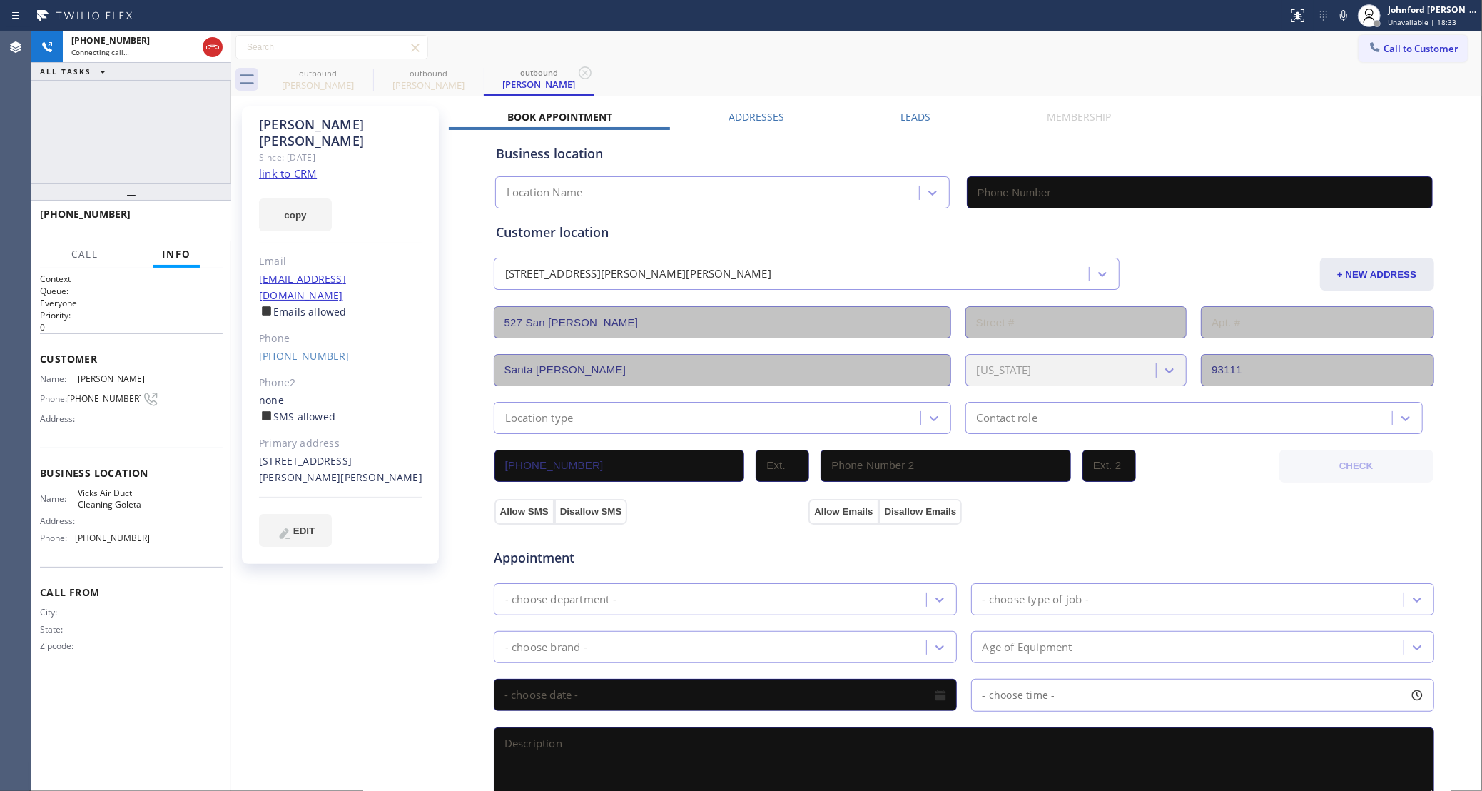
type input "[PHONE_NUMBER]"
click at [375, 75] on div "outbound" at bounding box center [429, 73] width 108 height 11
click at [368, 71] on icon at bounding box center [363, 72] width 17 height 17
click at [866, 39] on div "Call to Customer Outbound call Location Vicks Air Duct Cleaning [GEOGRAPHIC_DAT…" at bounding box center [856, 47] width 1251 height 25
click at [1343, 16] on icon at bounding box center [1343, 15] width 17 height 17
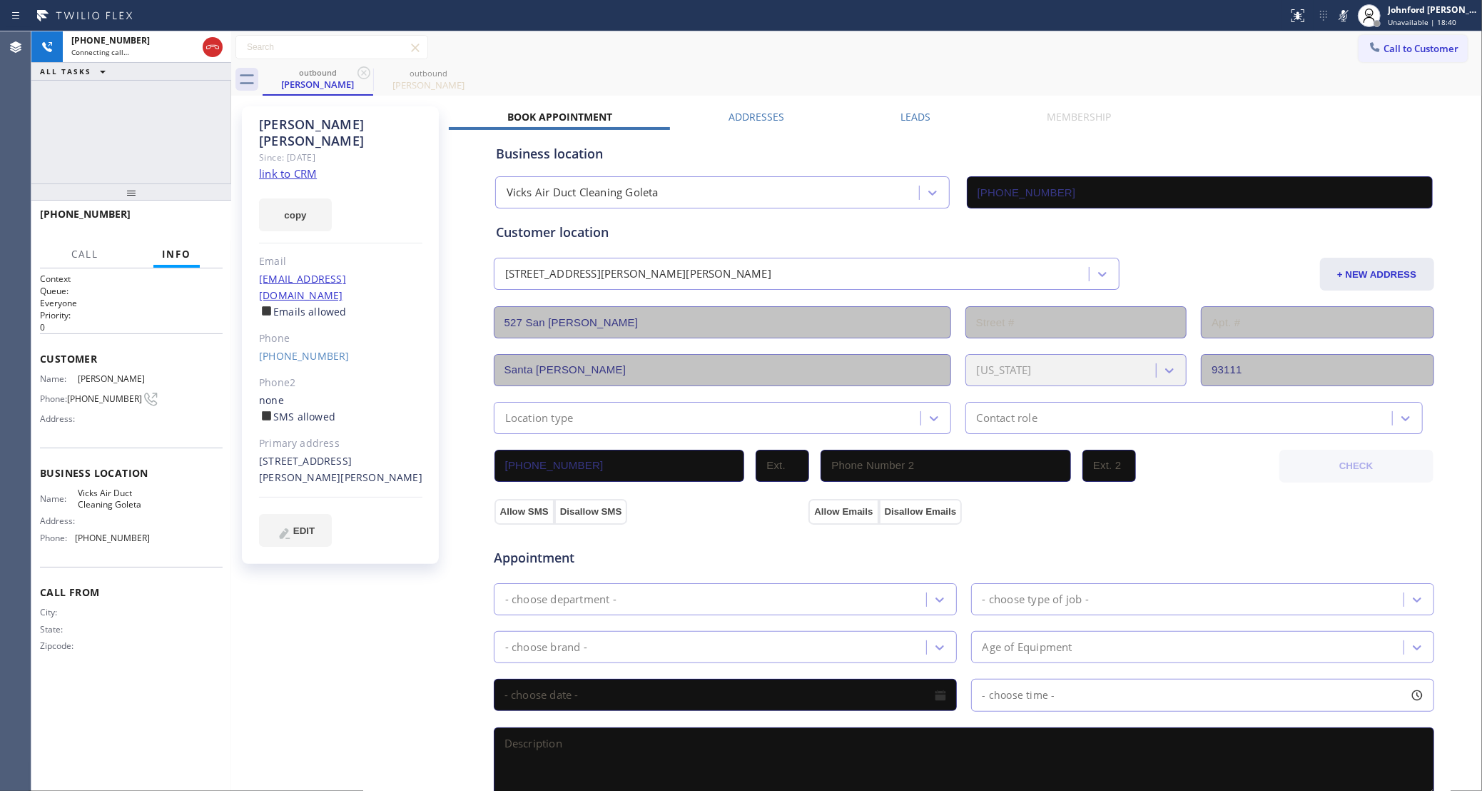
click at [1343, 16] on icon at bounding box center [1343, 15] width 17 height 17
click at [1352, 10] on icon at bounding box center [1343, 15] width 17 height 17
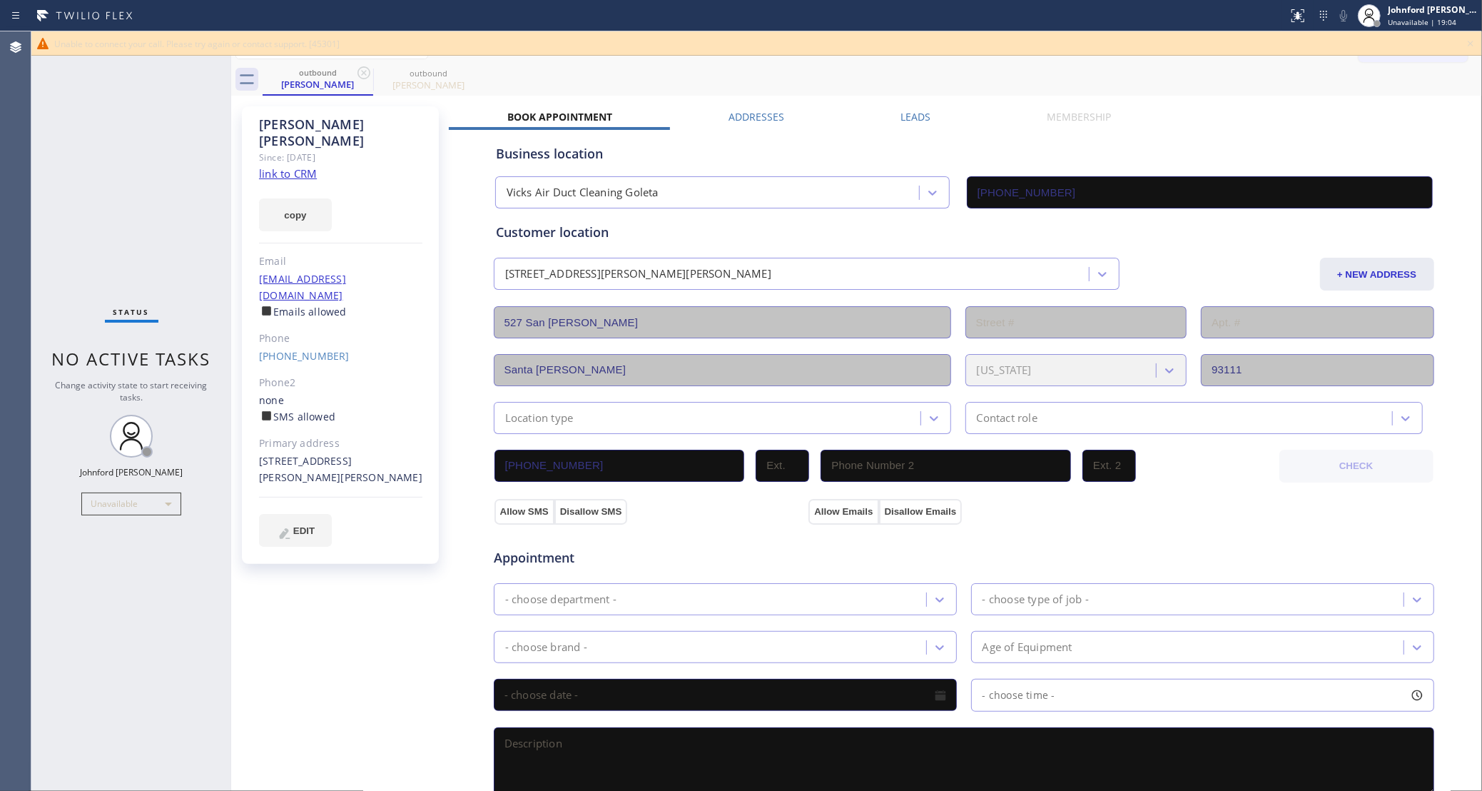
drag, startPoint x: 891, startPoint y: 56, endPoint x: 928, endPoint y: 17, distance: 53.5
click at [889, 57] on div "Call to Customer Outbound call Location Vicks Air Duct Cleaning [GEOGRAPHIC_DAT…" at bounding box center [856, 47] width 1251 height 25
click at [1471, 44] on icon at bounding box center [1470, 43] width 17 height 17
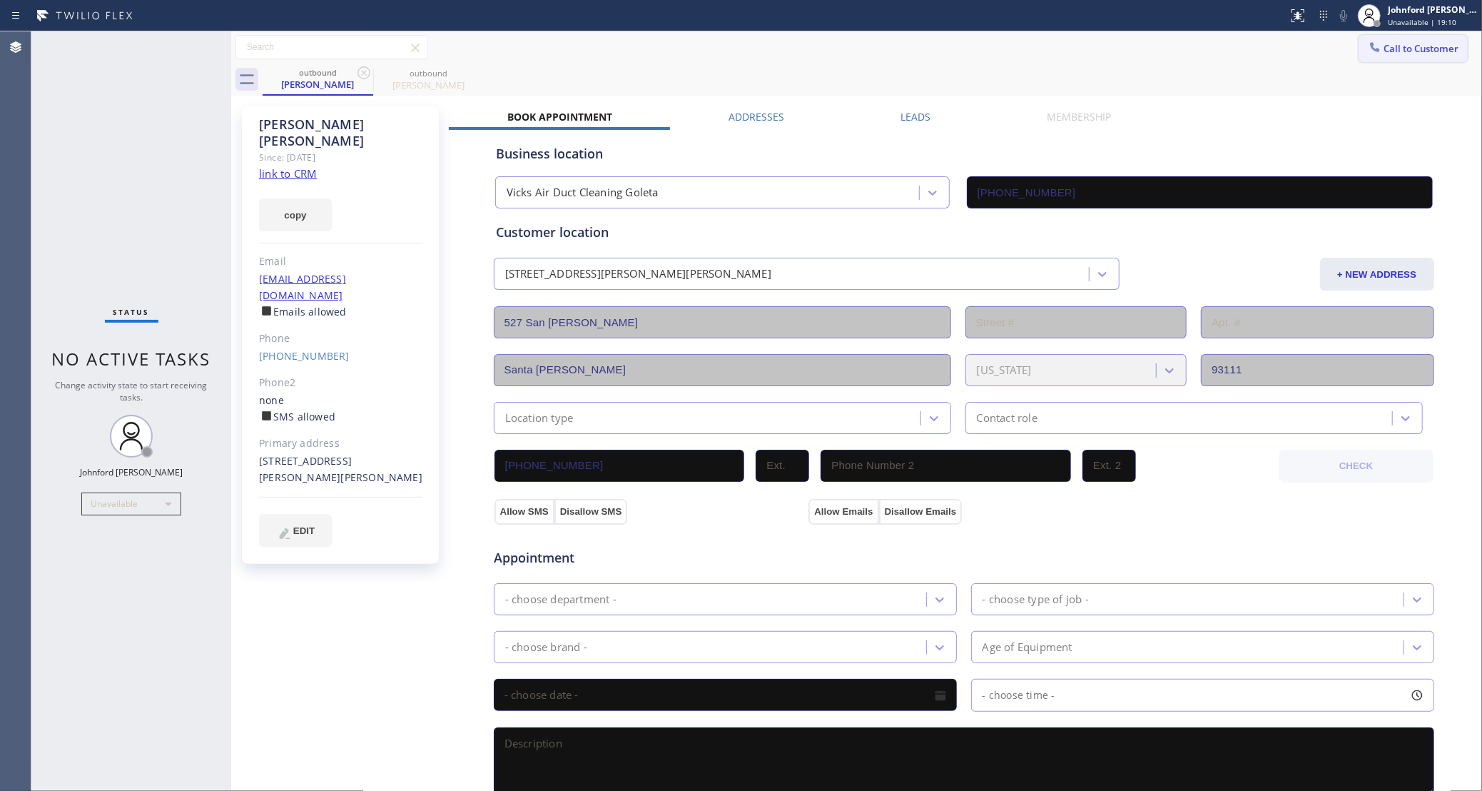
click at [1384, 53] on span "Call to Customer" at bounding box center [1421, 48] width 75 height 13
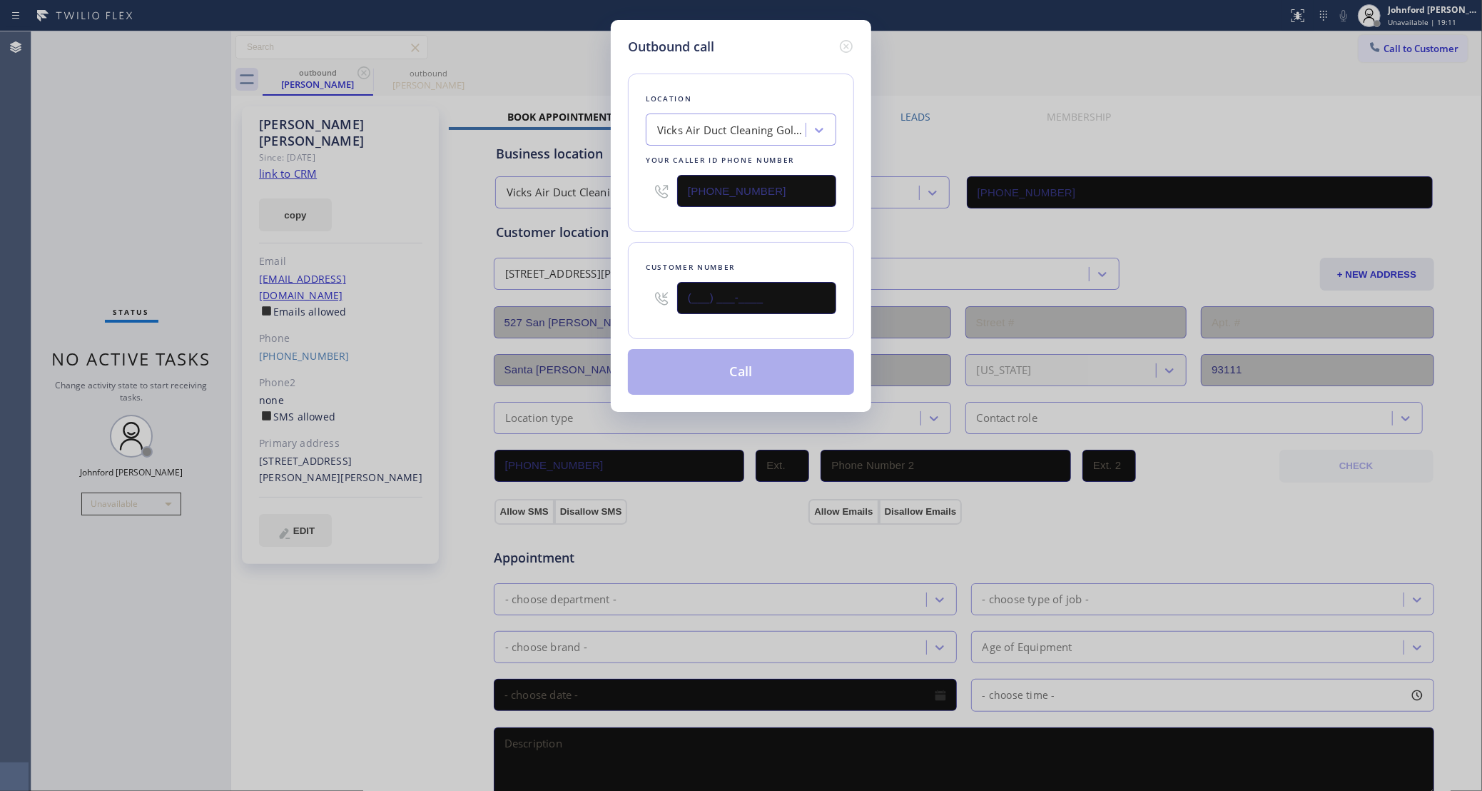
drag, startPoint x: 714, startPoint y: 305, endPoint x: 631, endPoint y: 307, distance: 83.5
click at [632, 307] on div "Customer number (___) ___-____" at bounding box center [741, 290] width 226 height 97
paste input "310) 666-6389"
drag, startPoint x: 791, startPoint y: 306, endPoint x: 608, endPoint y: 295, distance: 183.0
click at [608, 295] on div "Outbound call Location Vicks Air Duct Cleaning Goleta Your caller id phone numb…" at bounding box center [741, 395] width 1482 height 791
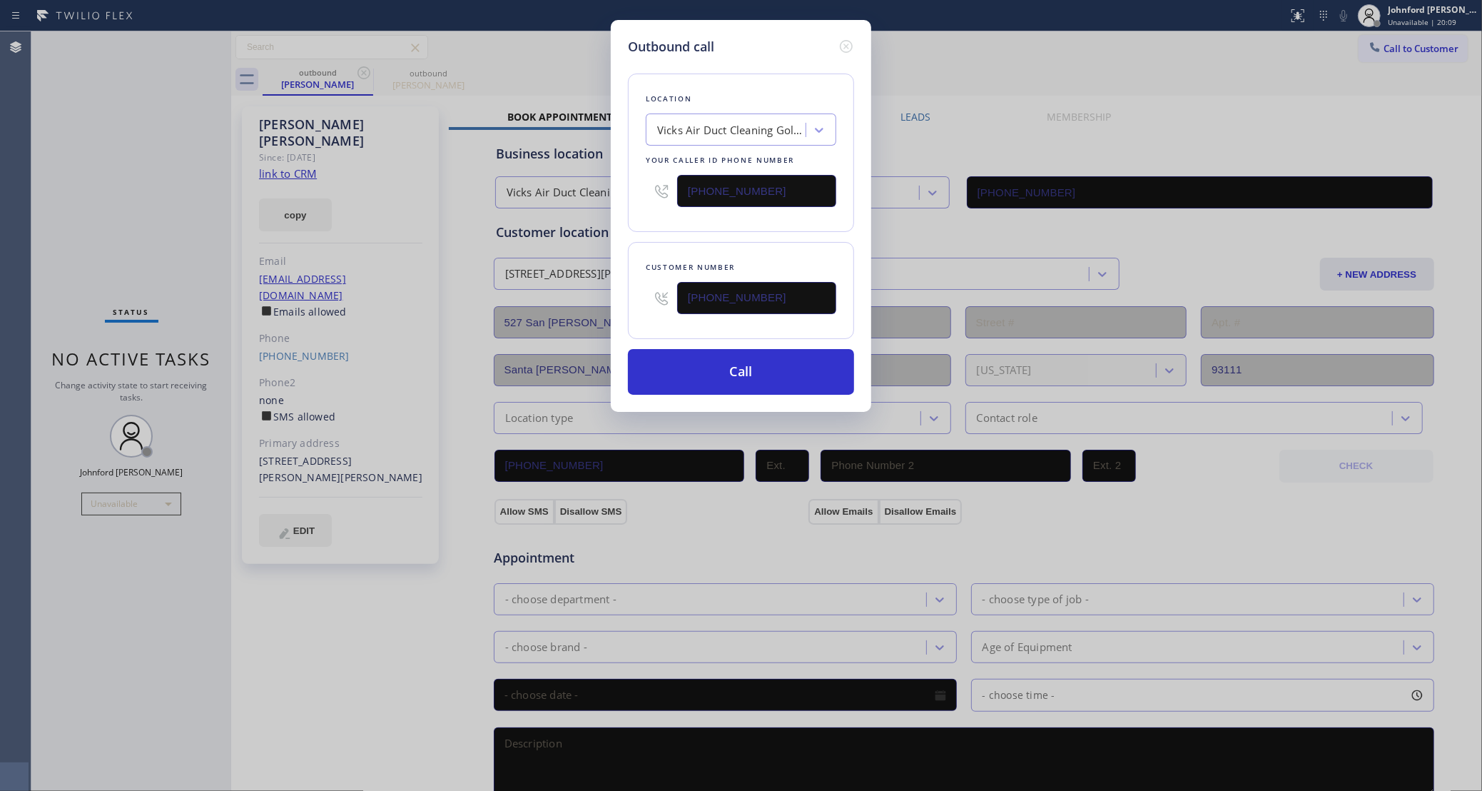
paste input "text"
type input "[PHONE_NUMBER]"
click at [694, 230] on div "Location Vicks Air Duct Cleaning [GEOGRAPHIC_DATA] Your caller id phone number …" at bounding box center [741, 153] width 226 height 158
drag, startPoint x: 667, startPoint y: 203, endPoint x: 575, endPoint y: 200, distance: 91.4
click at [582, 203] on div "Outbound call Location Vicks Air Duct Cleaning Goleta Your caller id phone numb…" at bounding box center [741, 395] width 1482 height 791
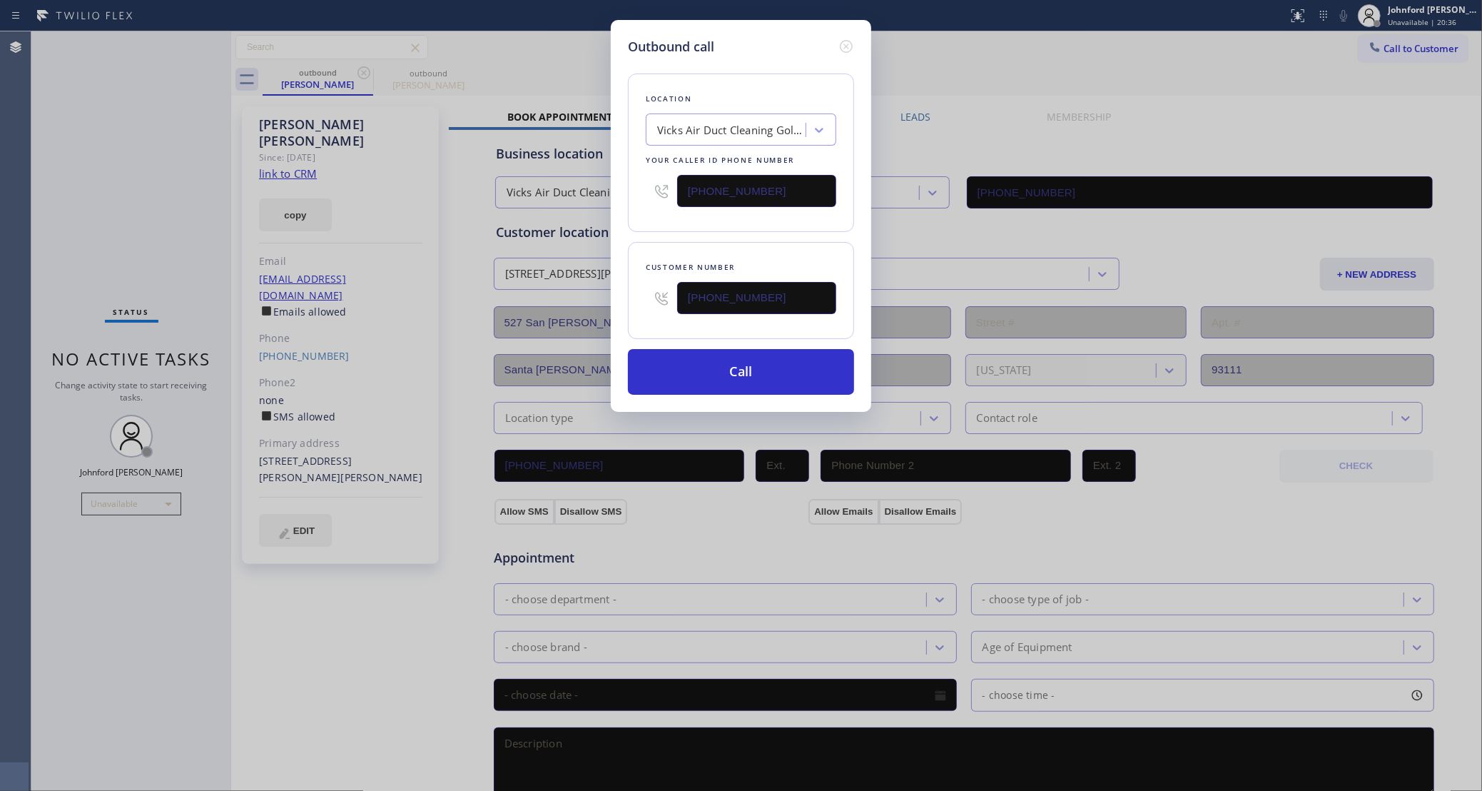
paste input "55) 941-2960"
type input "[PHONE_NUMBER]"
drag, startPoint x: 789, startPoint y: 305, endPoint x: 551, endPoint y: 280, distance: 239.0
click at [551, 281] on div "Outbound call Location Pure Air Duct Cleaning Your caller id phone number [PHON…" at bounding box center [741, 395] width 1482 height 791
paste input "818) 631-7137"
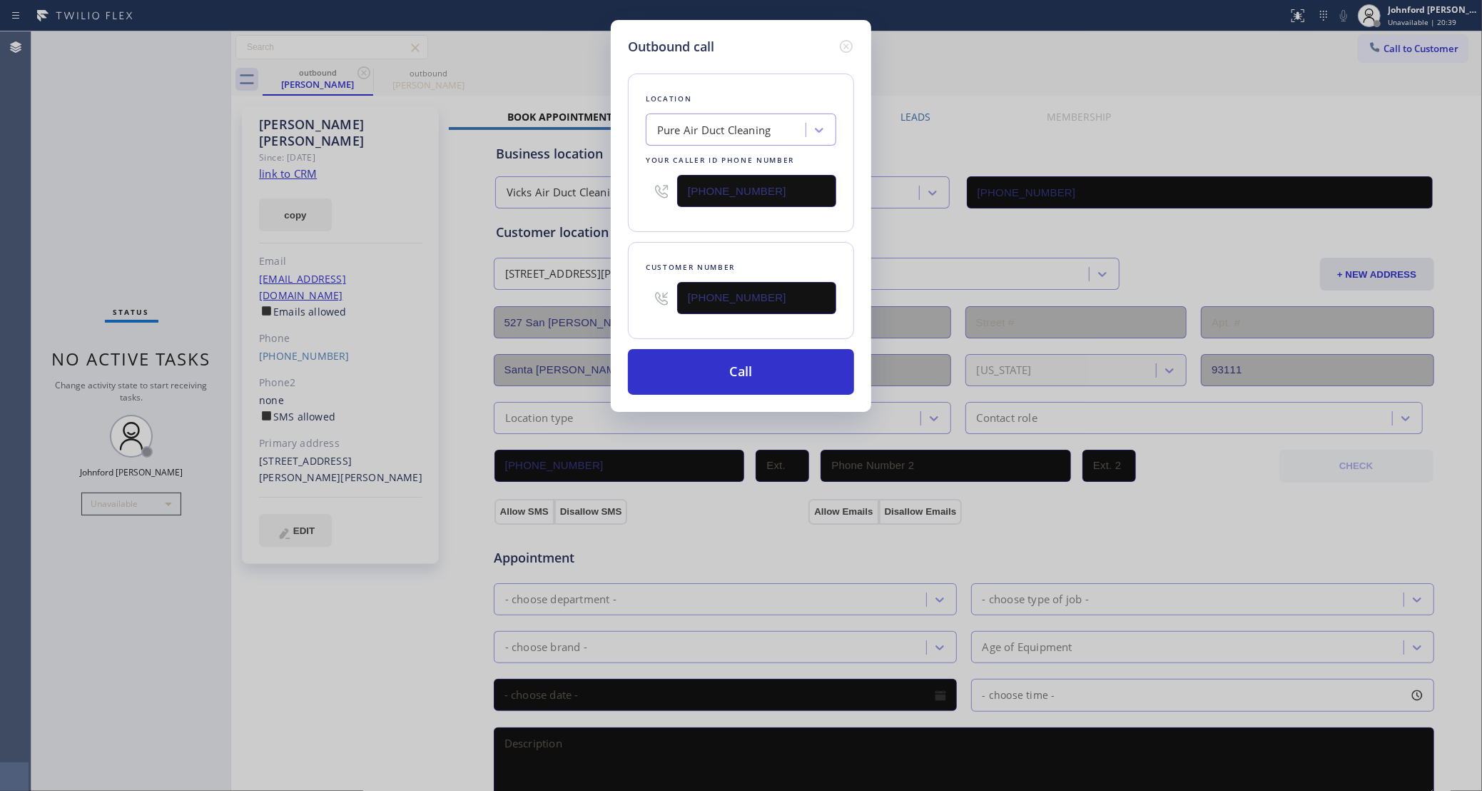
type input "[PHONE_NUMBER]"
click at [637, 229] on div "Location Pure Air Duct Cleaning Your caller id phone number [PHONE_NUMBER]" at bounding box center [741, 153] width 226 height 158
click at [721, 382] on button "Call" at bounding box center [741, 372] width 226 height 46
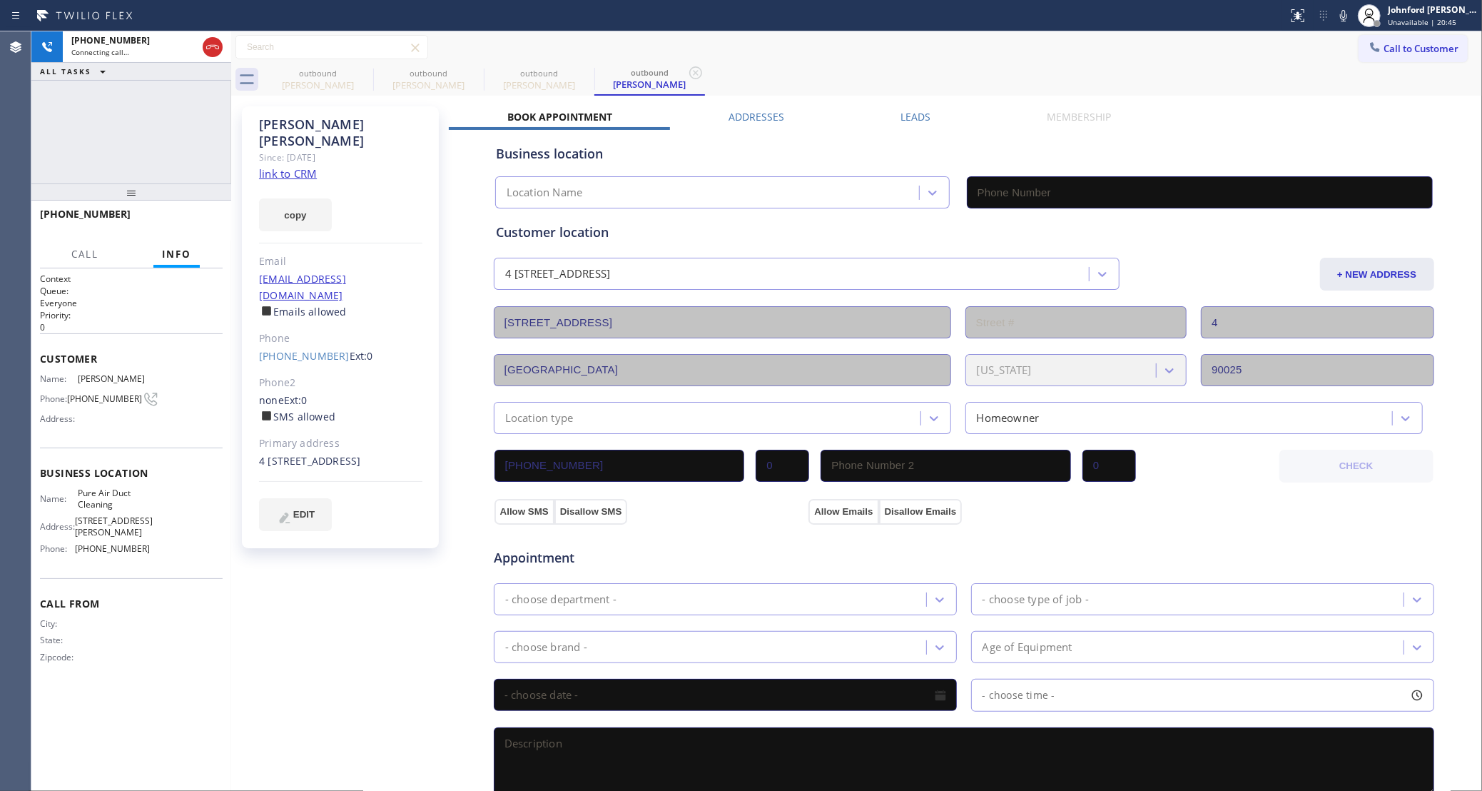
type input "[PHONE_NUMBER]"
click at [791, 54] on div "Call to Customer Outbound call Location Pure Air Duct Cleaning Your caller id p…" at bounding box center [856, 47] width 1251 height 25
click at [1336, 17] on icon at bounding box center [1343, 15] width 17 height 17
click at [213, 46] on icon at bounding box center [212, 47] width 17 height 17
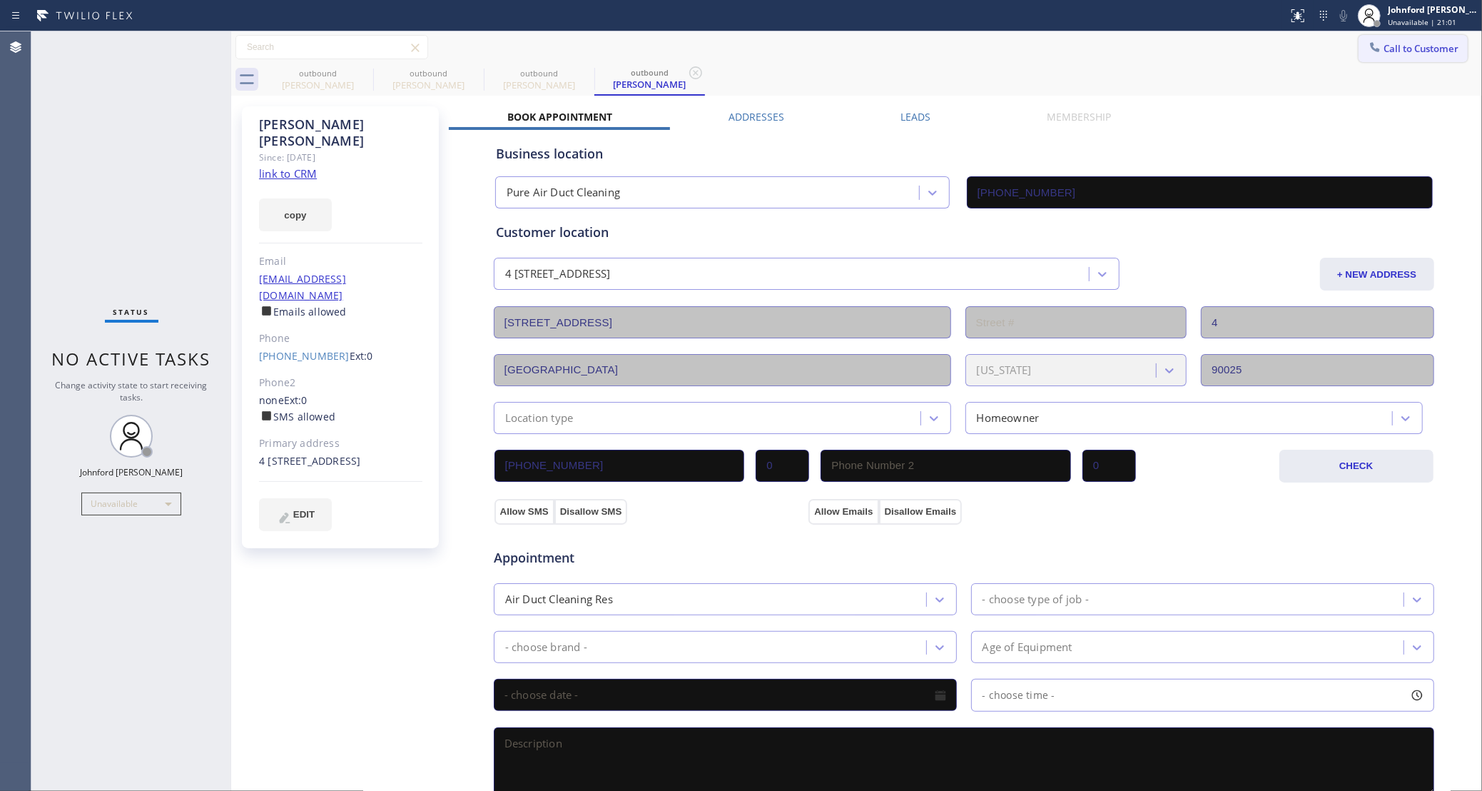
click at [1391, 46] on span "Call to Customer" at bounding box center [1421, 48] width 75 height 13
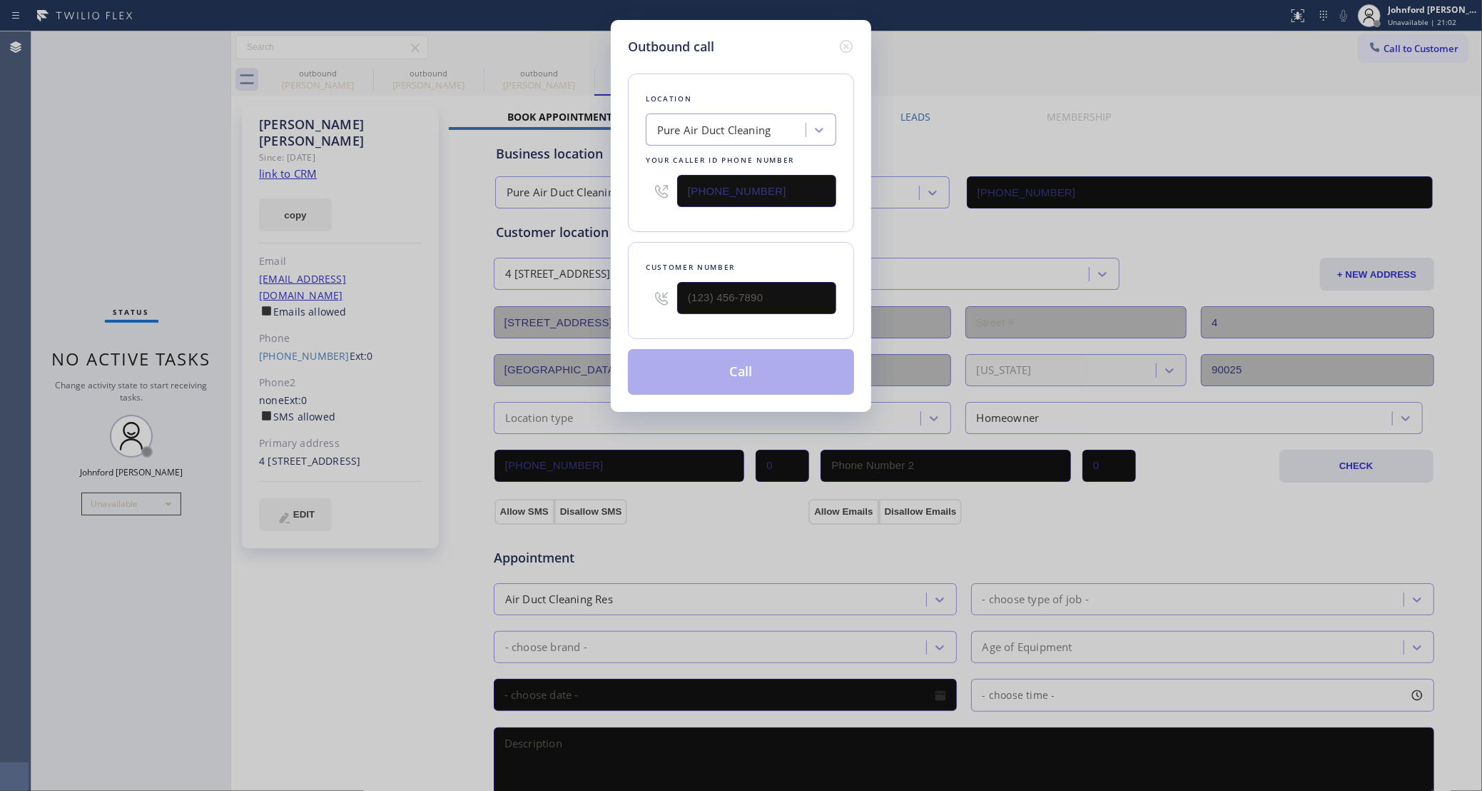
drag, startPoint x: 797, startPoint y: 194, endPoint x: 589, endPoint y: 193, distance: 207.7
click at [612, 197] on div "Outbound call Location Pure Air Duct Cleaning Your caller id phone number [PHON…" at bounding box center [741, 216] width 260 height 392
paste input "text"
type input "[PHONE_NUMBER]"
click at [729, 304] on input "(___) ___-____" at bounding box center [756, 298] width 159 height 32
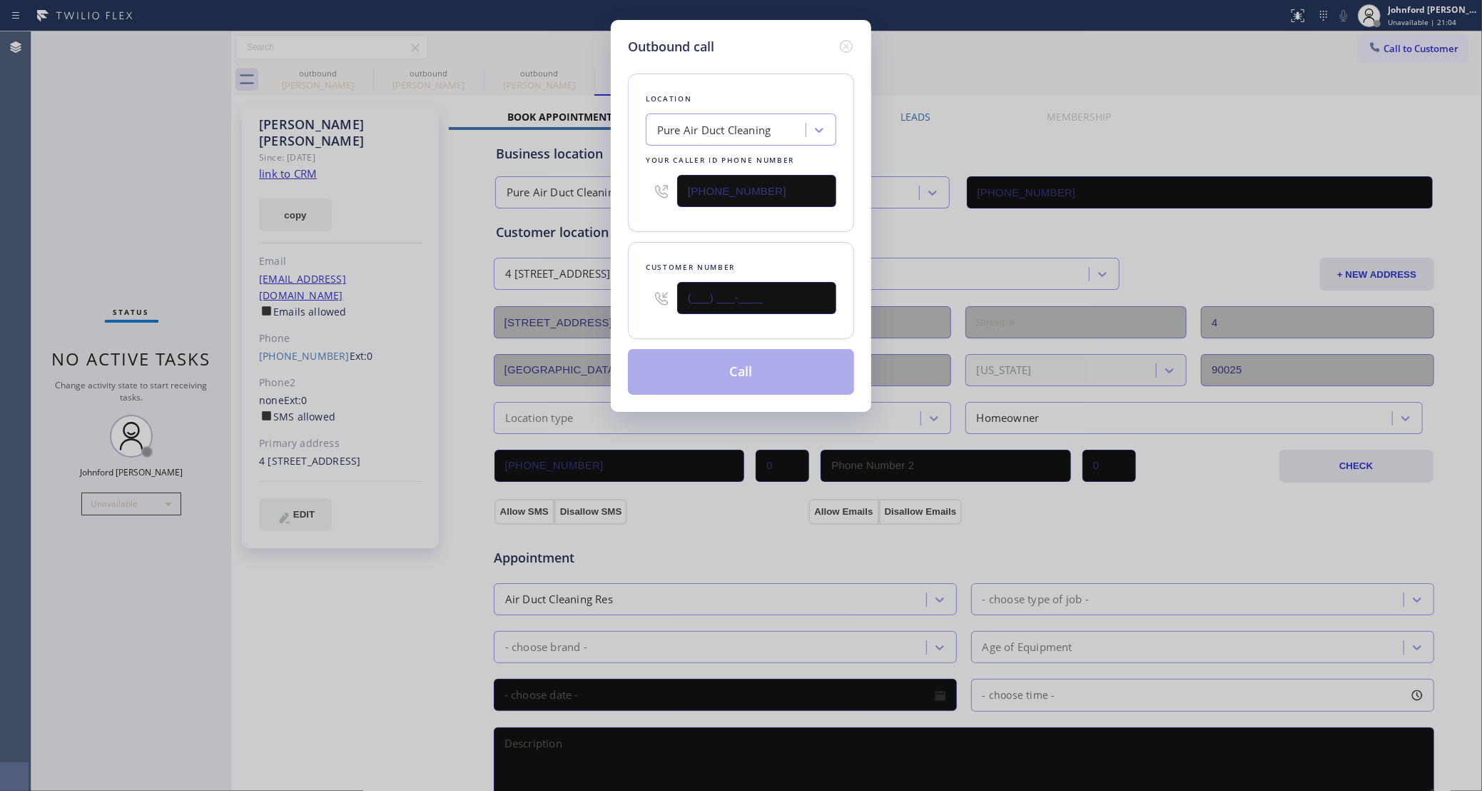
paste input "818) 631-7137"
type input "[PHONE_NUMBER]"
click at [731, 252] on div "Customer number [PHONE_NUMBER]" at bounding box center [741, 290] width 226 height 97
click at [709, 378] on button "Call" at bounding box center [741, 372] width 226 height 46
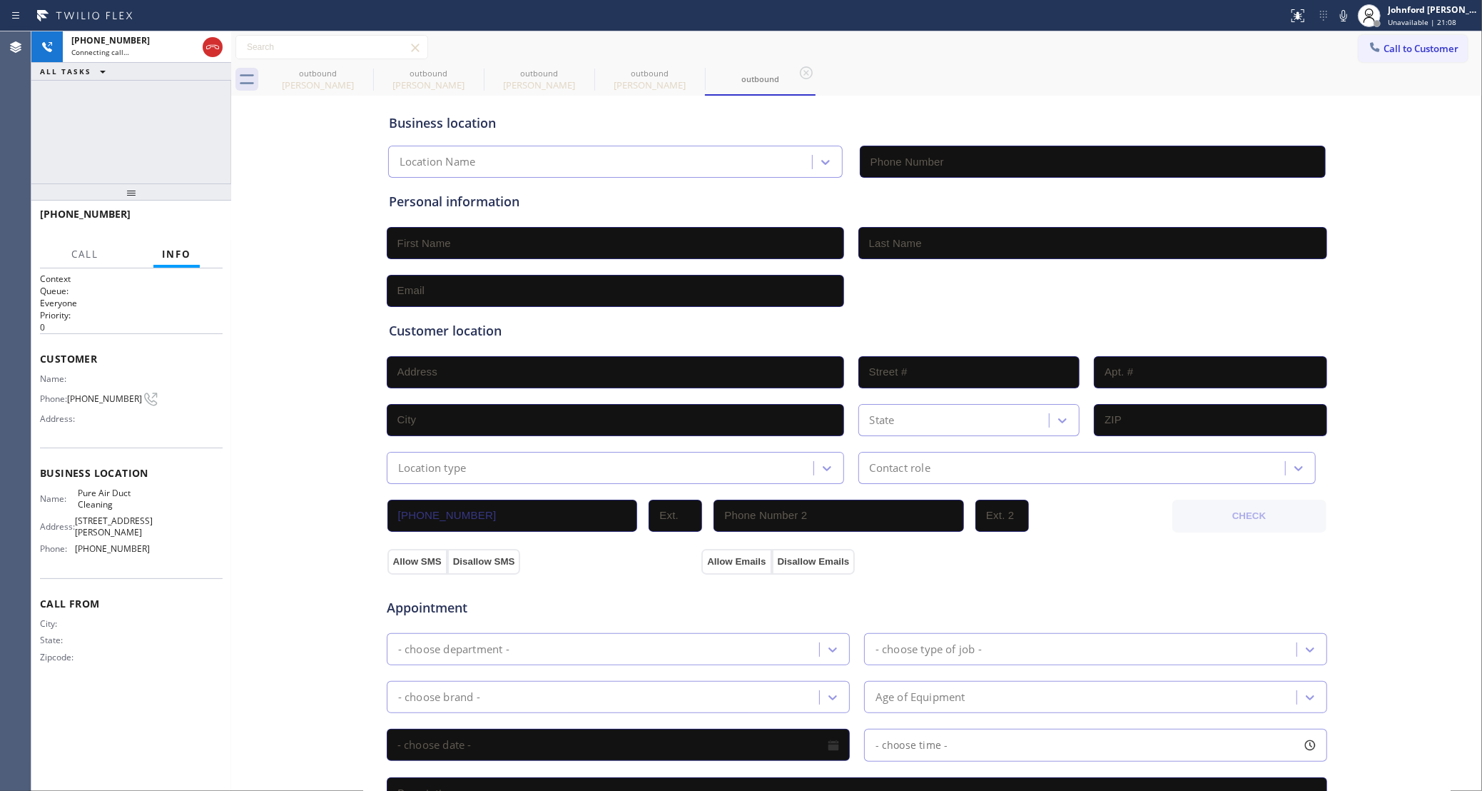
type input "[PHONE_NUMBER]"
click at [360, 70] on icon at bounding box center [363, 72] width 17 height 17
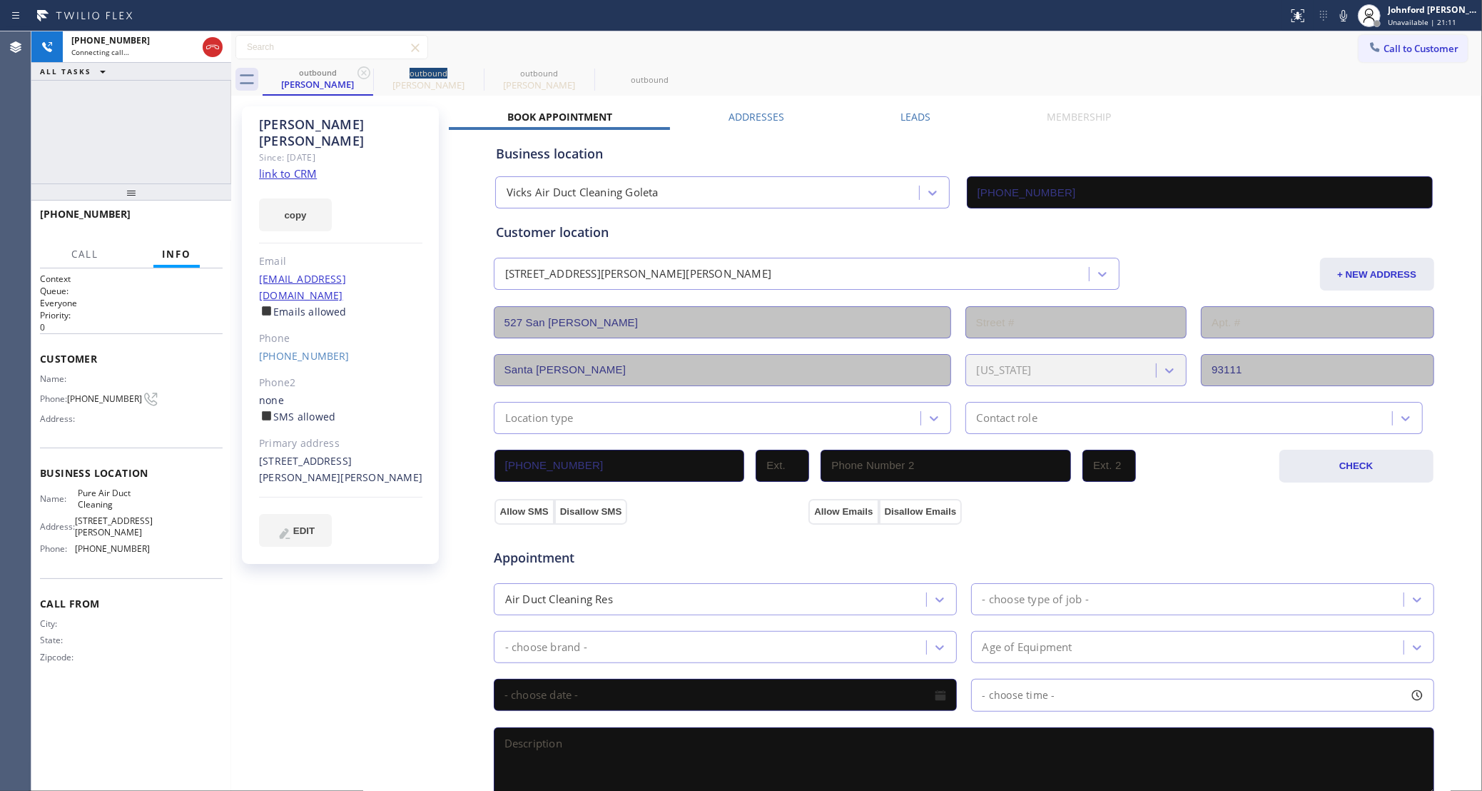
click at [360, 70] on icon at bounding box center [363, 72] width 17 height 17
type input "[PHONE_NUMBER]"
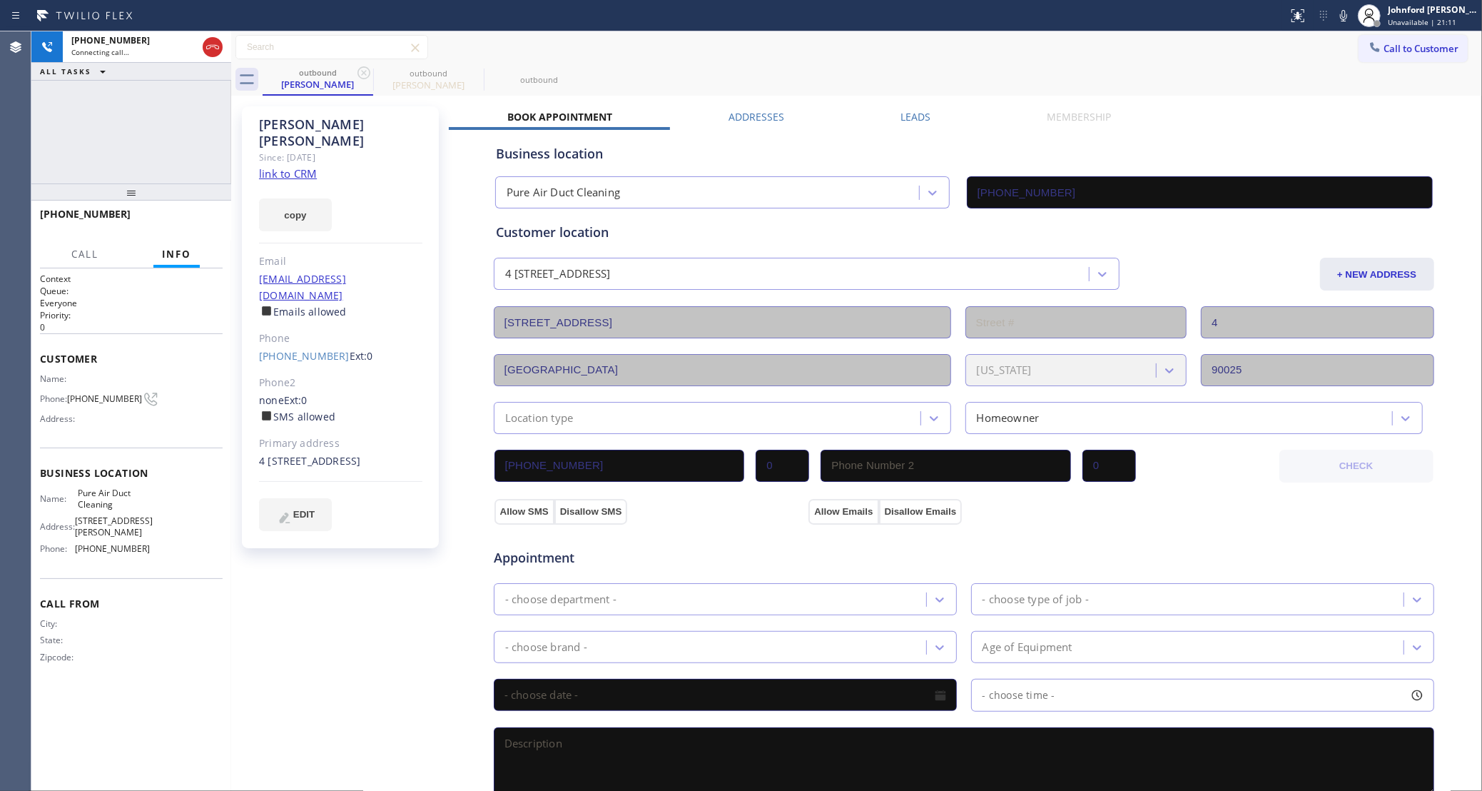
click at [360, 70] on icon at bounding box center [363, 72] width 17 height 17
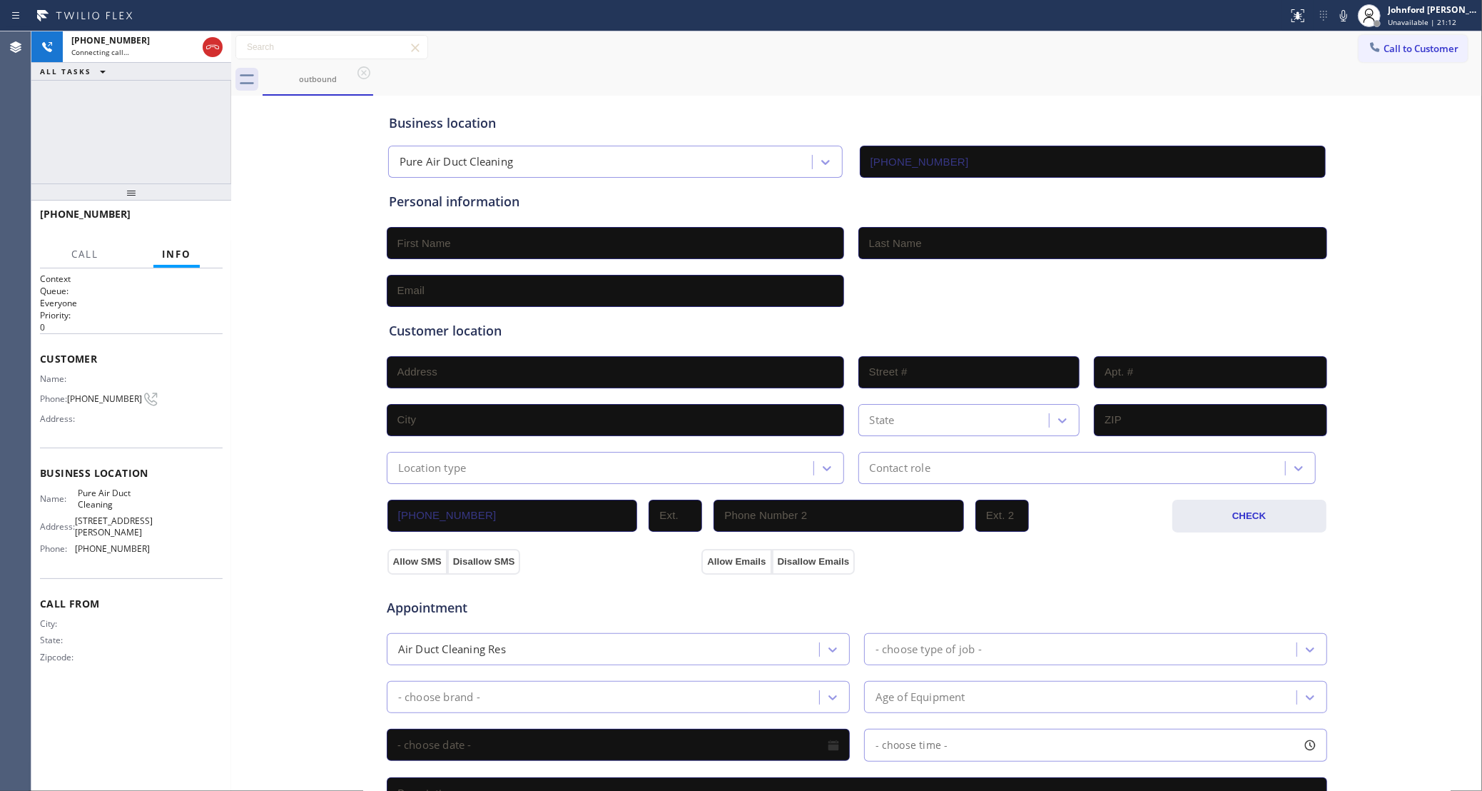
click at [132, 109] on div "[PHONE_NUMBER] Connecting call… ALL TASKS ALL TASKS ACTIVE TASKS TASKS IN WRAP …" at bounding box center [131, 107] width 200 height 152
click at [123, 106] on div "[PHONE_NUMBER] Connecting call… ALL TASKS ALL TASKS ACTIVE TASKS TASKS IN WRAP …" at bounding box center [131, 107] width 200 height 152
click at [1340, 20] on icon at bounding box center [1343, 15] width 17 height 17
drag, startPoint x: 888, startPoint y: 44, endPoint x: 880, endPoint y: 44, distance: 8.6
click at [888, 44] on div "Call to Customer Outbound call Location Pure Air Duct Cleaning Your caller id p…" at bounding box center [856, 47] width 1251 height 25
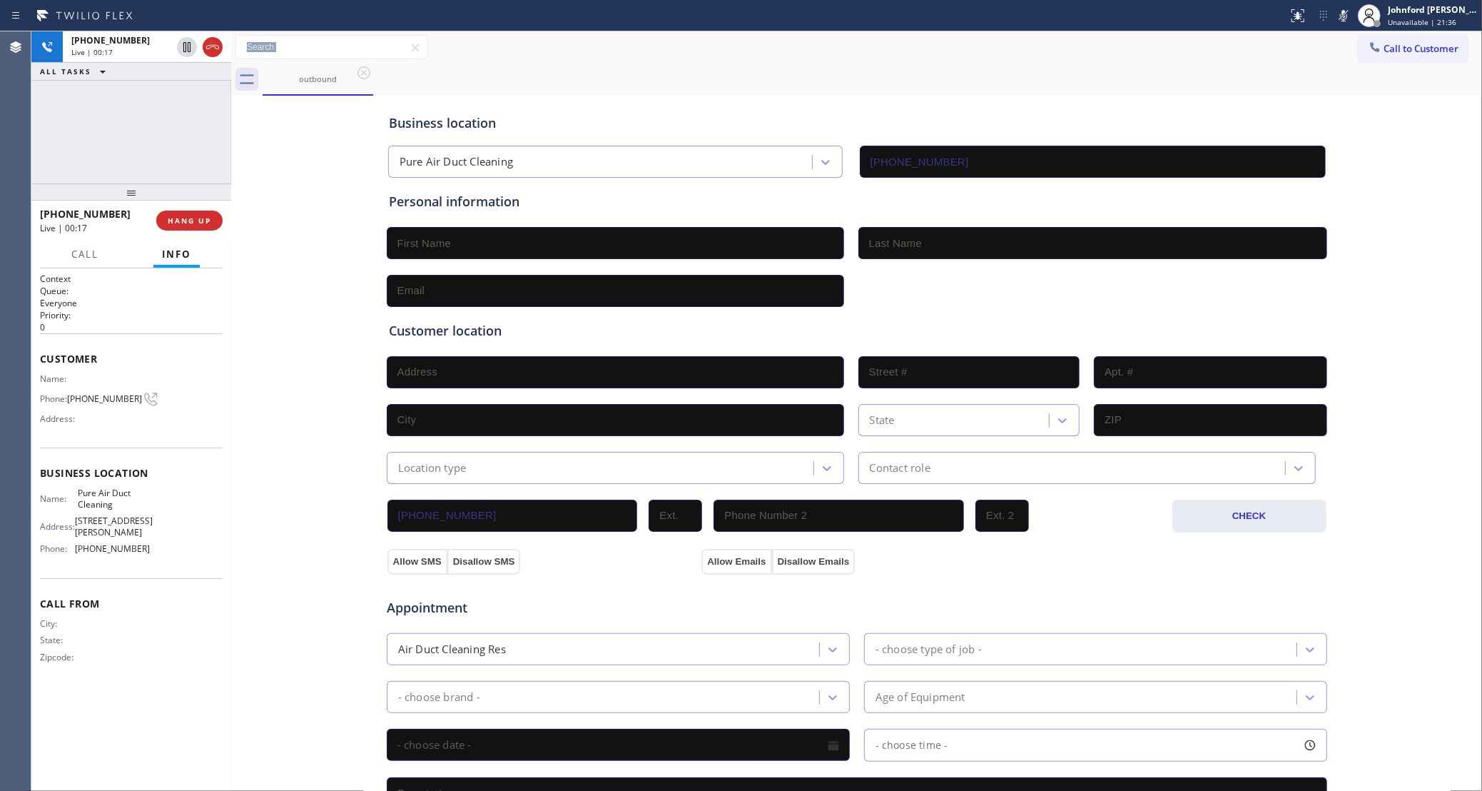
click at [1352, 14] on icon at bounding box center [1343, 15] width 17 height 17
click at [1345, 16] on icon at bounding box center [1343, 15] width 7 height 11
click at [781, 47] on div "Call to Customer Outbound call Location Pure Air Duct Cleaning Your caller id p…" at bounding box center [856, 47] width 1251 height 25
drag, startPoint x: 78, startPoint y: 521, endPoint x: 147, endPoint y: 520, distance: 69.2
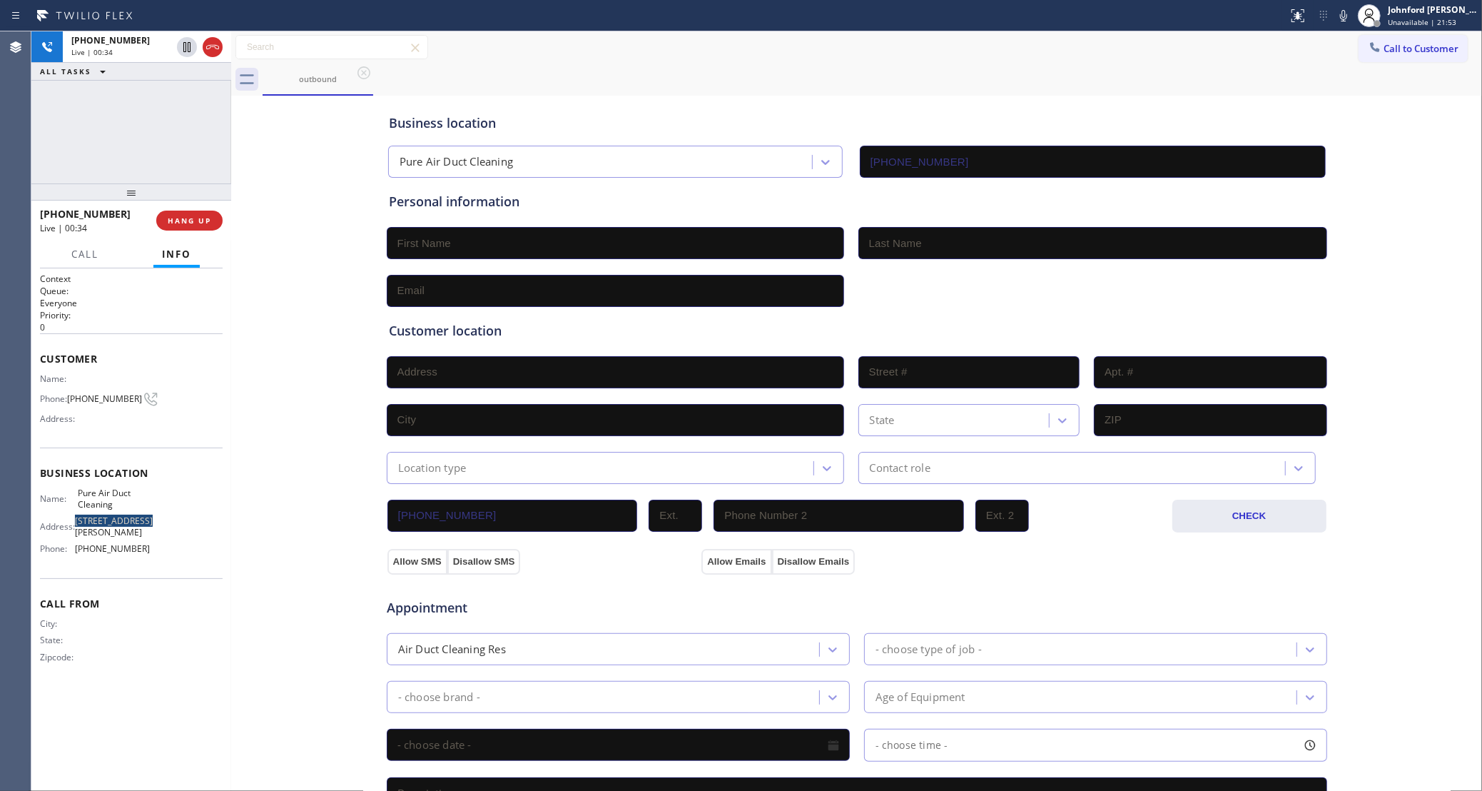
click at [147, 520] on span "[STREET_ADDRESS][PERSON_NAME]" at bounding box center [114, 526] width 78 height 22
copy span "[STREET_ADDRESS][PERSON_NAME]"
click at [1339, 20] on icon at bounding box center [1343, 15] width 17 height 17
click at [1344, 21] on icon at bounding box center [1343, 15] width 17 height 17
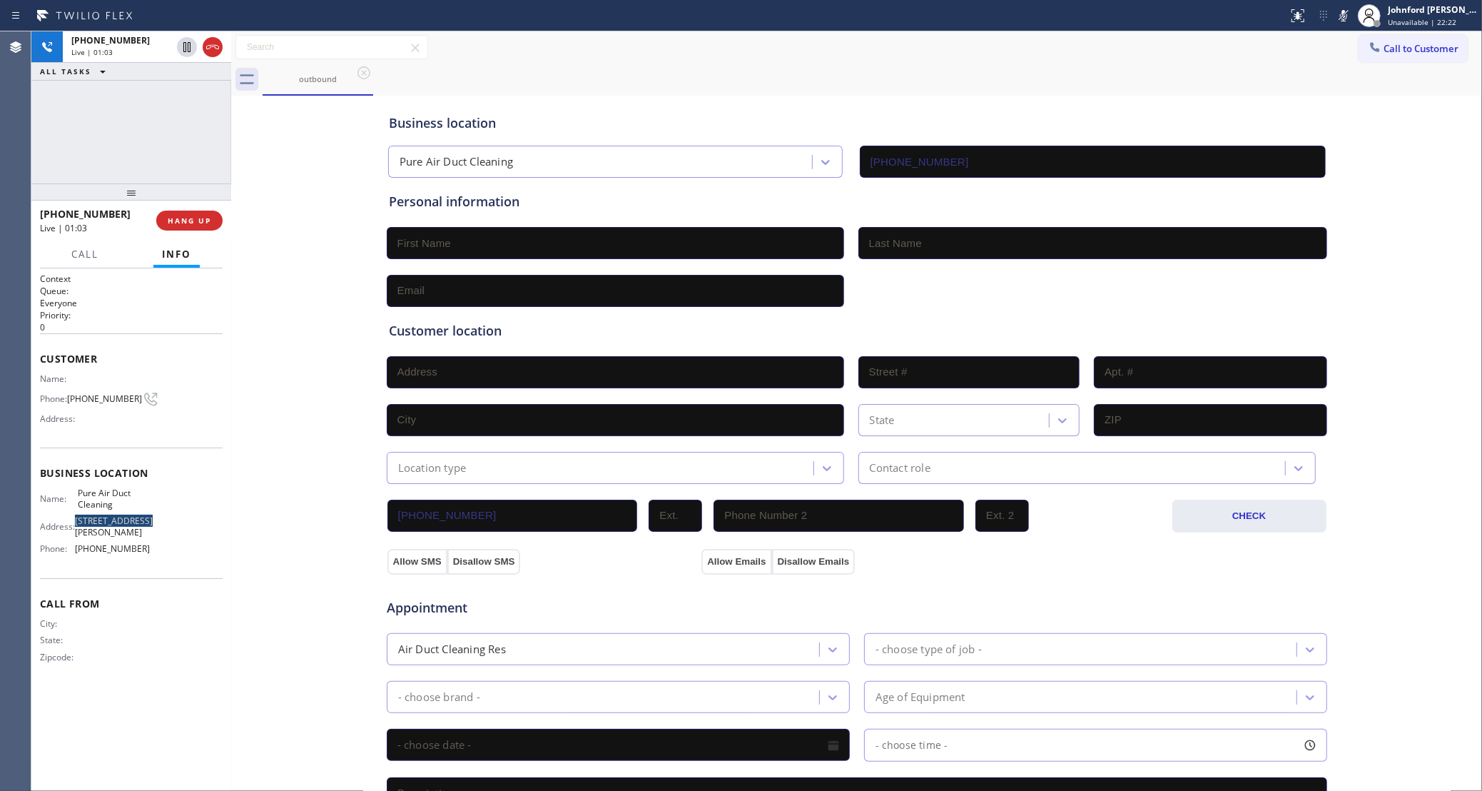
click at [1344, 21] on icon at bounding box center [1343, 15] width 17 height 17
click at [755, 88] on div "outbound" at bounding box center [873, 80] width 1220 height 32
click at [1334, 16] on div "Status report No issues detected If you experience an issue, please download th…" at bounding box center [1382, 15] width 200 height 31
click at [1337, 16] on icon at bounding box center [1343, 15] width 17 height 17
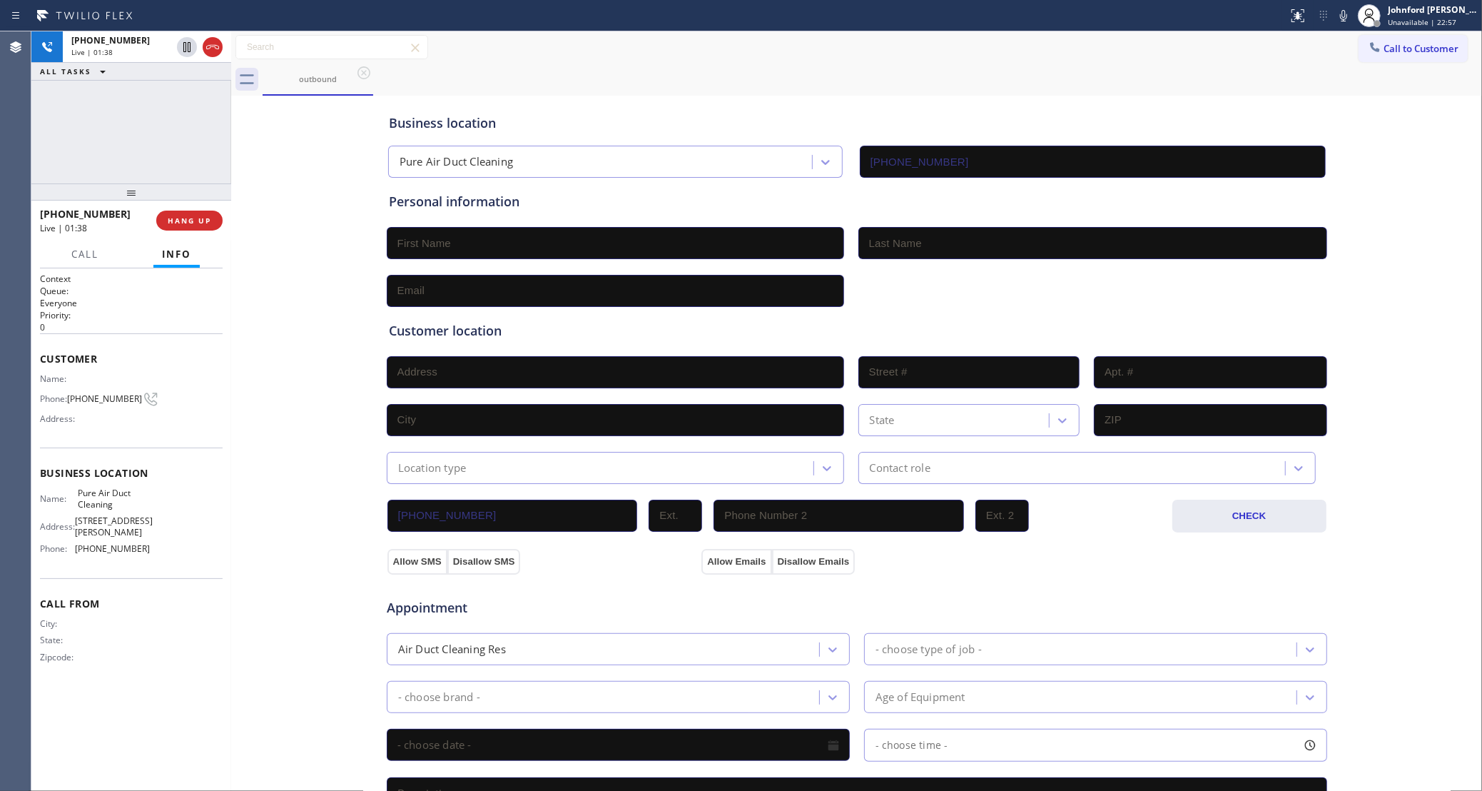
click at [639, 81] on div "outbound" at bounding box center [873, 80] width 1220 height 32
drag, startPoint x: 880, startPoint y: 53, endPoint x: 889, endPoint y: 53, distance: 9.3
click at [880, 53] on div "Call to Customer Outbound call Location Pure Air Duct Cleaning Your caller id p…" at bounding box center [856, 47] width 1251 height 25
click at [765, 99] on div "Business location Pure Air Duct Cleaning [PHONE_NUMBER]" at bounding box center [857, 138] width 942 height 78
click at [1346, 14] on icon at bounding box center [1343, 15] width 17 height 17
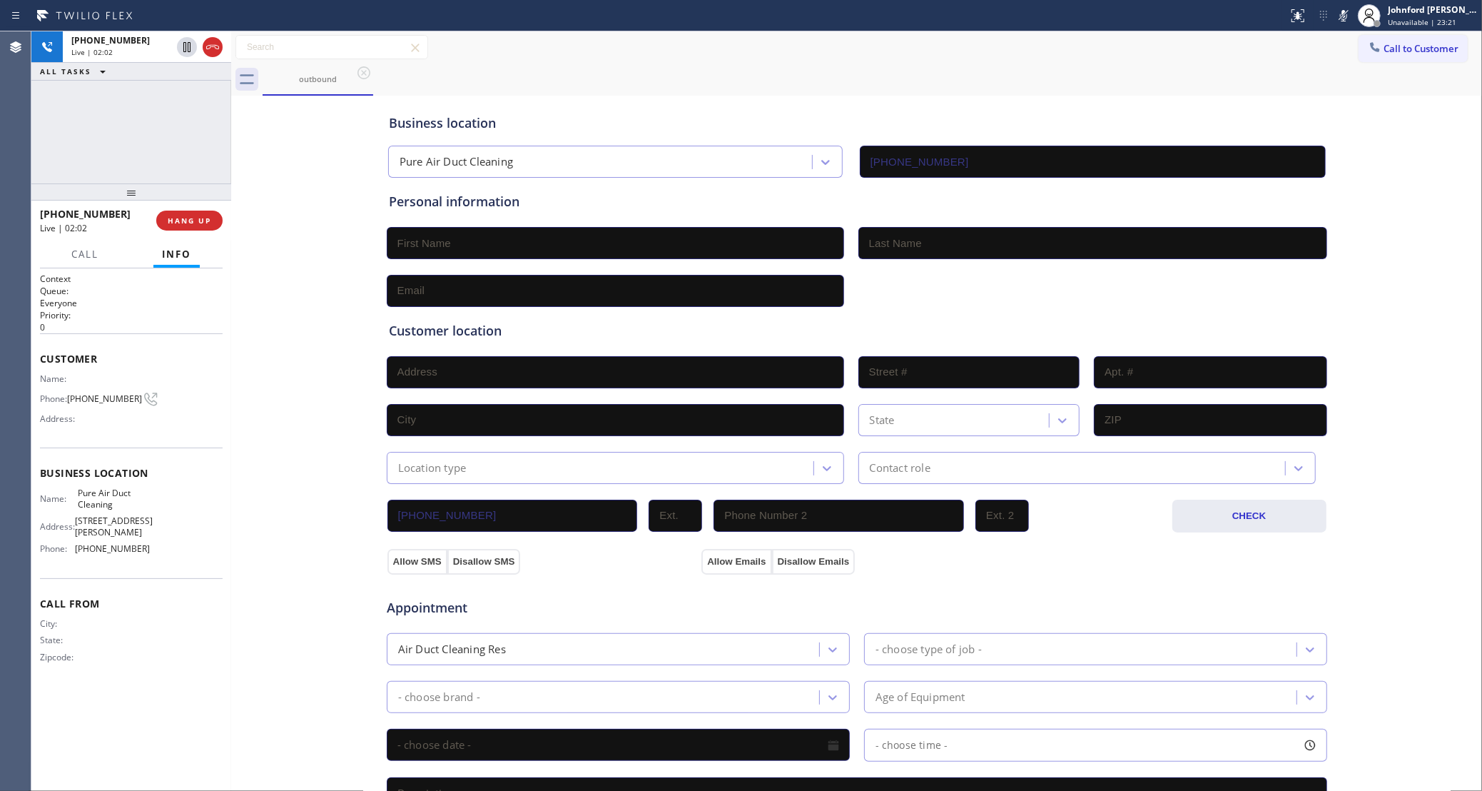
click at [1346, 14] on icon at bounding box center [1343, 15] width 17 height 17
click at [818, 70] on div "outbound" at bounding box center [873, 80] width 1220 height 32
click at [826, 91] on div "outbound" at bounding box center [873, 80] width 1220 height 32
click at [1344, 16] on icon at bounding box center [1343, 15] width 17 height 17
click at [1344, 16] on icon at bounding box center [1343, 15] width 7 height 11
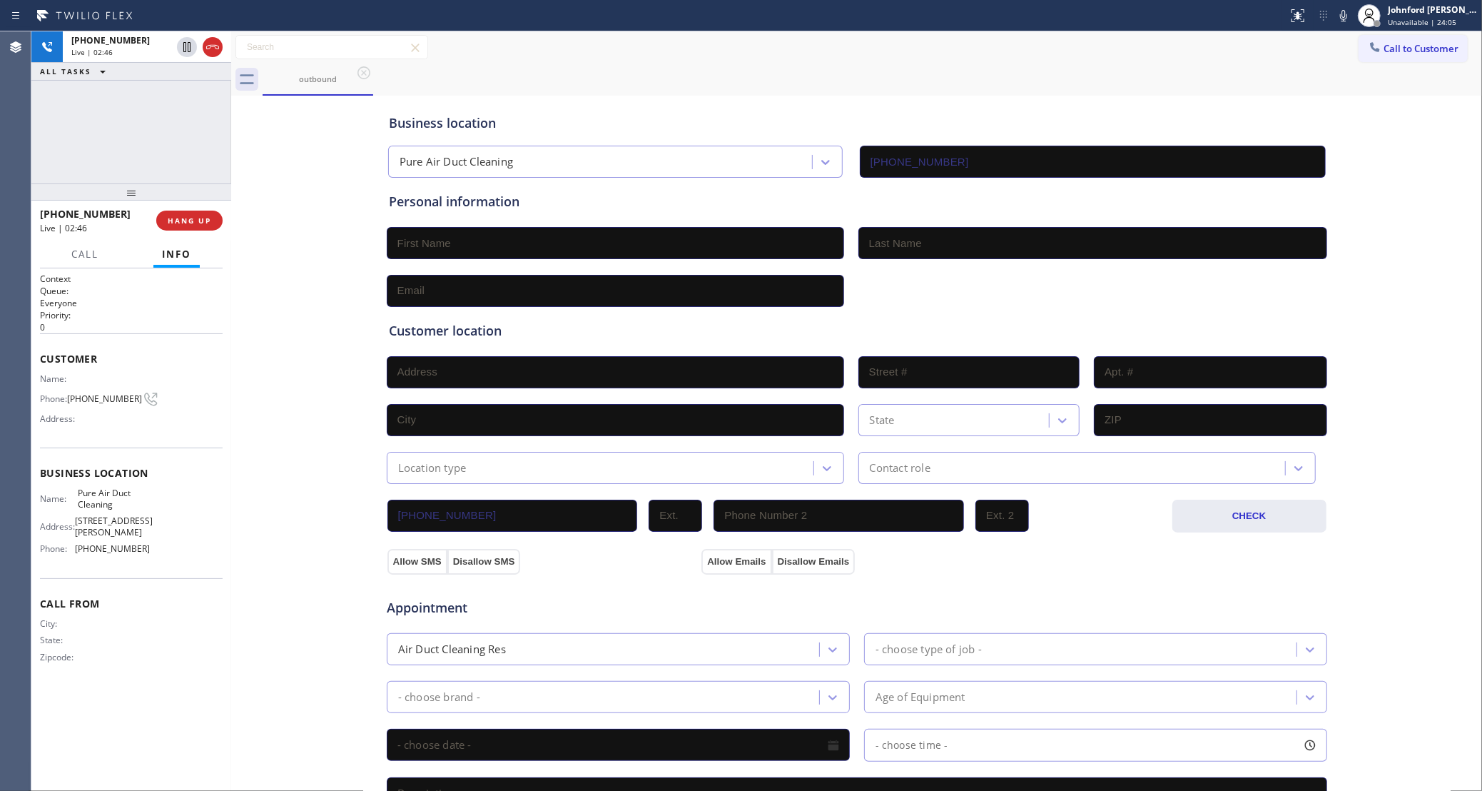
click at [1347, 17] on icon at bounding box center [1343, 15] width 17 height 17
click at [567, 80] on div "outbound" at bounding box center [873, 80] width 1220 height 32
click at [1351, 23] on icon at bounding box center [1343, 15] width 17 height 17
click at [1344, 14] on rect at bounding box center [1344, 14] width 10 height 10
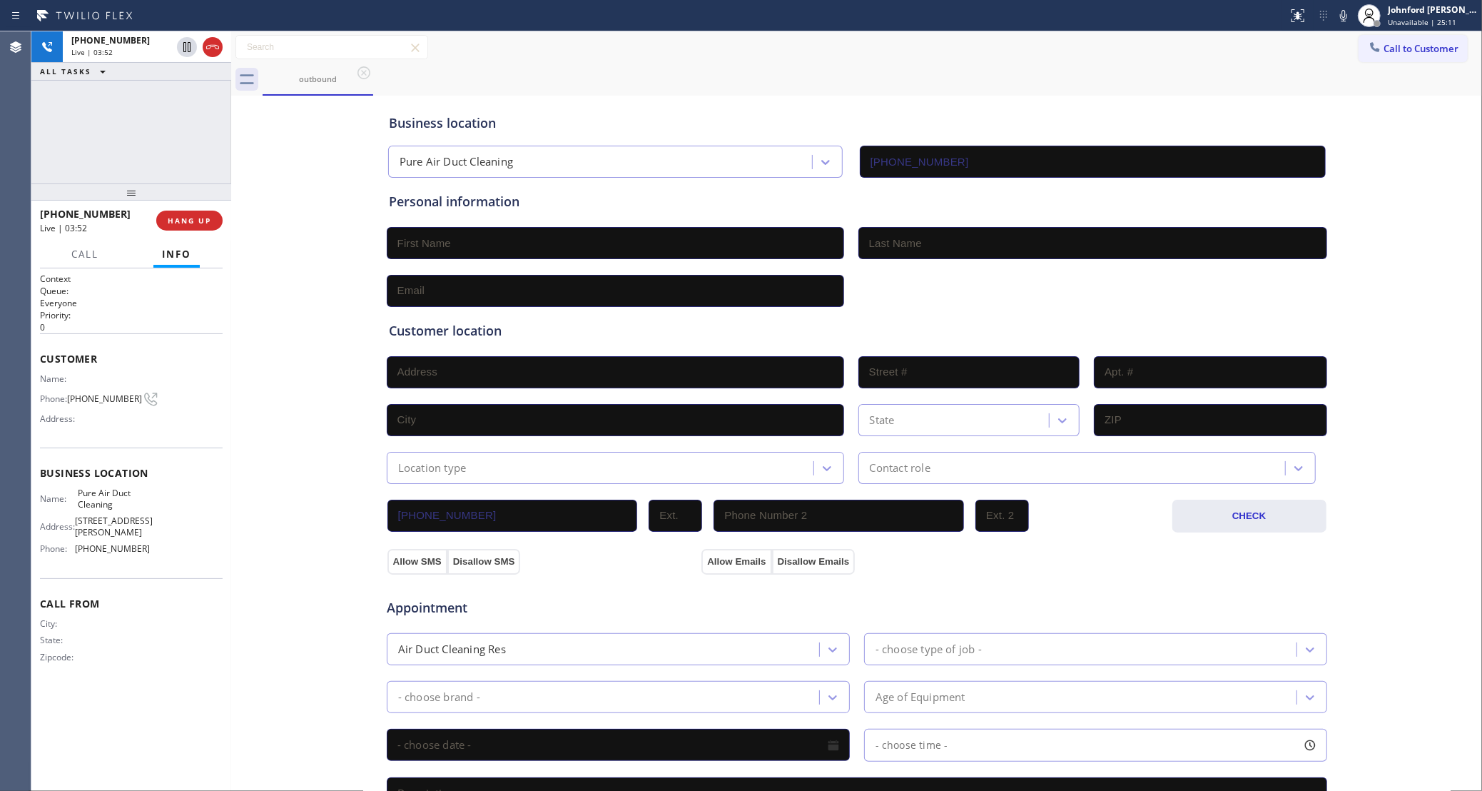
click at [140, 134] on div "[PHONE_NUMBER] Live | 03:52 ALL TASKS ALL TASKS ACTIVE TASKS TASKS IN WRAP UP" at bounding box center [131, 107] width 200 height 152
click at [450, 240] on input "text" at bounding box center [615, 243] width 457 height 32
type input "Ms"
paste input "[PERSON_NAME]"
type input "[PERSON_NAME]"
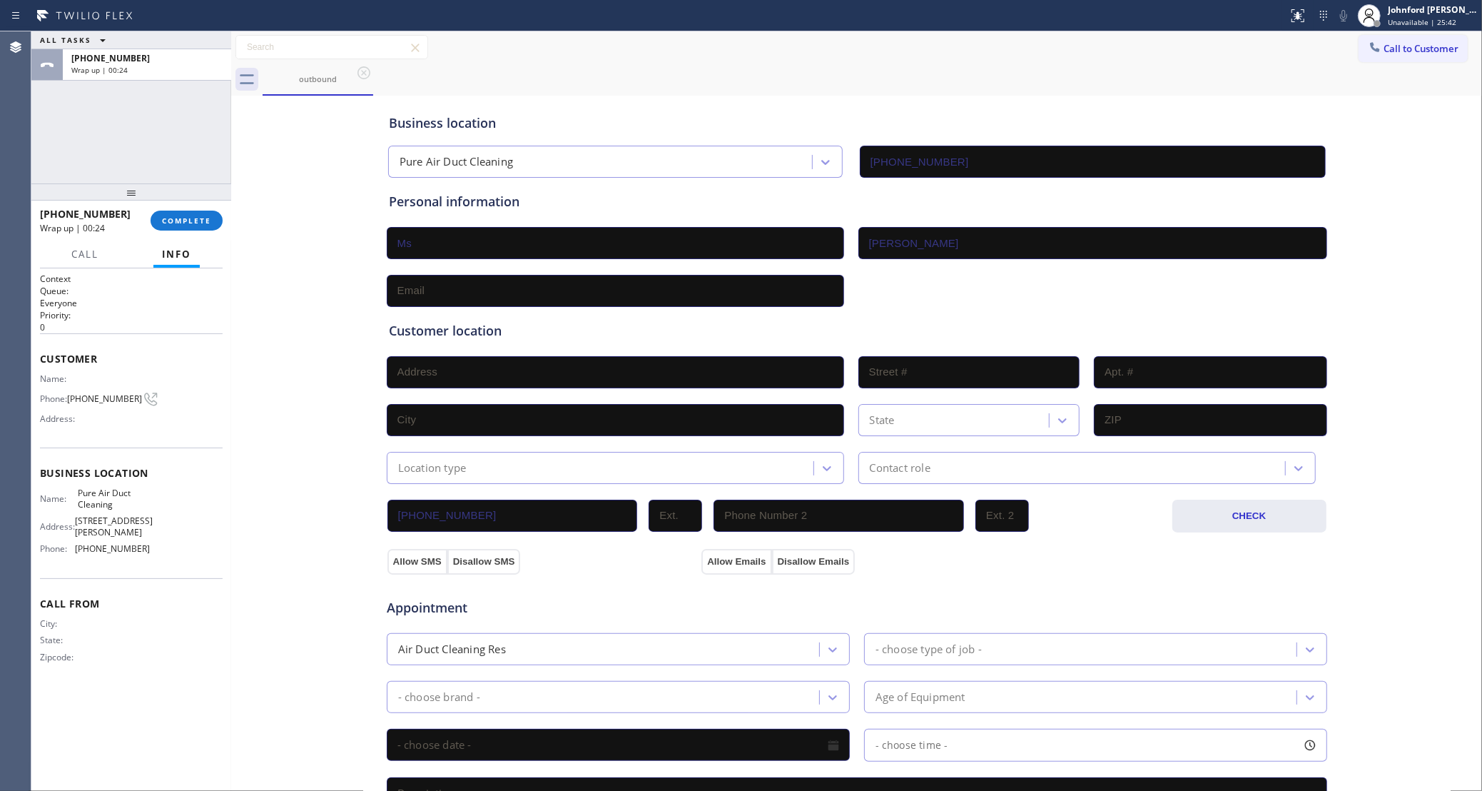
drag, startPoint x: 1017, startPoint y: 71, endPoint x: 1023, endPoint y: 41, distance: 30.5
click at [1017, 71] on div "outbound" at bounding box center [873, 80] width 1220 height 32
click at [527, 295] on input "text" at bounding box center [615, 291] width 457 height 32
type input "[EMAIL_ADDRESS][DOMAIN_NAME]"
click at [472, 372] on input "text" at bounding box center [615, 372] width 457 height 32
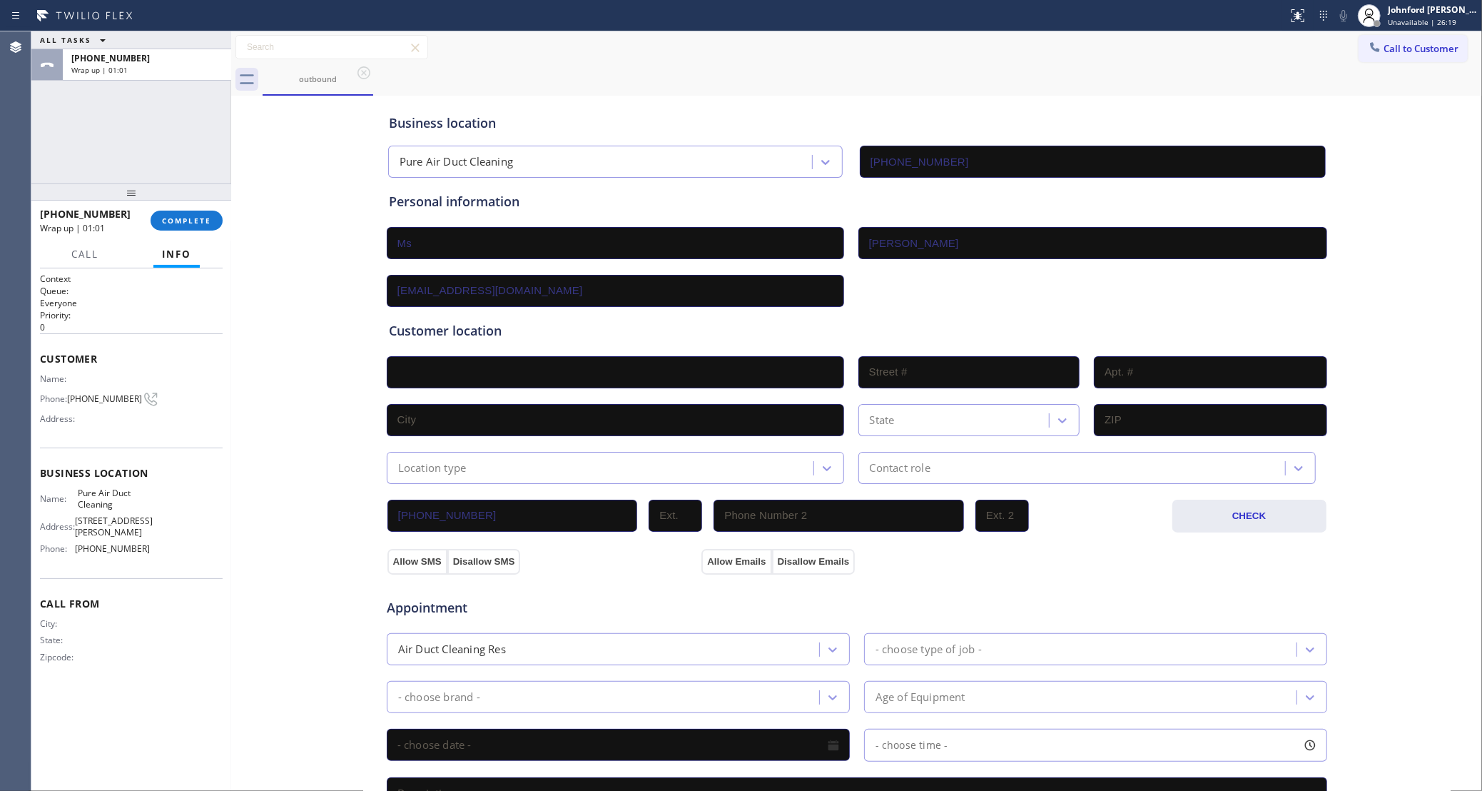
paste input "[GEOGRAPHIC_DATA]-"
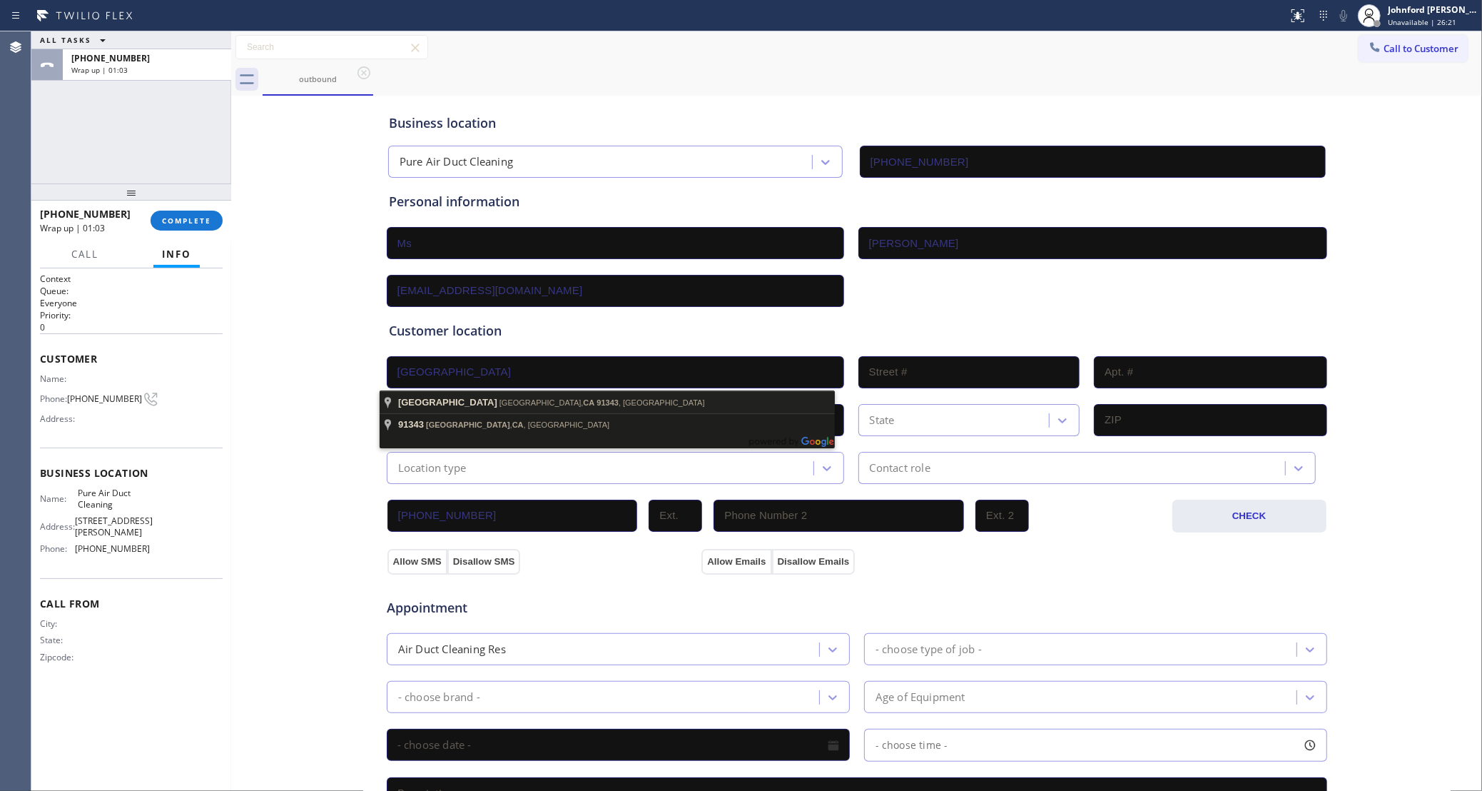
type input "[GEOGRAPHIC_DATA], [GEOGRAPHIC_DATA], [GEOGRAPHIC_DATA]"
type input "[GEOGRAPHIC_DATA]"
type input "91343"
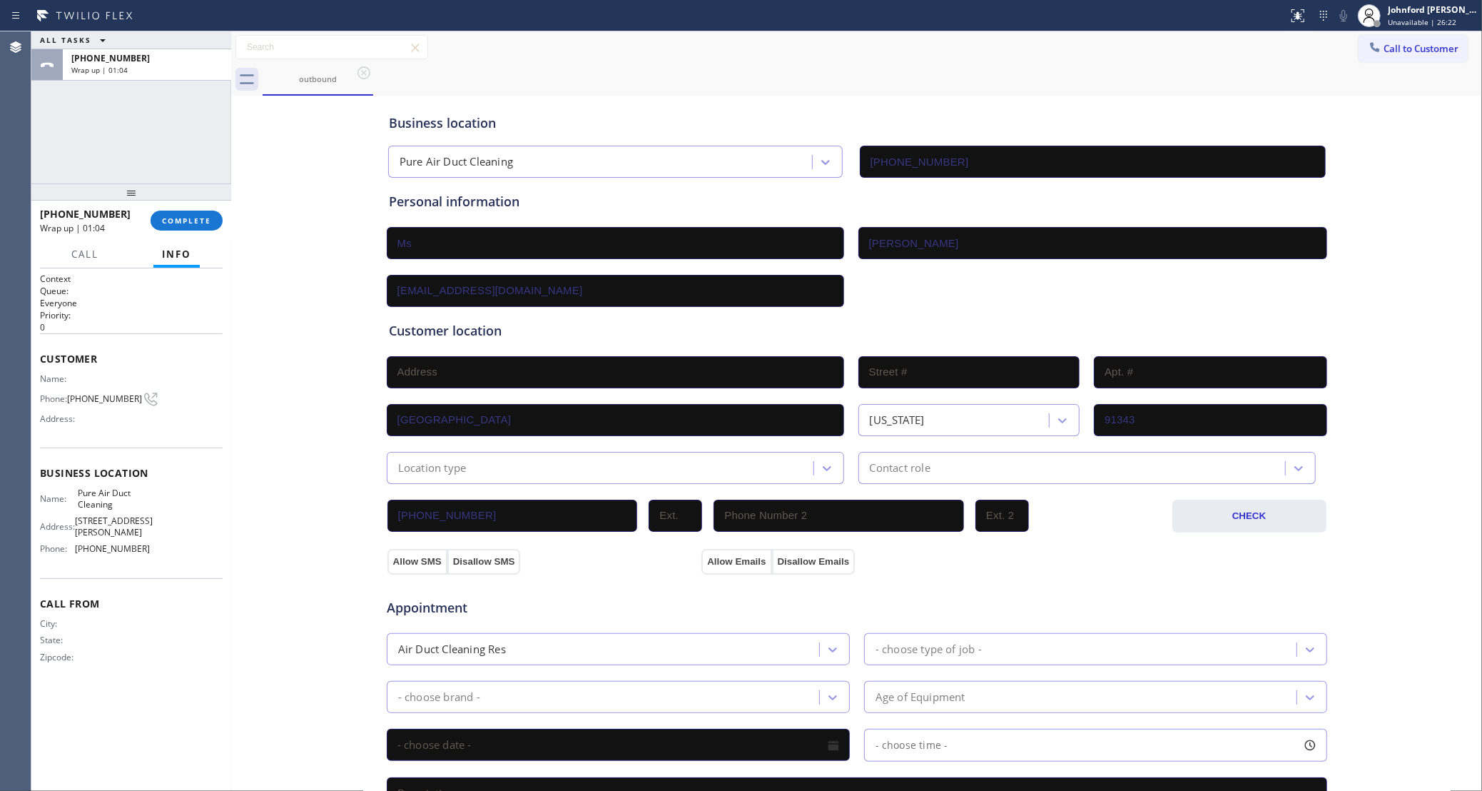
click at [508, 446] on div "Customer location >> ADD NEW ADDRESS << + NEW ADDRESS [GEOGRAPHIC_DATA][US_STAT…" at bounding box center [857, 402] width 936 height 163
click at [492, 472] on div "Location type" at bounding box center [602, 467] width 422 height 25
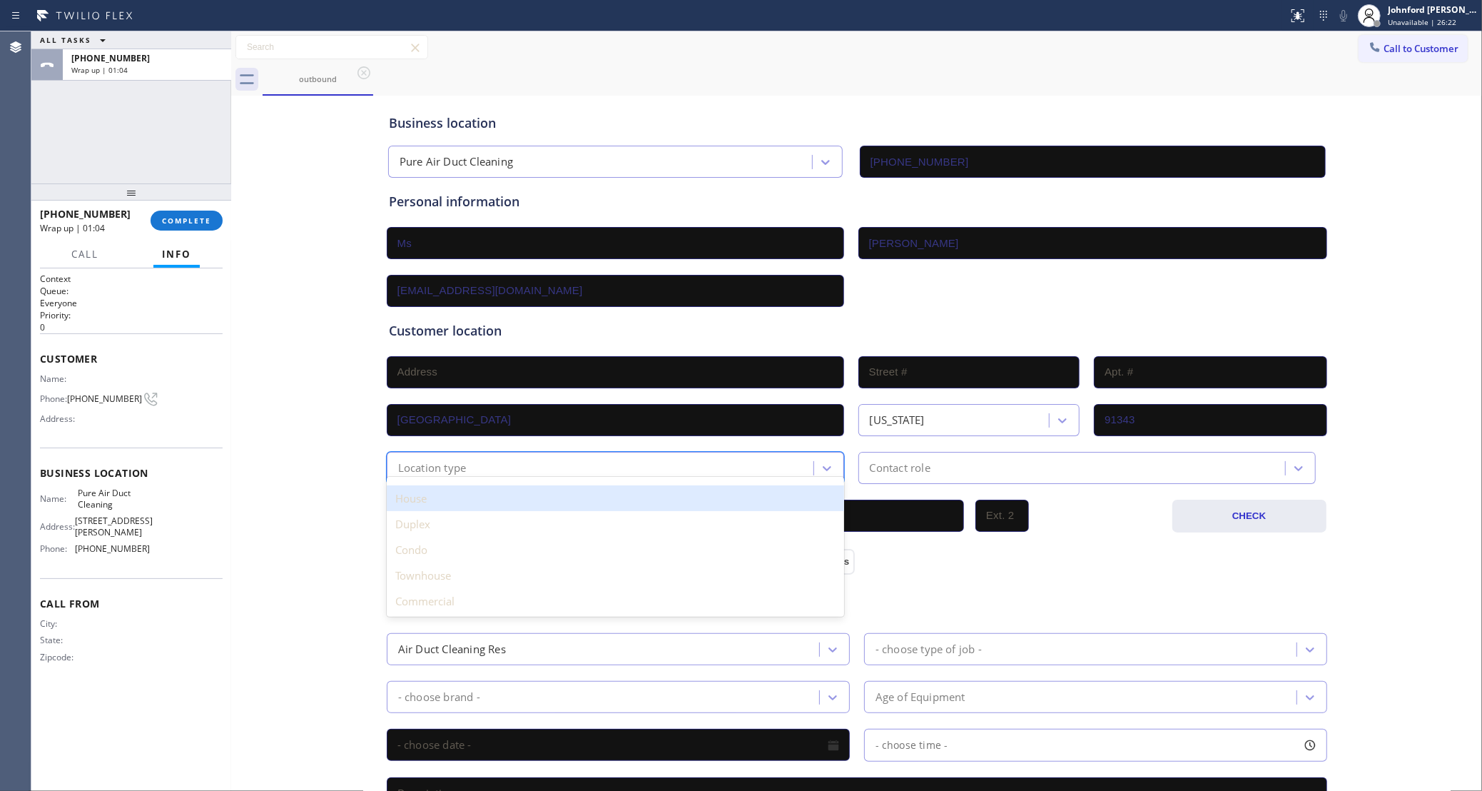
drag, startPoint x: 460, startPoint y: 501, endPoint x: 848, endPoint y: 500, distance: 388.2
click at [462, 501] on div "House" at bounding box center [615, 498] width 457 height 26
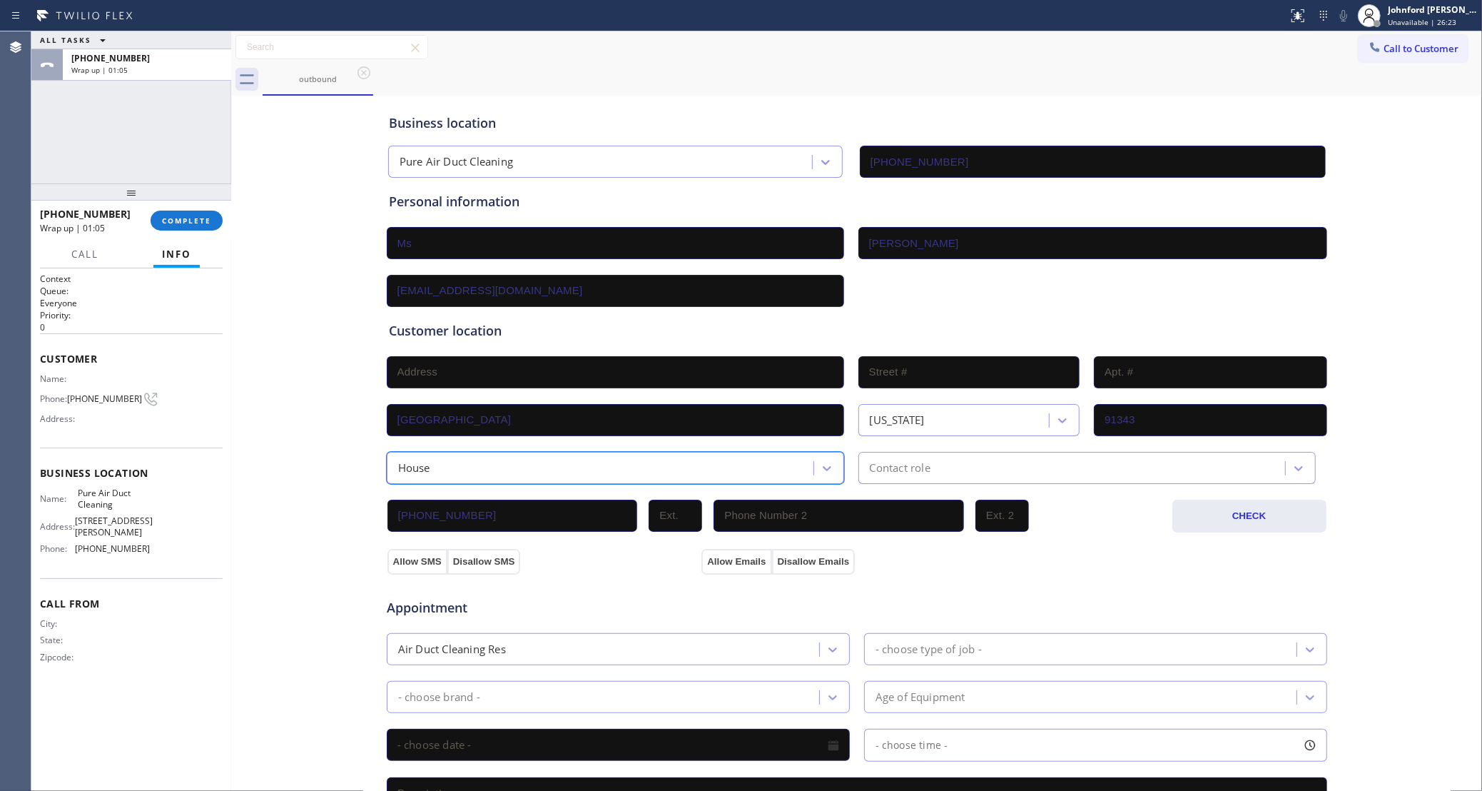
click at [883, 488] on div "[PHONE_NUMBER] CHECK" at bounding box center [857, 508] width 942 height 49
click at [892, 478] on div "Contact role" at bounding box center [1086, 468] width 457 height 32
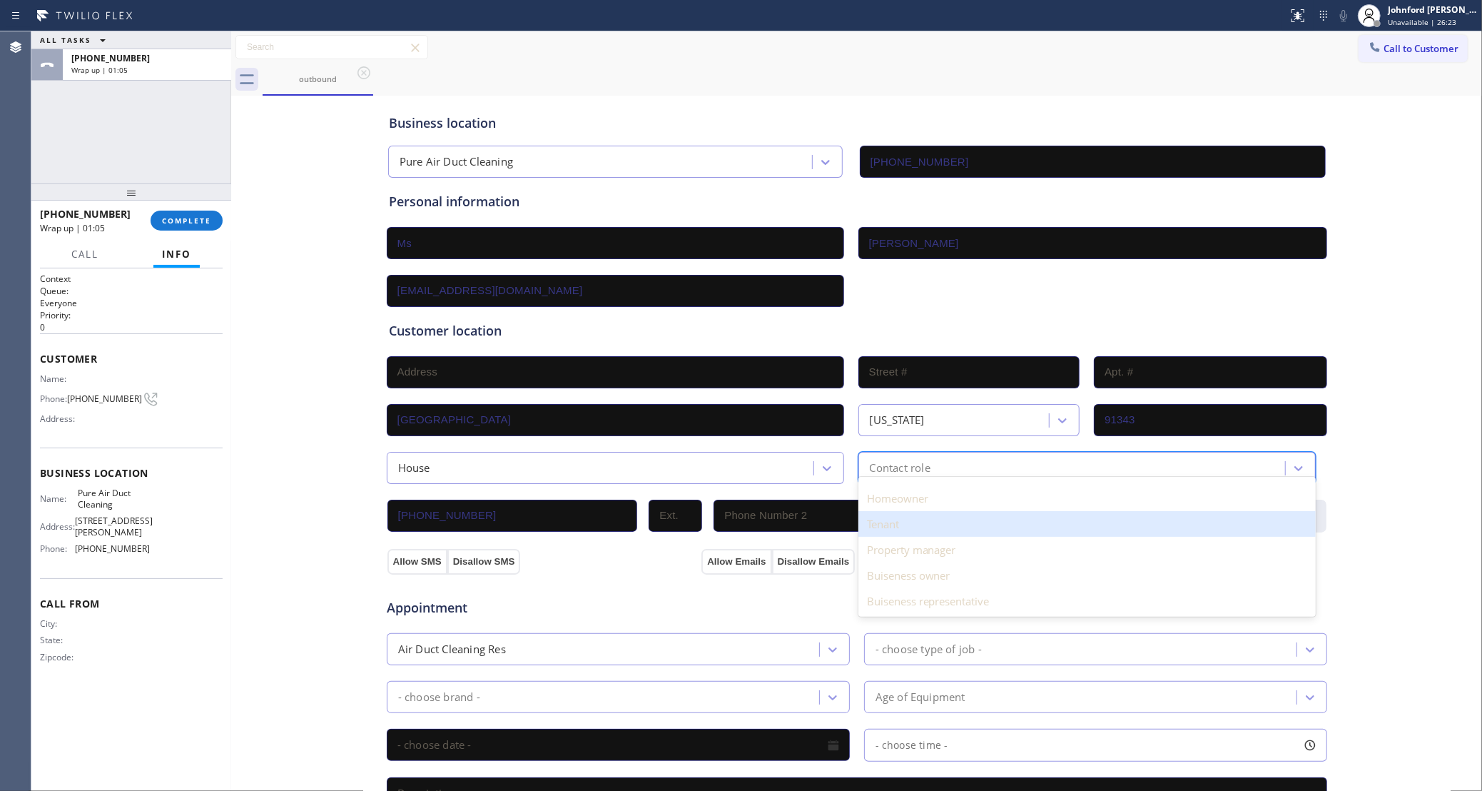
click at [881, 515] on div "Tenant" at bounding box center [1086, 524] width 457 height 26
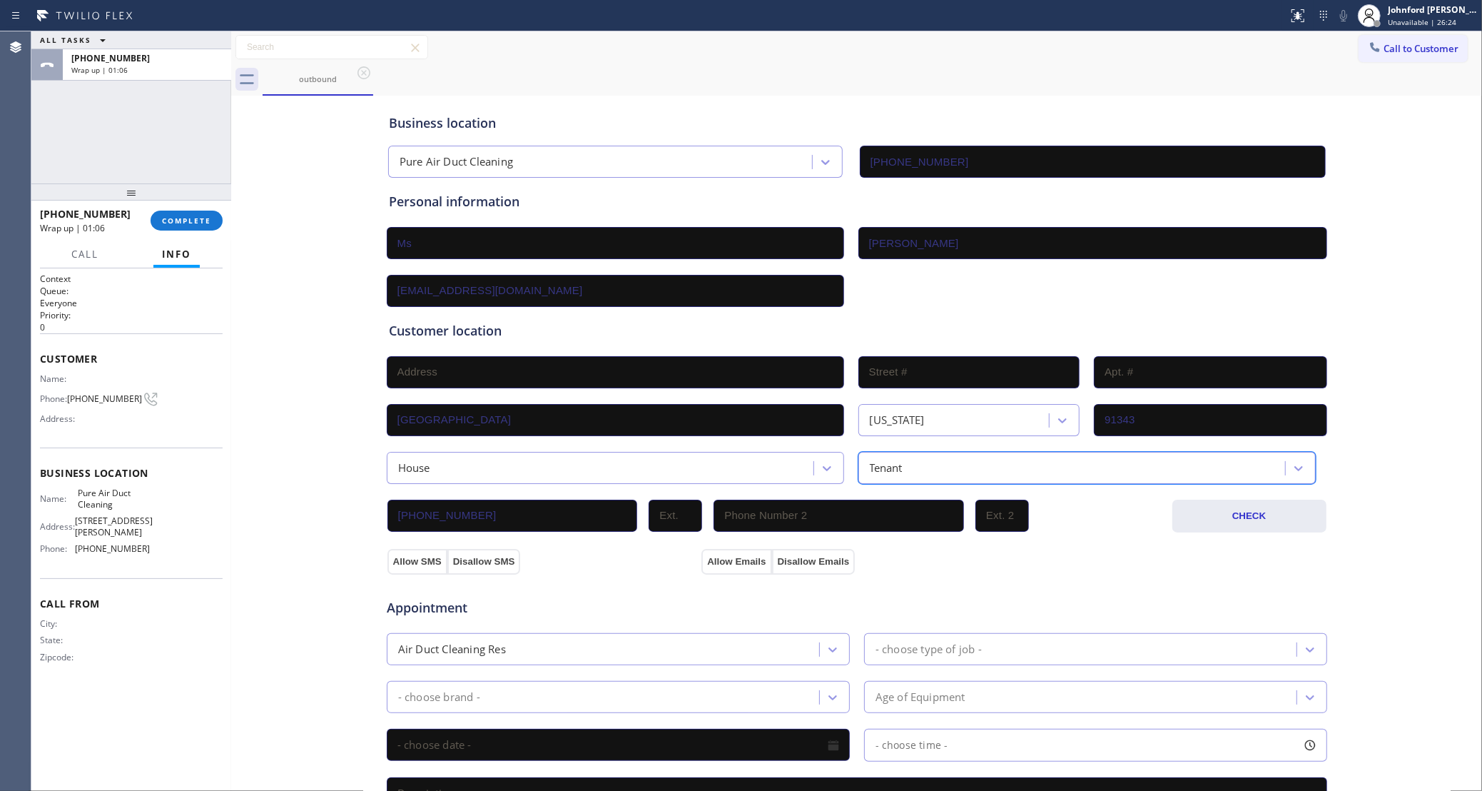
click at [899, 475] on div "Tenant" at bounding box center [1074, 467] width 422 height 25
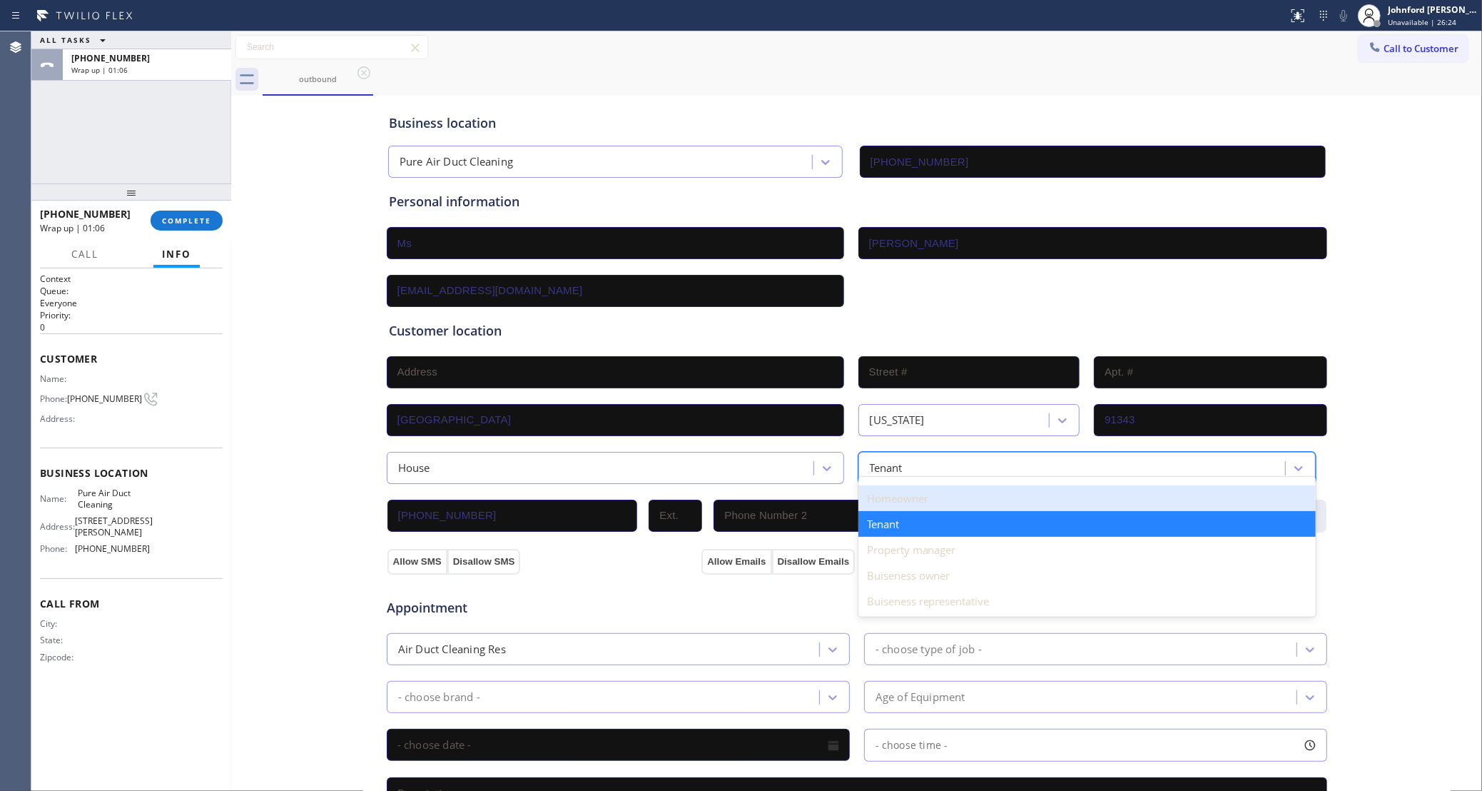
click at [897, 504] on div "Homeowner" at bounding box center [1086, 498] width 457 height 26
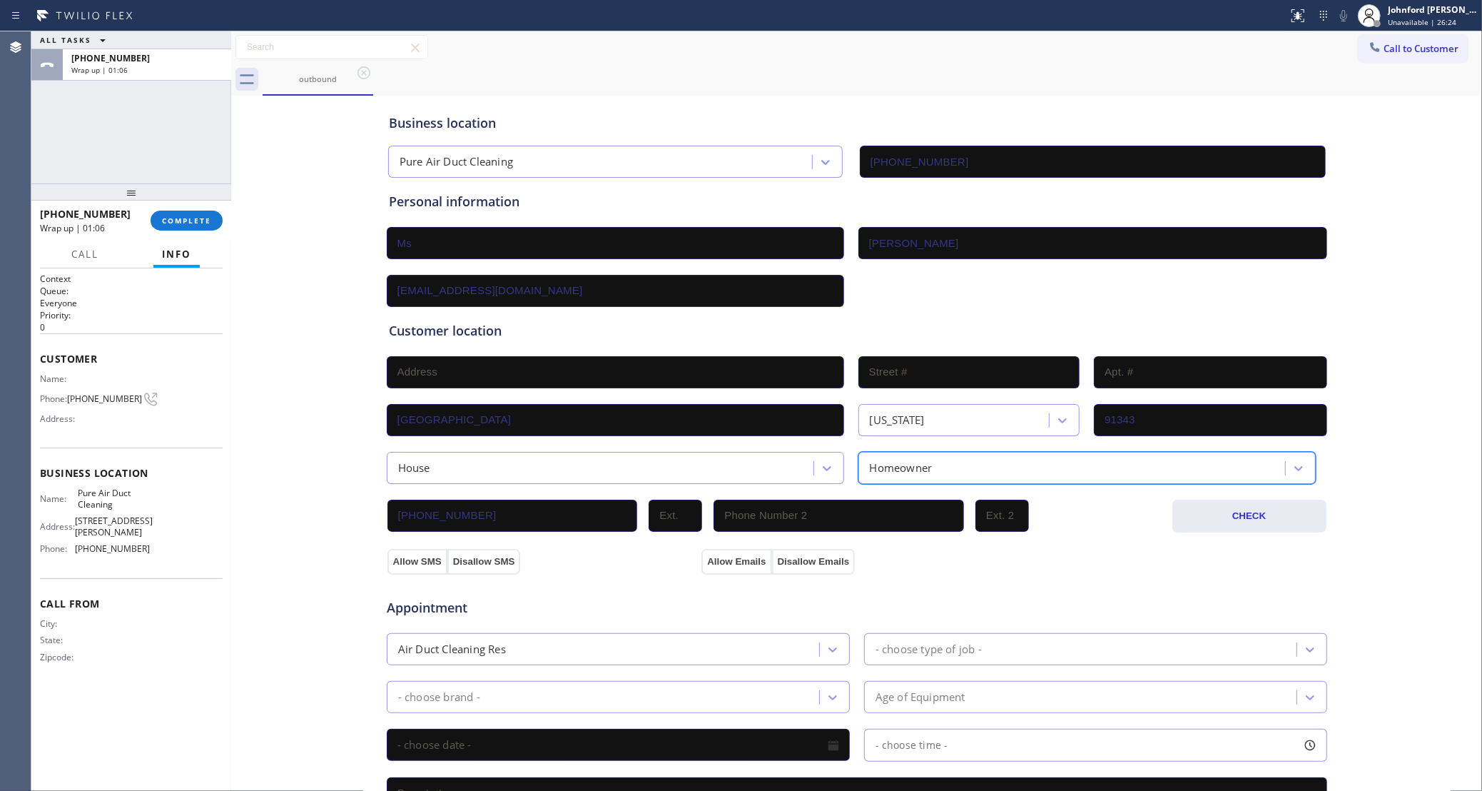
click at [905, 572] on div "Appointment Air Duct Cleaning Res - choose type of job - - choose brand - Age o…" at bounding box center [857, 708] width 942 height 280
click at [800, 562] on button "Disallow Emails" at bounding box center [813, 562] width 83 height 26
click at [458, 564] on button "Disallow SMS" at bounding box center [484, 562] width 74 height 26
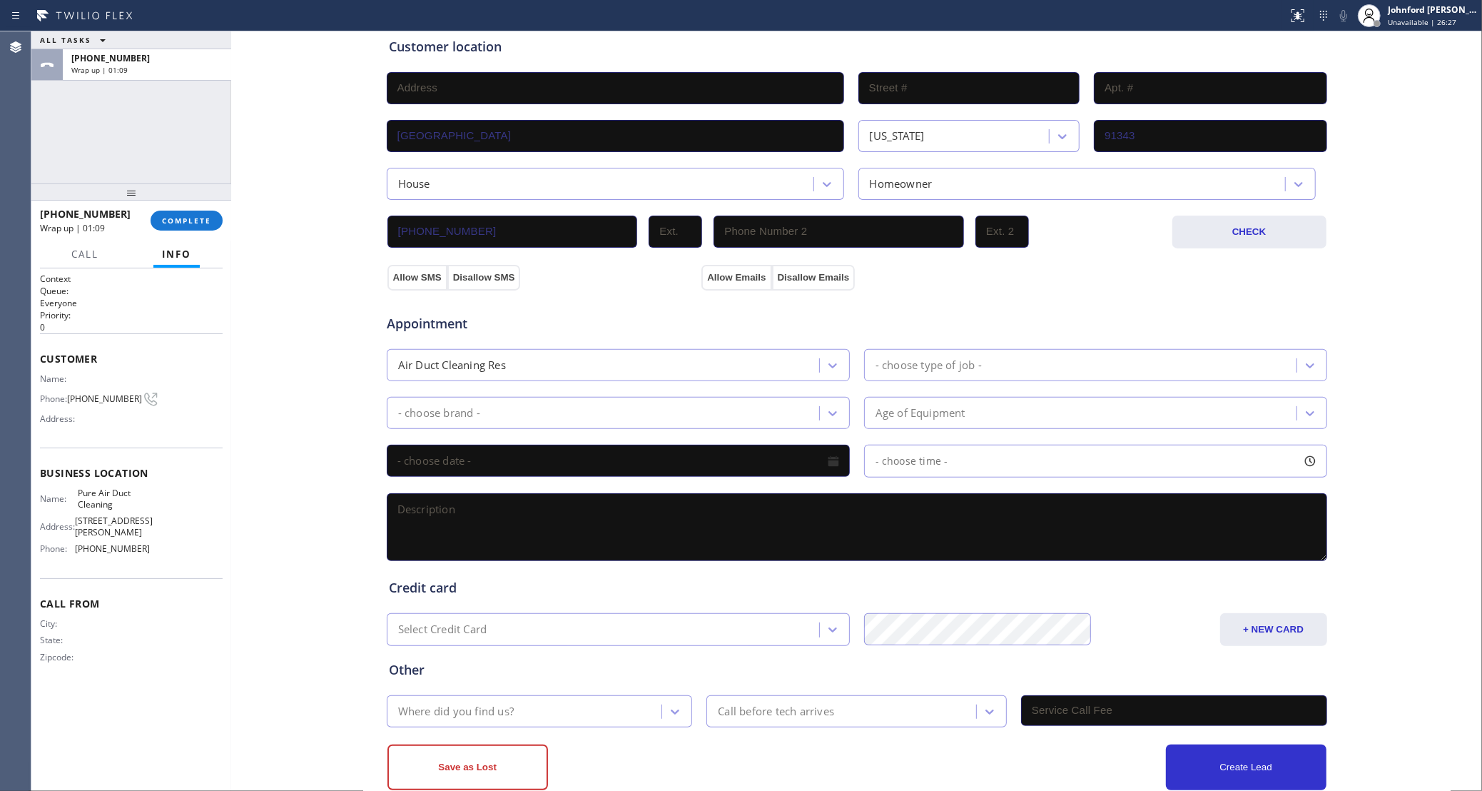
scroll to position [285, 0]
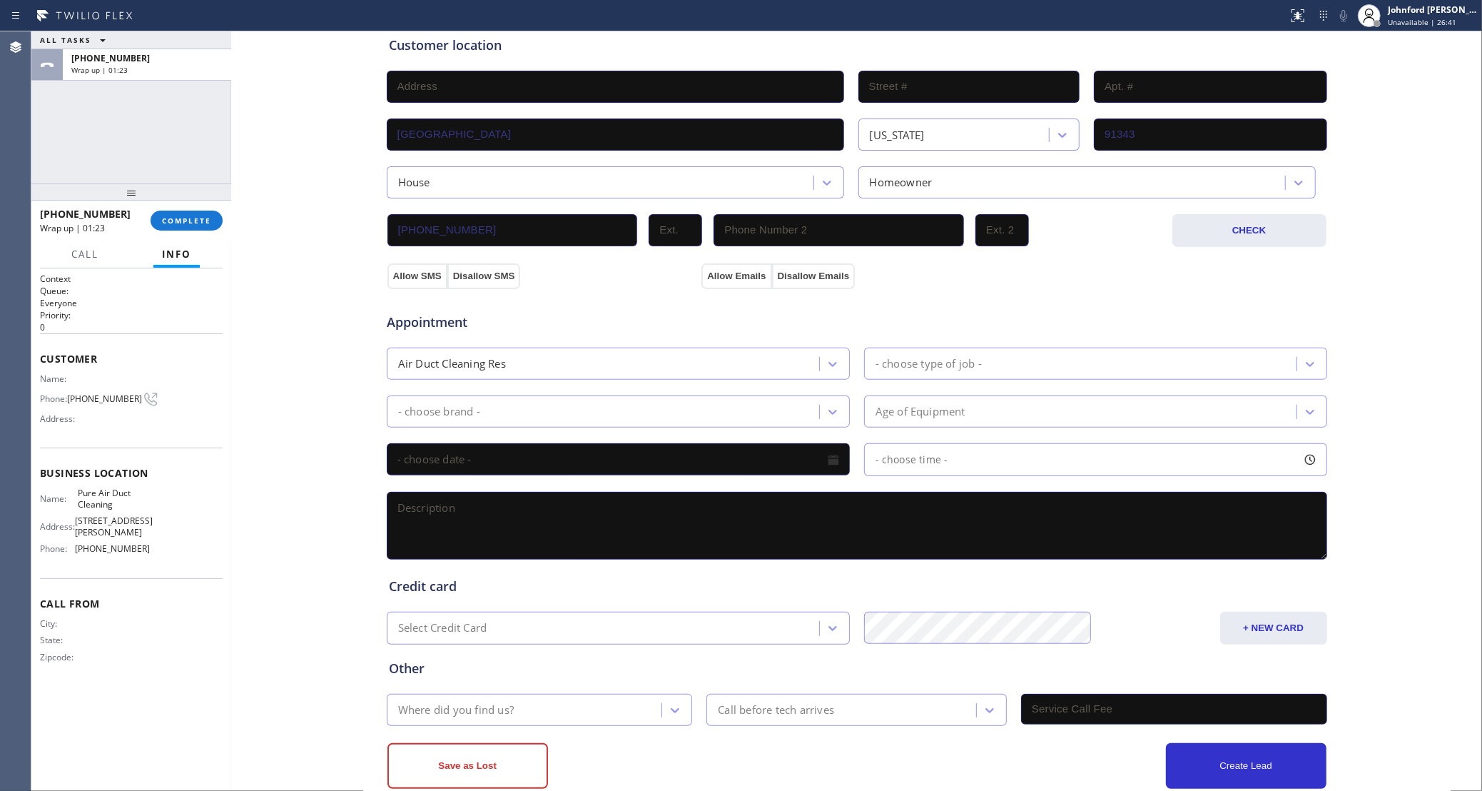
click at [580, 515] on textarea at bounding box center [857, 526] width 941 height 68
paste textarea "wants to get an estimate for Dryer cleaning service [GEOGRAPHIC_DATA]-house/HO"
click at [474, 545] on textarea "wants to get an estimate for Dryer cleaning service [GEOGRAPHIC_DATA]-house/HO …" at bounding box center [857, 526] width 941 height 68
click at [534, 544] on textarea "wants to get an estimate for Dryer cleaning service [GEOGRAPHIC_DATA]-house/HO …" at bounding box center [857, 526] width 941 height 68
type textarea "wants to get an estimate for Dryer cleaning service [GEOGRAPHIC_DATA]-house/HO …"
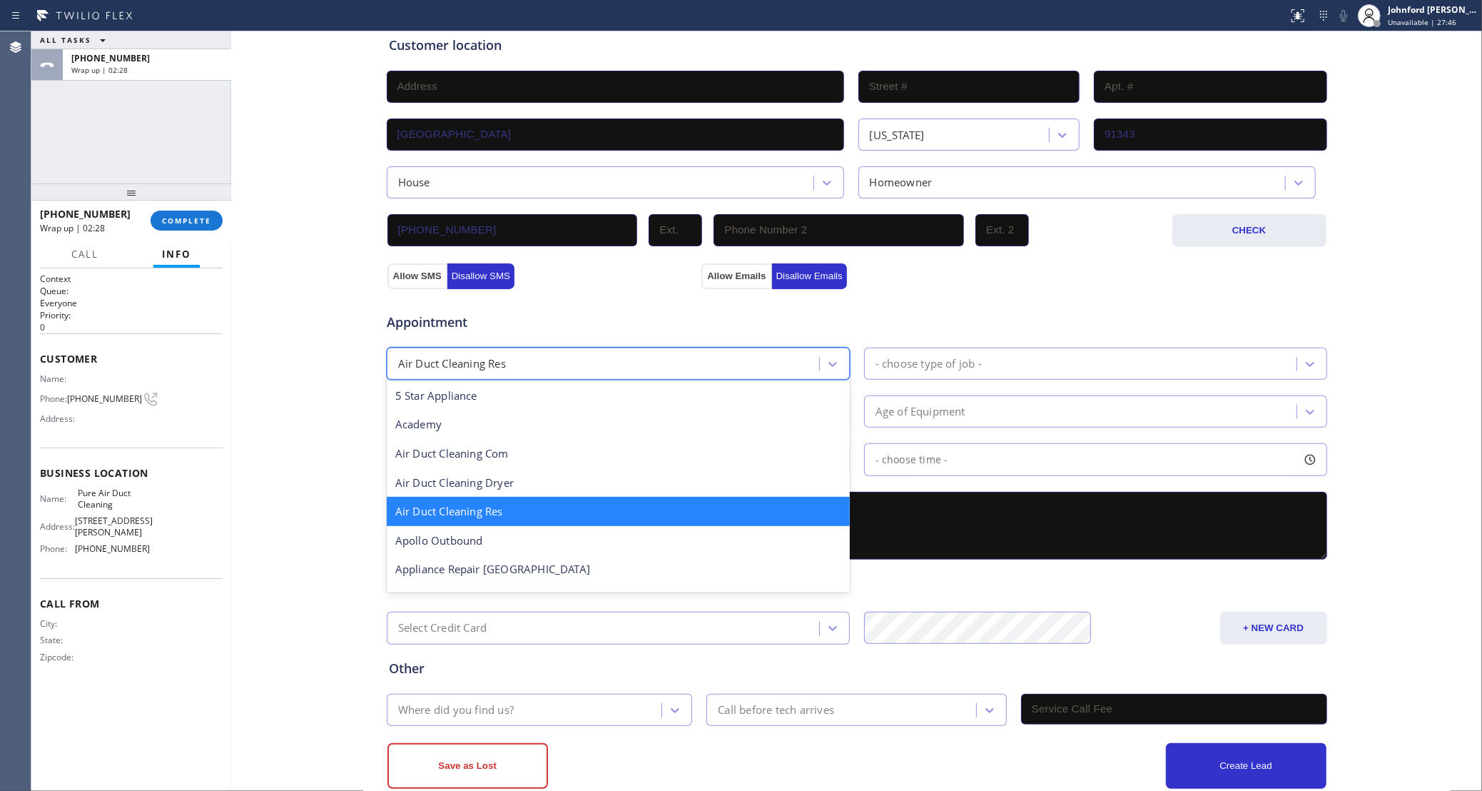
click at [507, 380] on div "Air Duct Cleaning Res" at bounding box center [618, 364] width 463 height 32
type input "dr"
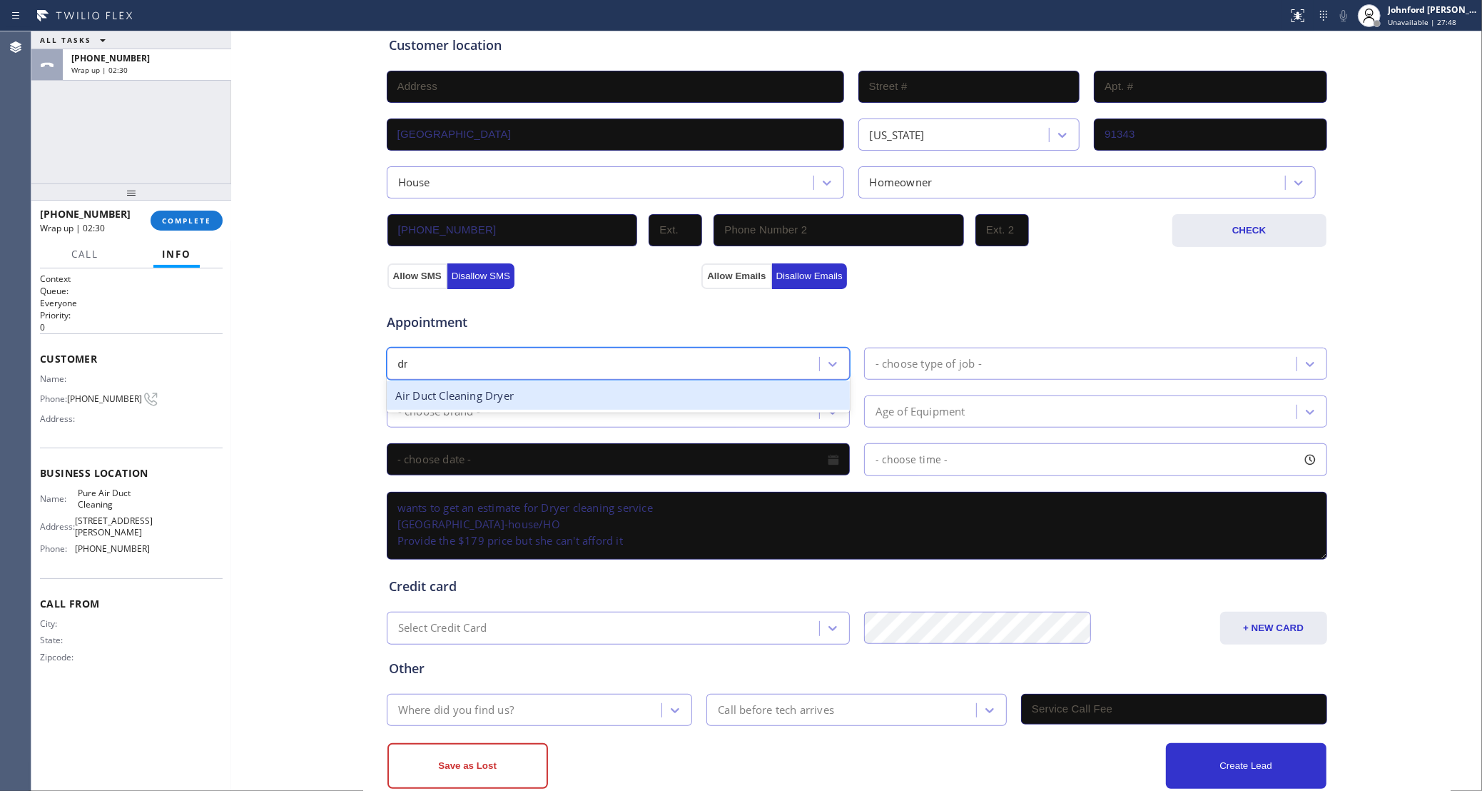
click at [500, 403] on div "Air Duct Cleaning Dryer" at bounding box center [618, 395] width 463 height 29
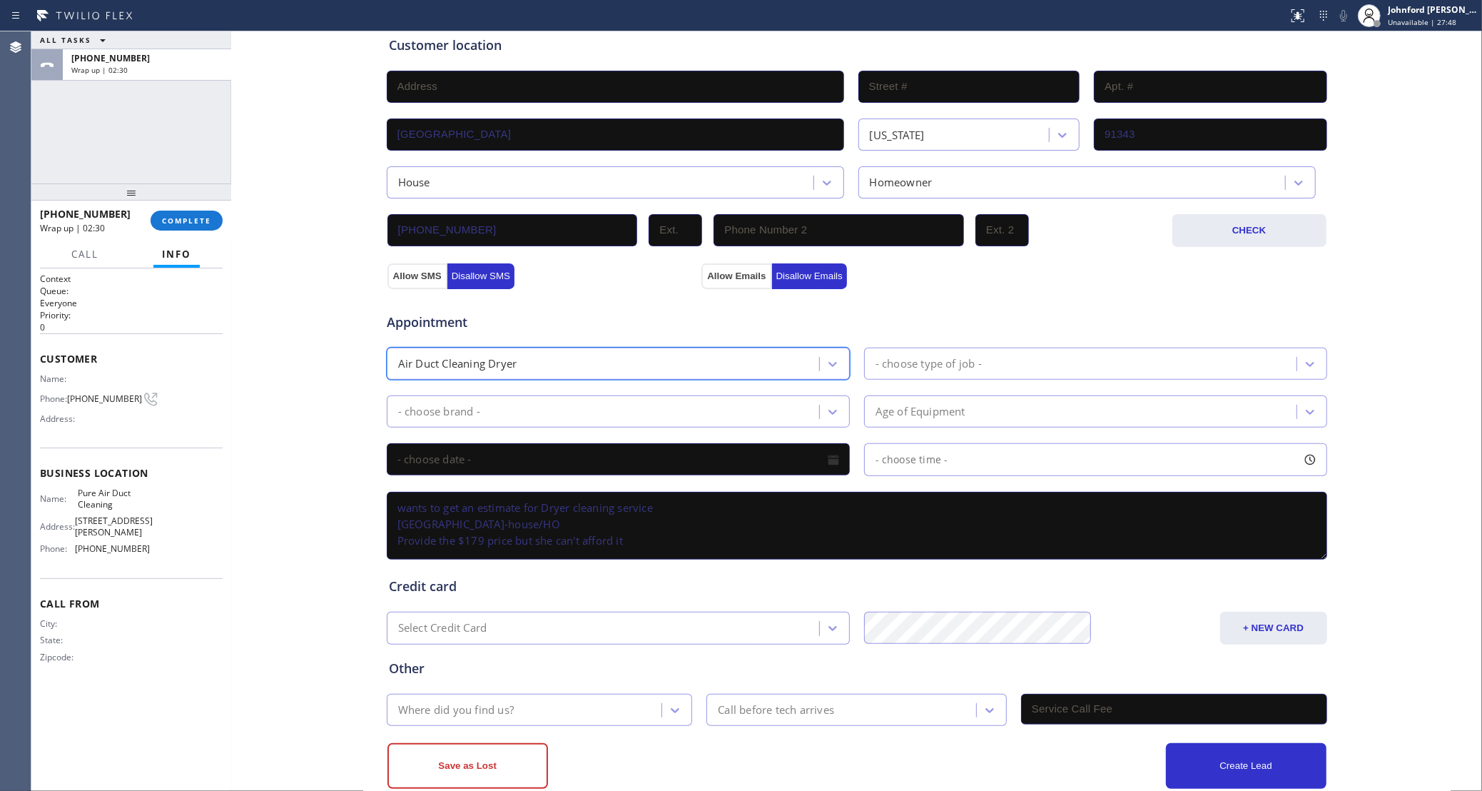
click at [488, 420] on div "- choose brand -" at bounding box center [605, 411] width 428 height 25
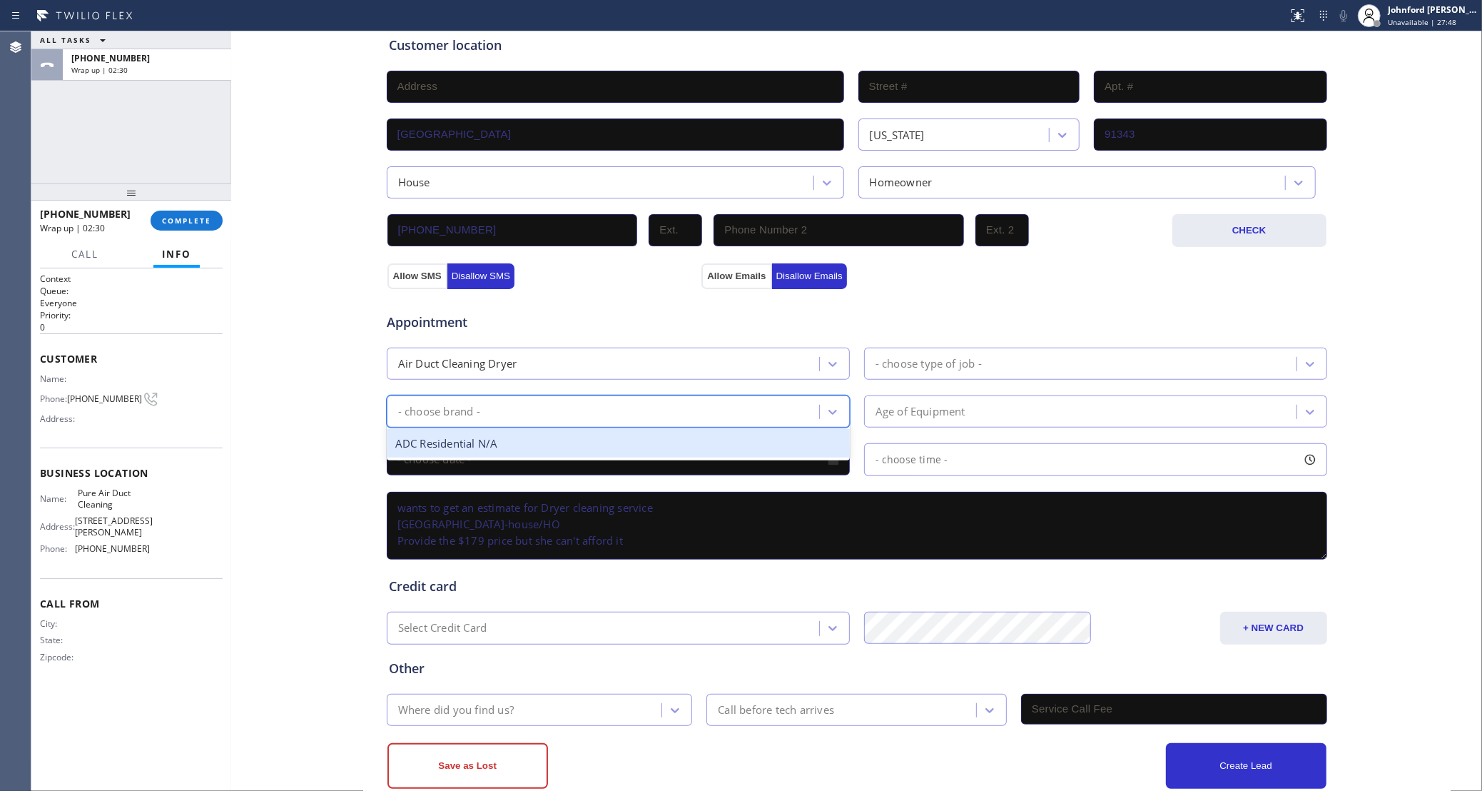
click at [464, 448] on div "ADC Residential N/A" at bounding box center [618, 443] width 463 height 29
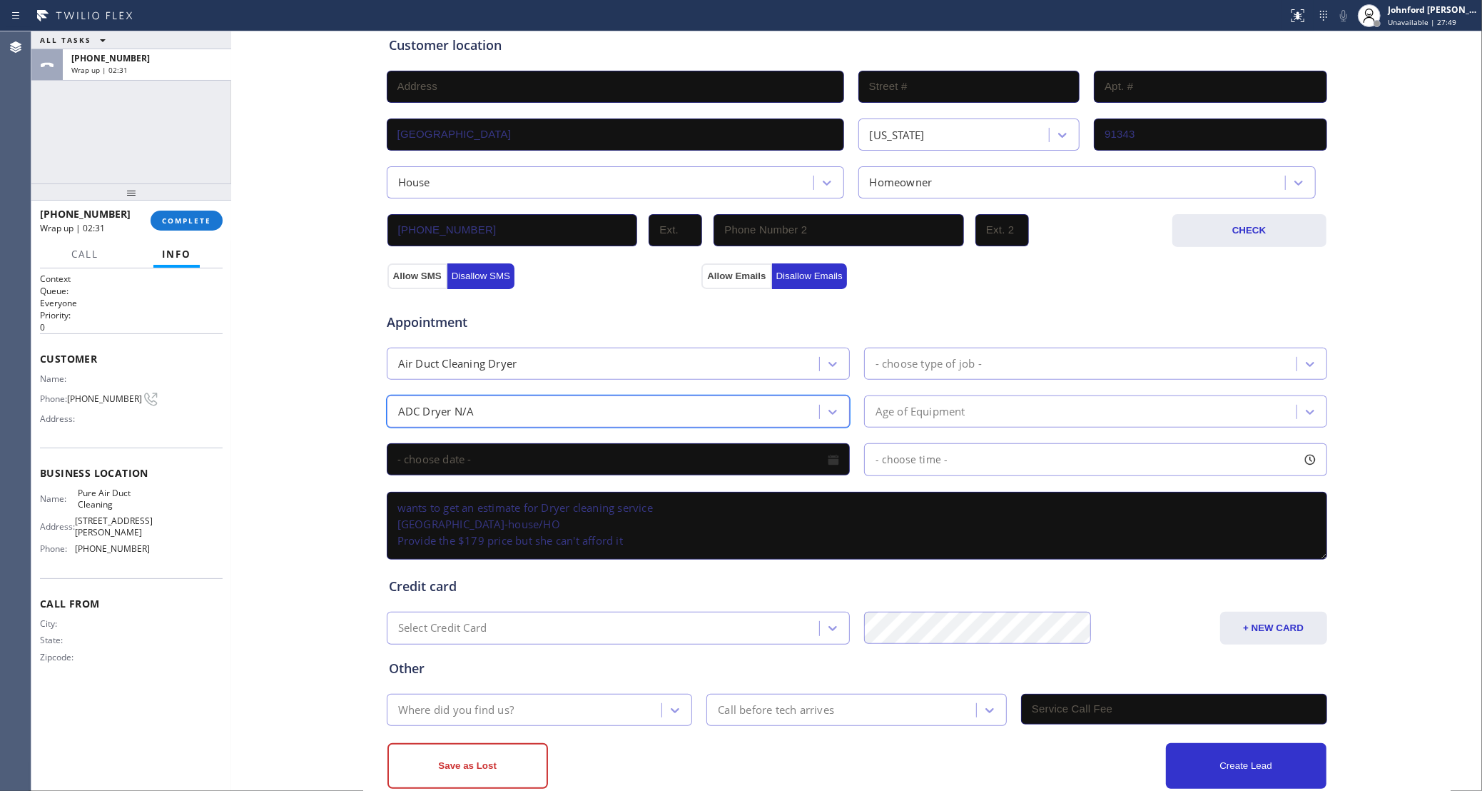
click at [1013, 350] on div "- choose type of job -" at bounding box center [1095, 364] width 463 height 32
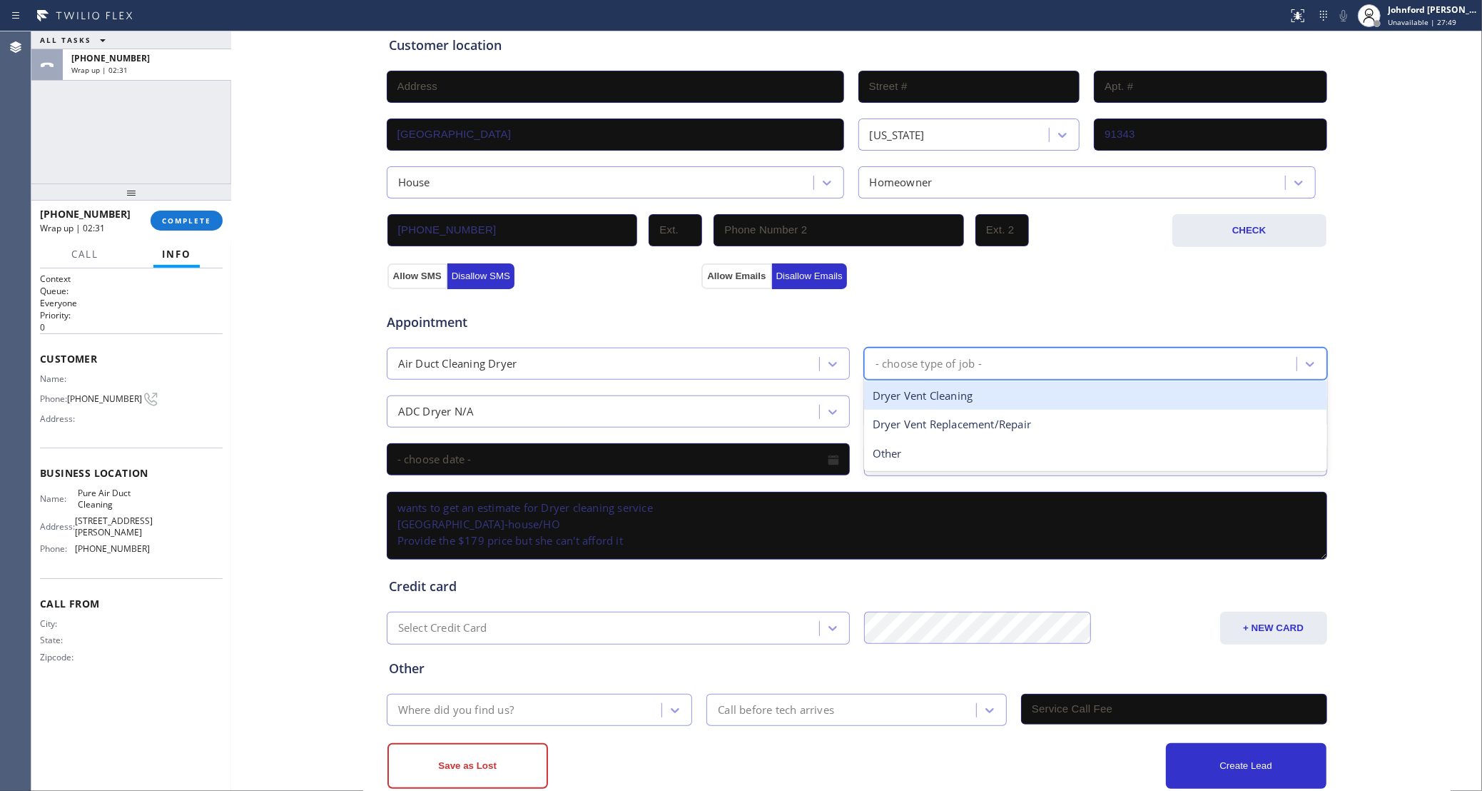
type input "d"
click at [940, 395] on div "Dryer Vent Cleaning" at bounding box center [1095, 395] width 463 height 29
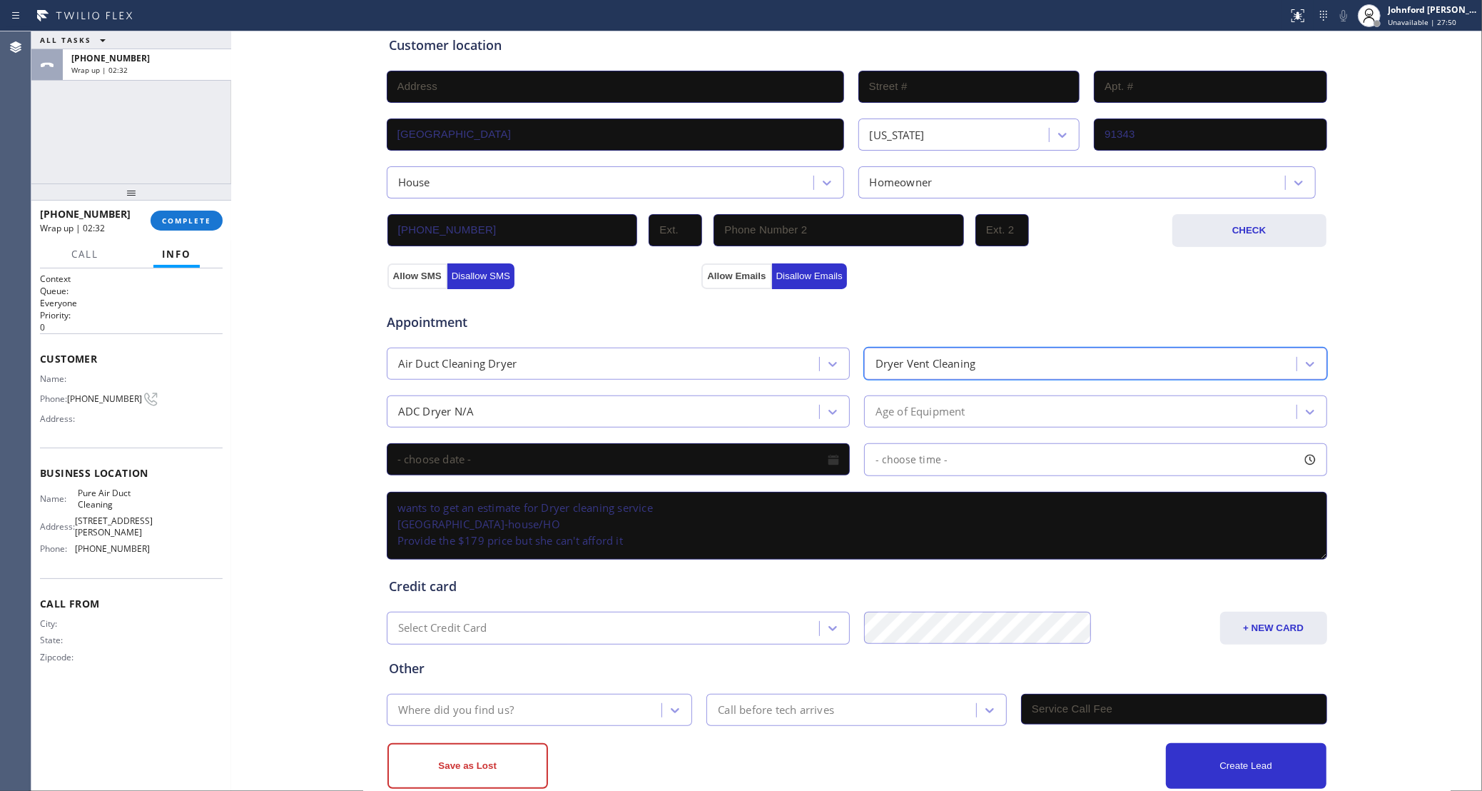
click at [915, 414] on div "Age of Equipment" at bounding box center [921, 411] width 90 height 16
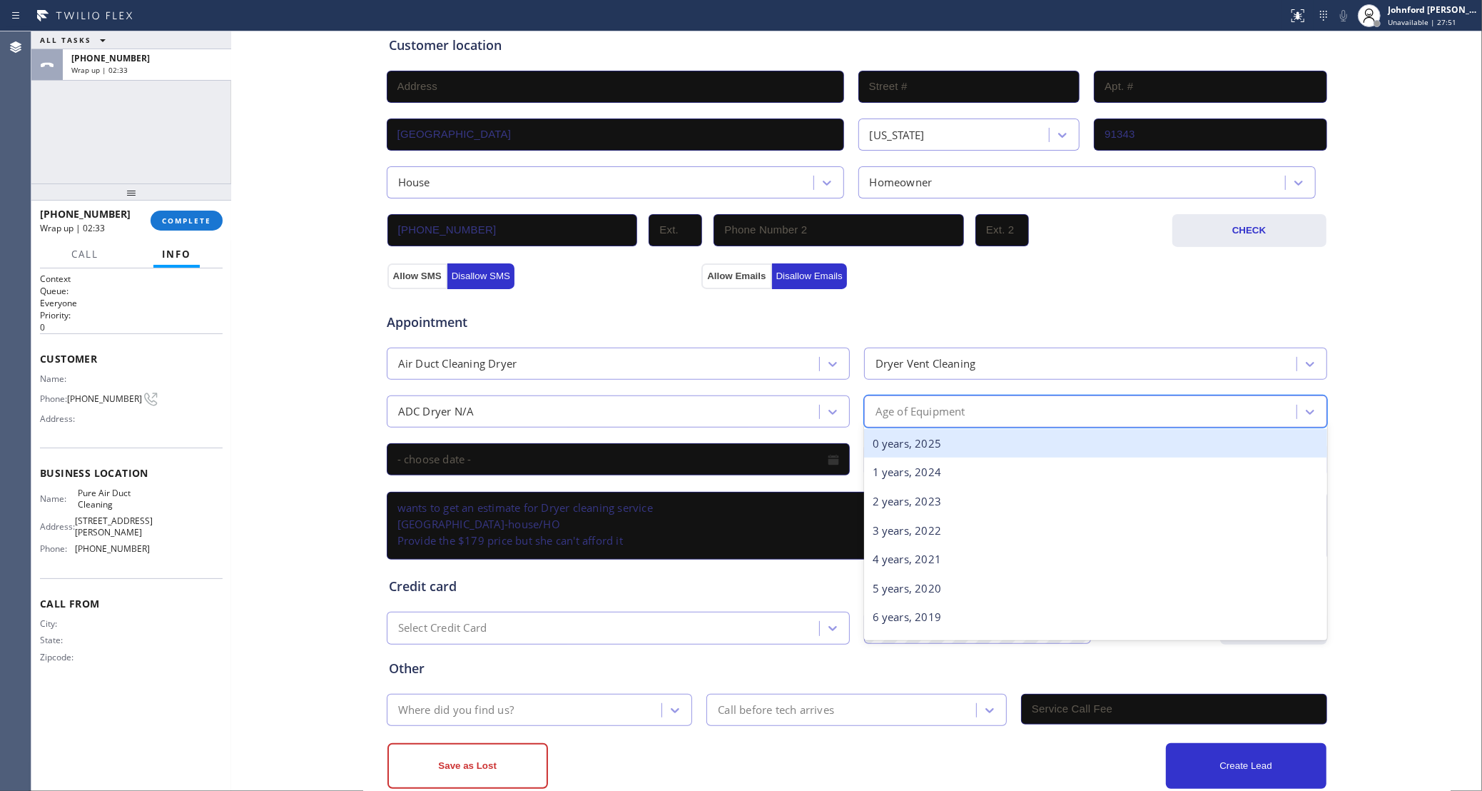
click at [902, 444] on div "0 years, 2025" at bounding box center [1095, 443] width 463 height 29
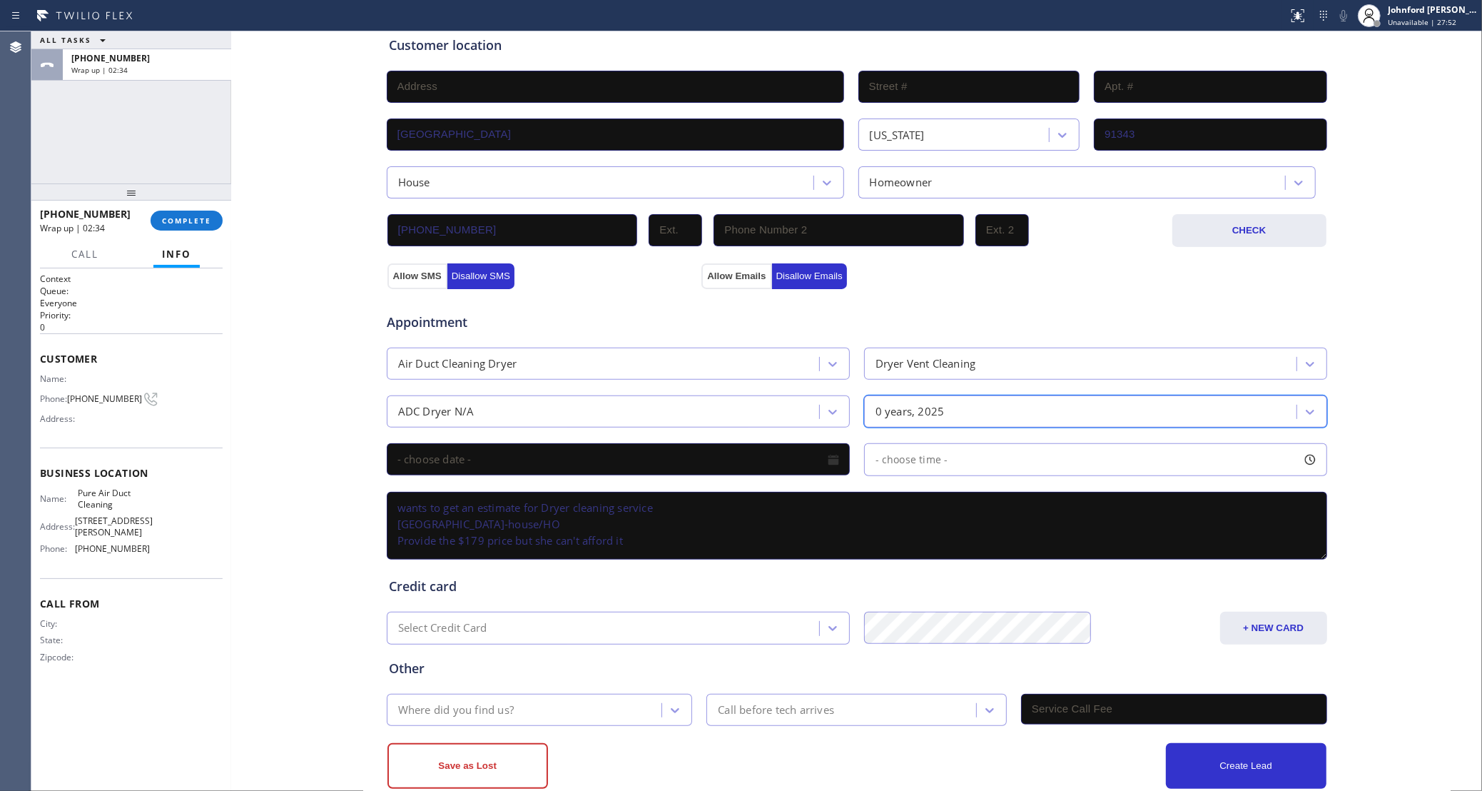
scroll to position [320, 0]
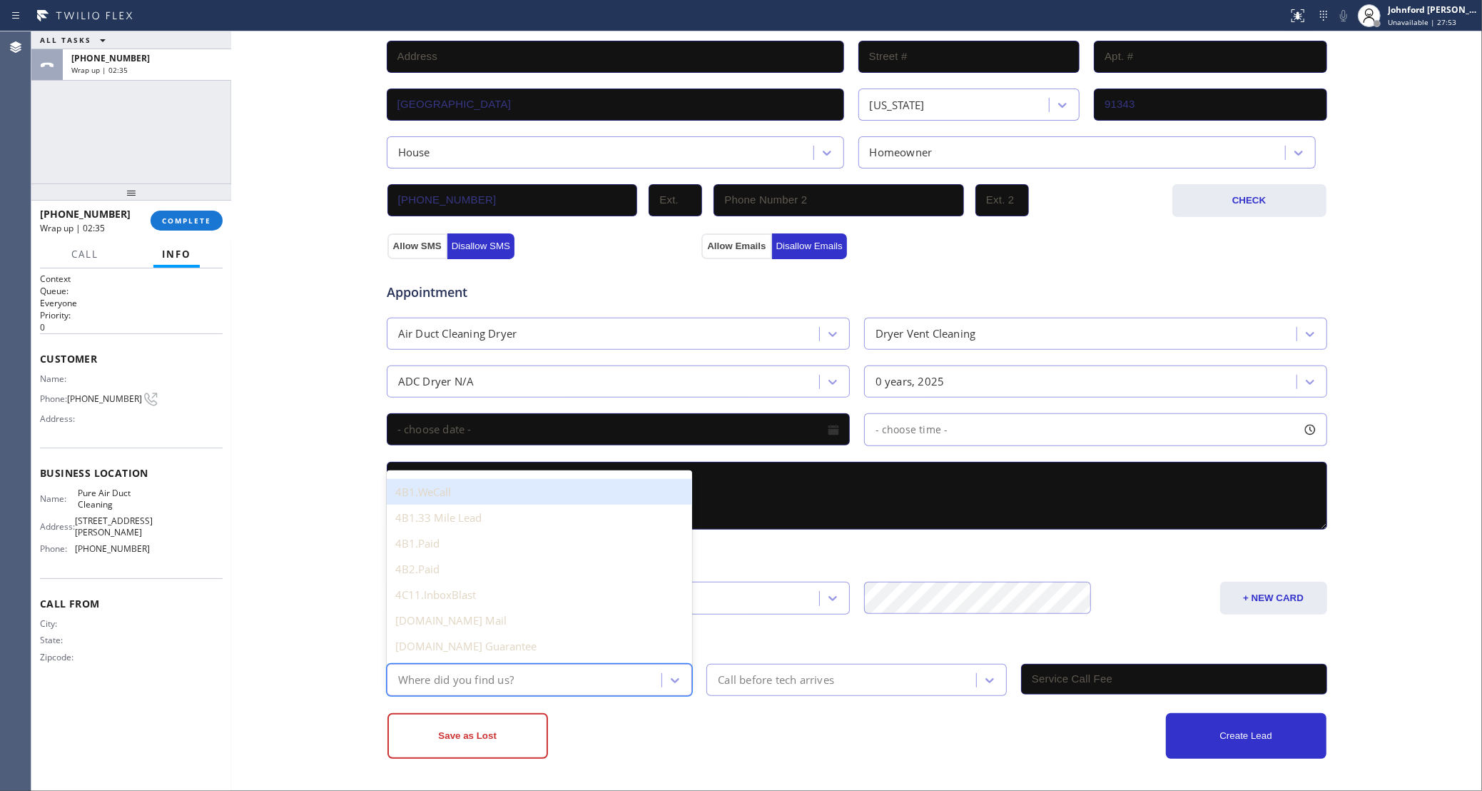
click at [495, 669] on div "Where did you find us?" at bounding box center [526, 679] width 271 height 25
type input "goo"
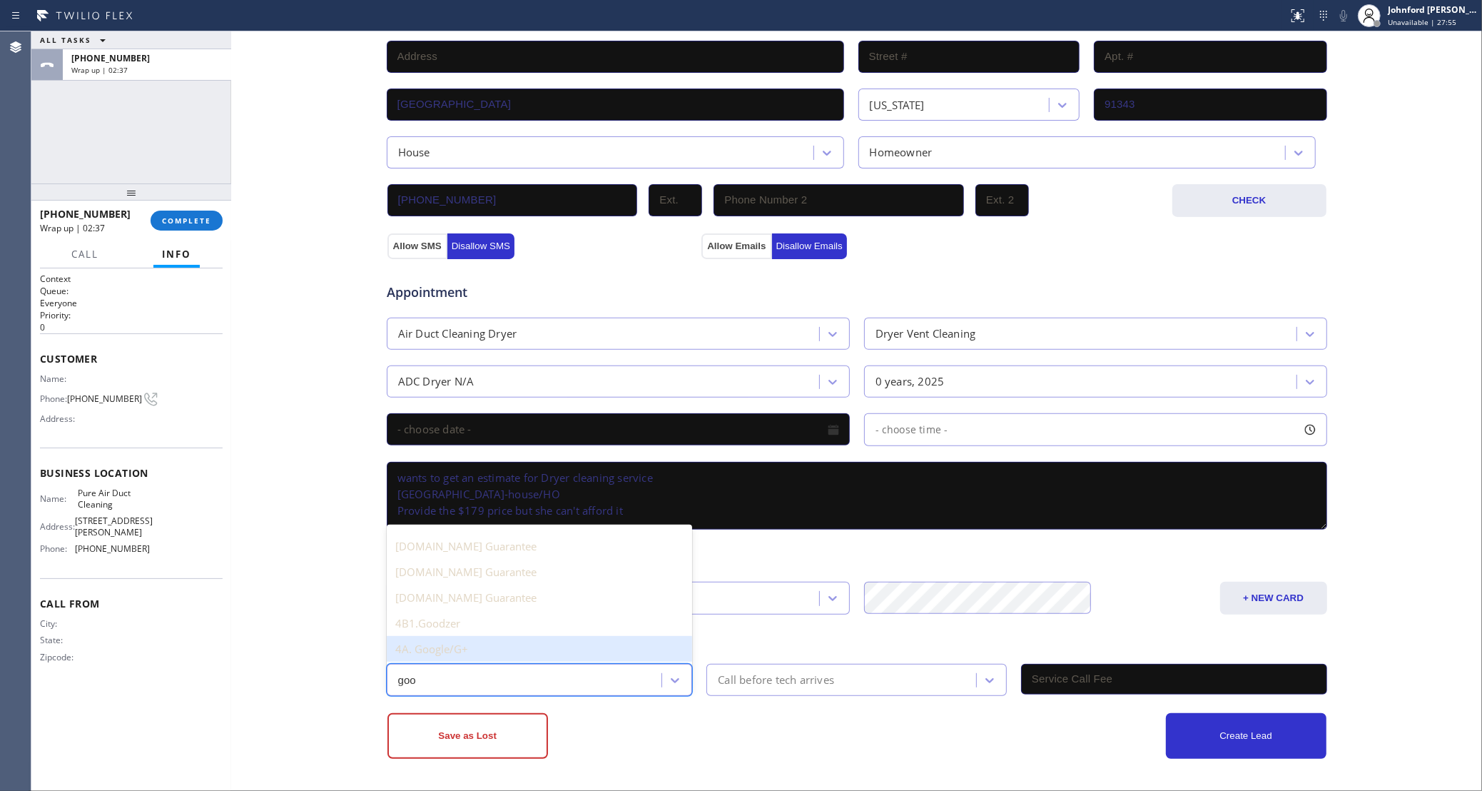
click at [484, 658] on div "4A. Google/G+" at bounding box center [540, 649] width 306 height 26
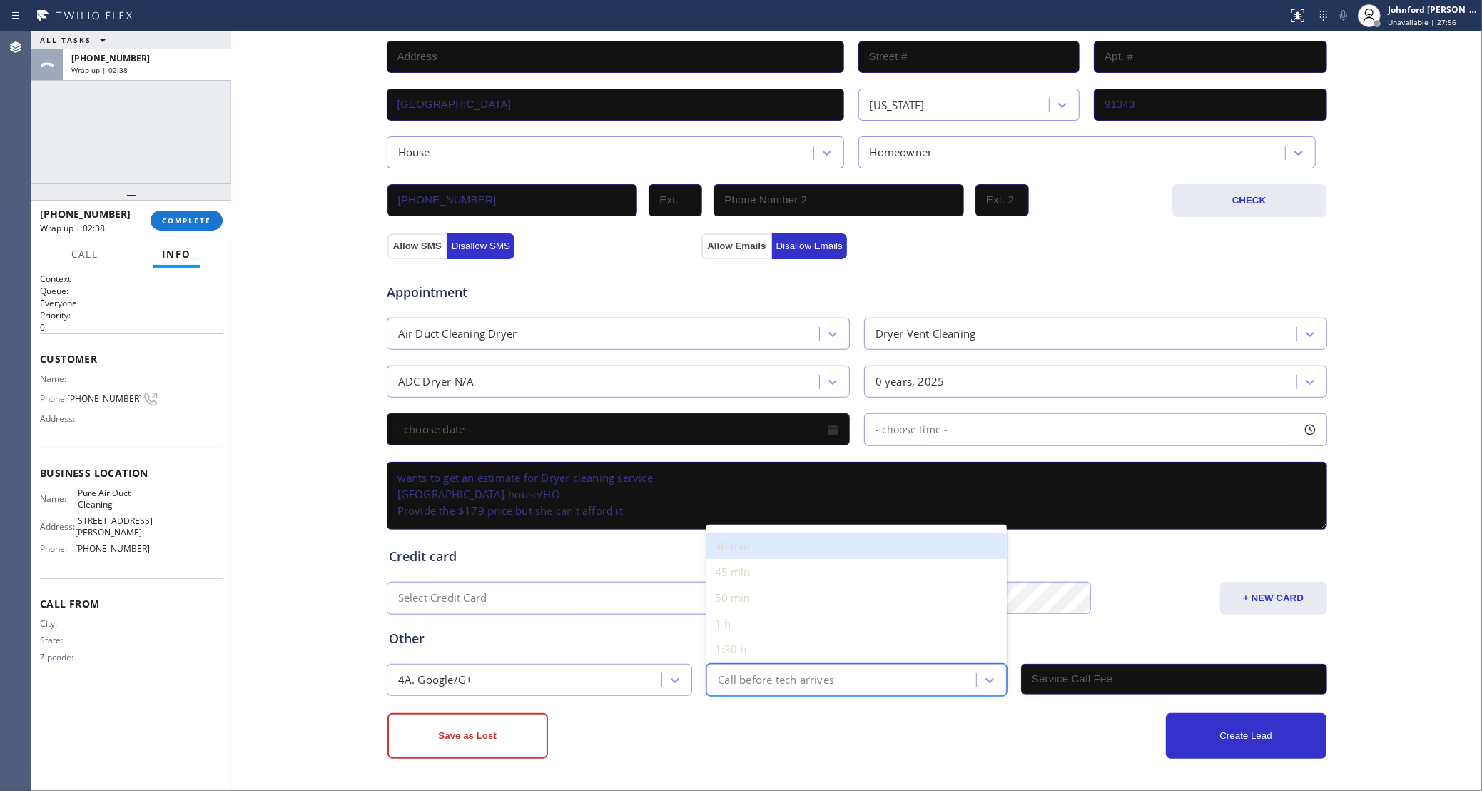
click at [766, 686] on div "Call before tech arrives" at bounding box center [776, 680] width 116 height 16
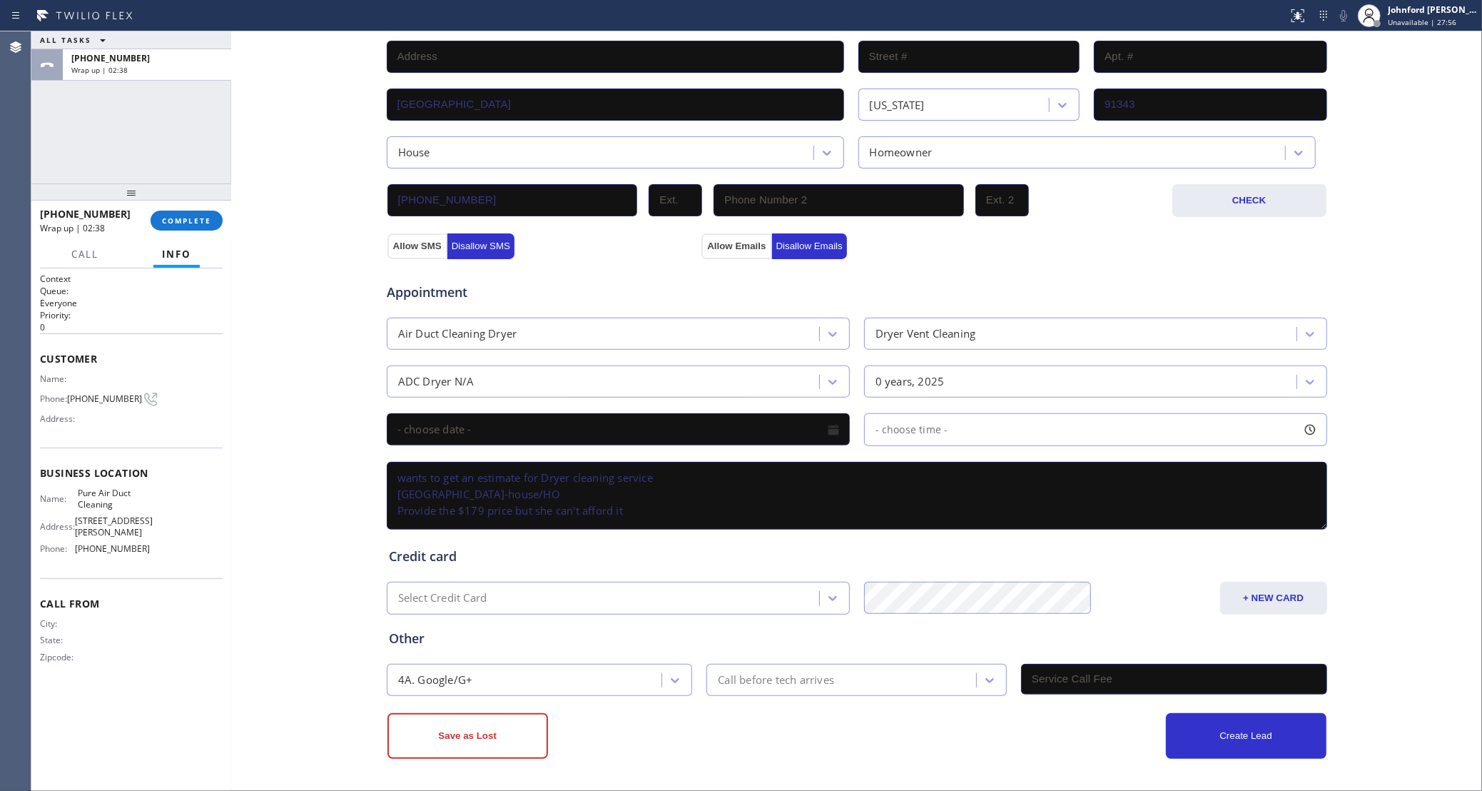
click at [738, 726] on div "Save as Lost" at bounding box center [622, 736] width 470 height 46
click at [506, 734] on button "Save as Lost" at bounding box center [467, 736] width 161 height 46
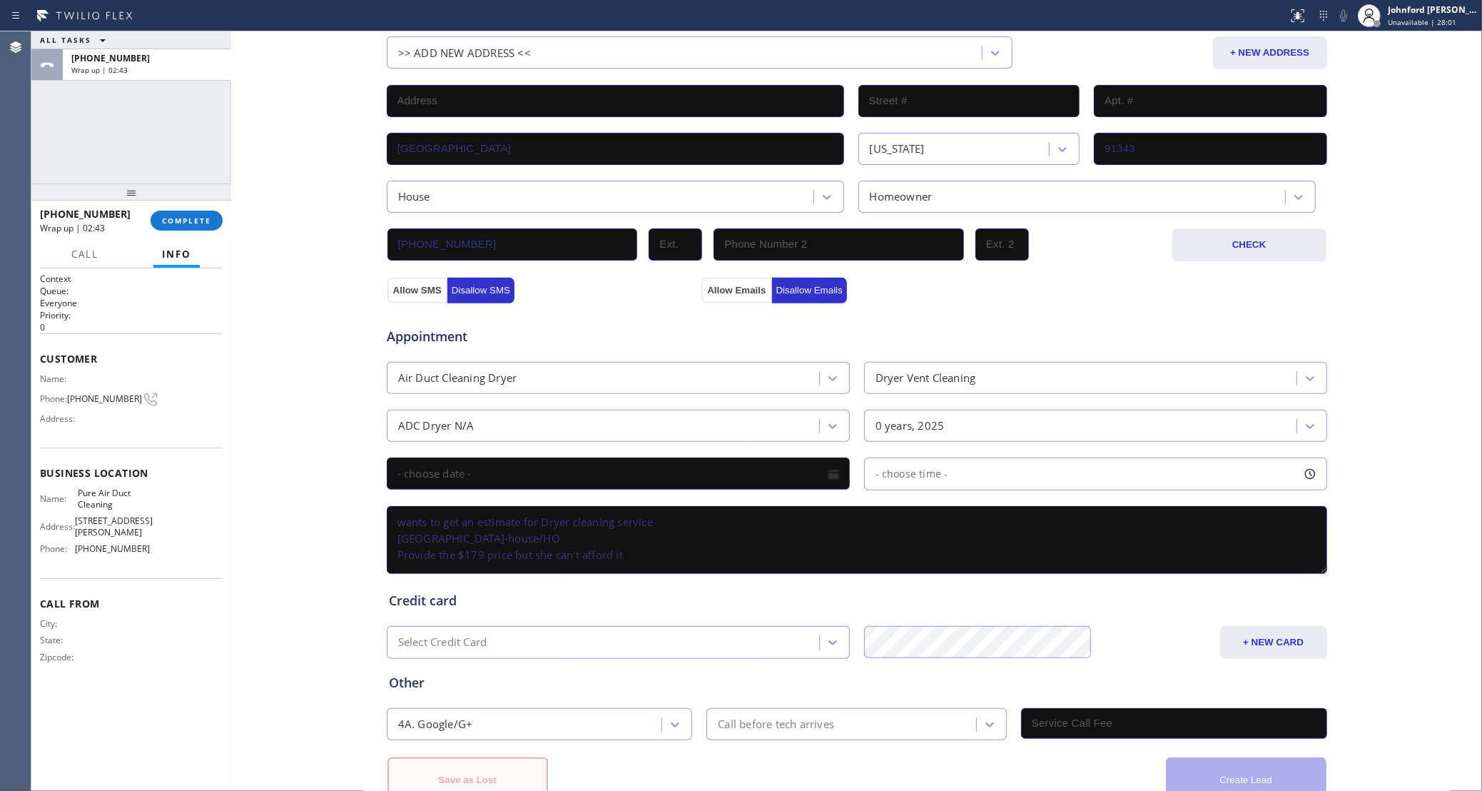
scroll to position [368, 0]
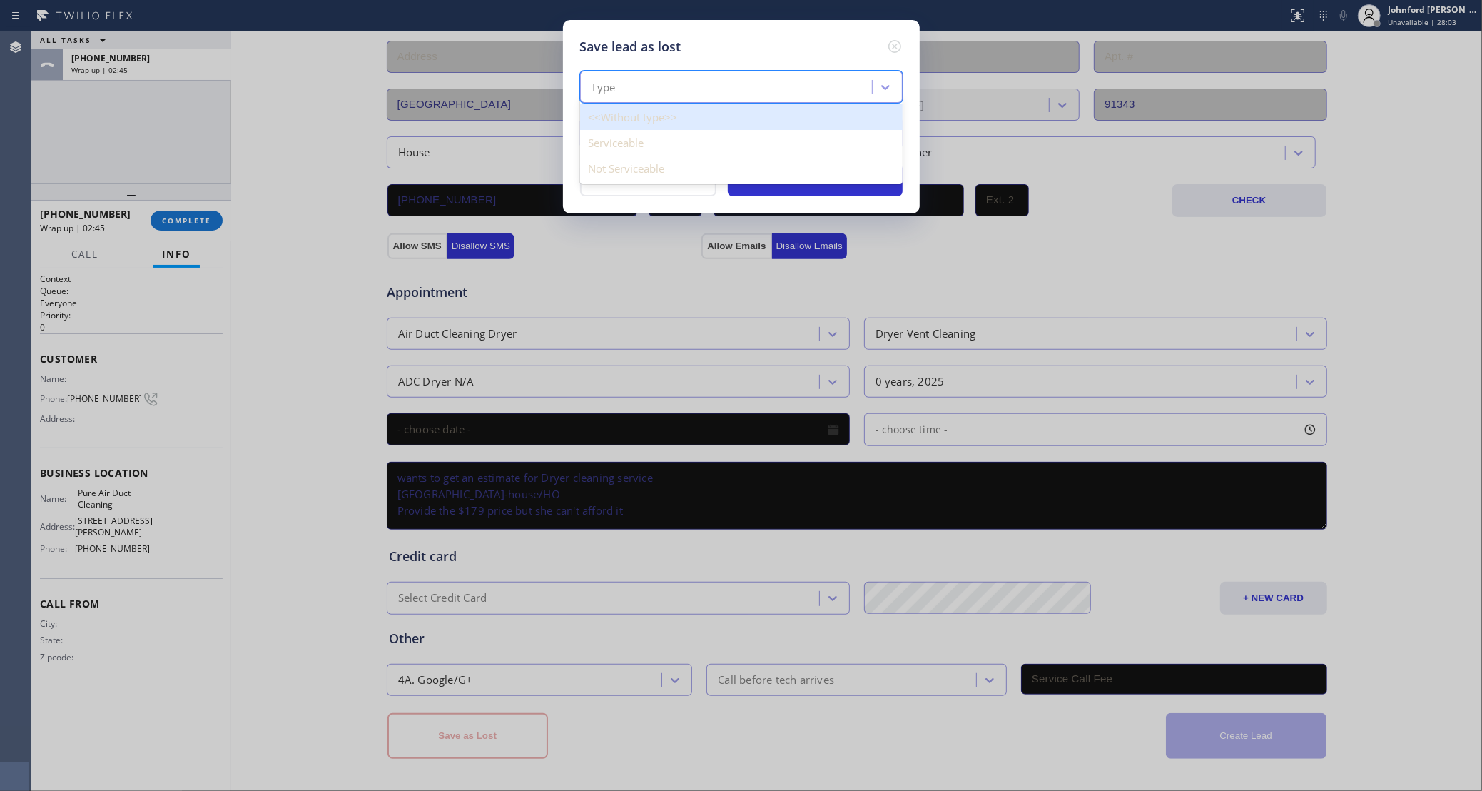
click at [667, 91] on div "Type" at bounding box center [728, 87] width 288 height 25
click at [657, 146] on div "Serviceable" at bounding box center [741, 143] width 323 height 26
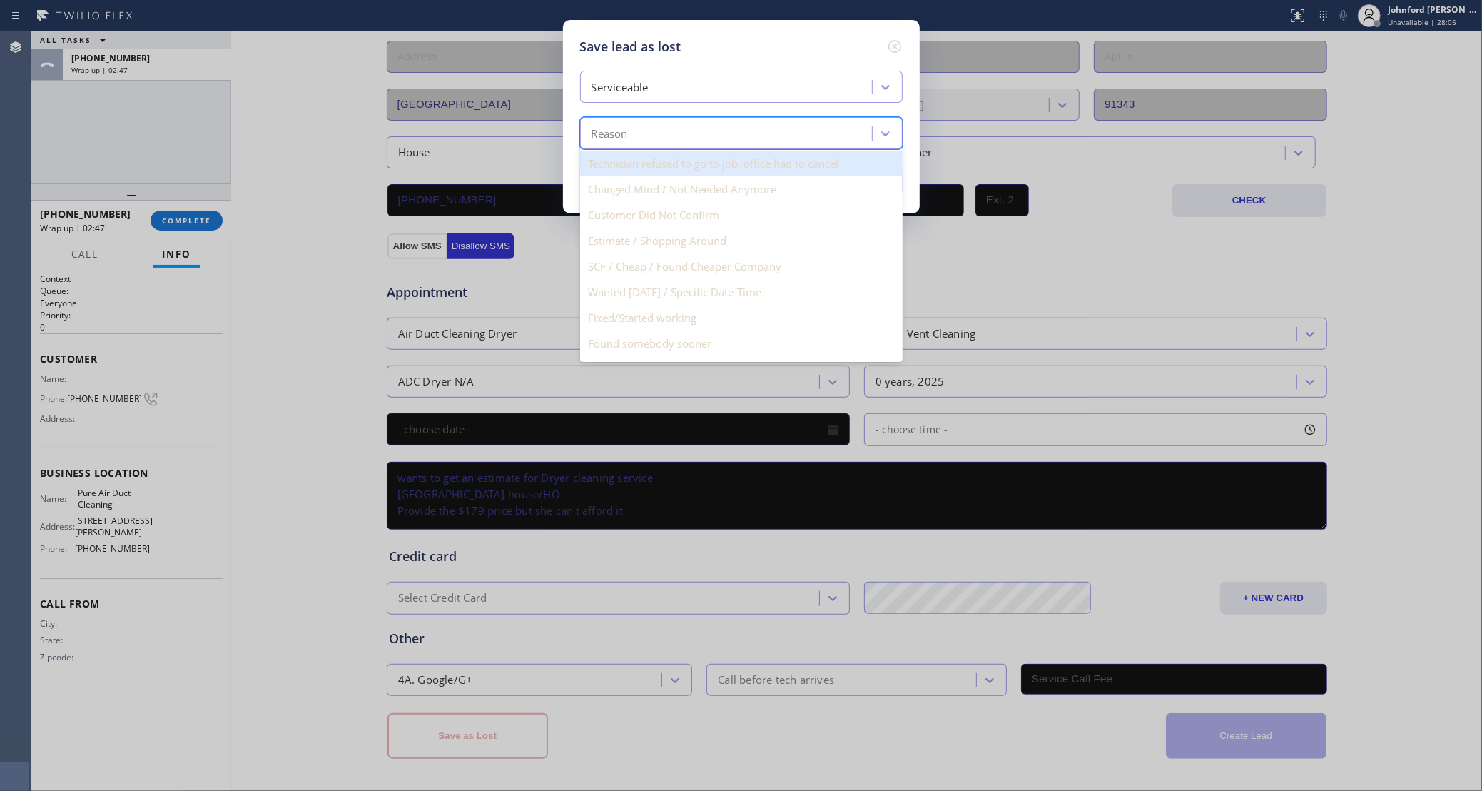
click at [649, 131] on div "Reason" at bounding box center [728, 133] width 288 height 25
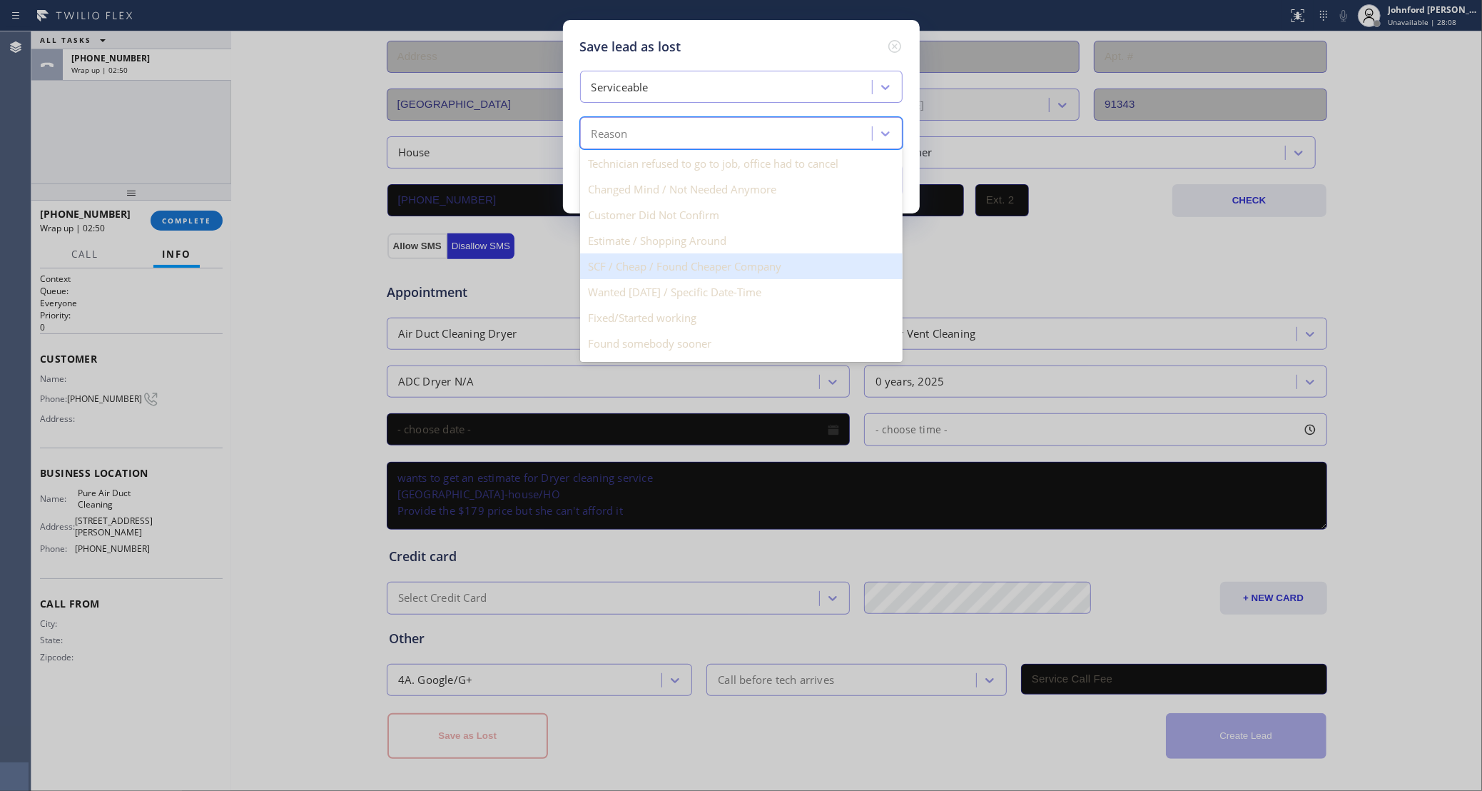
click at [701, 267] on div "SCF / Cheap / Found Cheaper Company" at bounding box center [741, 266] width 323 height 26
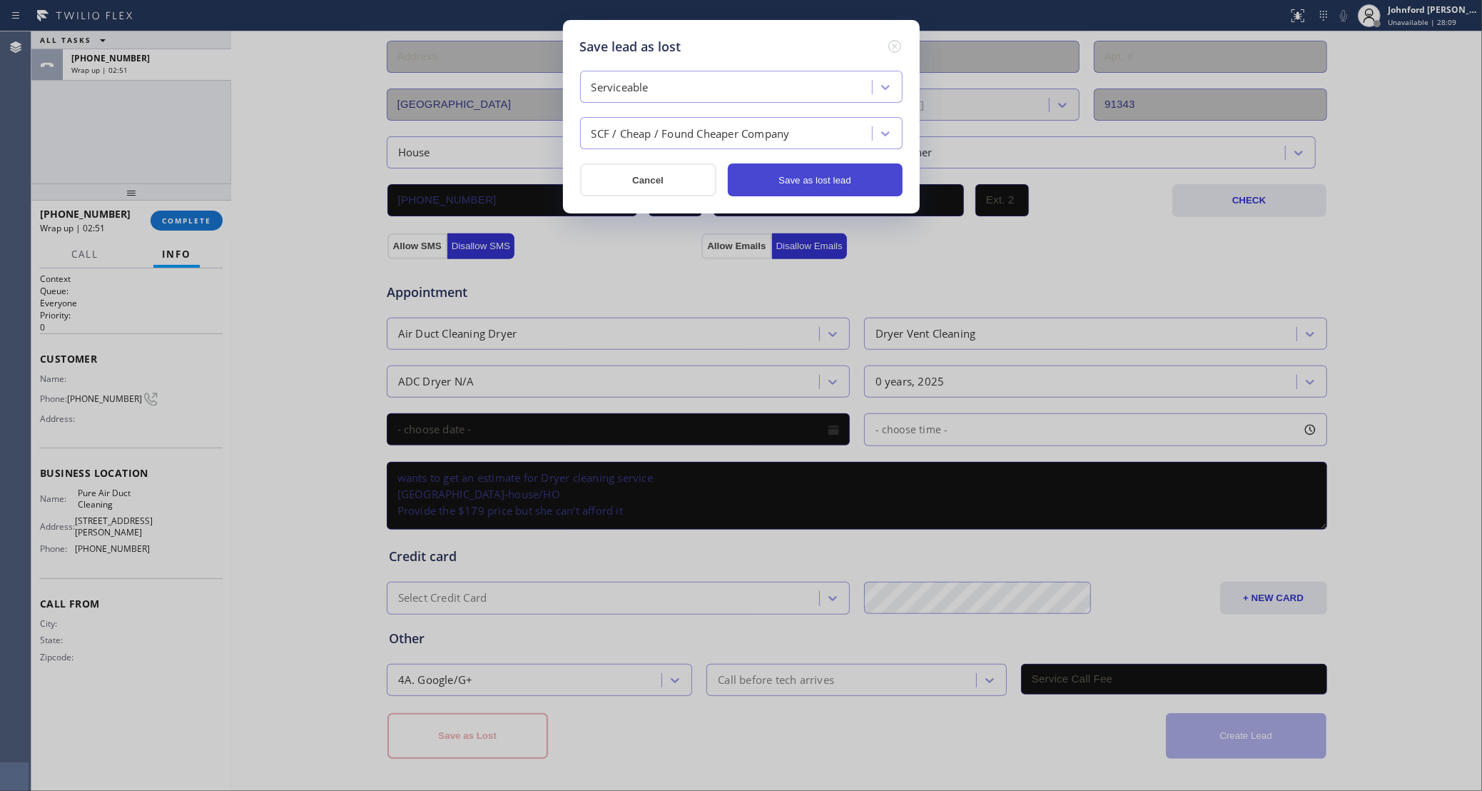
click at [822, 184] on button "Save as lost lead" at bounding box center [815, 179] width 175 height 33
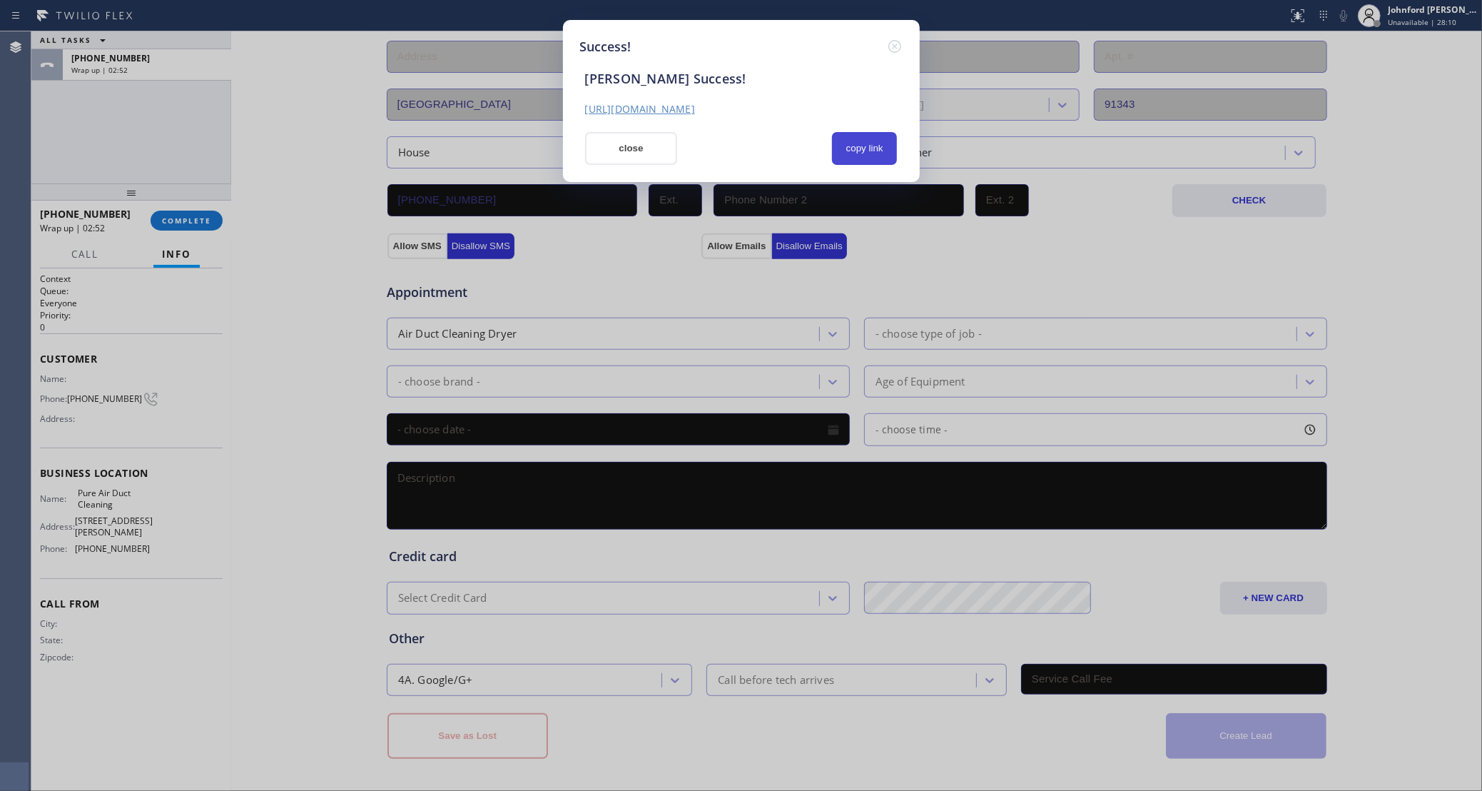
click at [863, 136] on button "copy link" at bounding box center [865, 148] width 66 height 33
click at [643, 135] on button "close" at bounding box center [631, 148] width 93 height 33
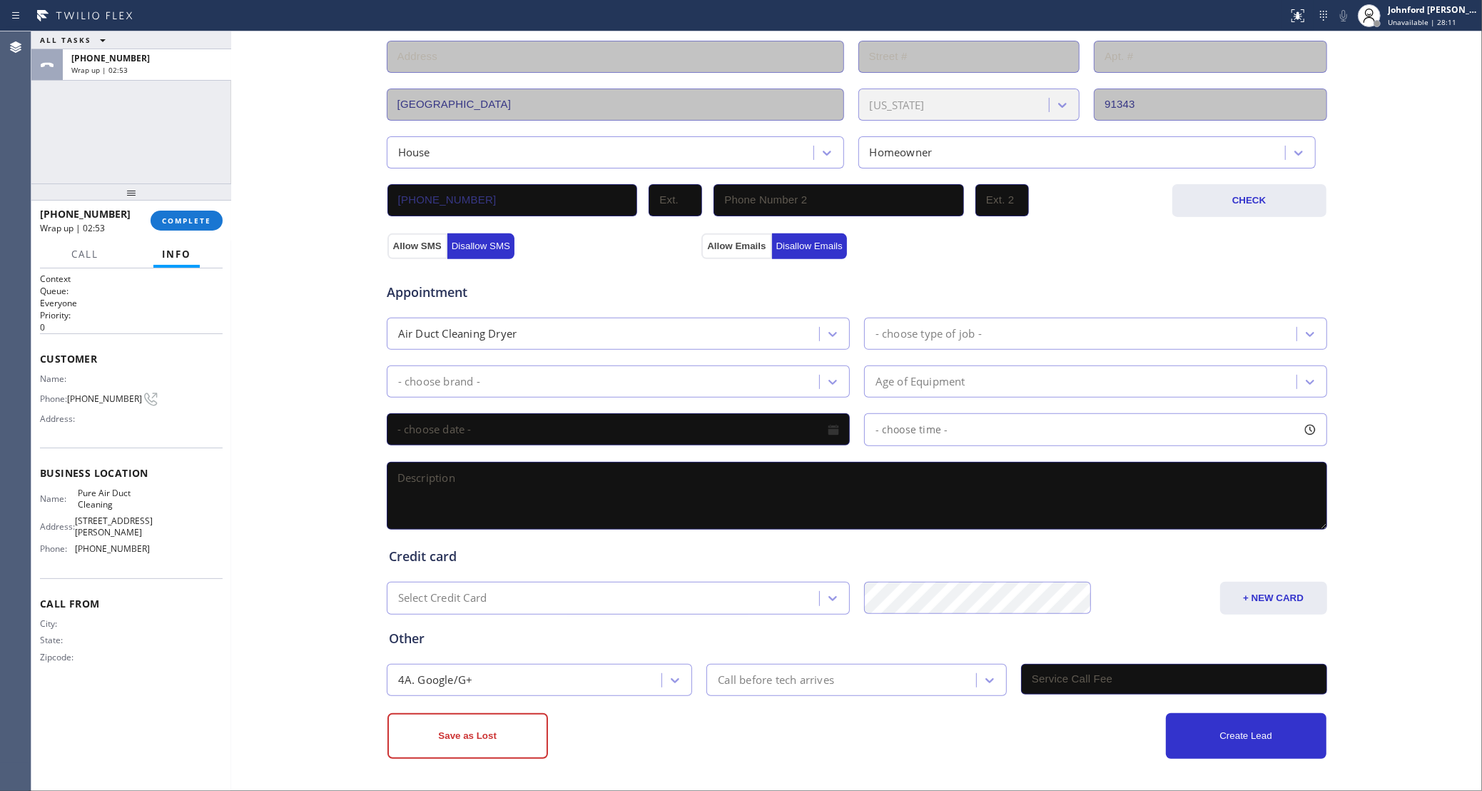
click at [206, 208] on div "[PHONE_NUMBER] Wrap up | 02:53 COMPLETE" at bounding box center [131, 220] width 183 height 37
click at [203, 216] on span "COMPLETE" at bounding box center [186, 221] width 49 height 10
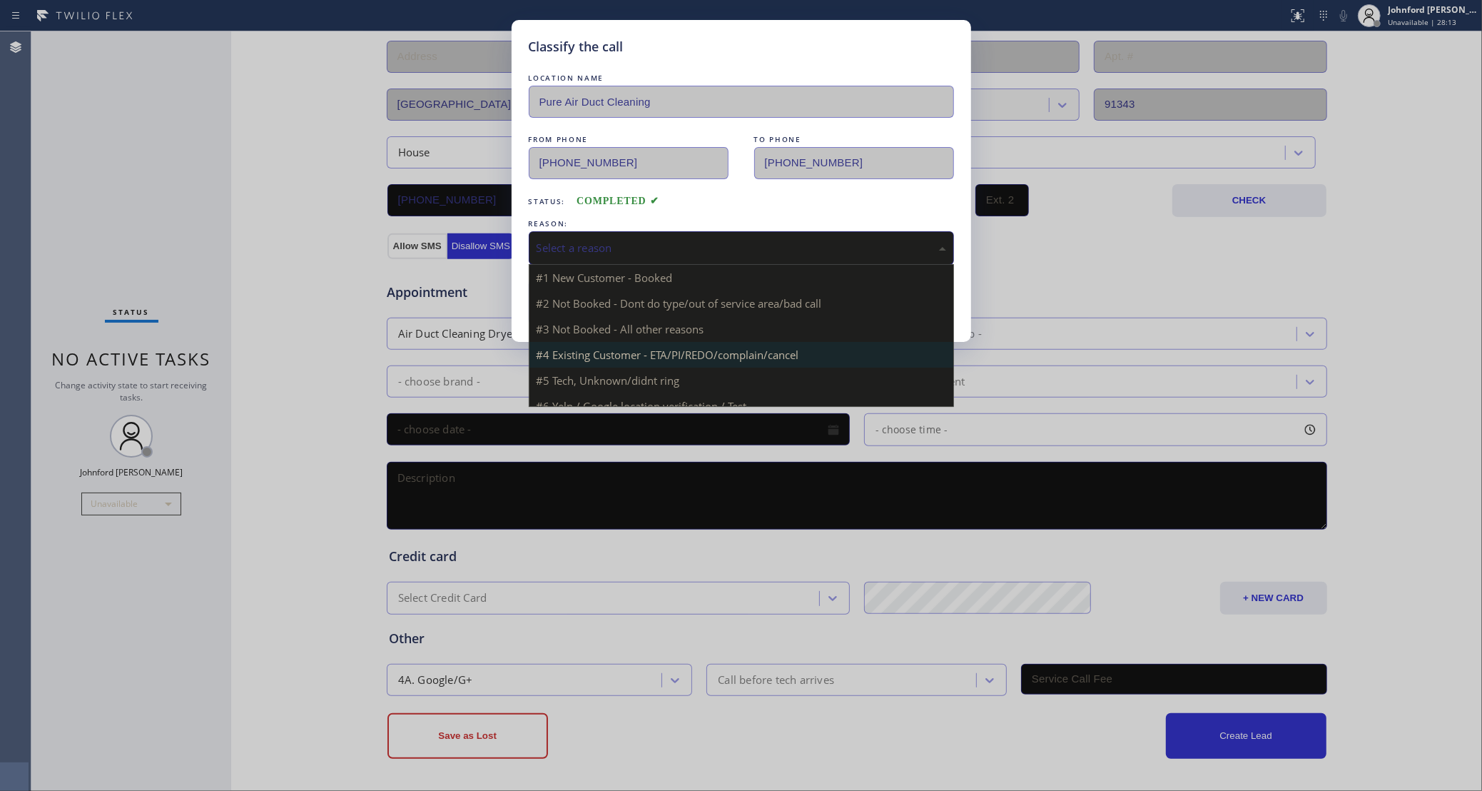
drag, startPoint x: 561, startPoint y: 251, endPoint x: 740, endPoint y: 338, distance: 199.2
click at [577, 250] on div "Select a reason" at bounding box center [742, 248] width 410 height 16
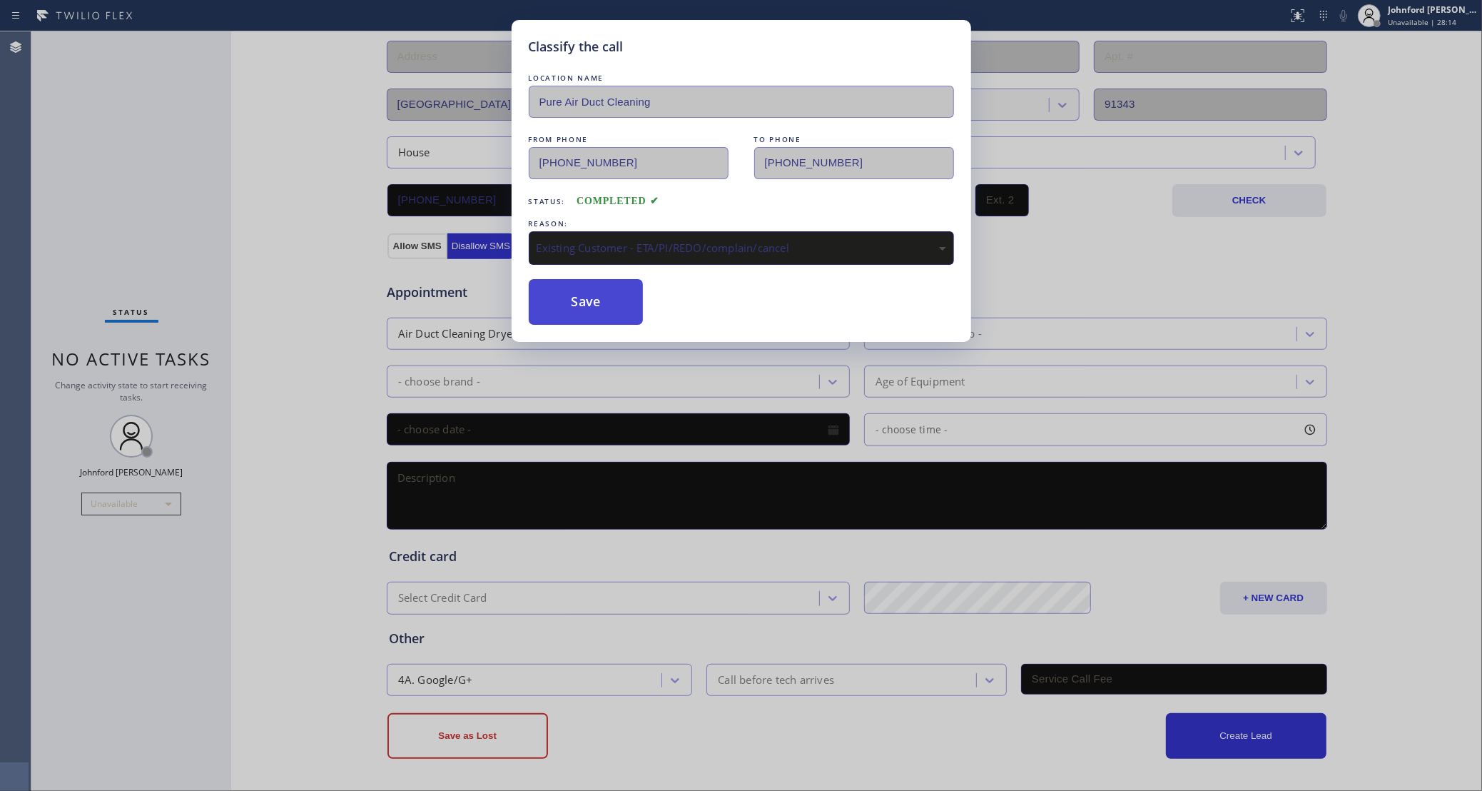
click at [627, 310] on button "Save" at bounding box center [586, 302] width 115 height 46
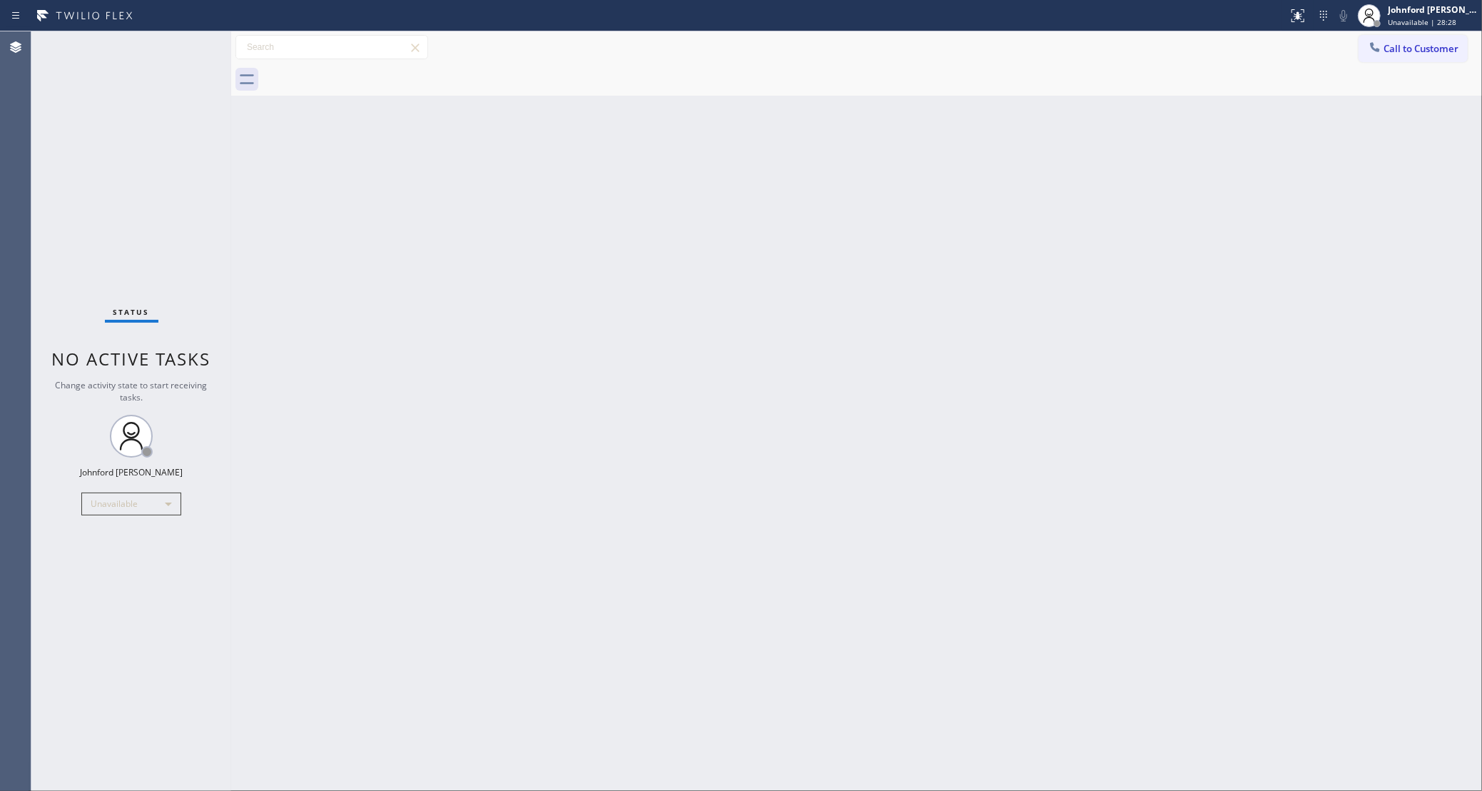
drag, startPoint x: 1397, startPoint y: 44, endPoint x: 1152, endPoint y: 144, distance: 264.6
click at [1397, 43] on span "Call to Customer" at bounding box center [1421, 48] width 75 height 13
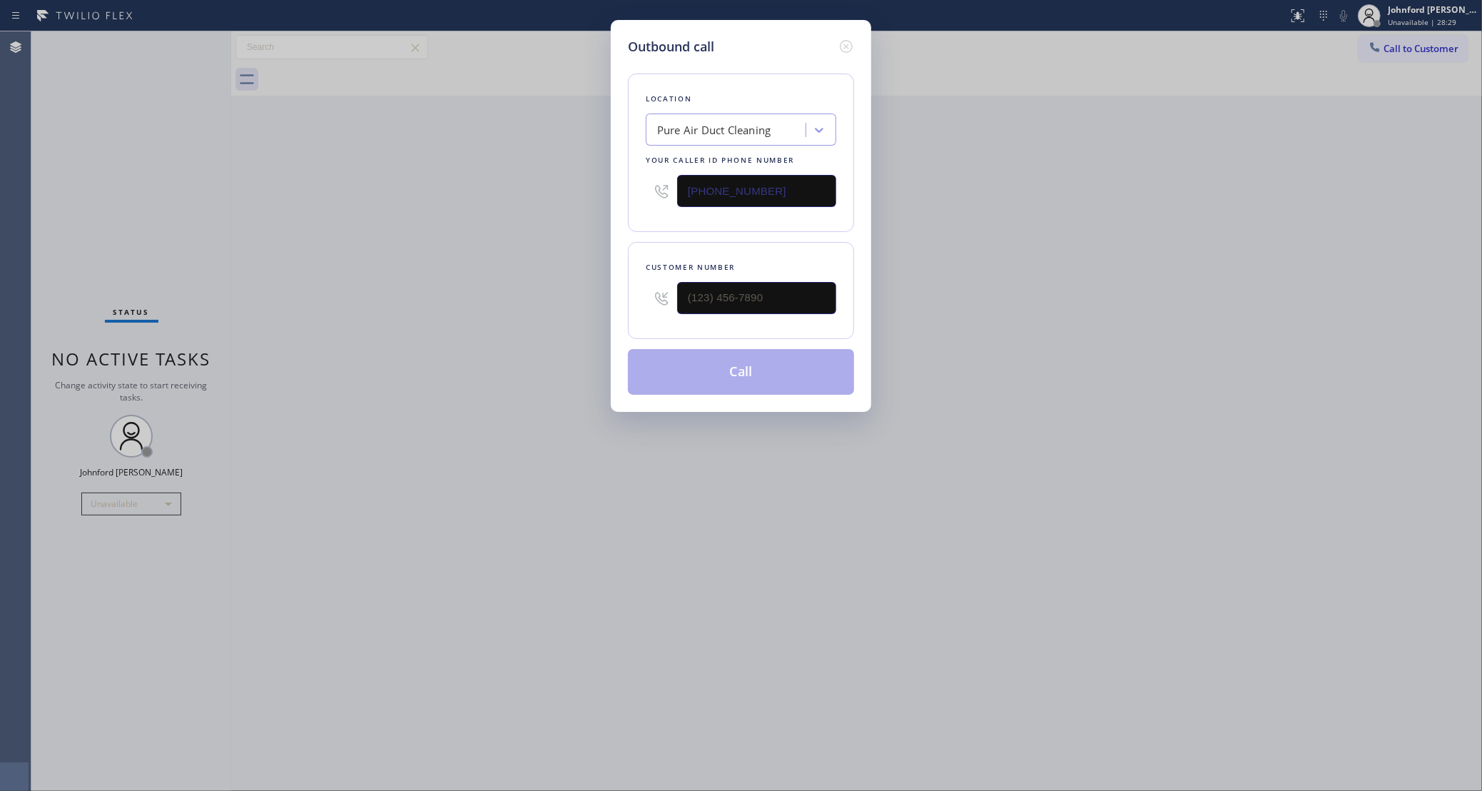
drag, startPoint x: 784, startPoint y: 186, endPoint x: 461, endPoint y: 204, distance: 323.1
click at [478, 200] on div "Outbound call Location Pure Air Duct Cleaning Your caller id phone number [PHON…" at bounding box center [741, 395] width 1482 height 791
paste input "510) 737-7017"
type input "[PHONE_NUMBER]"
click at [749, 293] on input "(___) ___-____" at bounding box center [756, 298] width 159 height 32
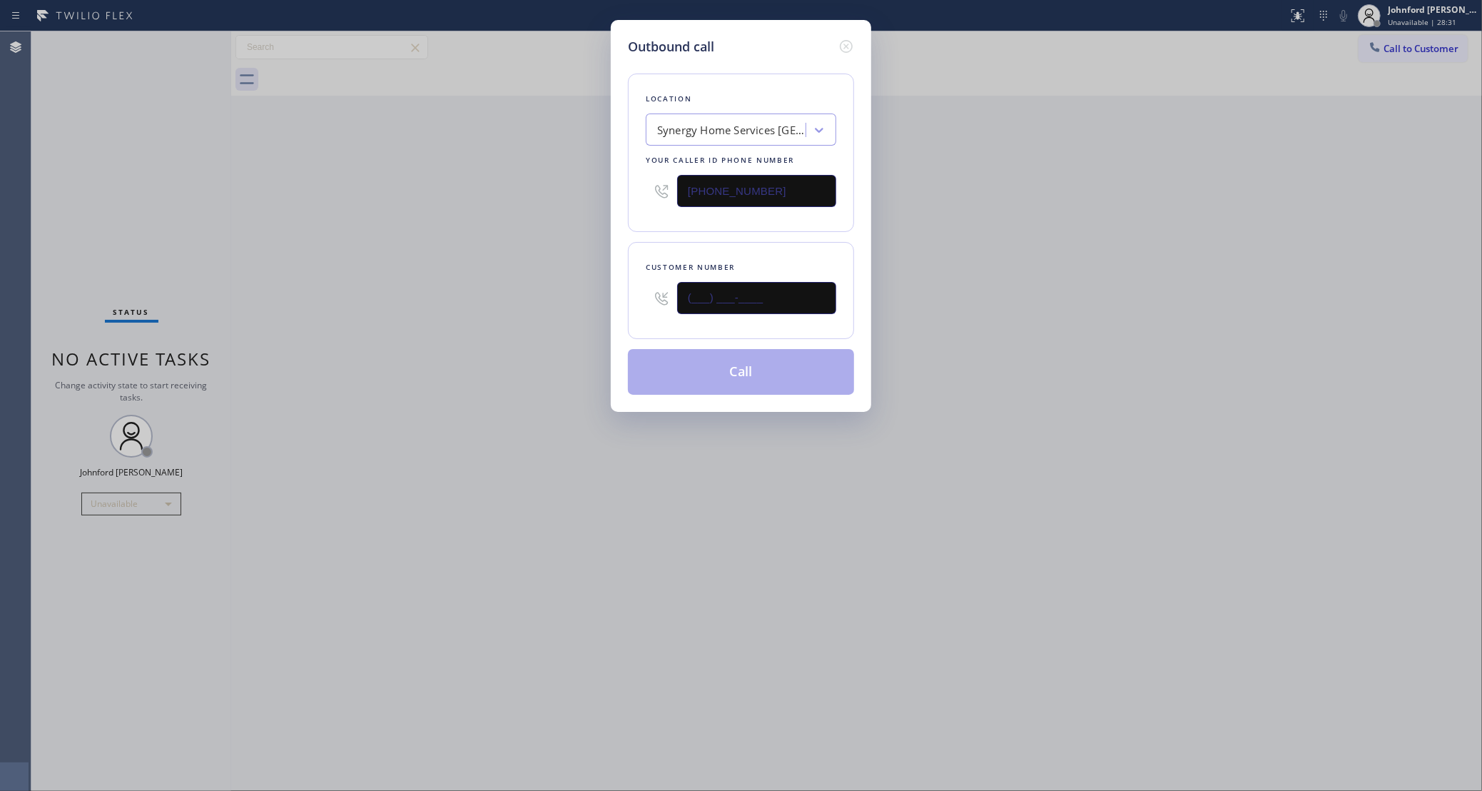
paste input "510) 604-3436"
type input "[PHONE_NUMBER]"
click at [554, 300] on div "Outbound call Location Synergy Home Services [GEOGRAPHIC_DATA] Your caller id p…" at bounding box center [741, 395] width 1482 height 791
click at [692, 380] on button "Call" at bounding box center [741, 372] width 226 height 46
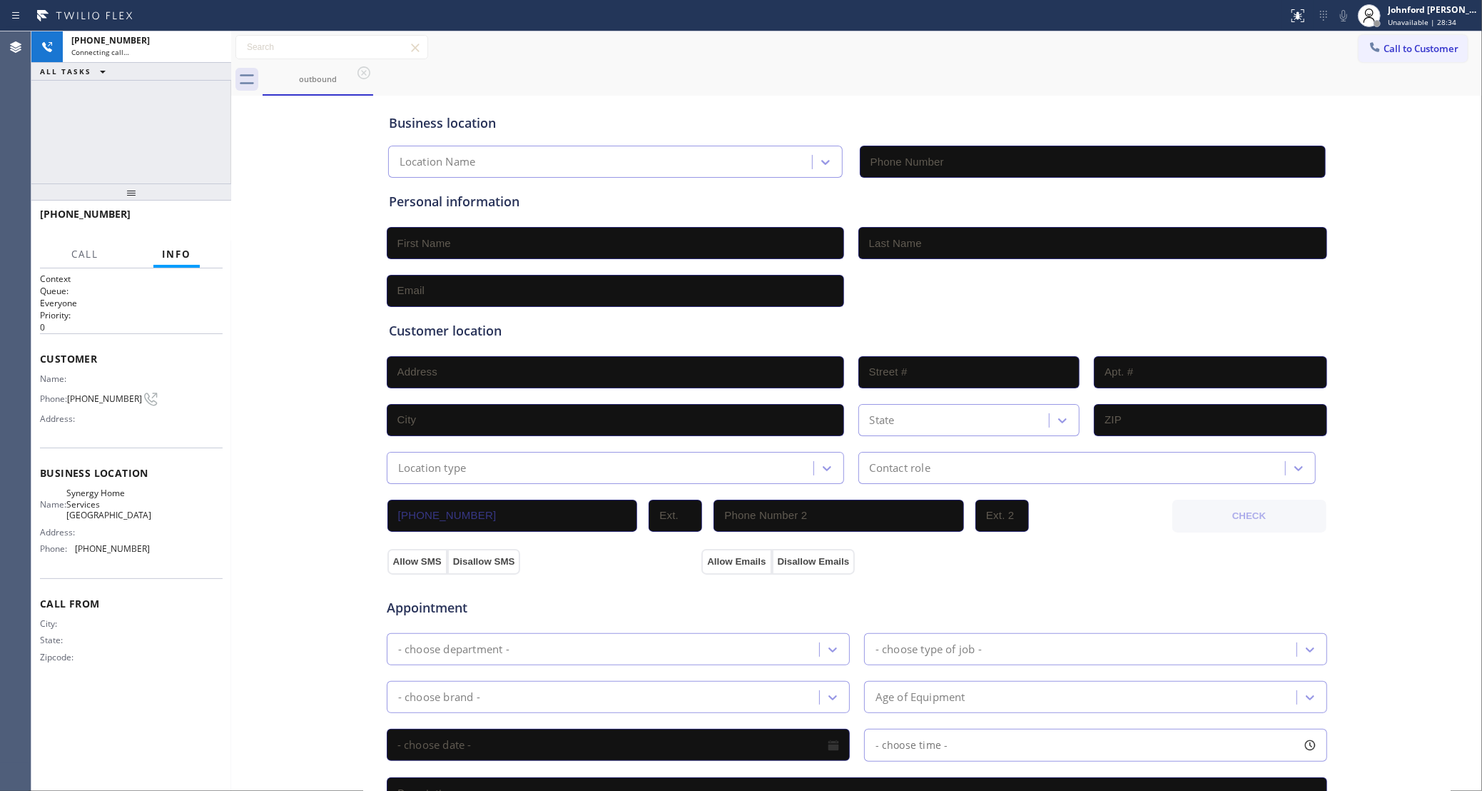
type input "[PHONE_NUMBER]"
click at [155, 134] on div "[PHONE_NUMBER] Connecting call… ALL TASKS ALL TASKS ACTIVE TASKS TASKS IN WRAP …" at bounding box center [131, 107] width 200 height 152
drag, startPoint x: 1088, startPoint y: 97, endPoint x: 278, endPoint y: 35, distance: 811.6
click at [1086, 96] on div "Business location Synergy Home Services [GEOGRAPHIC_DATA] [PHONE_NUMBER]" at bounding box center [857, 135] width 942 height 84
click at [1340, 20] on icon at bounding box center [1343, 15] width 17 height 17
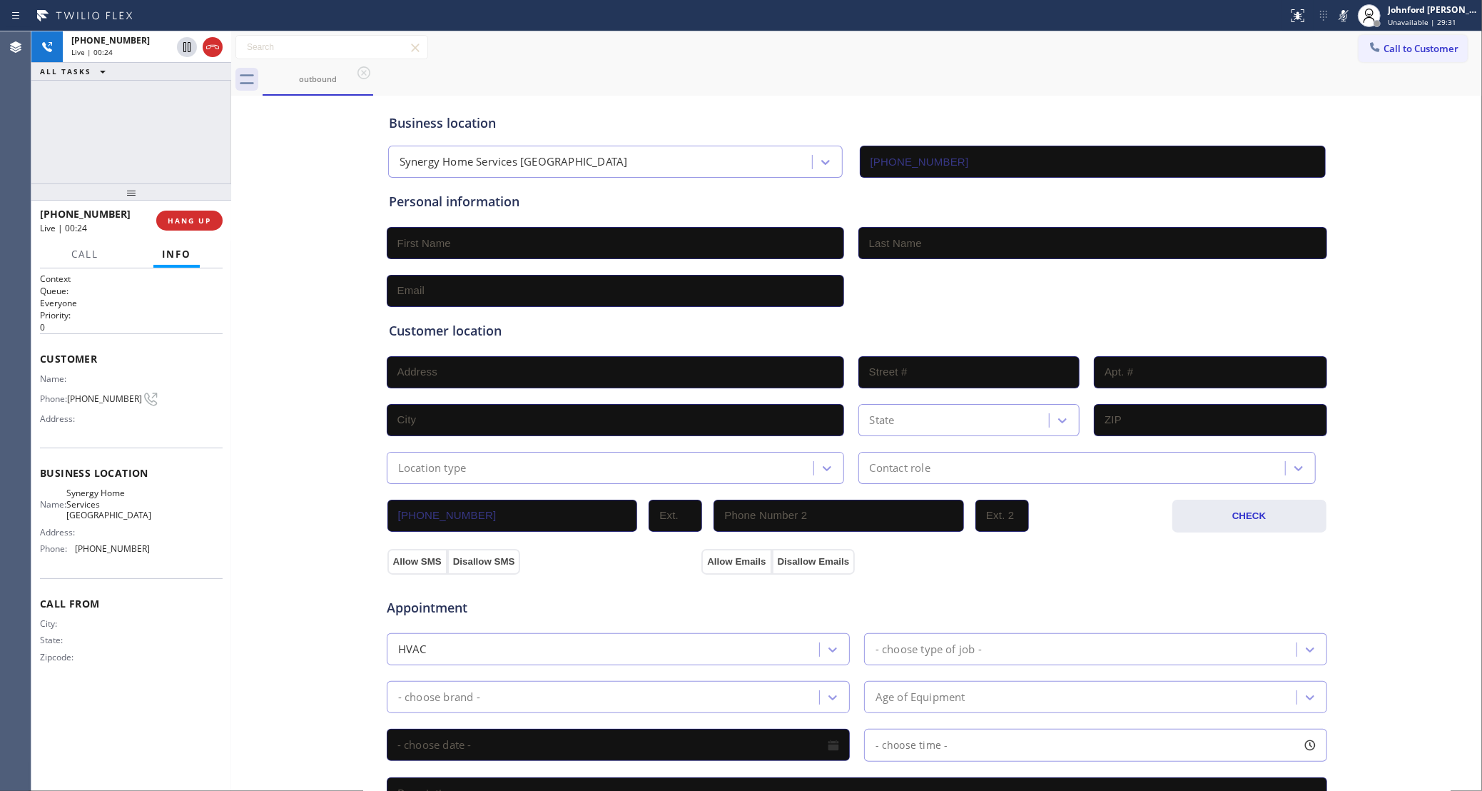
drag, startPoint x: 124, startPoint y: 193, endPoint x: 130, endPoint y: 93, distance: 100.1
click at [130, 94] on div "[PHONE_NUMBER] Live | 00:24 ALL TASKS ALL TASKS ACTIVE TASKS TASKS IN WRAP UP […" at bounding box center [131, 410] width 200 height 759
click at [197, 224] on span "HANG UP" at bounding box center [190, 221] width 44 height 10
click at [214, 212] on button "COMPLETE" at bounding box center [187, 221] width 72 height 20
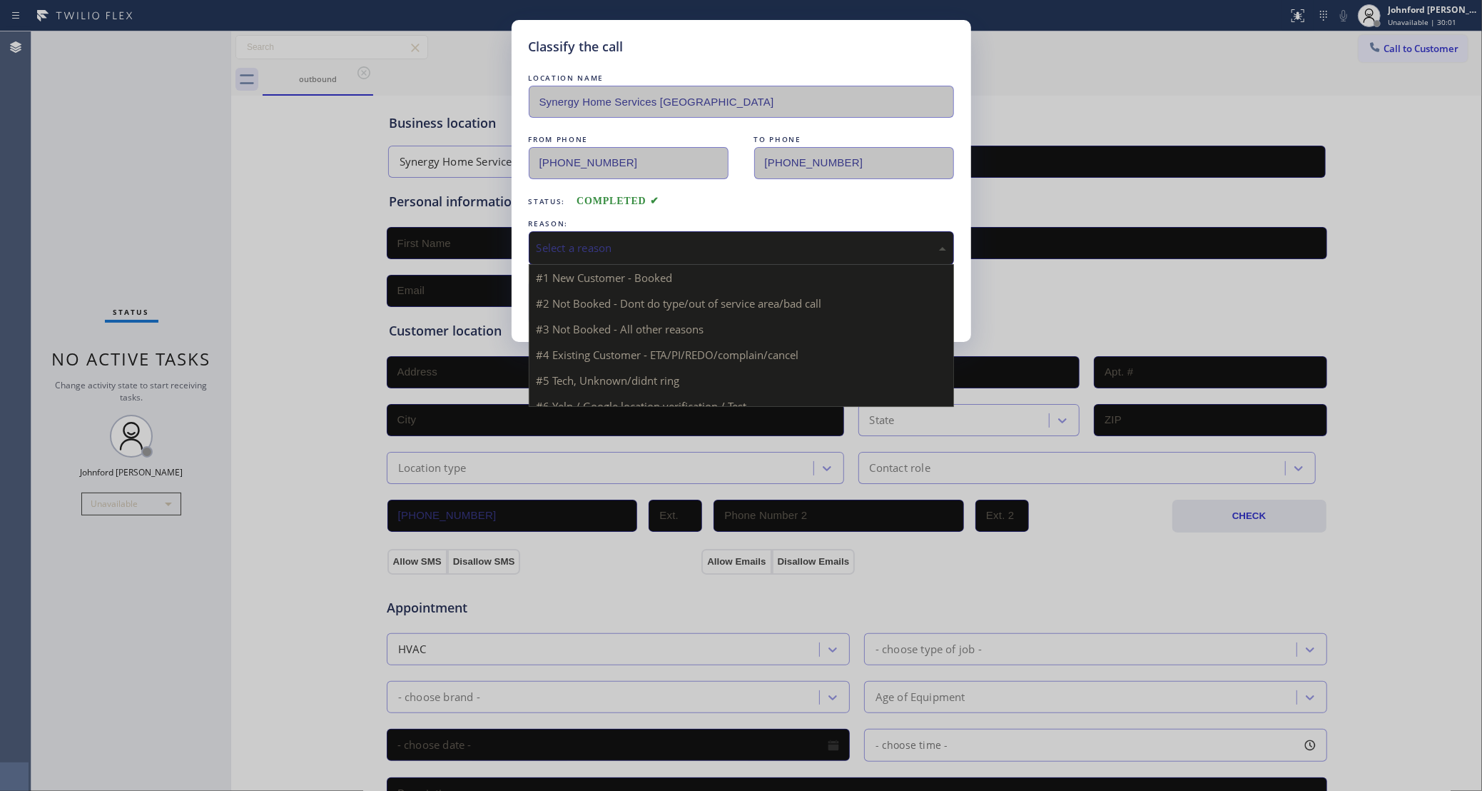
click at [657, 248] on div "Select a reason" at bounding box center [742, 248] width 410 height 16
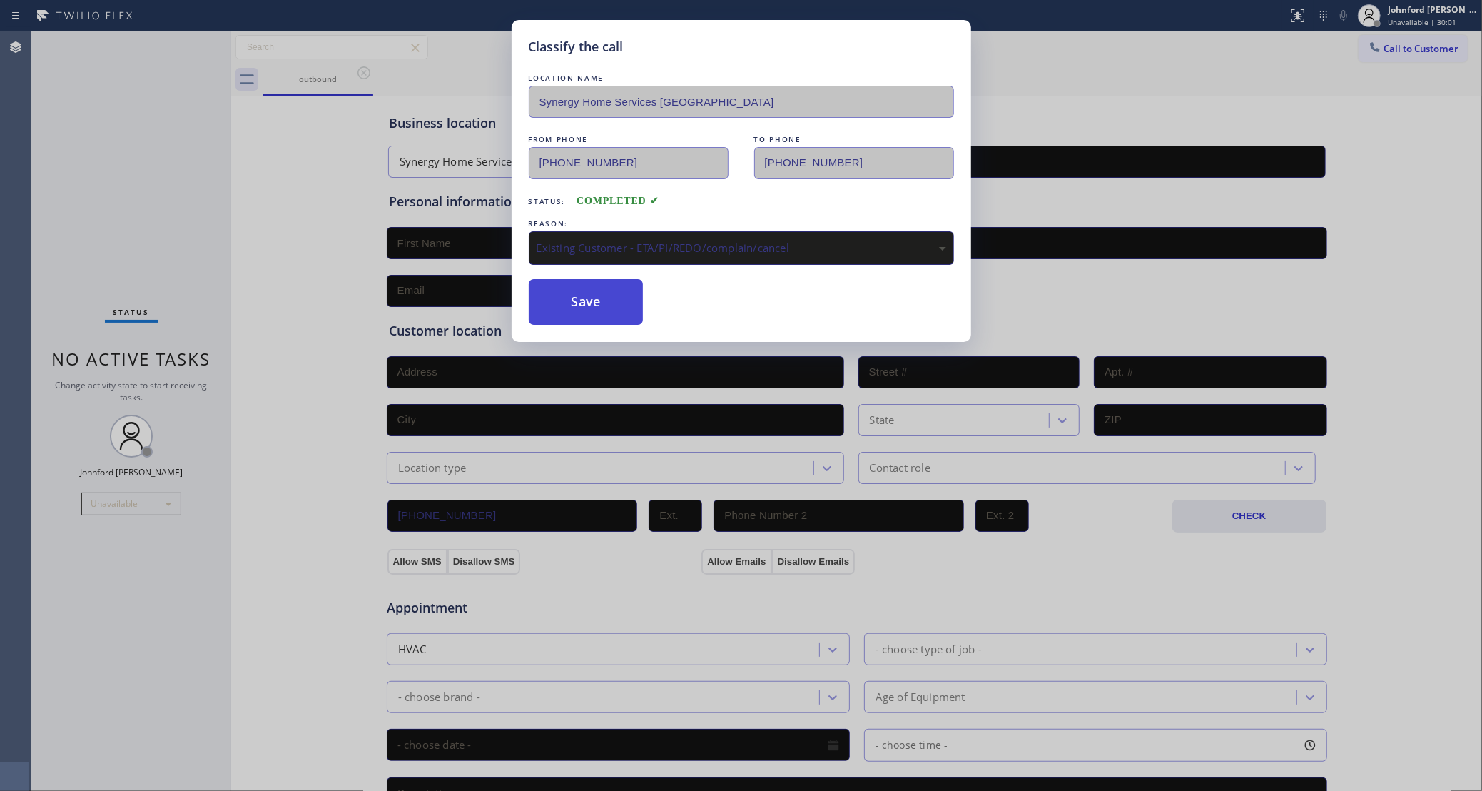
click at [604, 311] on button "Save" at bounding box center [586, 302] width 115 height 46
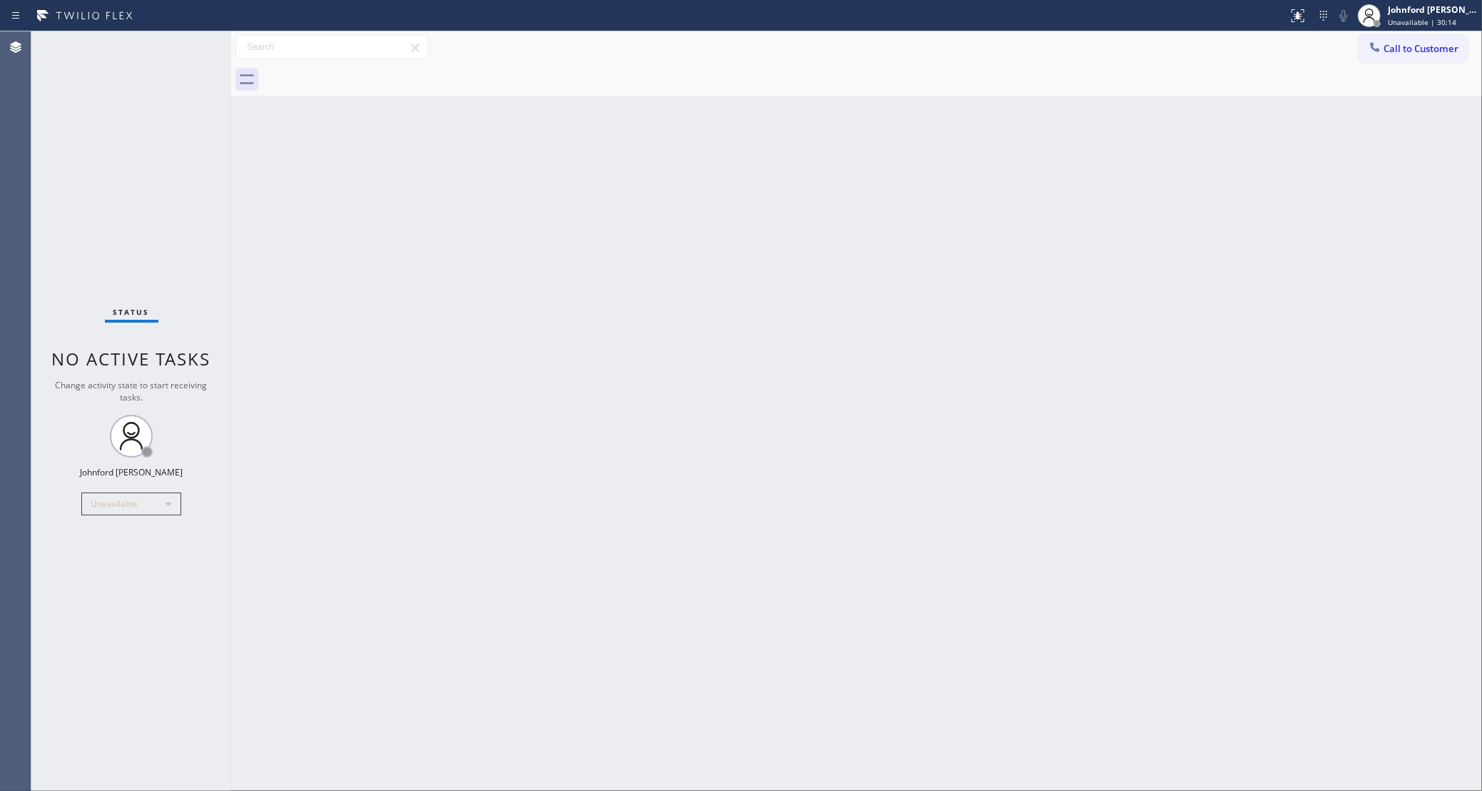
click at [754, 421] on div "Back to Dashboard Change Sender ID Customers Technicians Select a contact Outbo…" at bounding box center [856, 410] width 1251 height 759
click at [1009, 151] on div "Back to Dashboard Change Sender ID Customers Technicians Select a contact Outbo…" at bounding box center [856, 410] width 1251 height 759
click at [880, 554] on div "Back to Dashboard Change Sender ID Customers Technicians Select a contact Outbo…" at bounding box center [856, 410] width 1251 height 759
click at [27, 106] on div "Agent Desktop" at bounding box center [15, 410] width 31 height 759
drag, startPoint x: 992, startPoint y: 230, endPoint x: 999, endPoint y: 163, distance: 67.5
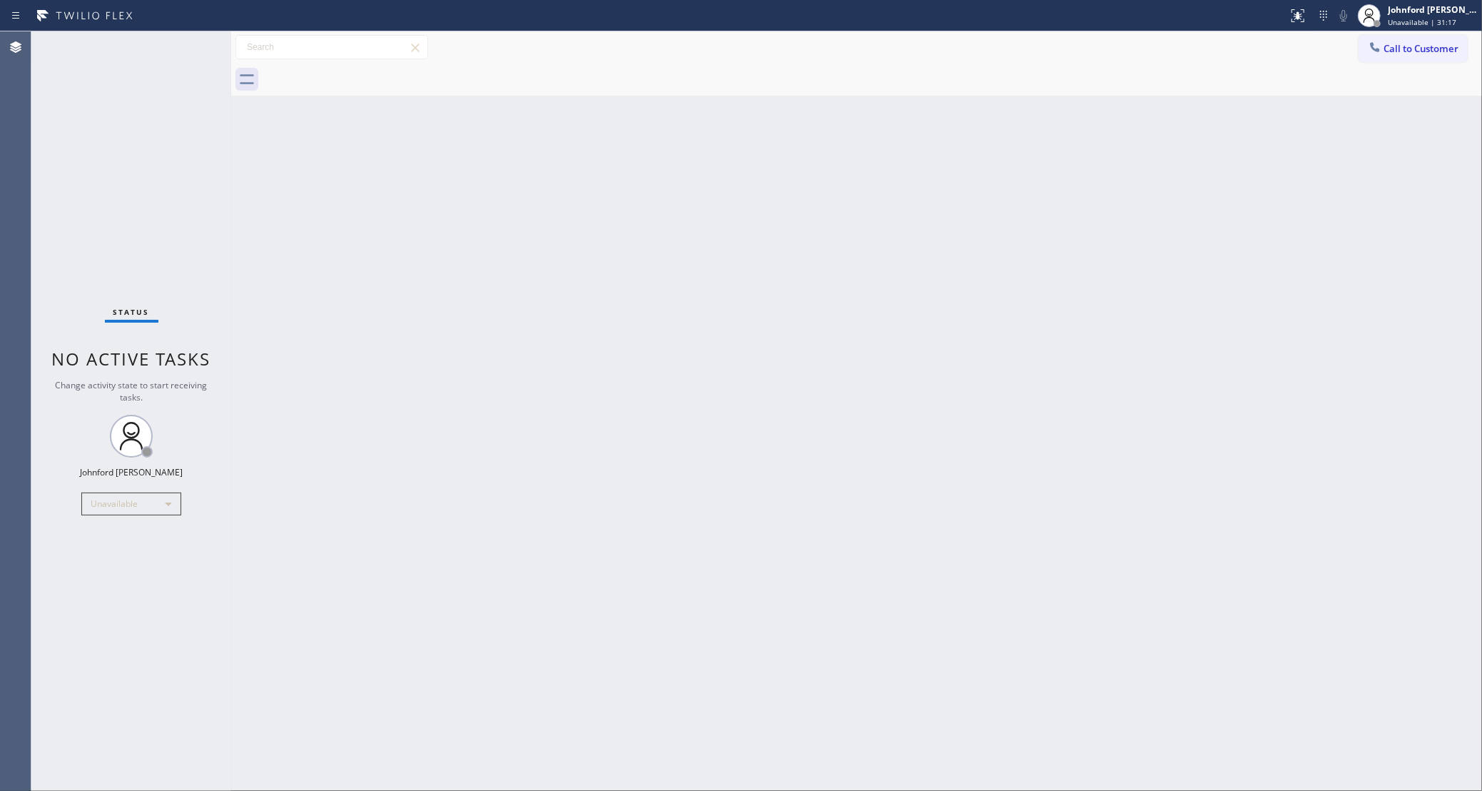
click at [992, 230] on div "Back to Dashboard Change Sender ID Customers Technicians Select a contact Outbo…" at bounding box center [856, 410] width 1251 height 759
click at [922, 247] on div "Back to Dashboard Change Sender ID Customers Technicians Select a contact Outbo…" at bounding box center [856, 410] width 1251 height 759
click at [997, 343] on div "Back to Dashboard Change Sender ID Customers Technicians Select a contact Outbo…" at bounding box center [856, 410] width 1251 height 759
click at [1434, 51] on span "Call to Customer" at bounding box center [1421, 48] width 75 height 13
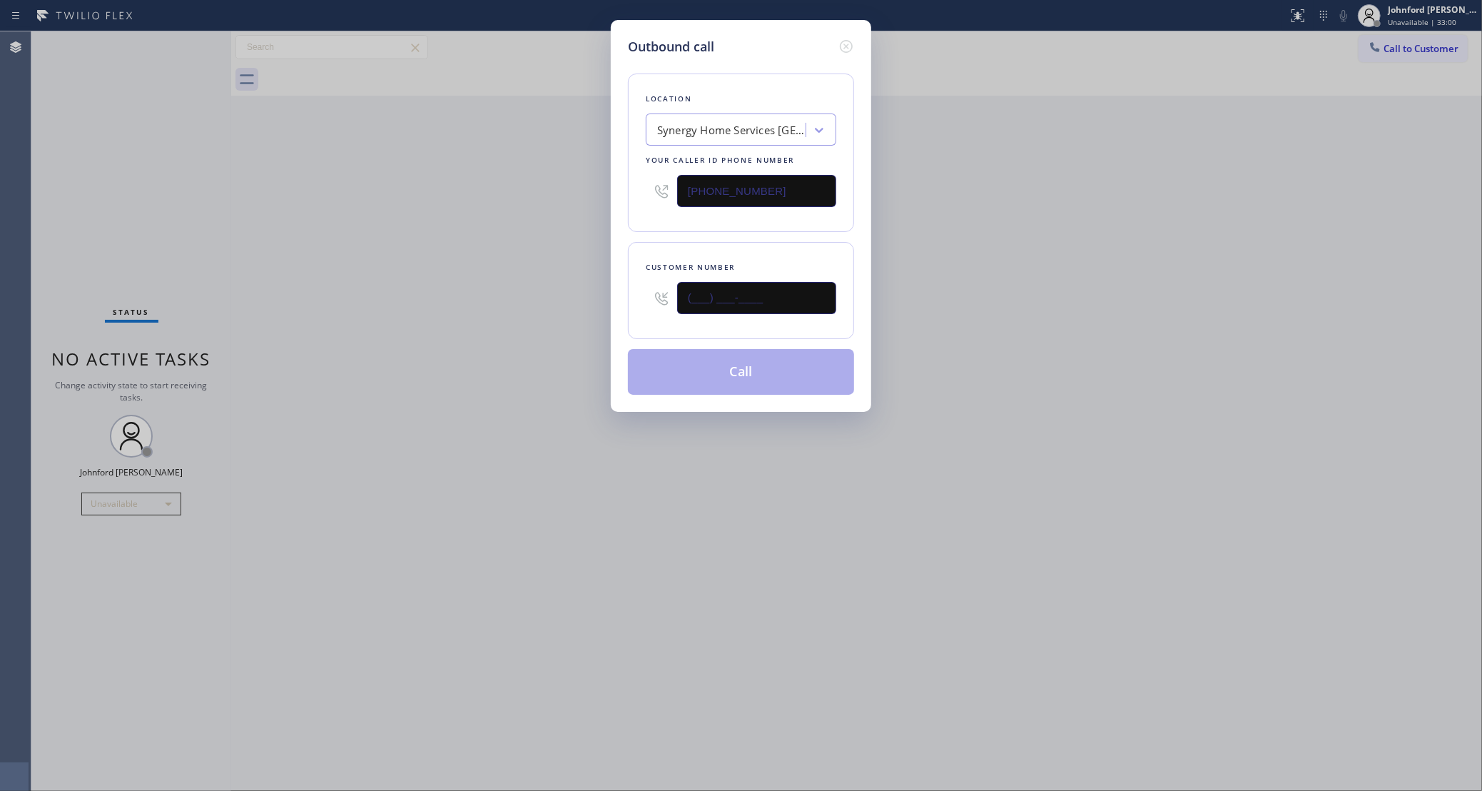
drag, startPoint x: 804, startPoint y: 291, endPoint x: 501, endPoint y: 303, distance: 302.8
click at [545, 305] on div "Outbound call Location Synergy Home Services [GEOGRAPHIC_DATA] Your caller id p…" at bounding box center [741, 395] width 1482 height 791
paste input "805) 570-7023"
type input "[PHONE_NUMBER]"
click at [500, 303] on div "Outbound call Location Synergy Home Services [GEOGRAPHIC_DATA] Your caller id p…" at bounding box center [741, 395] width 1482 height 791
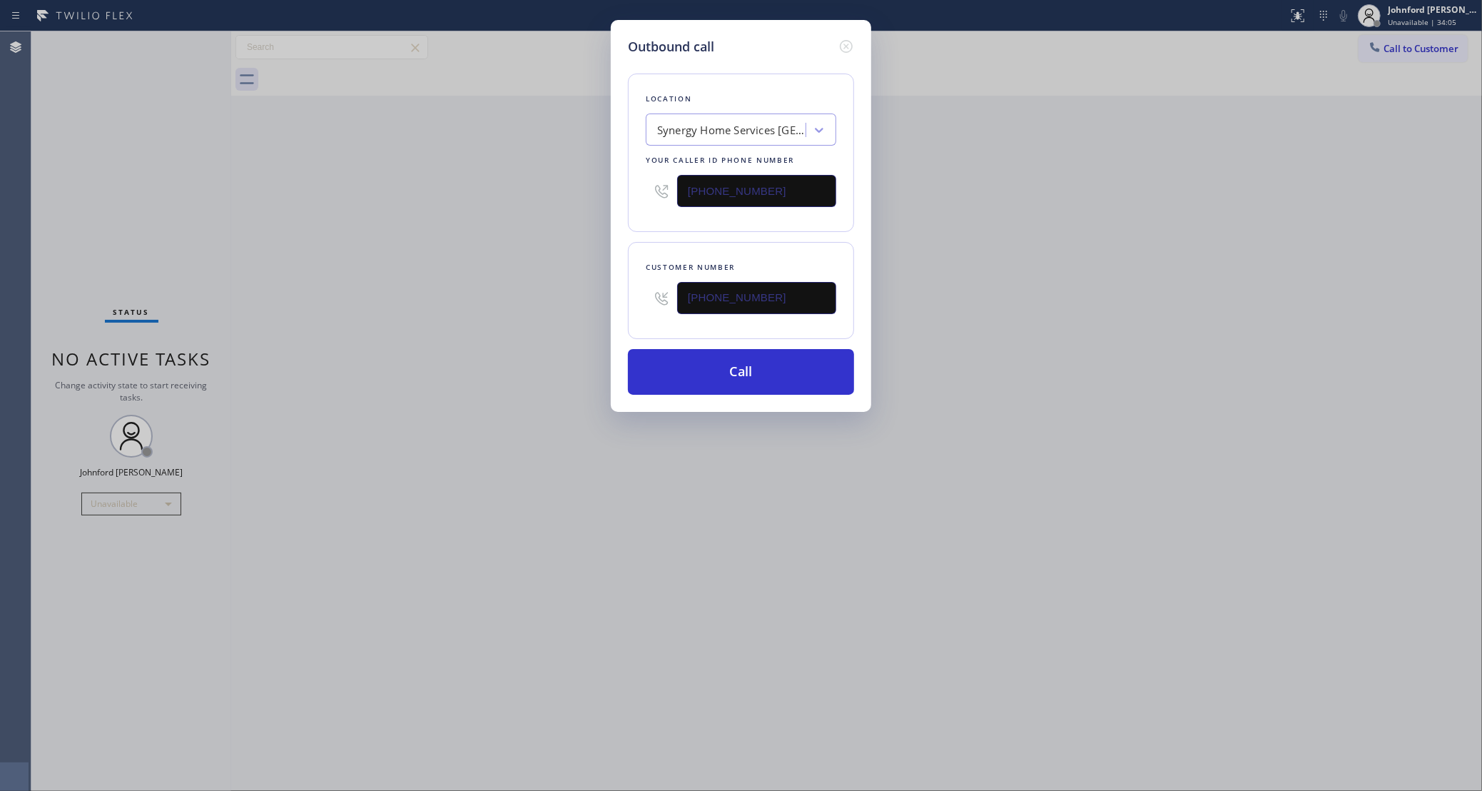
drag, startPoint x: 649, startPoint y: 198, endPoint x: 615, endPoint y: 206, distance: 34.4
click at [615, 206] on div "Outbound call Location Synergy Home Services [GEOGRAPHIC_DATA] Your caller id p…" at bounding box center [741, 216] width 260 height 392
paste input "858) 800-3094"
type input "[PHONE_NUMBER]"
drag, startPoint x: 724, startPoint y: 301, endPoint x: 562, endPoint y: 303, distance: 161.3
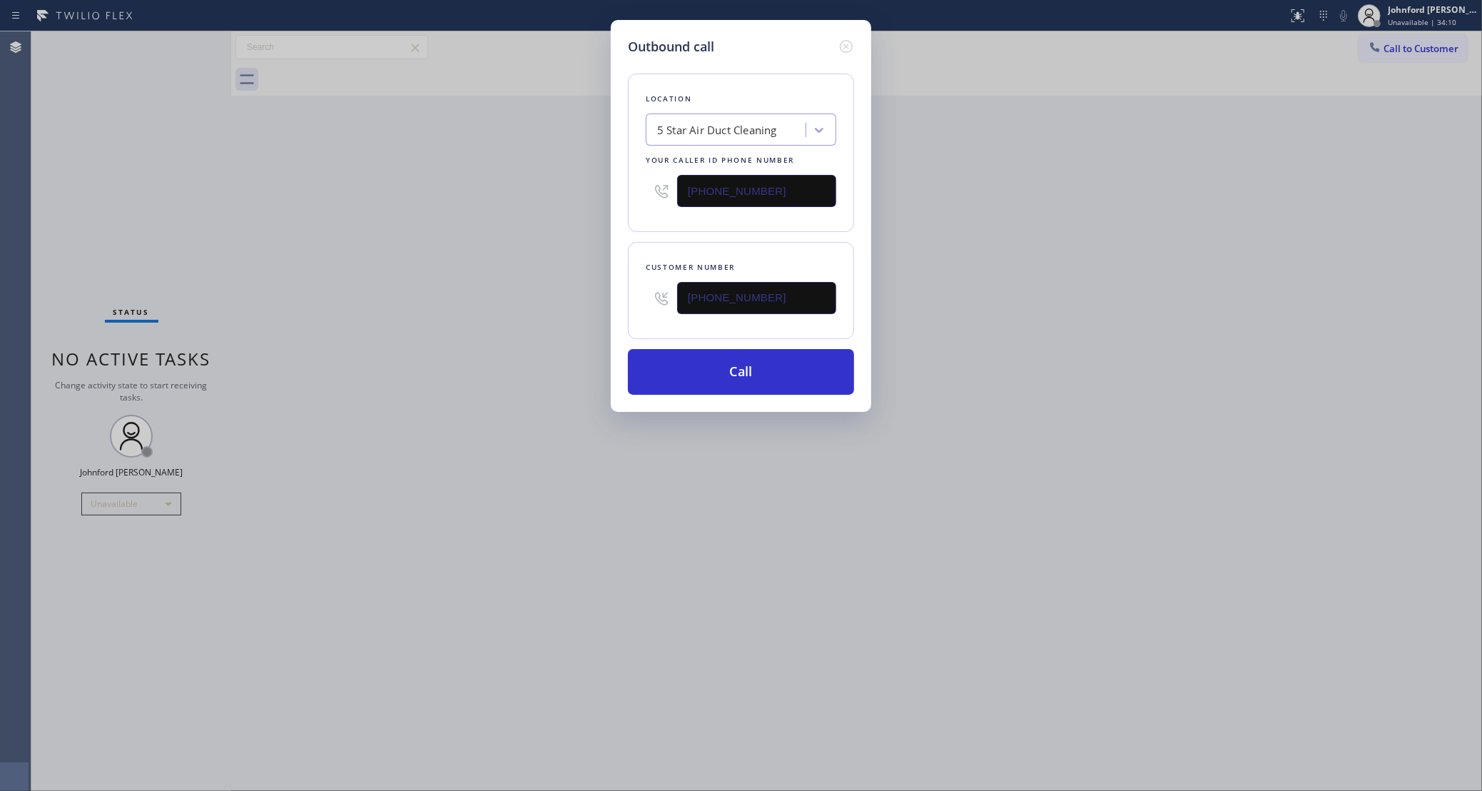
click at [562, 303] on div "Outbound call Location 5 Star Air Duct Cleaning Your caller id phone number [PH…" at bounding box center [741, 395] width 1482 height 791
paste input "text"
click at [504, 303] on div "Outbound call Location 5 Star Air Duct Cleaning Your caller id phone number [PH…" at bounding box center [741, 395] width 1482 height 791
drag, startPoint x: 795, startPoint y: 298, endPoint x: 477, endPoint y: 315, distance: 318.1
click at [477, 315] on div "Outbound call Location 5 Star Air Duct Cleaning Your caller id phone number [PH…" at bounding box center [741, 395] width 1482 height 791
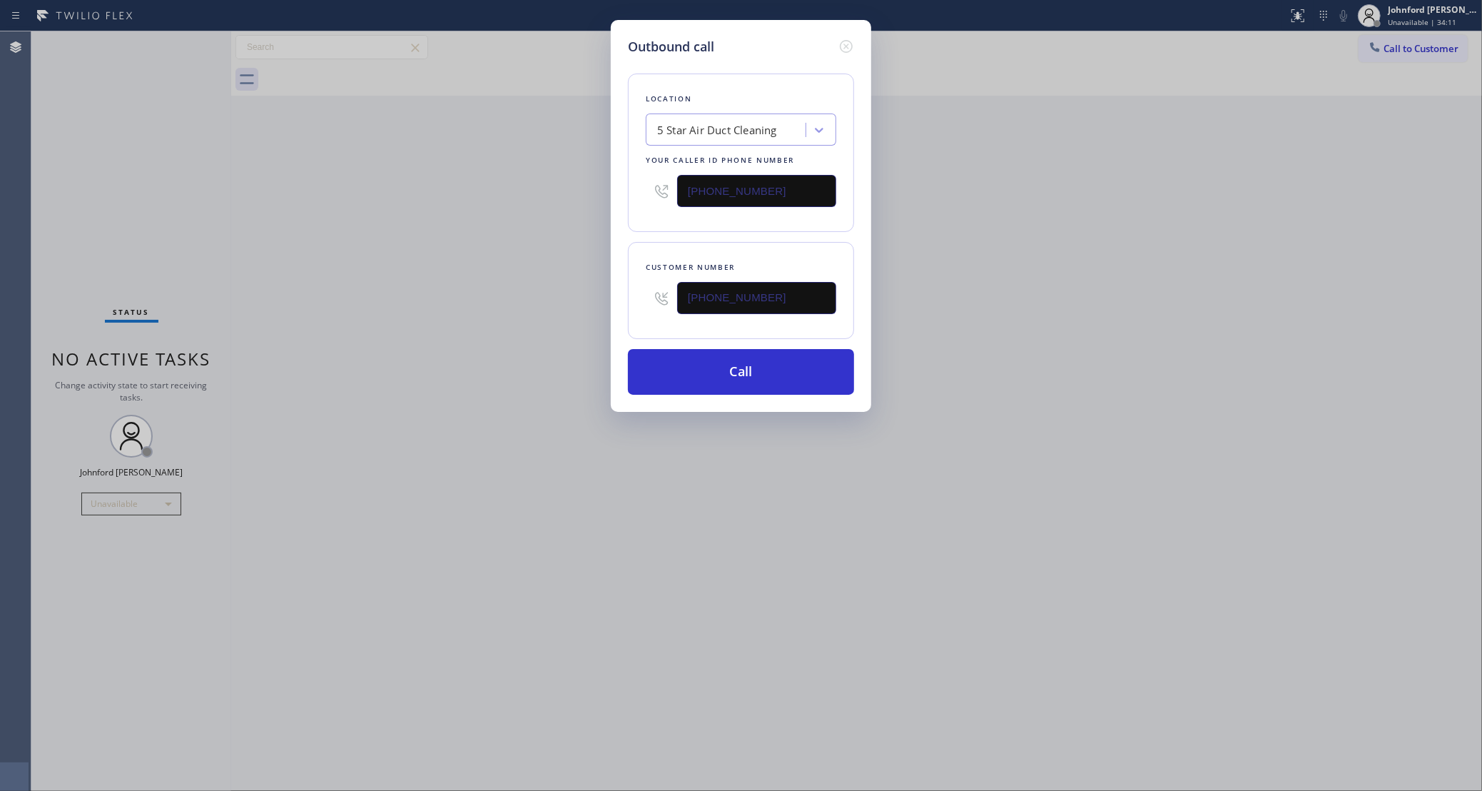
paste input "text"
type input "[PHONE_NUMBER]"
click at [427, 315] on div "Outbound call Location 5 Star Air Duct Cleaning Your caller id phone number [PH…" at bounding box center [741, 395] width 1482 height 791
click at [706, 369] on button "Call" at bounding box center [741, 372] width 226 height 46
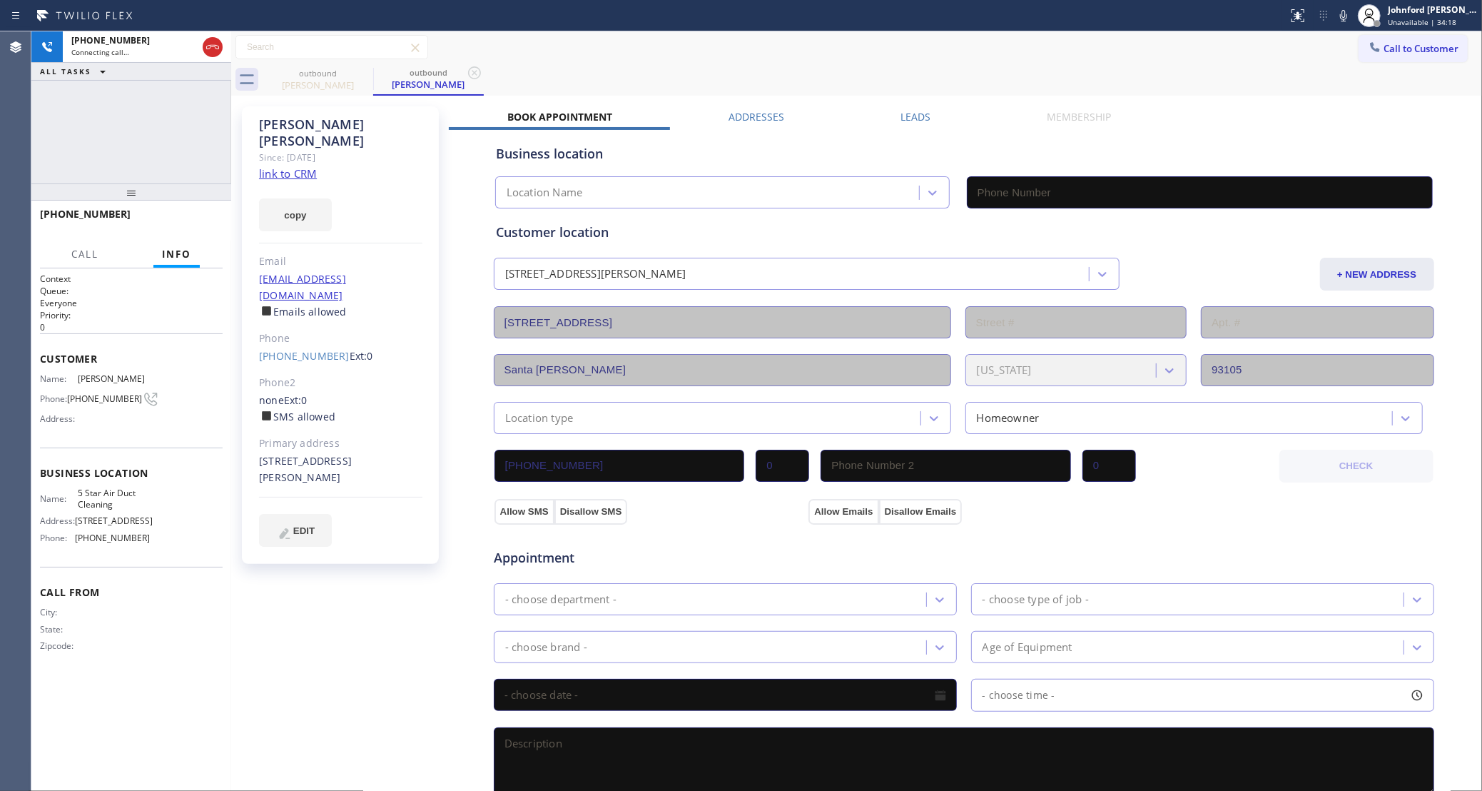
type input "[PHONE_NUMBER]"
click at [224, 223] on div "[PHONE_NUMBER] Live | 00:08 HANG UP" at bounding box center [131, 221] width 200 height 40
click at [200, 218] on span "HANG UP" at bounding box center [190, 221] width 44 height 10
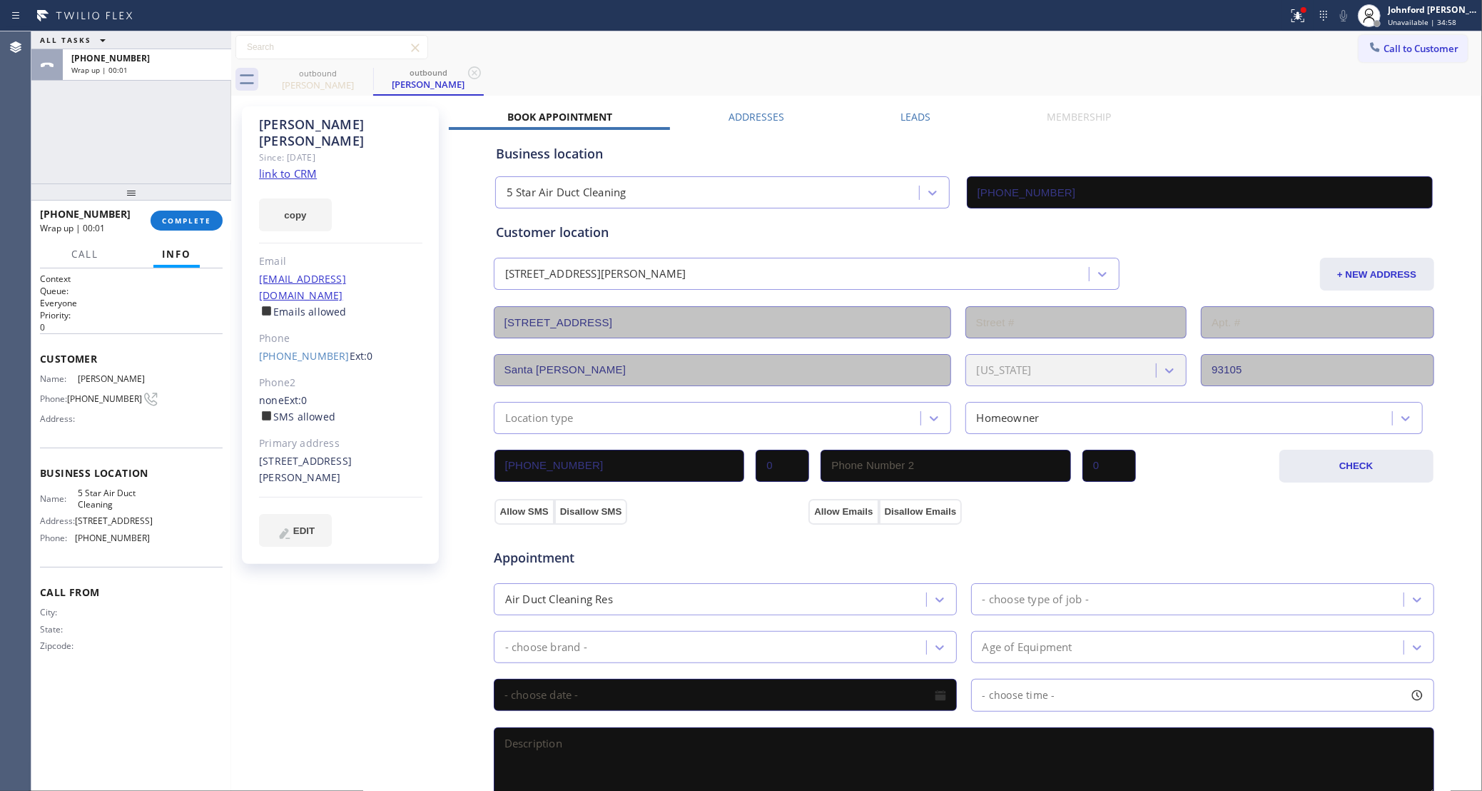
click at [163, 200] on div at bounding box center [131, 191] width 200 height 17
click at [176, 217] on span "COMPLETE" at bounding box center [186, 221] width 49 height 10
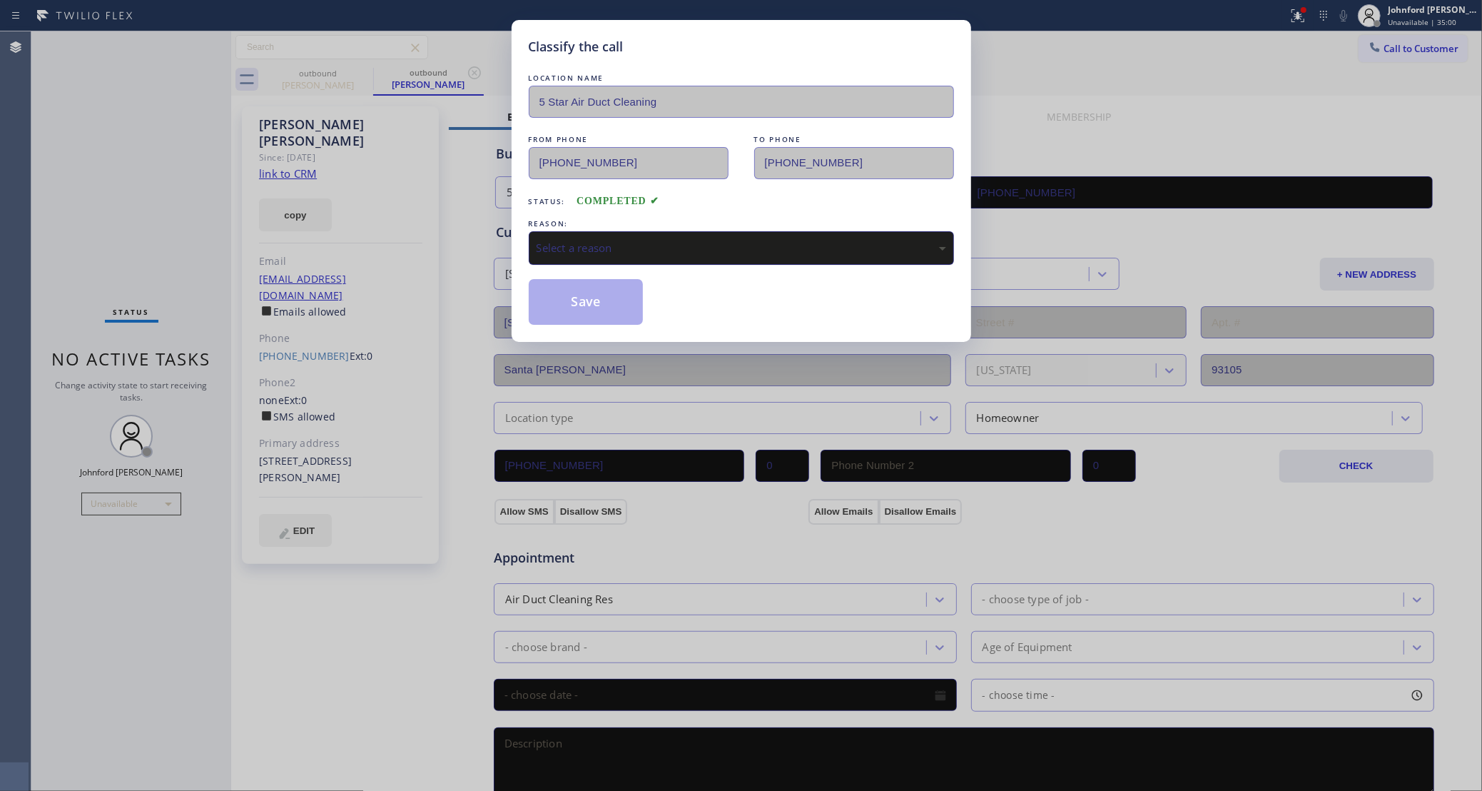
click at [537, 238] on div "Select a reason" at bounding box center [741, 248] width 425 height 34
click at [584, 313] on button "Save" at bounding box center [586, 302] width 115 height 46
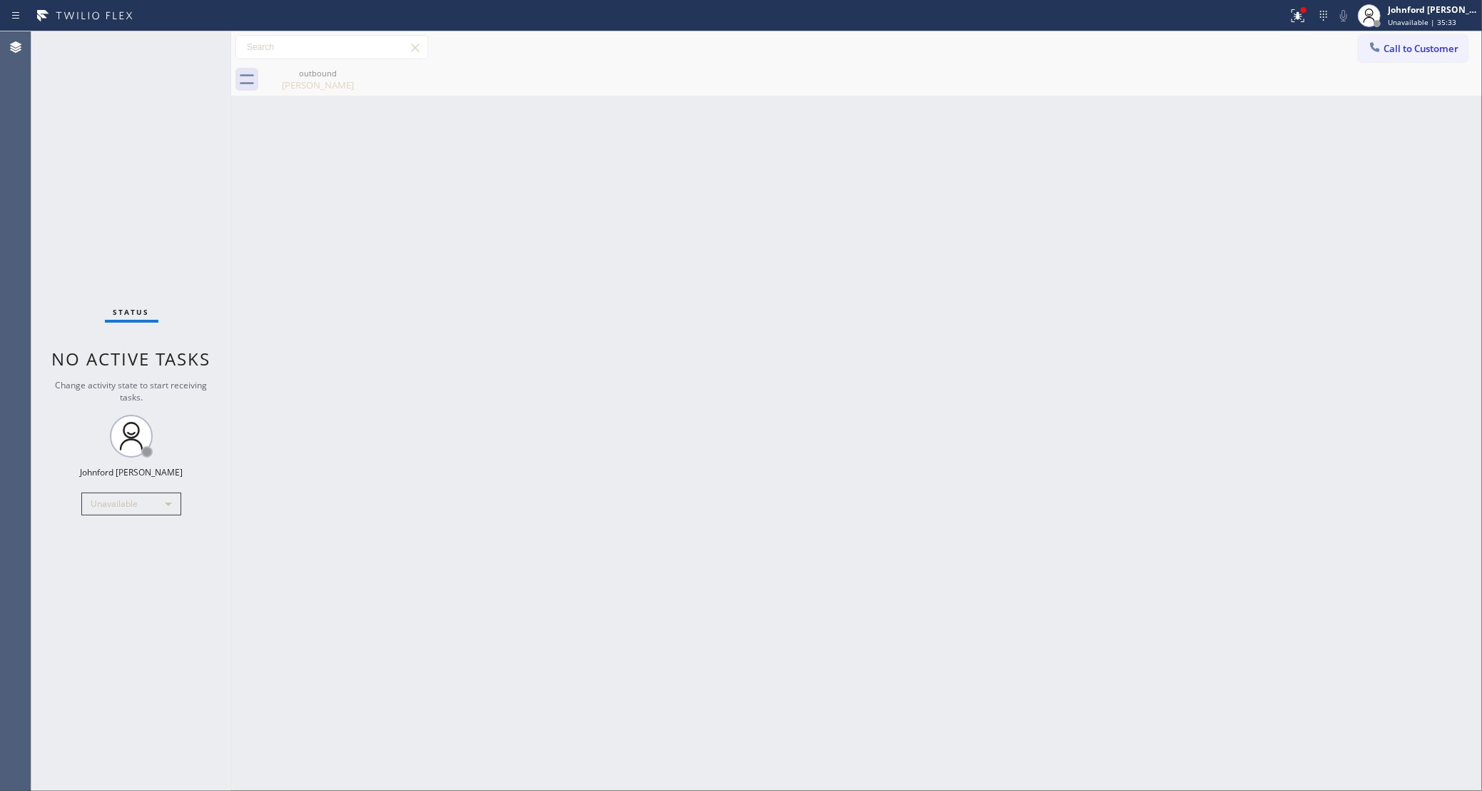
click at [952, 174] on div "Back to Dashboard Change Sender ID Customers Technicians Select a contact Outbo…" at bounding box center [856, 410] width 1251 height 759
drag, startPoint x: 1399, startPoint y: 53, endPoint x: 1329, endPoint y: 67, distance: 71.4
click at [1399, 52] on span "Call to Customer" at bounding box center [1421, 48] width 75 height 13
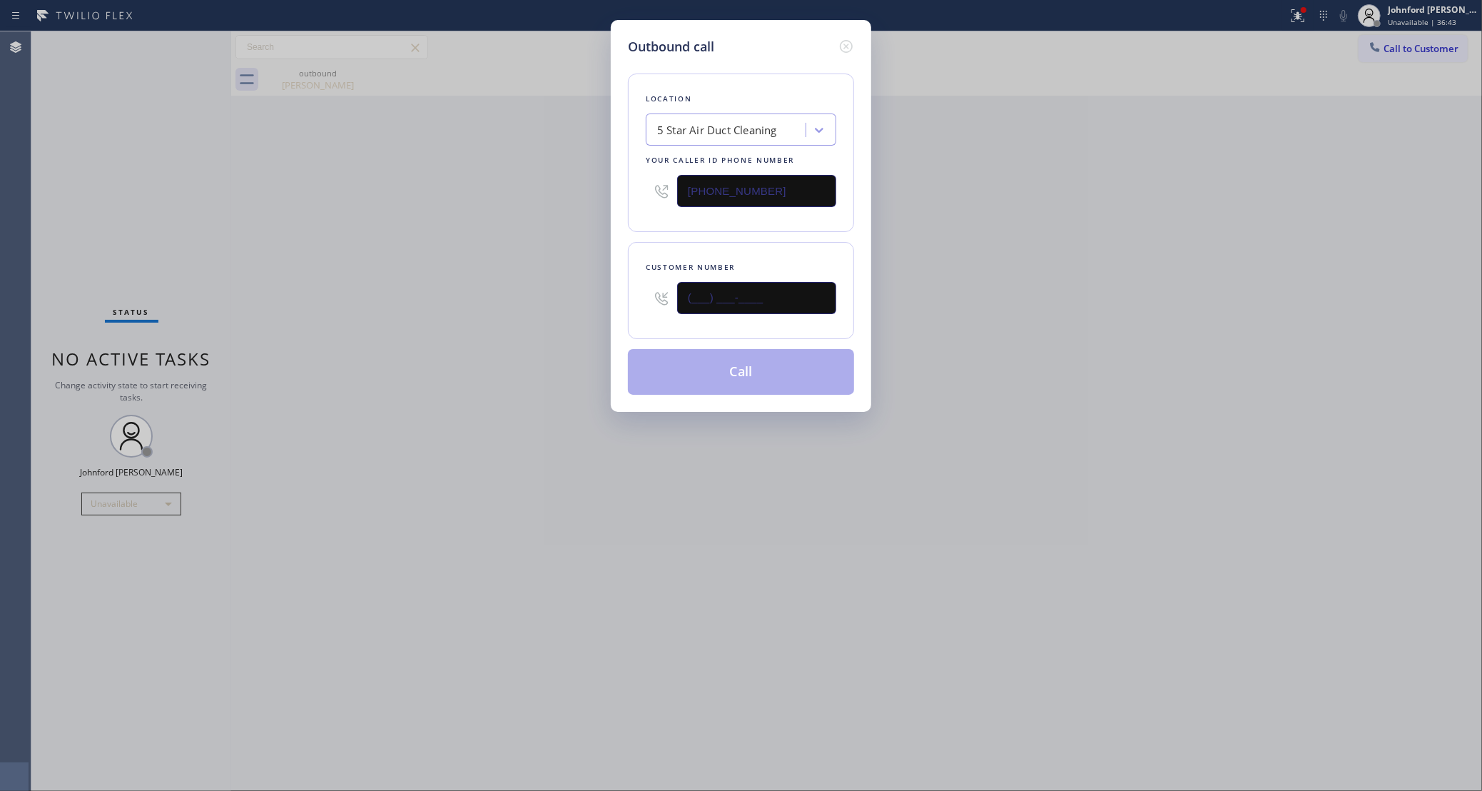
drag, startPoint x: 728, startPoint y: 306, endPoint x: 1009, endPoint y: 315, distance: 281.3
click at [584, 311] on div "Outbound call Location 5 Star Air Duct Cleaning Your caller id phone number [PH…" at bounding box center [741, 395] width 1482 height 791
paste input "909) 952-8874"
click at [1009, 315] on div "Outbound call Location 5 Star Air Duct Cleaning Your caller id phone number [PH…" at bounding box center [741, 395] width 1482 height 791
drag, startPoint x: 771, startPoint y: 320, endPoint x: 714, endPoint y: 304, distance: 59.4
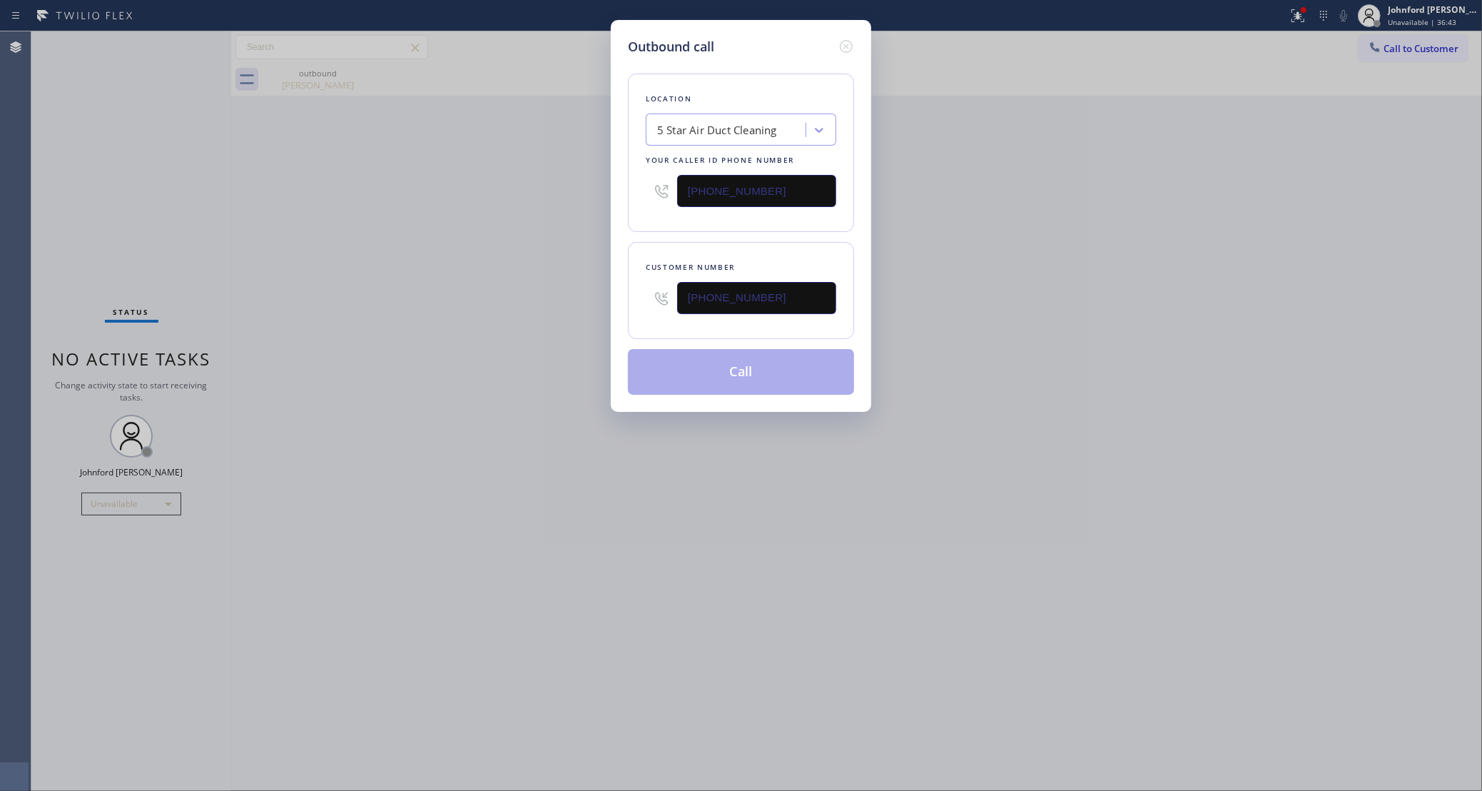
click at [714, 304] on div "[PHONE_NUMBER]" at bounding box center [756, 298] width 159 height 46
drag, startPoint x: 782, startPoint y: 293, endPoint x: 571, endPoint y: 290, distance: 211.2
click at [571, 290] on div "Outbound call Location 5 Star Air Duct Cleaning Your caller id phone number [PH…" at bounding box center [741, 395] width 1482 height 791
paste input "text"
type input "[PHONE_NUMBER]"
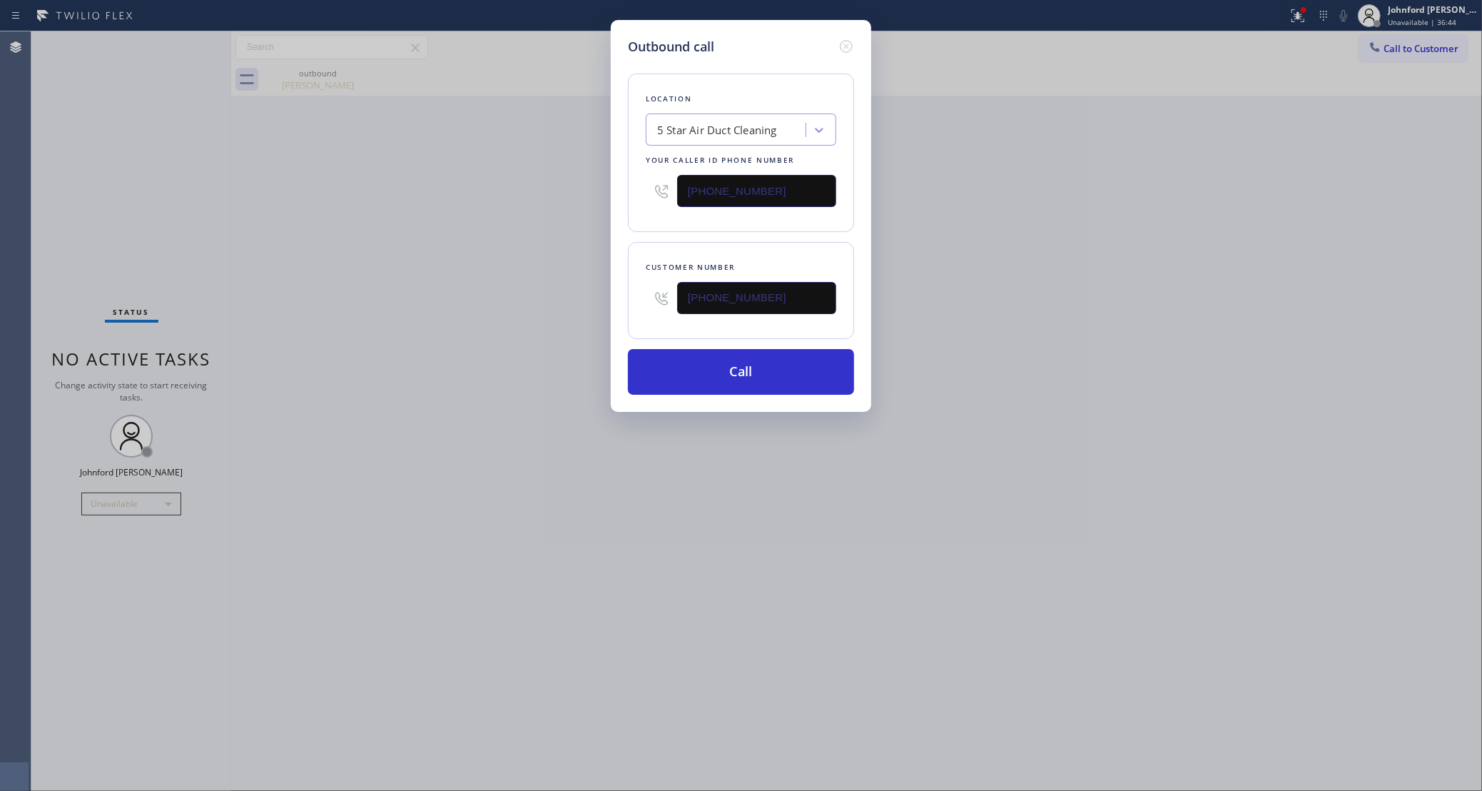
click at [1065, 298] on div "Outbound call Location 5 Star Air Duct Cleaning Your caller id phone number [PH…" at bounding box center [741, 395] width 1482 height 791
drag, startPoint x: 771, startPoint y: 195, endPoint x: 594, endPoint y: 206, distance: 177.3
click at [607, 206] on div "Outbound call Location 5 Star Air Duct Cleaning Your caller id phone number [PH…" at bounding box center [741, 395] width 1482 height 791
paste input "909) 245-9241"
type input "[PHONE_NUMBER]"
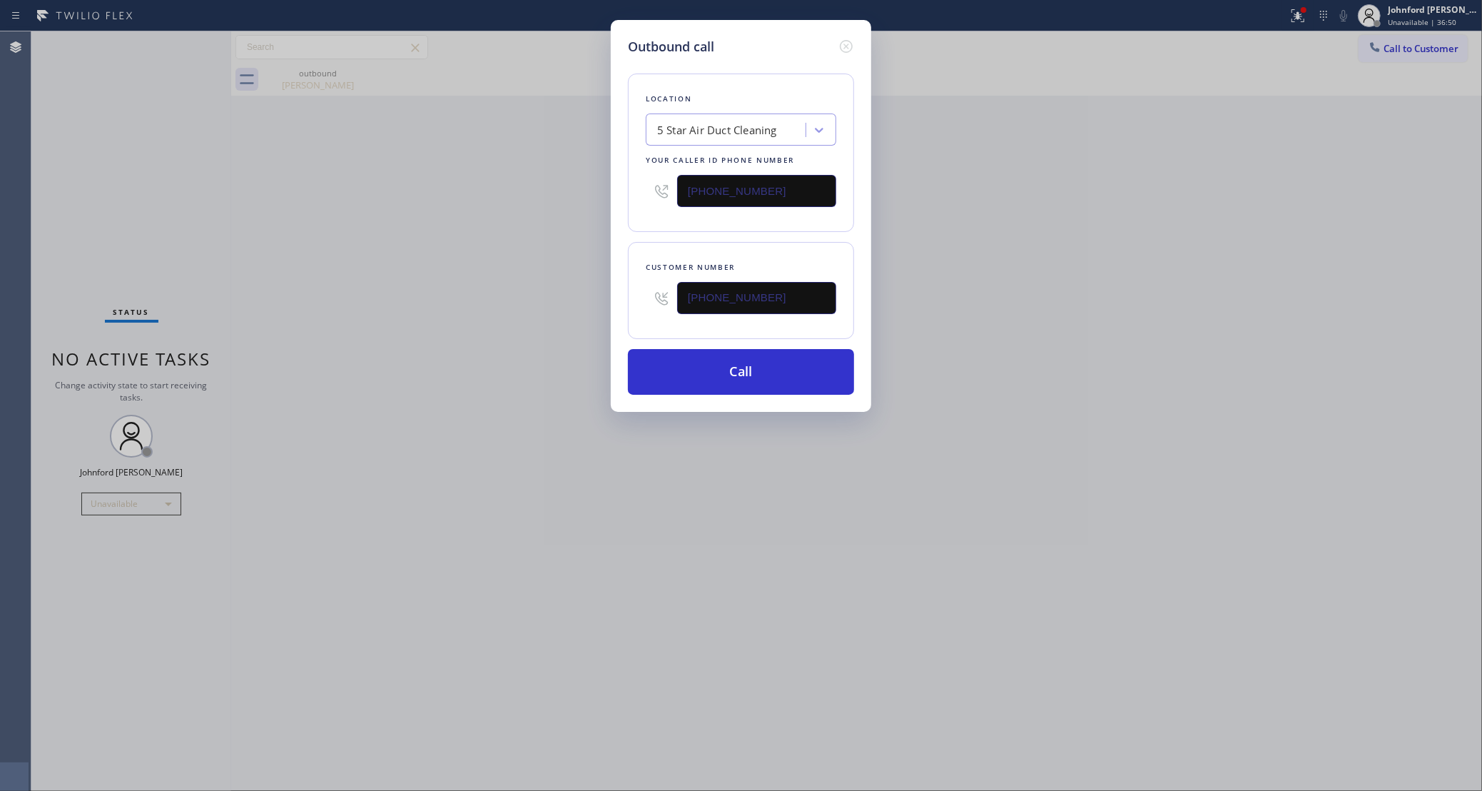
drag, startPoint x: 582, startPoint y: 209, endPoint x: 655, endPoint y: 305, distance: 120.7
click at [582, 212] on div "Outbound call Location 5 Star Air Duct Cleaning Your caller id phone number [PH…" at bounding box center [741, 395] width 1482 height 791
click at [700, 385] on button "Call" at bounding box center [741, 372] width 226 height 46
drag, startPoint x: 1046, startPoint y: 350, endPoint x: 1103, endPoint y: 101, distance: 255.4
click at [1048, 347] on div "Outbound call Location Fontana Top Appliance Repair Your caller id phone number…" at bounding box center [741, 395] width 1482 height 791
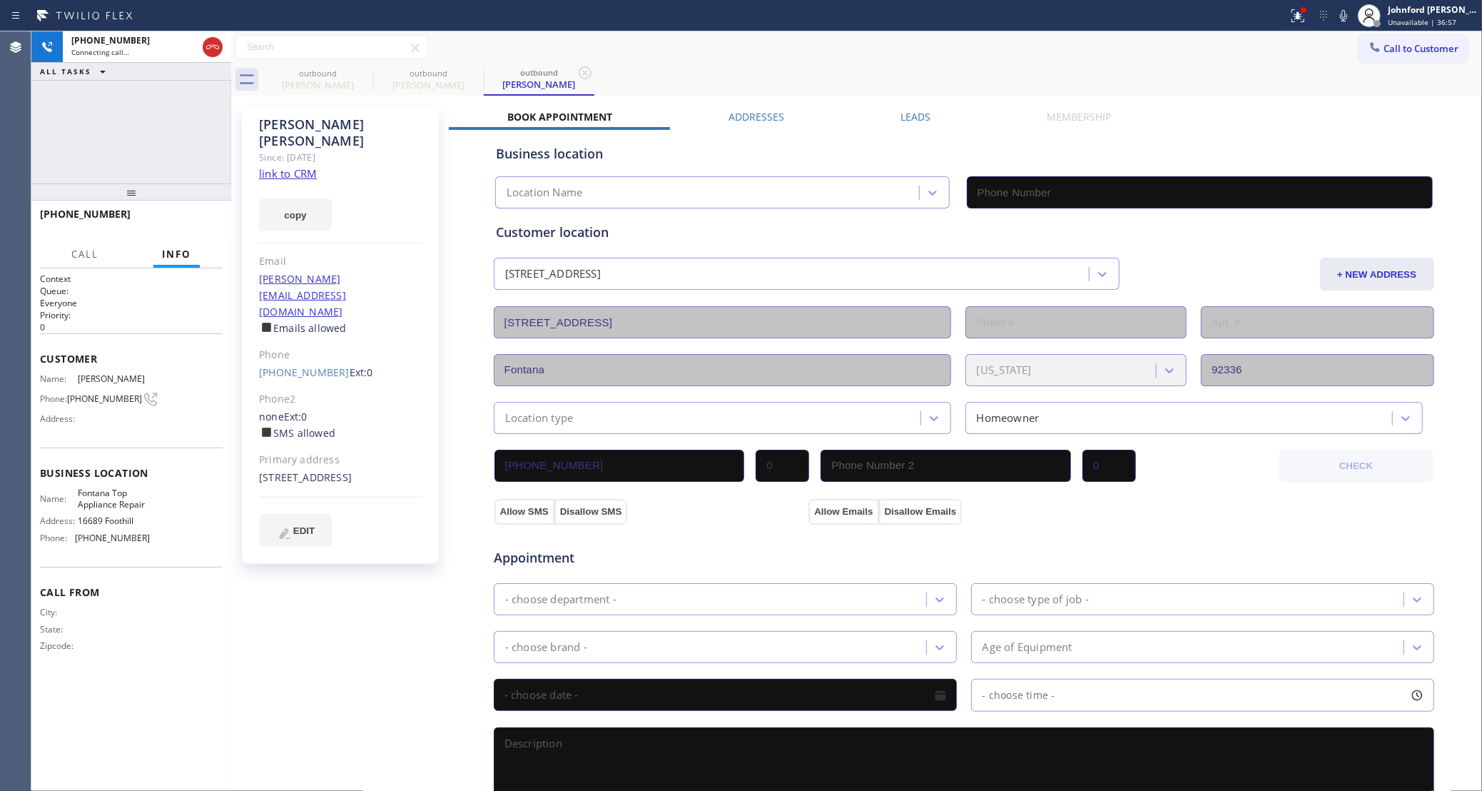
type input "[PHONE_NUMBER]"
click at [218, 50] on icon at bounding box center [212, 47] width 17 height 17
click at [351, 70] on div "outbound" at bounding box center [318, 73] width 108 height 11
type input "[PHONE_NUMBER]"
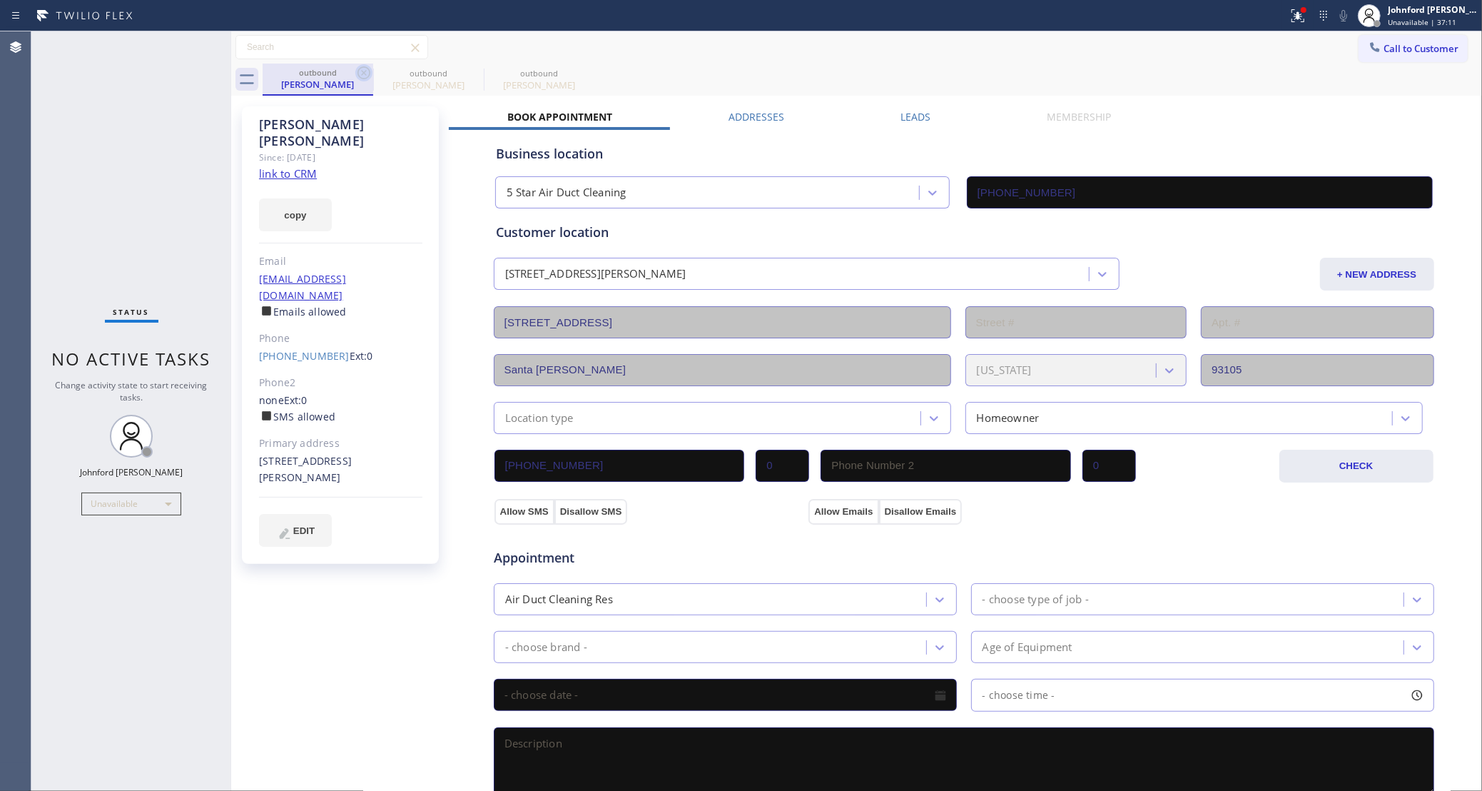
click at [358, 70] on icon at bounding box center [364, 72] width 13 height 13
type input "[PHONE_NUMBER]"
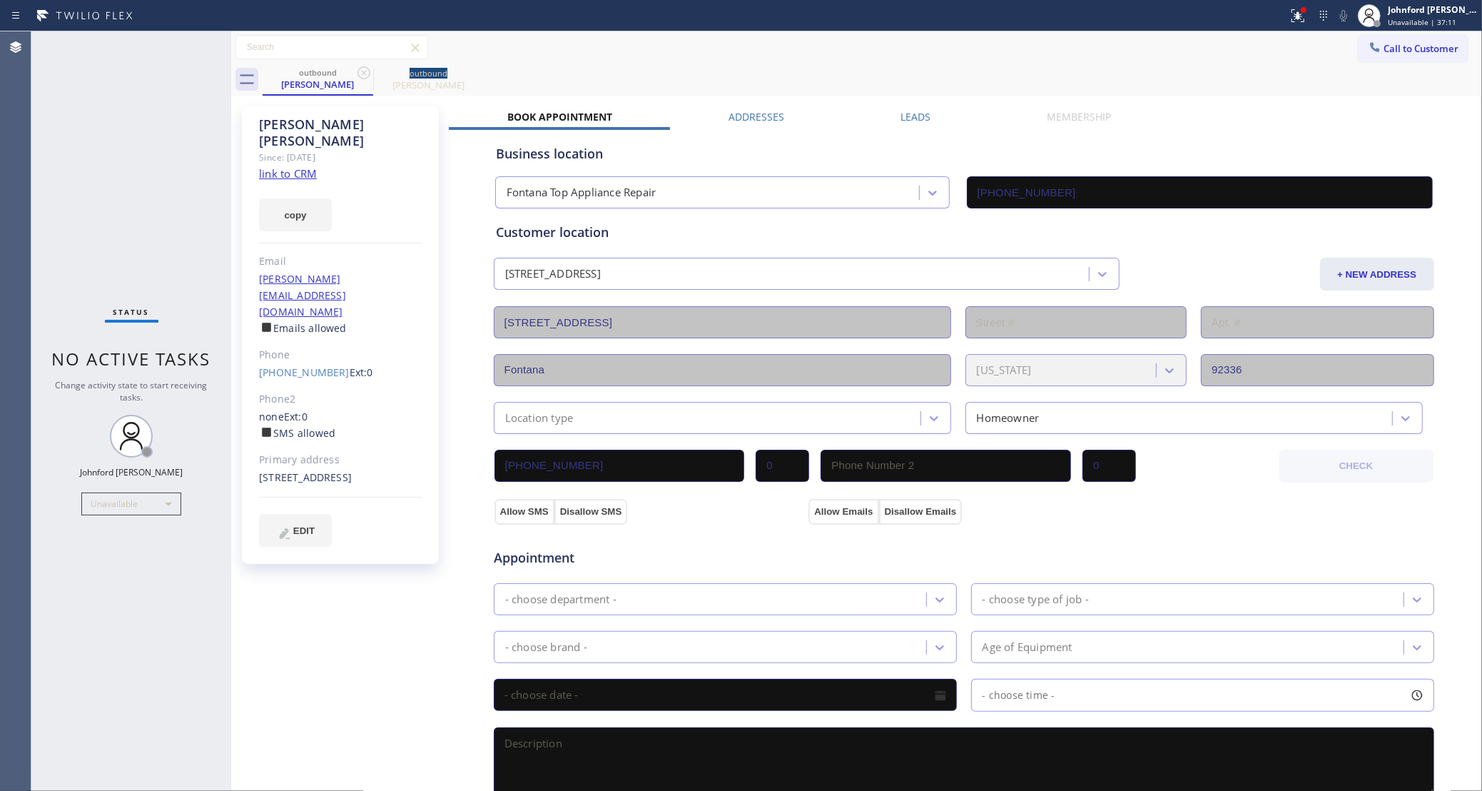
click at [358, 70] on icon at bounding box center [364, 72] width 13 height 13
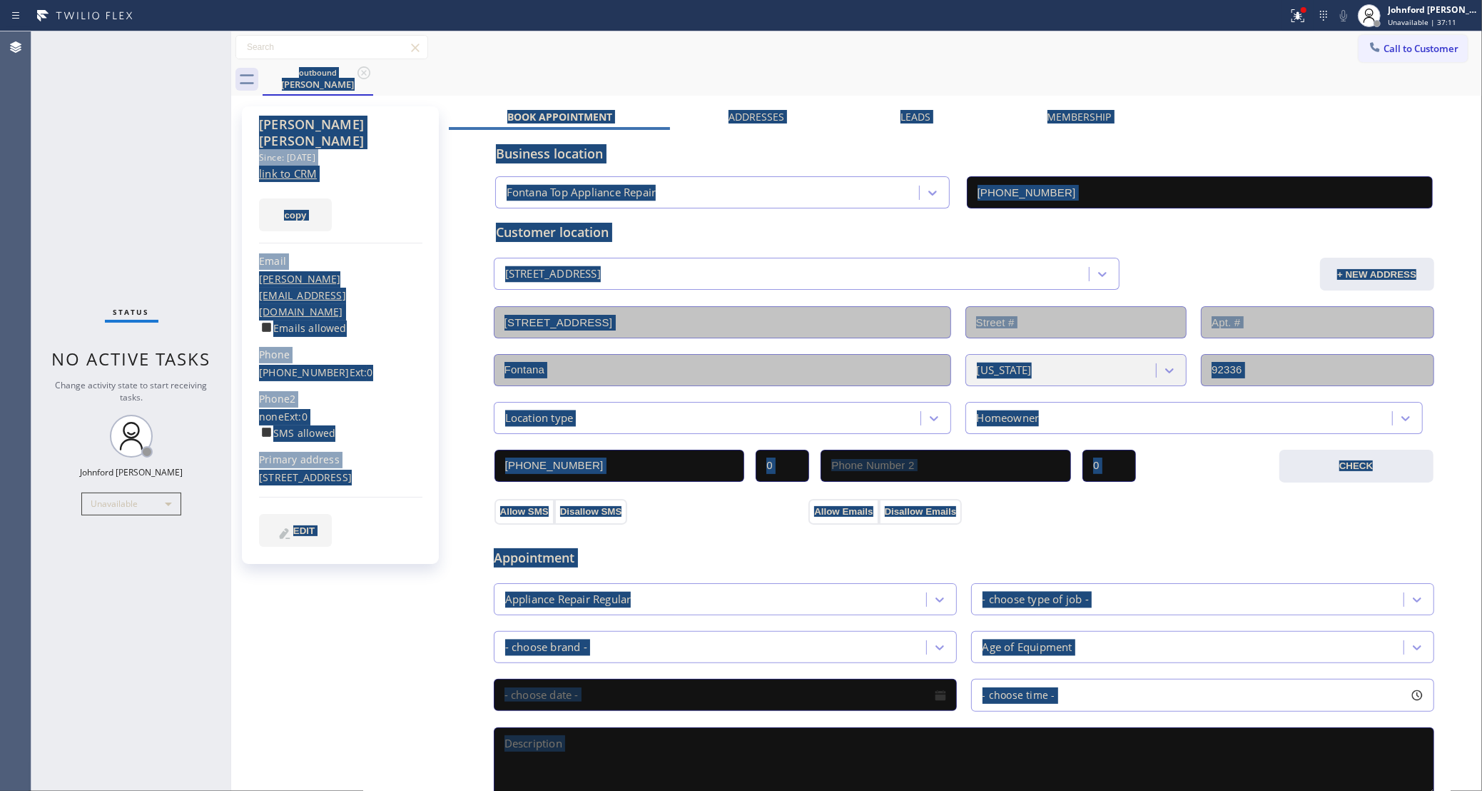
click at [358, 70] on div "outbound [PERSON_NAME]" at bounding box center [873, 80] width 1220 height 32
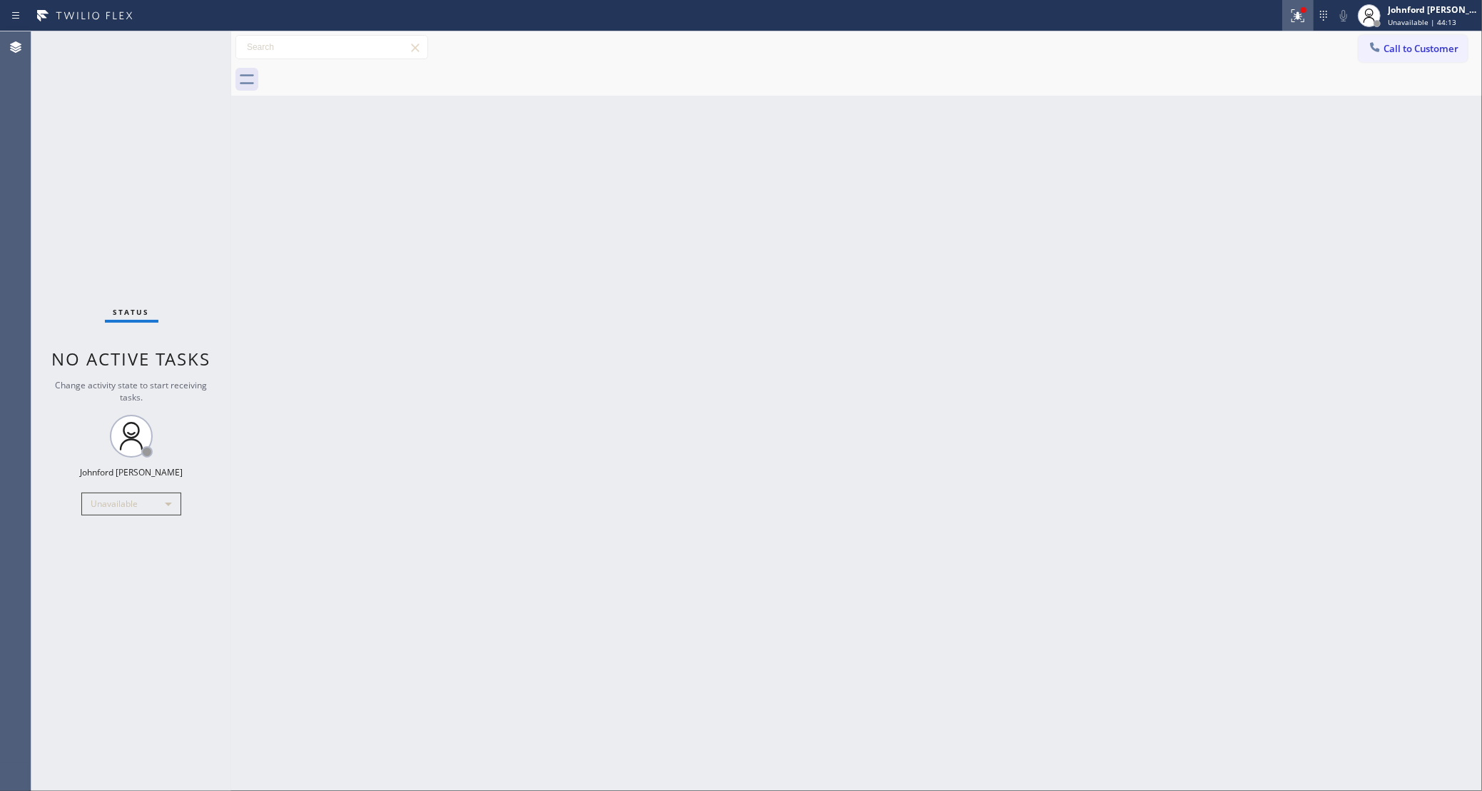
click at [1297, 12] on icon at bounding box center [1297, 15] width 17 height 17
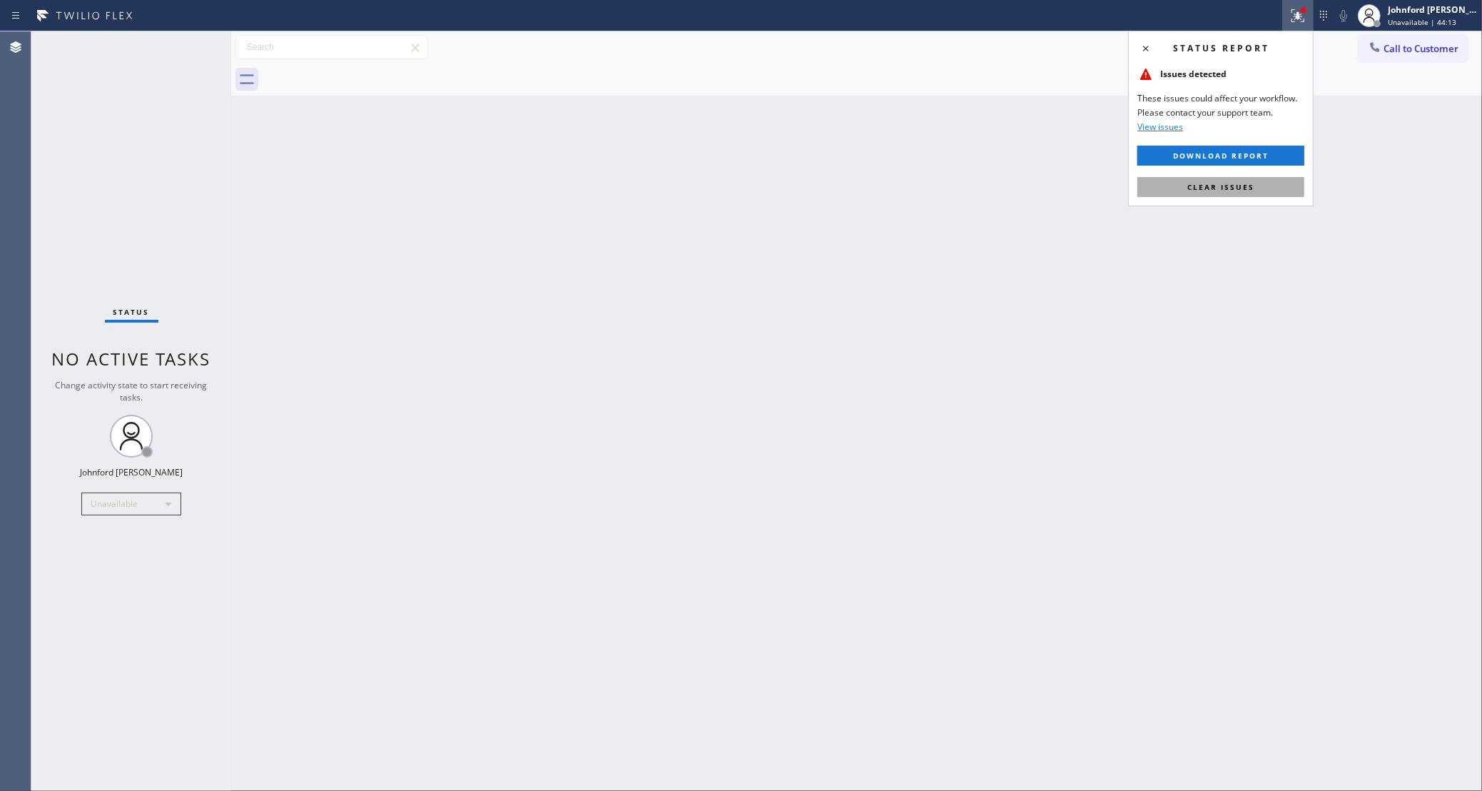
click at [1156, 189] on button "Clear issues" at bounding box center [1220, 187] width 167 height 20
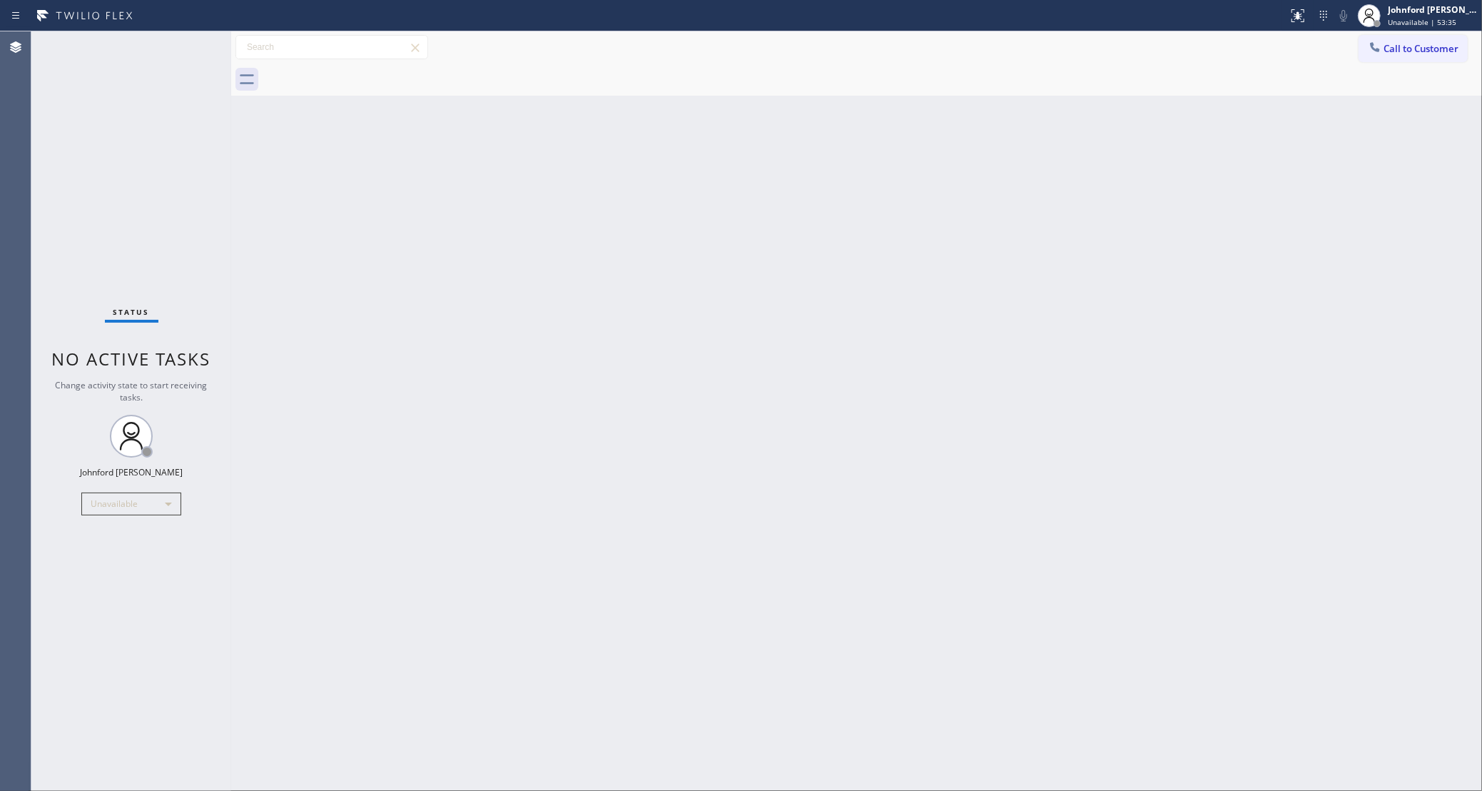
drag, startPoint x: 952, startPoint y: 261, endPoint x: 989, endPoint y: 170, distance: 98.6
click at [953, 261] on div "Back to Dashboard Change Sender ID Customers Technicians Select a contact Outbo…" at bounding box center [856, 410] width 1251 height 759
click at [1360, 58] on button "Call to Customer" at bounding box center [1413, 48] width 109 height 27
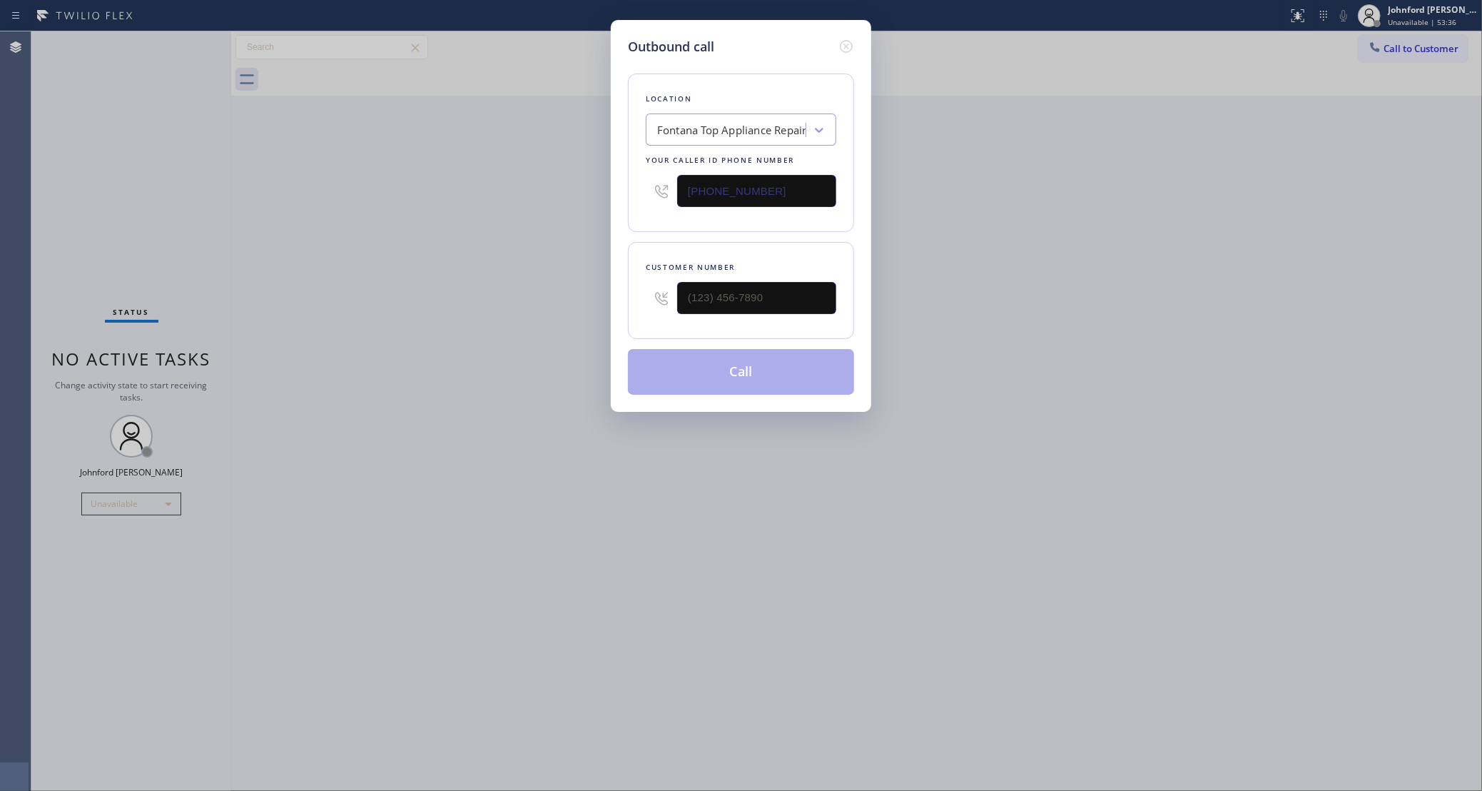
drag, startPoint x: 839, startPoint y: 300, endPoint x: 583, endPoint y: 311, distance: 256.4
click at [612, 311] on div "Outbound call Location Fontana Top Appliance Repair Your caller id phone number…" at bounding box center [741, 216] width 260 height 392
click at [771, 292] on input "(___) ___-____" at bounding box center [756, 298] width 159 height 32
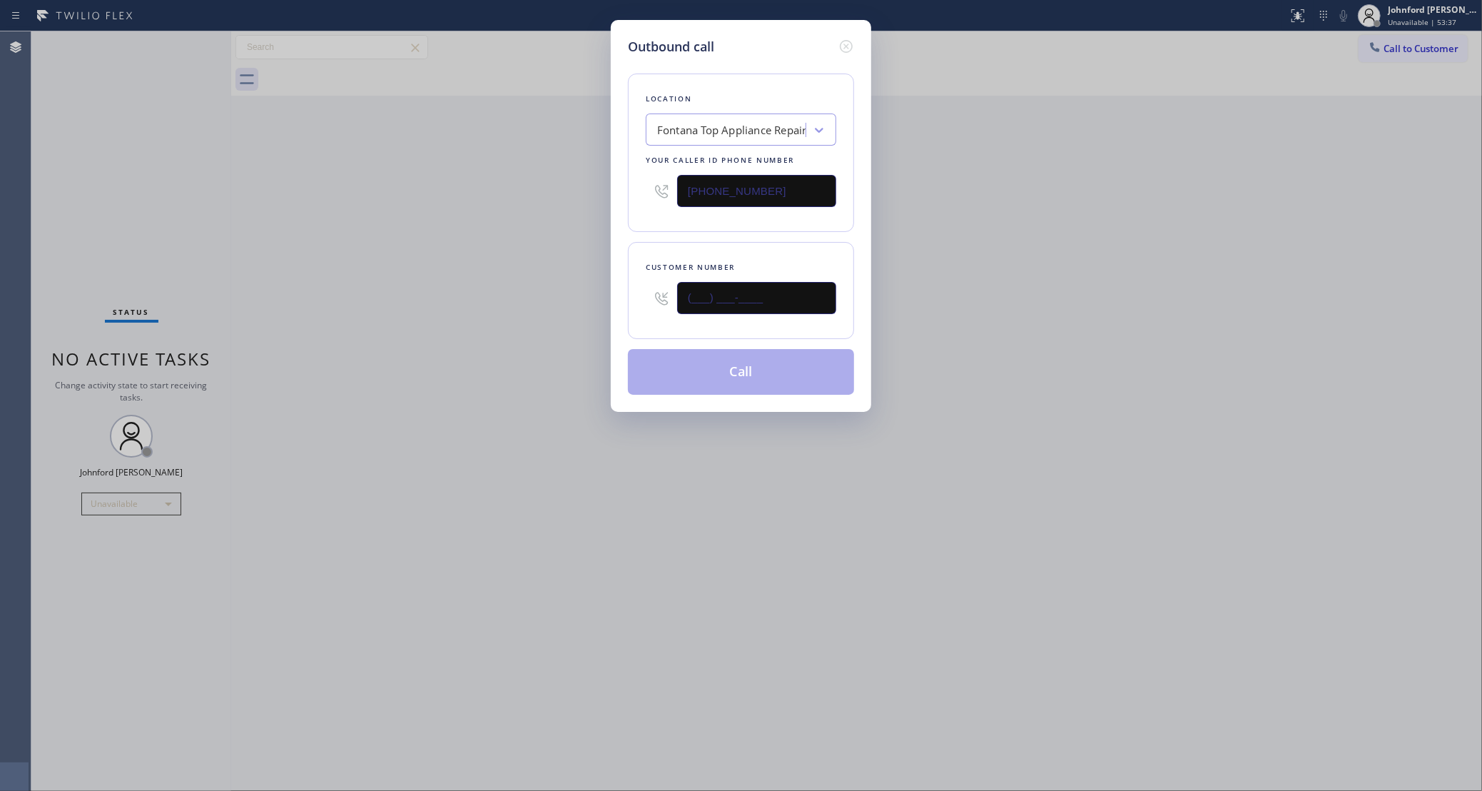
paste input "213) 675-1723"
type input "[PHONE_NUMBER]"
drag, startPoint x: 786, startPoint y: 198, endPoint x: 646, endPoint y: 198, distance: 140.6
click at [646, 198] on div "[PHONE_NUMBER]" at bounding box center [741, 191] width 191 height 46
paste input "19-9052"
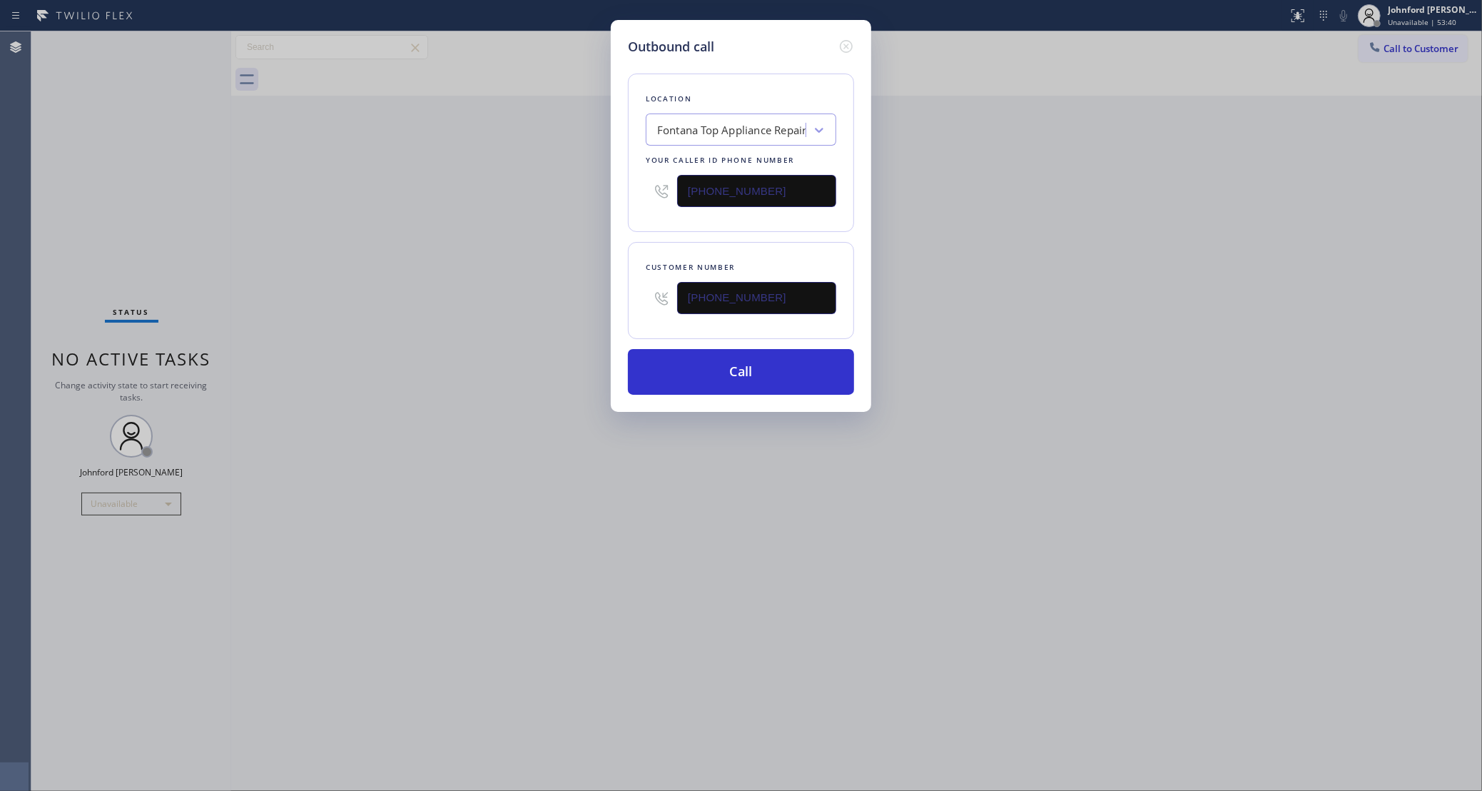
type input "[PHONE_NUMBER]"
click at [531, 206] on div "Outbound call Location Fontana Top Appliance Repair Your caller id phone number…" at bounding box center [741, 395] width 1482 height 791
drag, startPoint x: 719, startPoint y: 361, endPoint x: 694, endPoint y: 338, distance: 34.4
click at [718, 361] on button "Call" at bounding box center [741, 372] width 226 height 46
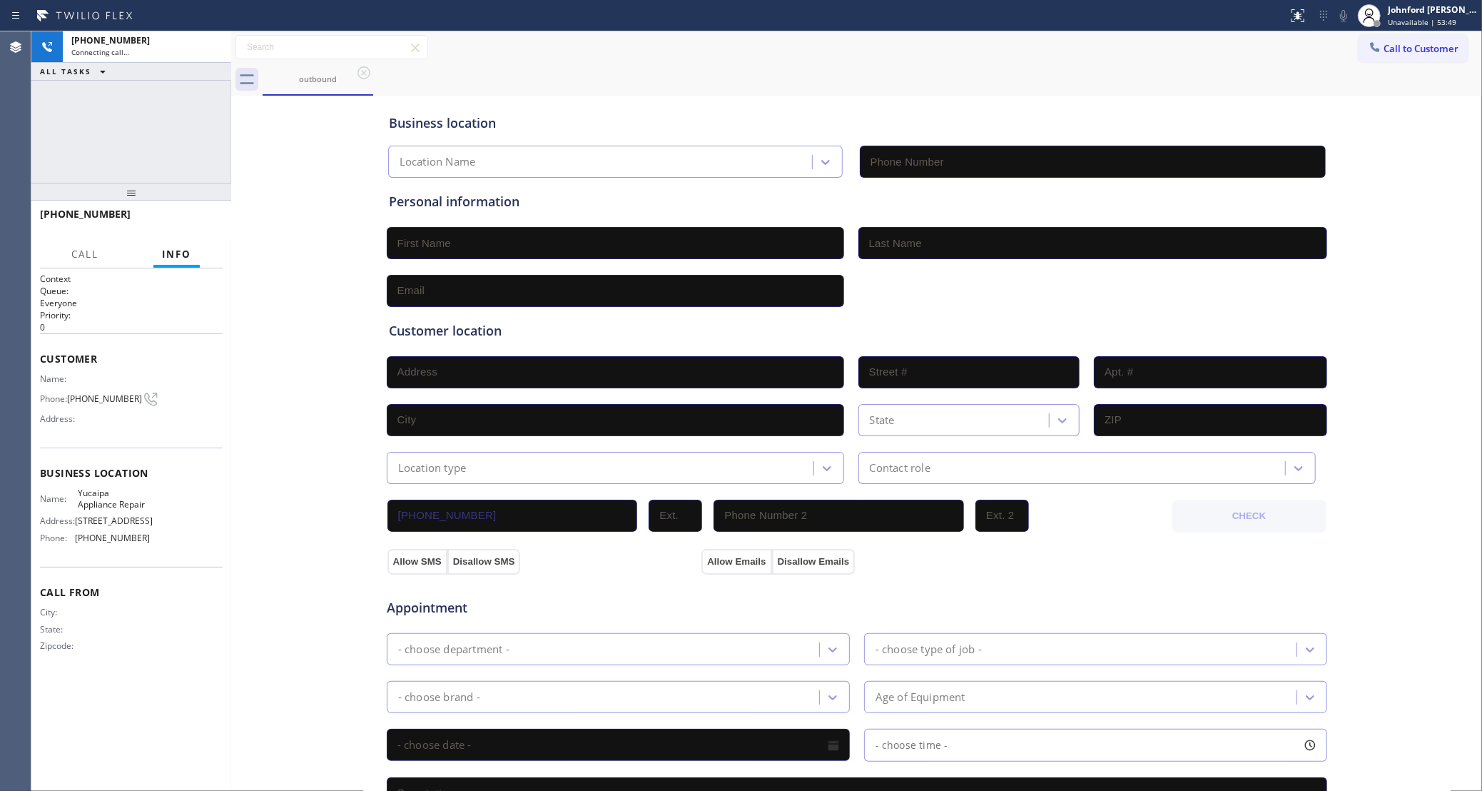
type input "[PHONE_NUMBER]"
click at [178, 220] on span "HANG UP" at bounding box center [190, 221] width 44 height 10
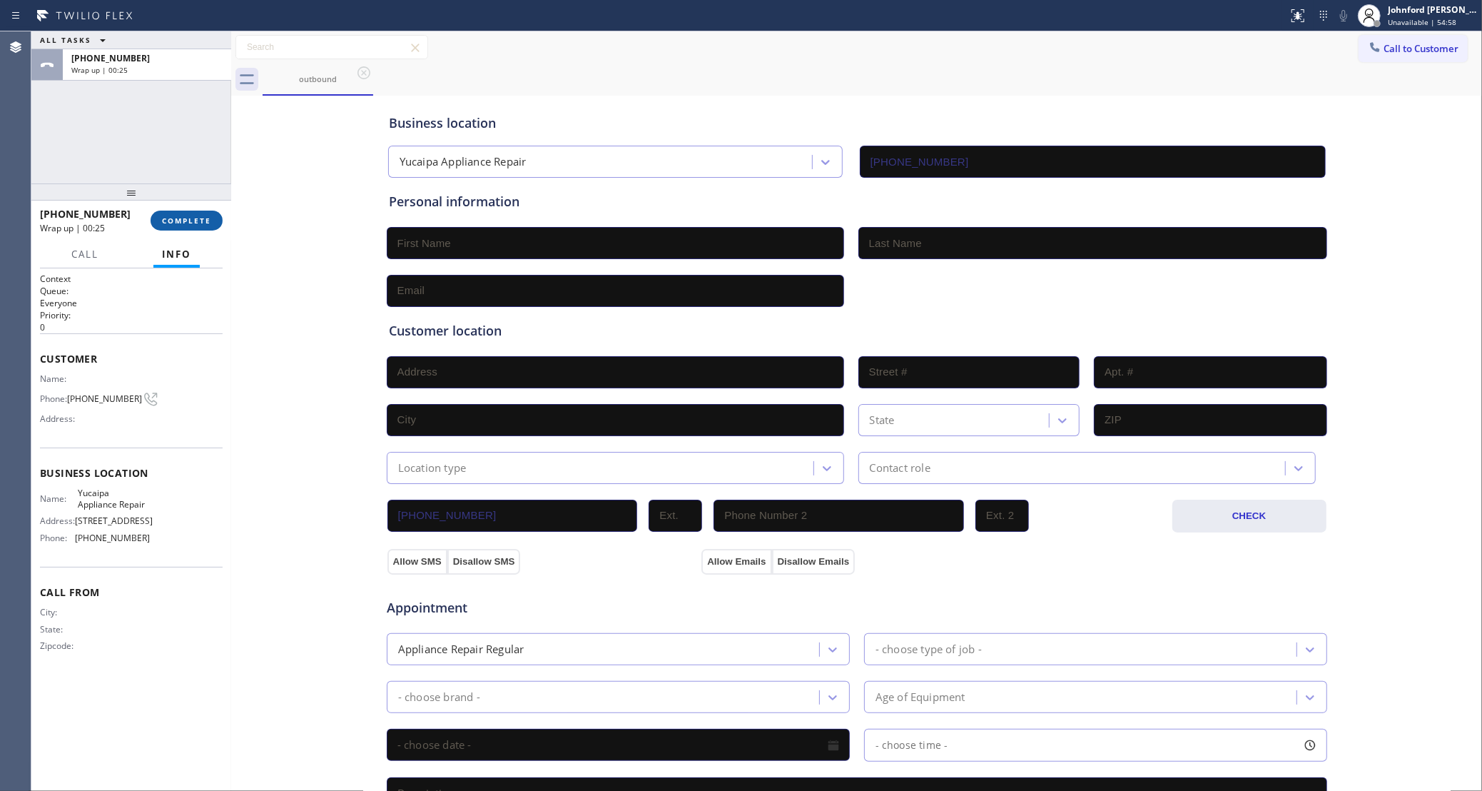
click at [207, 214] on button "COMPLETE" at bounding box center [187, 221] width 72 height 20
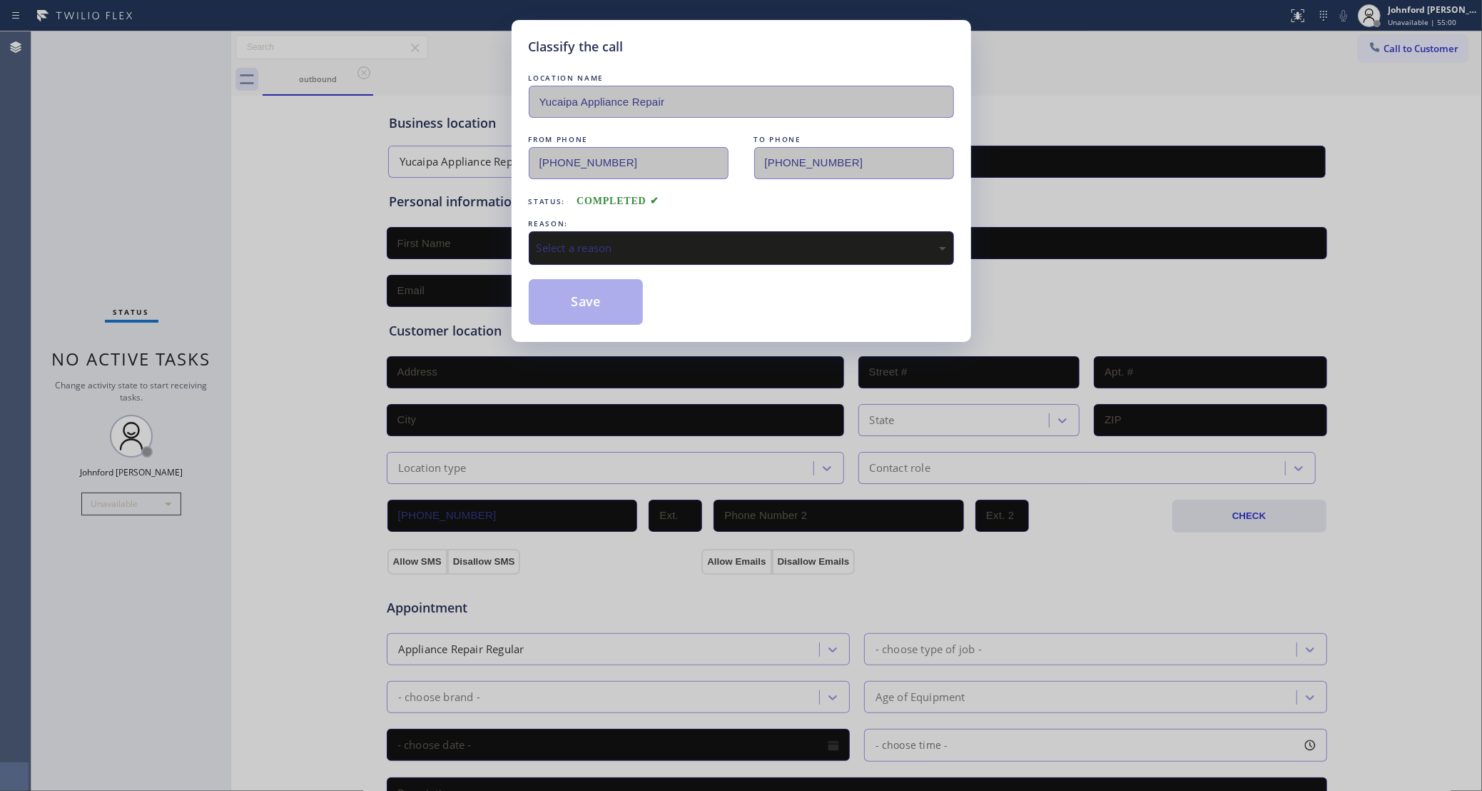
click at [716, 234] on div "Select a reason" at bounding box center [741, 248] width 425 height 34
click at [628, 320] on button "Save" at bounding box center [586, 302] width 115 height 46
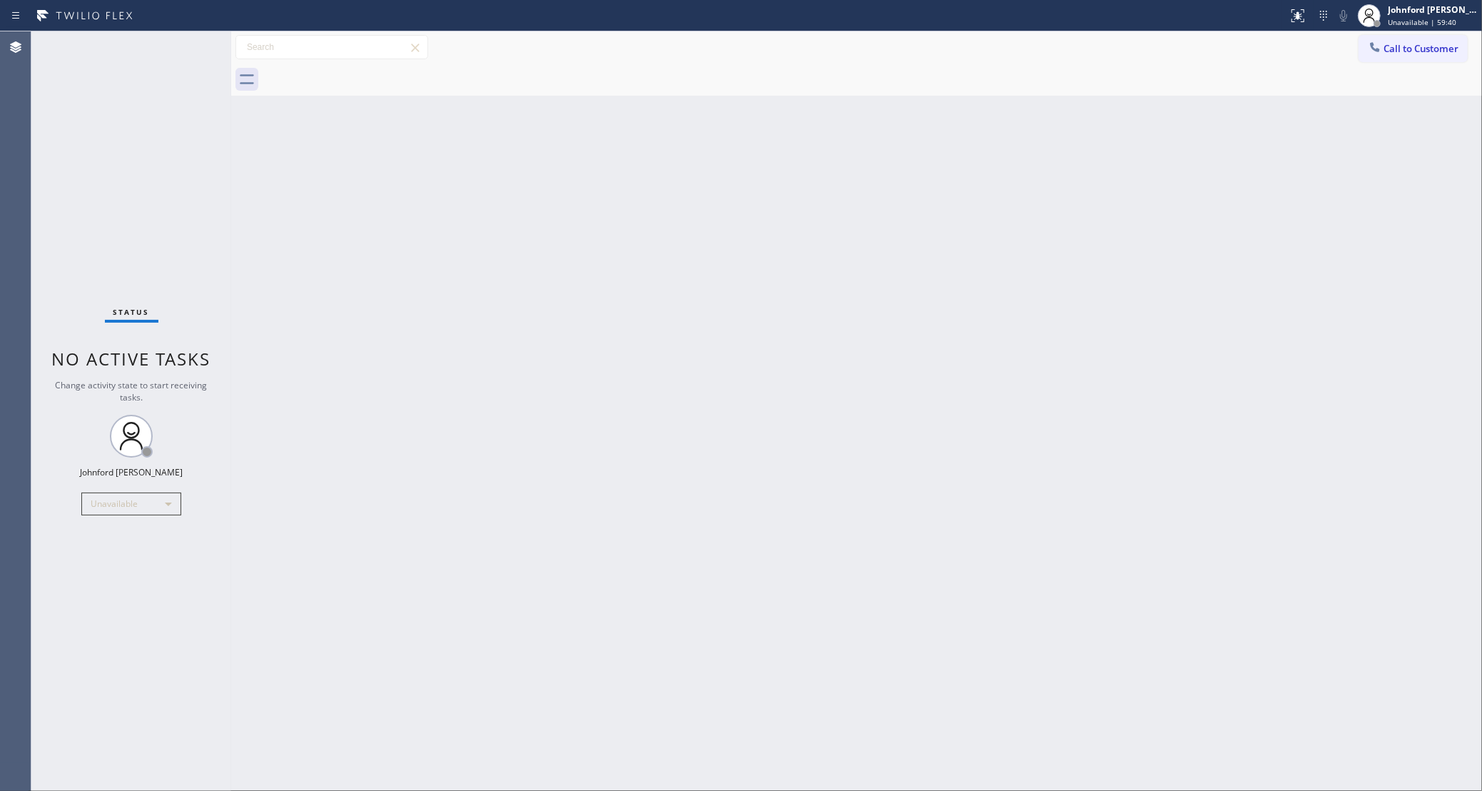
click at [1393, 54] on span "Call to Customer" at bounding box center [1421, 48] width 75 height 13
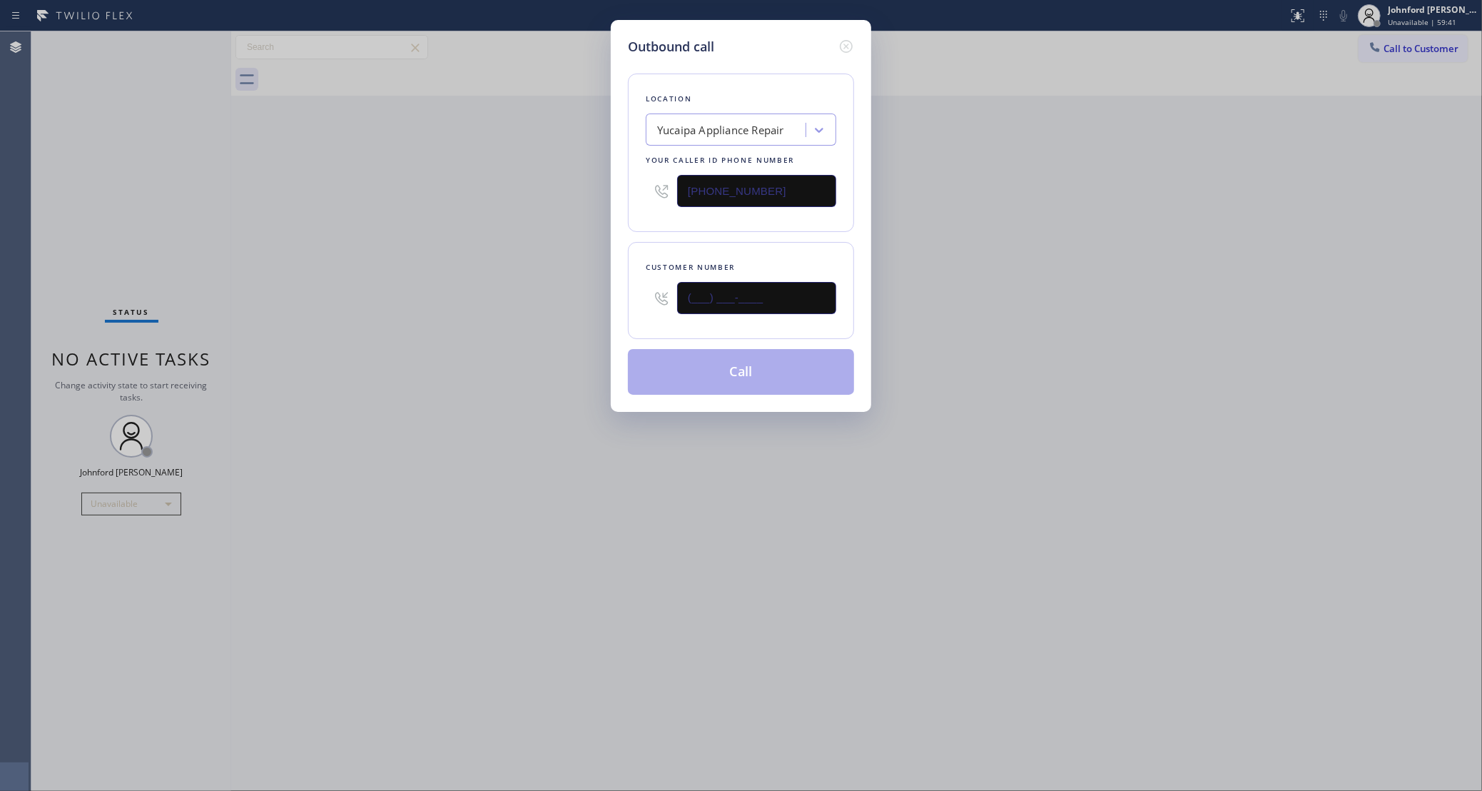
drag, startPoint x: 781, startPoint y: 300, endPoint x: 515, endPoint y: 310, distance: 266.3
click at [520, 310] on div "Outbound call Location [GEOGRAPHIC_DATA] Appliance Repair Your caller id phone …" at bounding box center [741, 395] width 1482 height 791
paste input "708) 913-0698"
type input "[PHONE_NUMBER]"
click at [457, 303] on div "Outbound call Location [GEOGRAPHIC_DATA] Appliance Repair Your caller id phone …" at bounding box center [741, 395] width 1482 height 791
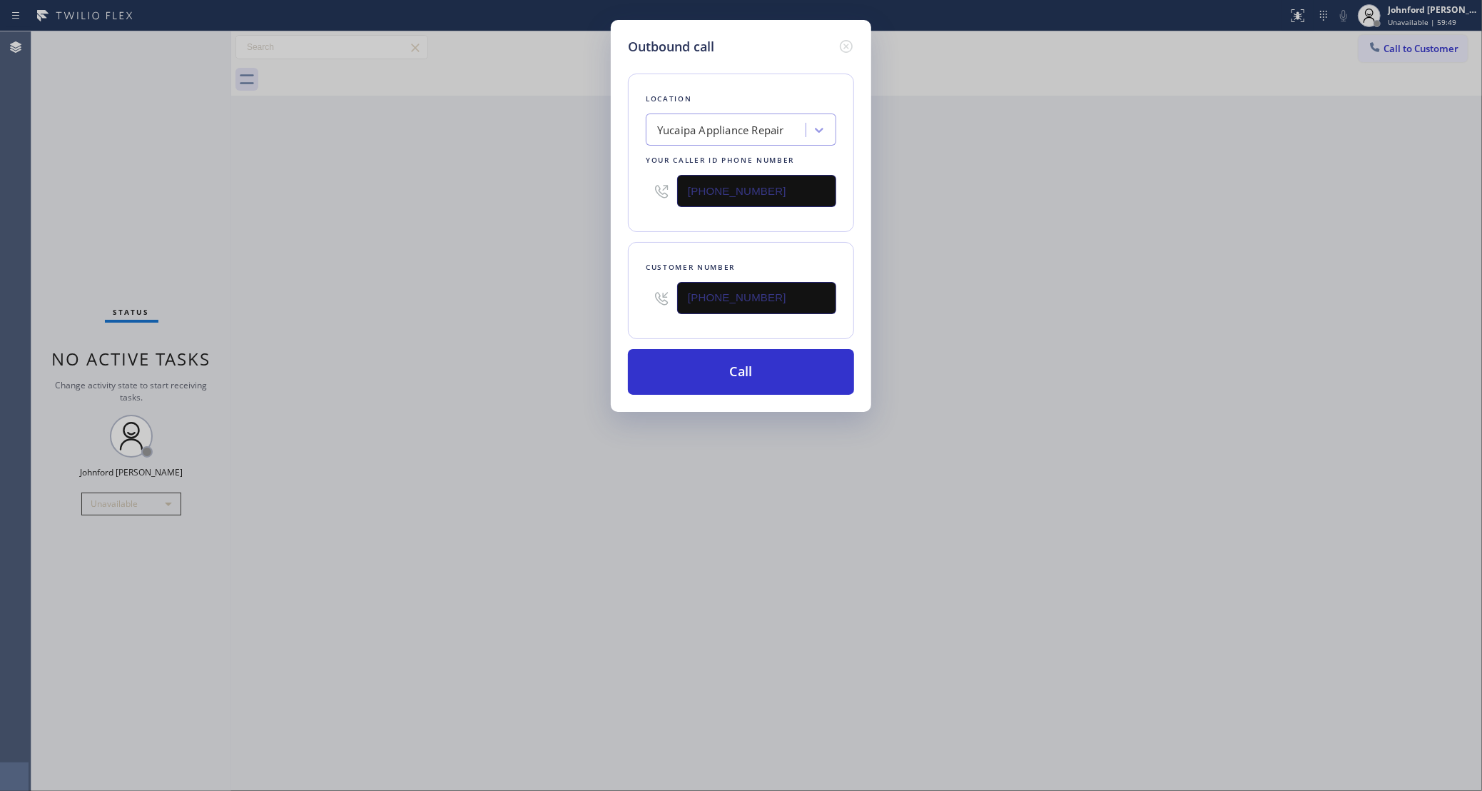
drag, startPoint x: 806, startPoint y: 188, endPoint x: 551, endPoint y: 197, distance: 255.6
click at [627, 206] on div "Outbound call Location [GEOGRAPHIC_DATA] Appliance Repair Your caller id phone …" at bounding box center [741, 216] width 260 height 392
paste input "708) 554-7898"
type input "[PHONE_NUMBER]"
click at [551, 197] on div "Outbound call Location [GEOGRAPHIC_DATA] Appliance Repair Your caller id phone …" at bounding box center [741, 395] width 1482 height 791
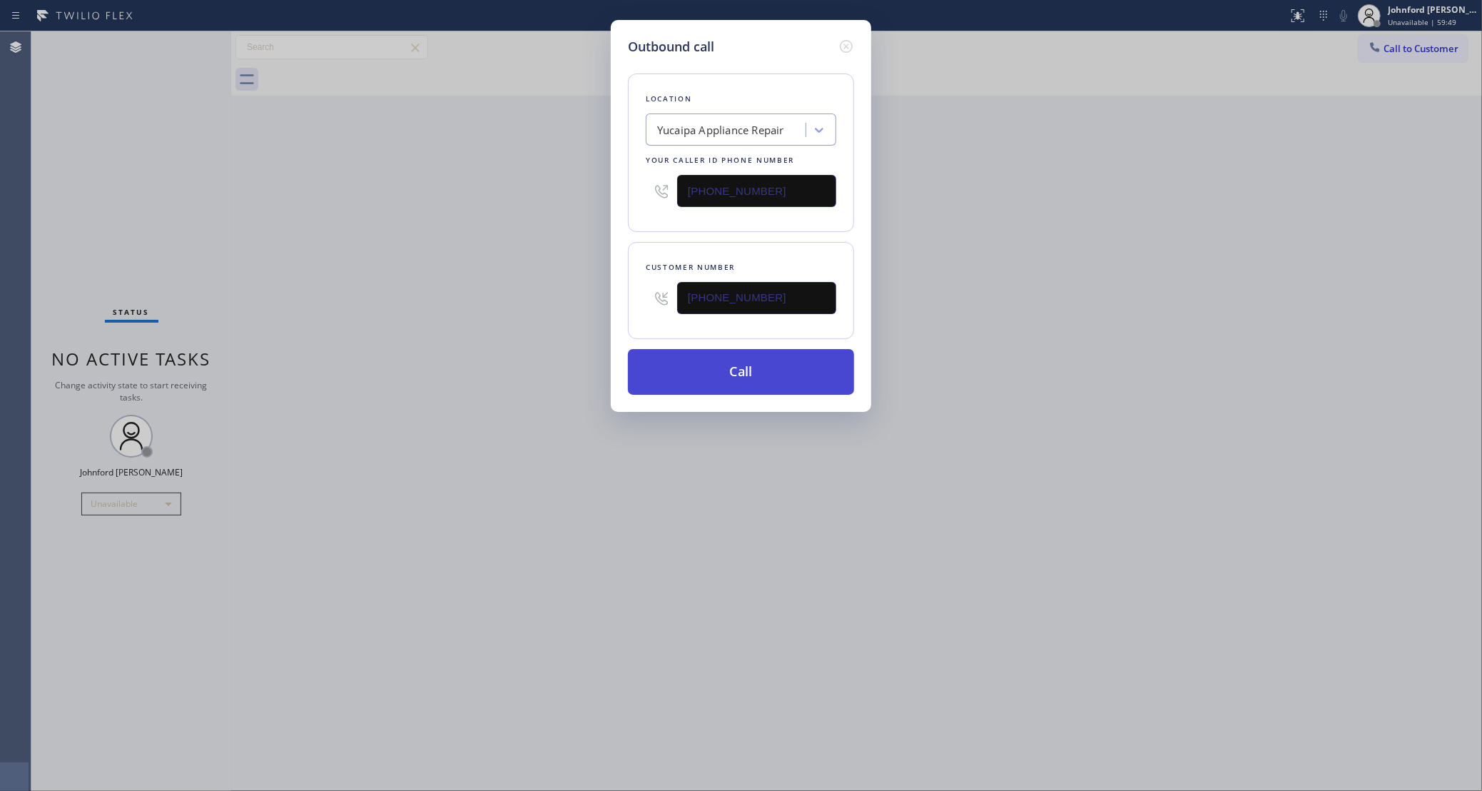
click at [645, 373] on button "Call" at bounding box center [741, 372] width 226 height 46
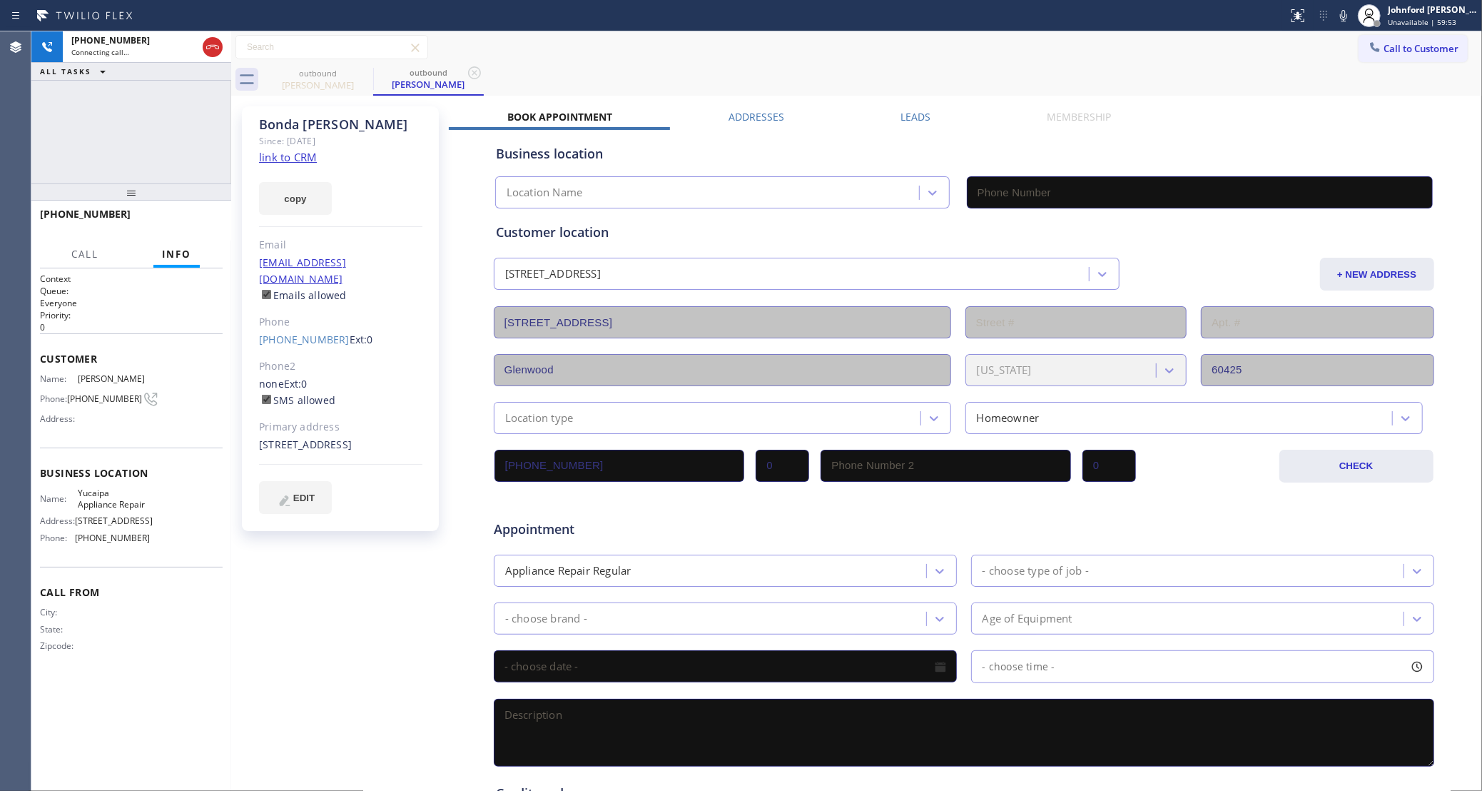
type input "[PHONE_NUMBER]"
click at [201, 223] on span "HANG UP" at bounding box center [190, 221] width 44 height 10
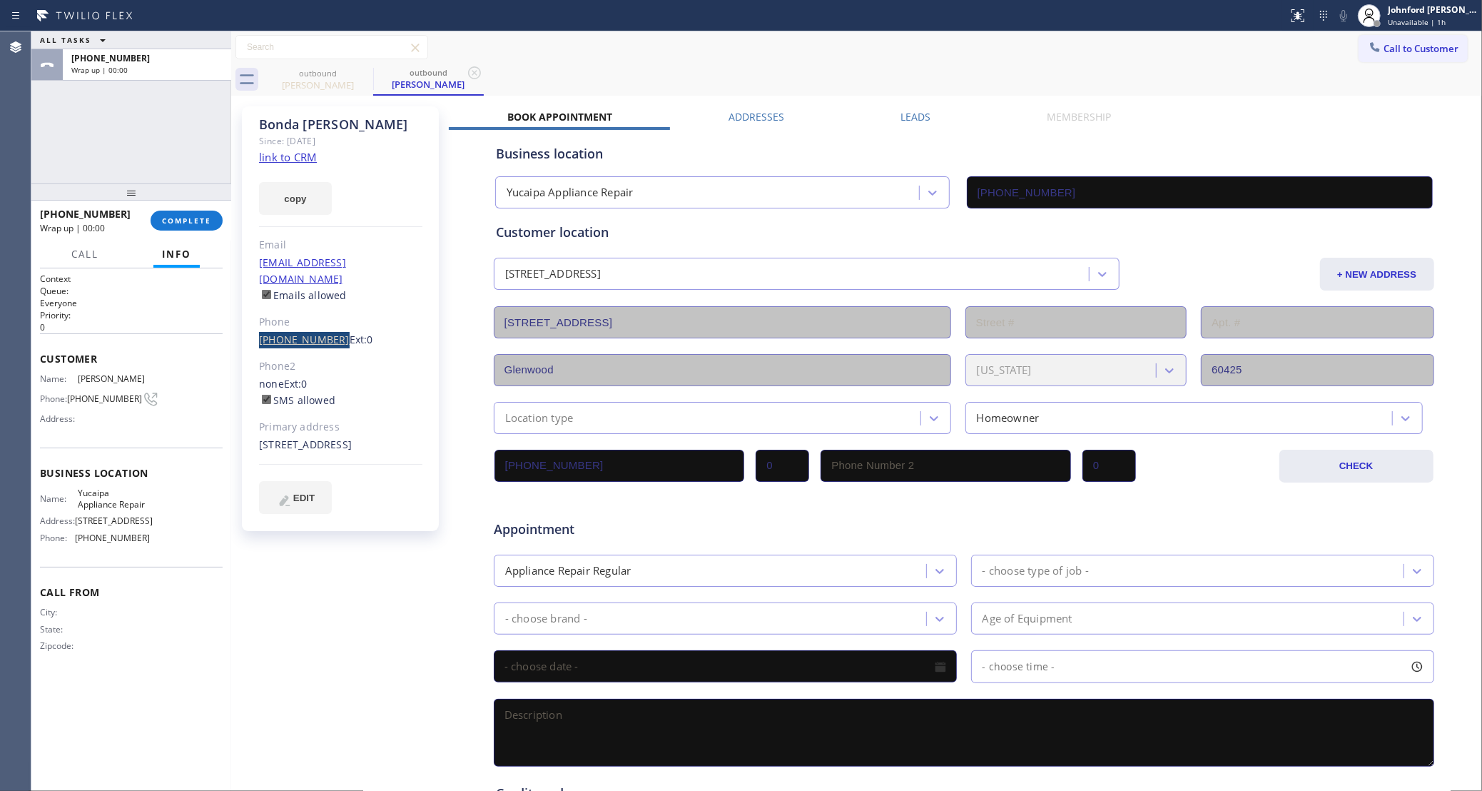
drag, startPoint x: 250, startPoint y: 323, endPoint x: 328, endPoint y: 325, distance: 78.5
click at [328, 325] on div "[PERSON_NAME] Since: [DATE] link to CRM copy Email [EMAIL_ADDRESS][DOMAIN_NAME]…" at bounding box center [340, 318] width 197 height 425
copy link "[PHONE_NUMBER]"
click at [172, 211] on button "COMPLETE" at bounding box center [187, 221] width 72 height 20
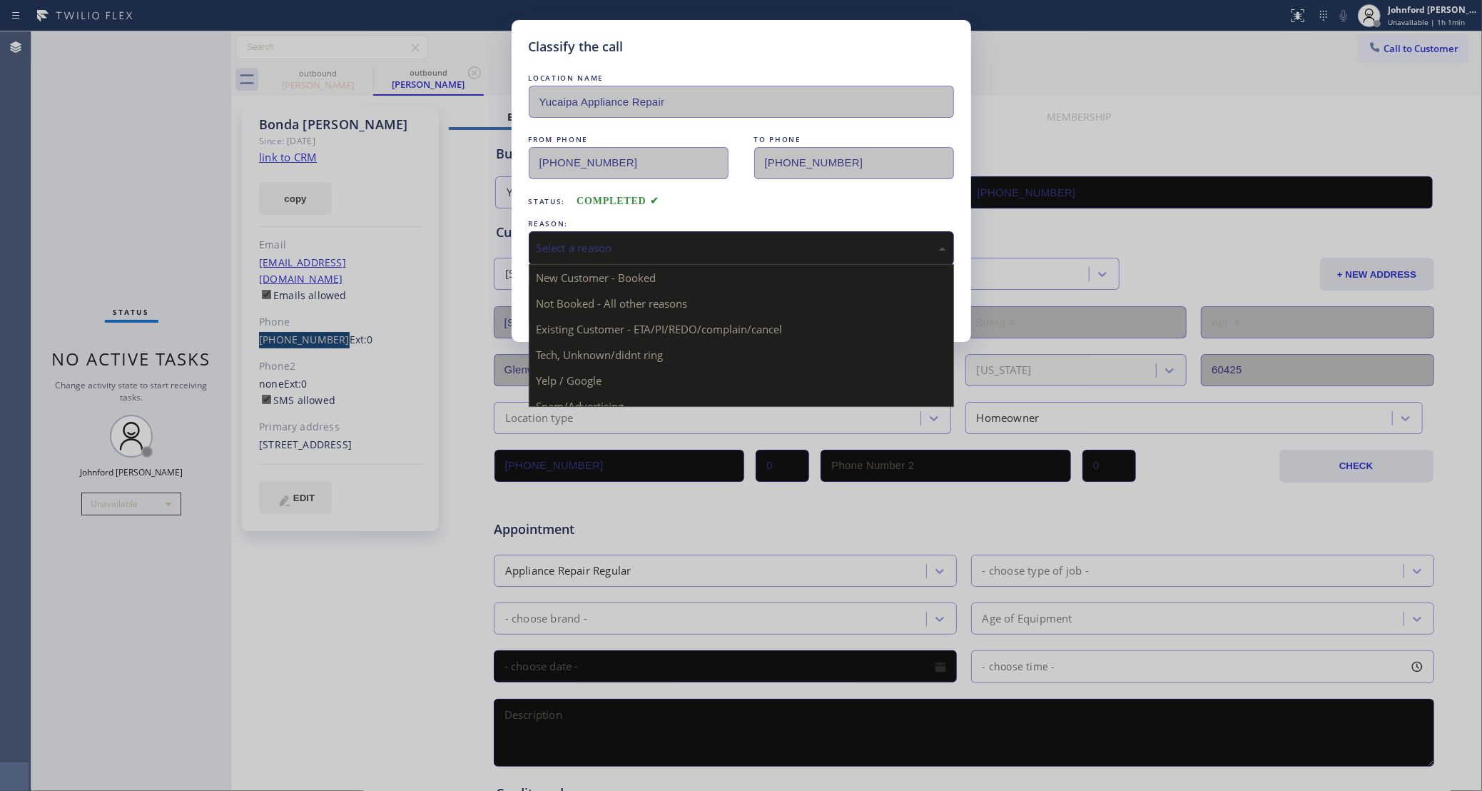
click at [652, 258] on div "Select a reason" at bounding box center [741, 248] width 425 height 34
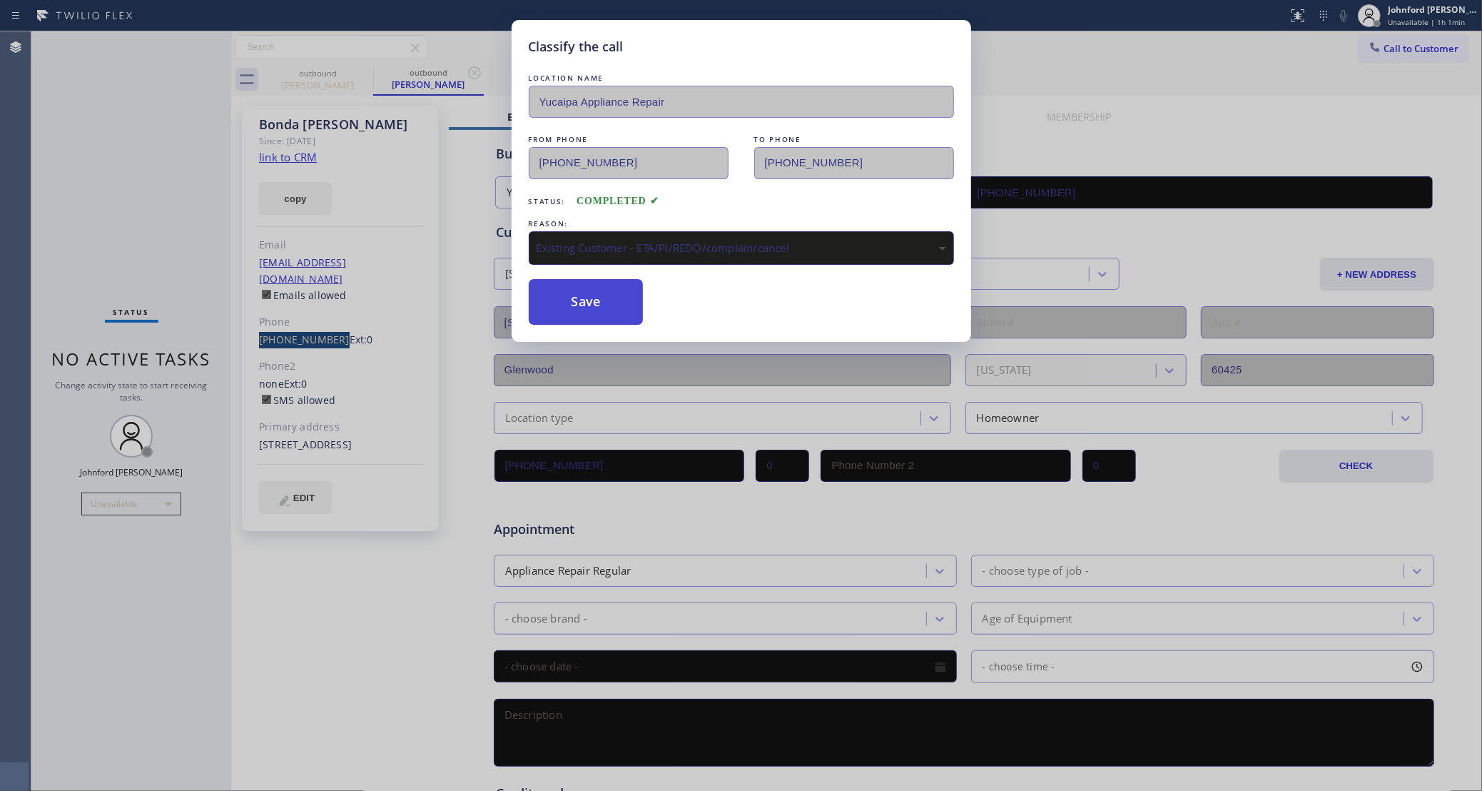
click at [595, 295] on button "Save" at bounding box center [586, 302] width 115 height 46
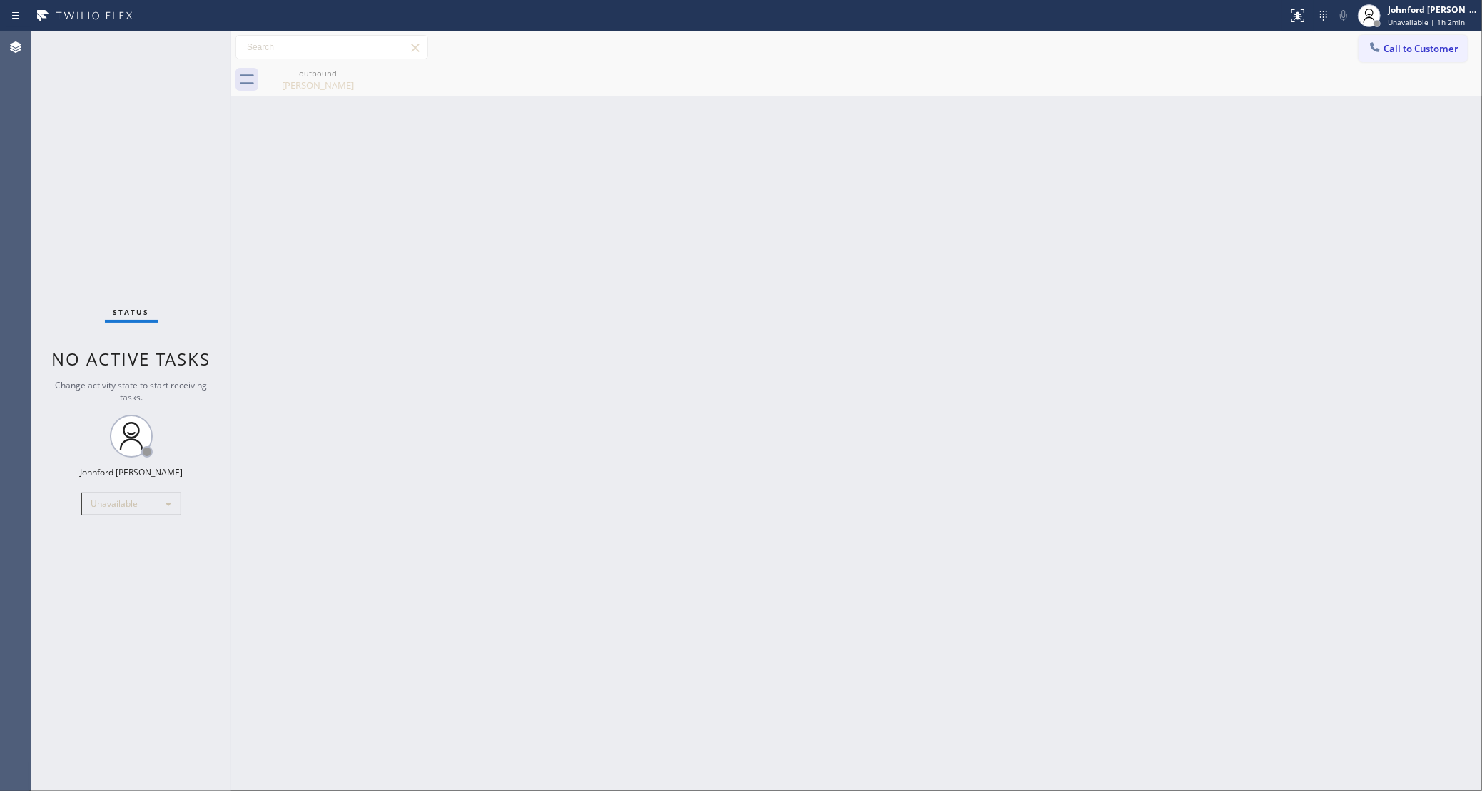
click at [1060, 384] on div "Back to Dashboard Change Sender ID Customers Technicians Select a contact Outbo…" at bounding box center [856, 410] width 1251 height 759
click at [123, 497] on div "Unavailable" at bounding box center [131, 503] width 100 height 23
click at [118, 584] on li "Break" at bounding box center [130, 577] width 96 height 17
click at [569, 469] on div "Back to Dashboard Change Sender ID Customers Technicians Select a contact Outbo…" at bounding box center [856, 410] width 1251 height 759
